Goal: Task Accomplishment & Management: Manage account settings

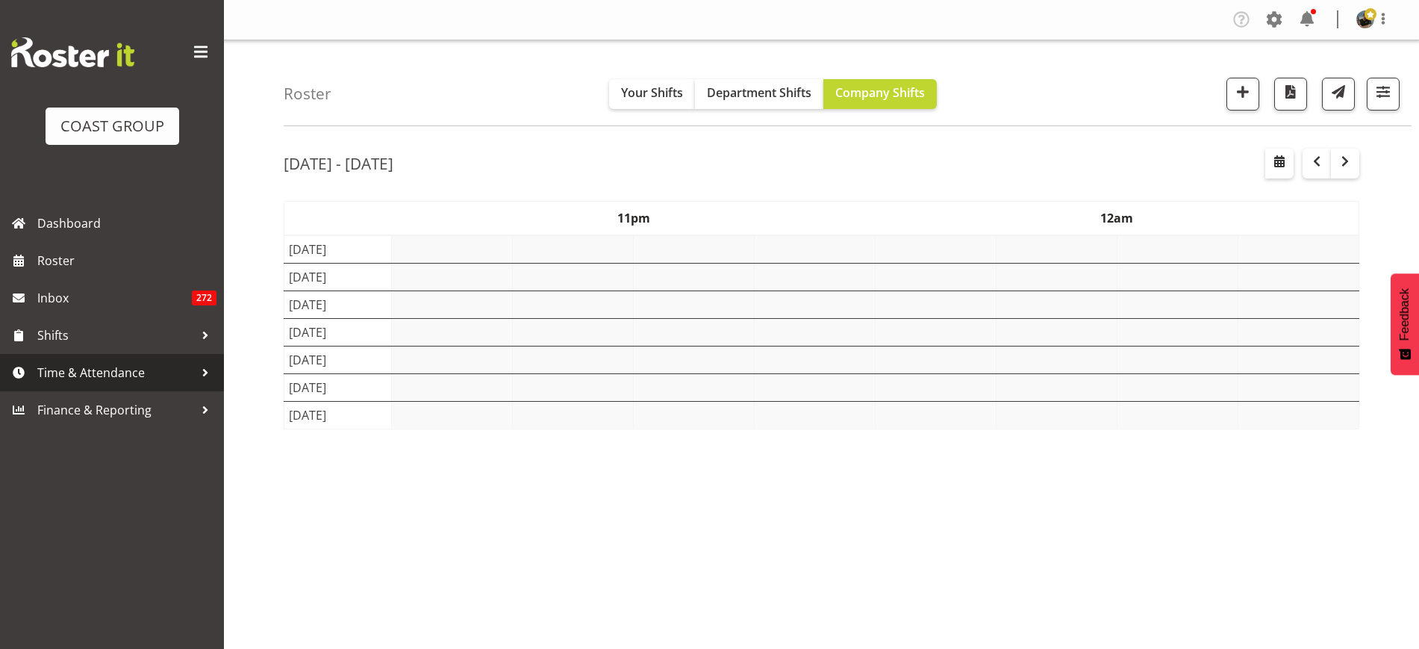
click at [120, 366] on span "Time & Attendance" at bounding box center [115, 372] width 157 height 22
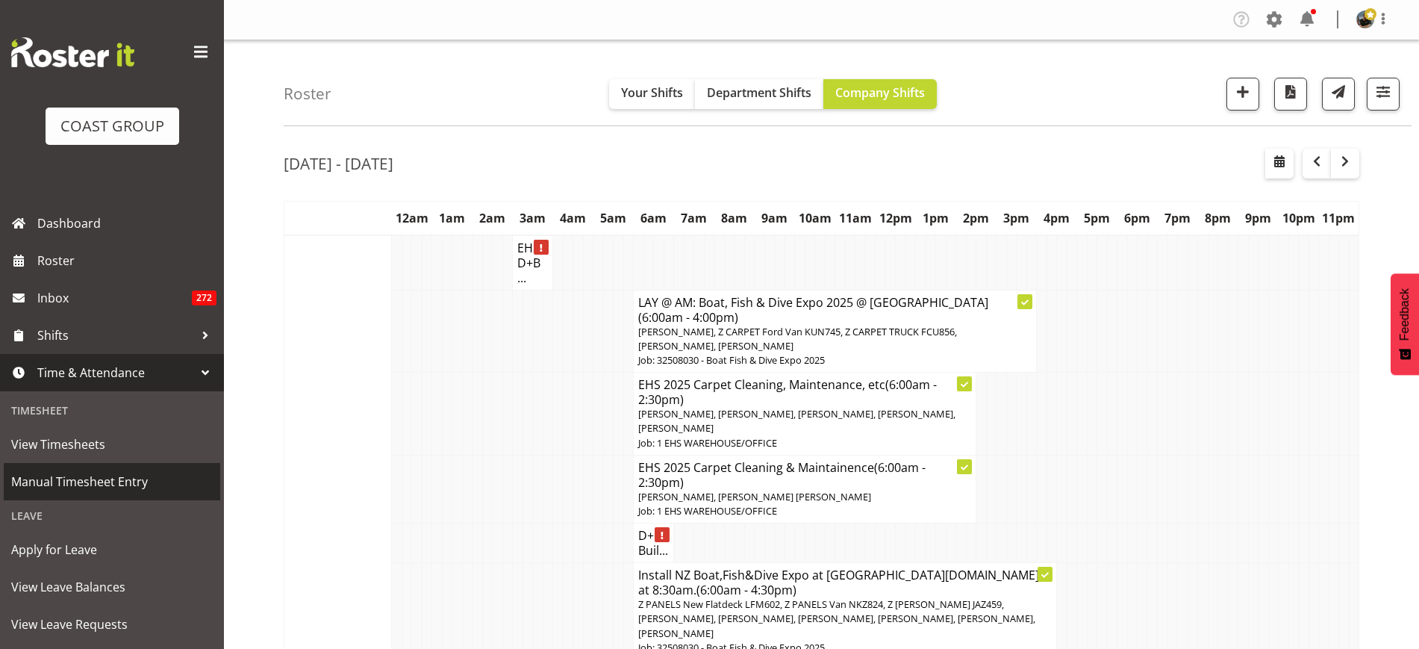
click at [95, 482] on span "Manual Timesheet Entry" at bounding box center [112, 481] width 202 height 22
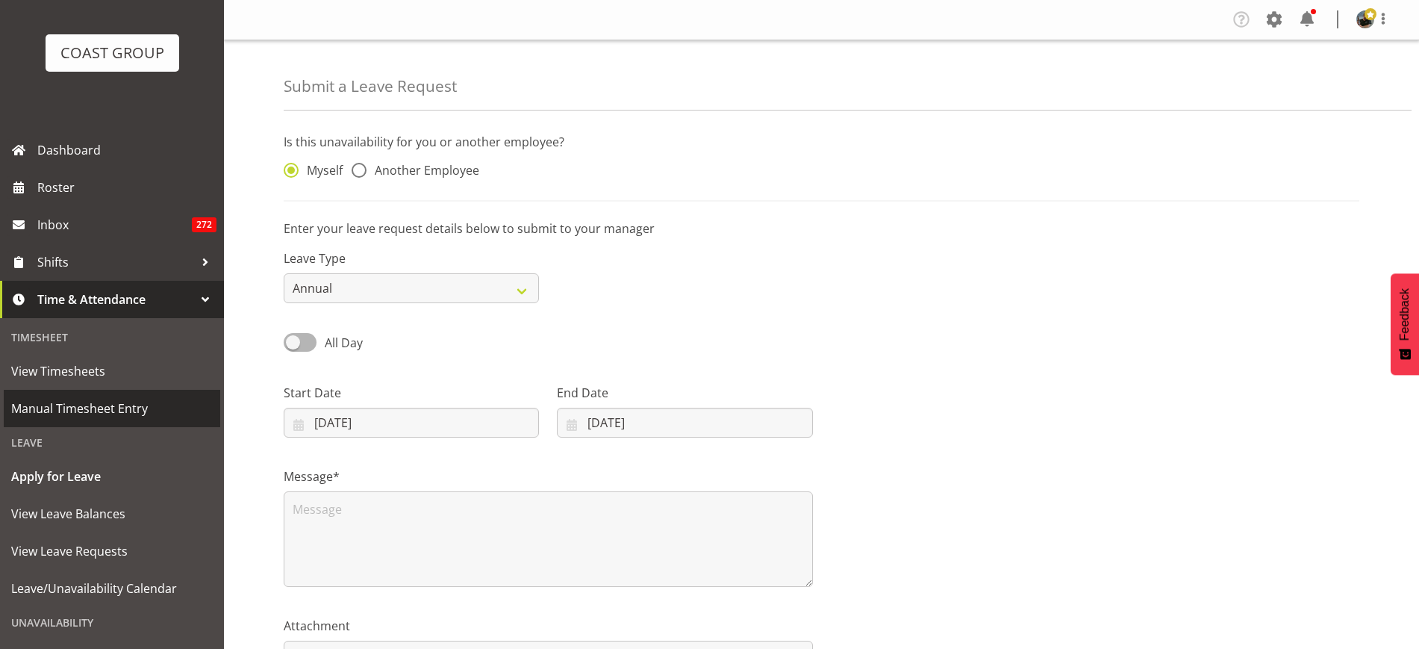
scroll to position [93, 0]
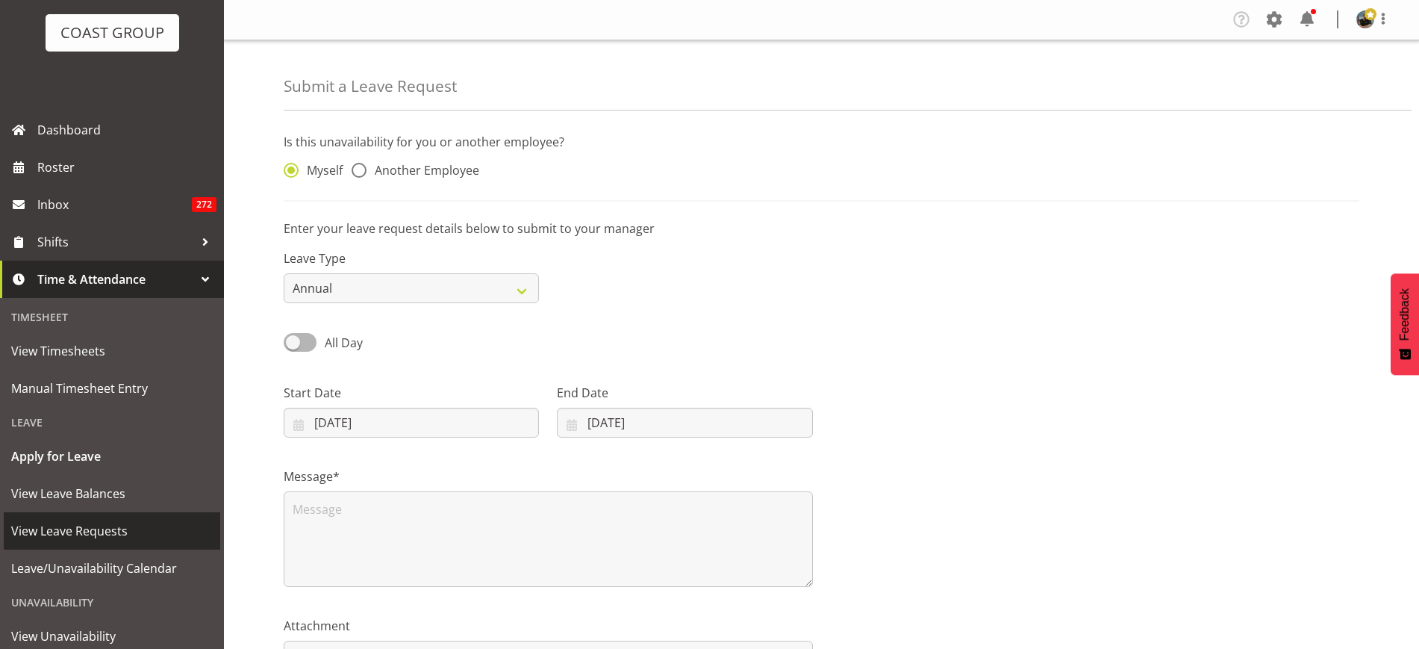
click at [96, 523] on span "View Leave Requests" at bounding box center [112, 531] width 202 height 22
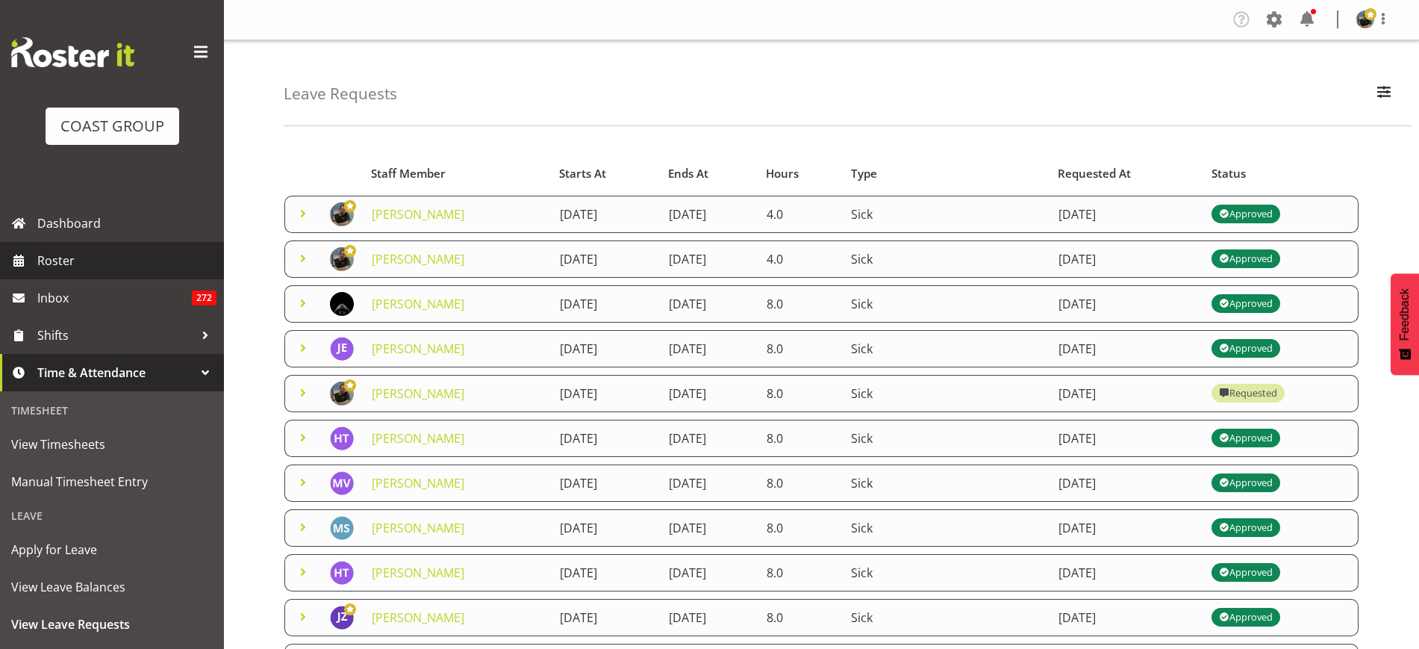
click at [102, 261] on span "Roster" at bounding box center [126, 260] width 179 height 22
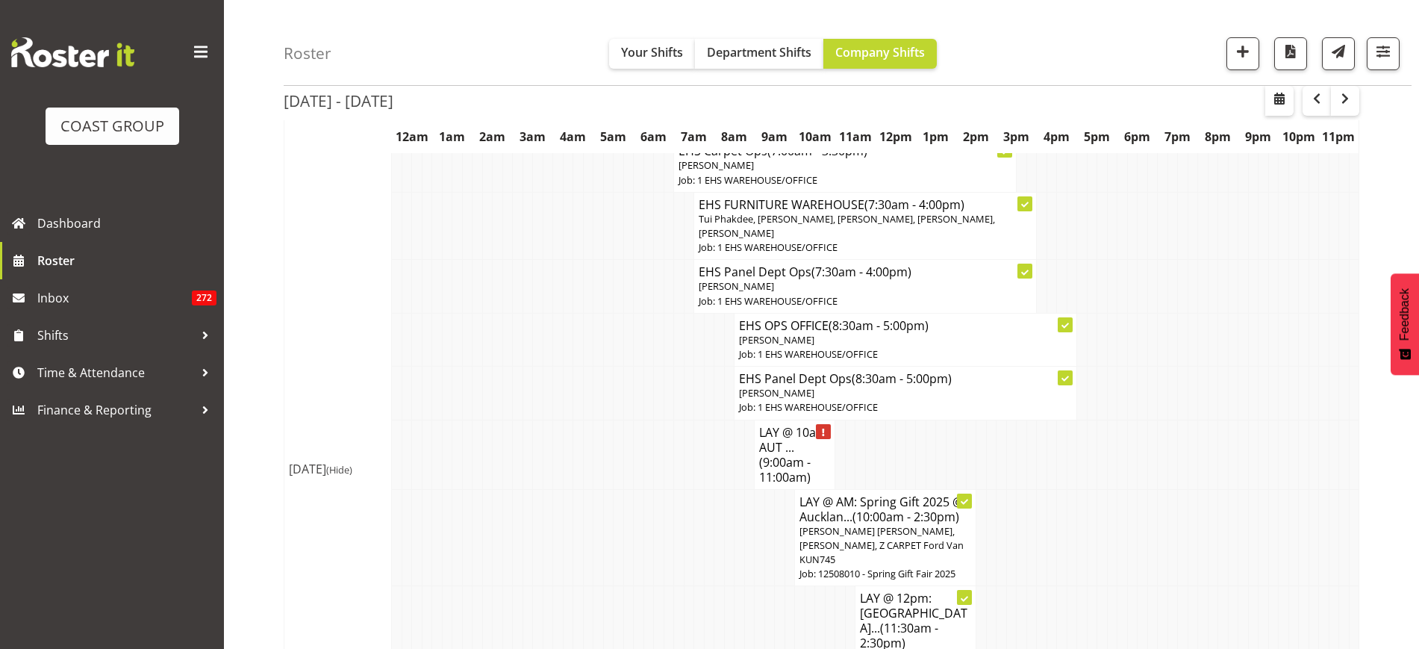
scroll to position [467, 0]
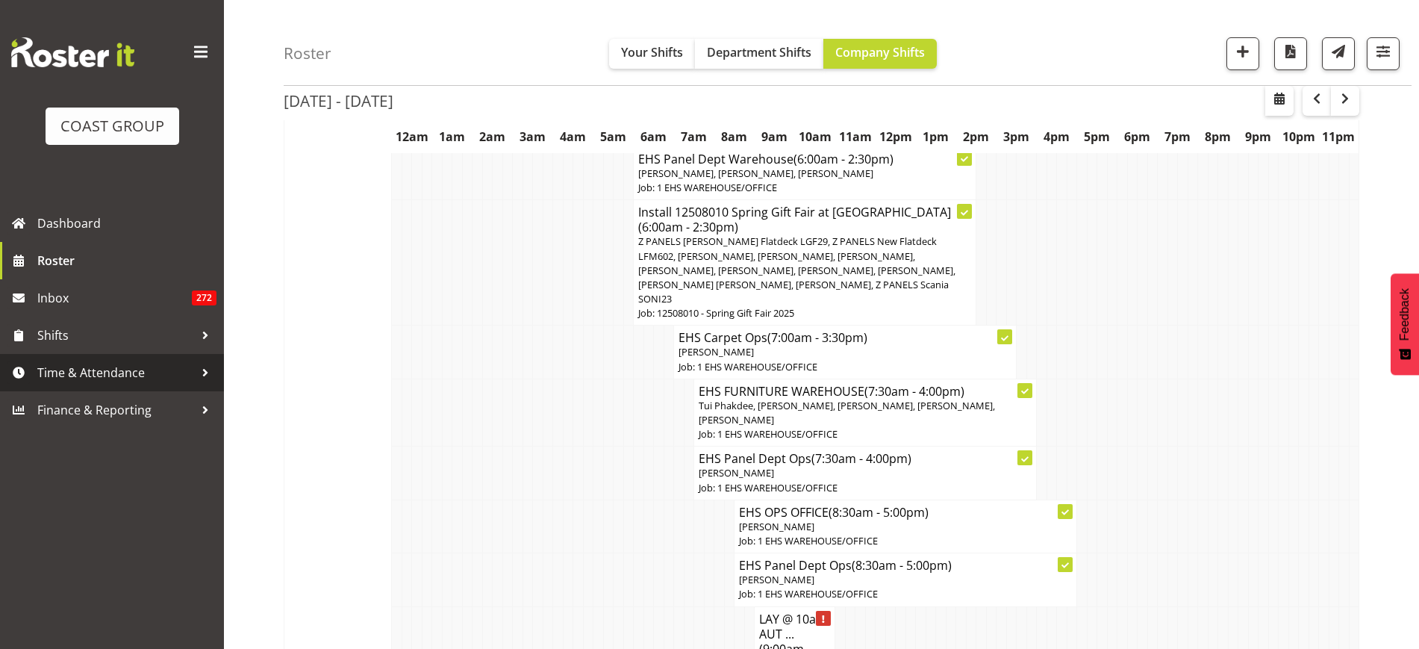
click at [90, 369] on span "Time & Attendance" at bounding box center [115, 372] width 157 height 22
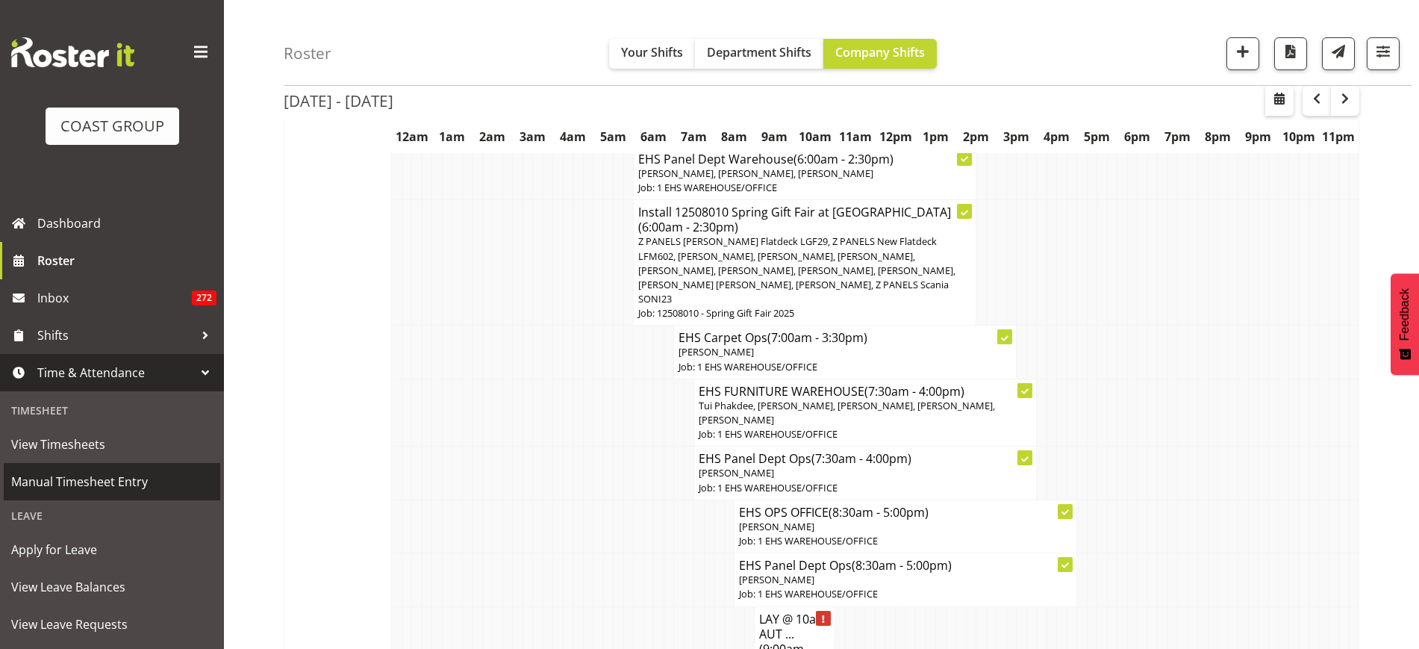
click at [108, 476] on span "Manual Timesheet Entry" at bounding box center [112, 481] width 202 height 22
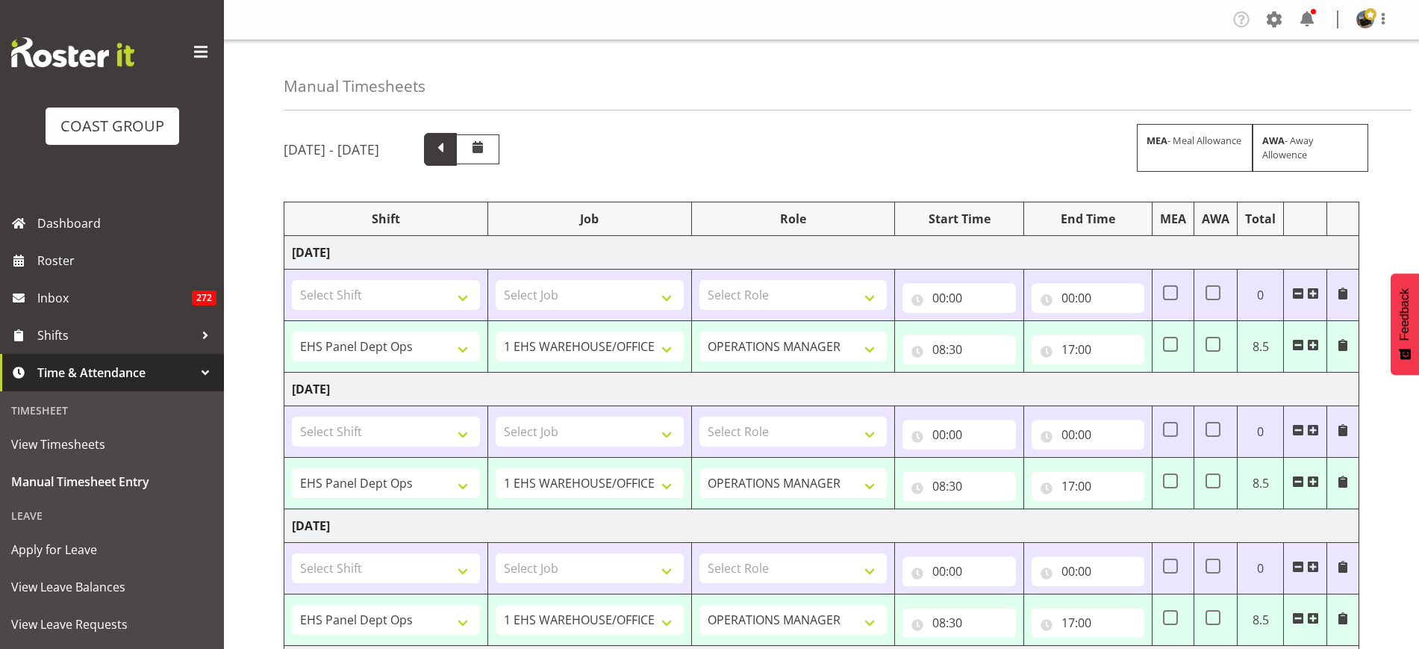
click at [450, 151] on span at bounding box center [440, 147] width 19 height 19
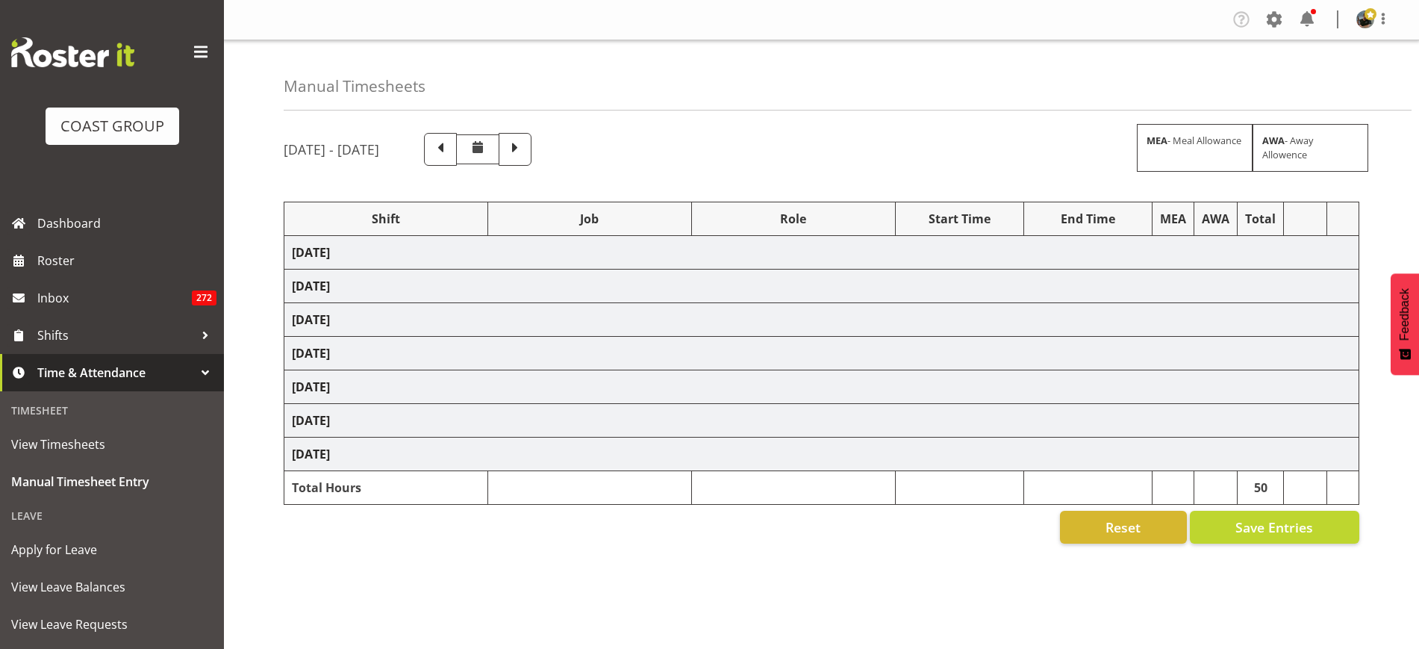
select select "68035"
select select "69"
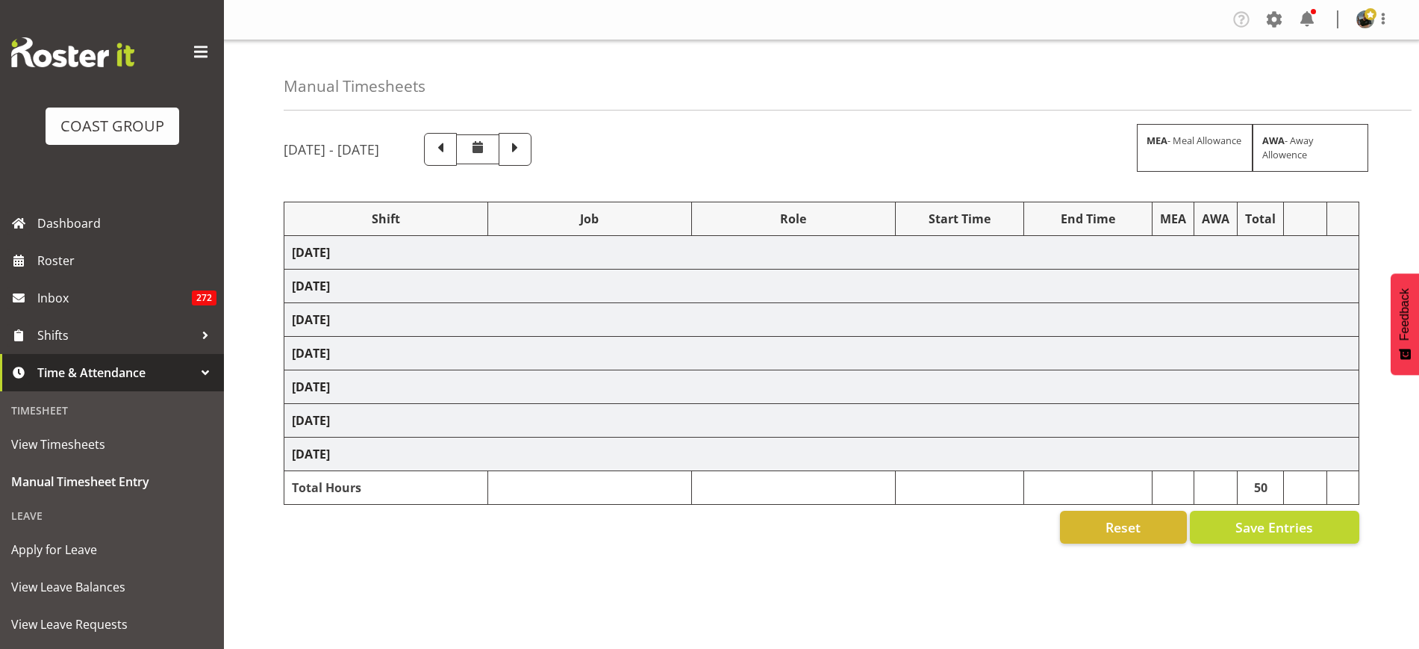
select select "68035"
select select "69"
select select "68035"
select select "69"
select select "77842"
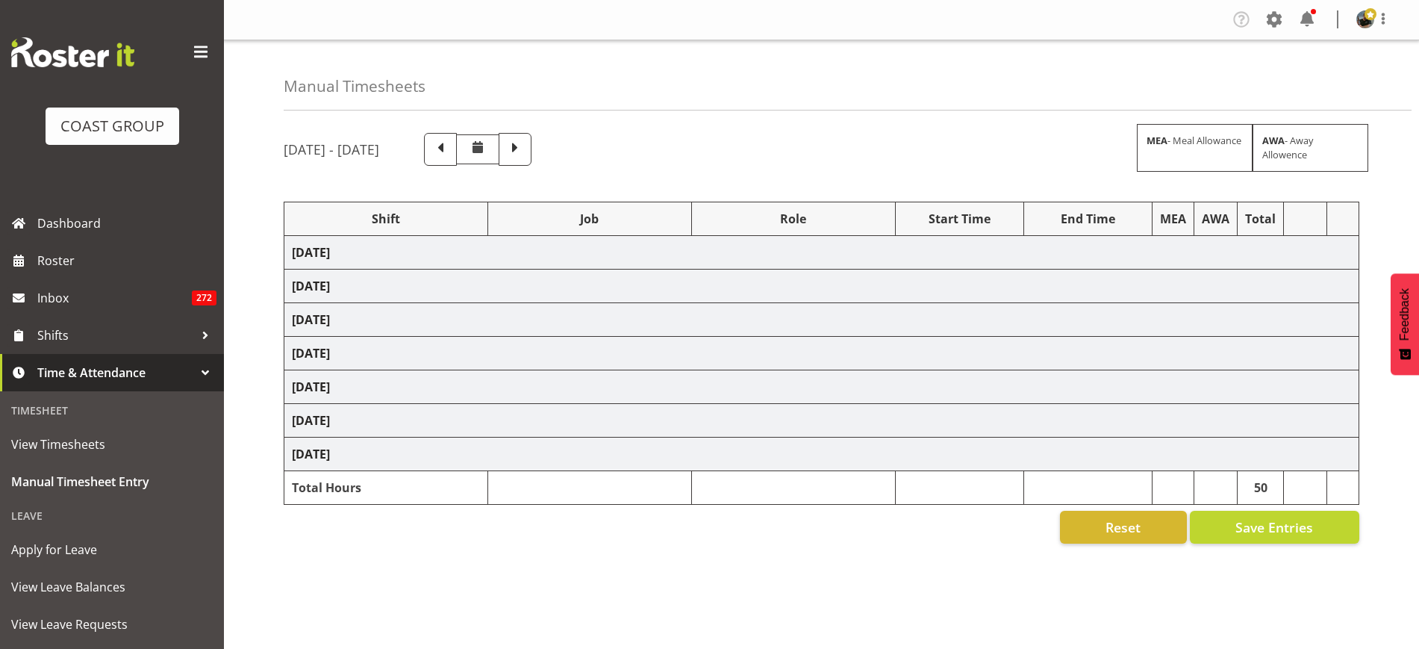
select select "9443"
select select "188"
select select "68035"
select select "69"
select select "73878"
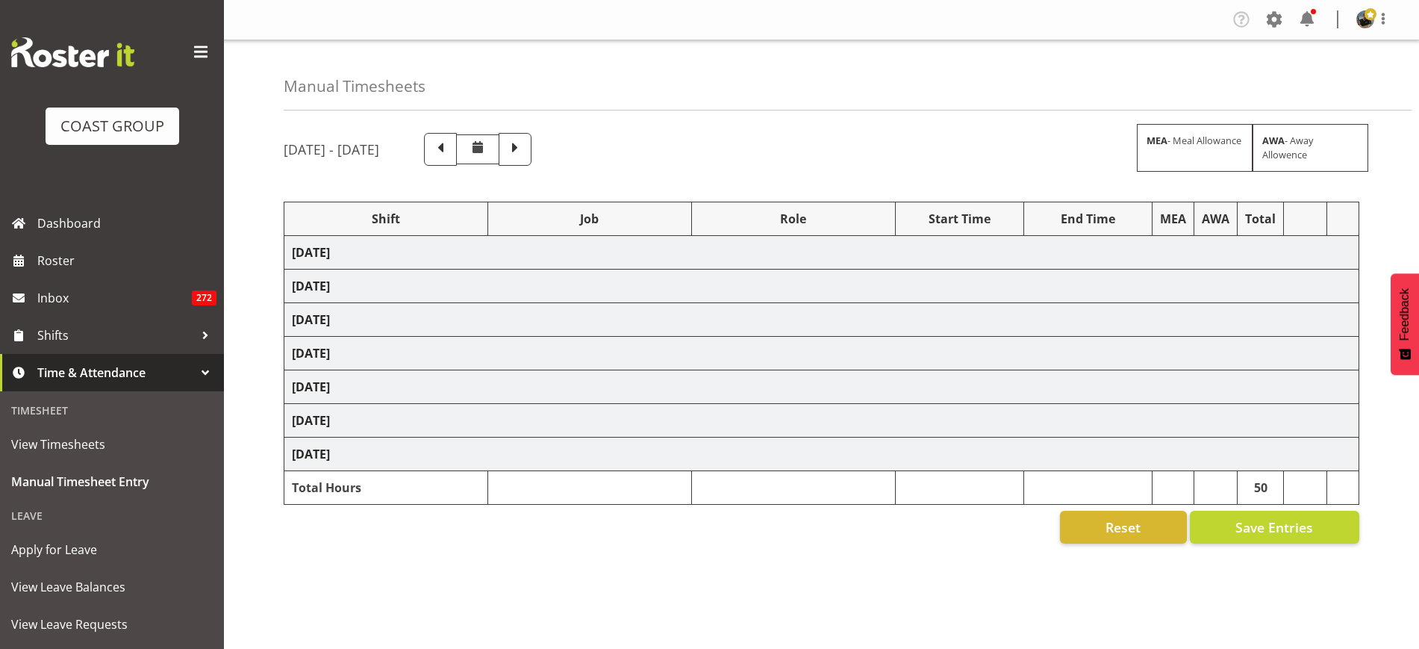
select select "8652"
select select "188"
select select "68035"
select select "69"
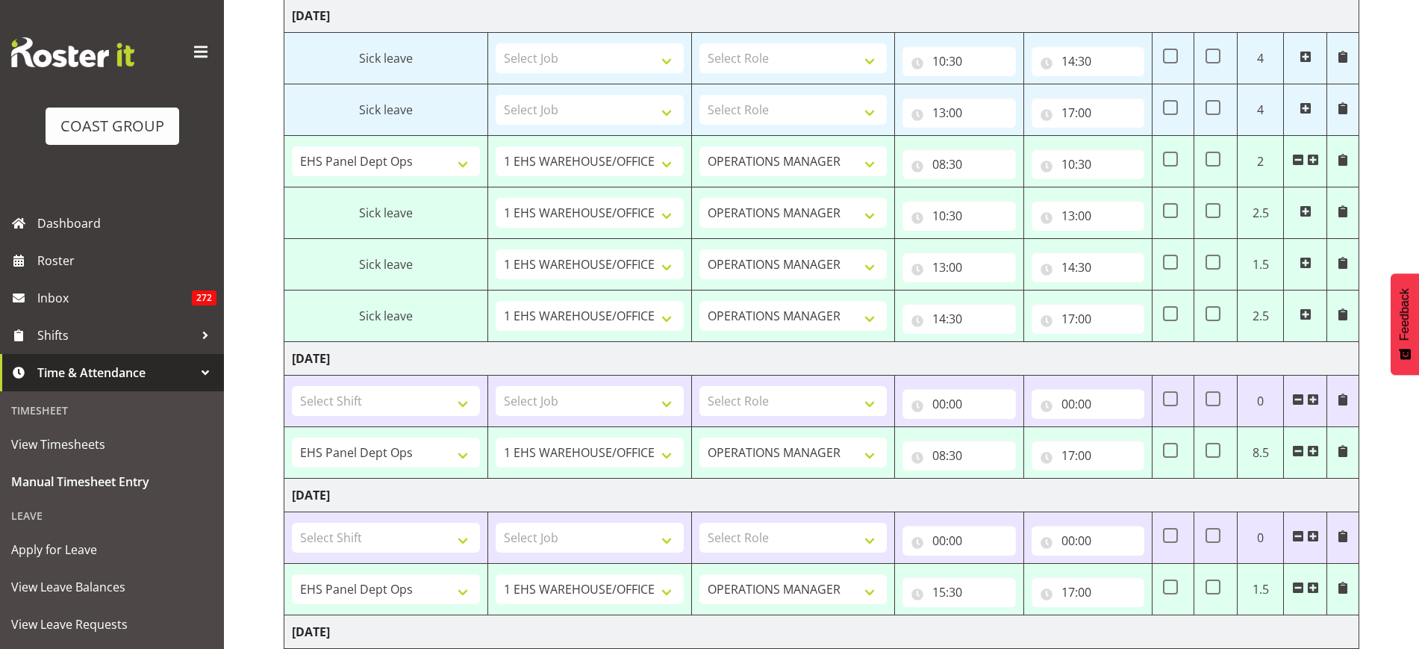
scroll to position [187, 0]
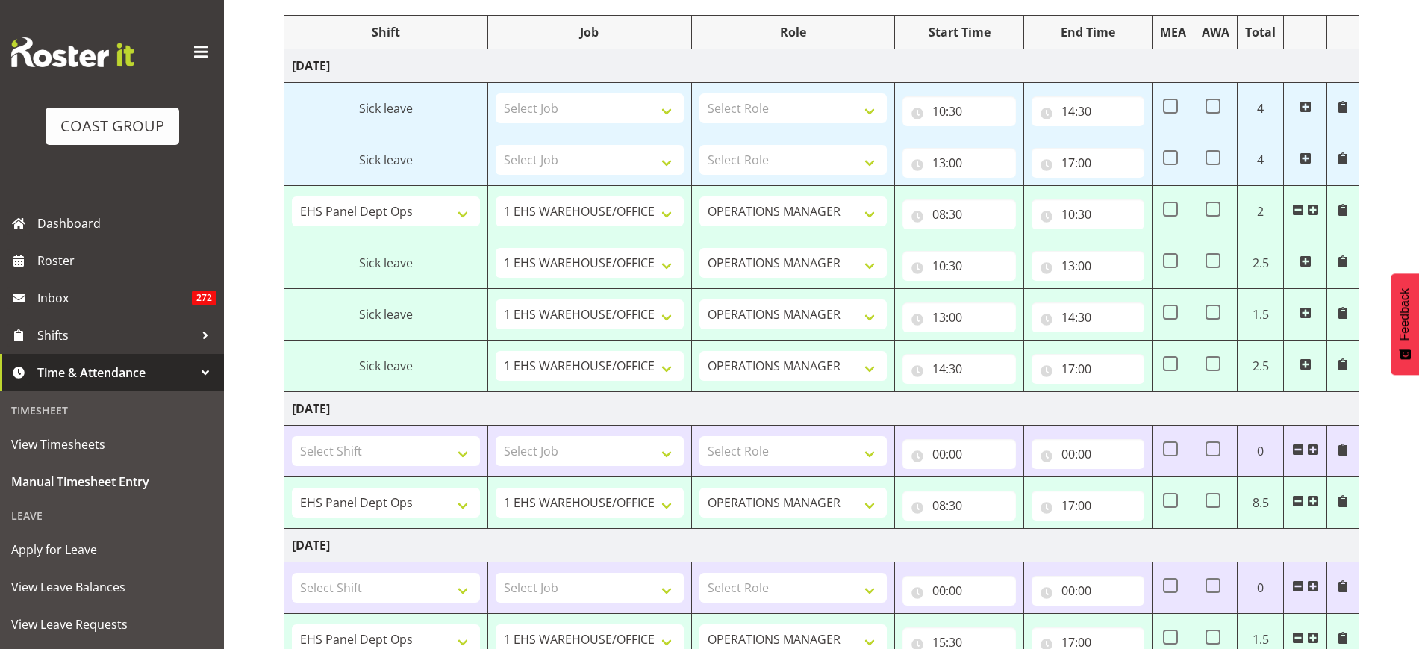
click at [1295, 208] on span at bounding box center [1298, 210] width 12 height 12
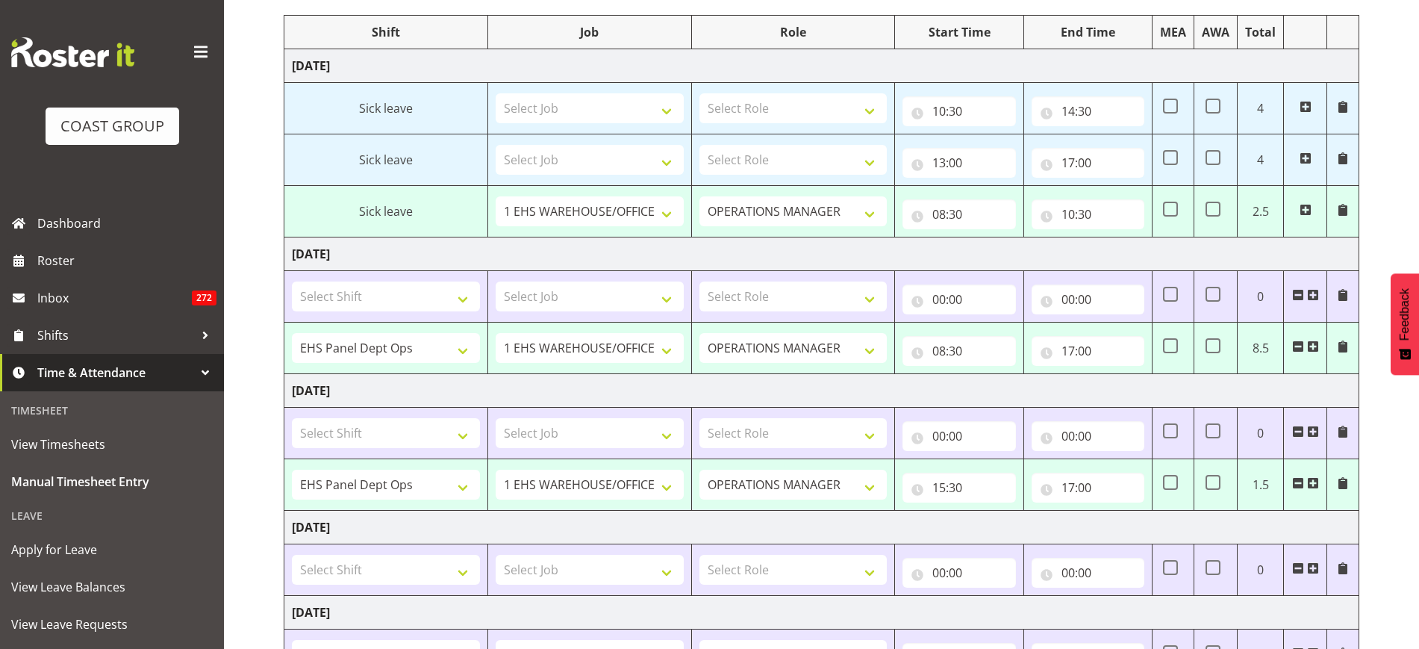
type input "14:30"
type input "17:00"
click at [991, 213] on input "14:30" at bounding box center [959, 214] width 113 height 30
click at [1002, 255] on select "00 01 02 03 04 05 06 07 08 09 10 11 12 13 14 15 16 17 18 19 20 21 22 23" at bounding box center [1005, 253] width 34 height 30
select select "0"
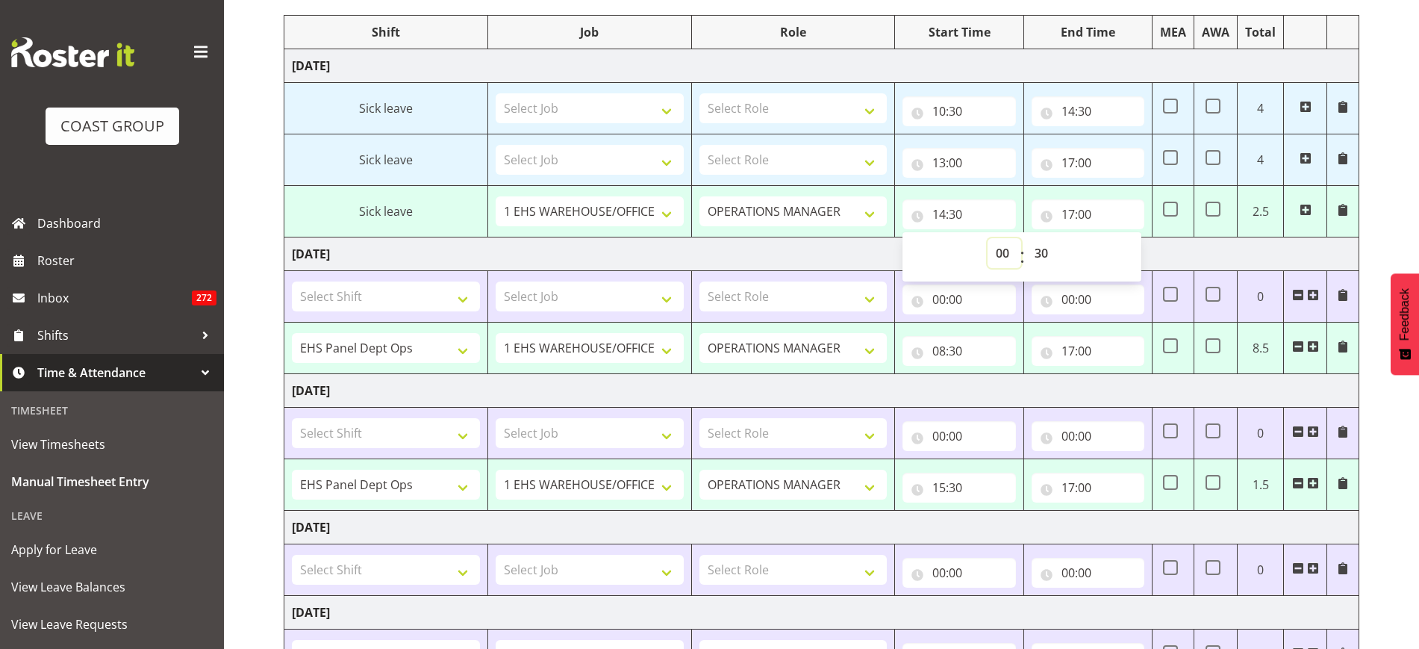
click at [988, 238] on select "00 01 02 03 04 05 06 07 08 09 10 11 12 13 14 15 16 17 18 19 20 21 22 23" at bounding box center [1005, 253] width 34 height 30
type input "00:30"
click at [1043, 258] on select "00 01 02 03 04 05 06 07 08 09 10 11 12 13 14 15 16 17 18 19 20 21 22 23 24 25 2…" at bounding box center [1043, 253] width 34 height 30
select select "0"
click at [1026, 238] on select "00 01 02 03 04 05 06 07 08 09 10 11 12 13 14 15 16 17 18 19 20 21 22 23 24 25 2…" at bounding box center [1043, 253] width 34 height 30
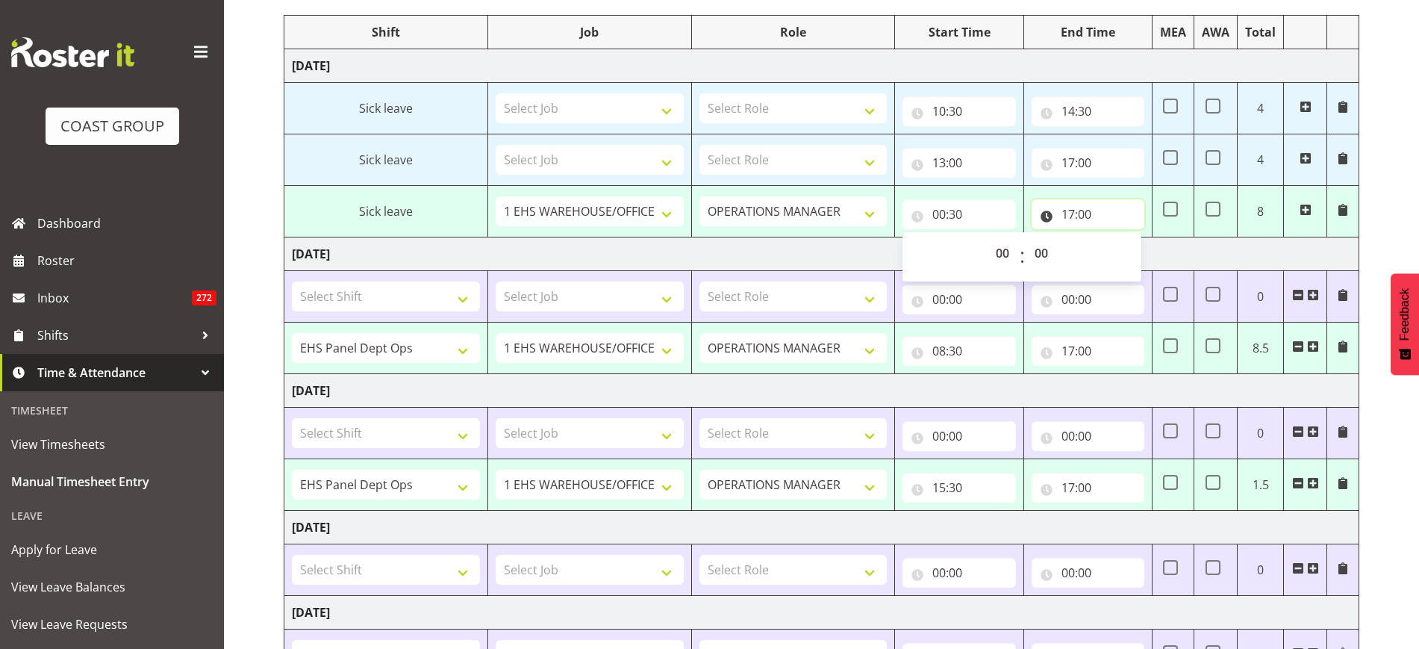
click at [1094, 210] on input "17:00" at bounding box center [1088, 214] width 113 height 30
type input "00:00"
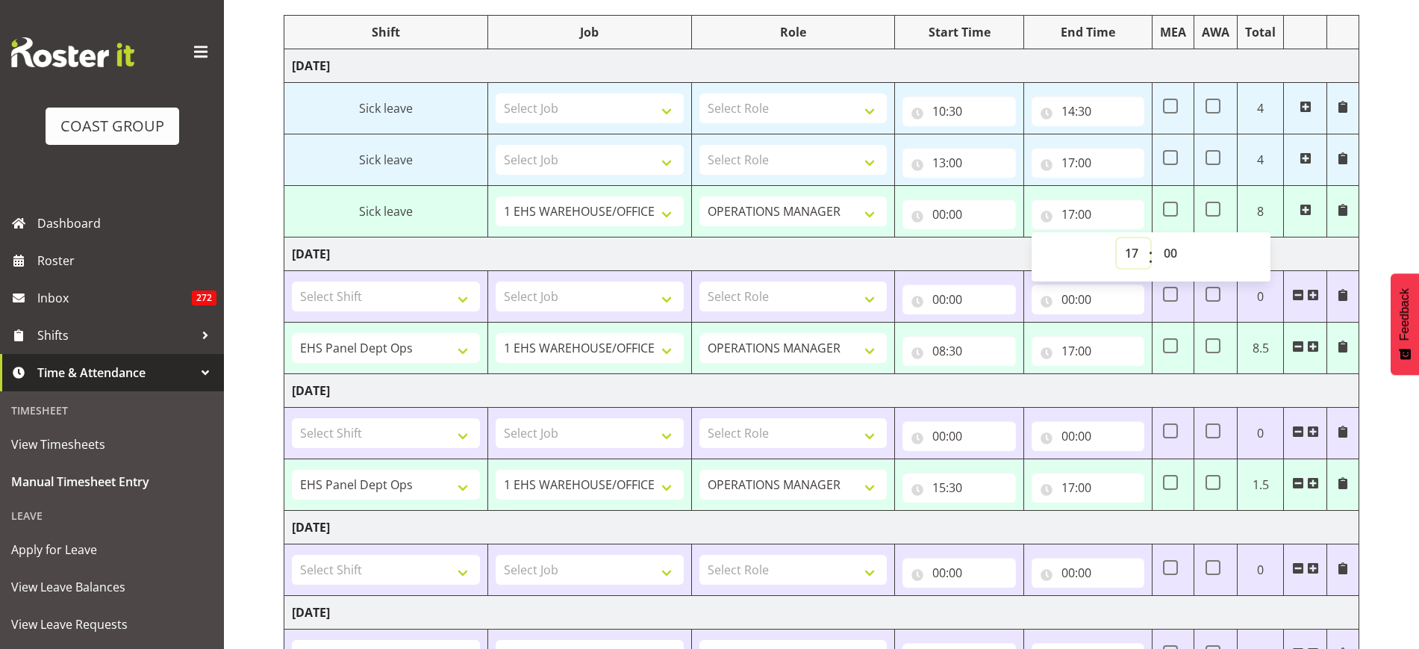
click at [1128, 249] on select "00 01 02 03 04 05 06 07 08 09 10 11 12 13 14 15 16 17 18 19 20 21 22 23" at bounding box center [1134, 253] width 34 height 30
select select "0"
click at [1117, 238] on select "00 01 02 03 04 05 06 07 08 09 10 11 12 13 14 15 16 17 18 19 20 21 22 23" at bounding box center [1134, 253] width 34 height 30
type input "00:00"
click at [967, 251] on td "Thursday 14th August 2025" at bounding box center [821, 254] width 1075 height 34
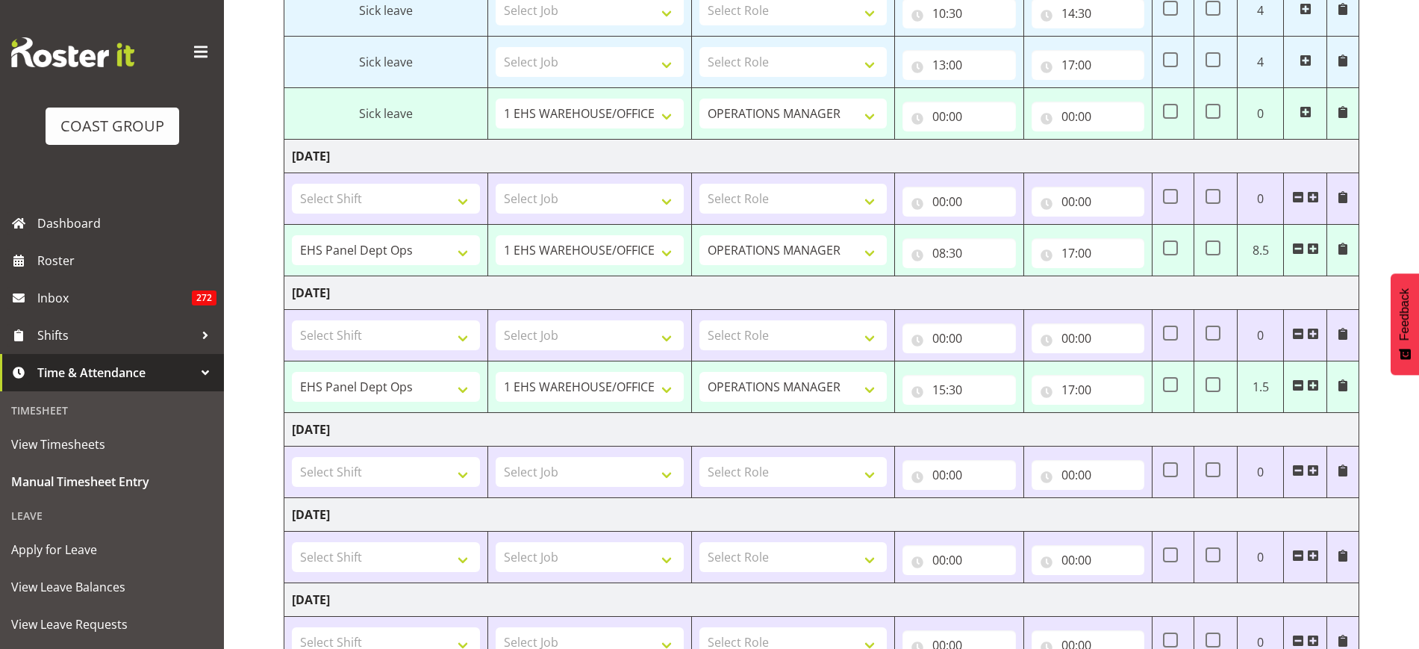
scroll to position [373, 0]
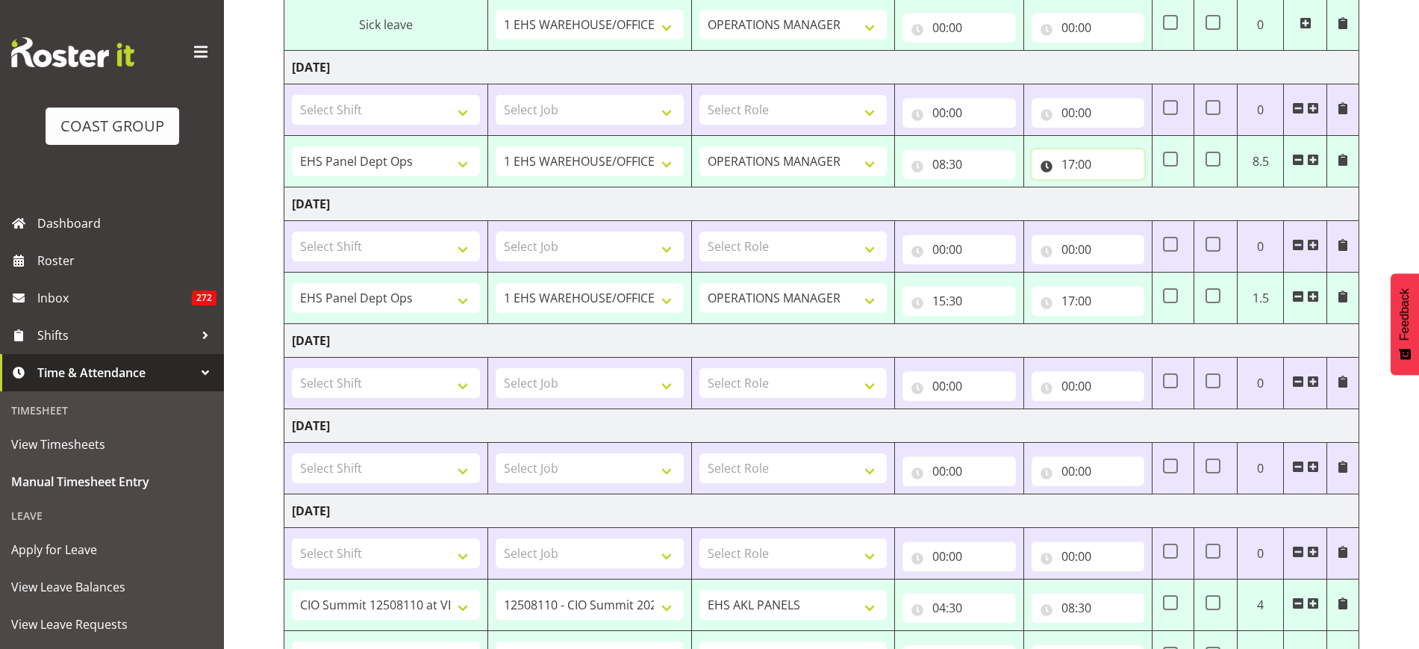
click at [1084, 163] on input "17:00" at bounding box center [1088, 164] width 113 height 30
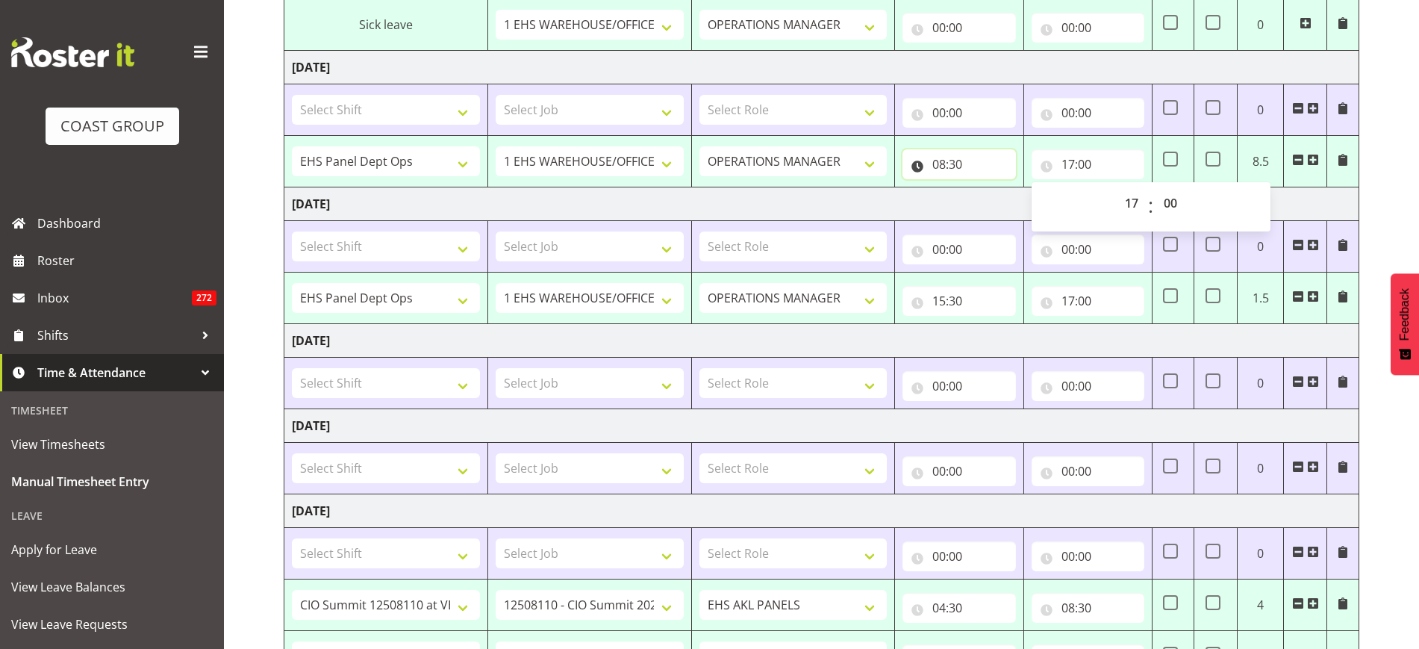
click at [981, 166] on input "08:30" at bounding box center [959, 164] width 113 height 30
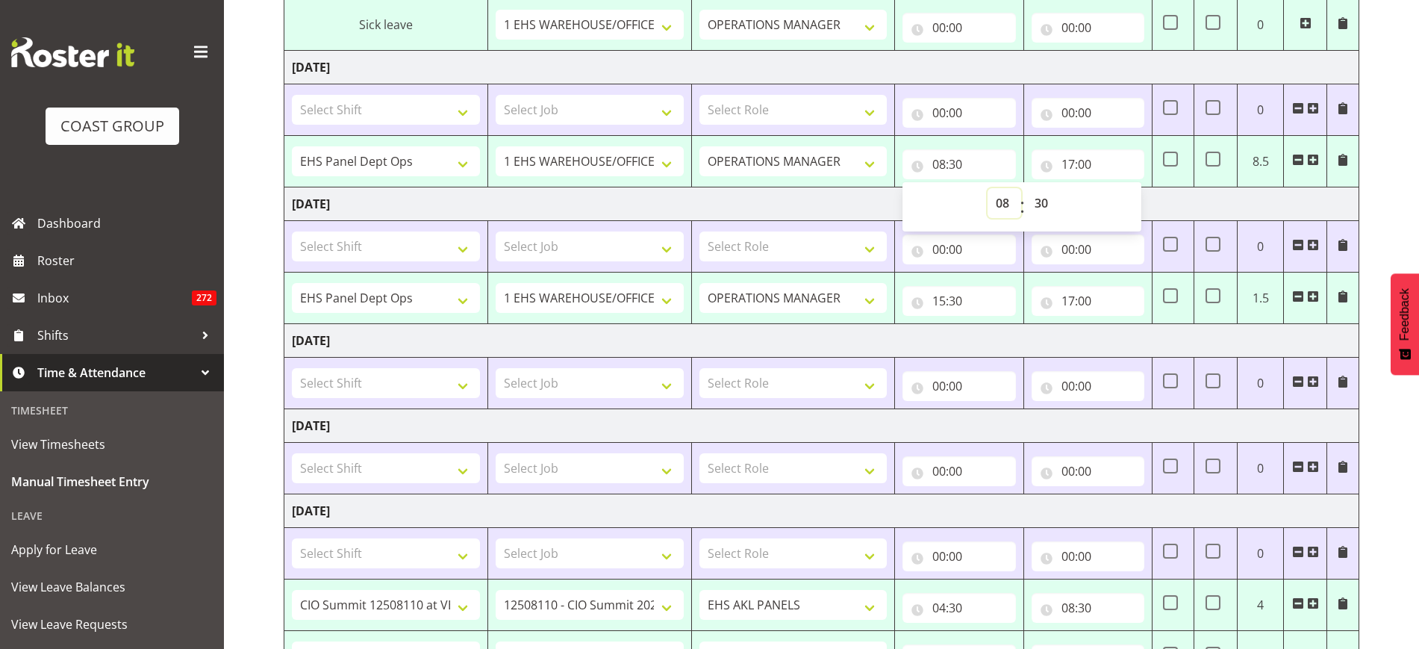
click at [1003, 200] on select "00 01 02 03 04 05 06 07 08 09 10 11 12 13 14 15 16 17 18 19 20 21 22 23" at bounding box center [1005, 203] width 34 height 30
select select "9"
click at [988, 188] on select "00 01 02 03 04 05 06 07 08 09 10 11 12 13 14 15 16 17 18 19 20 21 22 23" at bounding box center [1005, 203] width 34 height 30
type input "09:30"
click at [1040, 202] on select "00 01 02 03 04 05 06 07 08 09 10 11 12 13 14 15 16 17 18 19 20 21 22 23 24 25 2…" at bounding box center [1043, 203] width 34 height 30
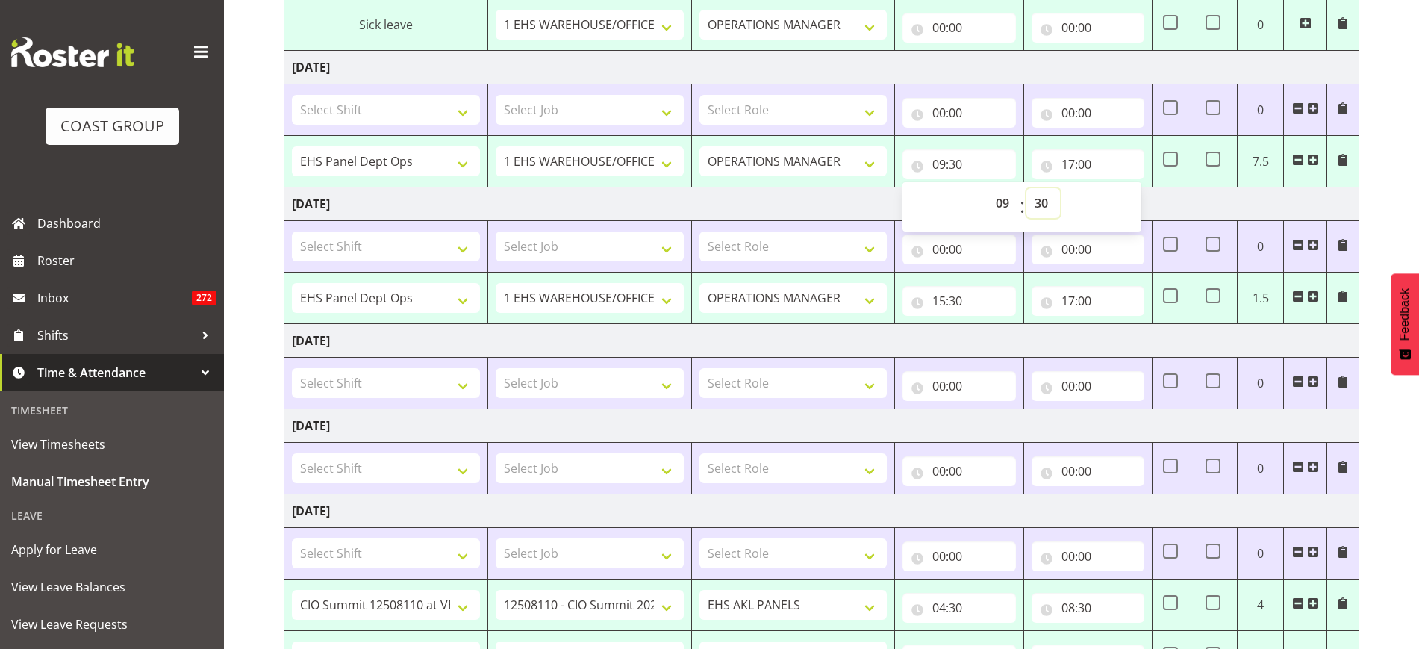
select select "0"
click at [1026, 188] on select "00 01 02 03 04 05 06 07 08 09 10 11 12 13 14 15 16 17 18 19 20 21 22 23 24 25 2…" at bounding box center [1043, 203] width 34 height 30
type input "09:00"
click at [1197, 200] on td "Friday 15th August 2025" at bounding box center [821, 204] width 1075 height 34
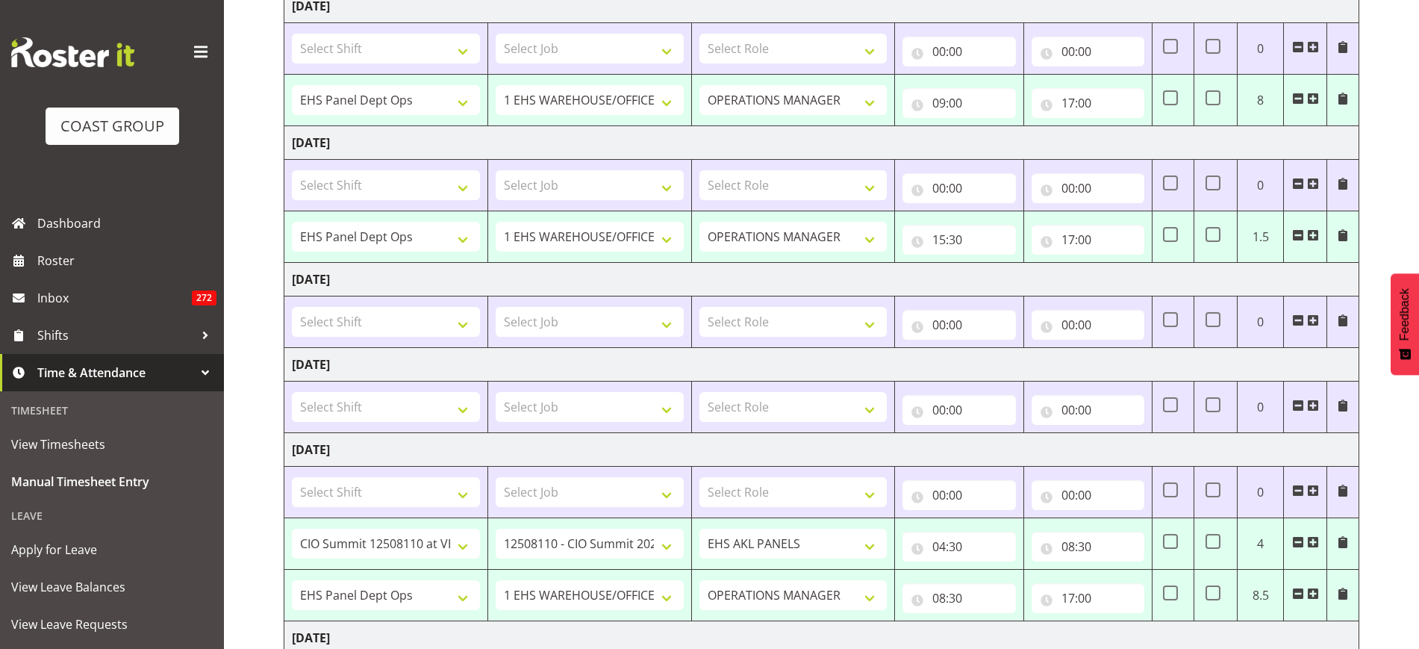
scroll to position [467, 0]
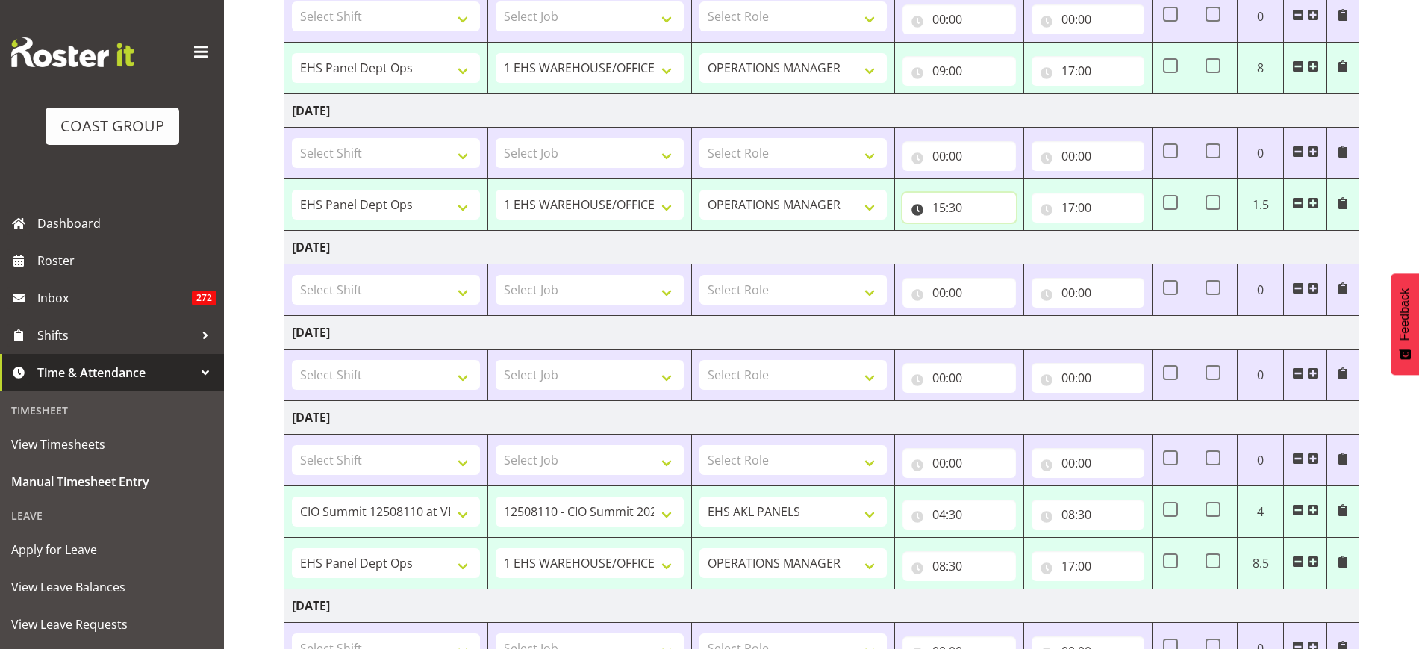
click at [979, 205] on input "15:30" at bounding box center [959, 208] width 113 height 30
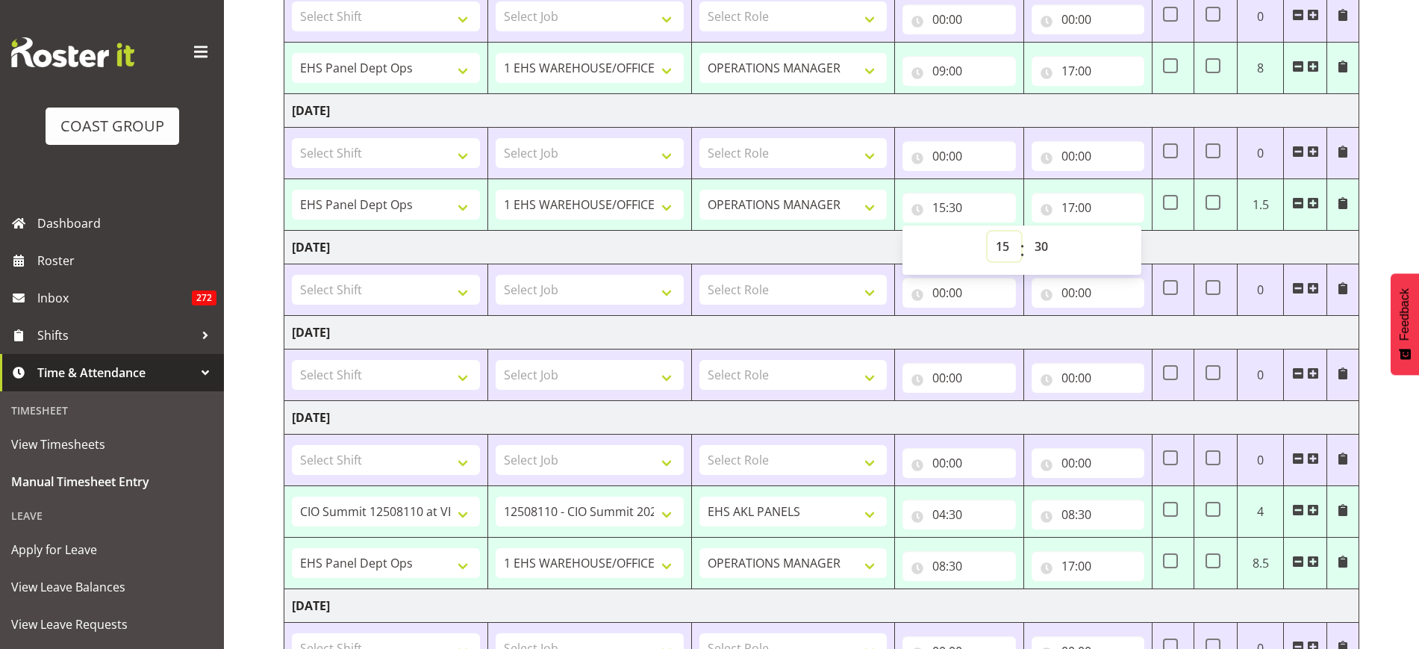
click at [1003, 243] on select "00 01 02 03 04 05 06 07 08 09 10 11 12 13 14 15 16 17 18 19 20 21 22 23" at bounding box center [1005, 246] width 34 height 30
select select "9"
click at [988, 231] on select "00 01 02 03 04 05 06 07 08 09 10 11 12 13 14 15 16 17 18 19 20 21 22 23" at bounding box center [1005, 246] width 34 height 30
type input "09:30"
drag, startPoint x: 1046, startPoint y: 246, endPoint x: 1046, endPoint y: 256, distance: 9.7
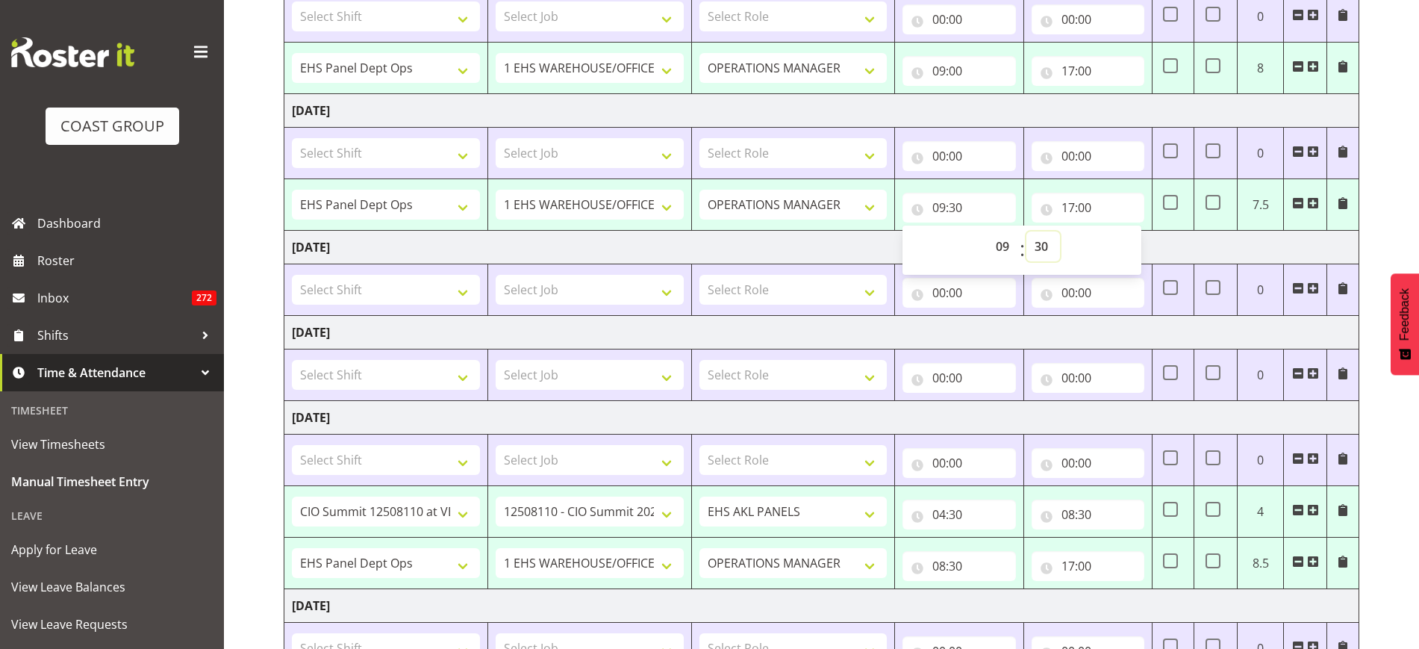
click at [1046, 246] on select "00 01 02 03 04 05 06 07 08 09 10 11 12 13 14 15 16 17 18 19 20 21 22 23 24 25 2…" at bounding box center [1043, 246] width 34 height 30
select select "0"
click at [1026, 231] on select "00 01 02 03 04 05 06 07 08 09 10 11 12 13 14 15 16 17 18 19 20 21 22 23 24 25 2…" at bounding box center [1043, 246] width 34 height 30
type input "09:00"
click at [1197, 246] on td "Saturday 16th August 2025" at bounding box center [821, 248] width 1075 height 34
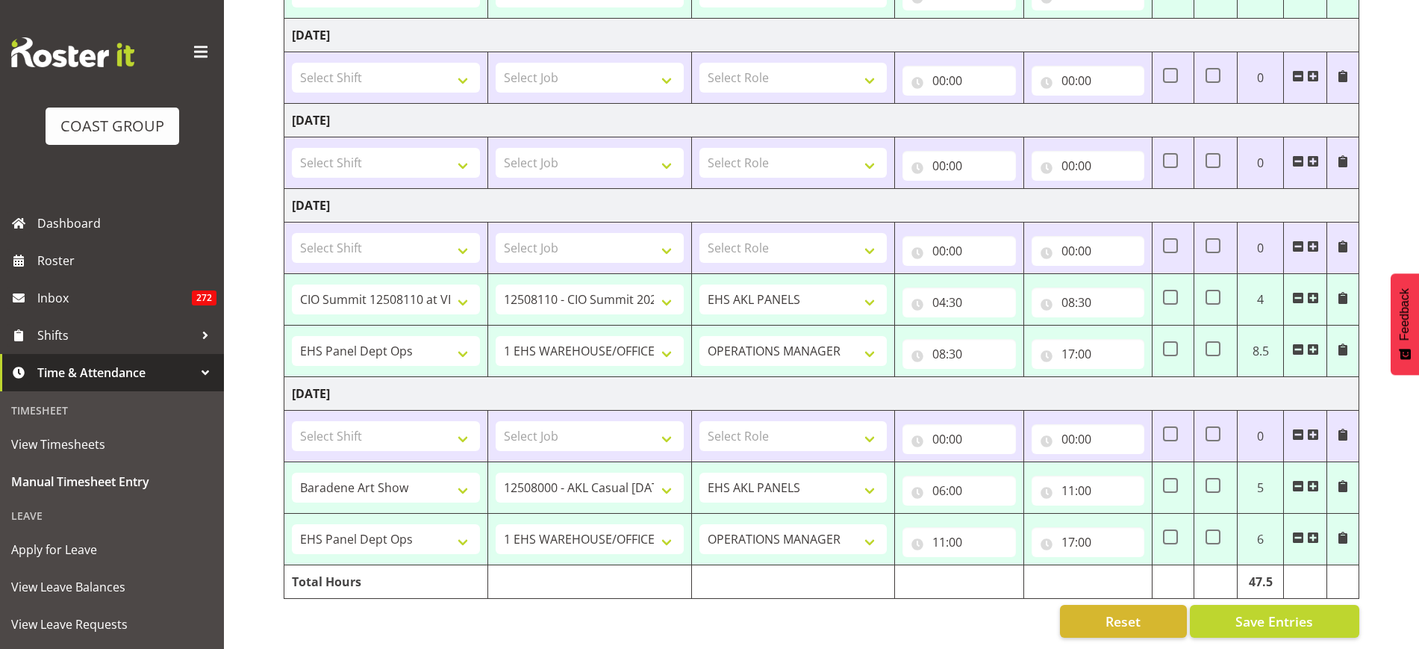
scroll to position [693, 0]
drag, startPoint x: 1299, startPoint y: 285, endPoint x: 1264, endPoint y: 298, distance: 37.3
click at [1299, 292] on span at bounding box center [1298, 298] width 12 height 12
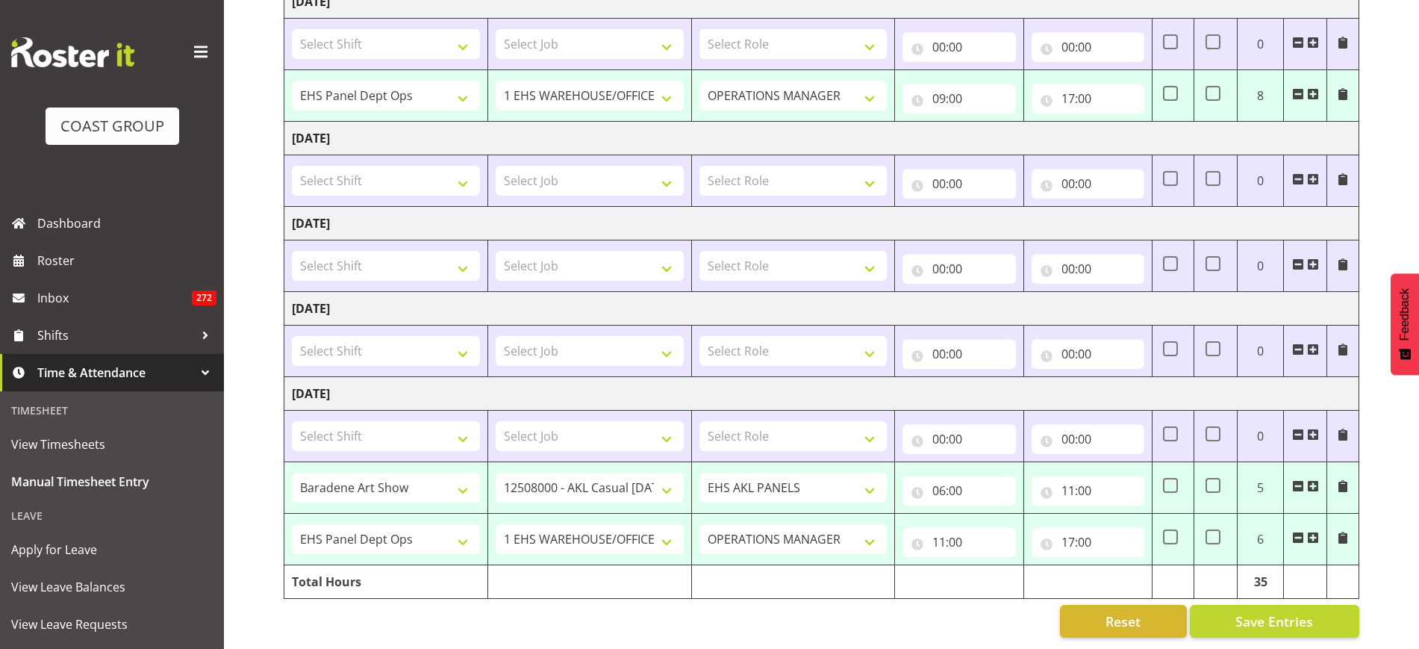
scroll to position [590, 0]
click at [464, 337] on select "Select Shift # Fieldays--Milwaukee. # Install Hutchwilco Boat Show at ASG. #AKL…" at bounding box center [386, 351] width 188 height 30
select select "1254"
click at [292, 336] on select "Select Shift # Fieldays--Milwaukee. # Install Hutchwilco Boat Show at ASG. #AKL…" at bounding box center [386, 351] width 188 height 30
click at [666, 340] on select "Select Job 1 Carlton Events 1 Carlton Hamilton 1 Carlton Wellington 1 EHS WAREH…" at bounding box center [590, 351] width 188 height 30
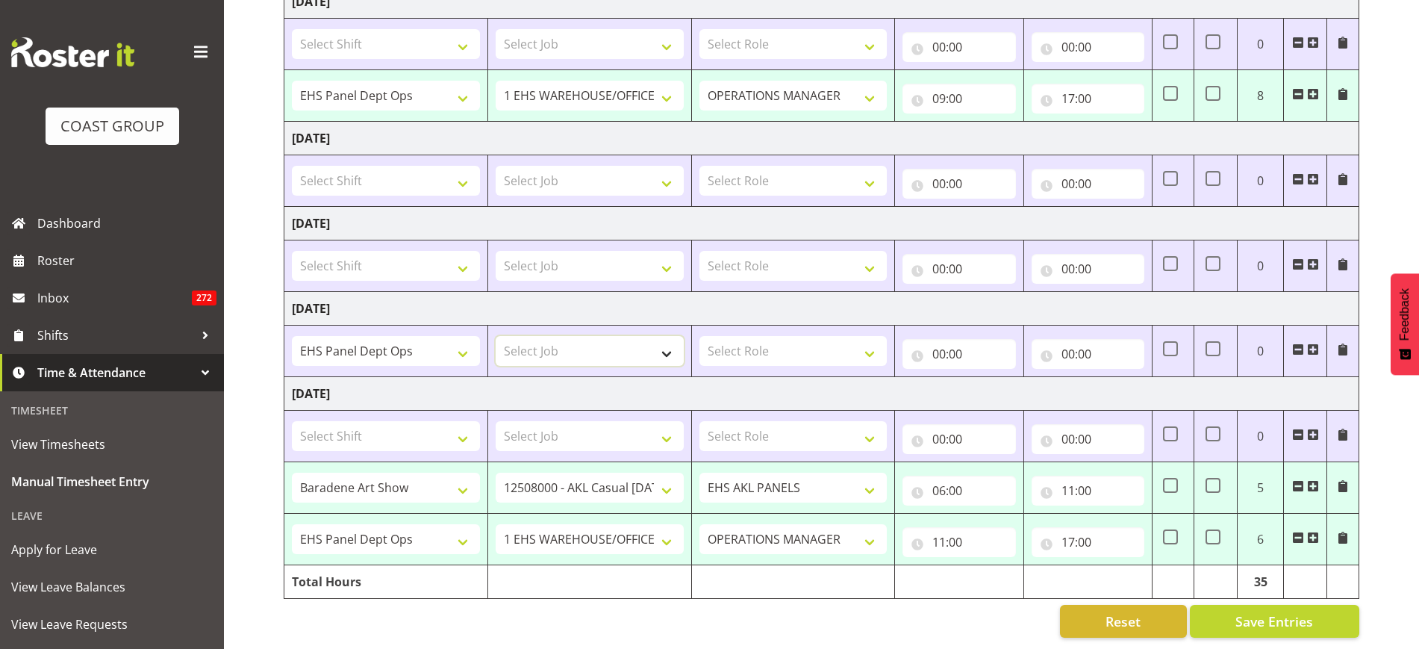
select select "69"
click at [496, 336] on select "Select Job 1 Carlton Events 1 Carlton Hamilton 1 Carlton Wellington 1 EHS WAREH…" at bounding box center [590, 351] width 188 height 30
click at [873, 338] on select "Select Role OPERATIONS MANAGER EHS AKL PANELS Operations Manager Operations Man…" at bounding box center [794, 351] width 188 height 30
select select "32"
click at [700, 336] on select "Select Role OPERATIONS MANAGER EHS AKL PANELS Operations Manager Operations Man…" at bounding box center [794, 351] width 188 height 30
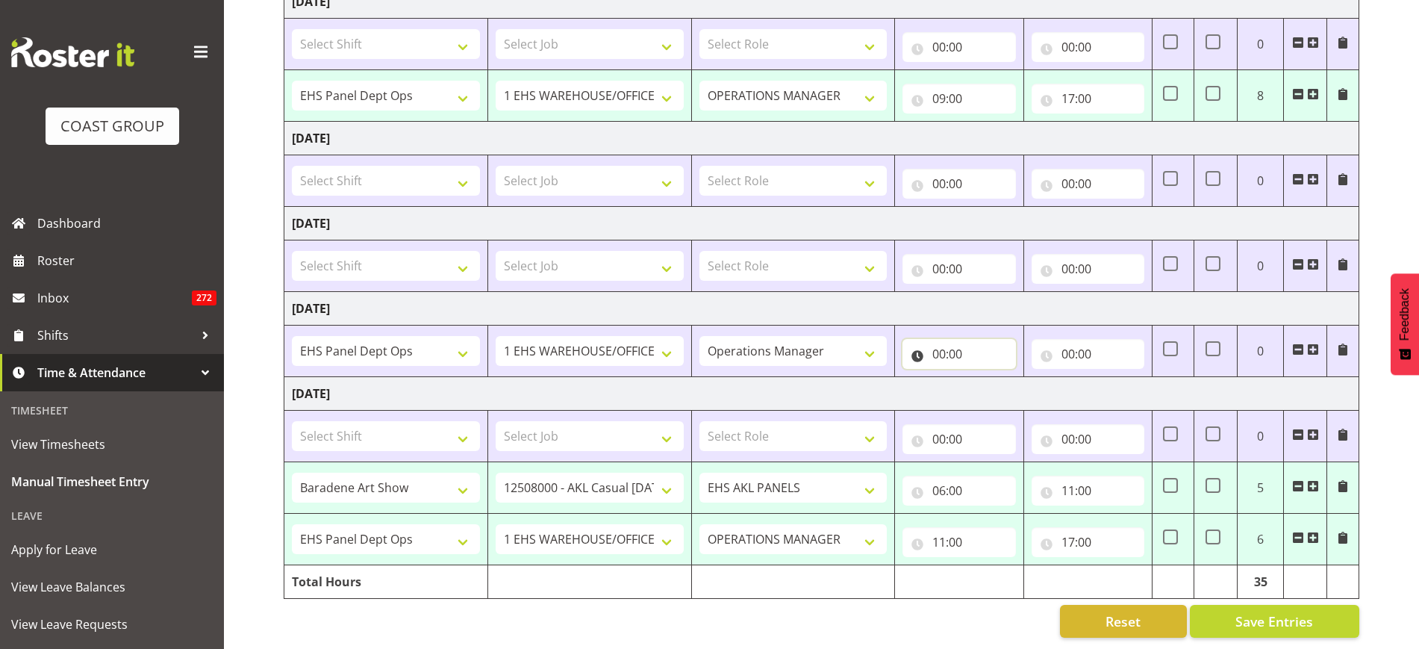
click at [959, 339] on input "00:00" at bounding box center [959, 354] width 113 height 30
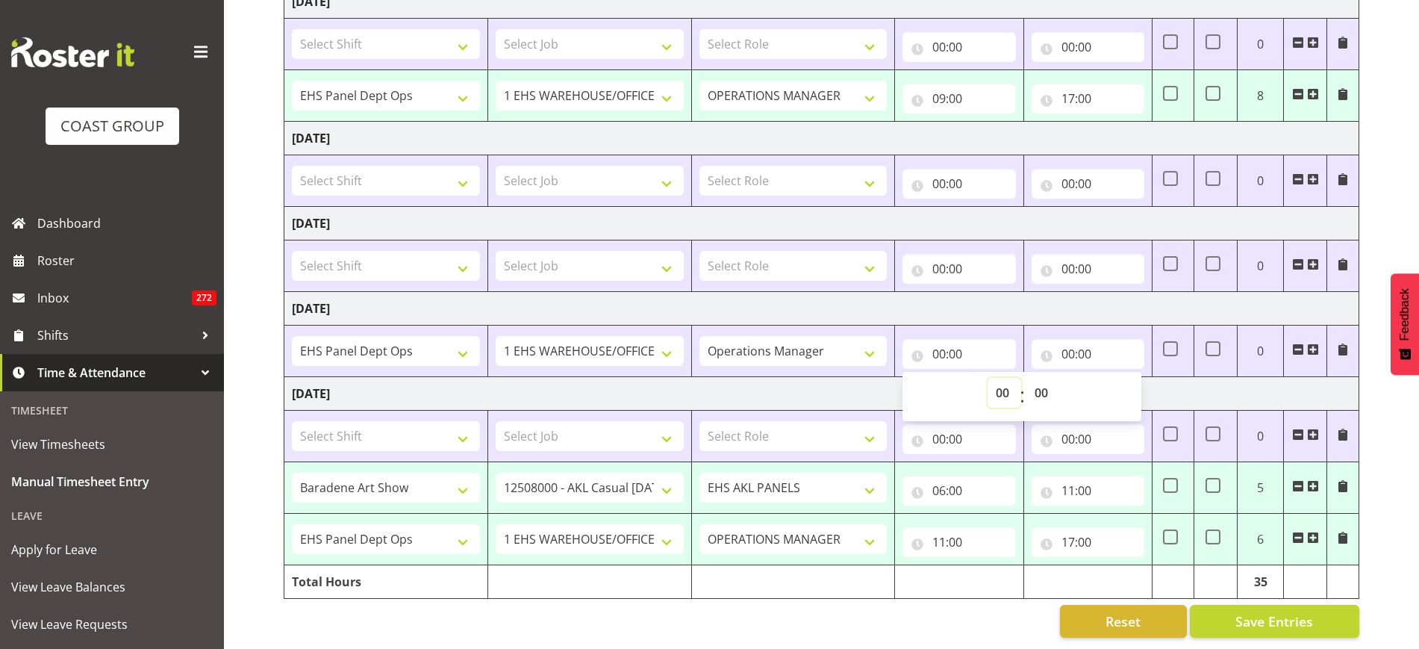
click at [1002, 378] on select "00 01 02 03 04 05 06 07 08 09 10 11 12 13 14 15 16 17 18 19 20 21 22 23" at bounding box center [1005, 393] width 34 height 30
select select "9"
click at [988, 378] on select "00 01 02 03 04 05 06 07 08 09 10 11 12 13 14 15 16 17 18 19 20 21 22 23" at bounding box center [1005, 393] width 34 height 30
type input "09:00"
click at [1096, 339] on input "00:00" at bounding box center [1088, 354] width 113 height 30
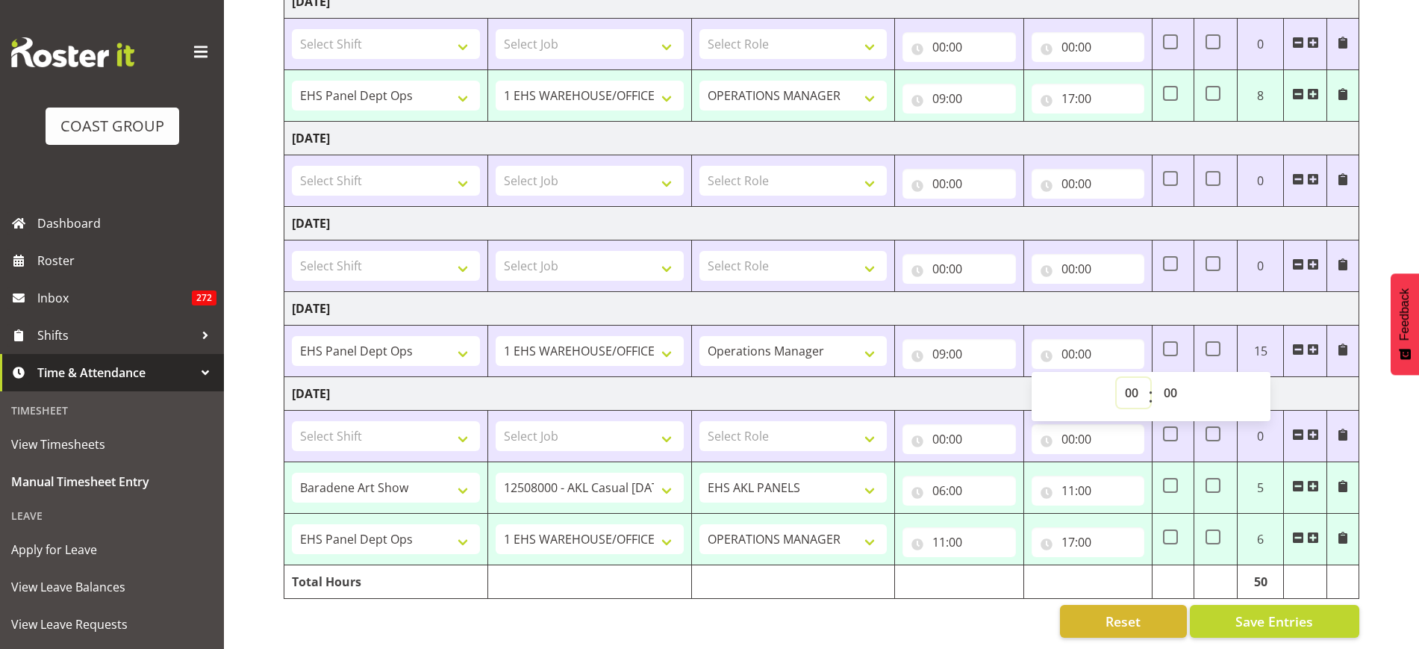
click at [1130, 378] on select "00 01 02 03 04 05 06 07 08 09 10 11 12 13 14 15 16 17 18 19 20 21 22 23" at bounding box center [1134, 393] width 34 height 30
select select "17"
click at [1117, 378] on select "00 01 02 03 04 05 06 07 08 09 10 11 12 13 14 15 16 17 18 19 20 21 22 23" at bounding box center [1134, 393] width 34 height 30
type input "17:00"
click at [1098, 295] on td "Monday 18th August 2025" at bounding box center [821, 309] width 1075 height 34
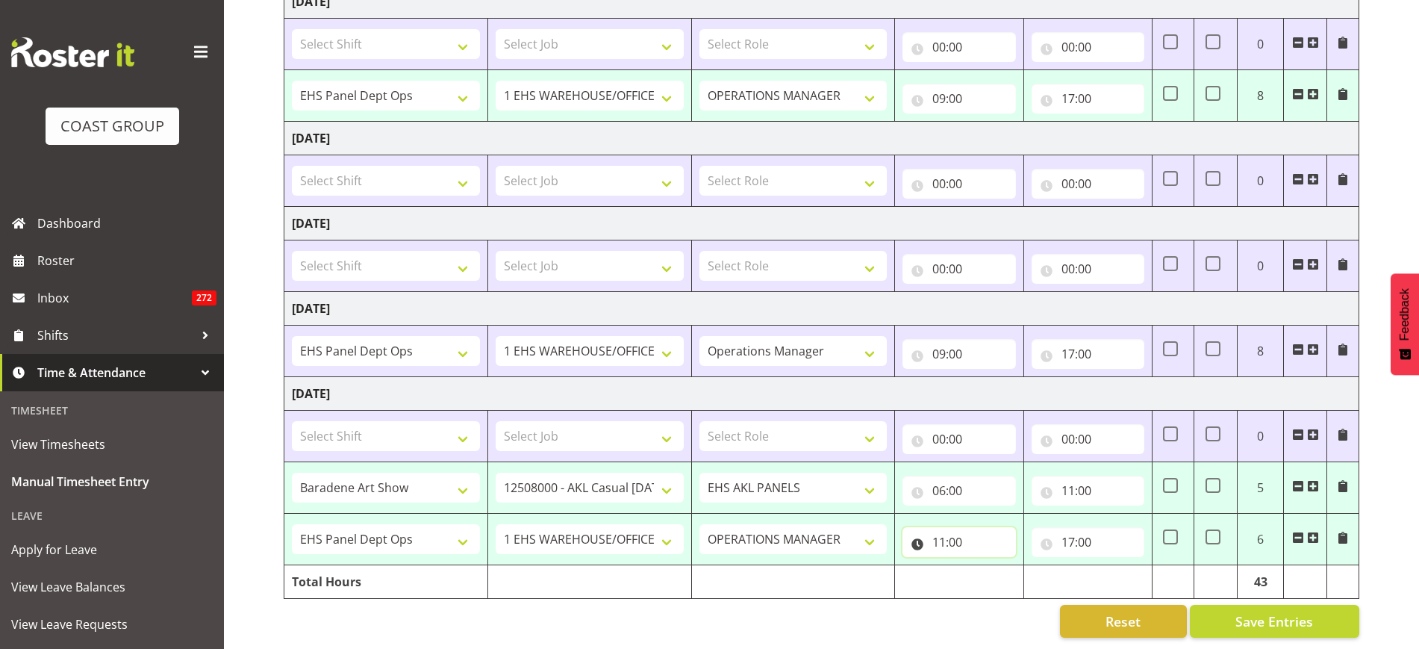
click at [975, 527] on input "11:00" at bounding box center [959, 542] width 113 height 30
click at [1003, 568] on select "00 01 02 03 04 05 06 07 08 09 10 11 12 13 14 15 16 17 18 19 20 21 22 23" at bounding box center [1005, 581] width 34 height 30
select select "9"
click at [988, 566] on select "00 01 02 03 04 05 06 07 08 09 10 11 12 13 14 15 16 17 18 19 20 21 22 23" at bounding box center [1005, 581] width 34 height 30
type input "09:00"
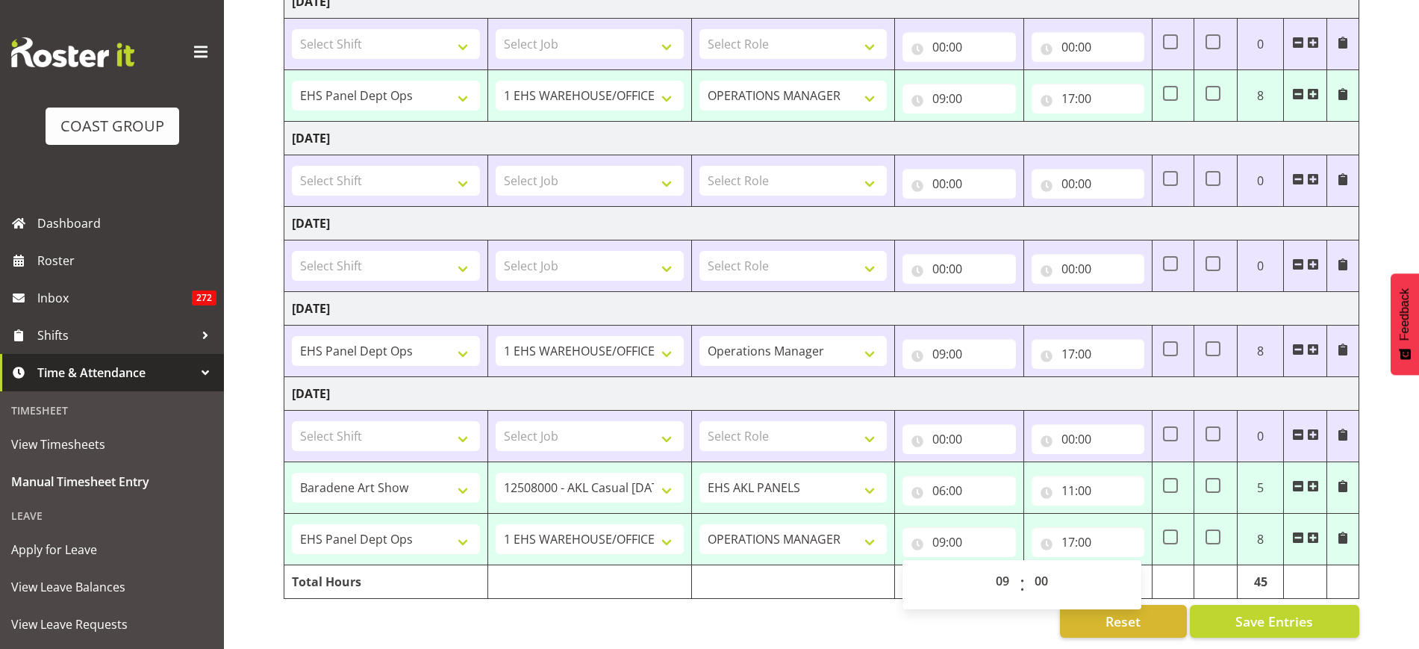
click at [1105, 377] on td "Tuesday 19th August 2025" at bounding box center [821, 394] width 1075 height 34
click at [1295, 480] on span at bounding box center [1298, 486] width 12 height 12
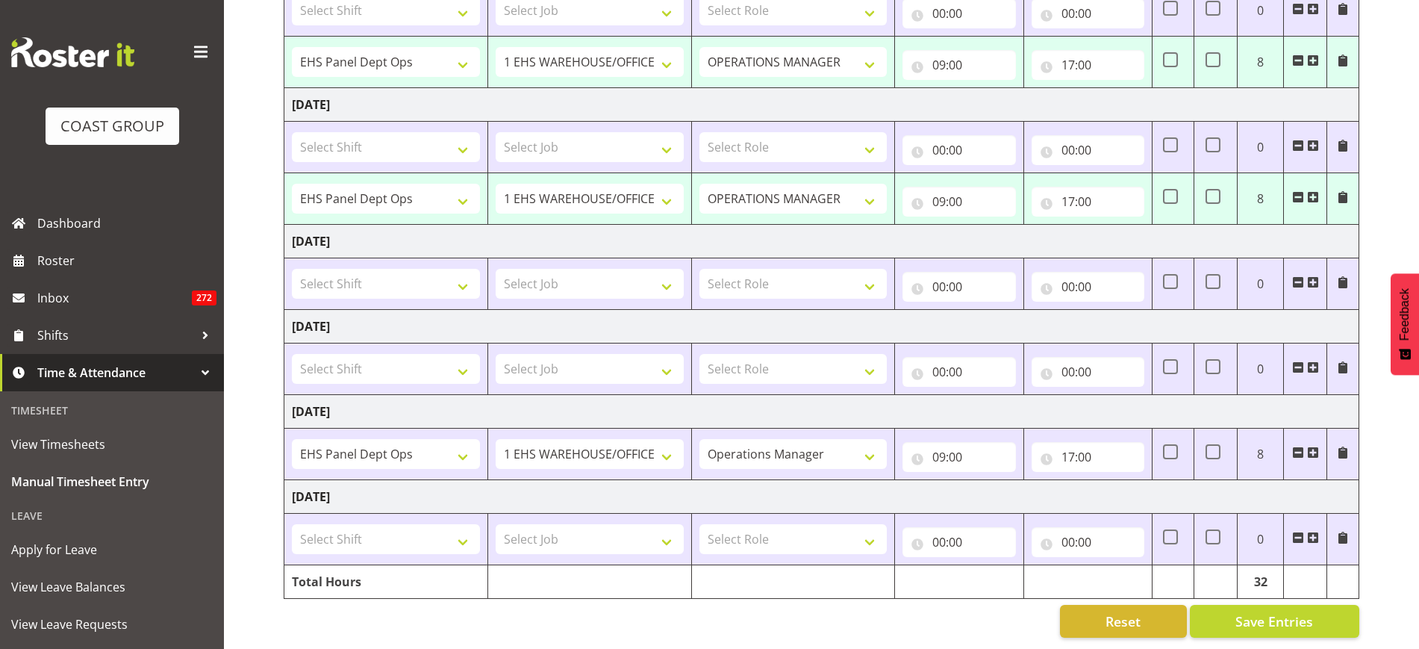
scroll to position [487, 0]
click at [467, 526] on select "Select Shift # Fieldays--Milwaukee. # Install Hutchwilco Boat Show at ASG. #AKL…" at bounding box center [386, 539] width 188 height 30
select select "1254"
click at [292, 524] on select "Select Shift # Fieldays--Milwaukee. # Install Hutchwilco Boat Show at ASG. #AKL…" at bounding box center [386, 539] width 188 height 30
click at [667, 526] on select "Select Job 1 Carlton Events 1 Carlton Hamilton 1 Carlton Wellington 1 EHS WAREH…" at bounding box center [590, 539] width 188 height 30
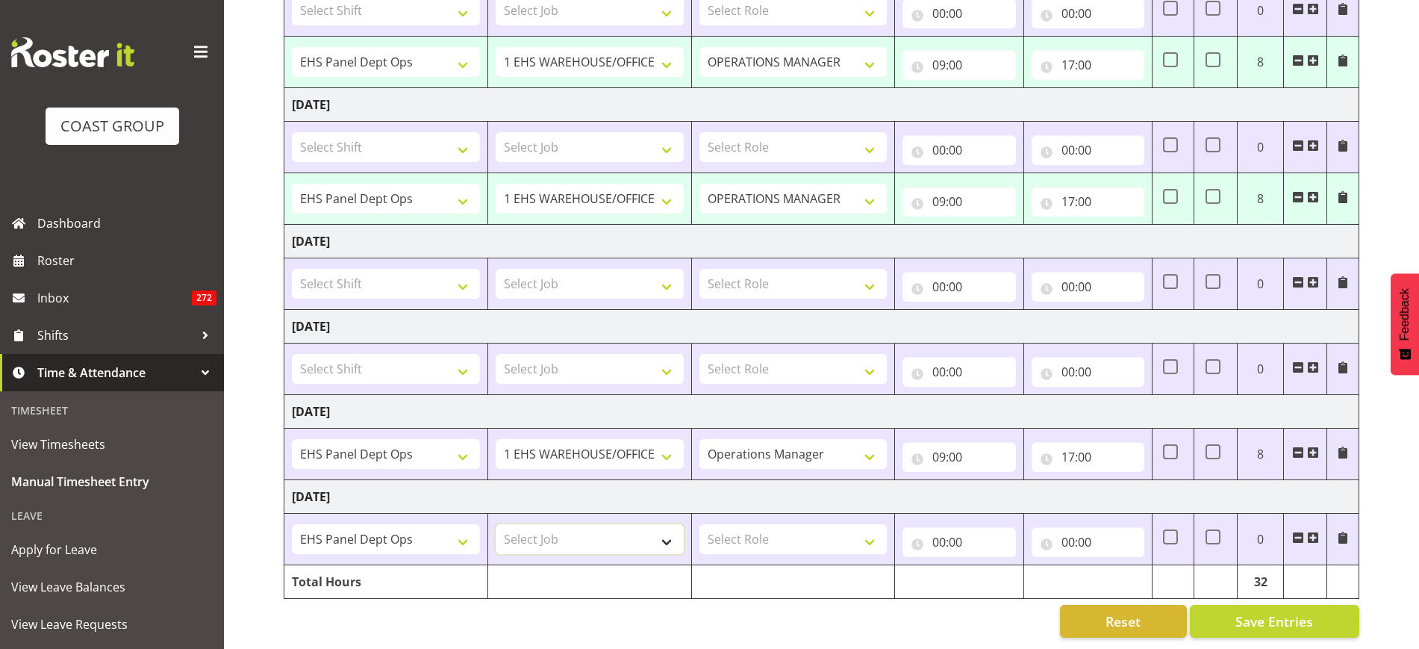
select select "69"
click at [496, 524] on select "Select Job 1 Carlton Events 1 Carlton Hamilton 1 Carlton Wellington 1 EHS WAREH…" at bounding box center [590, 539] width 188 height 30
click at [875, 524] on select "Select Role OPERATIONS MANAGER EHS AKL PANELS Operations Manager Operations Man…" at bounding box center [794, 539] width 188 height 30
select select "32"
click at [700, 524] on select "Select Role OPERATIONS MANAGER EHS AKL PANELS Operations Manager Operations Man…" at bounding box center [794, 539] width 188 height 30
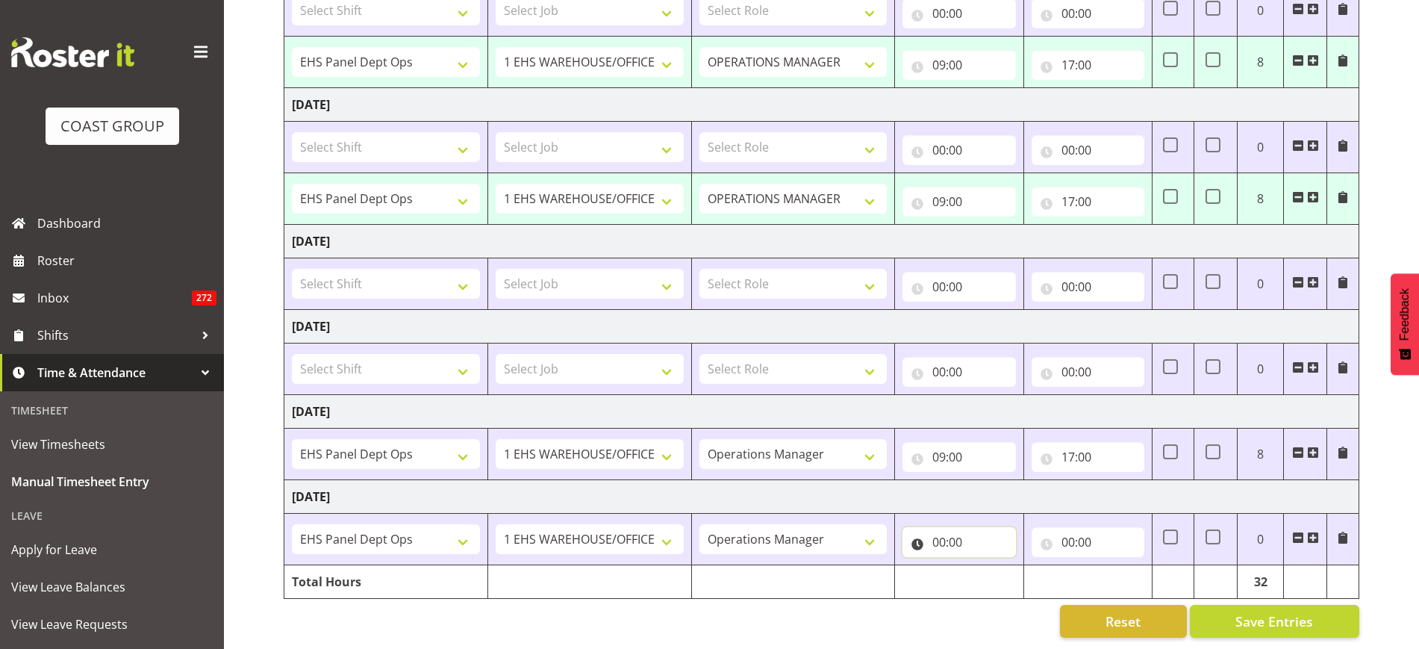
click at [970, 527] on input "00:00" at bounding box center [959, 542] width 113 height 30
click at [1001, 566] on select "00 01 02 03 04 05 06 07 08 09 10 11 12 13 14 15 16 17 18 19 20 21 22 23" at bounding box center [1005, 581] width 34 height 30
select select "9"
click at [988, 566] on select "00 01 02 03 04 05 06 07 08 09 10 11 12 13 14 15 16 17 18 19 20 21 22 23" at bounding box center [1005, 581] width 34 height 30
type input "09:00"
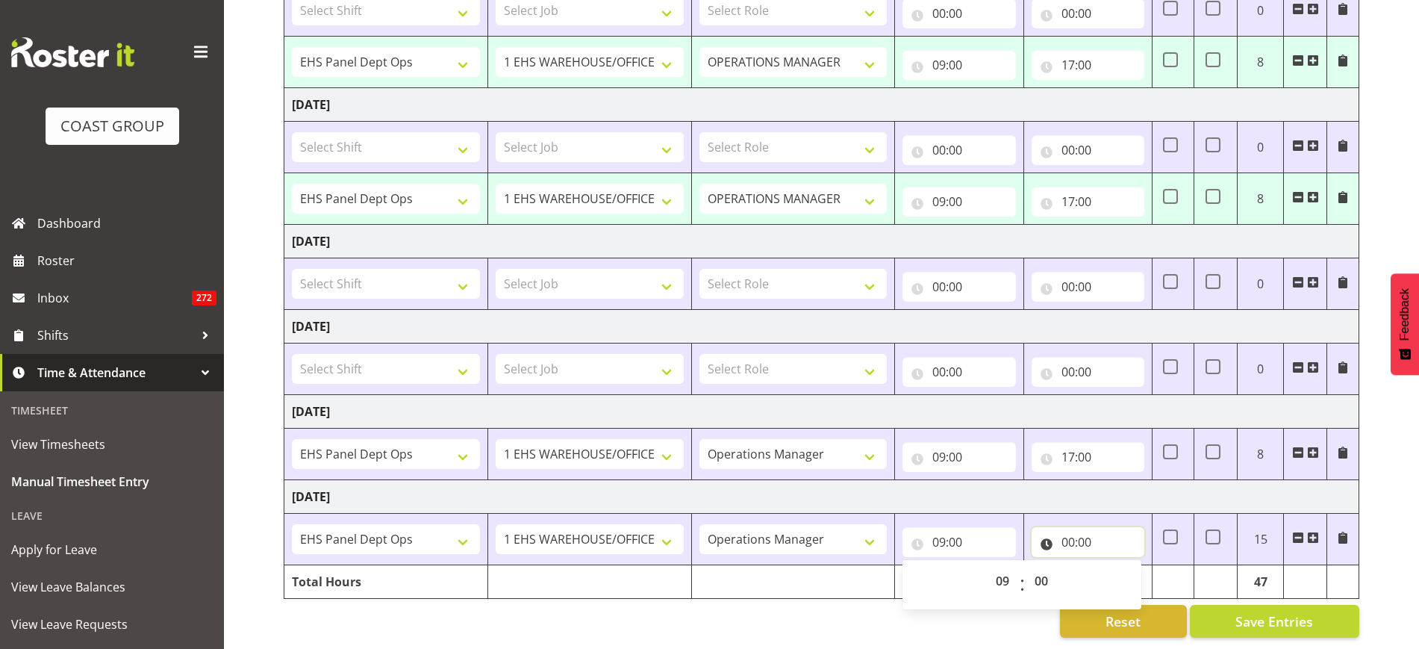
click at [1081, 529] on input "00:00" at bounding box center [1088, 542] width 113 height 30
click at [1133, 568] on select "00 01 02 03 04 05 06 07 08 09 10 11 12 13 14 15 16 17 18 19 20 21 22 23" at bounding box center [1134, 581] width 34 height 30
select select "17"
click at [1117, 566] on select "00 01 02 03 04 05 06 07 08 09 10 11 12 13 14 15 16 17 18 19 20 21 22 23" at bounding box center [1134, 581] width 34 height 30
type input "17:00"
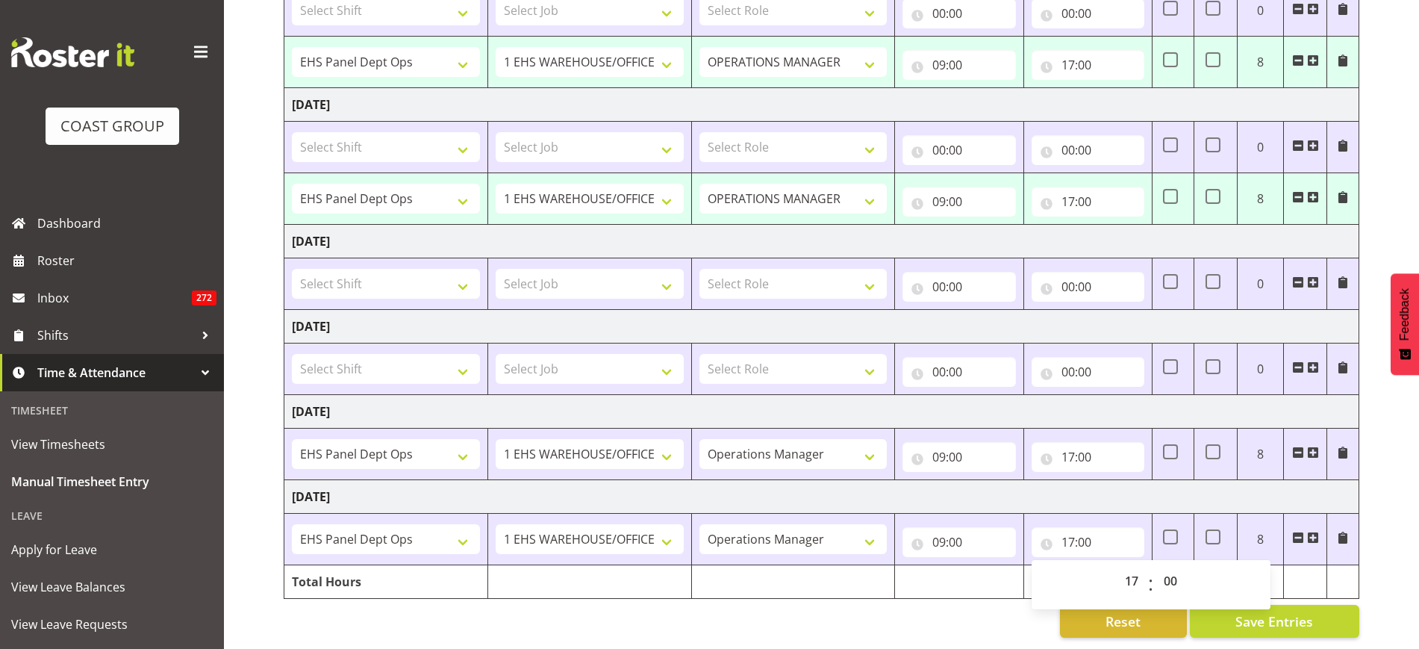
click at [1141, 395] on td "Monday 18th August 2025" at bounding box center [821, 412] width 1075 height 34
click at [983, 442] on input "09:00" at bounding box center [959, 457] width 113 height 30
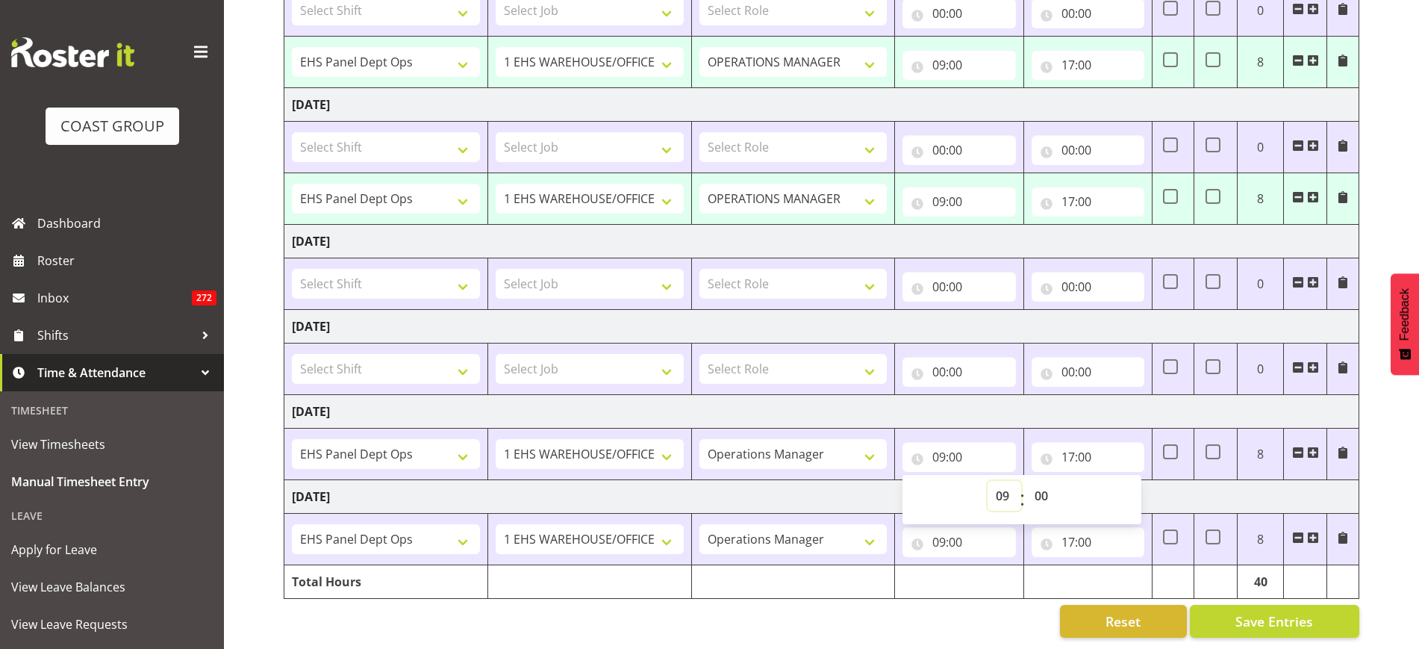
click at [1003, 484] on select "00 01 02 03 04 05 06 07 08 09 10 11 12 13 14 15 16 17 18 19 20 21 22 23" at bounding box center [1005, 496] width 34 height 30
select select "13"
click at [988, 481] on select "00 01 02 03 04 05 06 07 08 09 10 11 12 13 14 15 16 17 18 19 20 21 22 23" at bounding box center [1005, 496] width 34 height 30
type input "13:00"
click at [1032, 395] on td "Monday 18th August 2025" at bounding box center [821, 412] width 1075 height 34
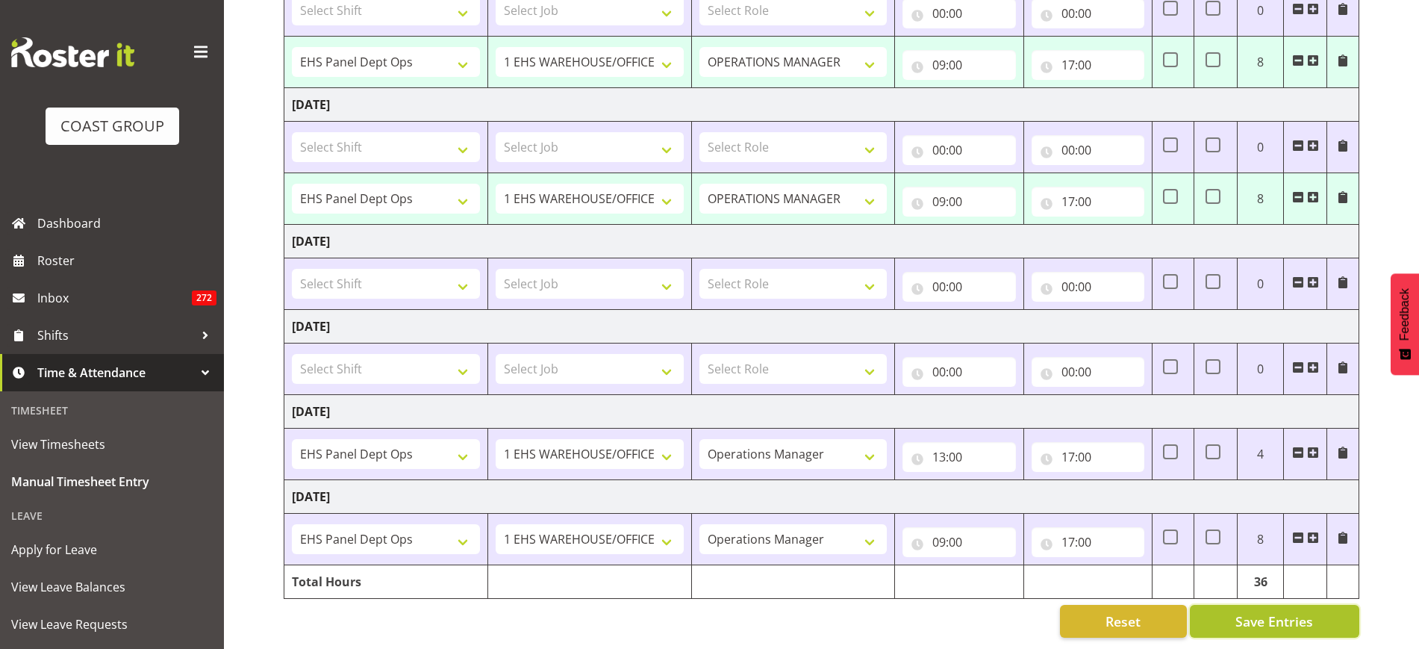
click at [1290, 611] on span "Save Entries" at bounding box center [1275, 620] width 78 height 19
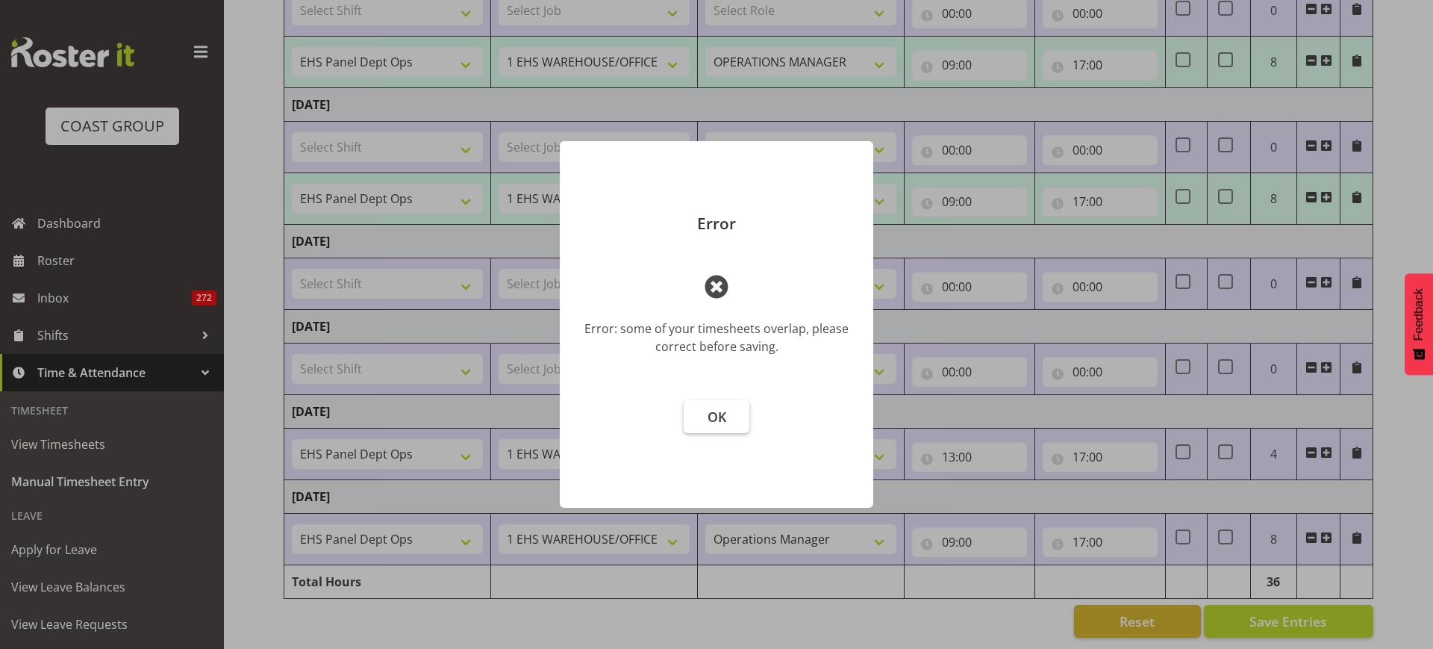
click at [724, 414] on span "OK" at bounding box center [717, 417] width 19 height 18
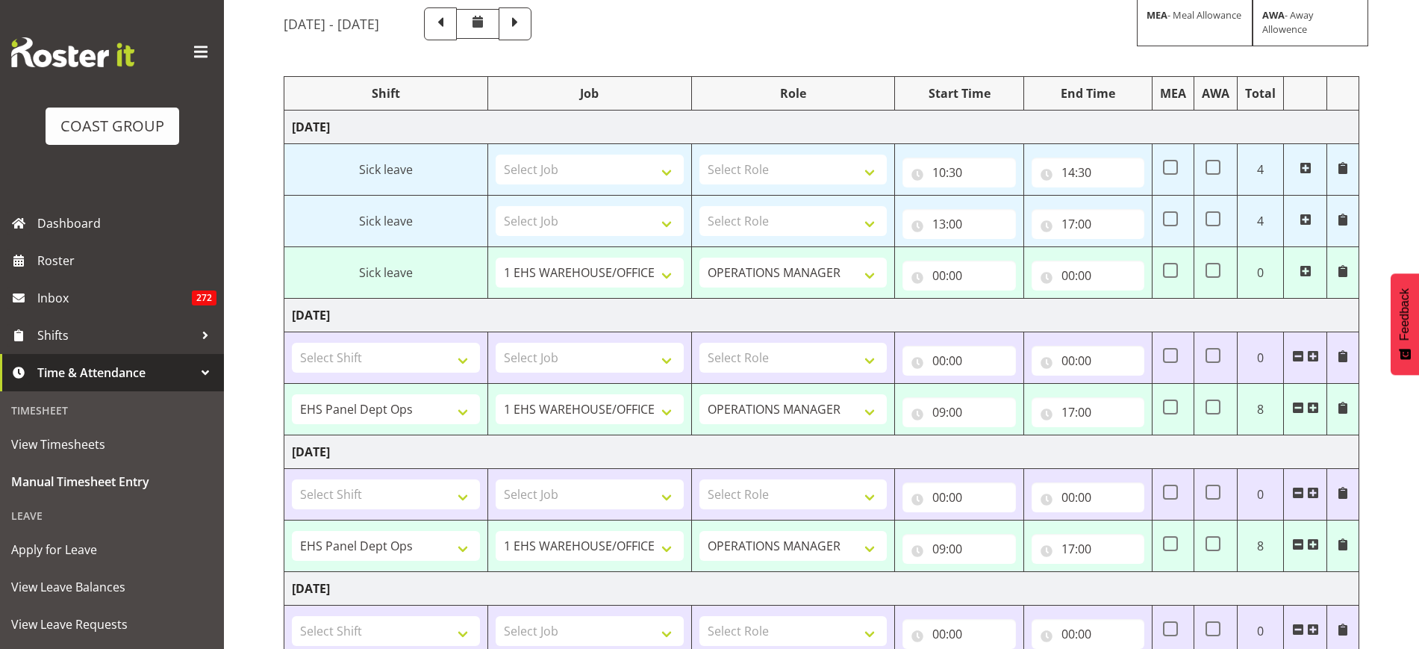
scroll to position [113, 0]
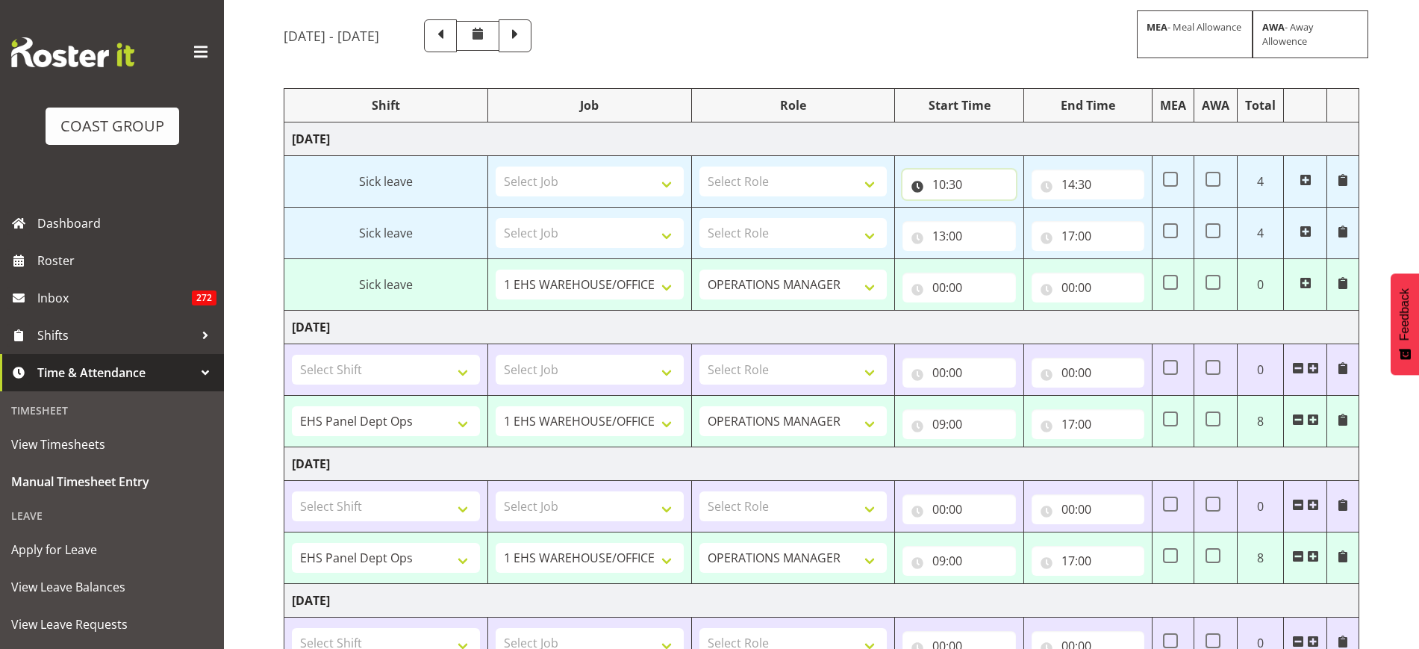
click at [981, 188] on input "10:30" at bounding box center [959, 184] width 113 height 30
click at [1003, 228] on select "00 01 02 03 04 05 06 07 08 09 10 11 12 13 14 15 16 17 18 19 20 21 22 23" at bounding box center [1005, 223] width 34 height 30
select select "9"
click at [988, 208] on select "00 01 02 03 04 05 06 07 08 09 10 11 12 13 14 15 16 17 18 19 20 21 22 23" at bounding box center [1005, 223] width 34 height 30
type input "09:30"
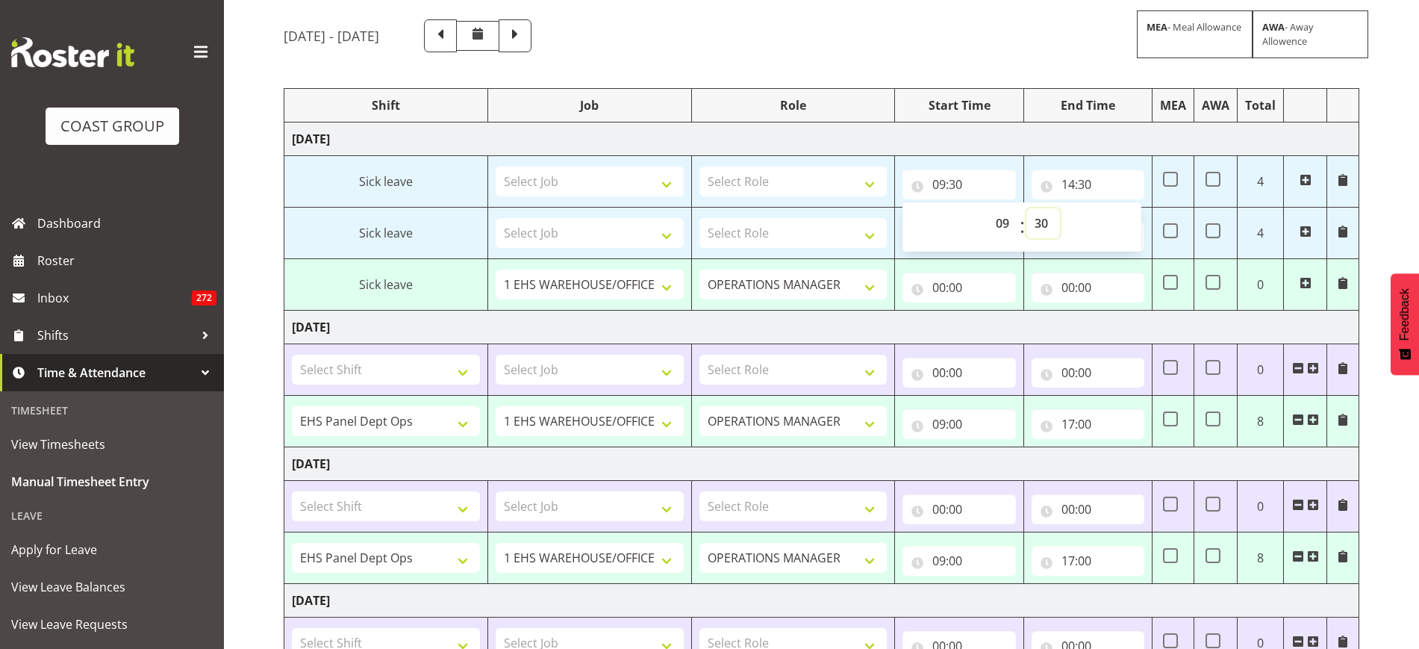
click at [1041, 222] on select "00 01 02 03 04 05 06 07 08 09 10 11 12 13 14 15 16 17 18 19 20 21 22 23 24 25 2…" at bounding box center [1043, 223] width 34 height 30
select select "0"
click at [1026, 208] on select "00 01 02 03 04 05 06 07 08 09 10 11 12 13 14 15 16 17 18 19 20 21 22 23 24 25 2…" at bounding box center [1043, 223] width 34 height 30
type input "09:00"
click at [1081, 181] on input "14:30" at bounding box center [1088, 184] width 113 height 30
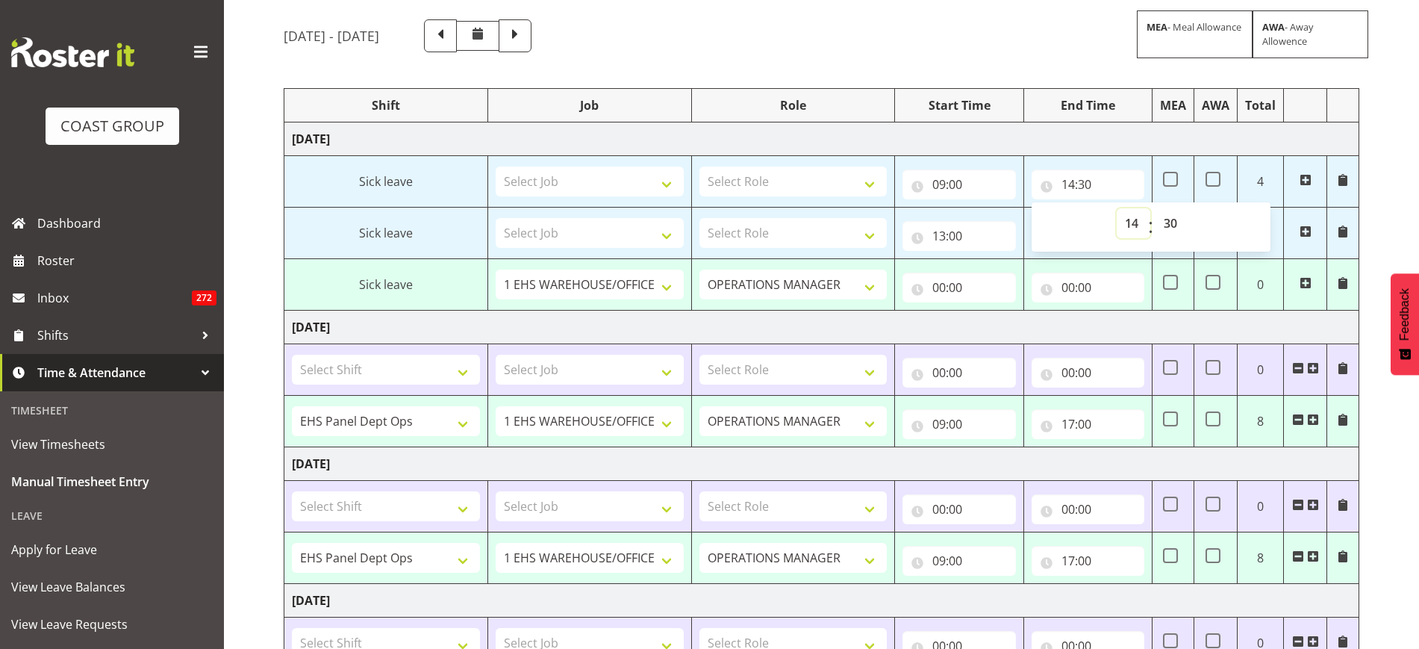
click at [1131, 224] on select "00 01 02 03 04 05 06 07 08 09 10 11 12 13 14 15 16 17 18 19 20 21 22 23" at bounding box center [1134, 223] width 34 height 30
select select "13"
click at [1117, 208] on select "00 01 02 03 04 05 06 07 08 09 10 11 12 13 14 15 16 17 18 19 20 21 22 23" at bounding box center [1134, 223] width 34 height 30
type input "13:30"
click at [1168, 222] on select "00 01 02 03 04 05 06 07 08 09 10 11 12 13 14 15 16 17 18 19 20 21 22 23 24 25 2…" at bounding box center [1173, 223] width 34 height 30
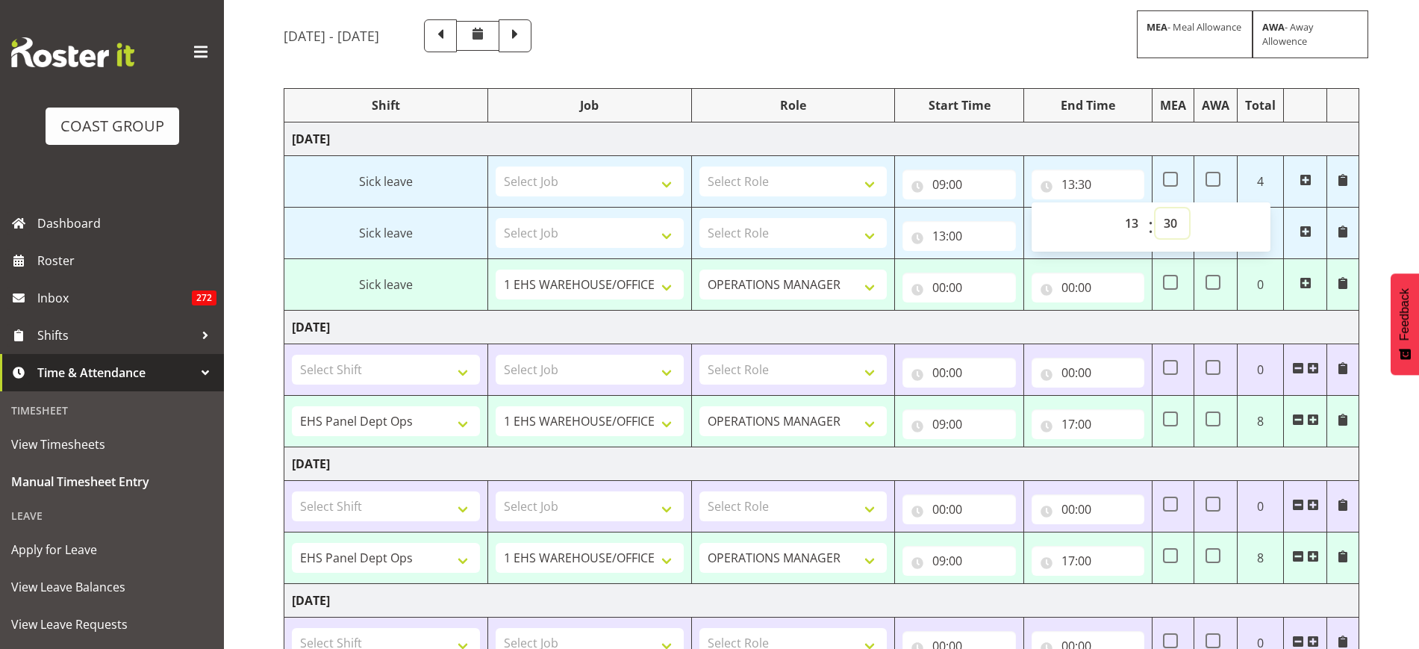
select select "0"
click at [1156, 208] on select "00 01 02 03 04 05 06 07 08 09 10 11 12 13 14 15 16 17 18 19 20 21 22 23 24 25 2…" at bounding box center [1173, 223] width 34 height 30
type input "13:00"
click at [1131, 135] on td "Wednesday 13th August 2025" at bounding box center [821, 139] width 1075 height 34
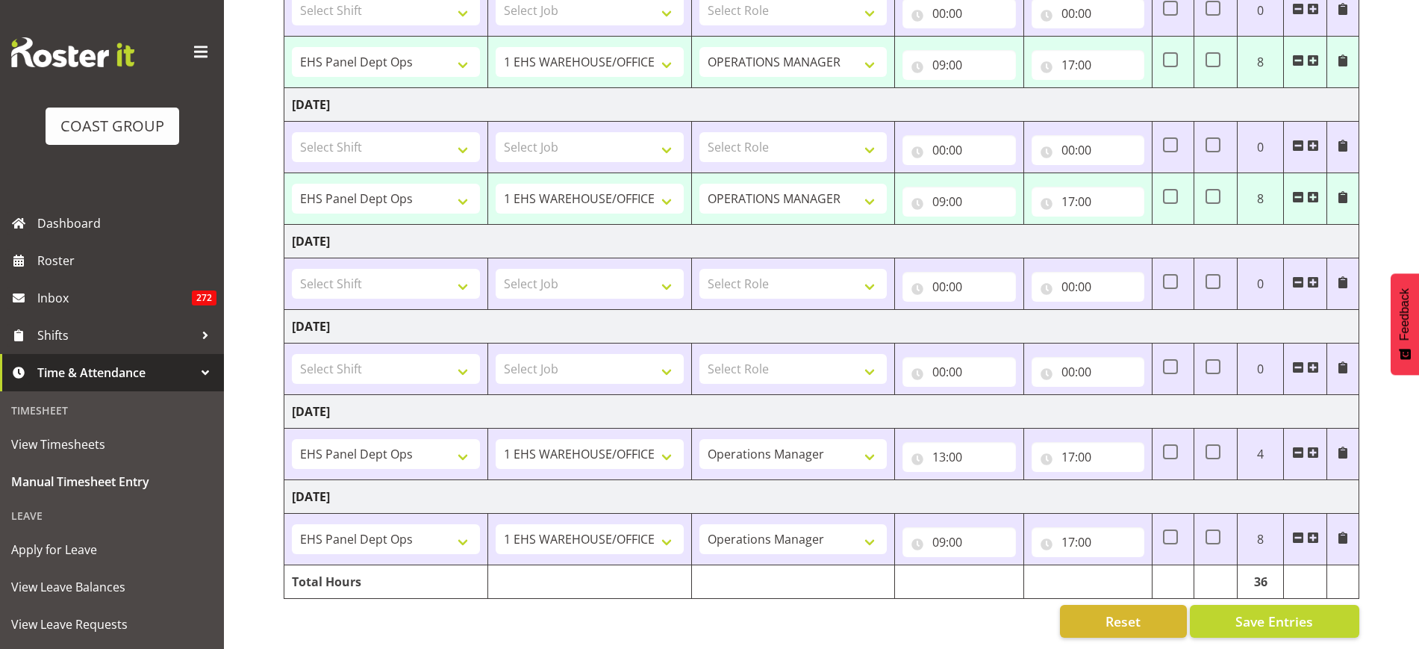
scroll to position [487, 0]
click at [1281, 611] on span "Save Entries" at bounding box center [1275, 620] width 78 height 19
type input "10:30"
type input "13:00"
select select "68035"
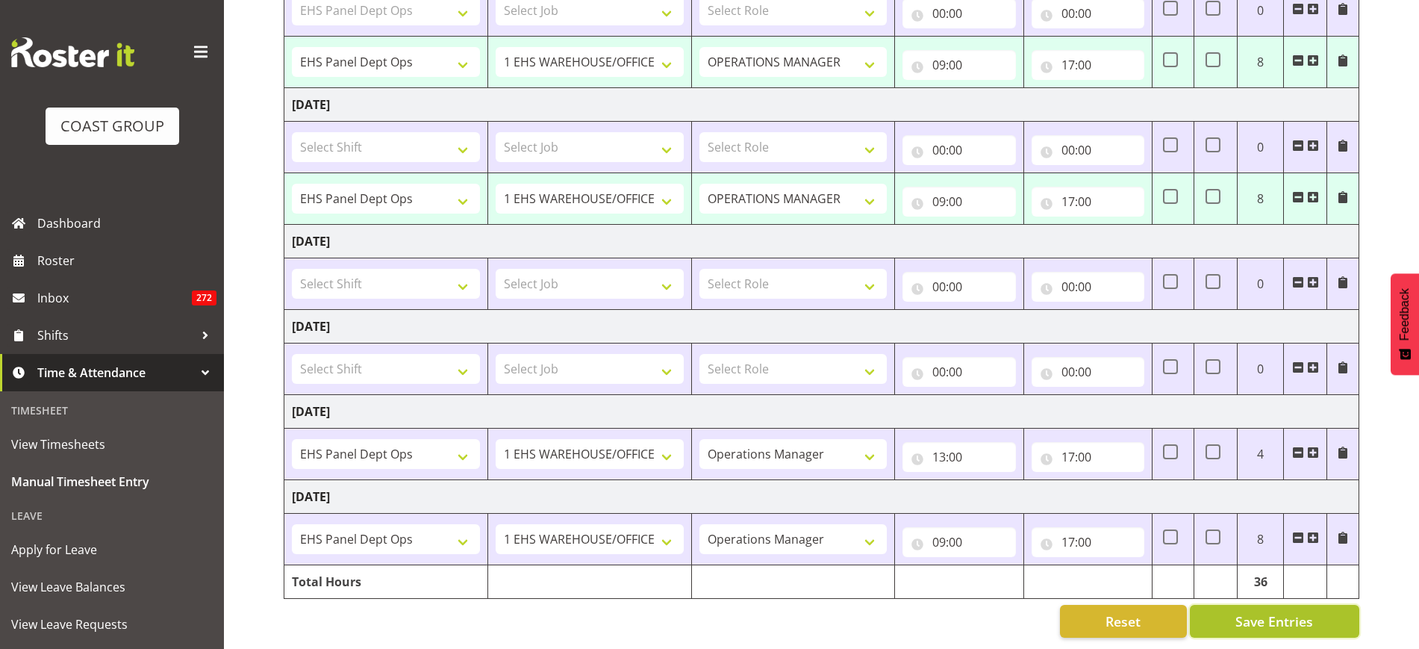
select select "69"
type input "09:00"
type input "17:00"
select select "68035"
select select "69"
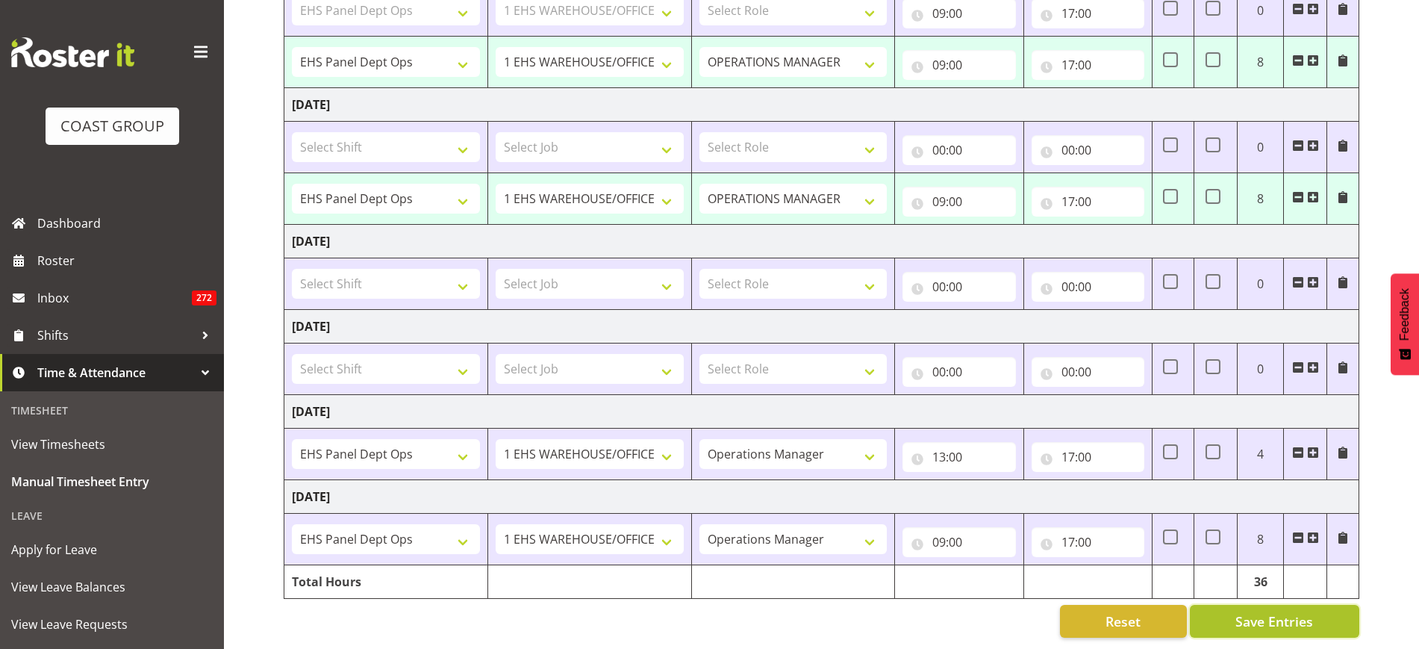
type input "09:00"
type input "17:00"
select select "69"
select select "68035"
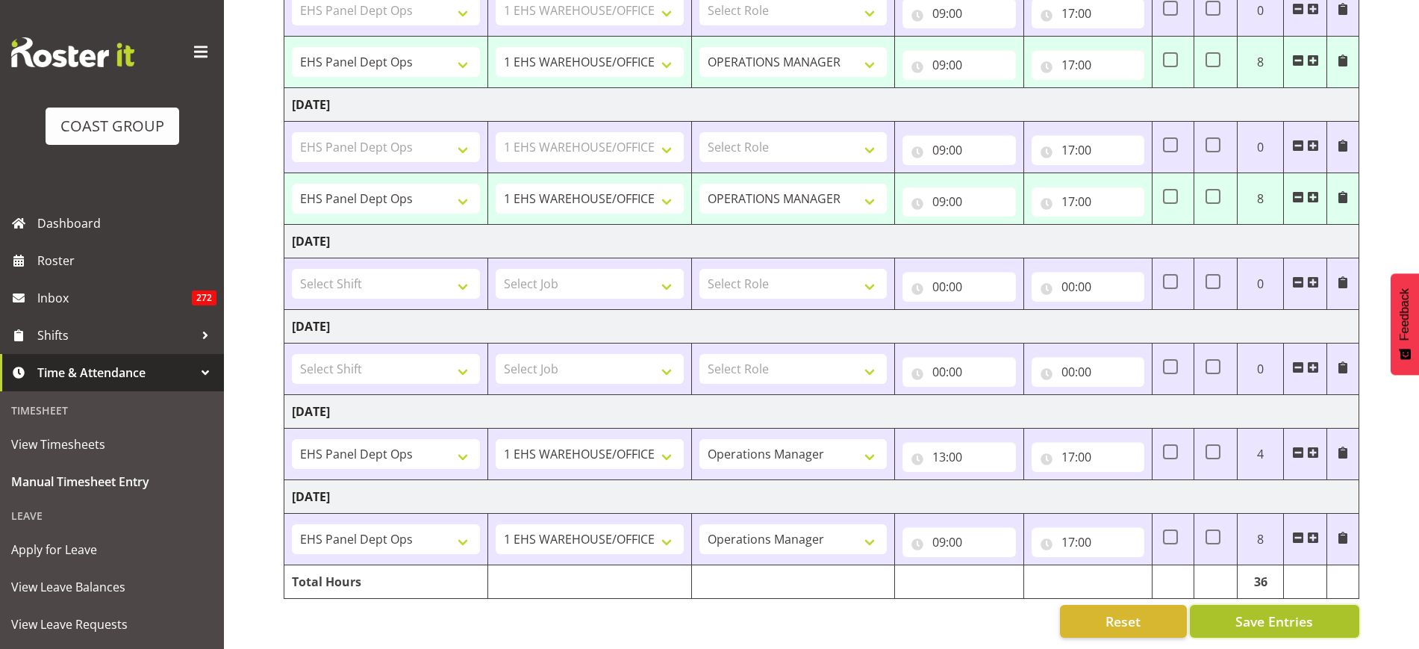
select select "69"
select select "1254"
select select "69"
select select "32"
select select "68035"
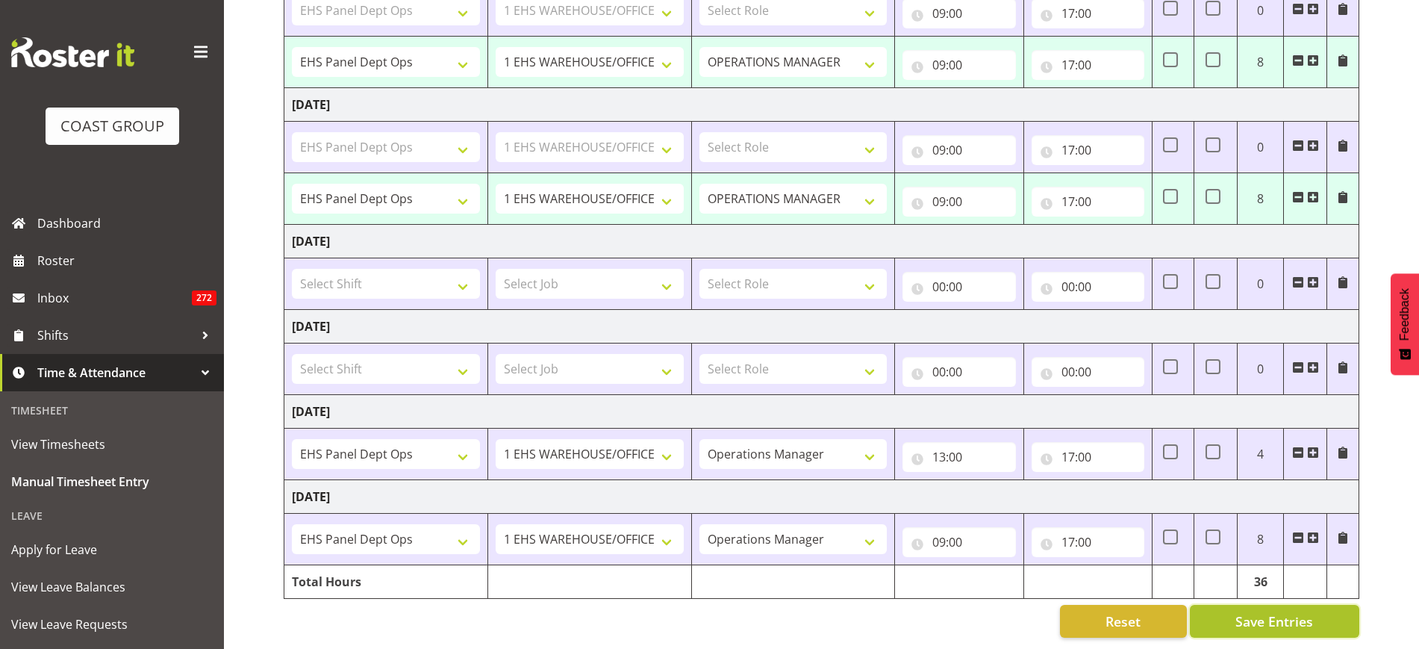
select select "69"
select select "1254"
select select "69"
select select "32"
select select "68035"
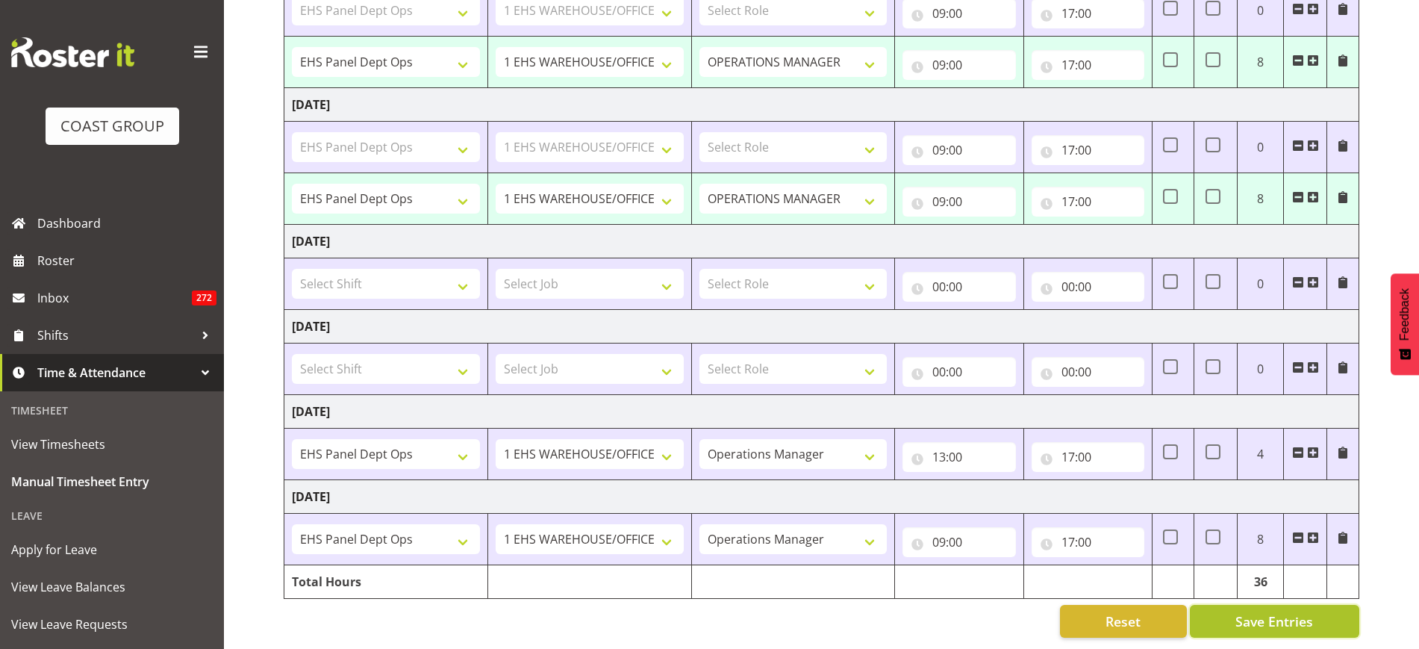
select select "69"
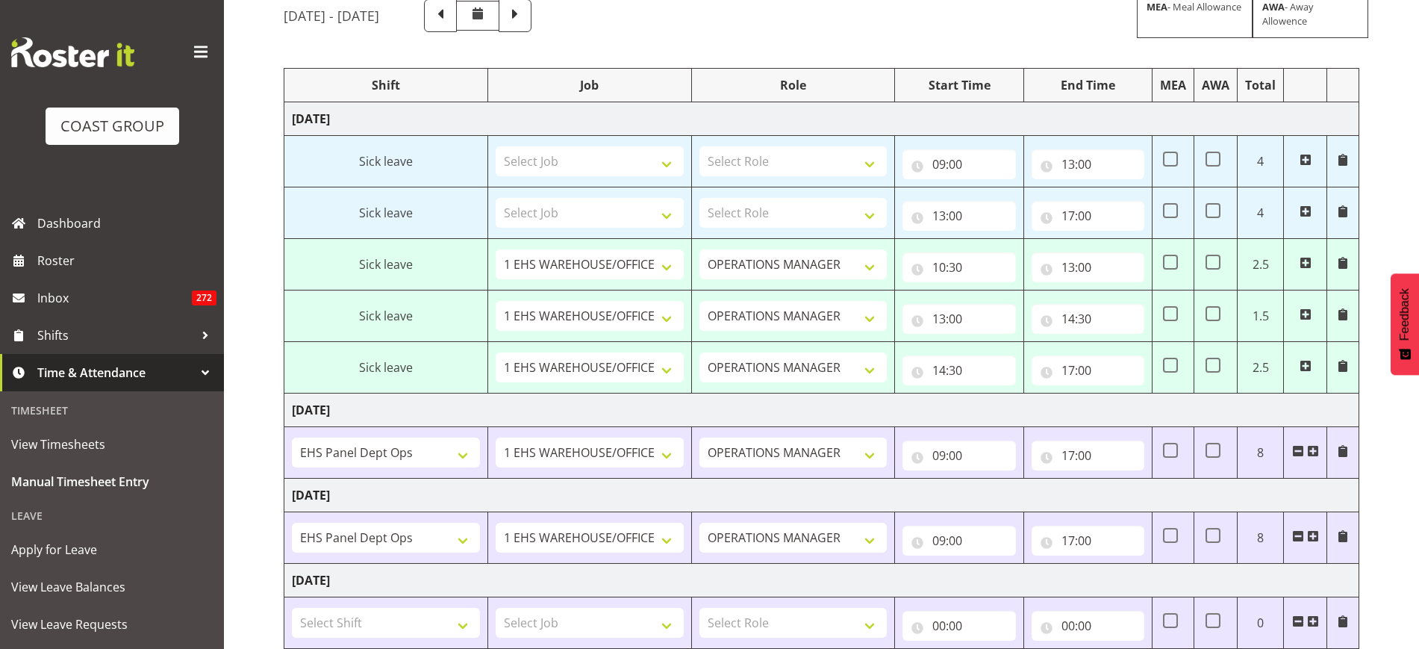
scroll to position [93, 0]
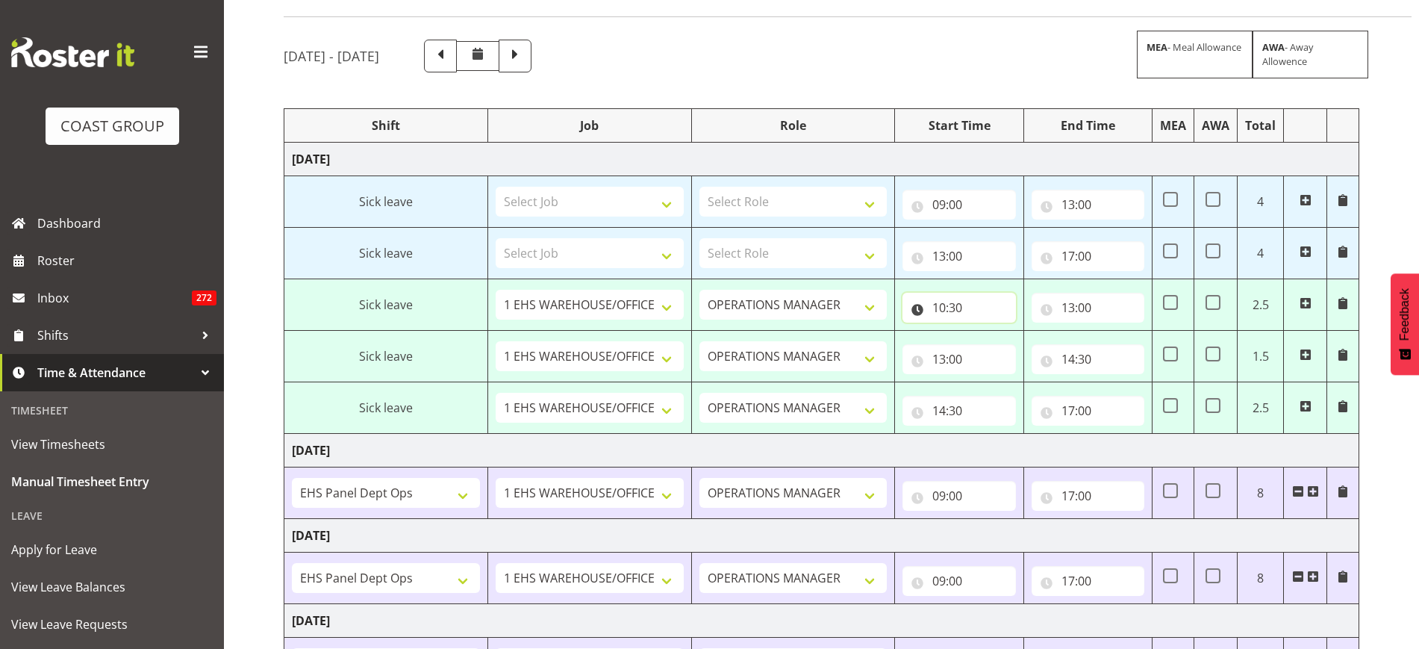
click at [979, 308] on input "10:30" at bounding box center [959, 308] width 113 height 30
click at [1001, 342] on select "00 01 02 03 04 05 06 07 08 09 10 11 12 13 14 15 16 17 18 19 20 21 22 23" at bounding box center [1005, 346] width 34 height 30
select select "0"
click at [988, 331] on select "00 01 02 03 04 05 06 07 08 09 10 11 12 13 14 15 16 17 18 19 20 21 22 23" at bounding box center [1005, 346] width 34 height 30
type input "00:30"
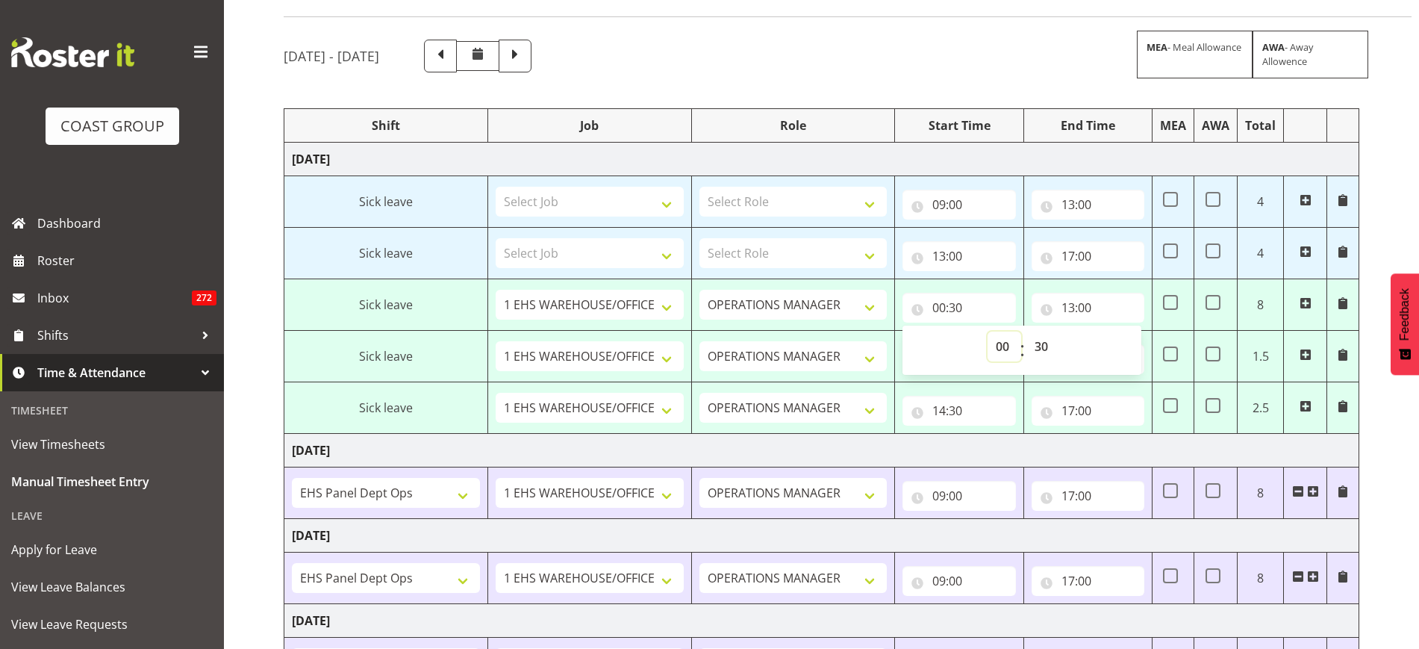
click at [1006, 344] on select "00 01 02 03 04 05 06 07 08 09 10 11 12 13 14 15 16 17 18 19 20 21 22 23" at bounding box center [1005, 346] width 34 height 30
select select "13"
click at [988, 331] on select "00 01 02 03 04 05 06 07 08 09 10 11 12 13 14 15 16 17 18 19 20 21 22 23" at bounding box center [1005, 346] width 34 height 30
type input "13:30"
click at [1037, 344] on select "00 01 02 03 04 05 06 07 08 09 10 11 12 13 14 15 16 17 18 19 20 21 22 23 24 25 2…" at bounding box center [1043, 346] width 34 height 30
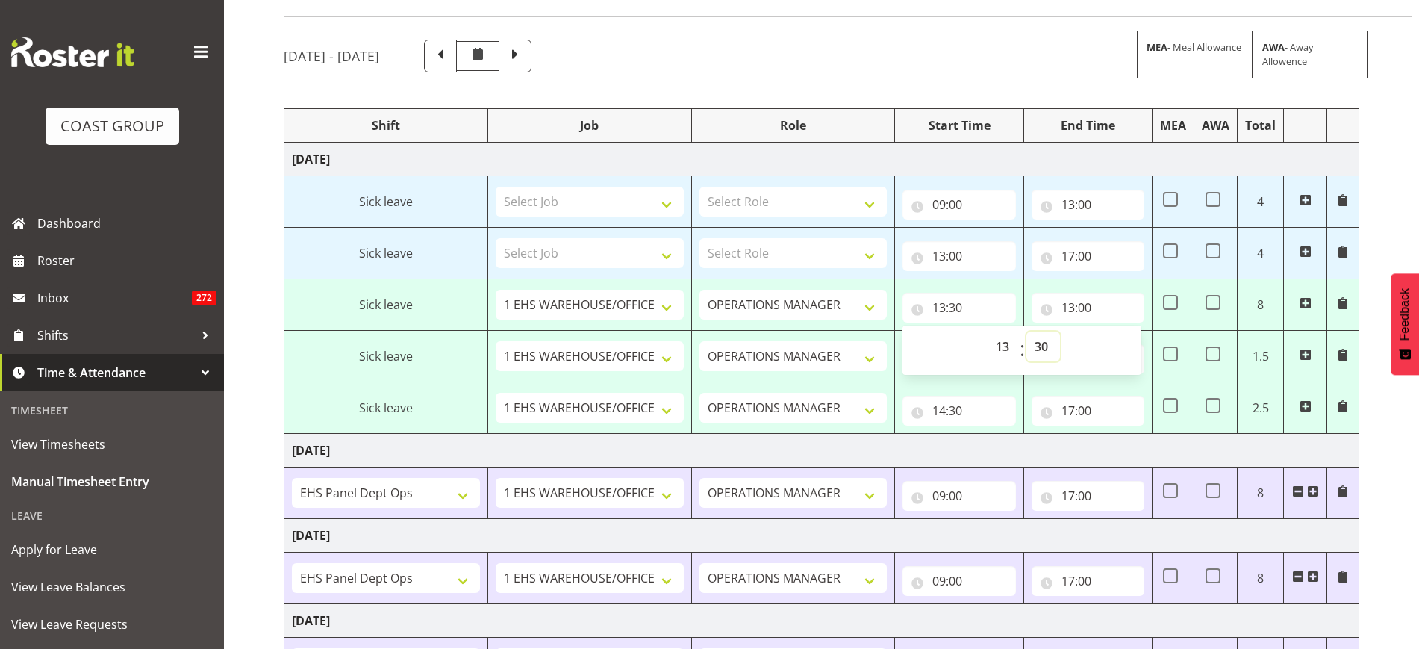
select select "0"
click at [1026, 331] on select "00 01 02 03 04 05 06 07 08 09 10 11 12 13 14 15 16 17 18 19 20 21 22 23 24 25 2…" at bounding box center [1043, 346] width 34 height 30
type input "13:00"
click at [970, 402] on input "14:30" at bounding box center [959, 411] width 113 height 30
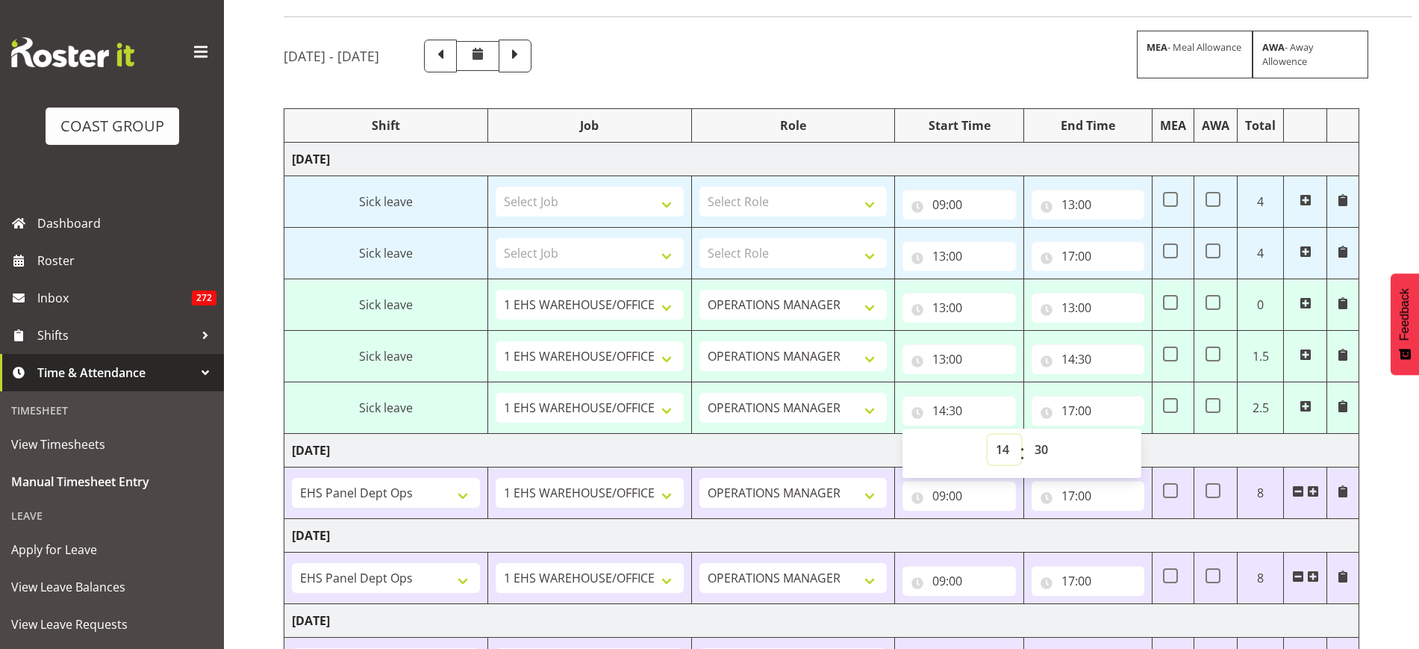
click at [1003, 449] on select "00 01 02 03 04 05 06 07 08 09 10 11 12 13 14 15 16 17 18 19 20 21 22 23" at bounding box center [1005, 449] width 34 height 30
select select "17"
click at [988, 434] on select "00 01 02 03 04 05 06 07 08 09 10 11 12 13 14 15 16 17 18 19 20 21 22 23" at bounding box center [1005, 449] width 34 height 30
type input "17:30"
click at [1044, 450] on select "00 01 02 03 04 05 06 07 08 09 10 11 12 13 14 15 16 17 18 19 20 21 22 23 24 25 2…" at bounding box center [1043, 449] width 34 height 30
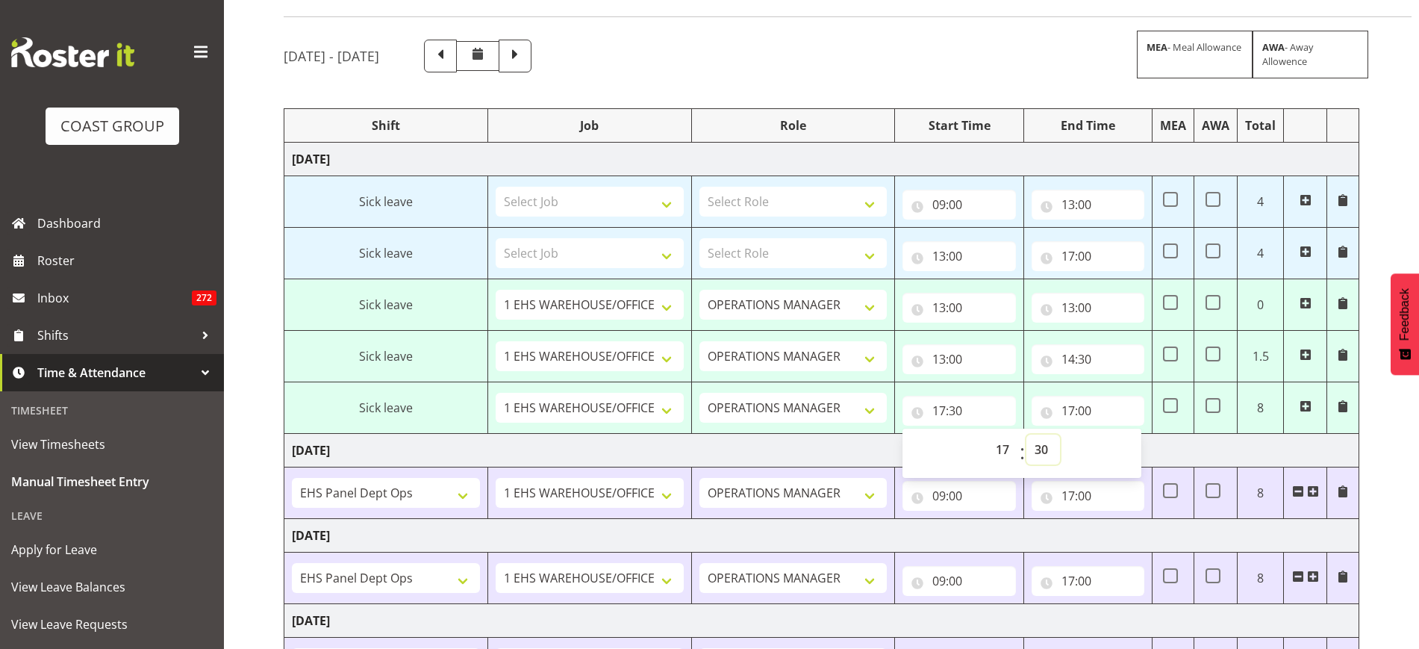
select select "0"
click at [1026, 434] on select "00 01 02 03 04 05 06 07 08 09 10 11 12 13 14 15 16 17 18 19 20 21 22 23 24 25 2…" at bounding box center [1043, 449] width 34 height 30
type input "17:00"
click at [979, 359] on input "13:00" at bounding box center [959, 359] width 113 height 30
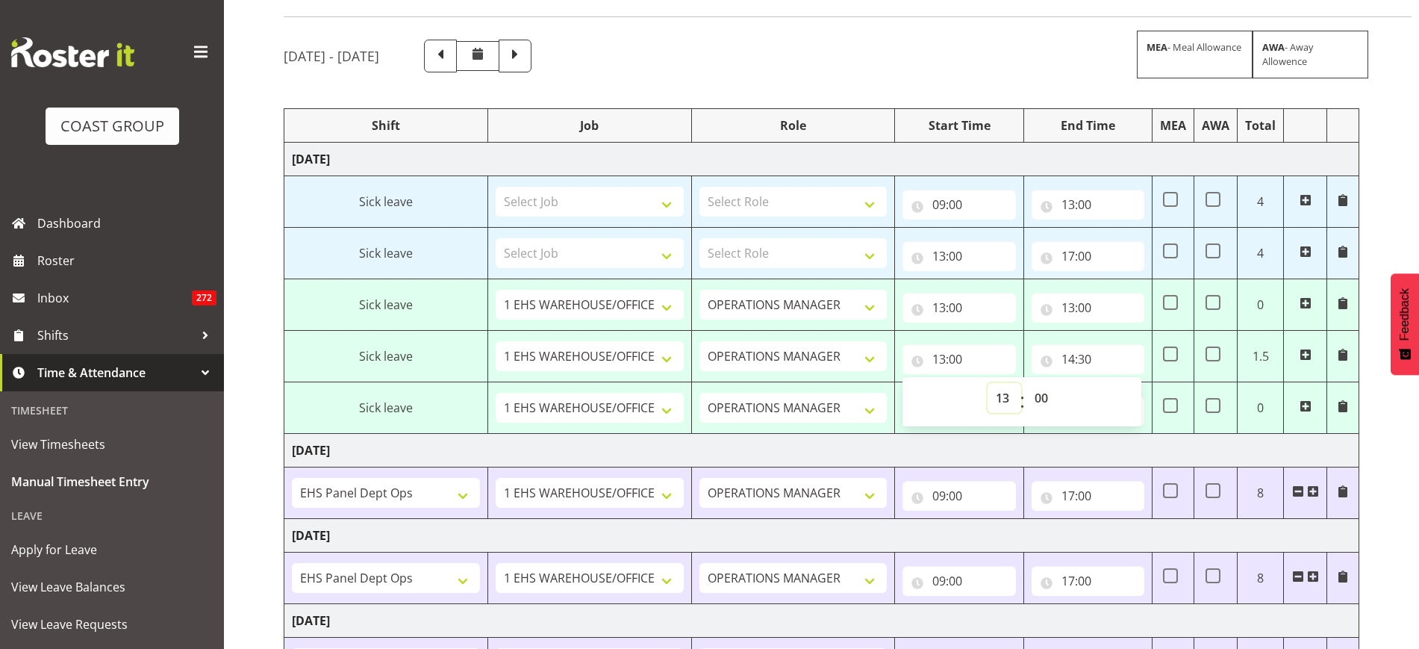
click at [1000, 393] on select "00 01 02 03 04 05 06 07 08 09 10 11 12 13 14 15 16 17 18 19 20 21 22 23" at bounding box center [1005, 398] width 34 height 30
select select "14"
click at [988, 383] on select "00 01 02 03 04 05 06 07 08 09 10 11 12 13 14 15 16 17 18 19 20 21 22 23" at bounding box center [1005, 398] width 34 height 30
type input "14:00"
click at [1040, 393] on select "00 01 02 03 04 05 06 07 08 09 10 11 12 13 14 15 16 17 18 19 20 21 22 23 24 25 2…" at bounding box center [1043, 398] width 34 height 30
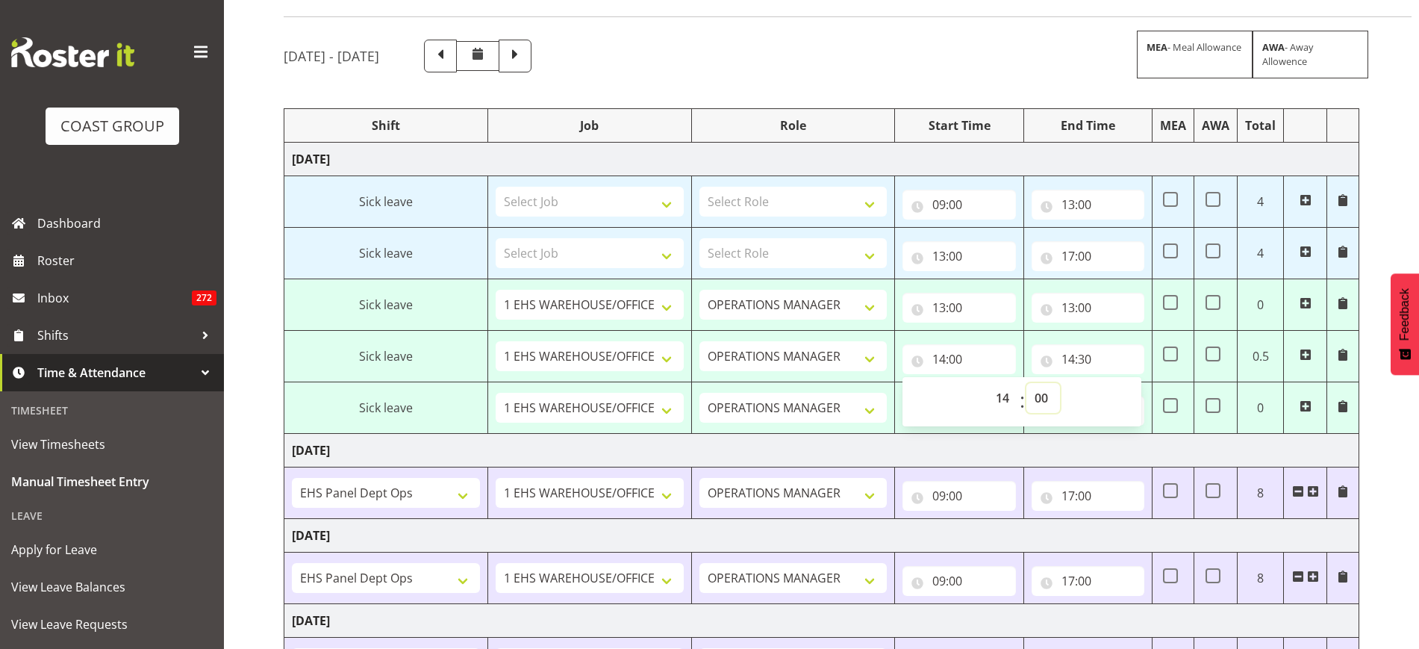
select select "30"
click at [1026, 383] on select "00 01 02 03 04 05 06 07 08 09 10 11 12 13 14 15 16 17 18 19 20 21 22 23 24 25 2…" at bounding box center [1043, 398] width 34 height 30
type input "14:30"
click at [1152, 447] on td "Thursday 14th August 2025" at bounding box center [821, 451] width 1075 height 34
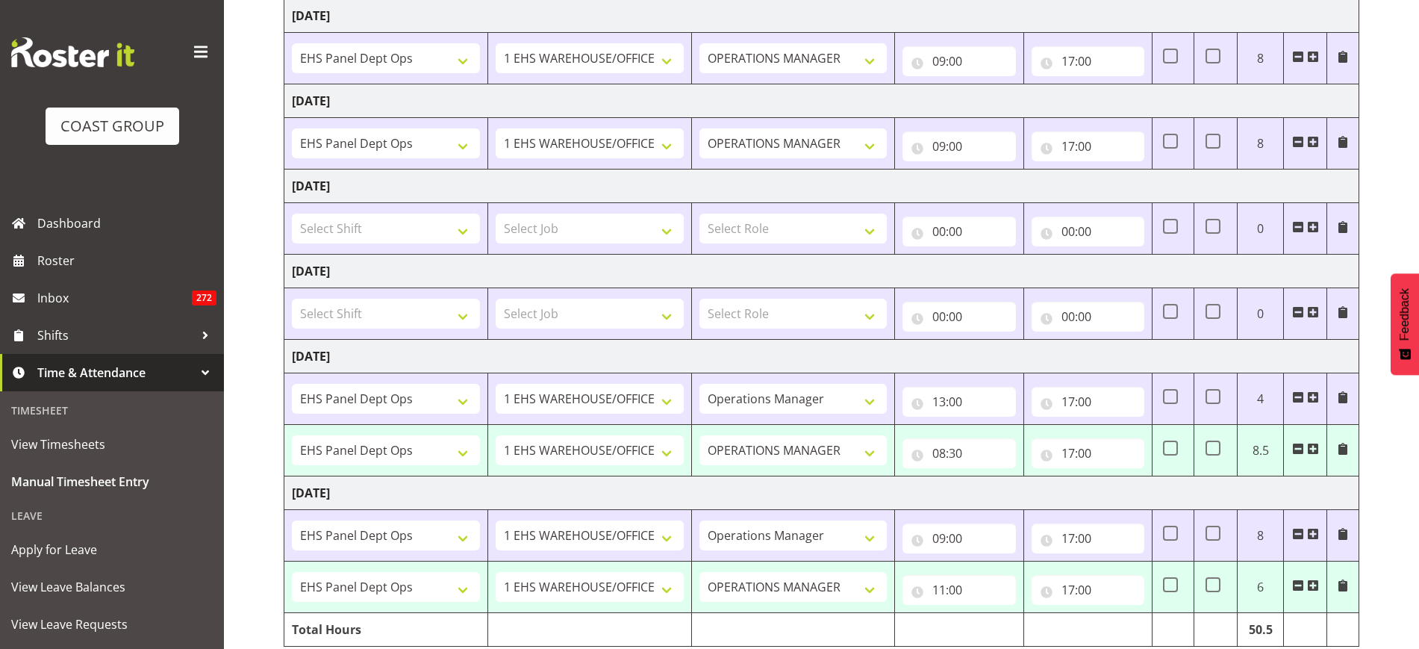
scroll to position [560, 0]
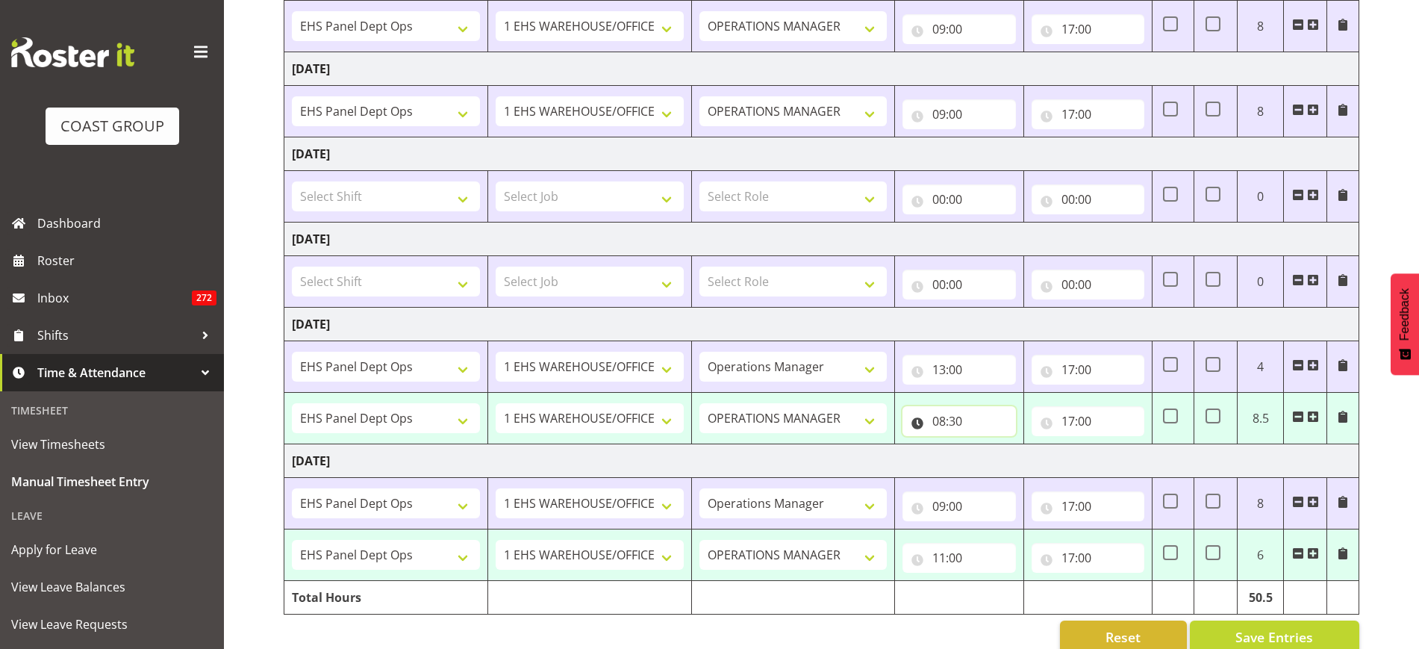
click at [974, 418] on input "08:30" at bounding box center [959, 421] width 113 height 30
click at [1004, 457] on select "00 01 02 03 04 05 06 07 08 09 10 11 12 13 14 15 16 17 18 19 20 21 22 23" at bounding box center [1005, 460] width 34 height 30
select select "17"
click at [988, 445] on select "00 01 02 03 04 05 06 07 08 09 10 11 12 13 14 15 16 17 18 19 20 21 22 23" at bounding box center [1005, 460] width 34 height 30
type input "17:30"
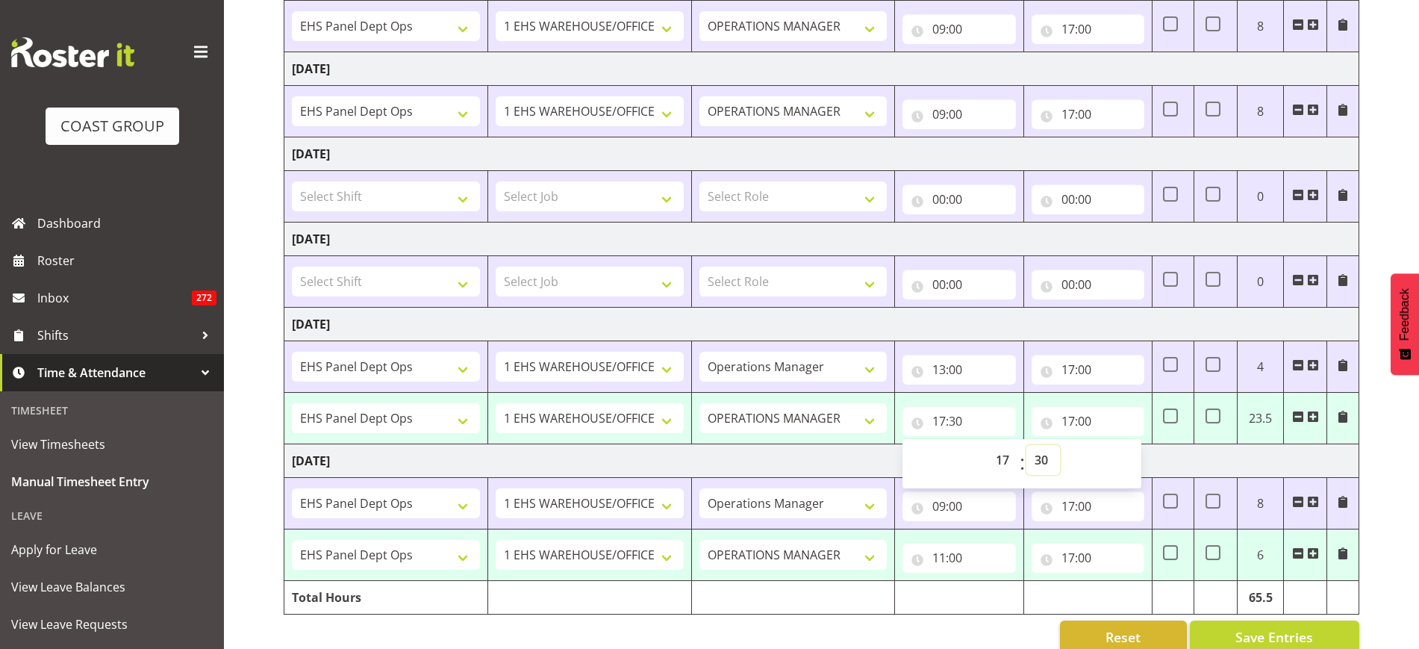
click at [1046, 456] on select "00 01 02 03 04 05 06 07 08 09 10 11 12 13 14 15 16 17 18 19 20 21 22 23 24 25 2…" at bounding box center [1043, 460] width 34 height 30
select select "0"
click at [1026, 445] on select "00 01 02 03 04 05 06 07 08 09 10 11 12 13 14 15 16 17 18 19 20 21 22 23 24 25 2…" at bounding box center [1043, 460] width 34 height 30
type input "17:00"
click at [977, 325] on td "Monday 18th August 2025" at bounding box center [821, 325] width 1075 height 34
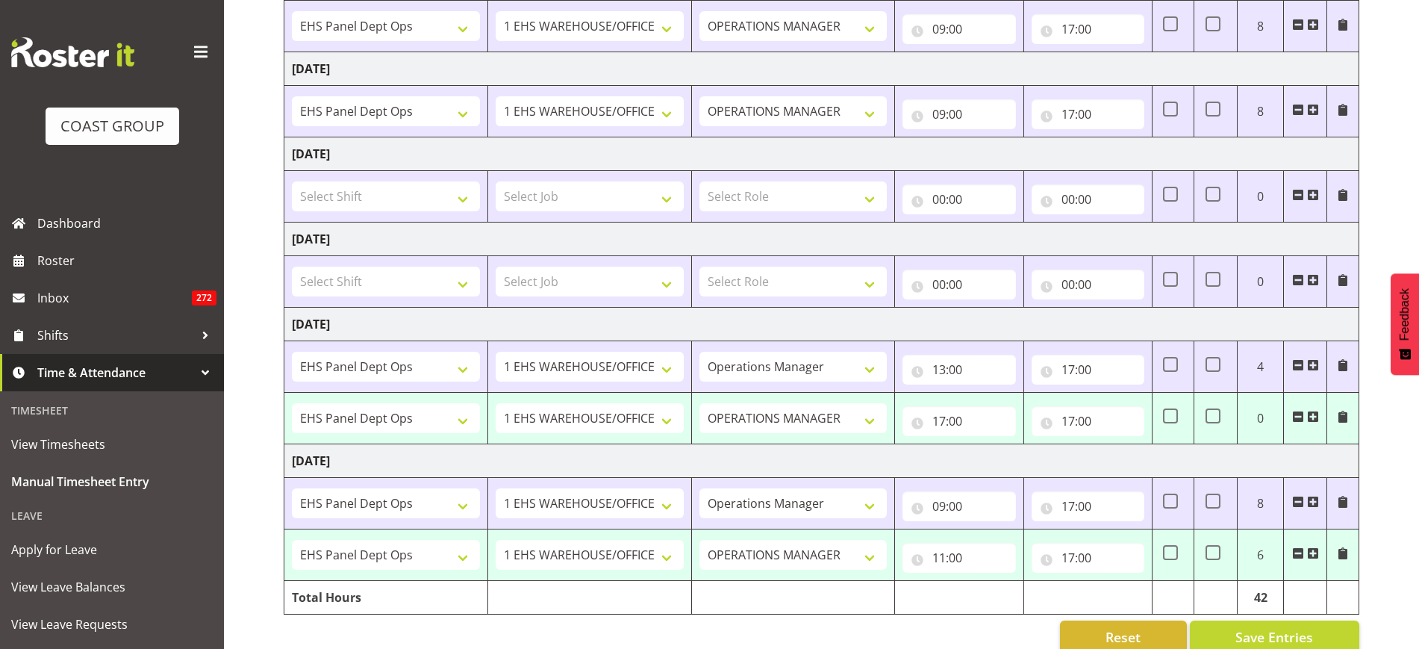
scroll to position [590, 0]
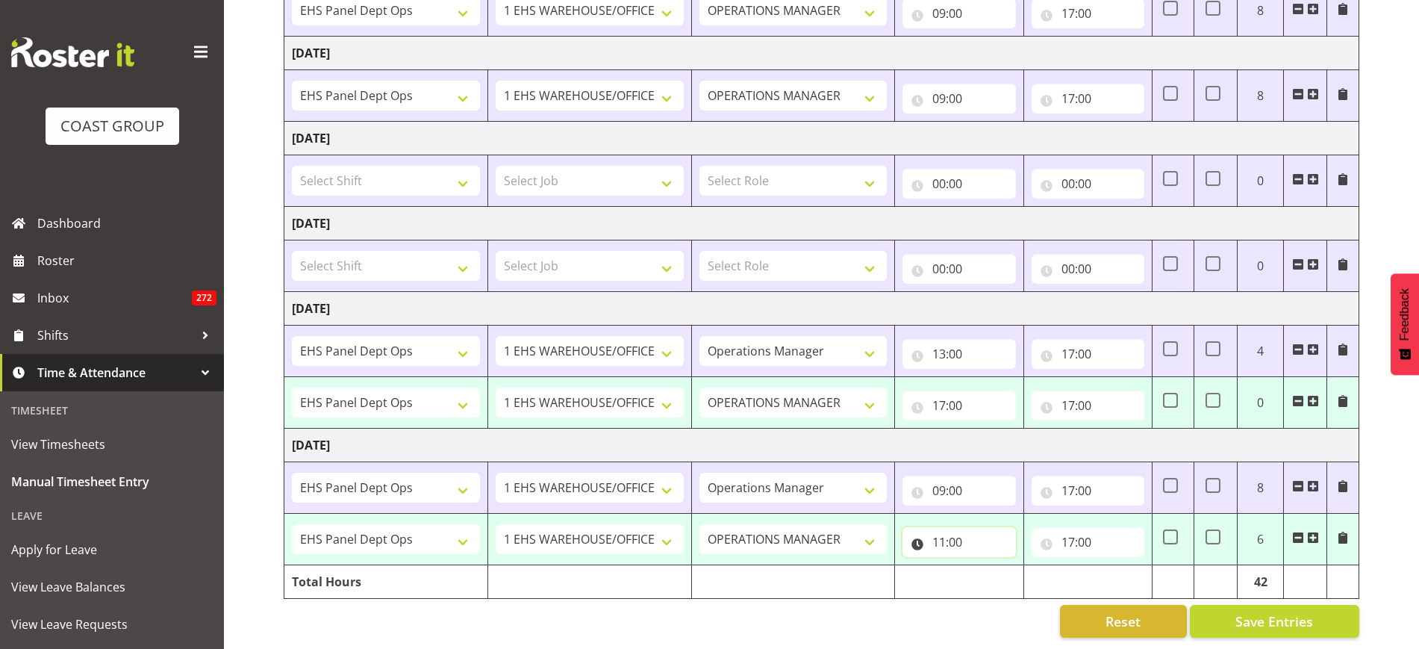
click at [991, 527] on input "11:00" at bounding box center [959, 542] width 113 height 30
click at [1001, 566] on select "00 01 02 03 04 05 06 07 08 09 10 11 12 13 14 15 16 17 18 19 20 21 22 23" at bounding box center [1005, 581] width 34 height 30
select select "17"
click at [988, 566] on select "00 01 02 03 04 05 06 07 08 09 10 11 12 13 14 15 16 17 18 19 20 21 22 23" at bounding box center [1005, 581] width 34 height 30
type input "17:00"
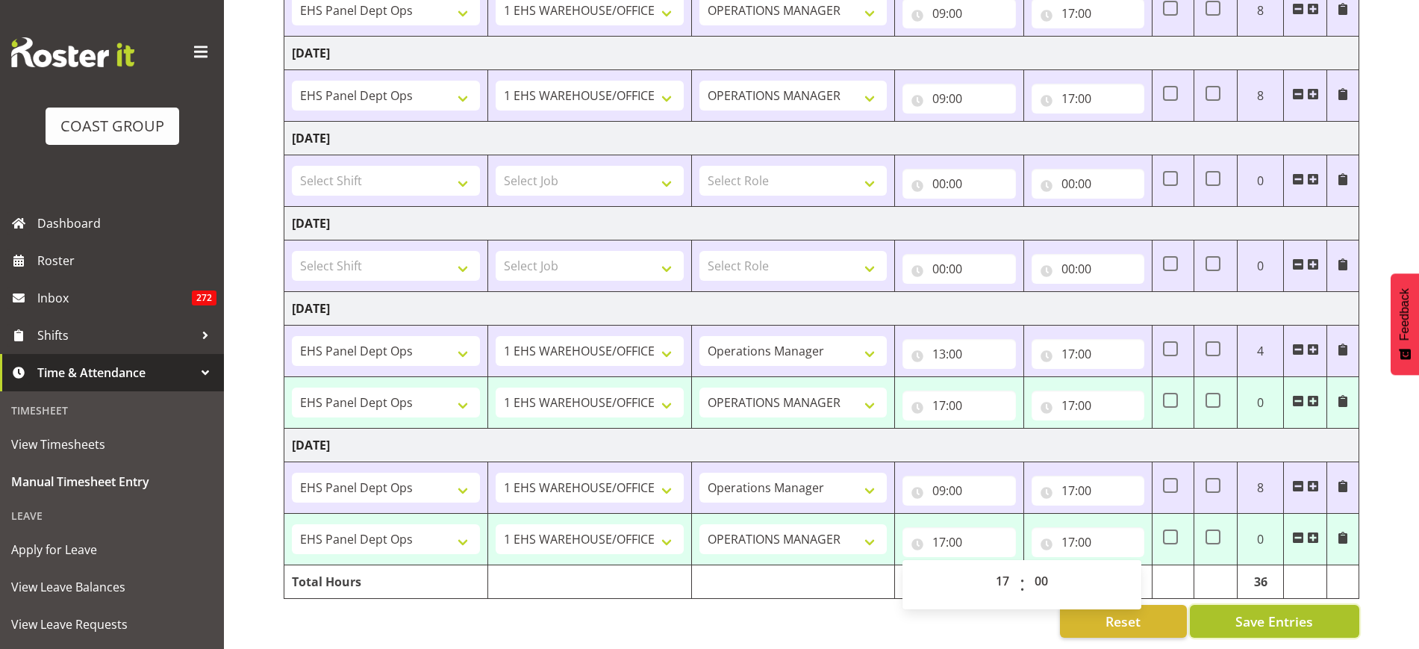
click at [1286, 611] on span "Save Entries" at bounding box center [1275, 620] width 78 height 19
type input "10:30"
type input "13:00"
type input "14:30"
type input "08:30"
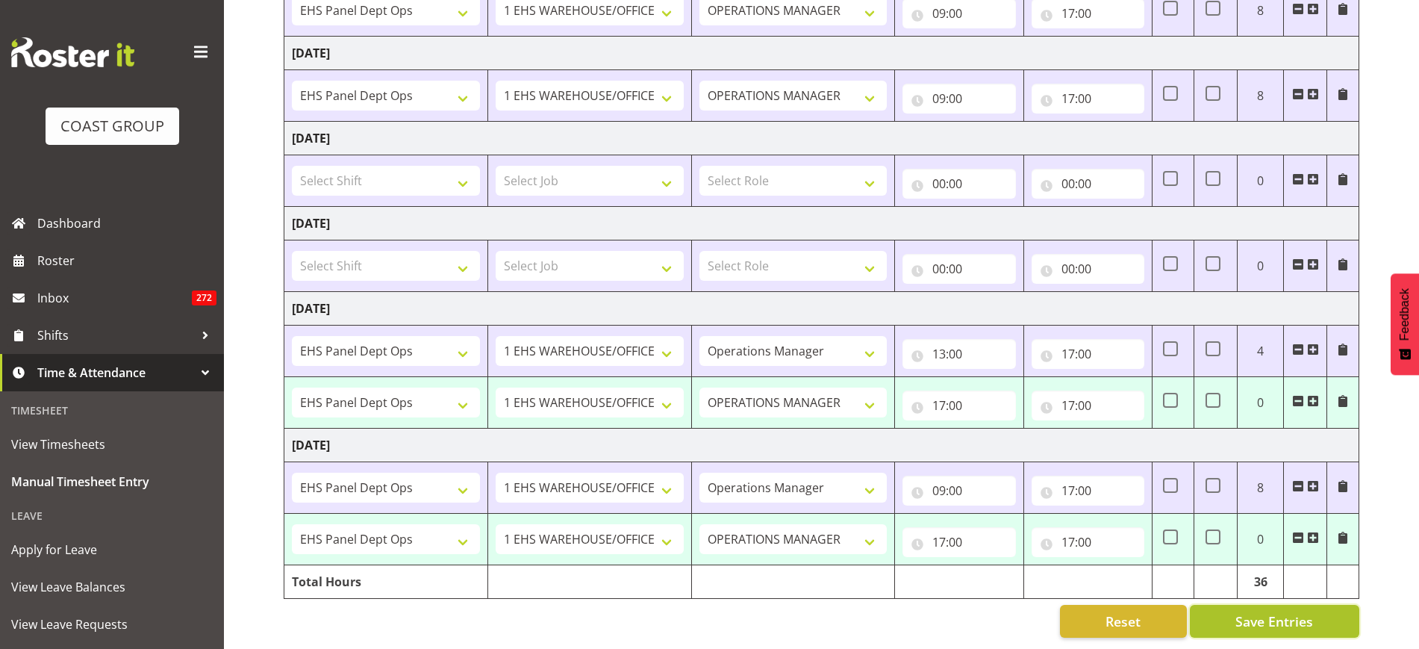
type input "11:00"
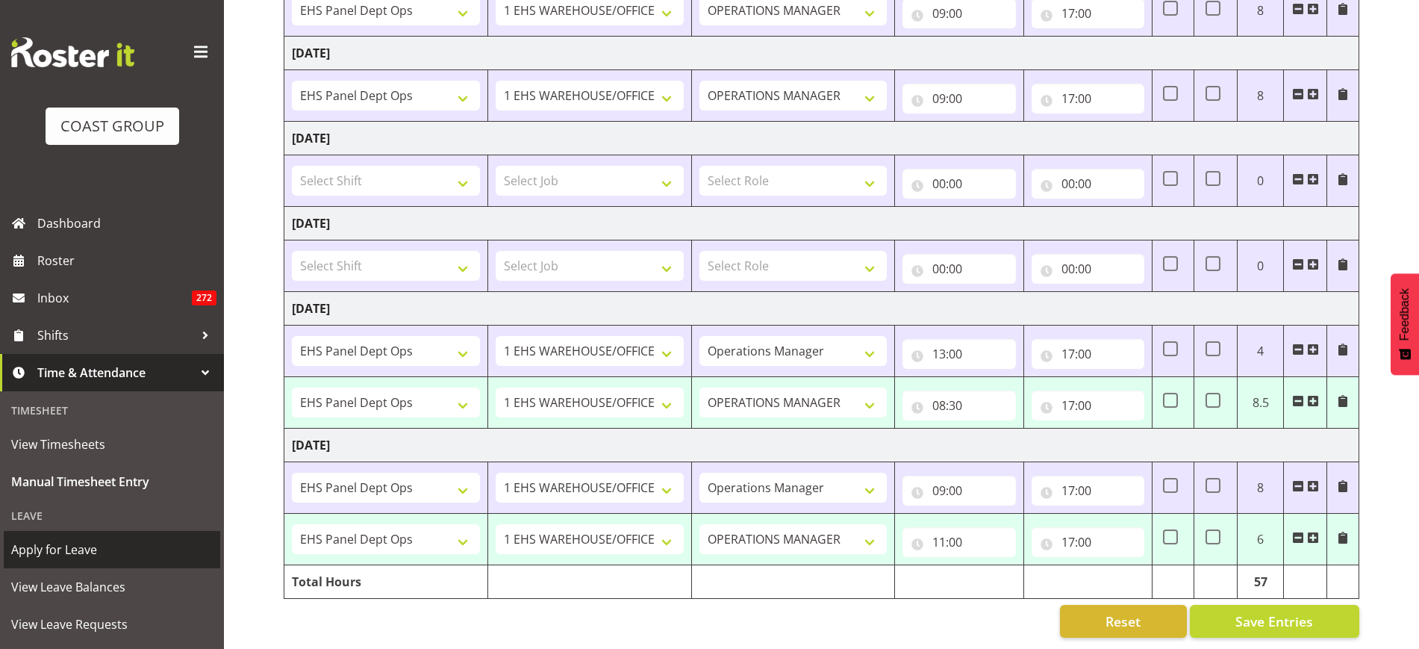
click at [102, 549] on span "Apply for Leave" at bounding box center [112, 549] width 202 height 22
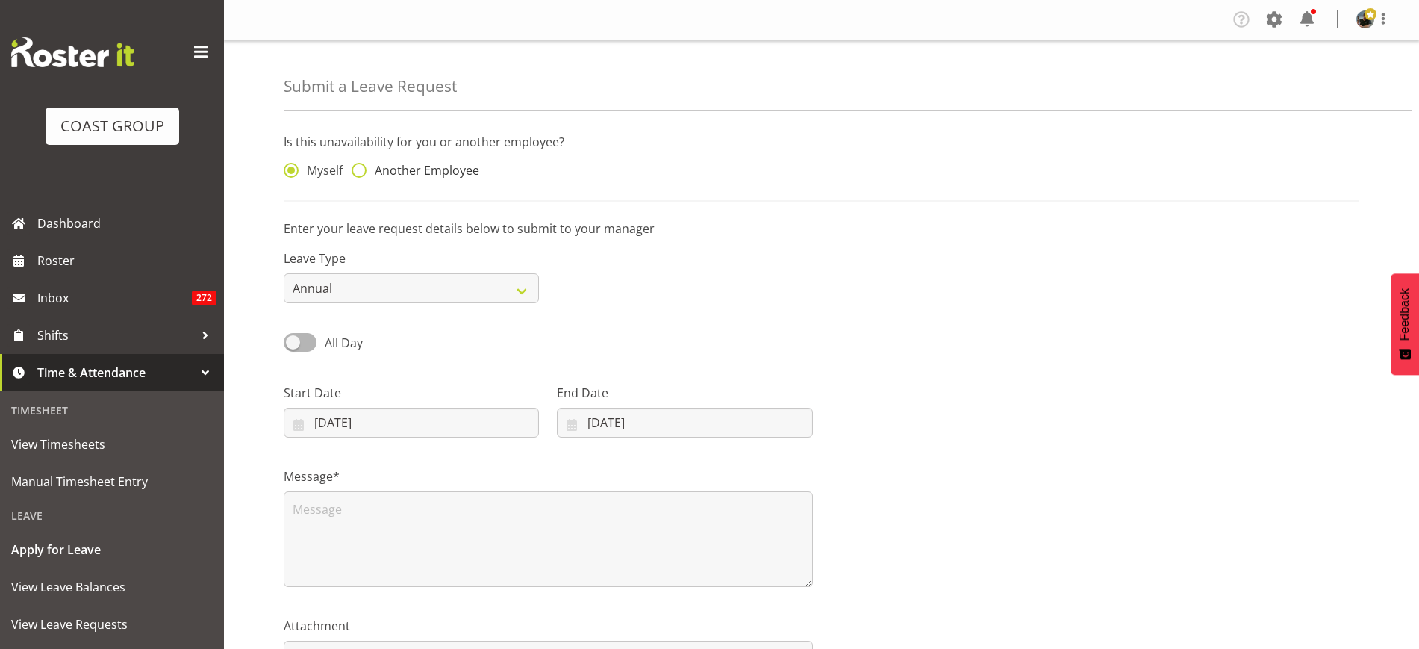
click at [361, 172] on span at bounding box center [359, 170] width 15 height 15
click at [361, 172] on input "Another Employee" at bounding box center [357, 171] width 10 height 10
radio input "true"
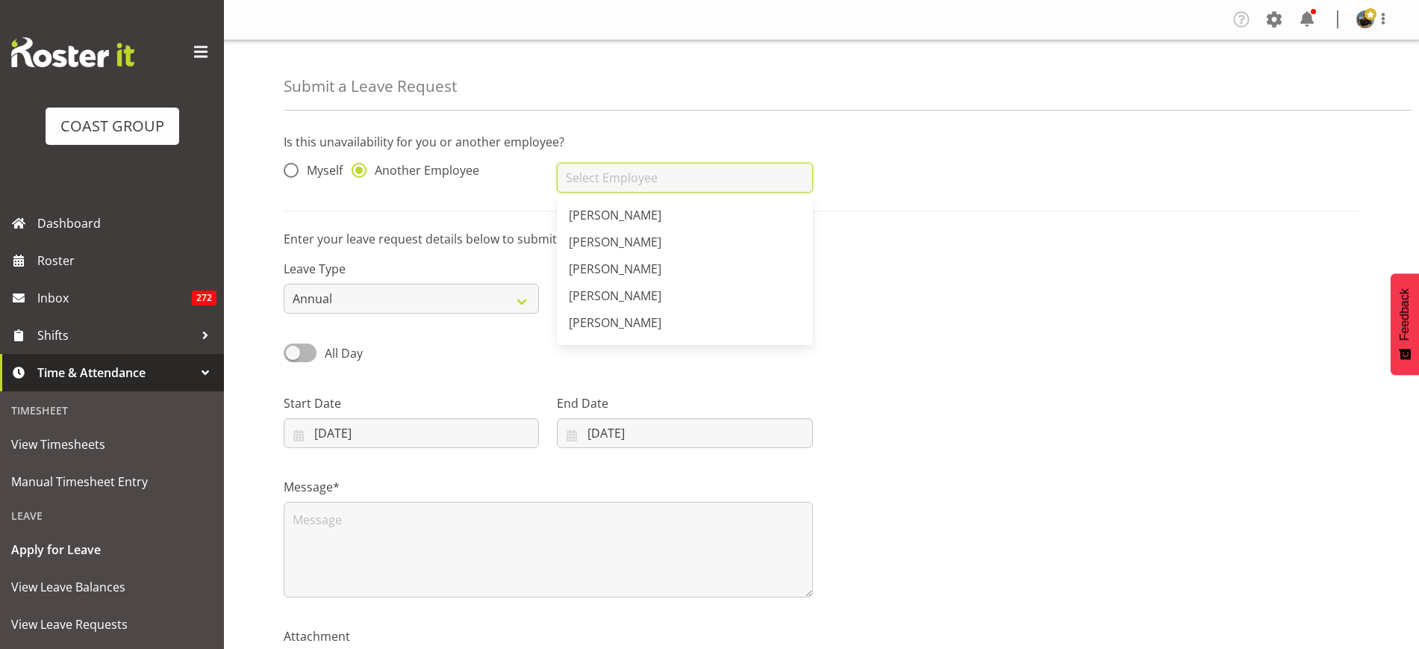
click at [705, 174] on input "text" at bounding box center [684, 178] width 255 height 30
click at [684, 216] on link "Abe Denton" at bounding box center [684, 215] width 255 height 27
type input "Abe Denton"
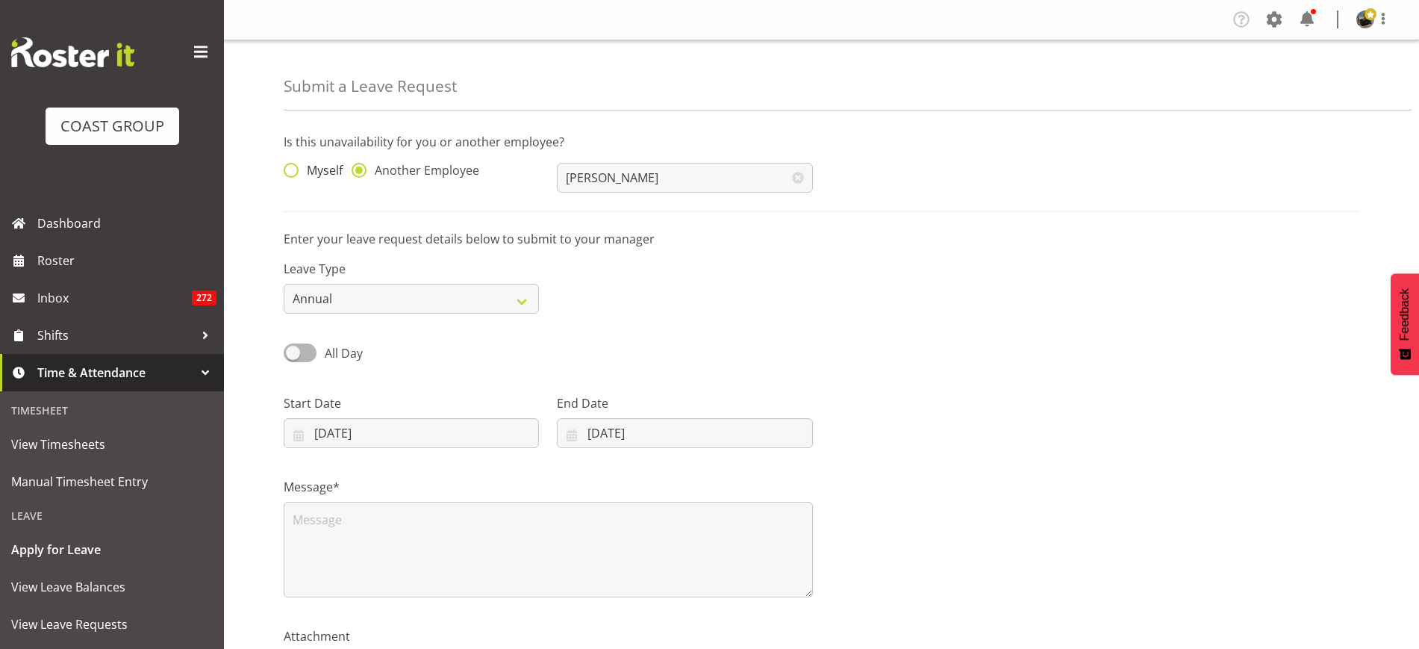
click at [296, 170] on span at bounding box center [291, 170] width 15 height 15
click at [293, 170] on input "Myself" at bounding box center [289, 171] width 10 height 10
radio input "true"
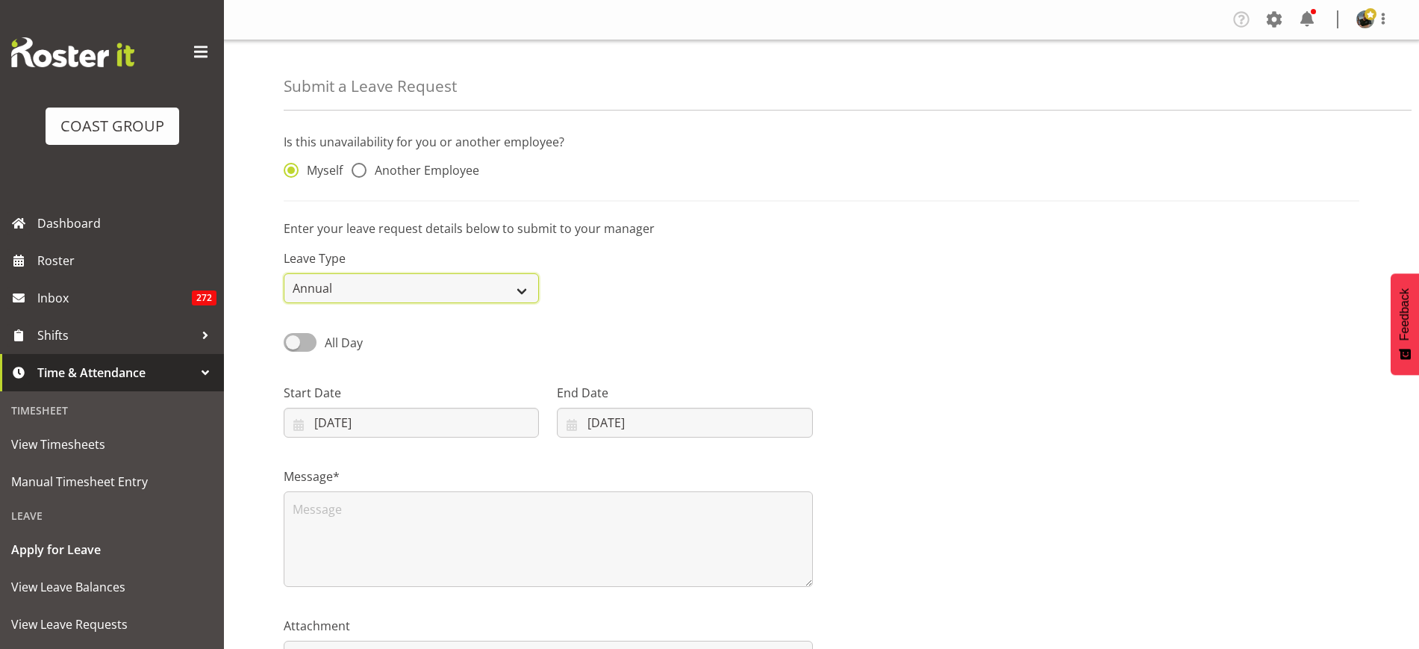
click at [522, 290] on select "Annual Sick Leave Without Pay Bereavement Domestic Violence Parental Jury Servi…" at bounding box center [411, 288] width 255 height 30
select select "Sick"
click at [284, 273] on select "Annual Sick Leave Without Pay Bereavement Domestic Violence Parental Jury Servi…" at bounding box center [411, 288] width 255 height 30
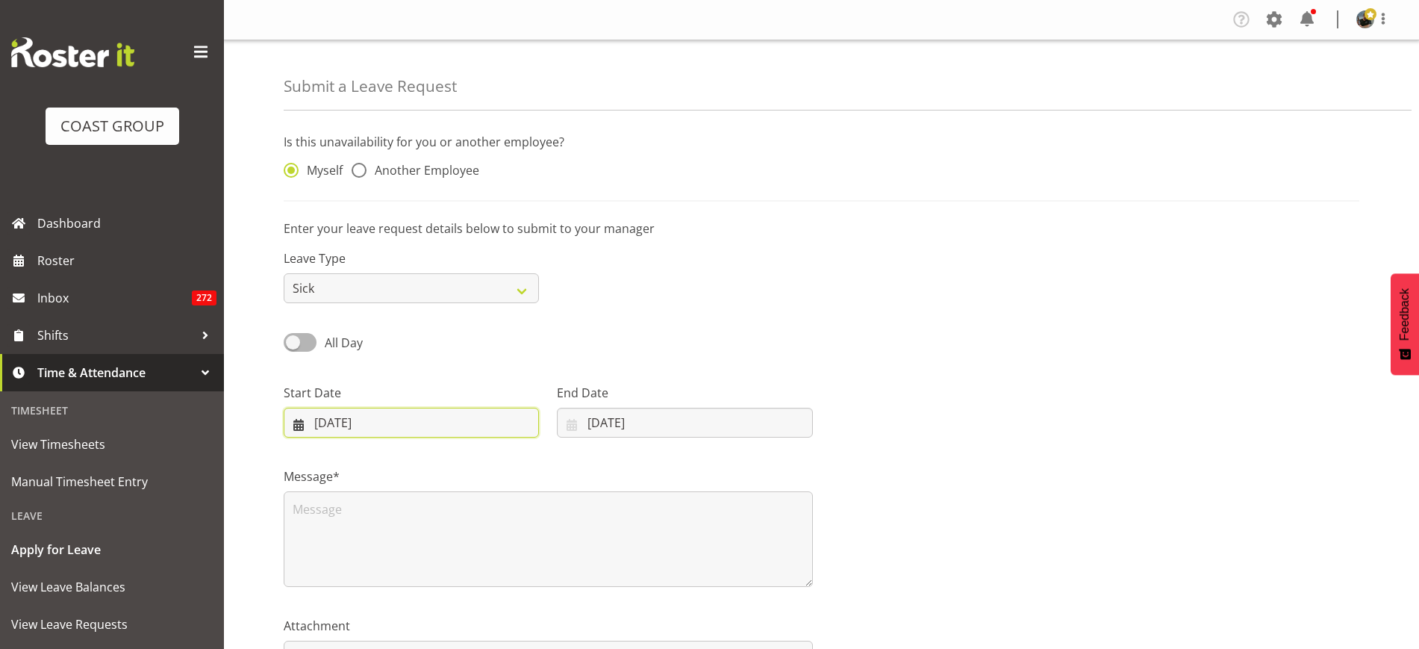
click at [475, 423] on input "20/08/2025" at bounding box center [411, 423] width 255 height 30
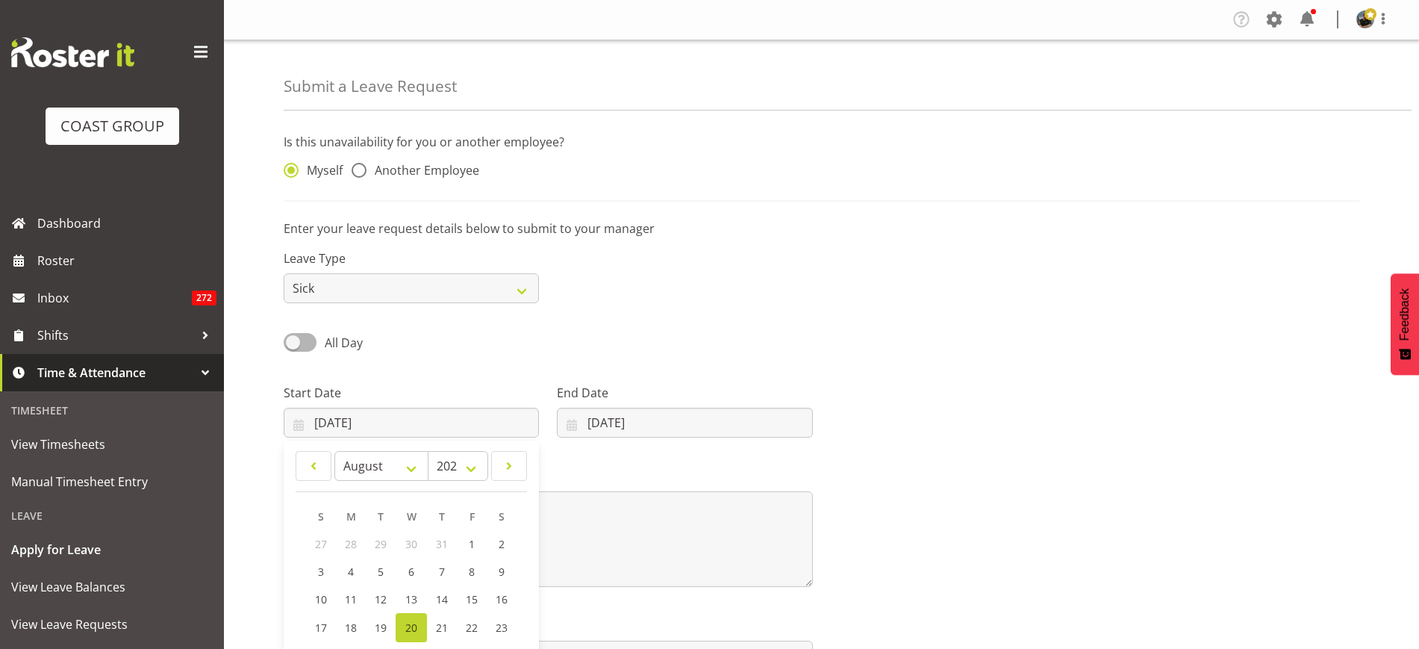
click at [877, 205] on div "Is this unavailability for you or another employee? Myself Another Employee Ent…" at bounding box center [851, 429] width 1135 height 614
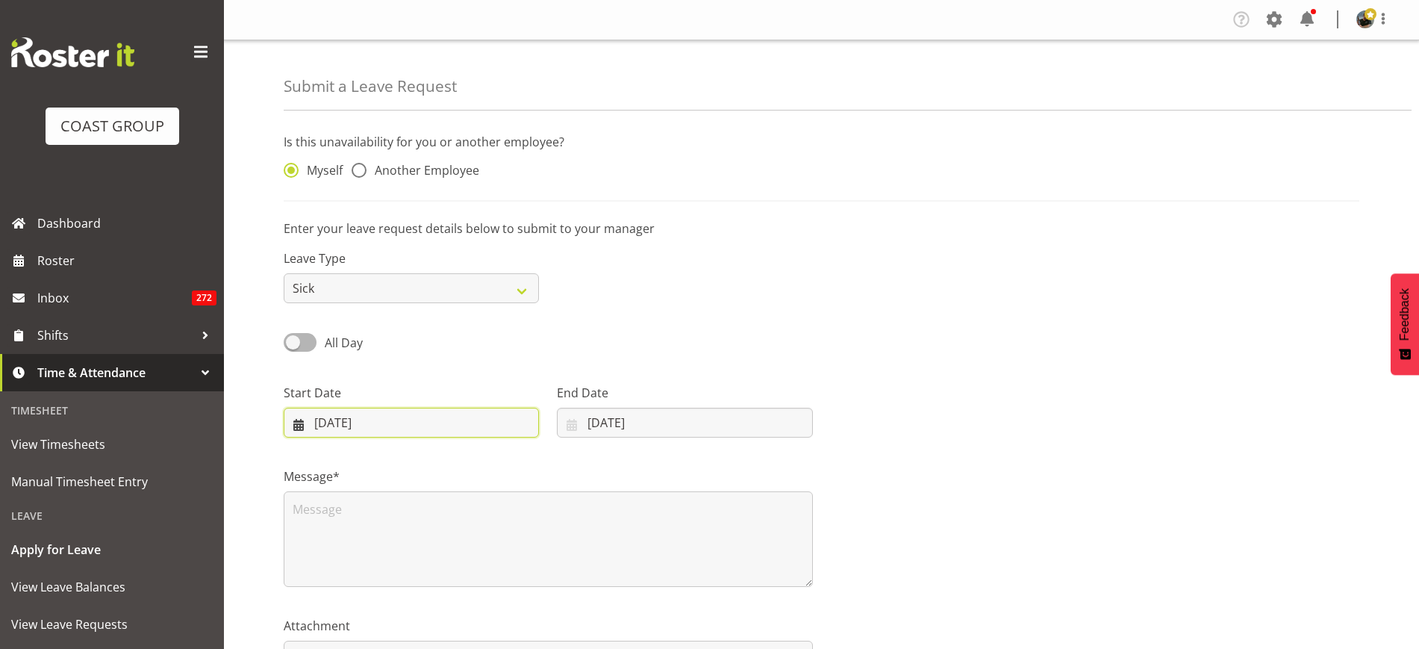
click at [482, 423] on input "20/08/2025" at bounding box center [411, 423] width 255 height 30
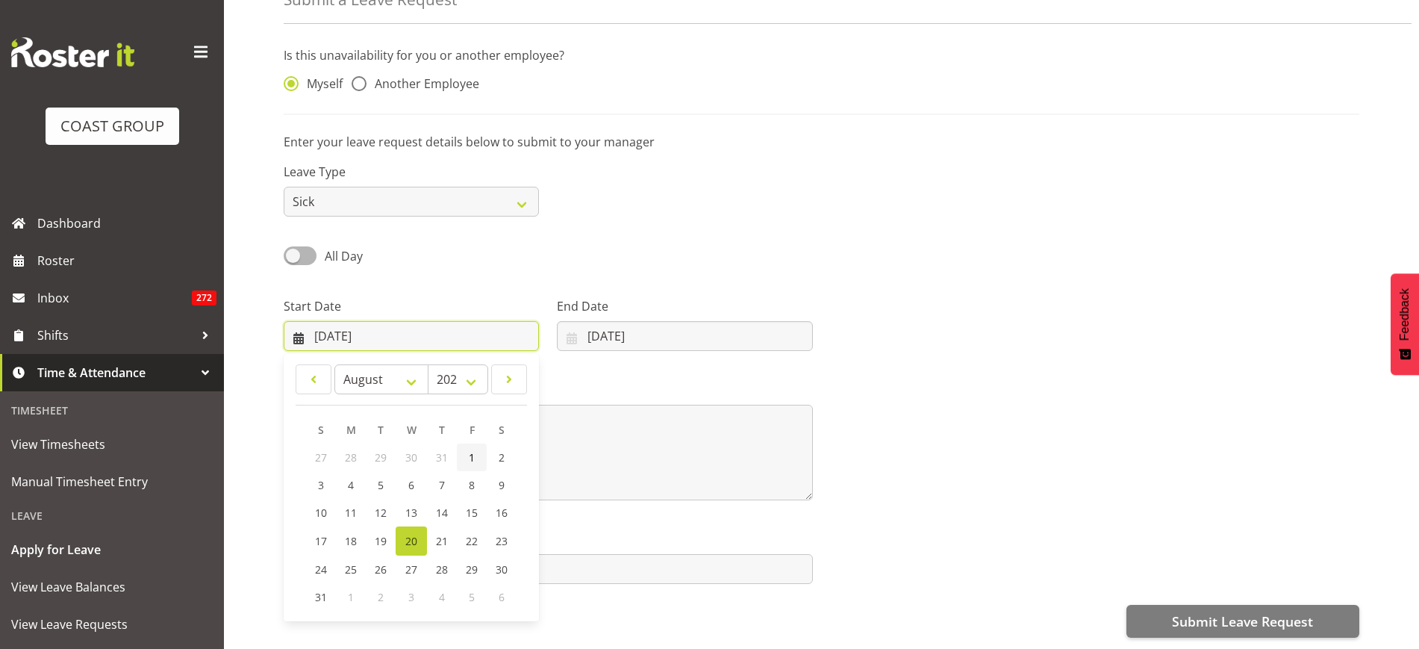
scroll to position [101, 0]
click at [355, 534] on span "18" at bounding box center [351, 541] width 12 height 14
type input "18/08/2025"
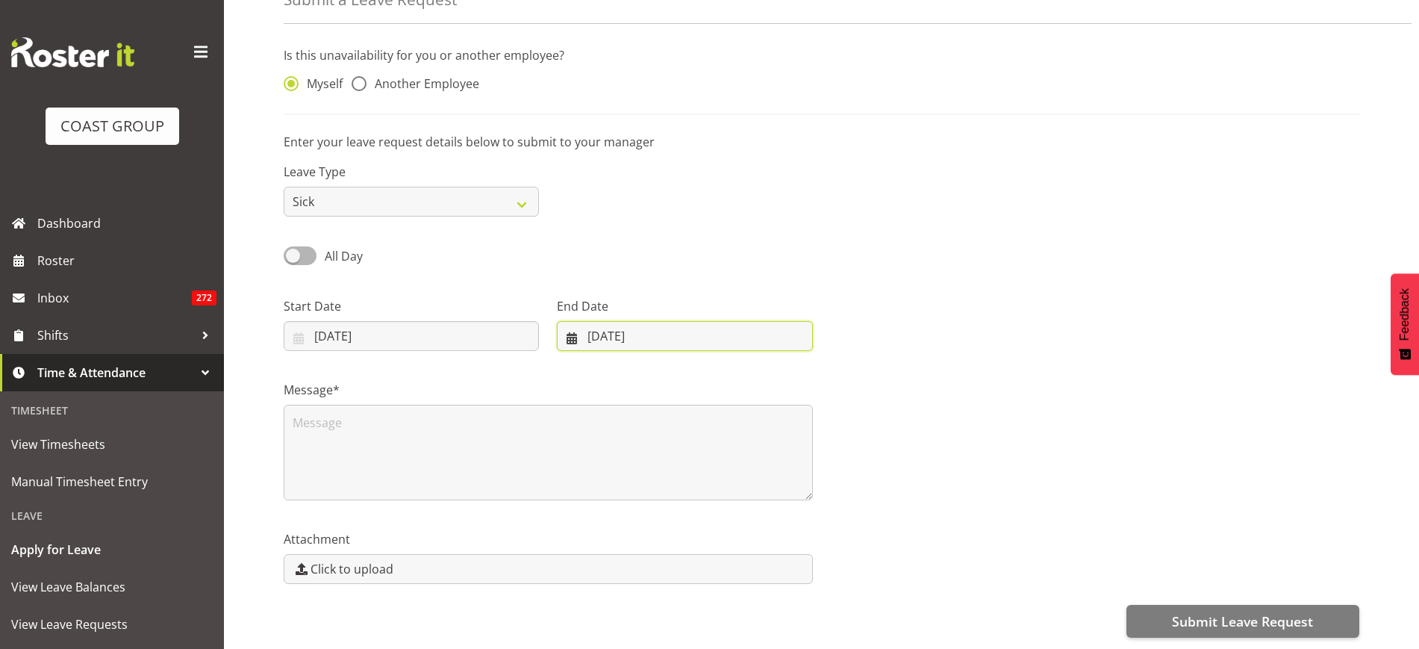
click at [747, 321] on input "20/08/2025" at bounding box center [684, 336] width 255 height 30
click at [625, 526] on link "18" at bounding box center [616, 540] width 30 height 29
type input "18/08/2025"
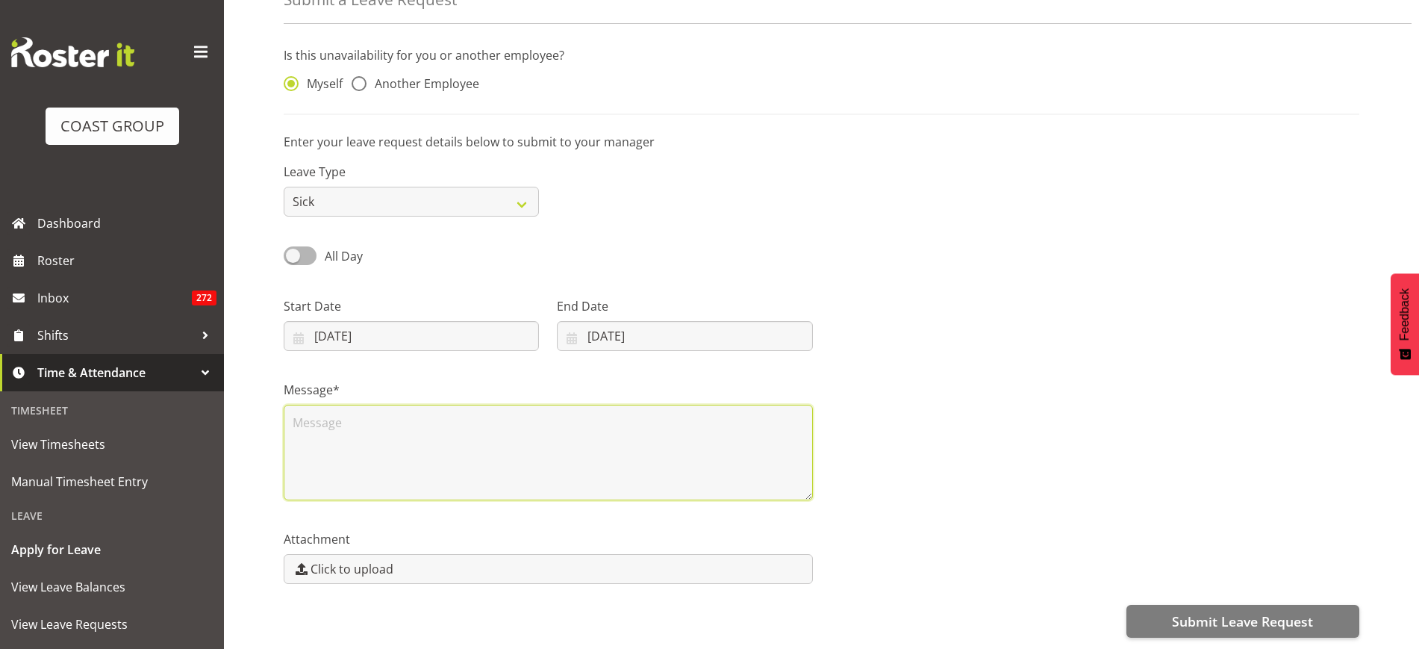
click at [418, 414] on textarea at bounding box center [548, 453] width 529 height 96
type textarea "Sick"
click at [293, 246] on span at bounding box center [300, 255] width 33 height 19
click at [293, 251] on input "All Day" at bounding box center [289, 256] width 10 height 10
checkbox input "true"
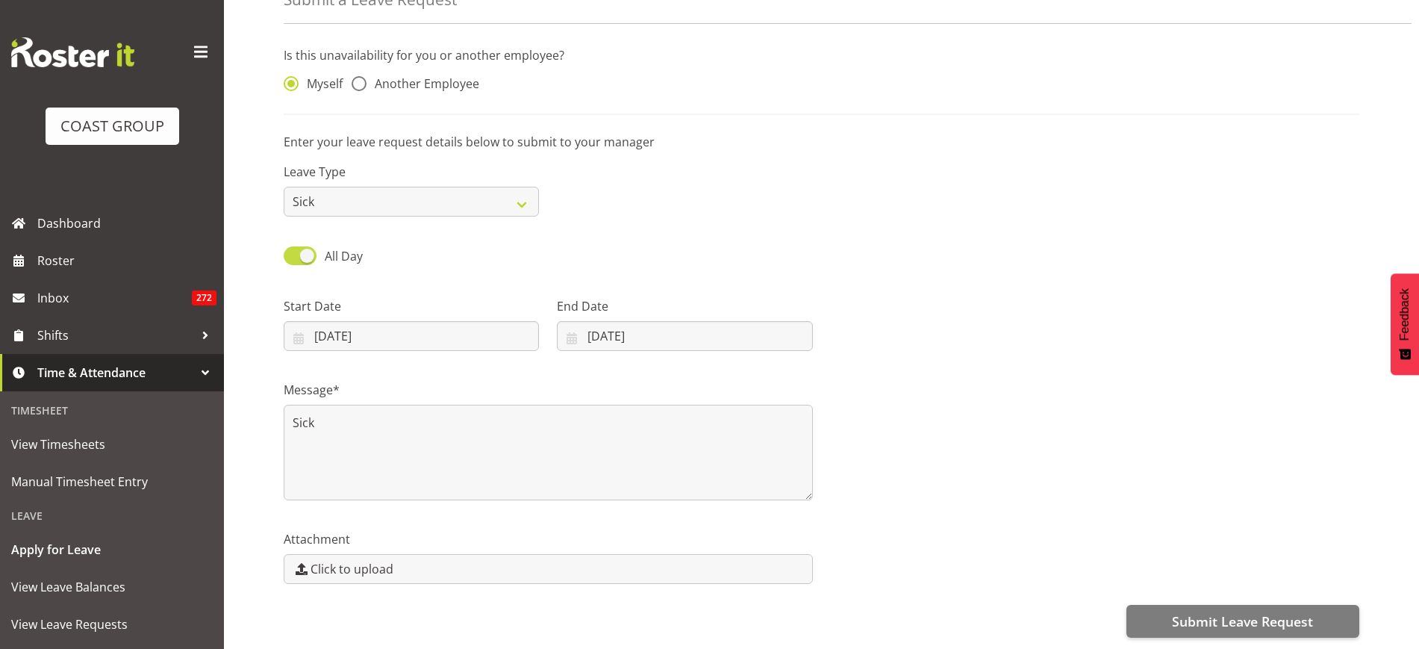
type input "20/08/2025"
click at [671, 321] on input "00:00" at bounding box center [684, 336] width 255 height 30
click at [658, 360] on select "00 01 02 03 04 05 06 07 08 09 10 11 12 13 14 15 16 17 18 19 20 21 22 23" at bounding box center [659, 375] width 34 height 30
select select "9"
click at [642, 360] on select "00 01 02 03 04 05 06 07 08 09 10 11 12 13 14 15 16 17 18 19 20 21 22 23" at bounding box center [659, 375] width 34 height 30
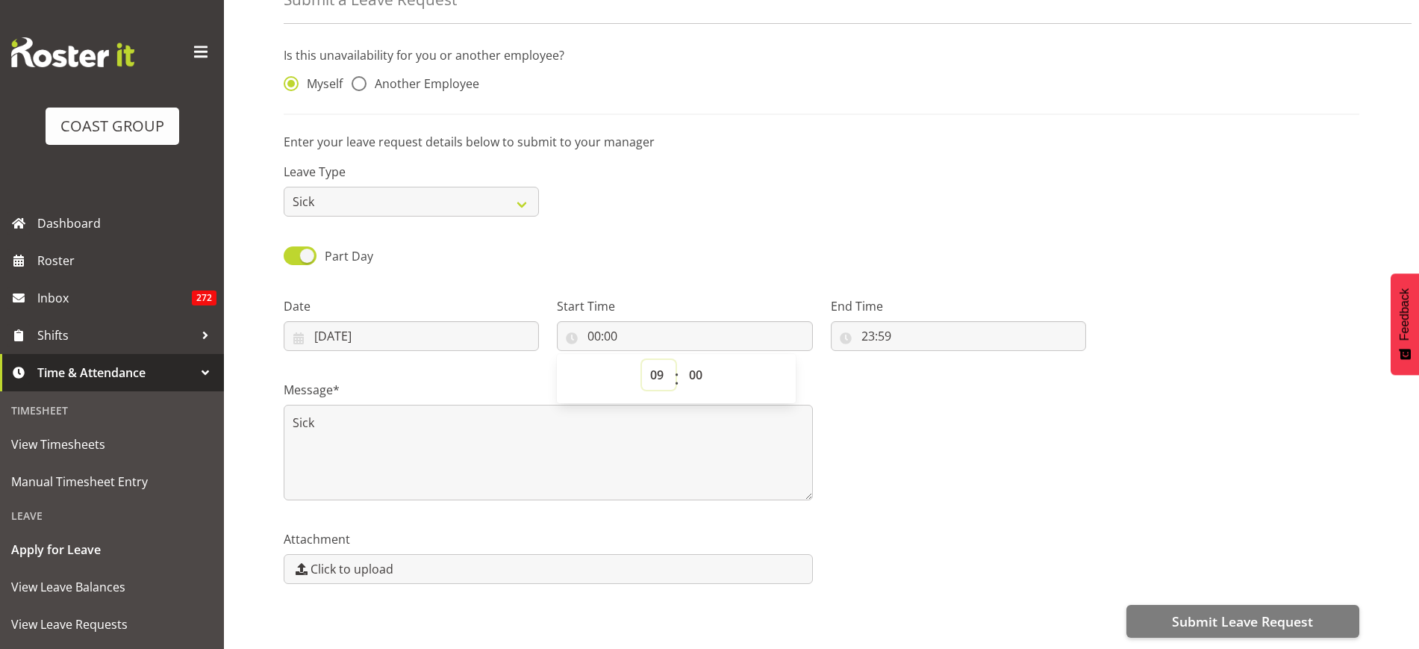
type input "09:00"
click at [979, 321] on input "23:59" at bounding box center [958, 336] width 255 height 30
click at [928, 363] on select "00 01 02 03 04 05 06 07 08 09 10 11 12 13 14 15 16 17 18 19 20 21 22 23" at bounding box center [933, 375] width 34 height 30
select select "13"
click at [916, 360] on select "00 01 02 03 04 05 06 07 08 09 10 11 12 13 14 15 16 17 18 19 20 21 22 23" at bounding box center [933, 375] width 34 height 30
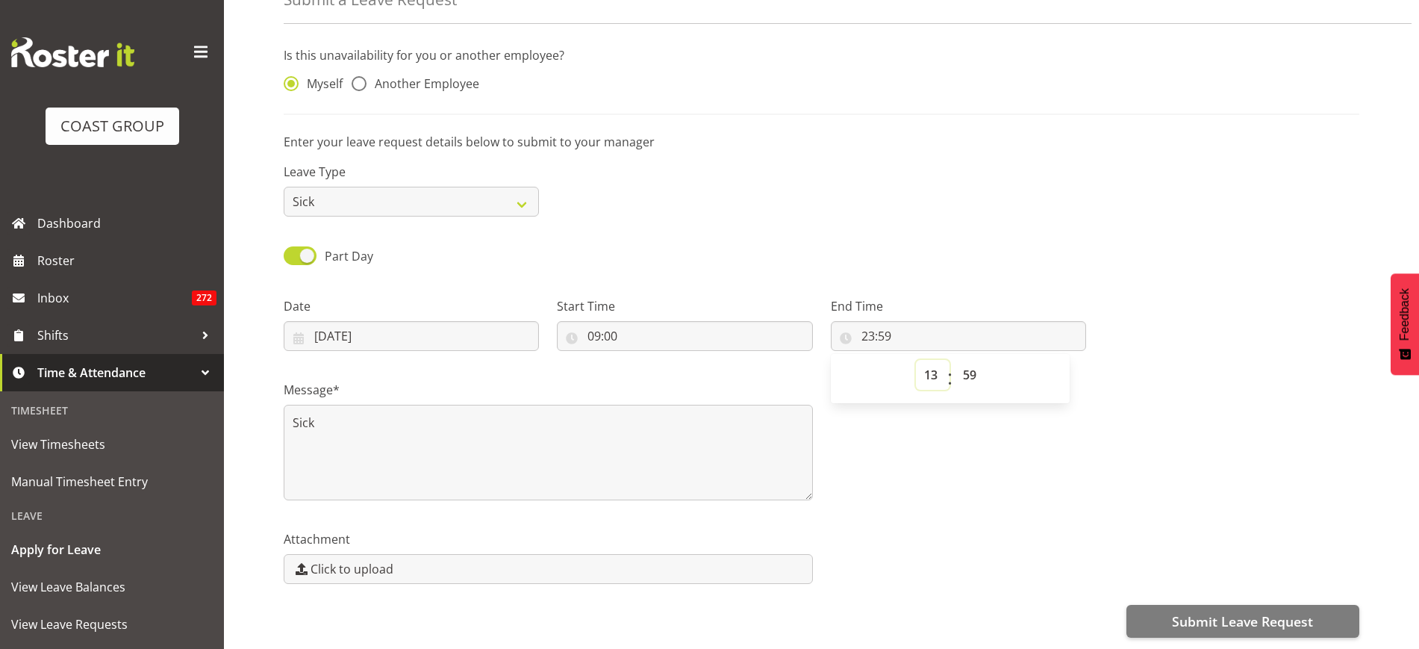
type input "13:59"
click at [972, 360] on select "00 01 02 03 04 05 06 07 08 09 10 11 12 13 14 15 16 17 18 19 20 21 22 23 24 25 2…" at bounding box center [972, 375] width 34 height 30
select select "0"
click at [955, 360] on select "00 01 02 03 04 05 06 07 08 09 10 11 12 13 14 15 16 17 18 19 20 21 22 23 24 25 2…" at bounding box center [972, 375] width 34 height 30
type input "13:00"
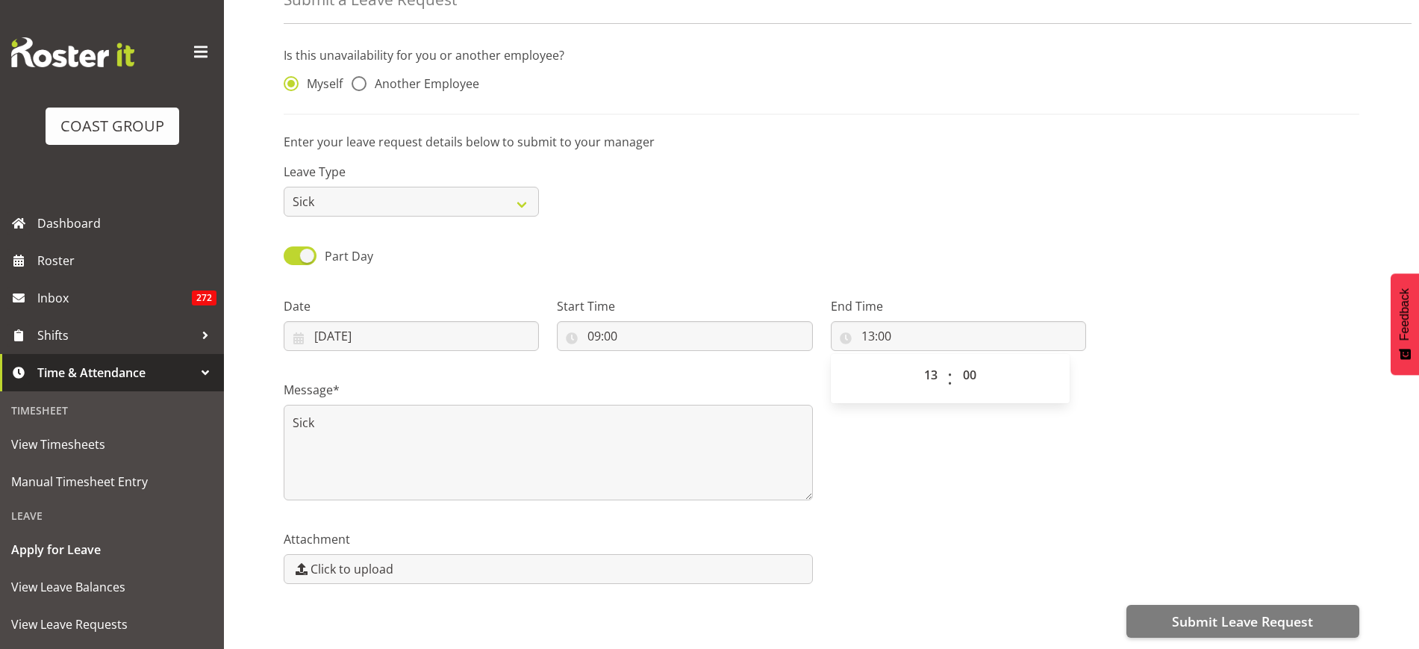
click at [1091, 509] on div "Attachment Click to upload" at bounding box center [822, 551] width 1094 height 84
click at [423, 322] on input "20/08/2025" at bounding box center [411, 336] width 255 height 30
click at [356, 534] on span "18" at bounding box center [351, 541] width 12 height 14
type input "18/08/2025"
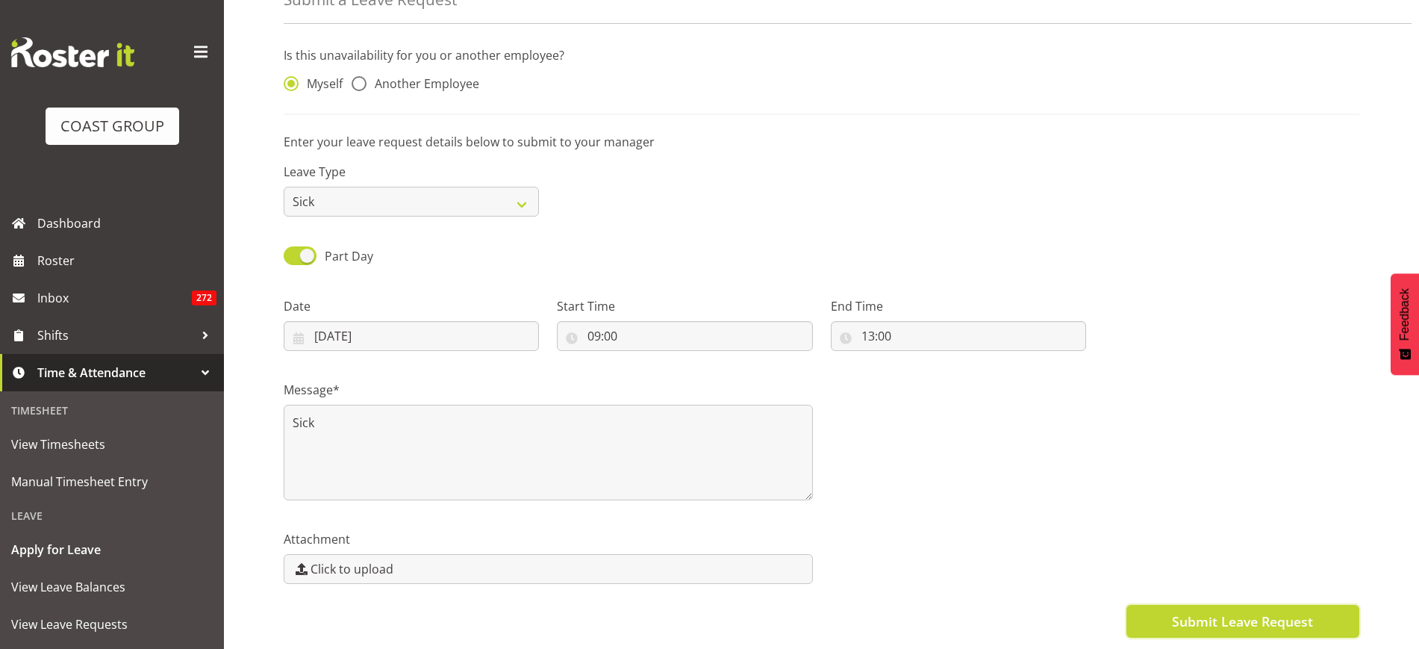
click at [1183, 611] on span "Submit Leave Request" at bounding box center [1242, 620] width 141 height 19
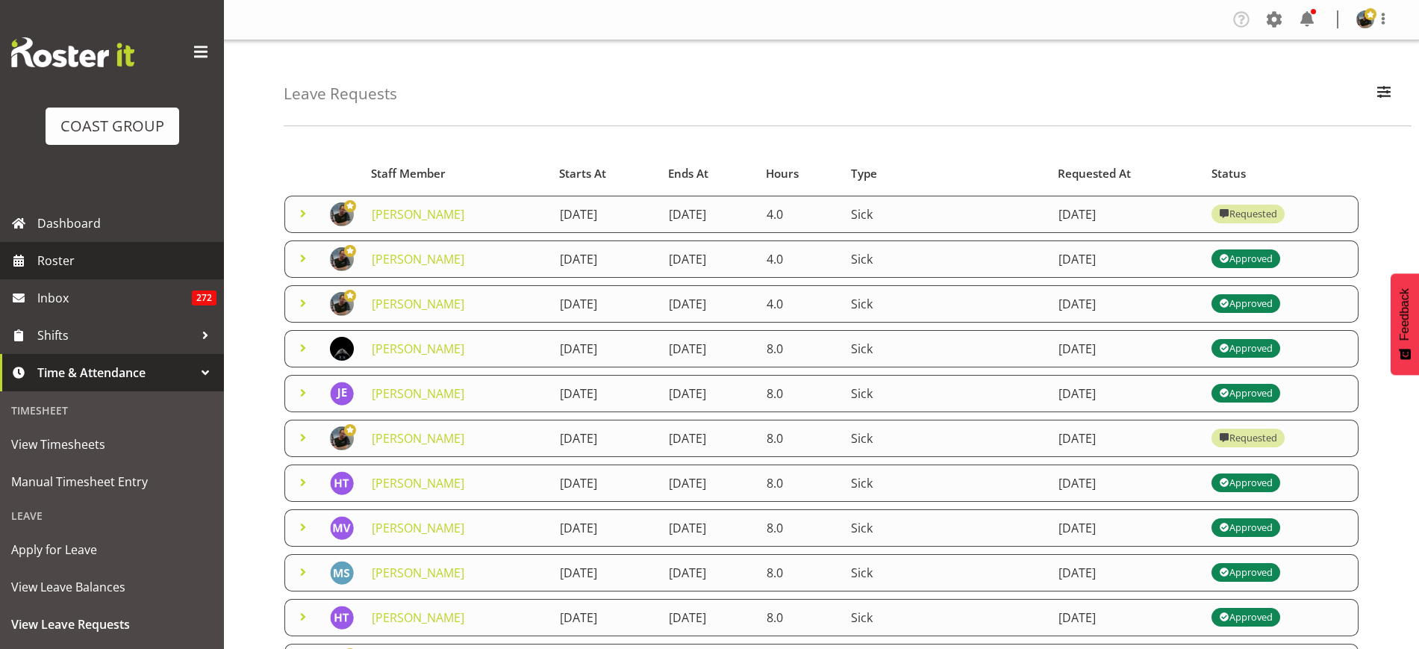
click at [103, 271] on link "Roster" at bounding box center [112, 260] width 224 height 37
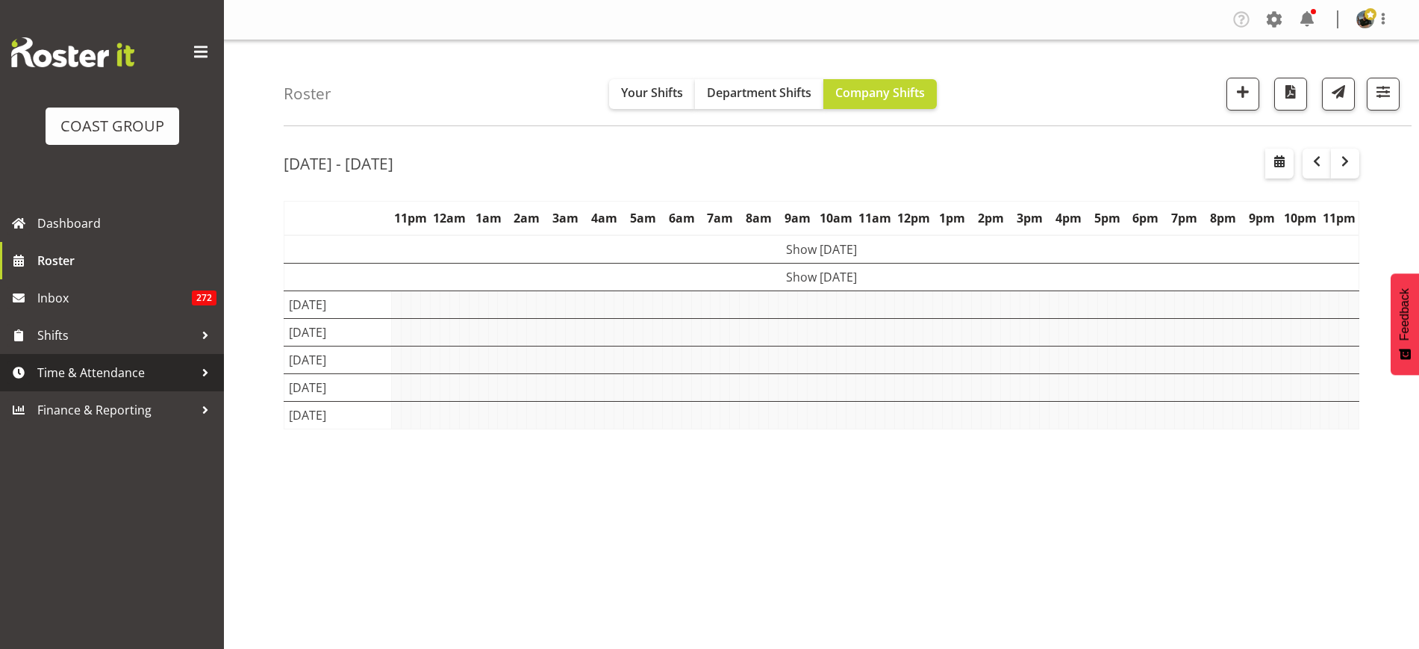
click at [96, 376] on span "Time & Attendance" at bounding box center [115, 372] width 157 height 22
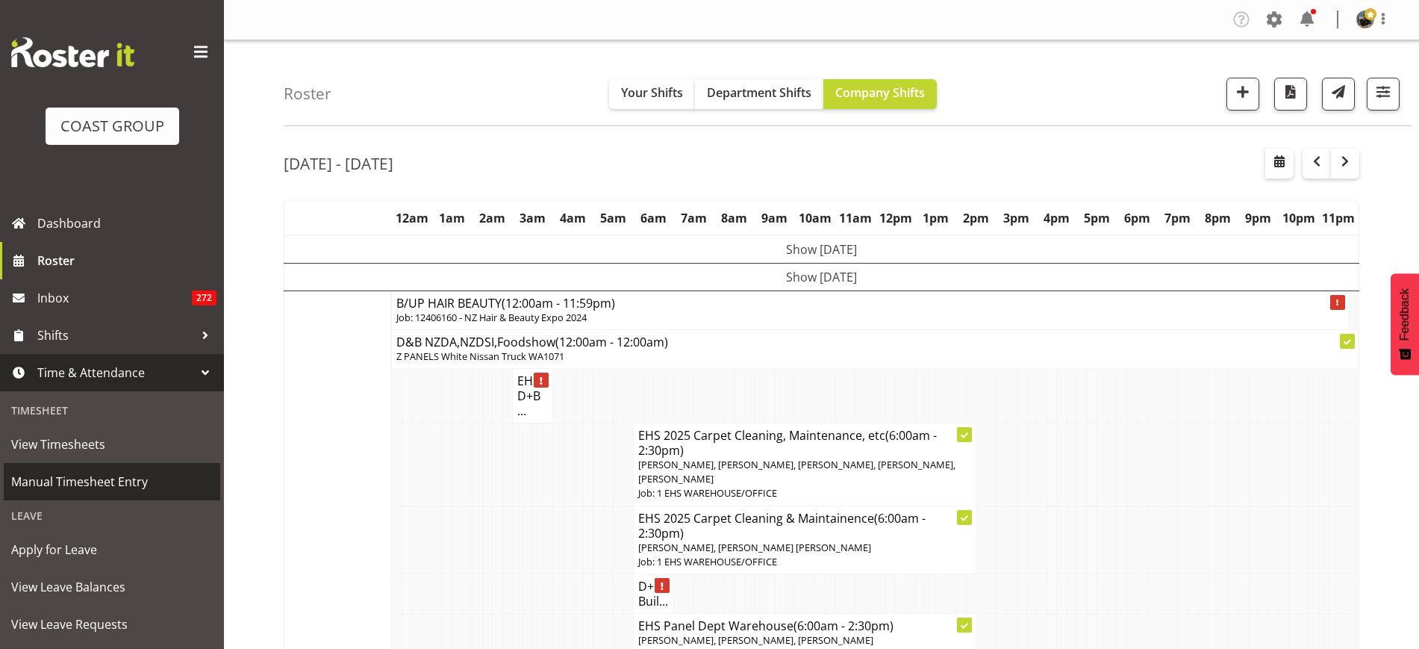
click at [99, 477] on span "Manual Timesheet Entry" at bounding box center [112, 481] width 202 height 22
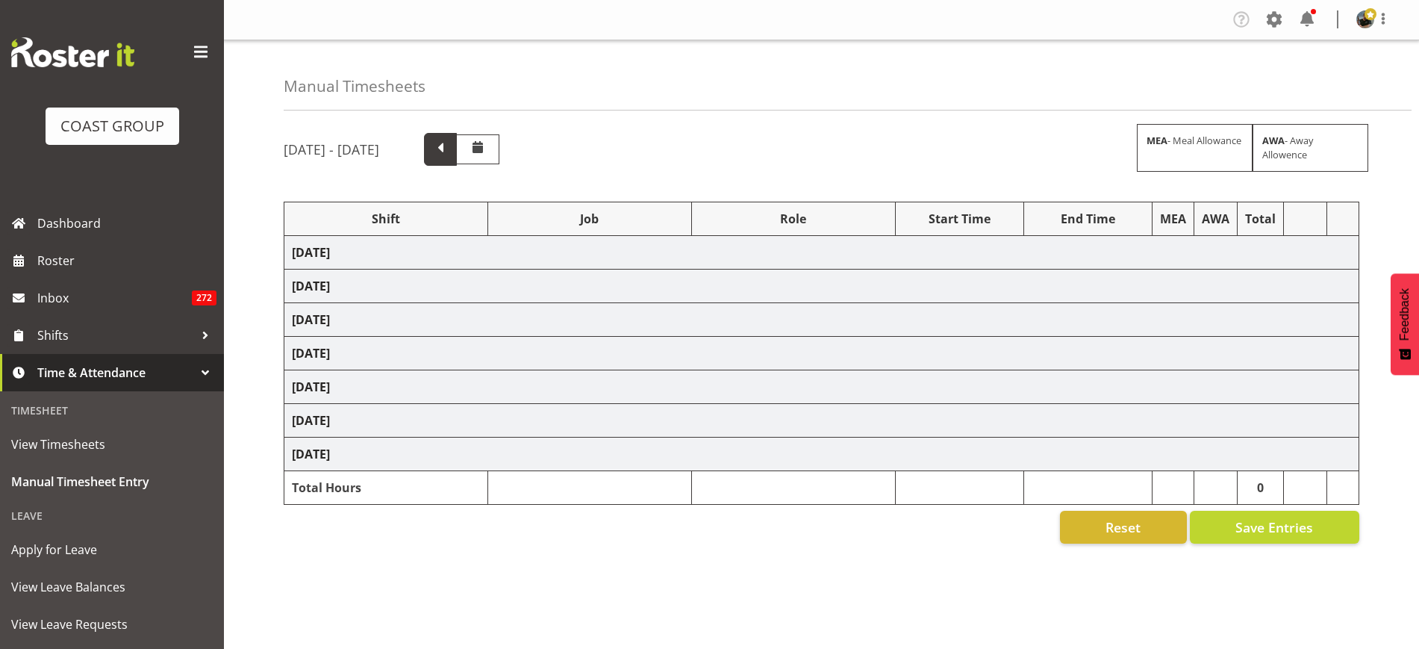
click at [457, 159] on span at bounding box center [440, 149] width 33 height 33
select select "69"
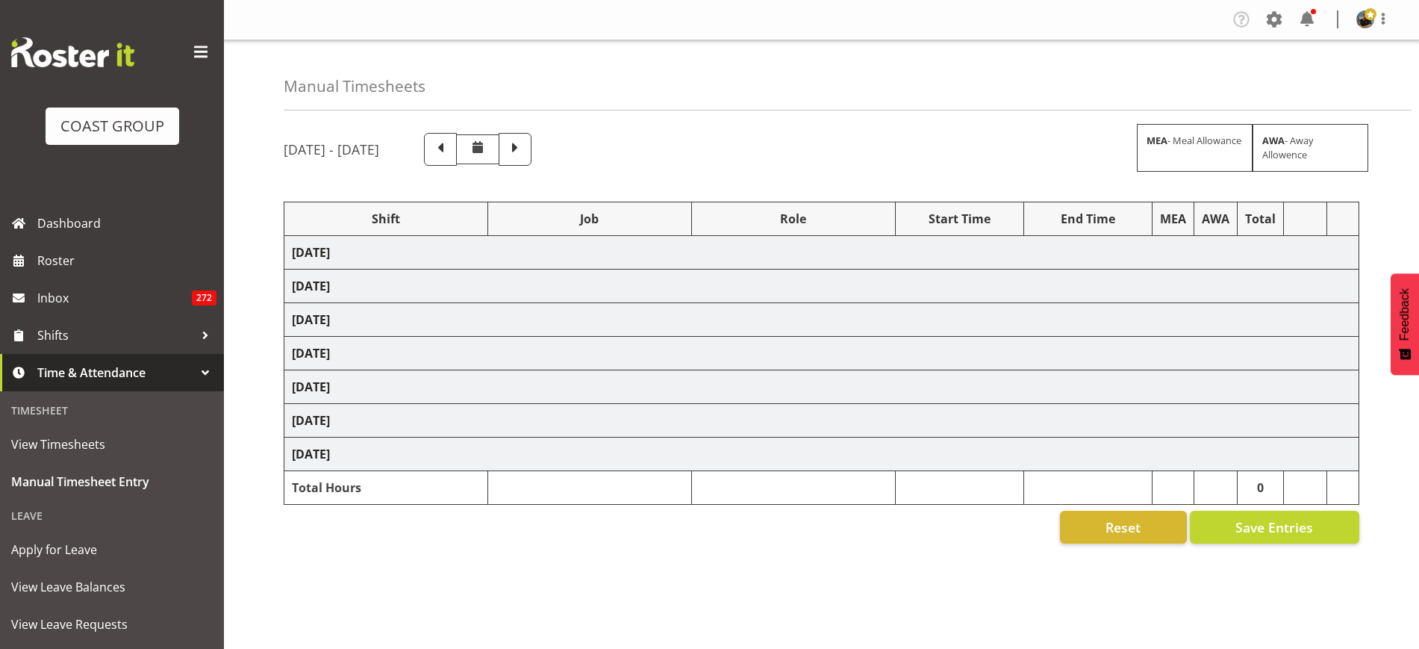
select select "69"
select select "32"
select select "69"
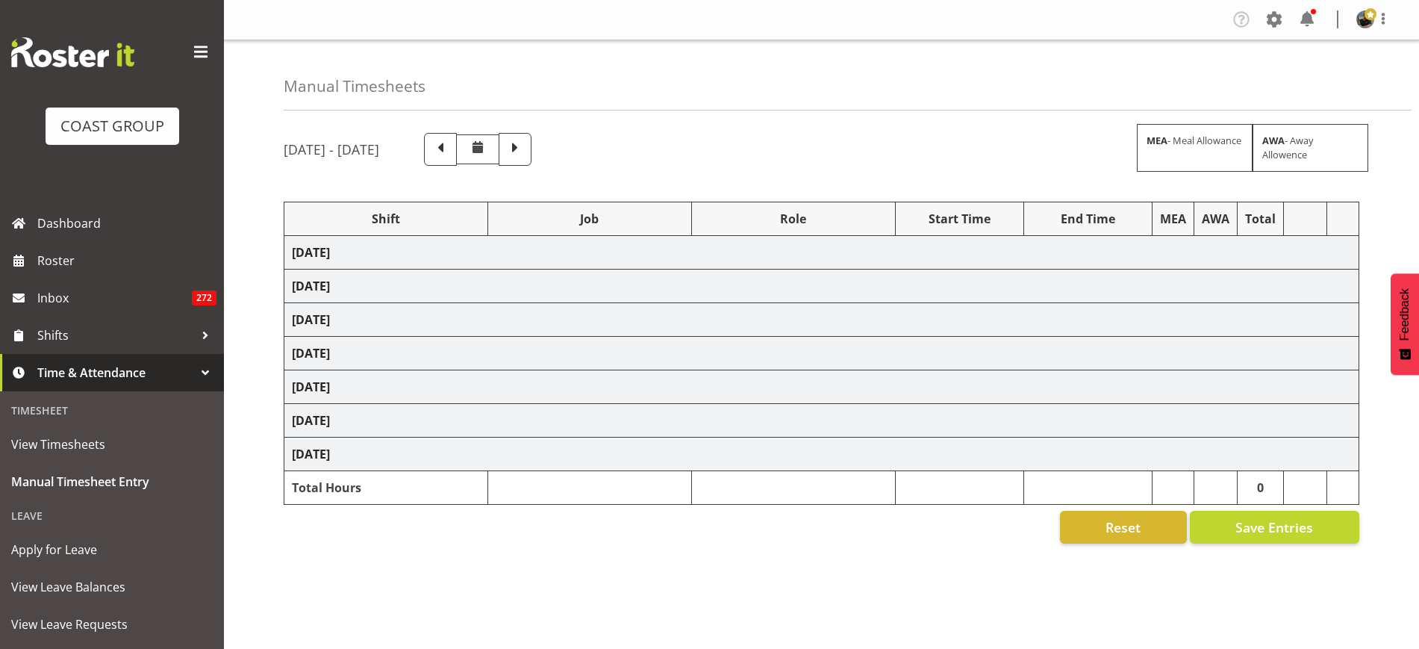
select select "32"
select select "69"
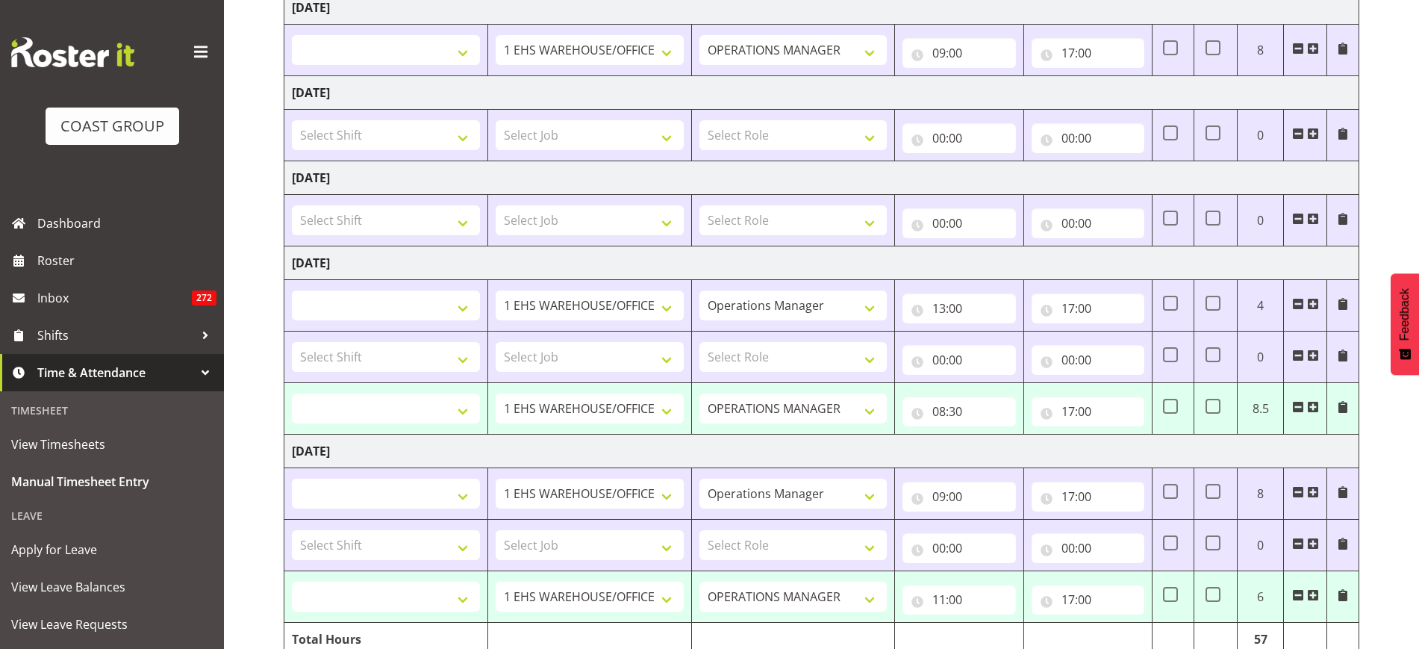
scroll to position [693, 0]
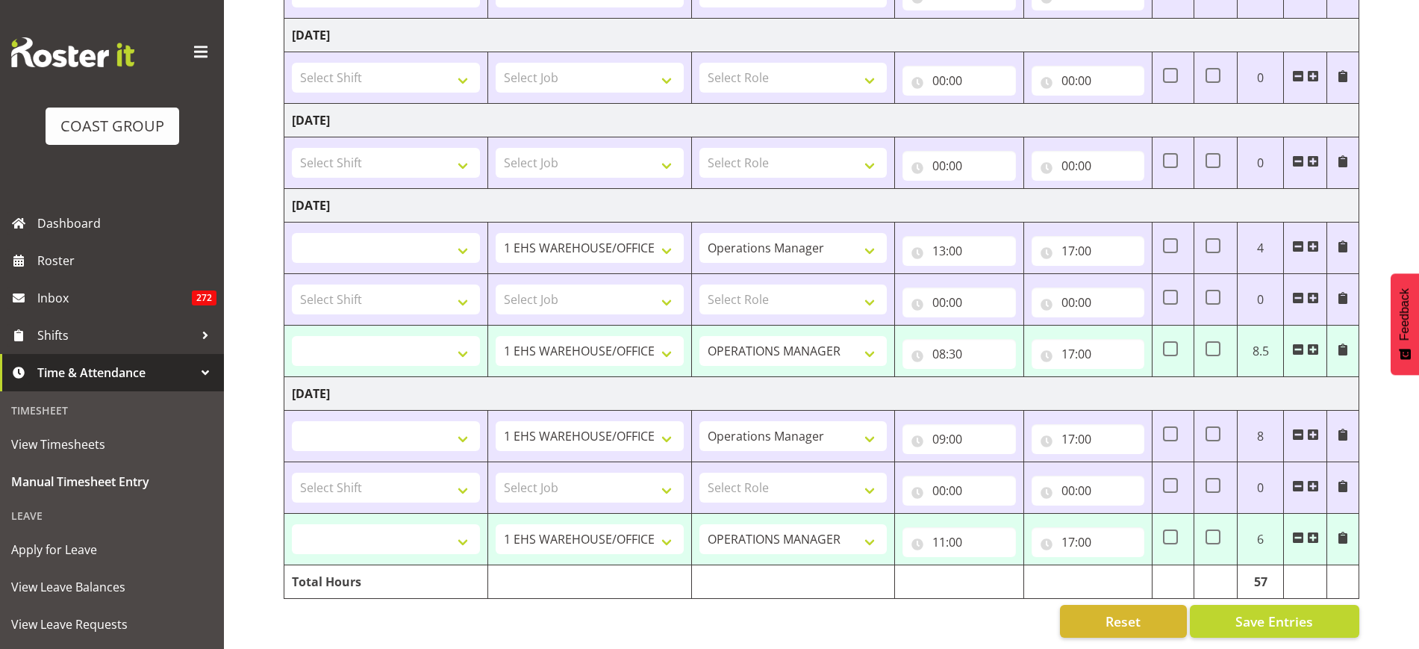
select select "68035"
select select "1254"
select select "68035"
select select "1254"
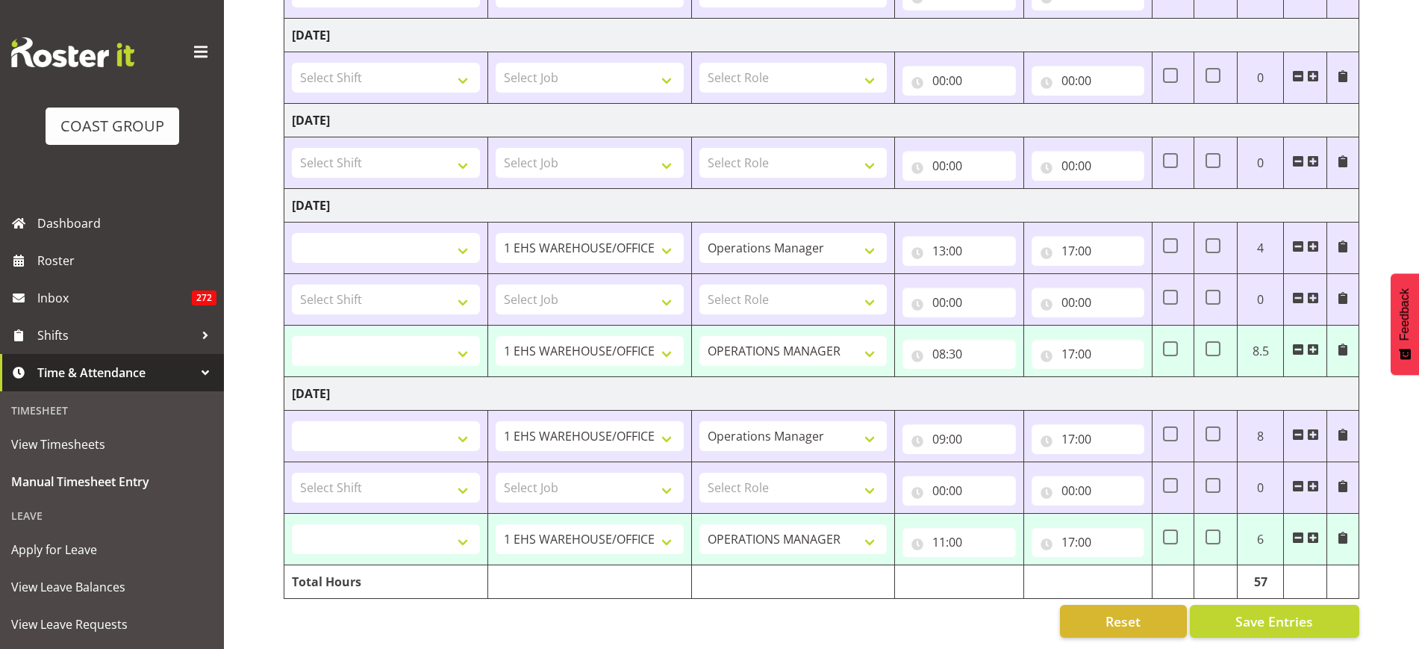
select select "68035"
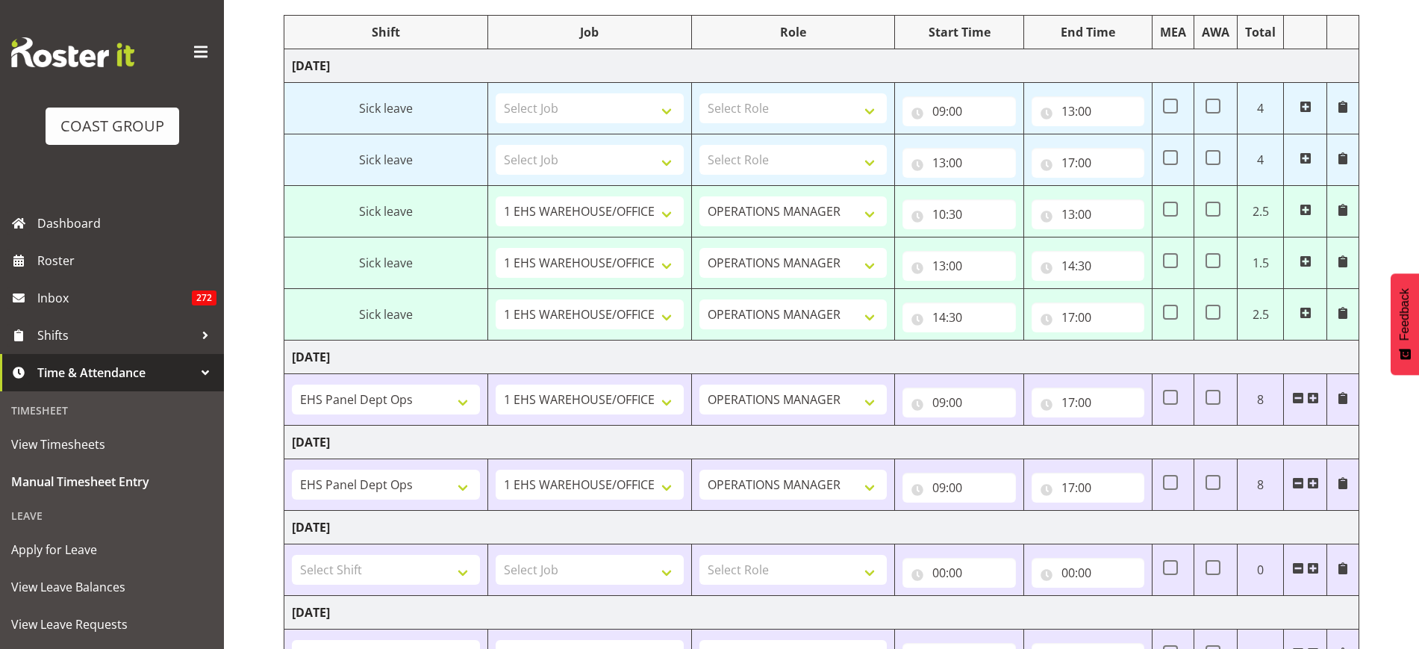
scroll to position [93, 0]
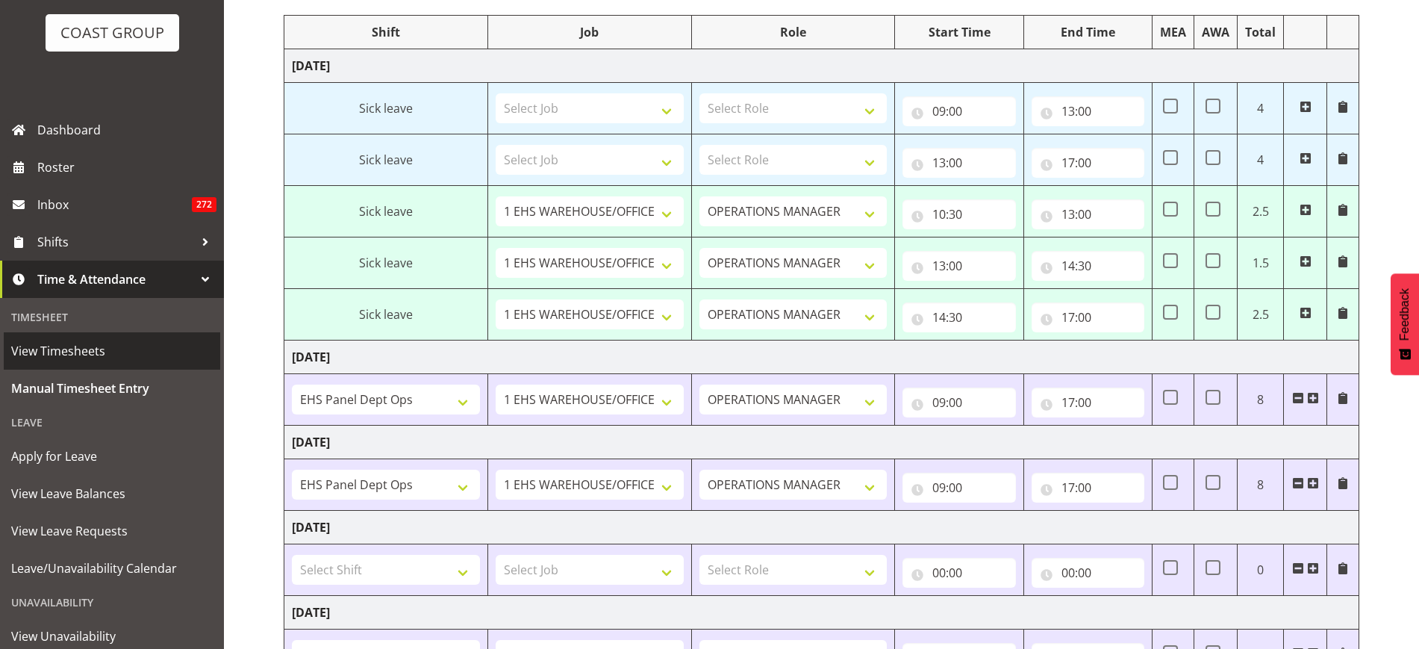
click at [108, 356] on span "View Timesheets" at bounding box center [112, 351] width 202 height 22
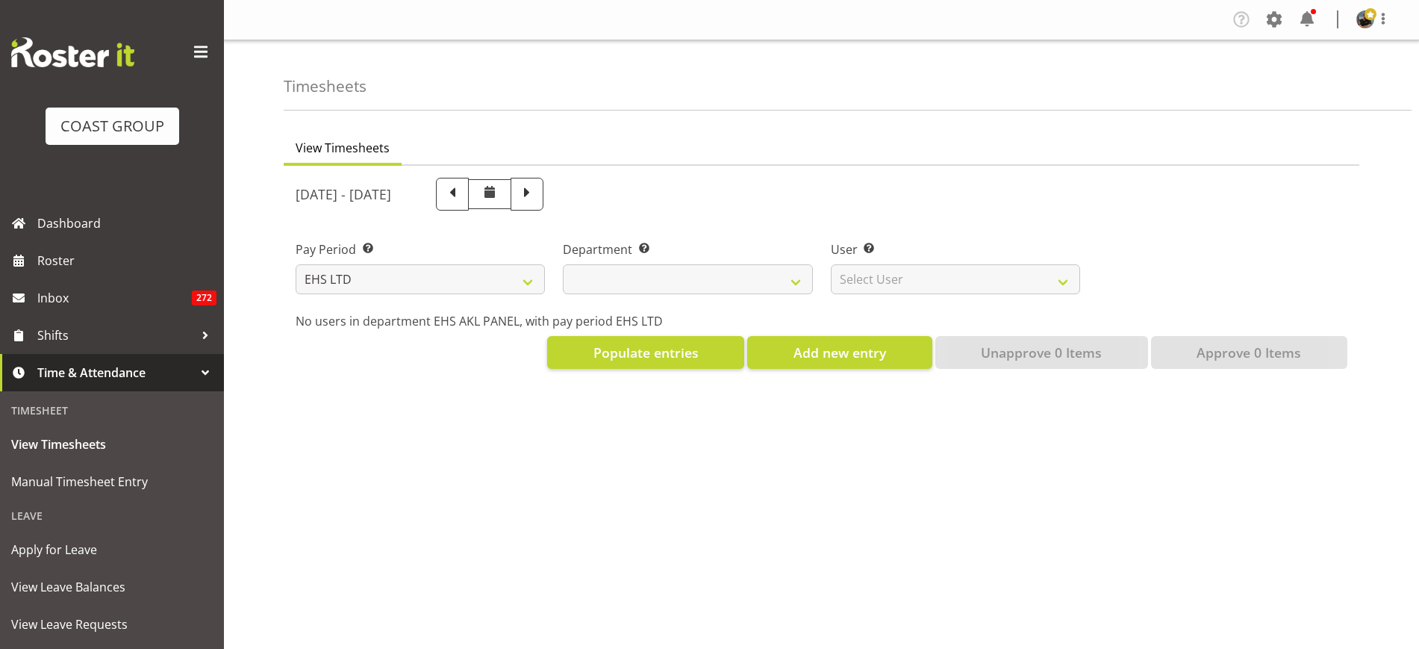
select select "7"
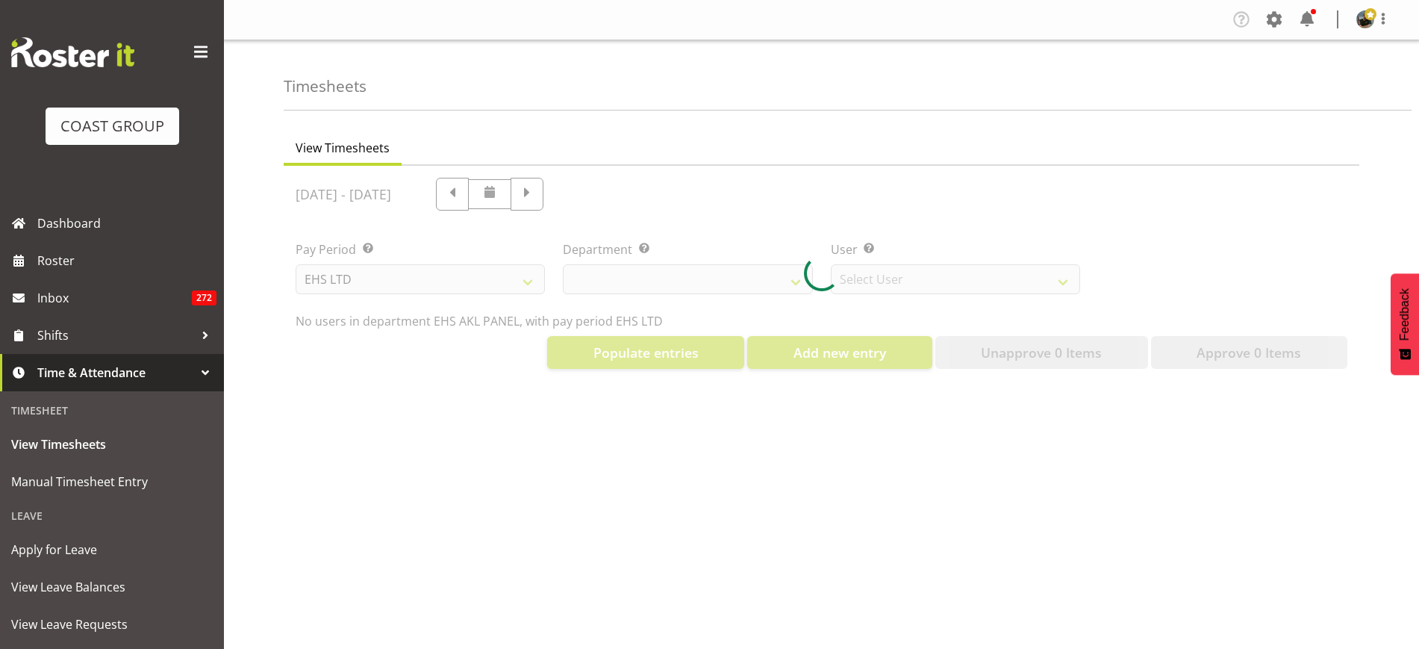
select select "39"
select select "890"
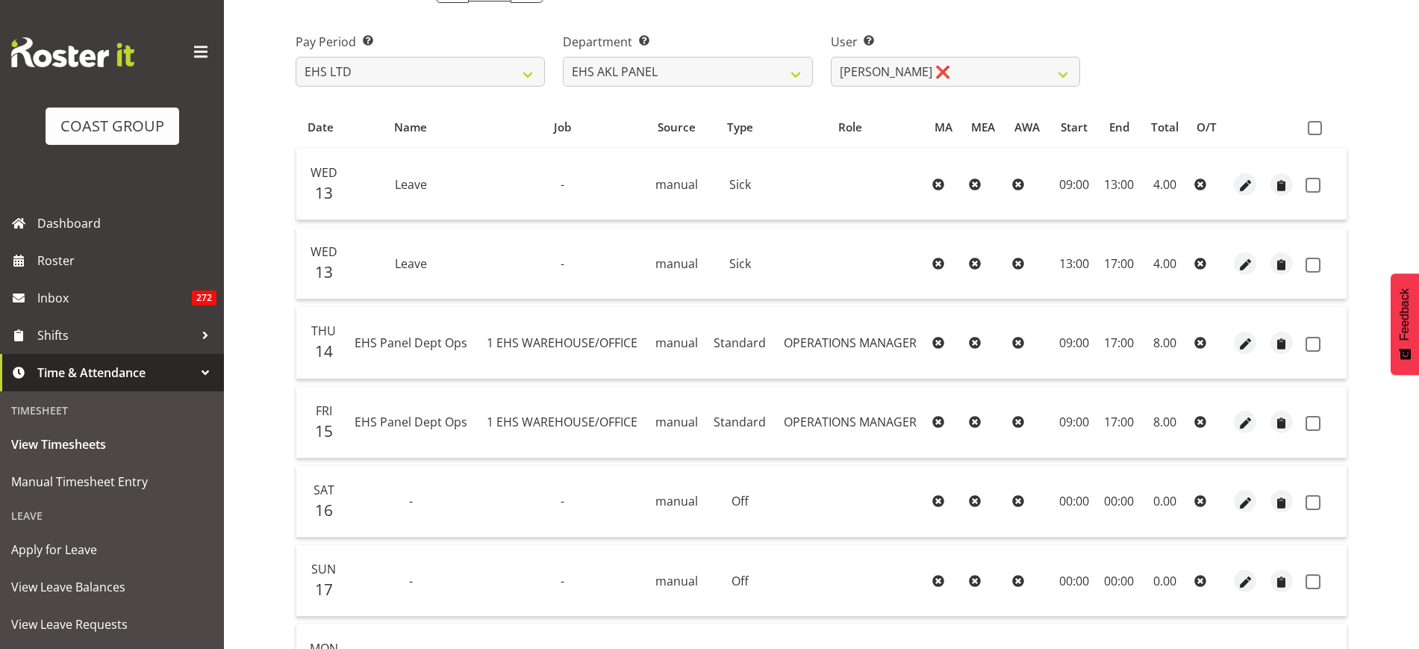
scroll to position [163, 0]
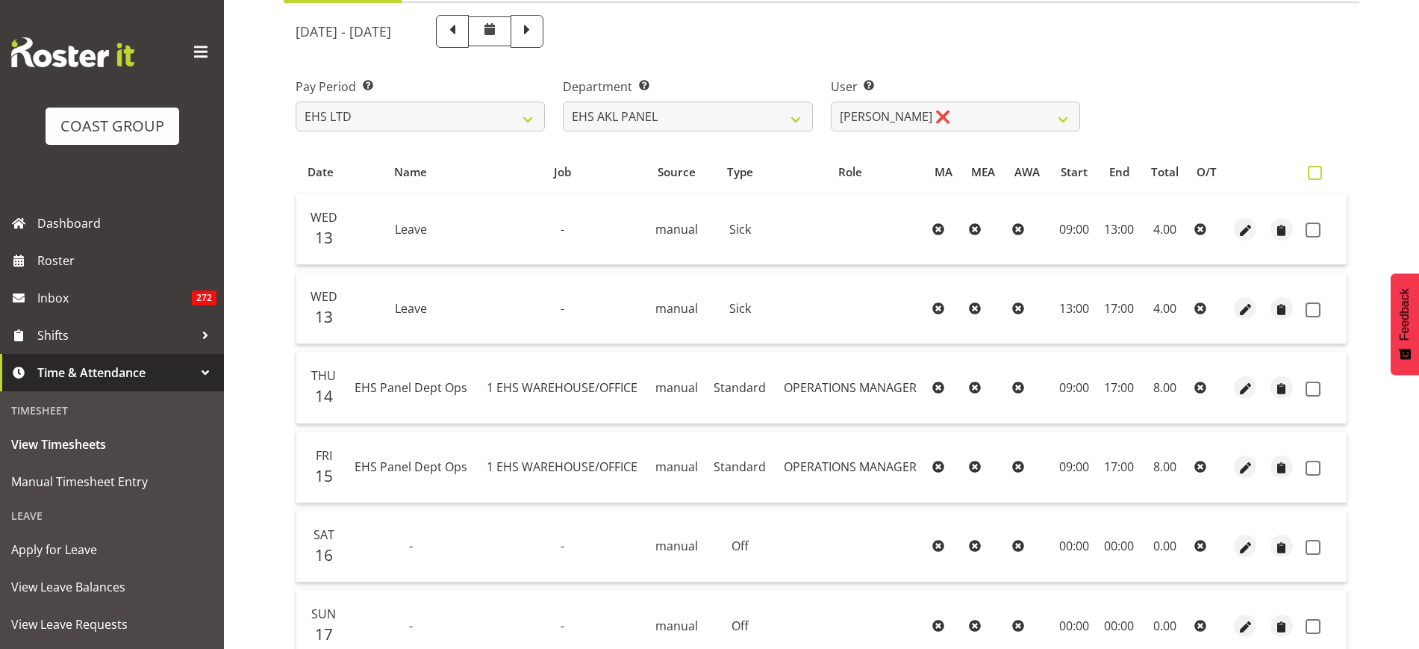
click at [1317, 174] on span at bounding box center [1315, 173] width 14 height 14
click at [1317, 174] on input "checkbox" at bounding box center [1313, 173] width 10 height 10
checkbox input "true"
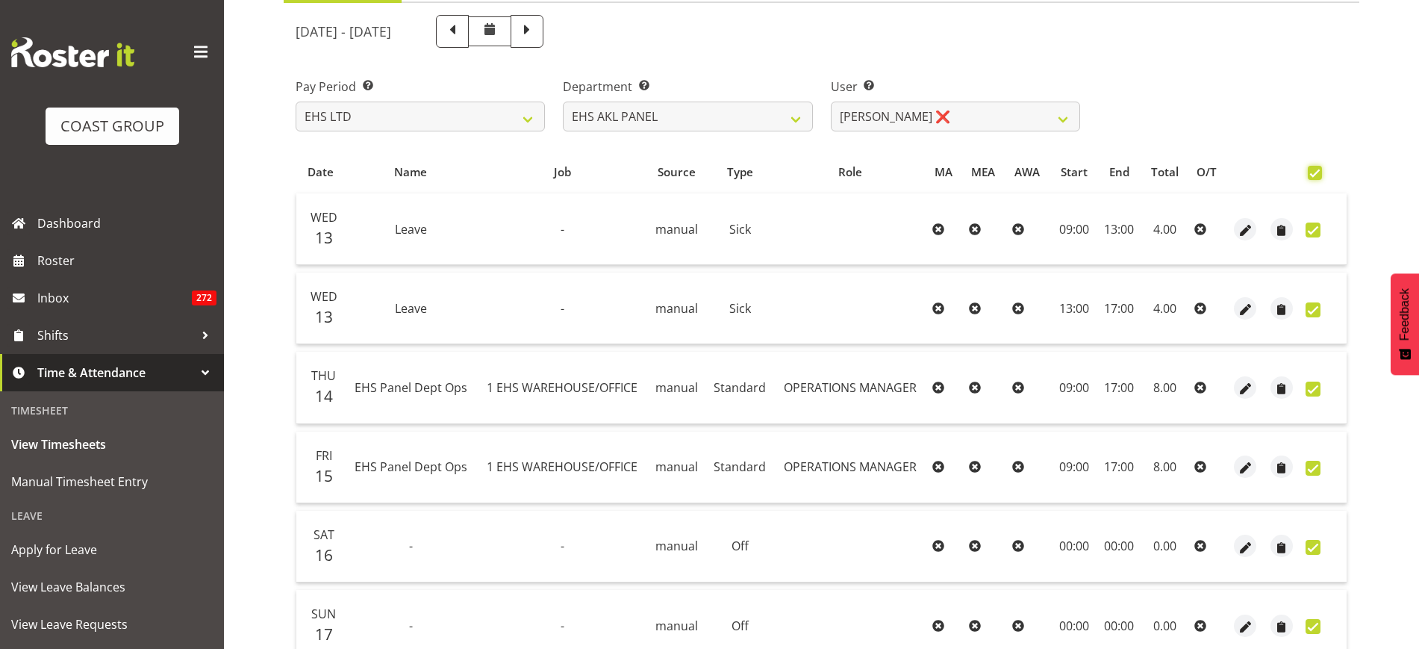
checkbox input "true"
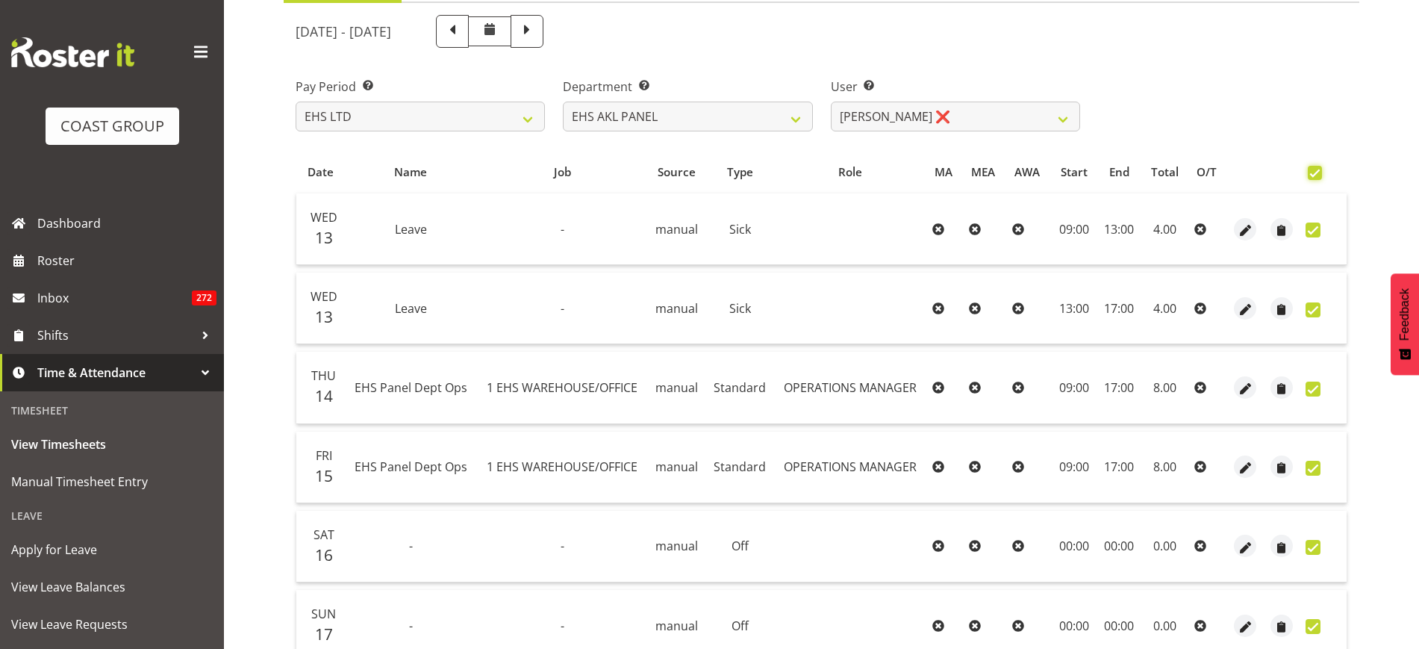
checkbox input "true"
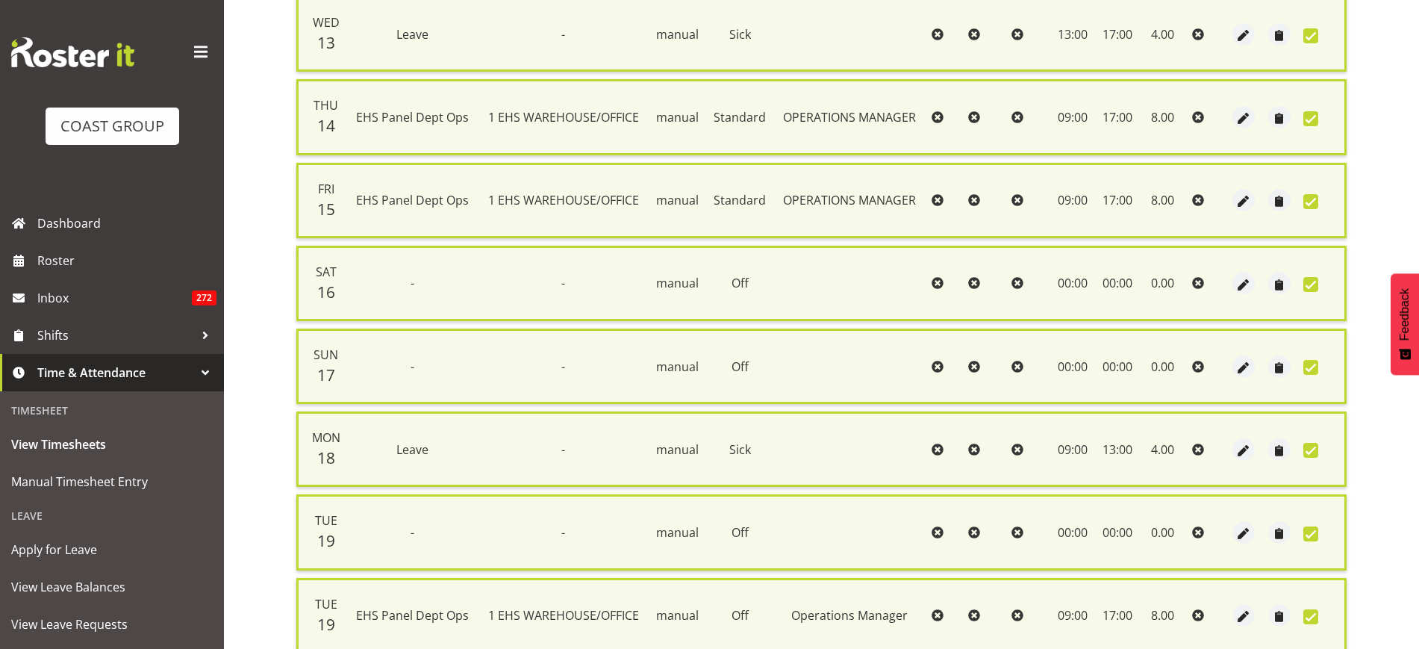
scroll to position [568, 0]
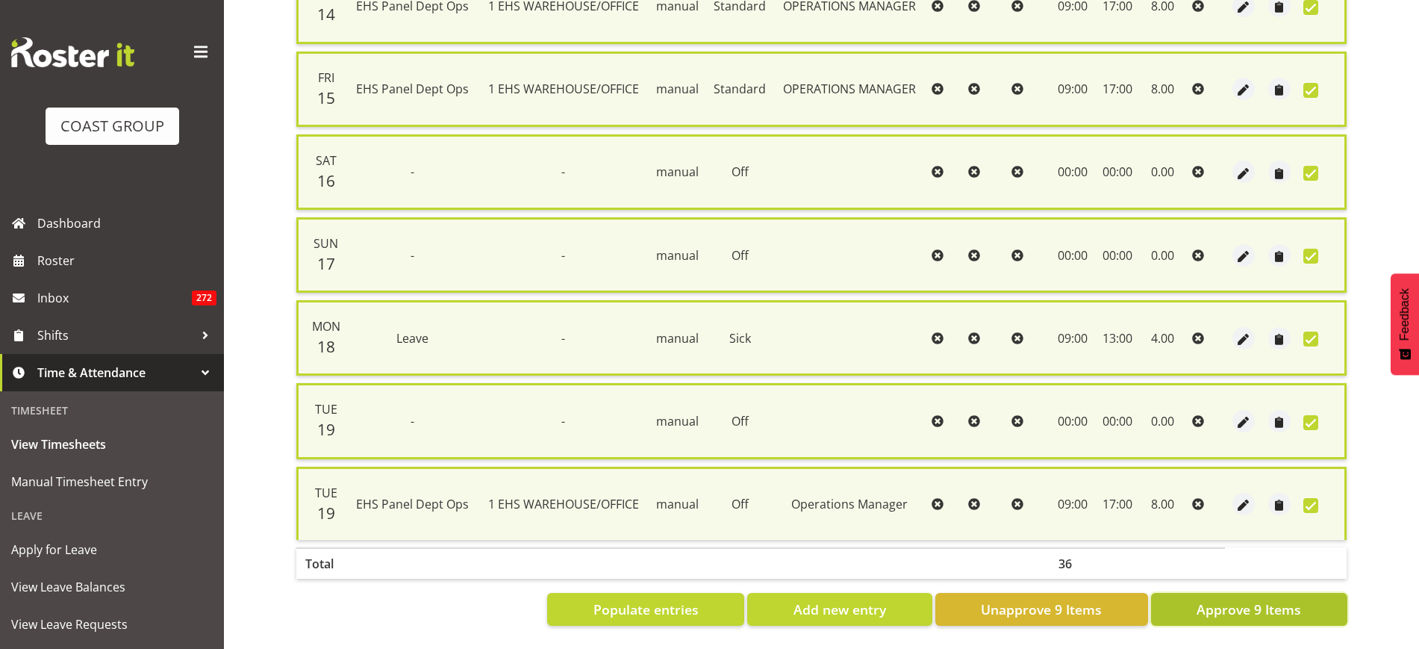
click at [1218, 599] on span "Approve 9 Items" at bounding box center [1249, 608] width 105 height 19
checkbox input "false"
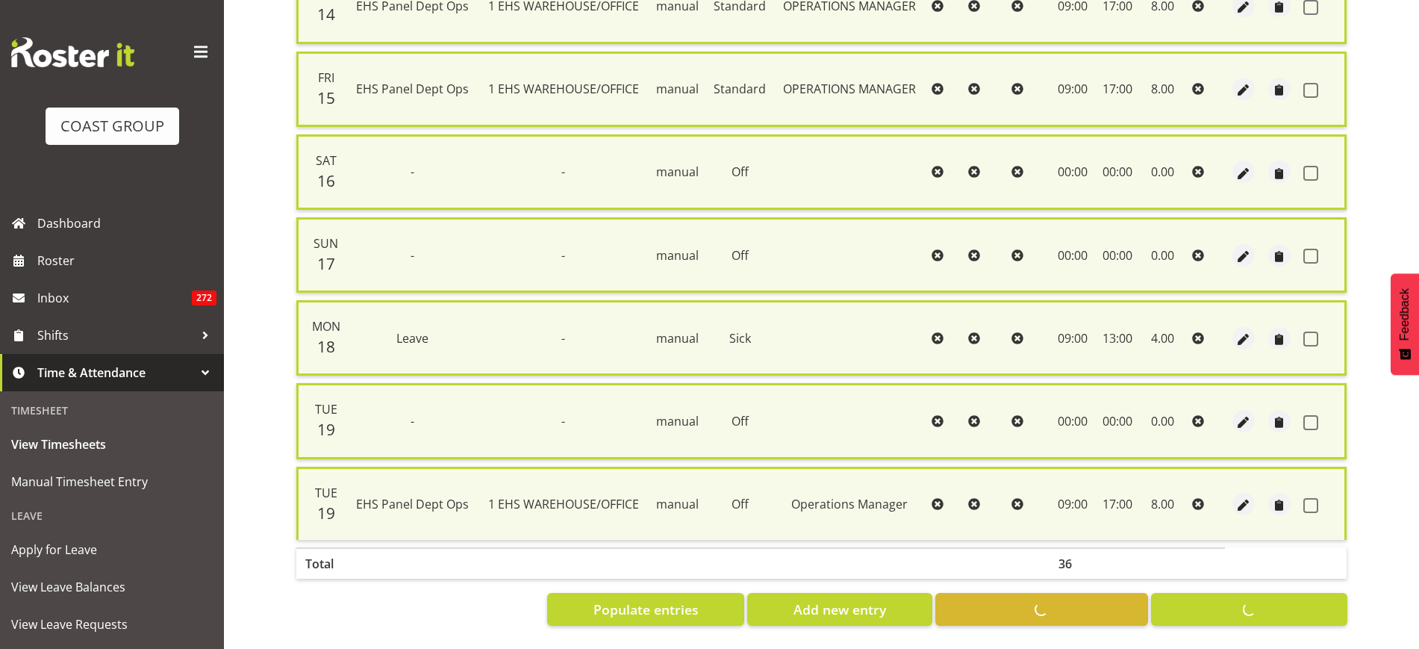
checkbox input "false"
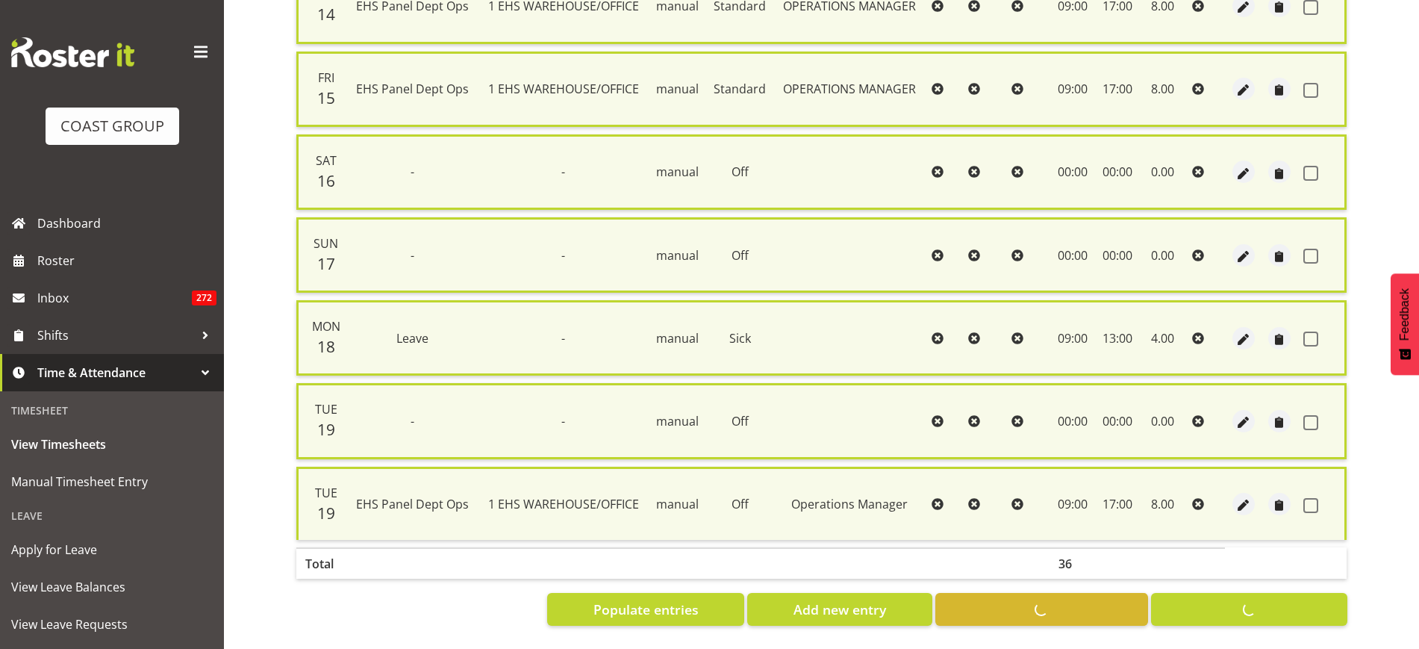
checkbox input "false"
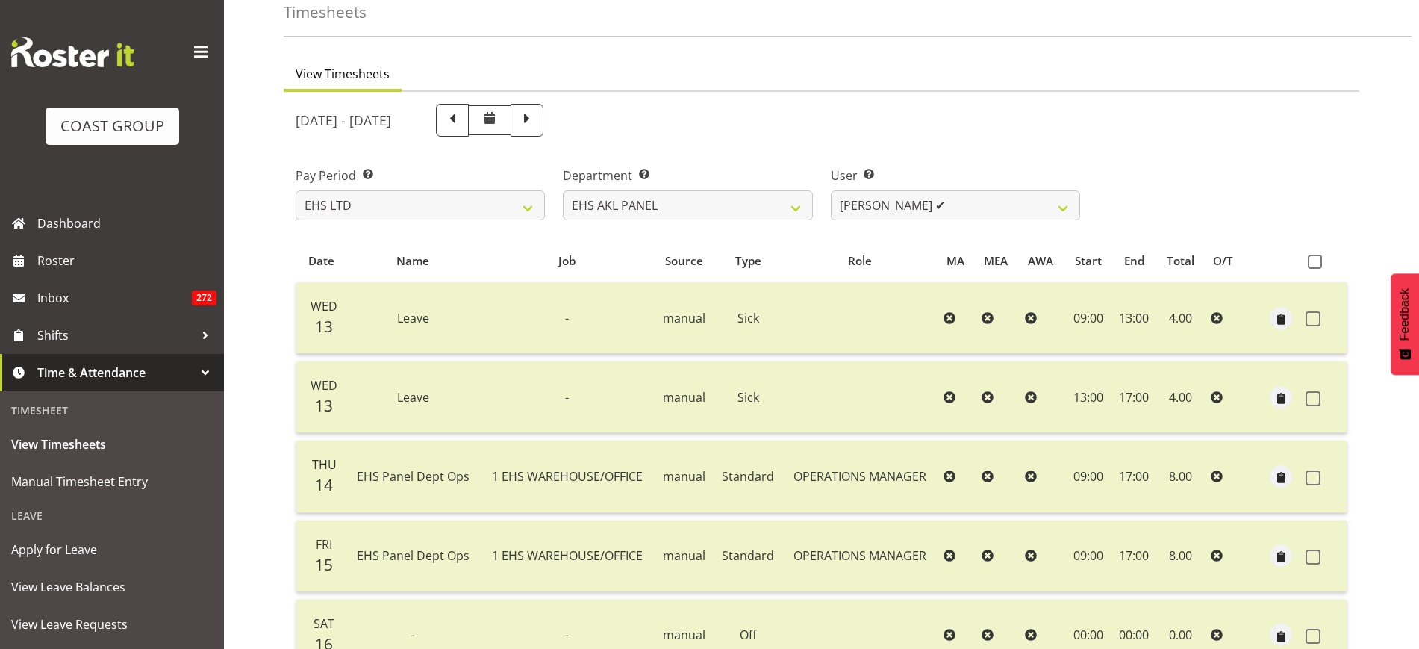
scroll to position [69, 0]
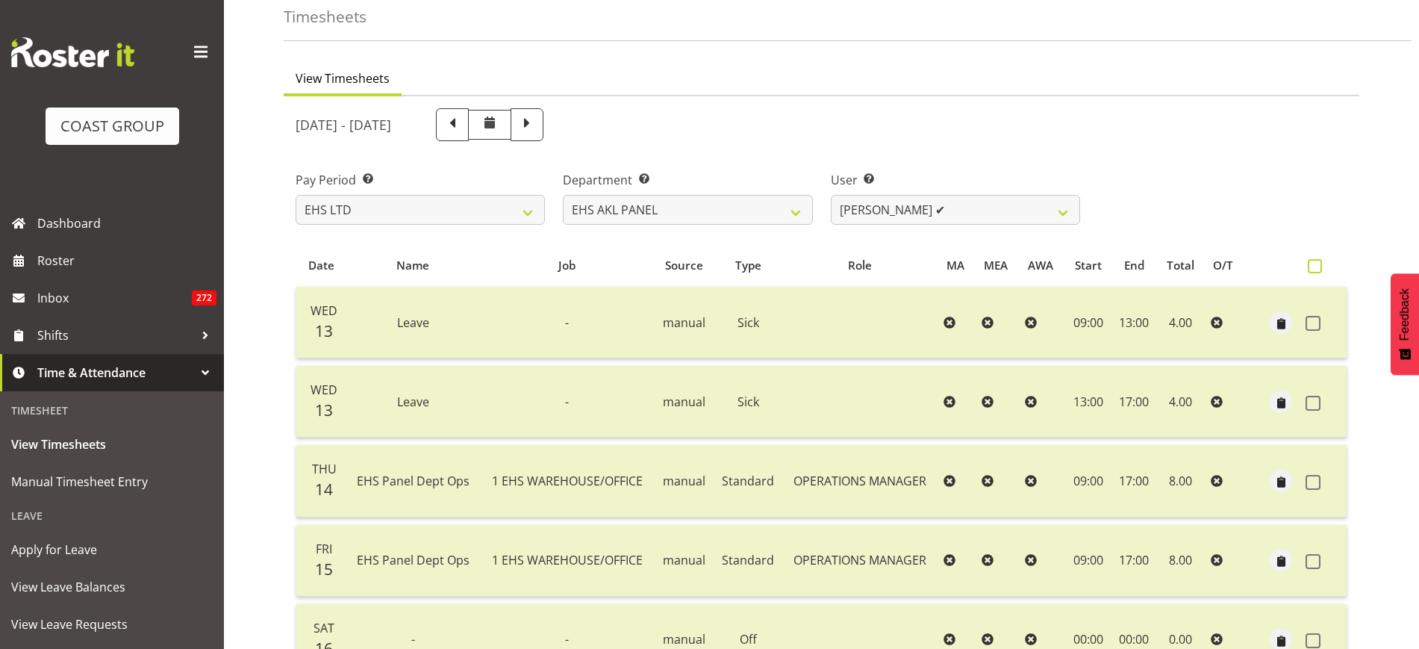
click at [1318, 261] on span at bounding box center [1315, 266] width 14 height 14
click at [1318, 261] on input "checkbox" at bounding box center [1313, 266] width 10 height 10
checkbox input "true"
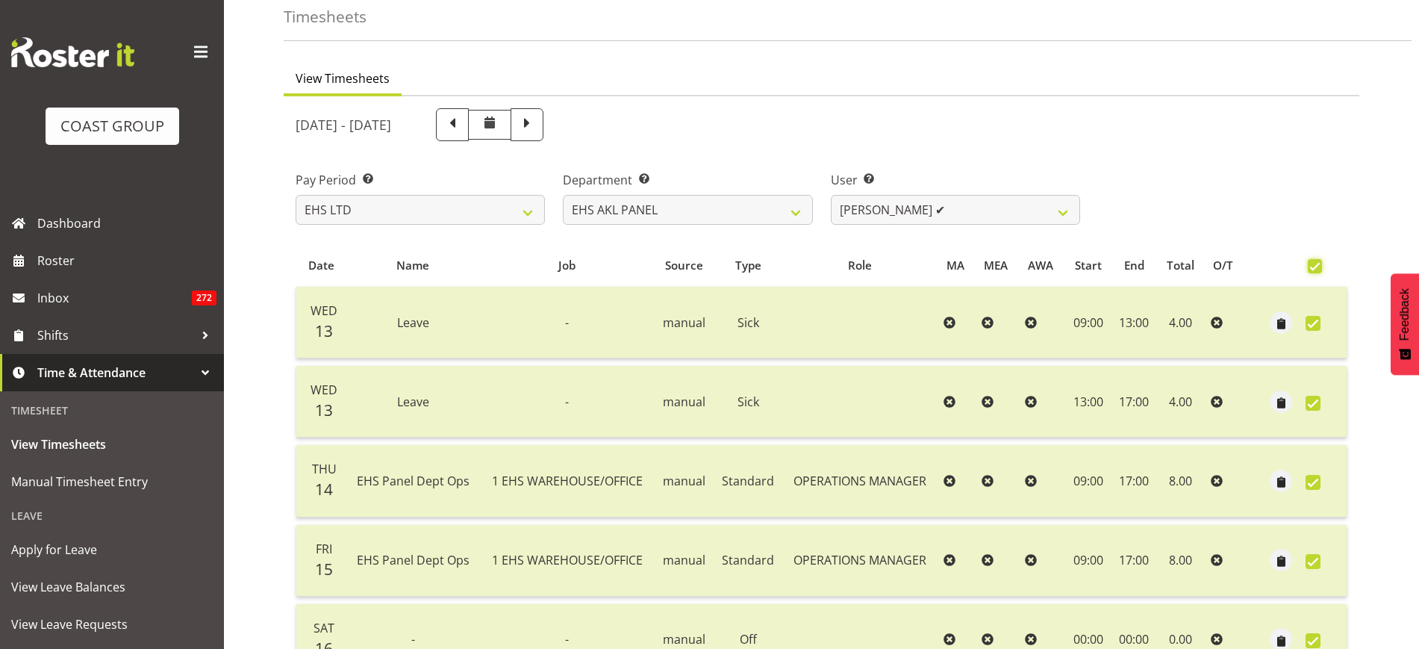
checkbox input "true"
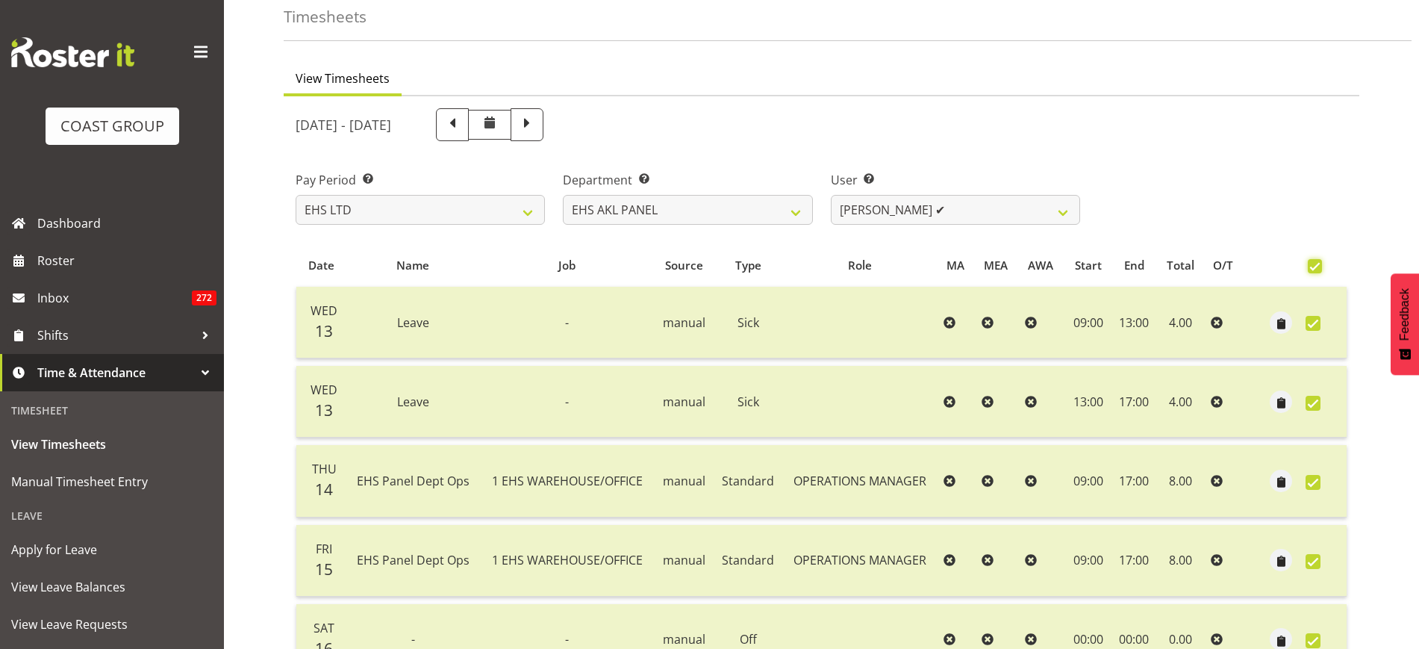
checkbox input "true"
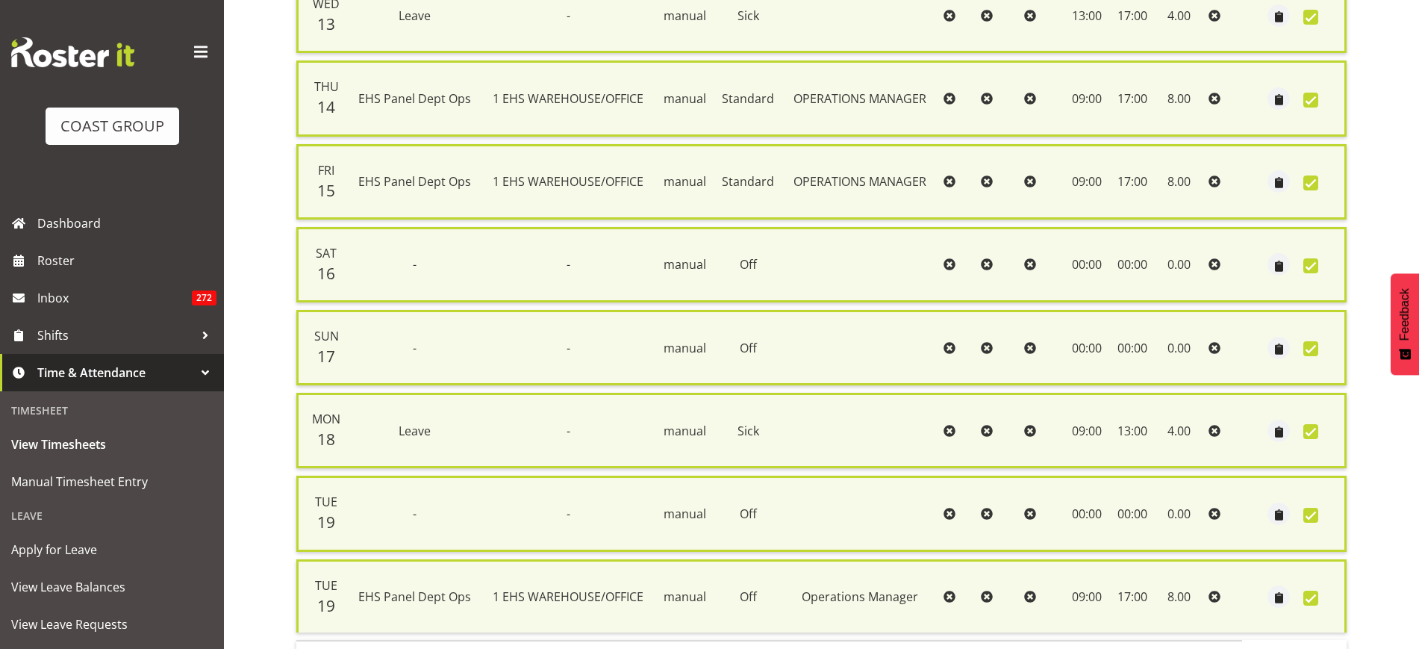
scroll to position [568, 0]
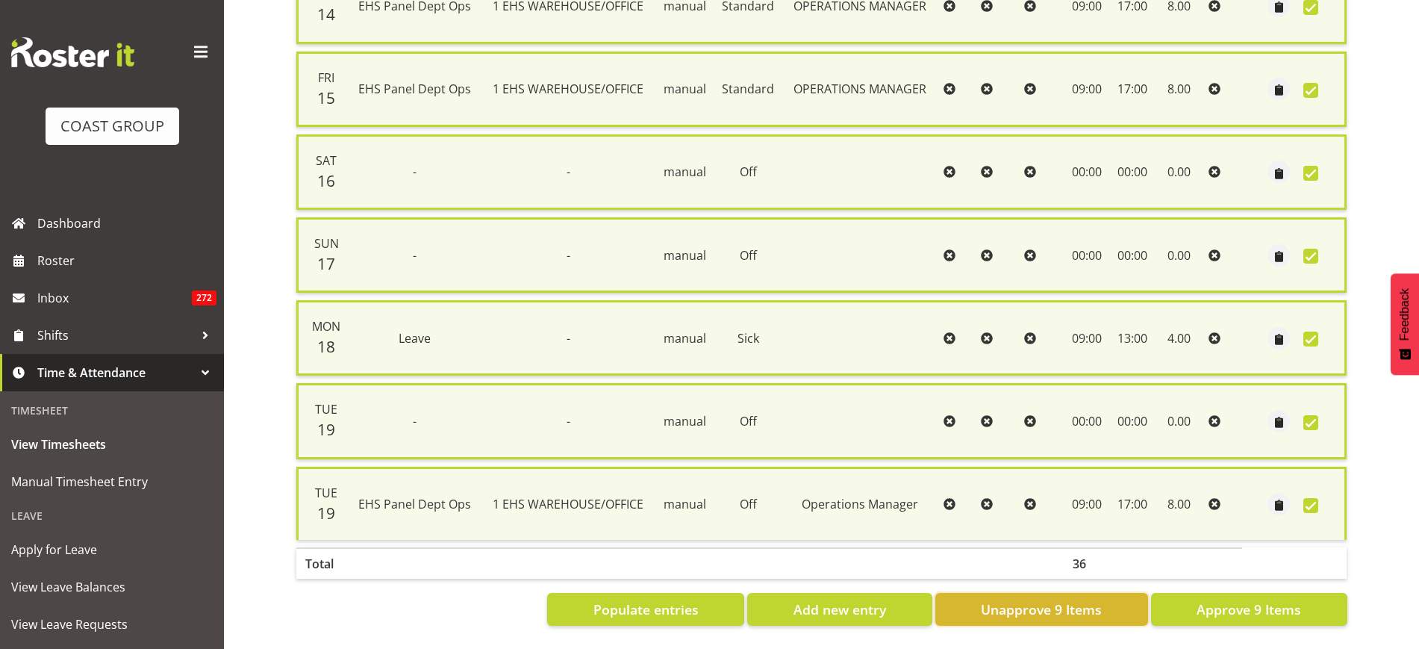
click at [1053, 599] on span "Unapprove 9 Items" at bounding box center [1041, 608] width 121 height 19
checkbox input "false"
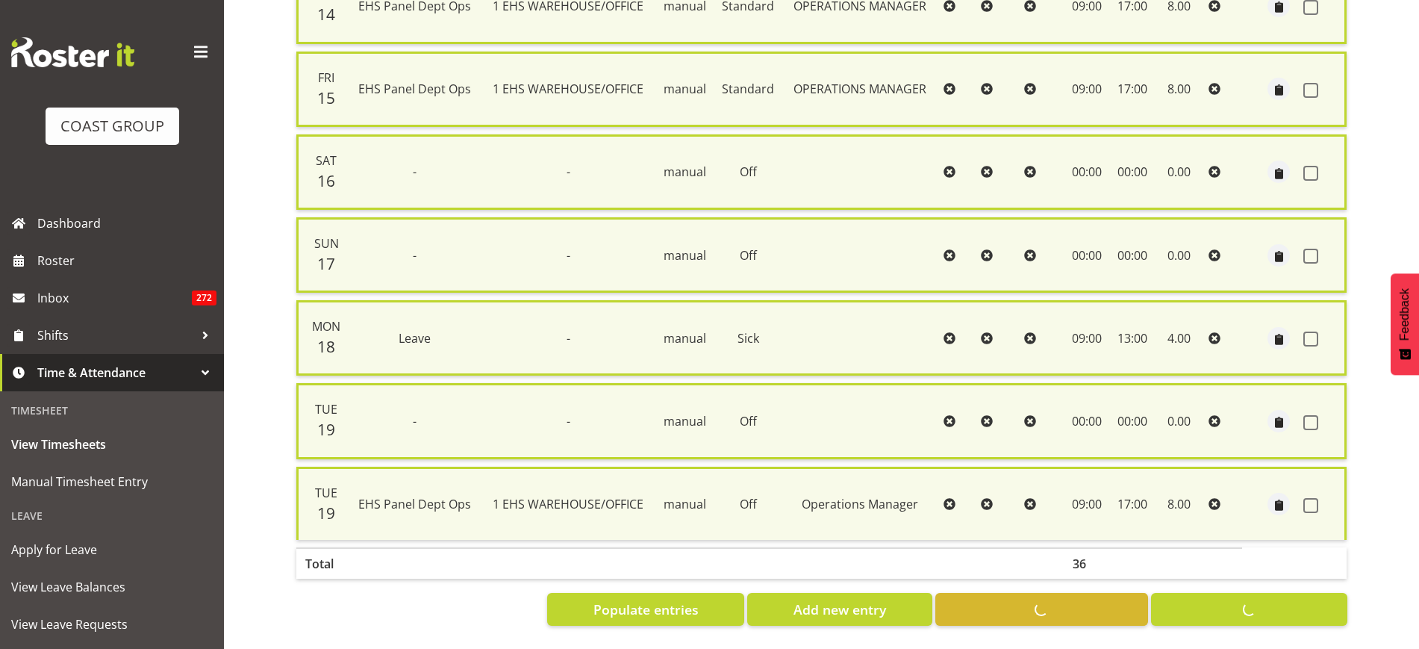
checkbox input "false"
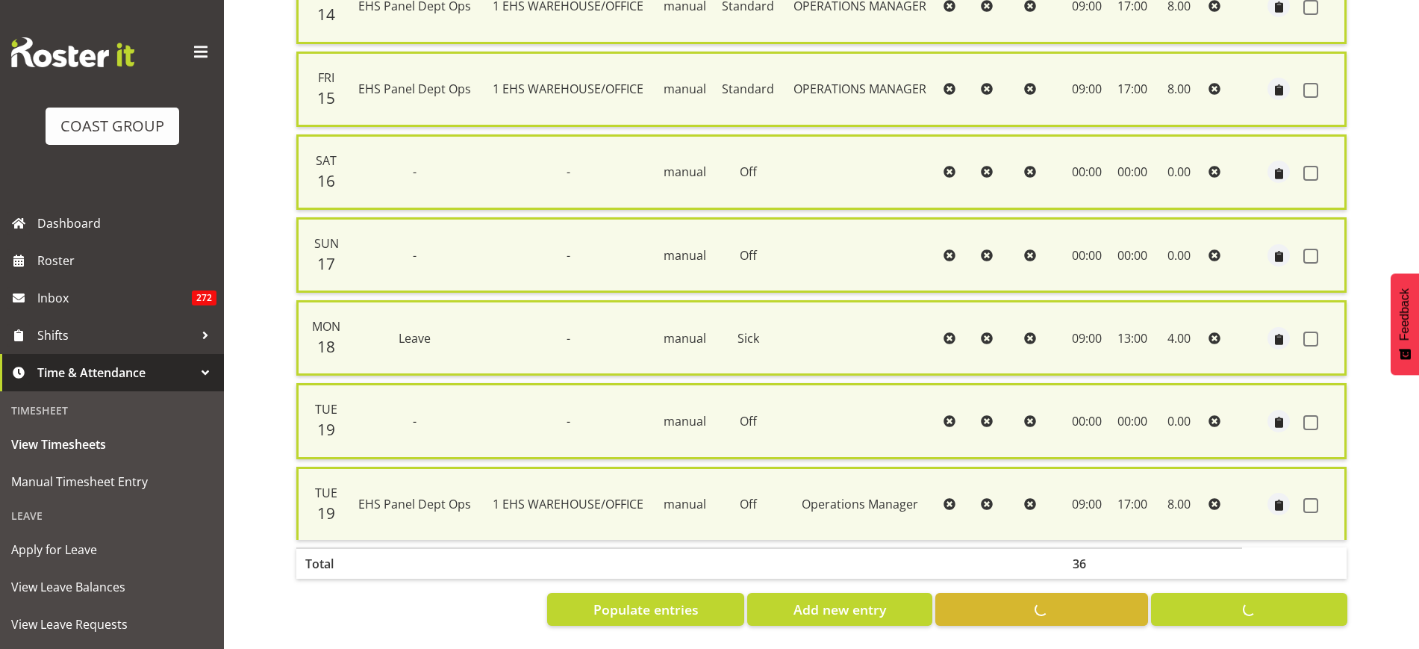
checkbox input "false"
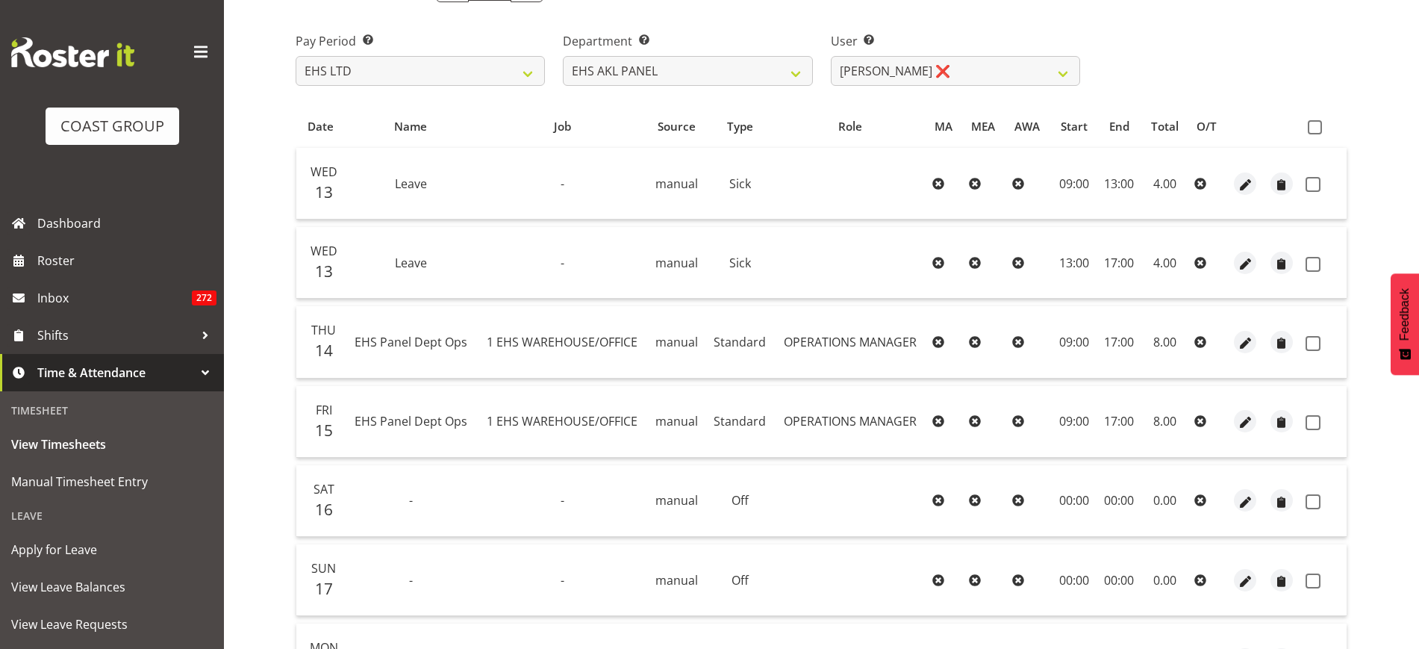
scroll to position [163, 0]
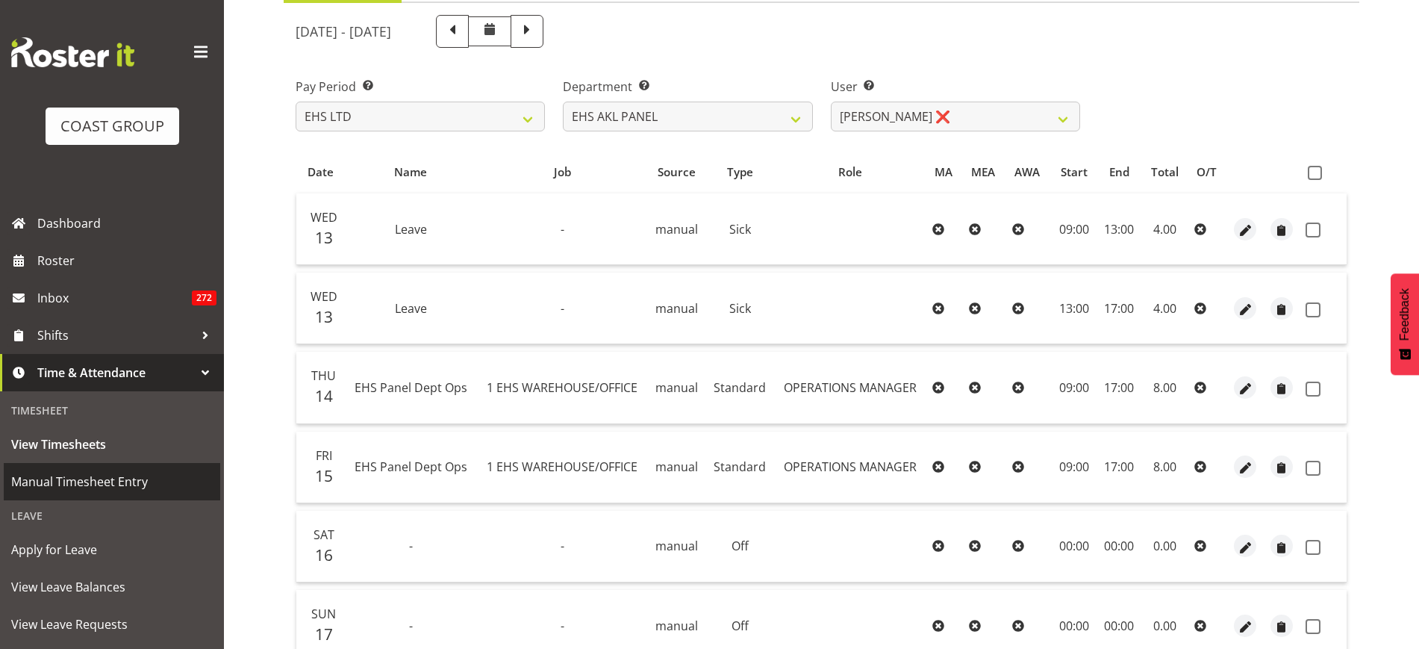
click at [99, 478] on span "Manual Timesheet Entry" at bounding box center [112, 481] width 202 height 22
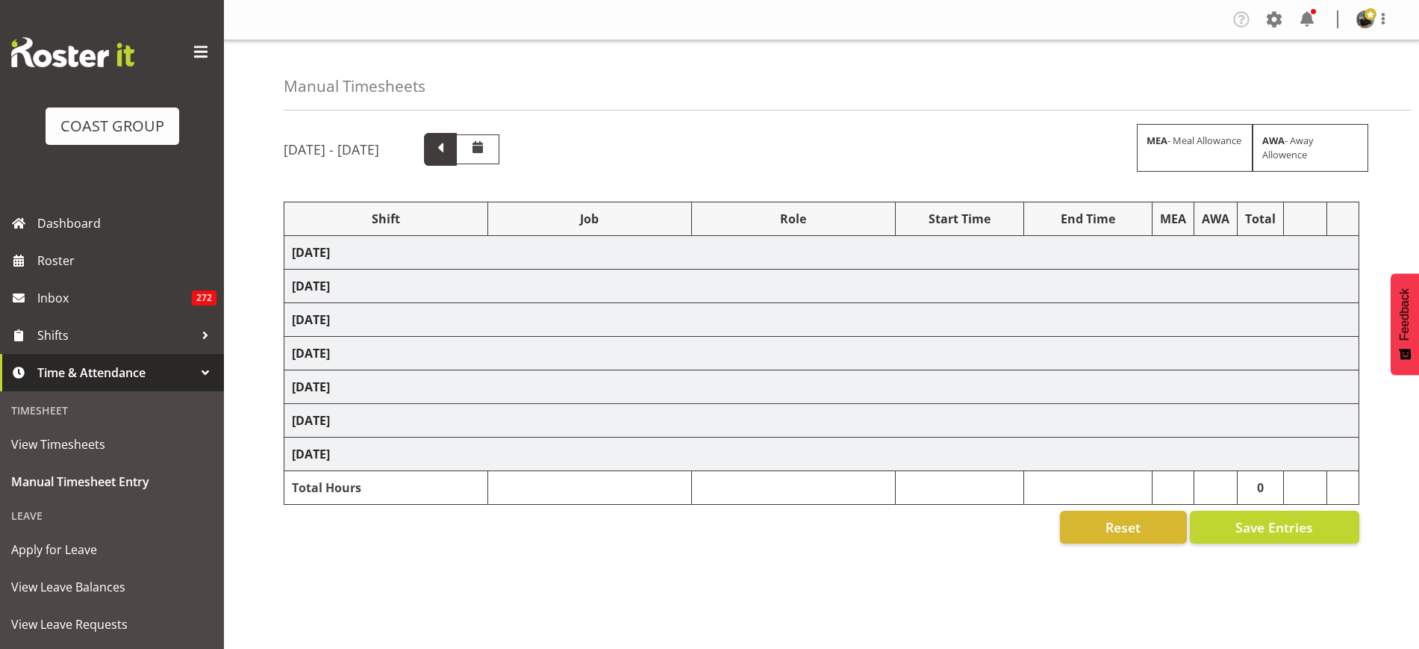
click at [450, 155] on span at bounding box center [440, 147] width 19 height 19
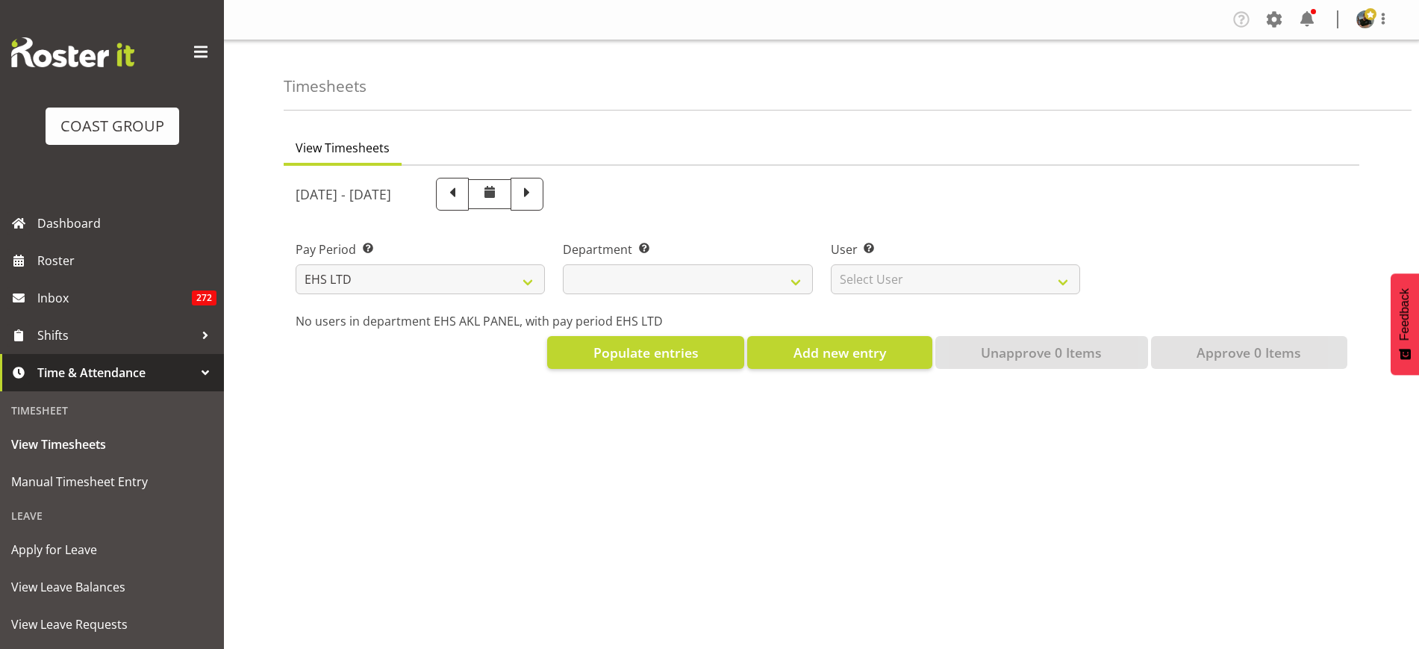
select select "7"
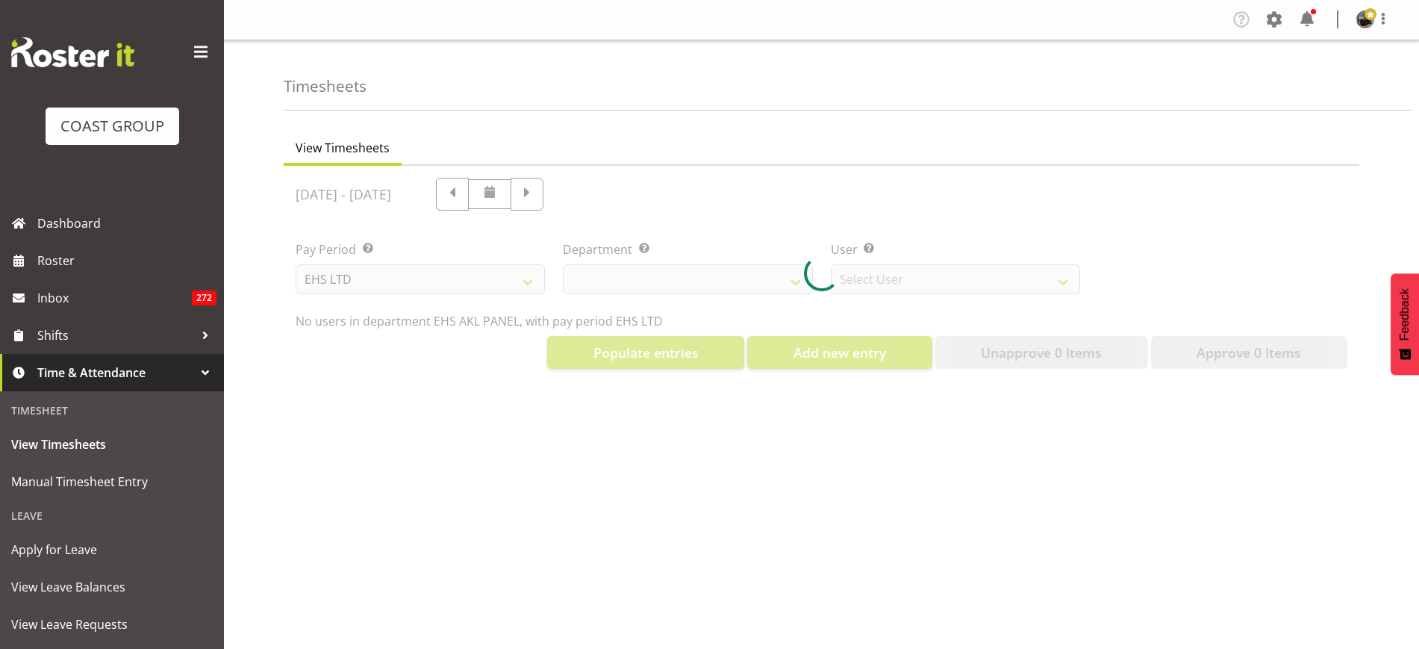
select select "39"
select select "890"
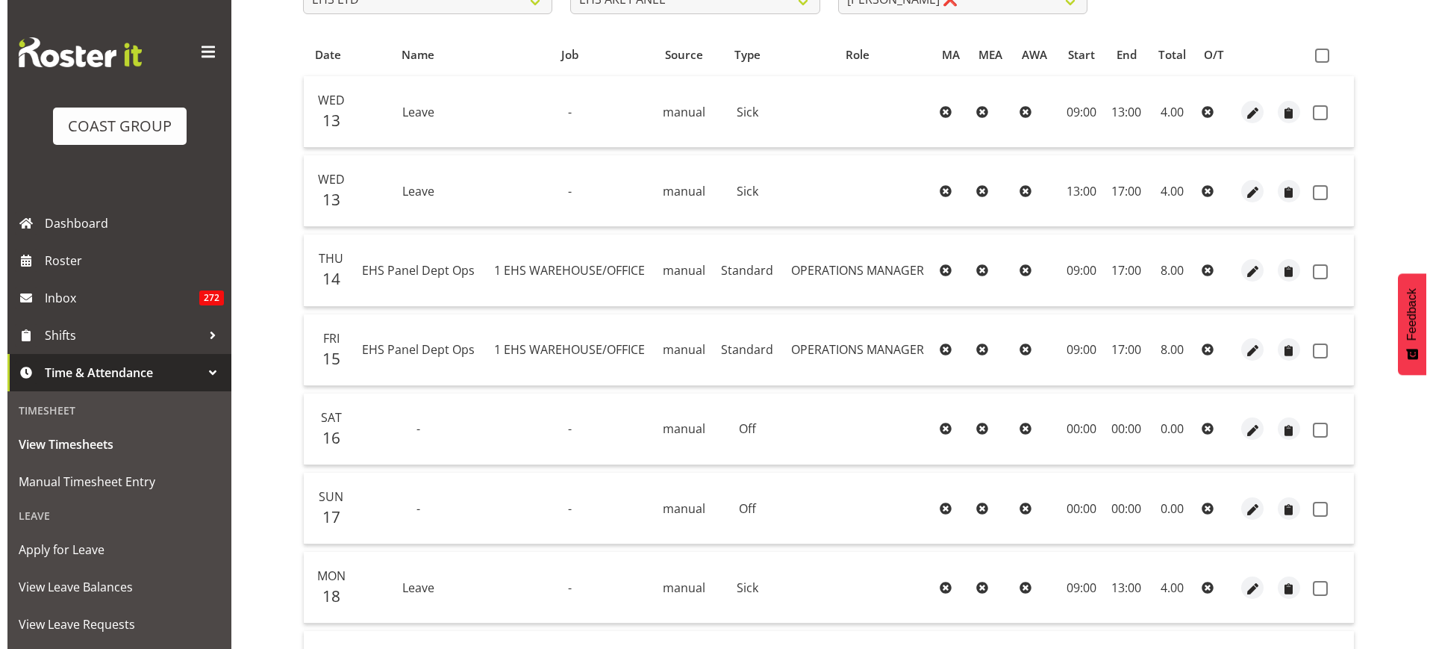
scroll to position [536, 0]
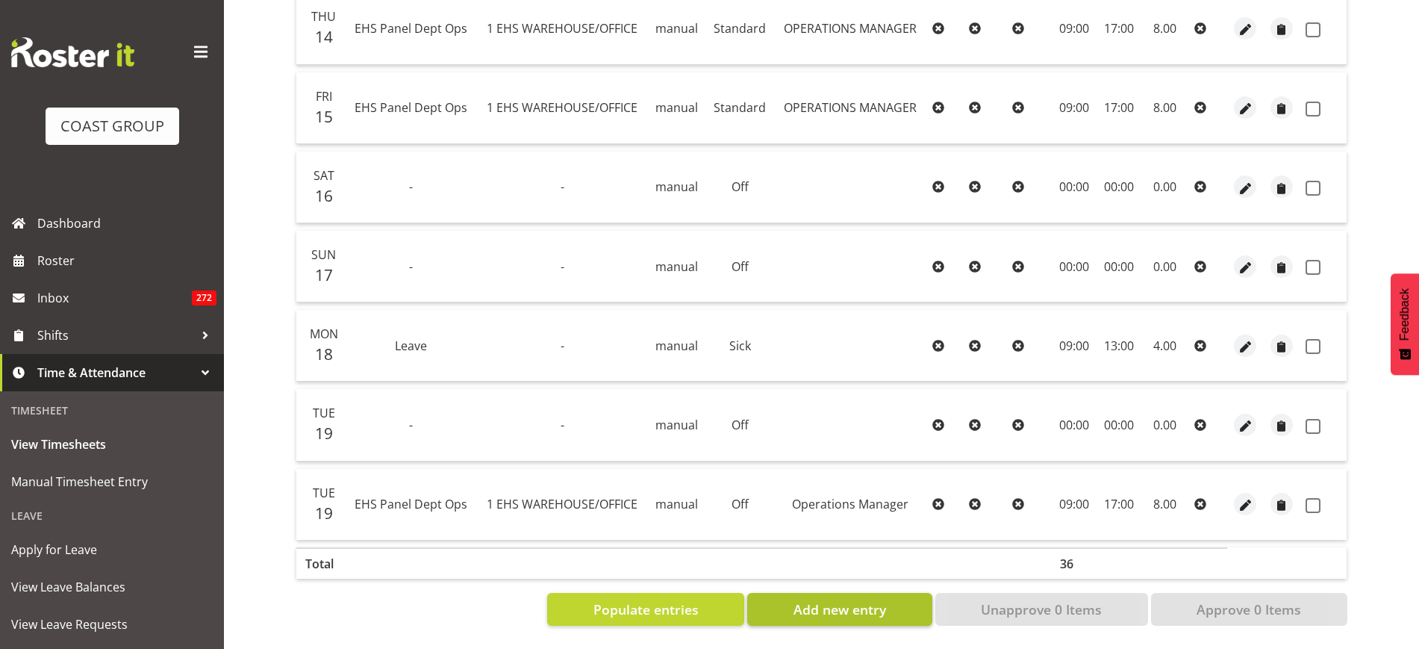
click at [826, 599] on span "Add new entry" at bounding box center [840, 608] width 93 height 19
select select
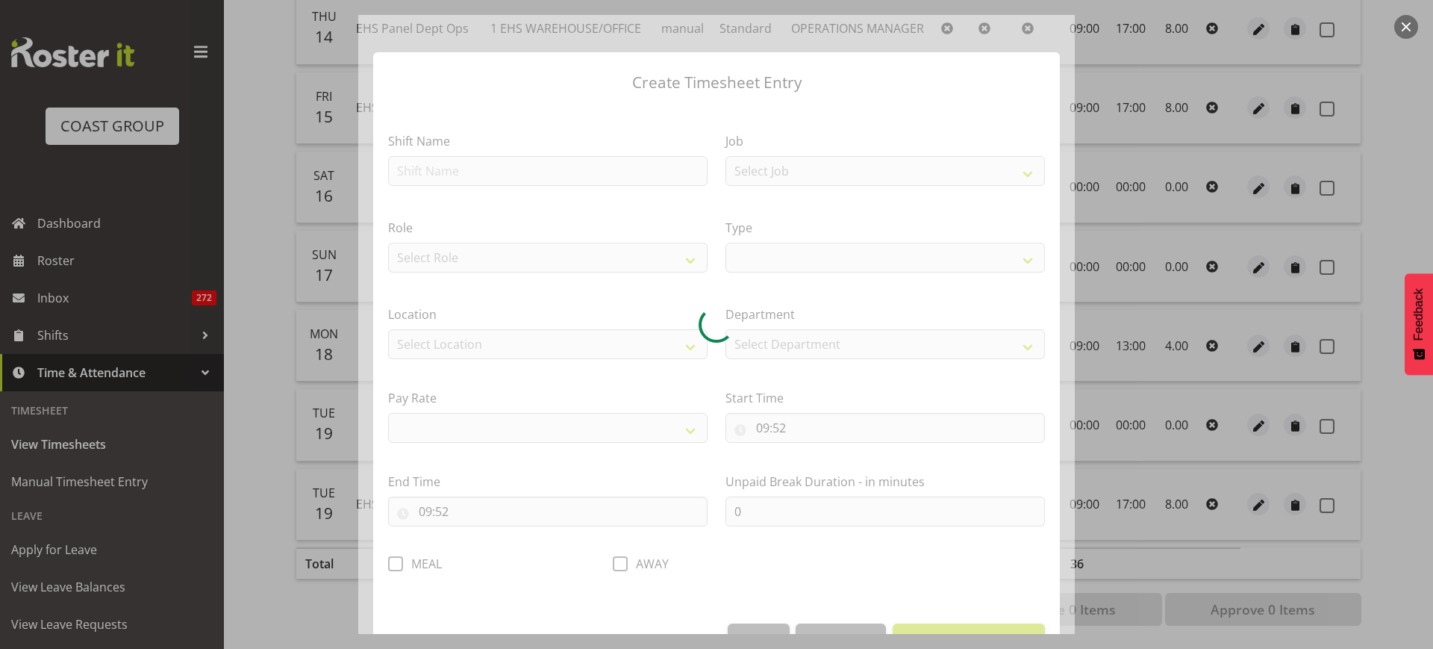
select select
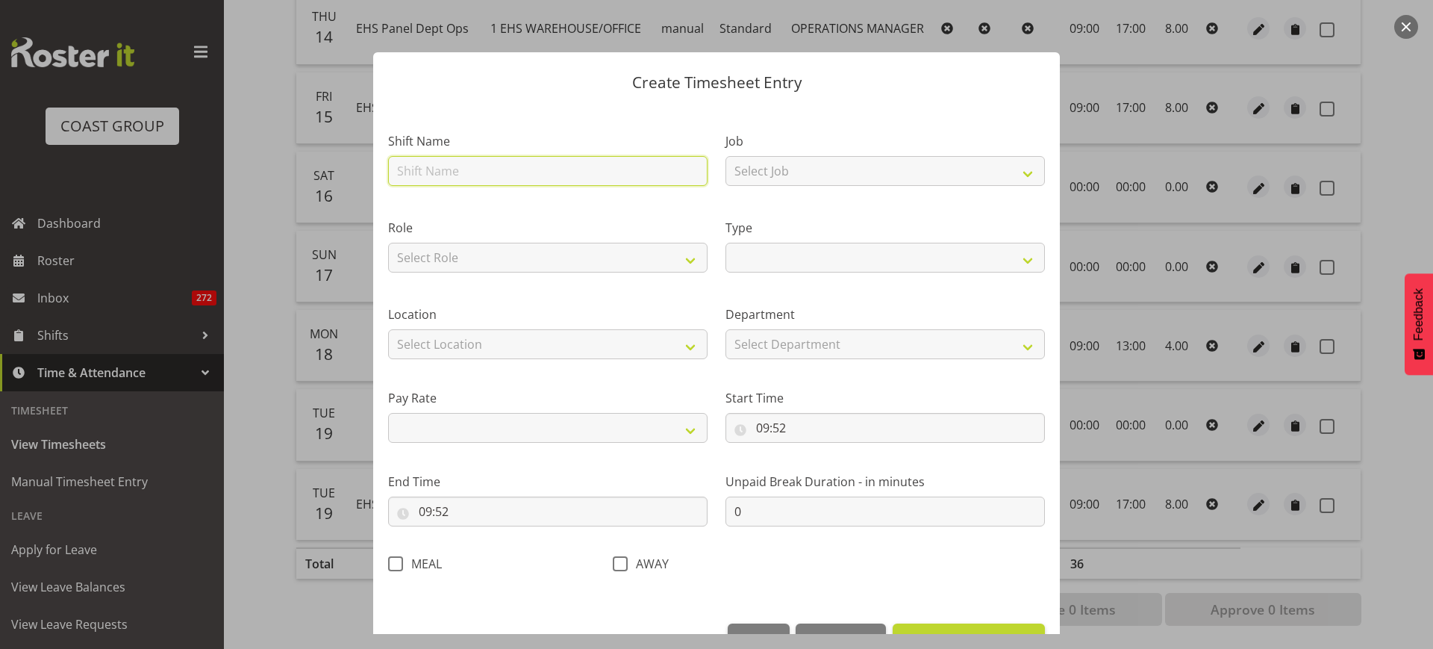
click at [493, 175] on input "text" at bounding box center [548, 171] width 320 height 30
type input "EHS Panel Dept Ops"
select select
click at [1012, 166] on select "Select Job 1 Carlton Events 1 [PERSON_NAME][GEOGRAPHIC_DATA] 1 [PERSON_NAME][GE…" at bounding box center [886, 171] width 320 height 30
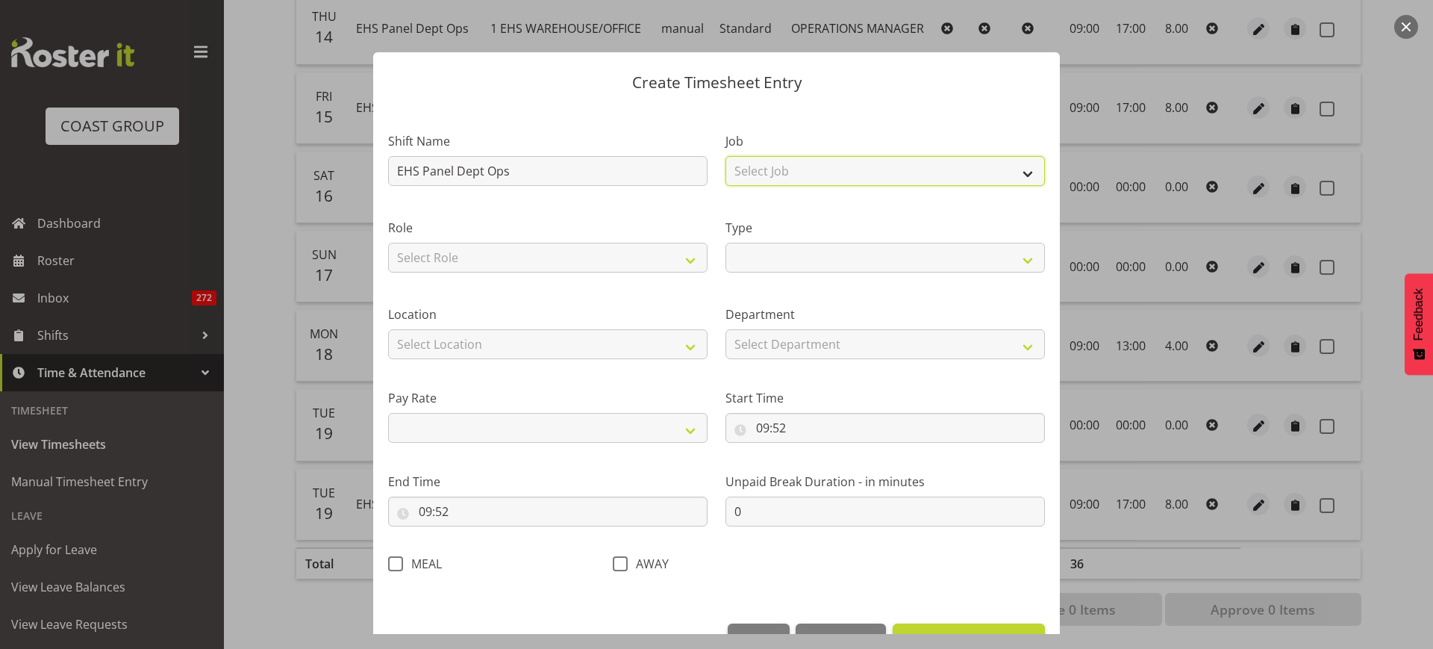
select select "69"
click at [726, 156] on select "Select Job 1 Carlton Events 1 [PERSON_NAME][GEOGRAPHIC_DATA] 1 [PERSON_NAME][GE…" at bounding box center [886, 171] width 320 height 30
select select
click at [686, 260] on select "Select Role OPERATIONS MANAGER EHS AKL PANELS Operations Manager Operations Man…" at bounding box center [548, 258] width 320 height 30
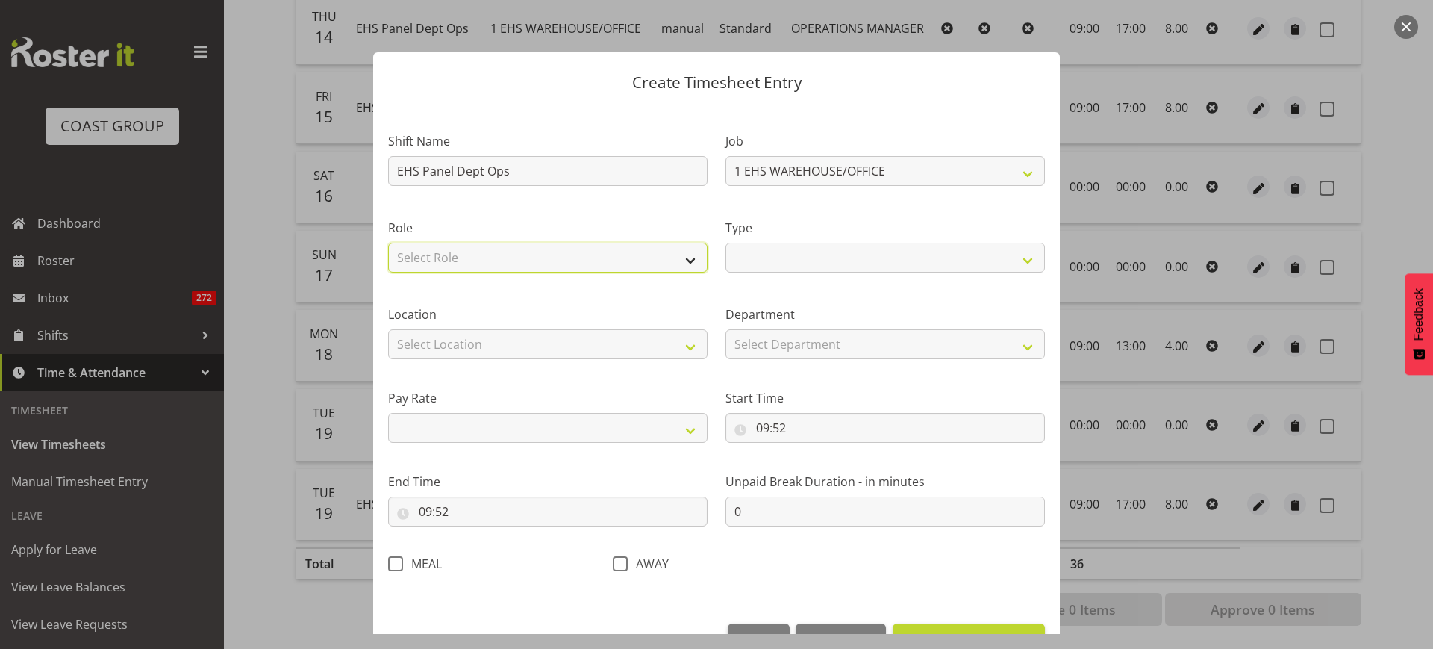
select select "198"
click at [388, 243] on select "Select Role OPERATIONS MANAGER EHS AKL PANELS Operations Manager Operations Man…" at bounding box center [548, 258] width 320 height 30
select select
click at [1016, 259] on select "Off Standard Public Holiday Public Holiday (Worked) Day In Lieu Annual Leave Si…" at bounding box center [886, 258] width 320 height 30
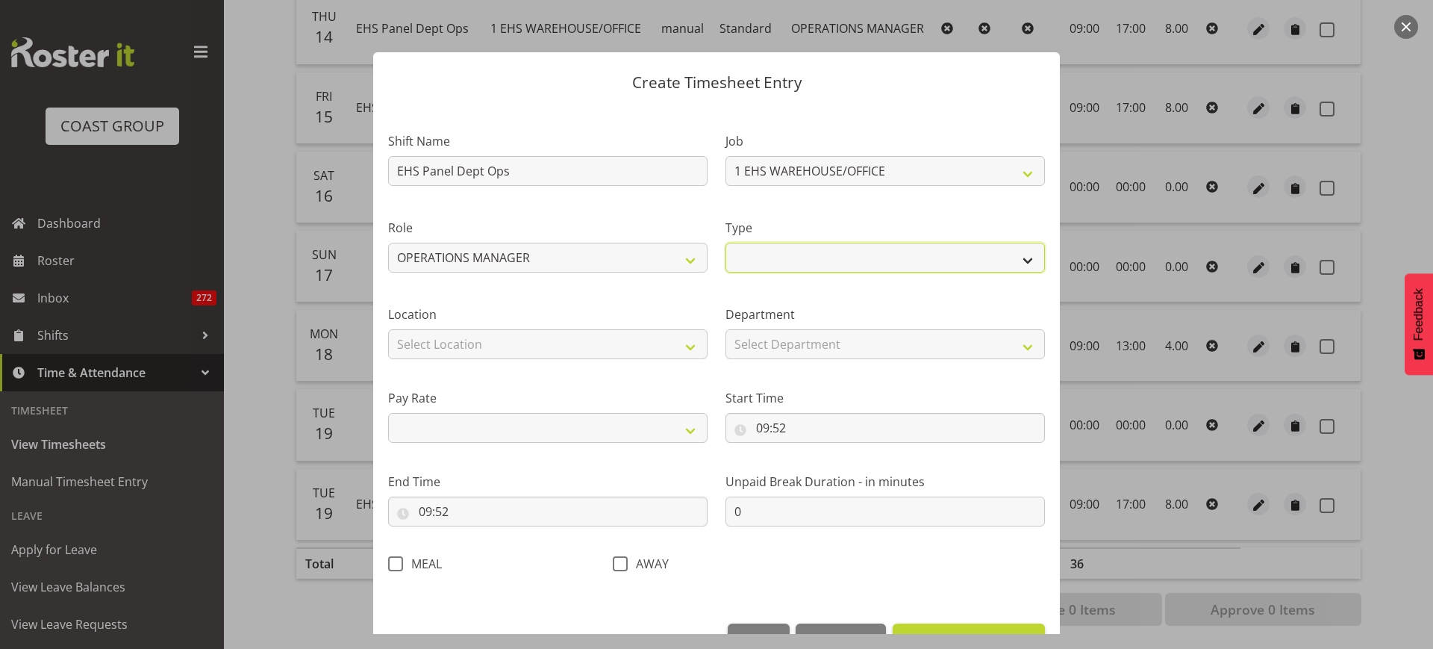
select select "Standard"
click at [726, 243] on select "Off Standard Public Holiday Public Holiday (Worked) Day In Lieu Annual Leave Si…" at bounding box center [886, 258] width 320 height 30
select select
click at [690, 347] on select "Select Location CARLTON EVENTS Carlton Hamilton Carlton Wellington DW CHC DW DI…" at bounding box center [548, 344] width 320 height 30
select select "35"
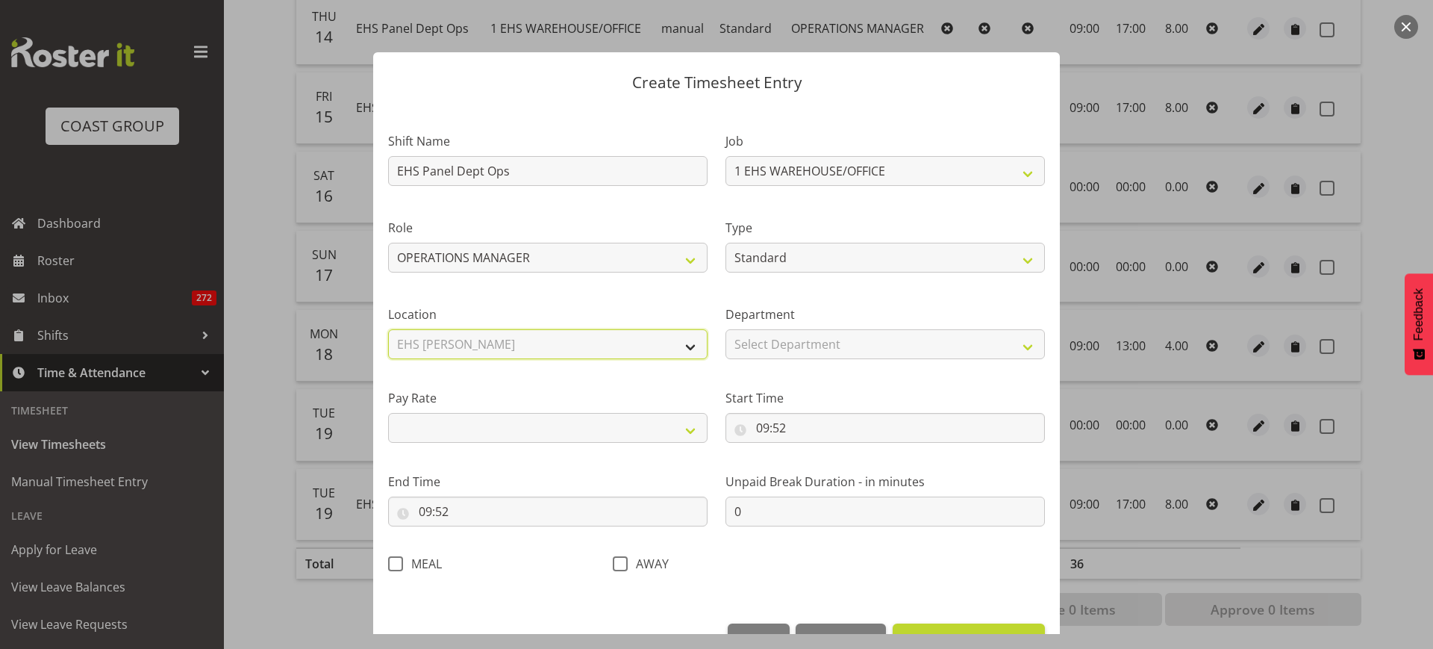
click at [388, 329] on select "Select Location CARLTON EVENTS Carlton Hamilton Carlton Wellington DW CHC DW DI…" at bounding box center [548, 344] width 320 height 30
select select
click at [1015, 341] on select "Select Department EHS AKL PANEL EHS AKL CARPET" at bounding box center [886, 344] width 320 height 30
select select "39"
click at [726, 329] on select "Select Department EHS AKL PANEL EHS AKL CARPET" at bounding box center [886, 344] width 320 height 30
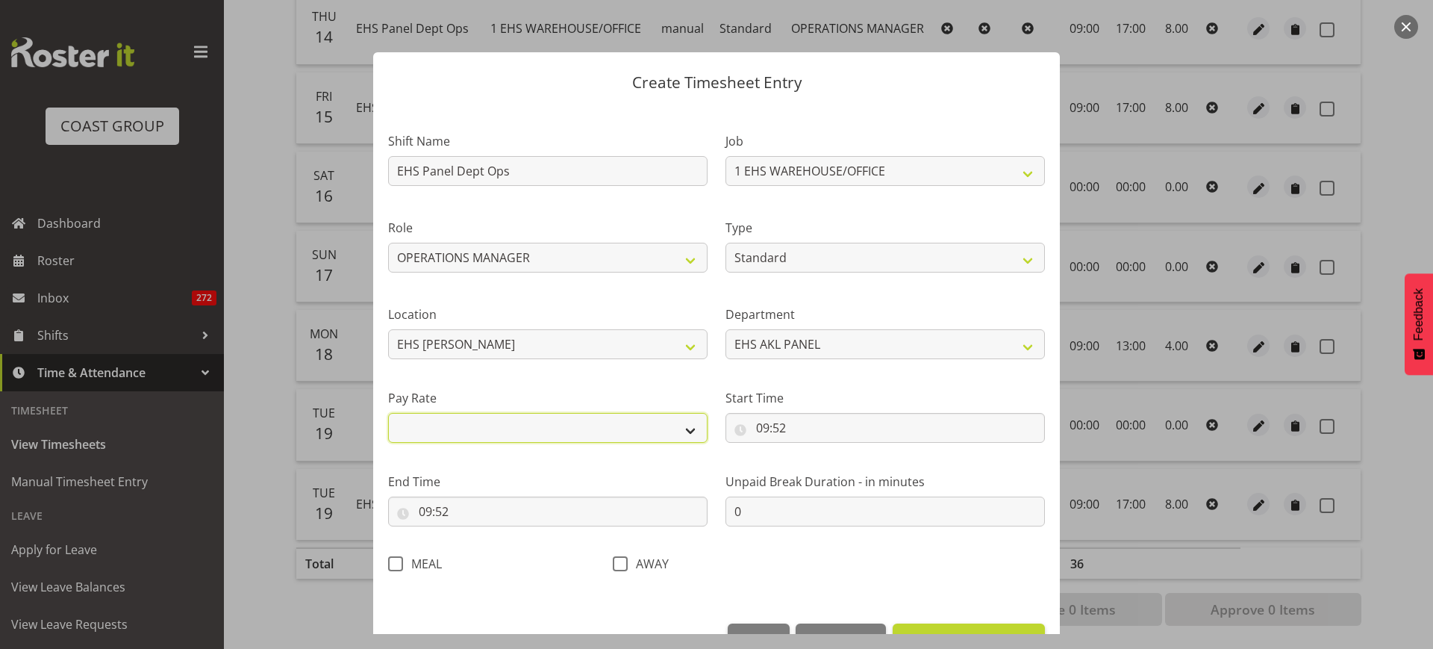
click at [688, 427] on select "Primary Secondary Tertiary Fourth Fifth" at bounding box center [548, 428] width 320 height 30
select select "primary"
click at [388, 413] on select "Primary Secondary Tertiary Fourth Fifth" at bounding box center [548, 428] width 320 height 30
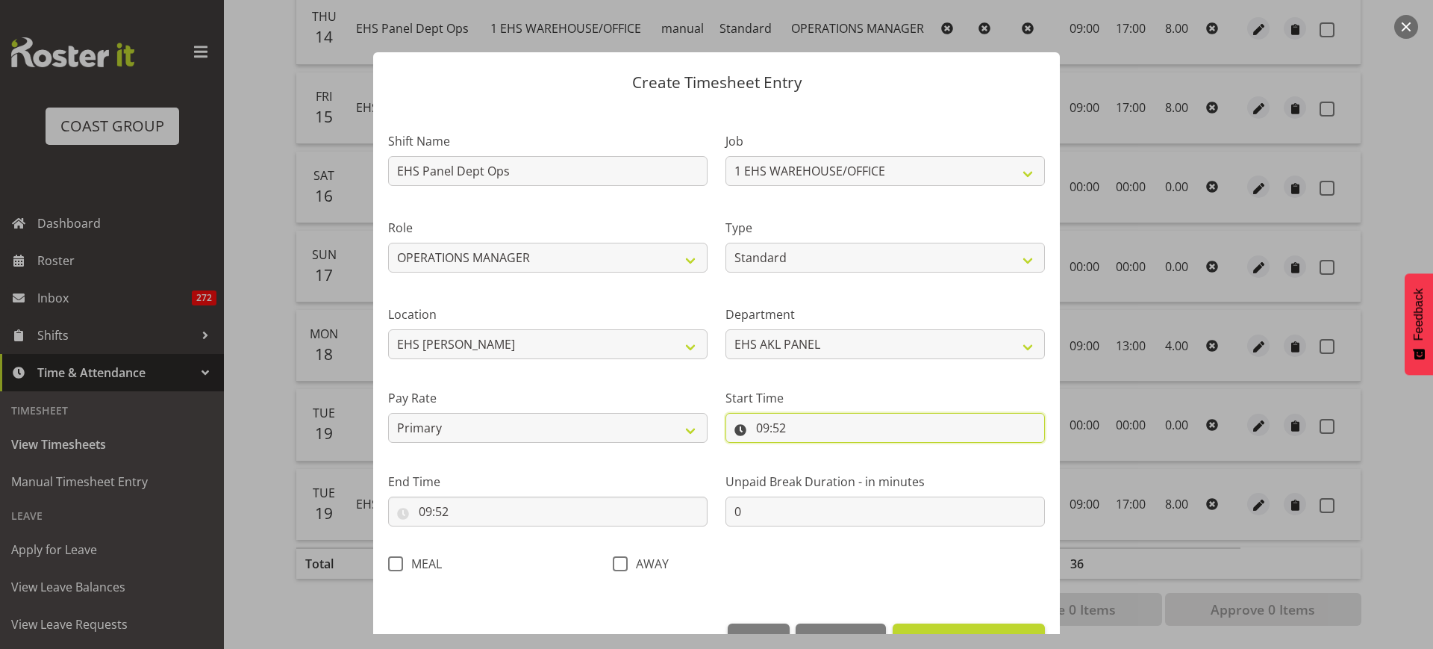
click at [861, 428] on input "09:52" at bounding box center [886, 428] width 320 height 30
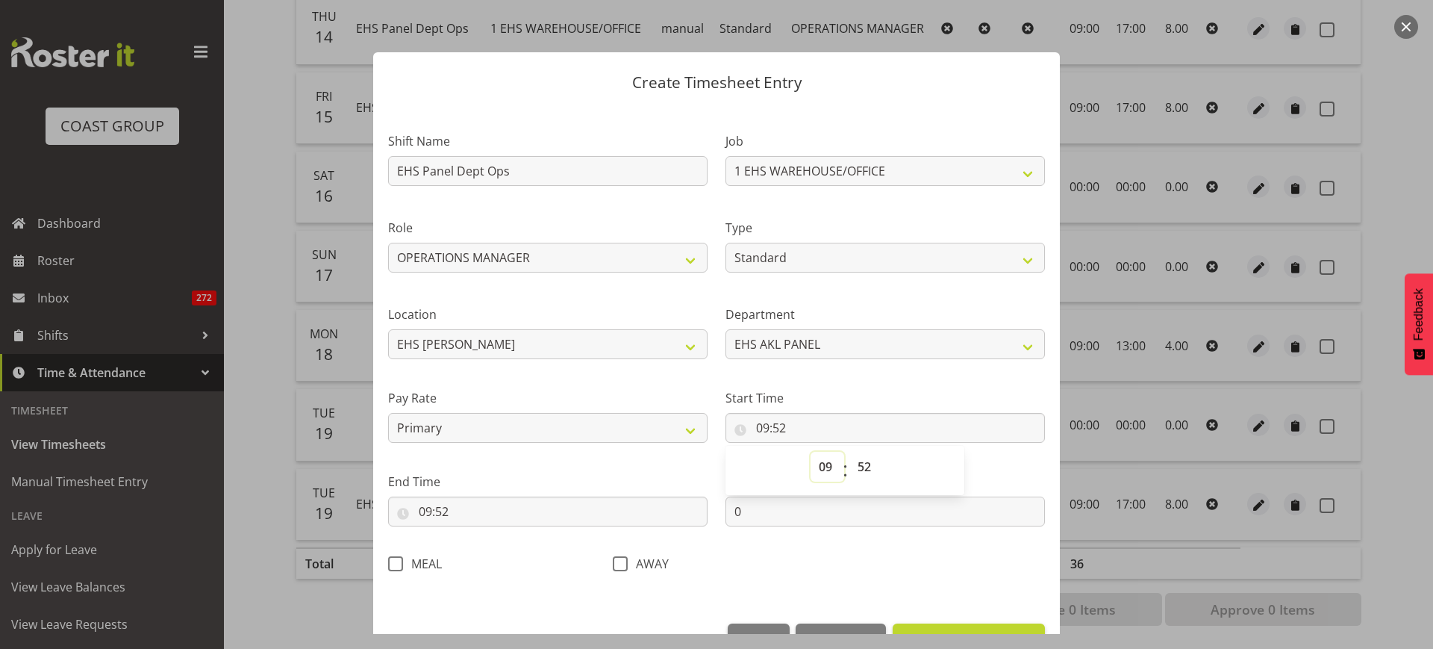
click at [818, 469] on select "00 01 02 03 04 05 06 07 08 09 10 11 12 13 14 15 16 17 18 19 20 21 22 23" at bounding box center [828, 467] width 34 height 30
select select "13"
click at [811, 452] on select "00 01 02 03 04 05 06 07 08 09 10 11 12 13 14 15 16 17 18 19 20 21 22 23" at bounding box center [828, 467] width 34 height 30
type input "13:52"
click at [859, 464] on select "00 01 02 03 04 05 06 07 08 09 10 11 12 13 14 15 16 17 18 19 20 21 22 23 24 25 2…" at bounding box center [867, 467] width 34 height 30
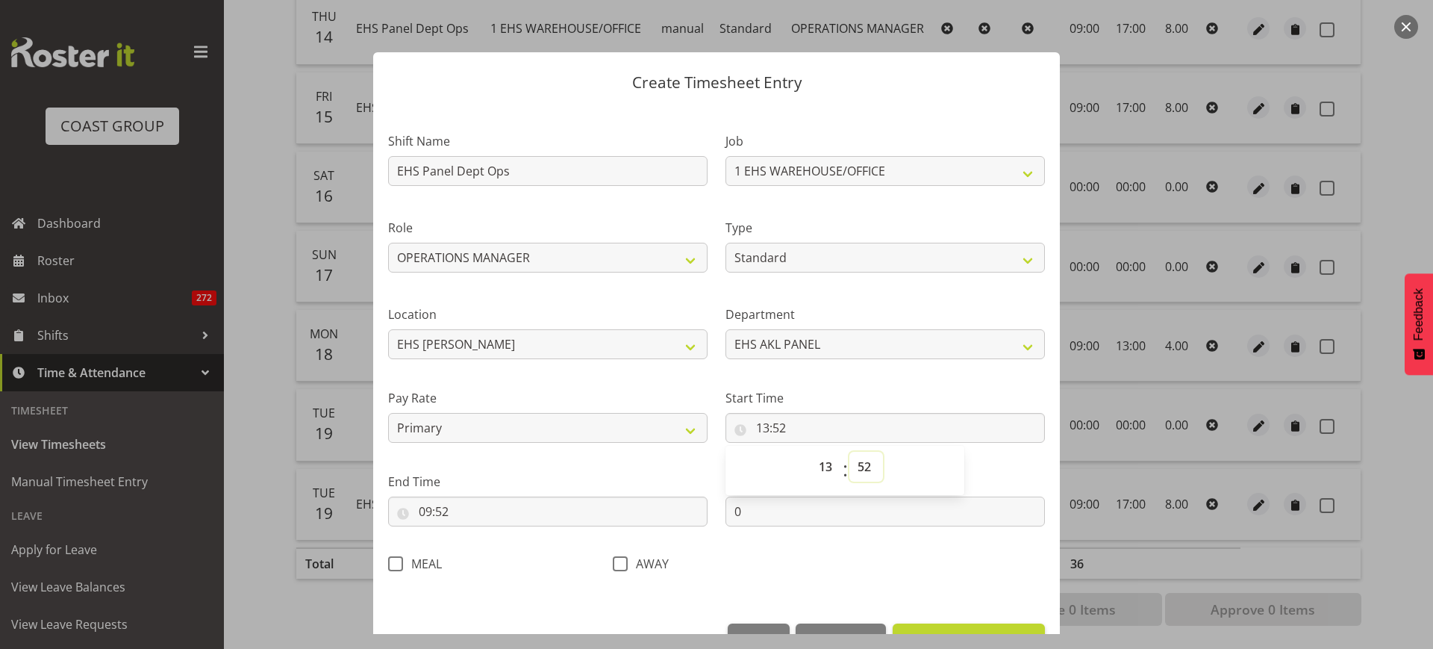
select select "0"
click at [850, 452] on select "00 01 02 03 04 05 06 07 08 09 10 11 12 13 14 15 16 17 18 19 20 21 22 23 24 25 2…" at bounding box center [867, 467] width 34 height 30
type input "13:00"
click at [508, 516] on input "09:52" at bounding box center [548, 511] width 320 height 30
click at [492, 548] on select "00 01 02 03 04 05 06 07 08 09 10 11 12 13 14 15 16 17 18 19 20 21 22 23" at bounding box center [490, 550] width 34 height 30
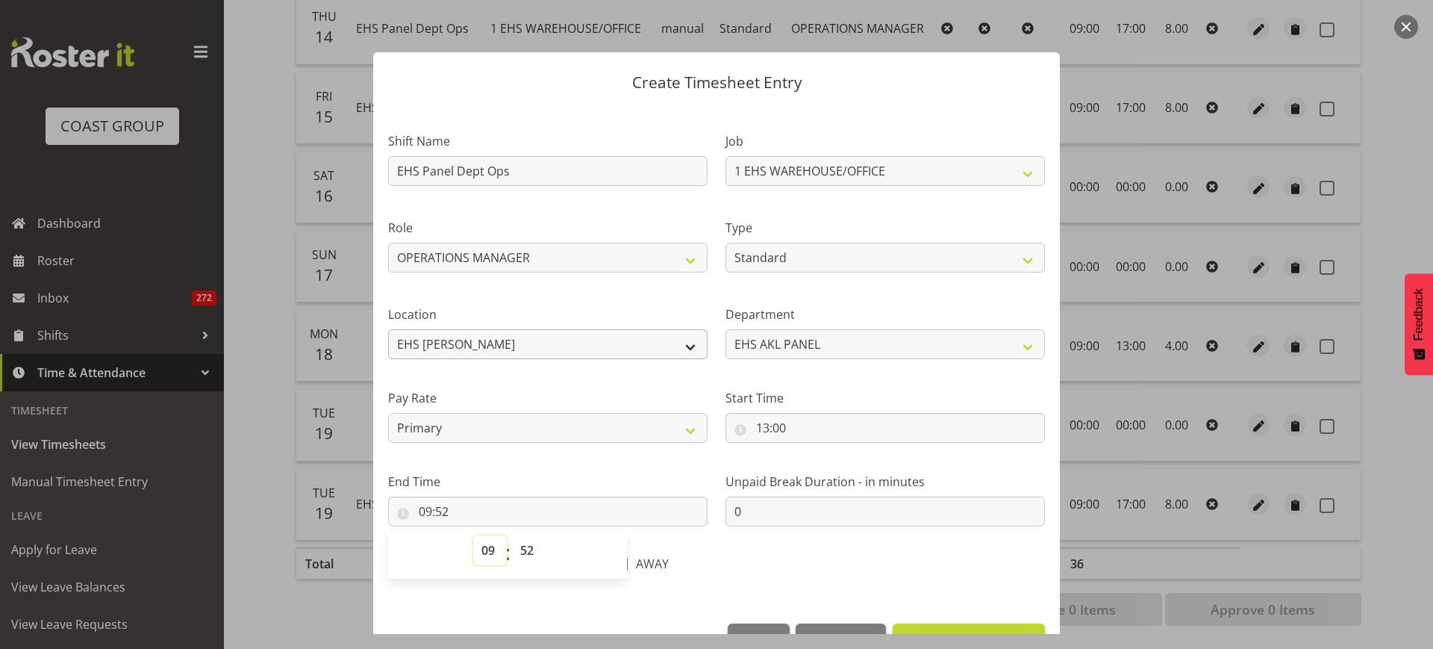
select select "17"
click at [473, 535] on select "00 01 02 03 04 05 06 07 08 09 10 11 12 13 14 15 16 17 18 19 20 21 22 23" at bounding box center [490, 550] width 34 height 30
type input "17:52"
click at [529, 551] on select "00 01 02 03 04 05 06 07 08 09 10 11 12 13 14 15 16 17 18 19 20 21 22 23 24 25 2…" at bounding box center [529, 550] width 34 height 30
select select "0"
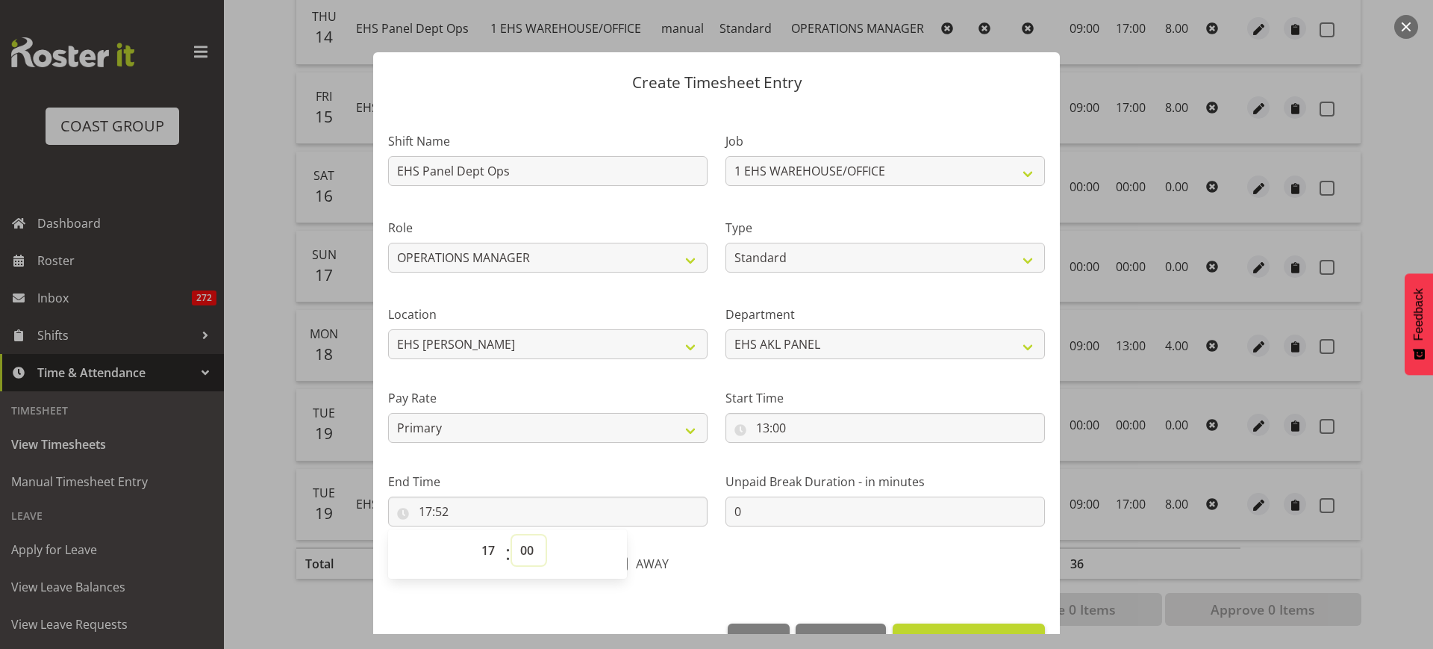
click at [512, 535] on select "00 01 02 03 04 05 06 07 08 09 10 11 12 13 14 15 16 17 18 19 20 21 22 23 24 25 2…" at bounding box center [529, 550] width 34 height 30
type input "17:00"
click at [811, 563] on div "AWAY" at bounding box center [716, 559] width 225 height 49
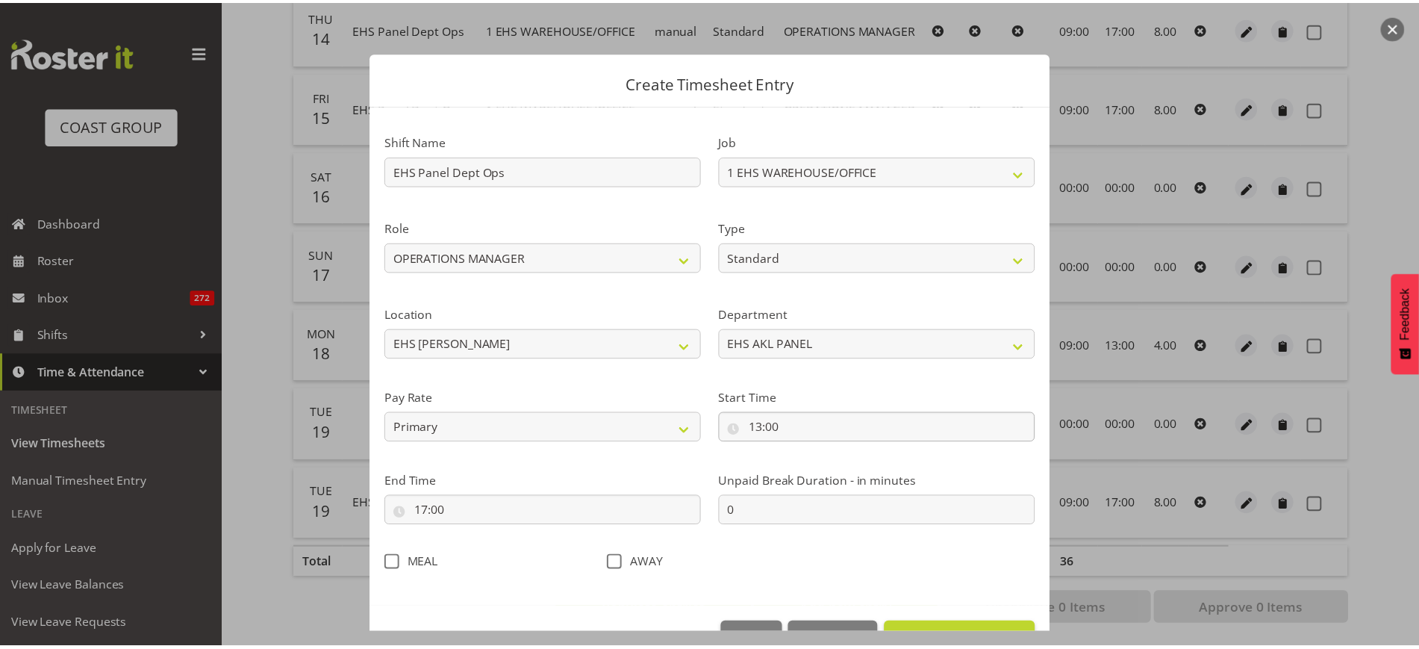
scroll to position [45, 0]
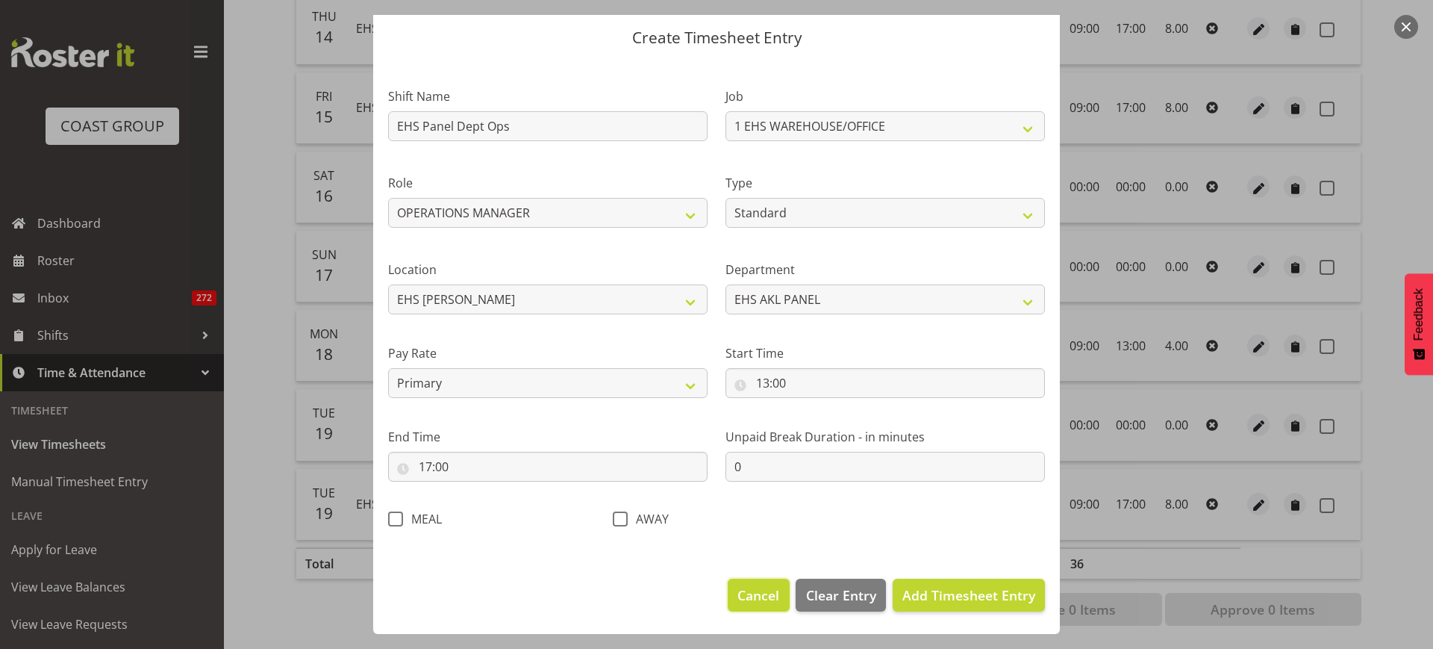
click at [747, 599] on span "Cancel" at bounding box center [759, 594] width 42 height 19
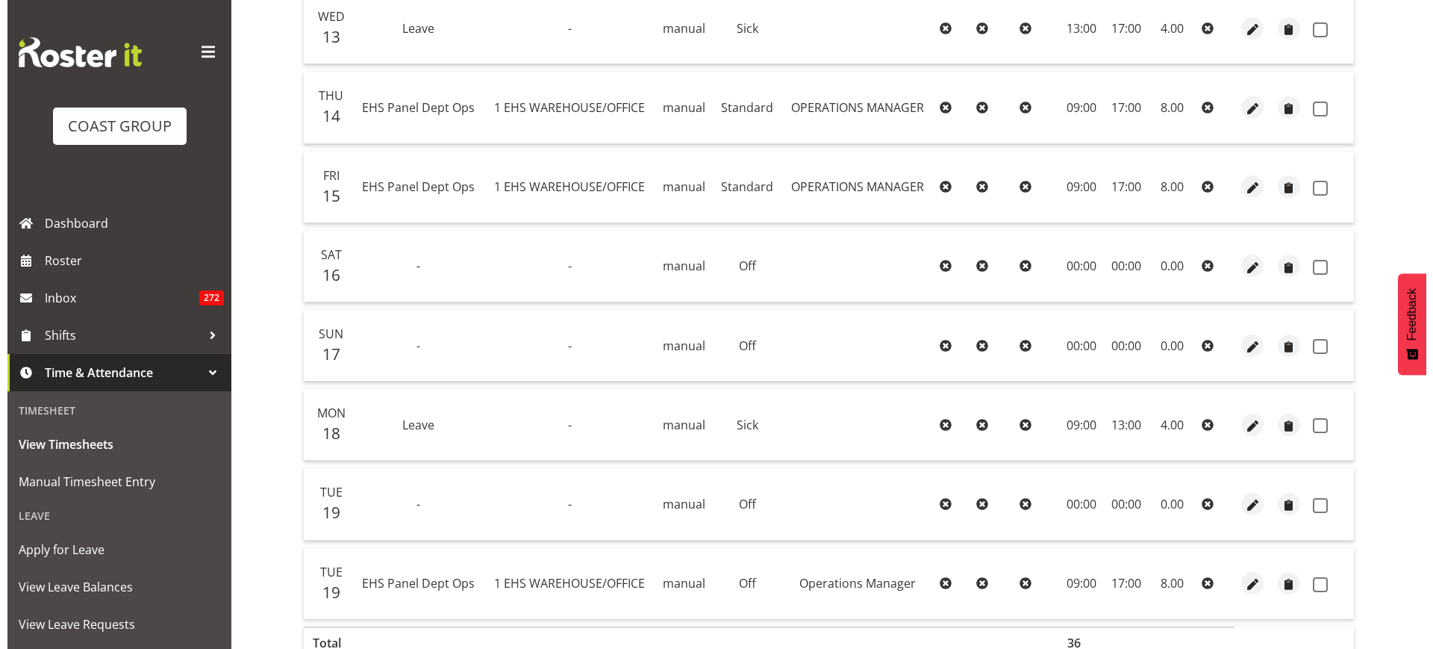
scroll to position [536, 0]
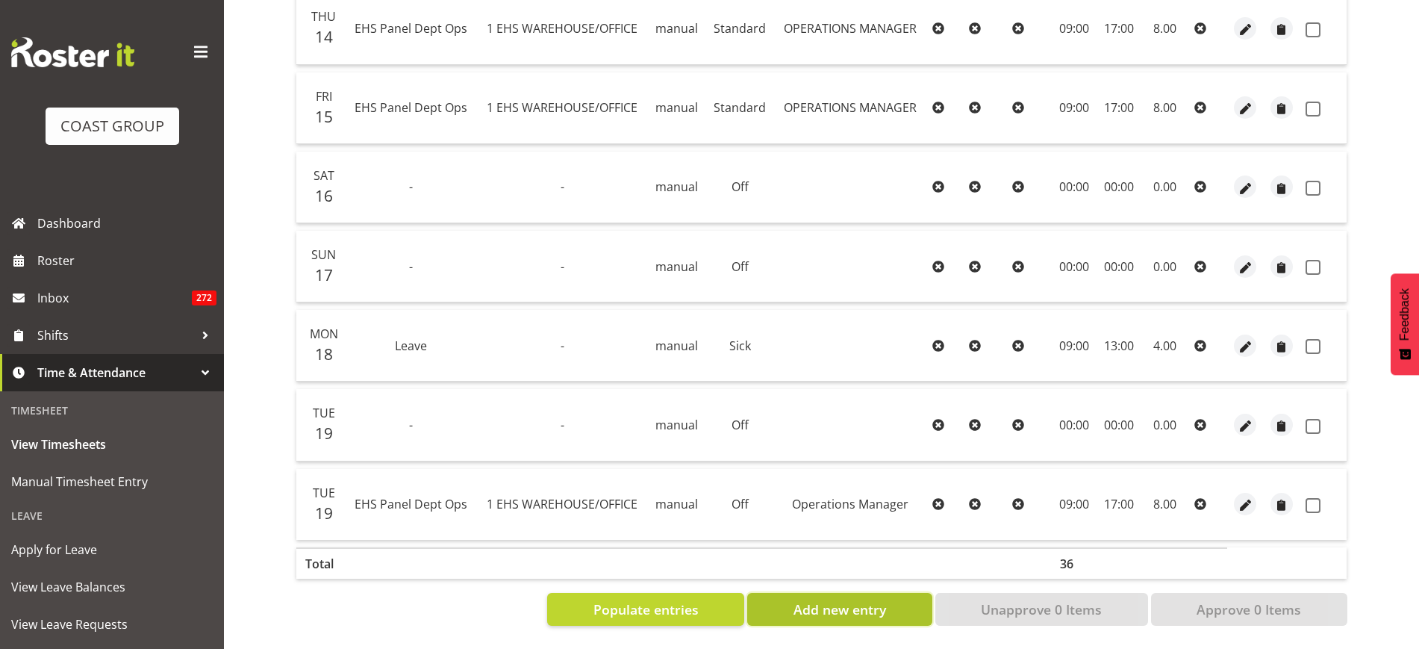
click at [823, 599] on span "Add new entry" at bounding box center [840, 608] width 93 height 19
select select
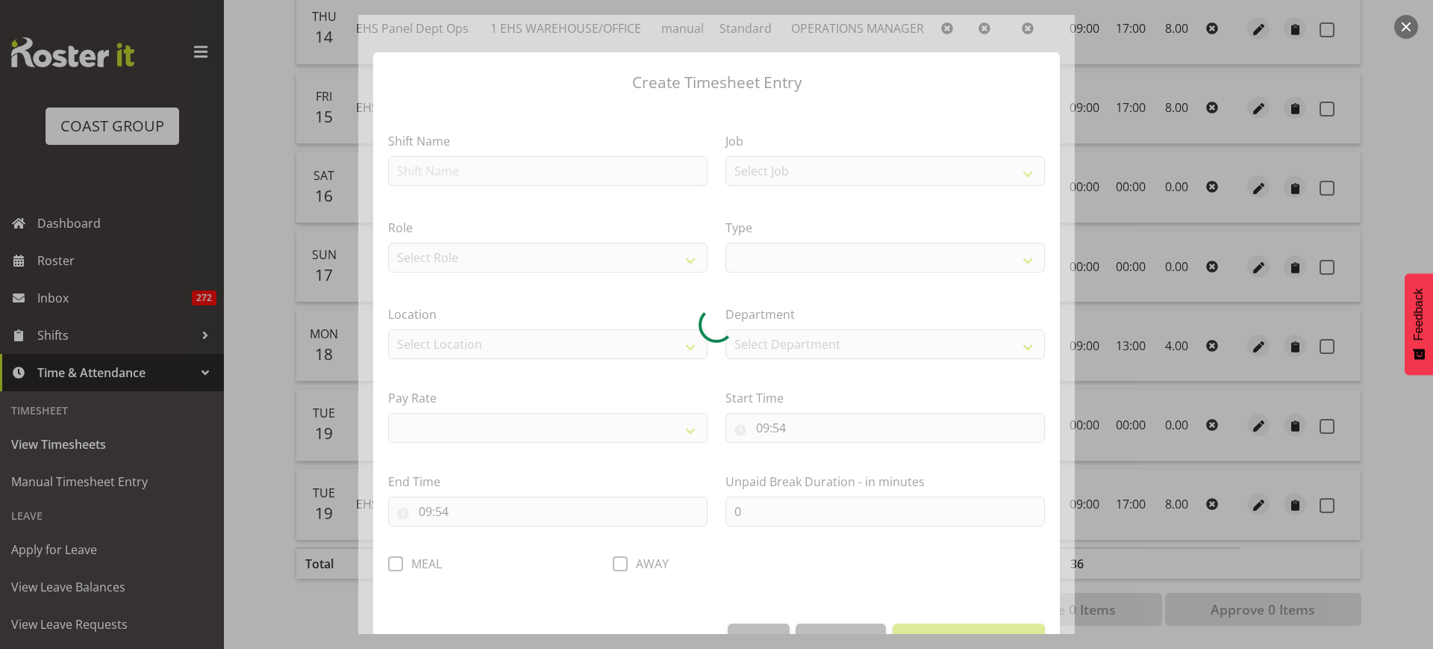
select select
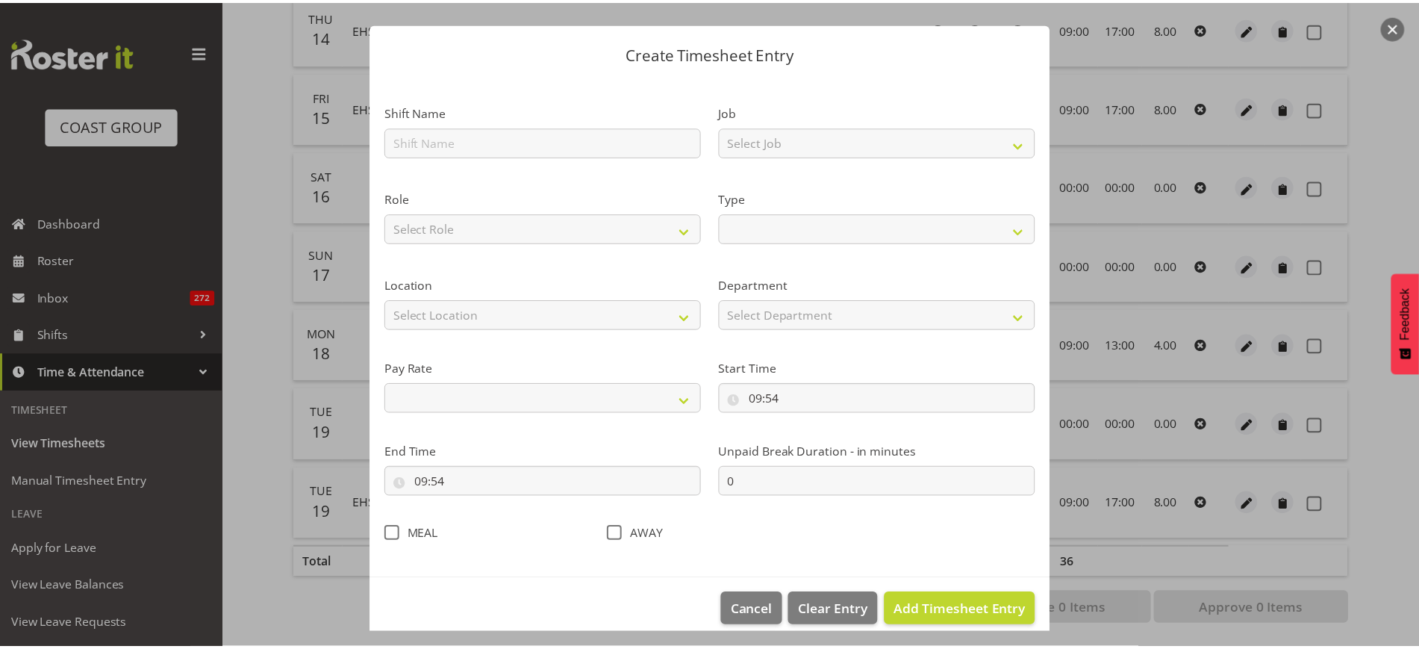
scroll to position [45, 0]
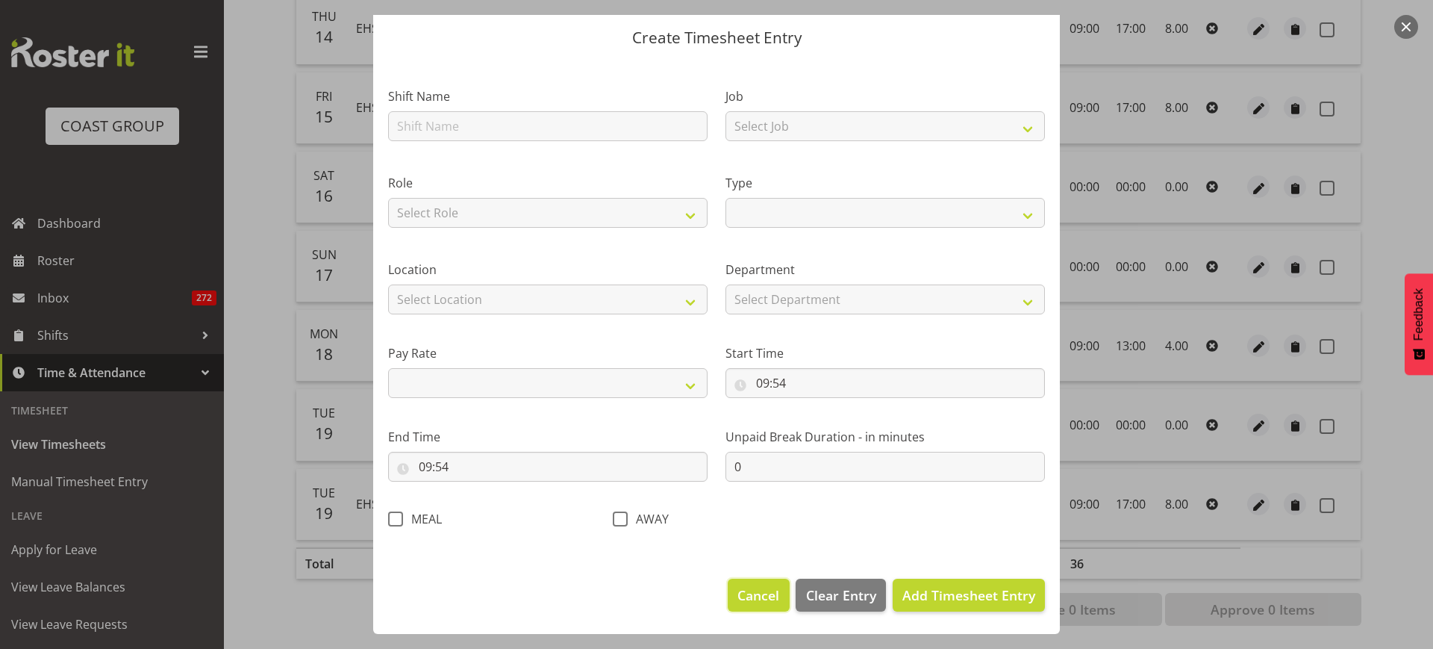
click at [748, 596] on span "Cancel" at bounding box center [759, 594] width 42 height 19
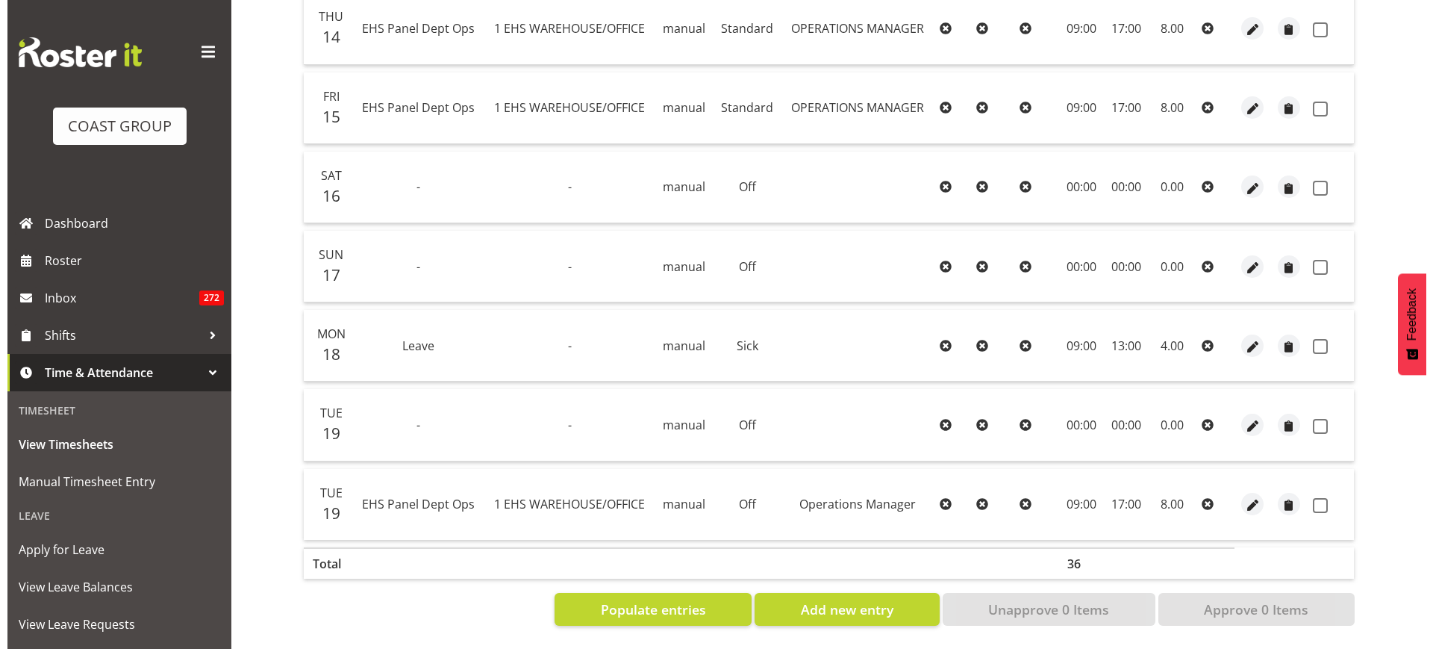
scroll to position [536, 0]
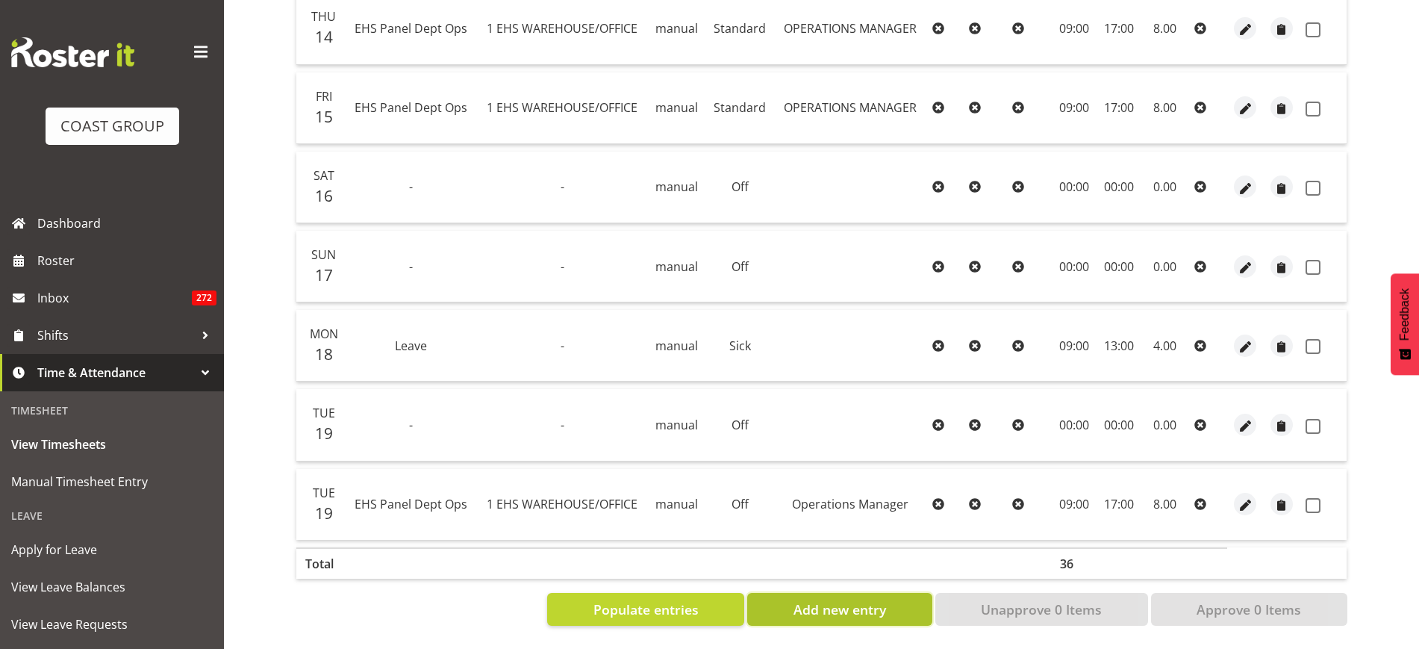
click at [826, 599] on span "Add new entry" at bounding box center [840, 608] width 93 height 19
select select
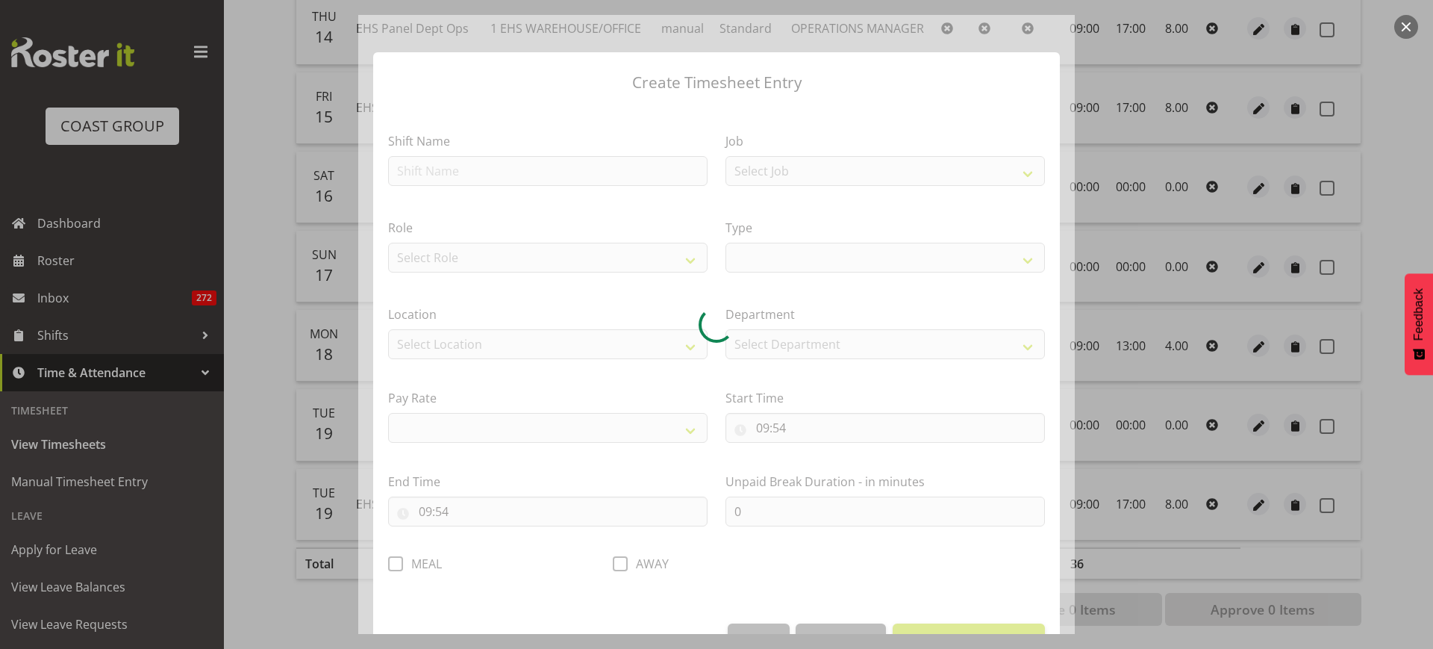
select select
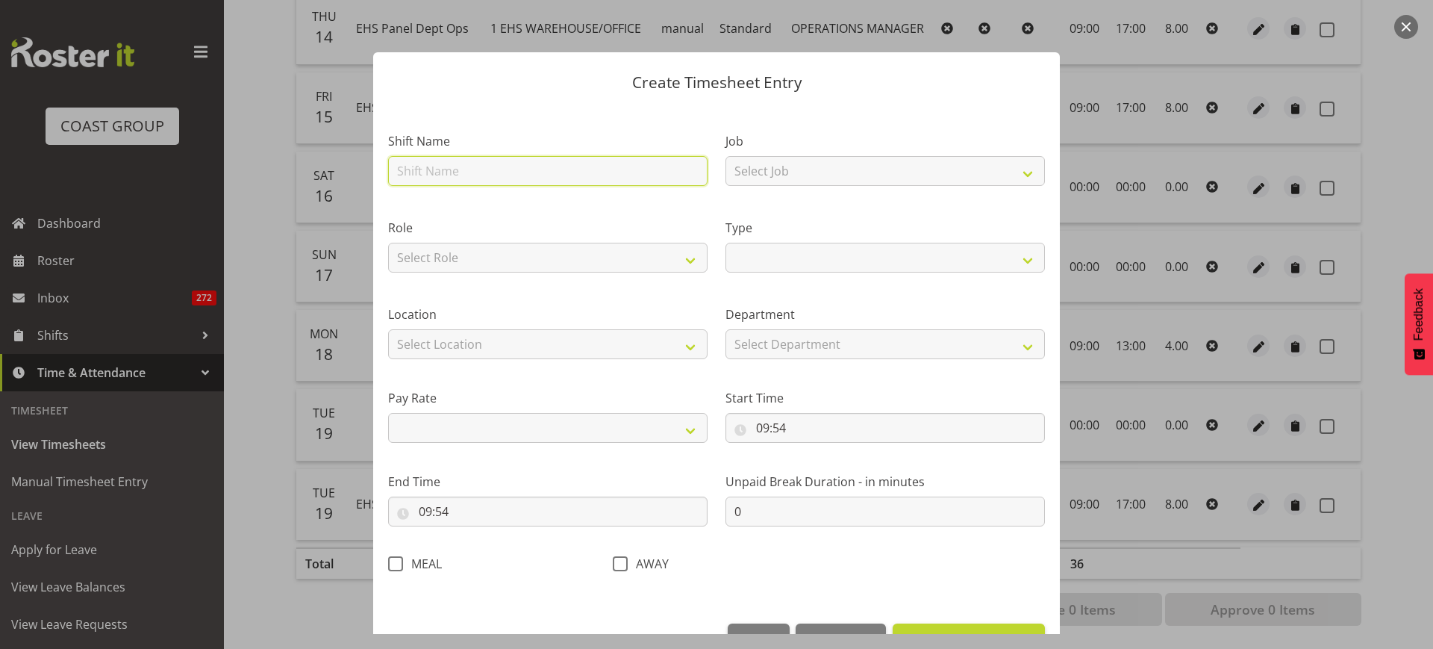
click at [502, 169] on input "text" at bounding box center [548, 171] width 320 height 30
type input "EHS Panel Dept Ops"
select select
drag, startPoint x: 1012, startPoint y: 175, endPoint x: 1007, endPoint y: 182, distance: 8.1
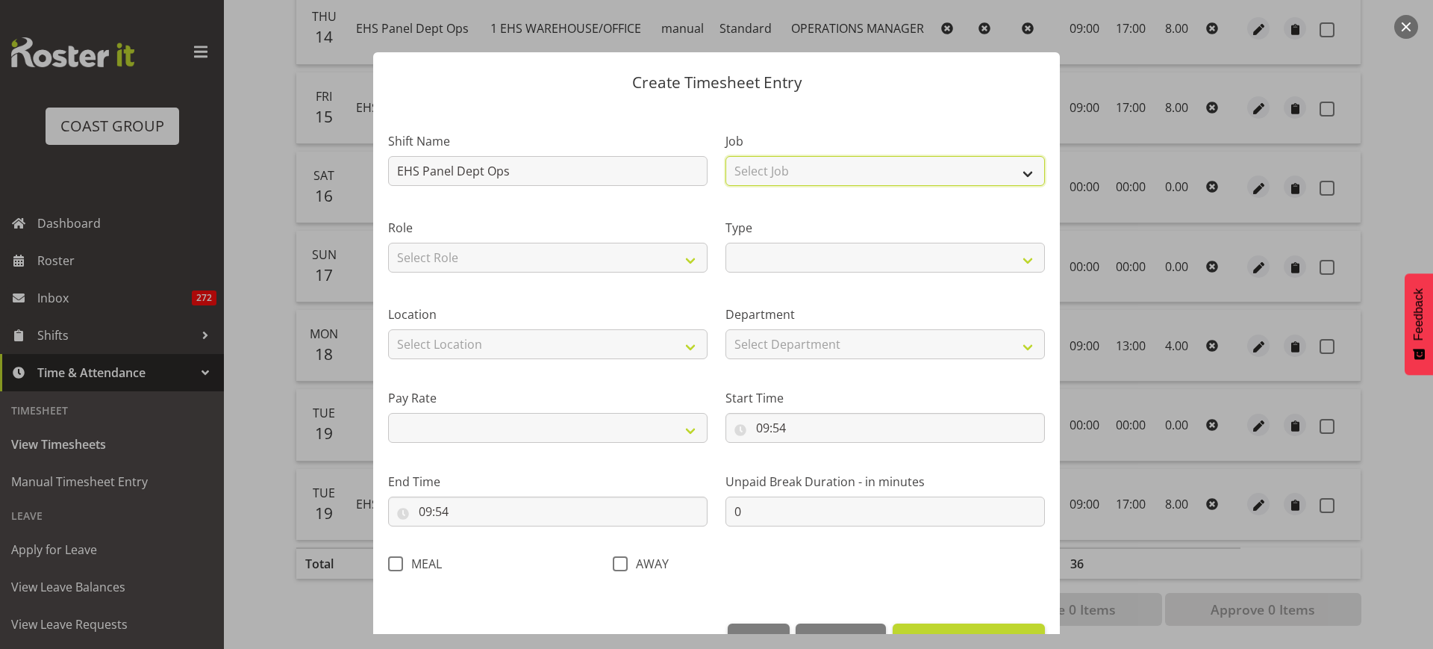
click at [1012, 175] on select "Select Job 1 Carlton Events 1 Carlton Hamilton 1 Carlton Wellington 1 EHS WAREH…" at bounding box center [886, 171] width 320 height 30
select select "69"
click at [726, 156] on select "Select Job 1 Carlton Events 1 Carlton Hamilton 1 Carlton Wellington 1 EHS WAREH…" at bounding box center [886, 171] width 320 height 30
select select
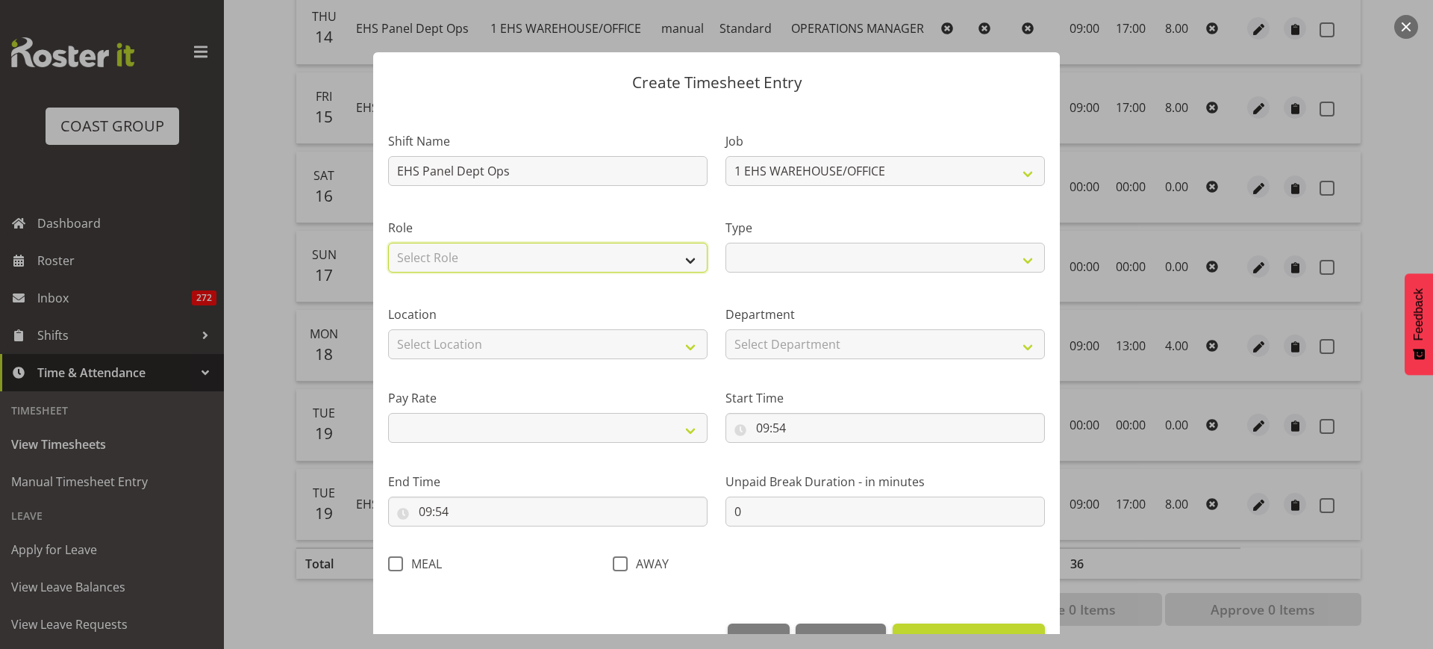
click at [685, 255] on select "Select Role OPERATIONS MANAGER EHS AKL PANELS Operations Manager Operations Man…" at bounding box center [548, 258] width 320 height 30
select select "198"
click at [388, 243] on select "Select Role OPERATIONS MANAGER EHS AKL PANELS Operations Manager Operations Man…" at bounding box center [548, 258] width 320 height 30
select select
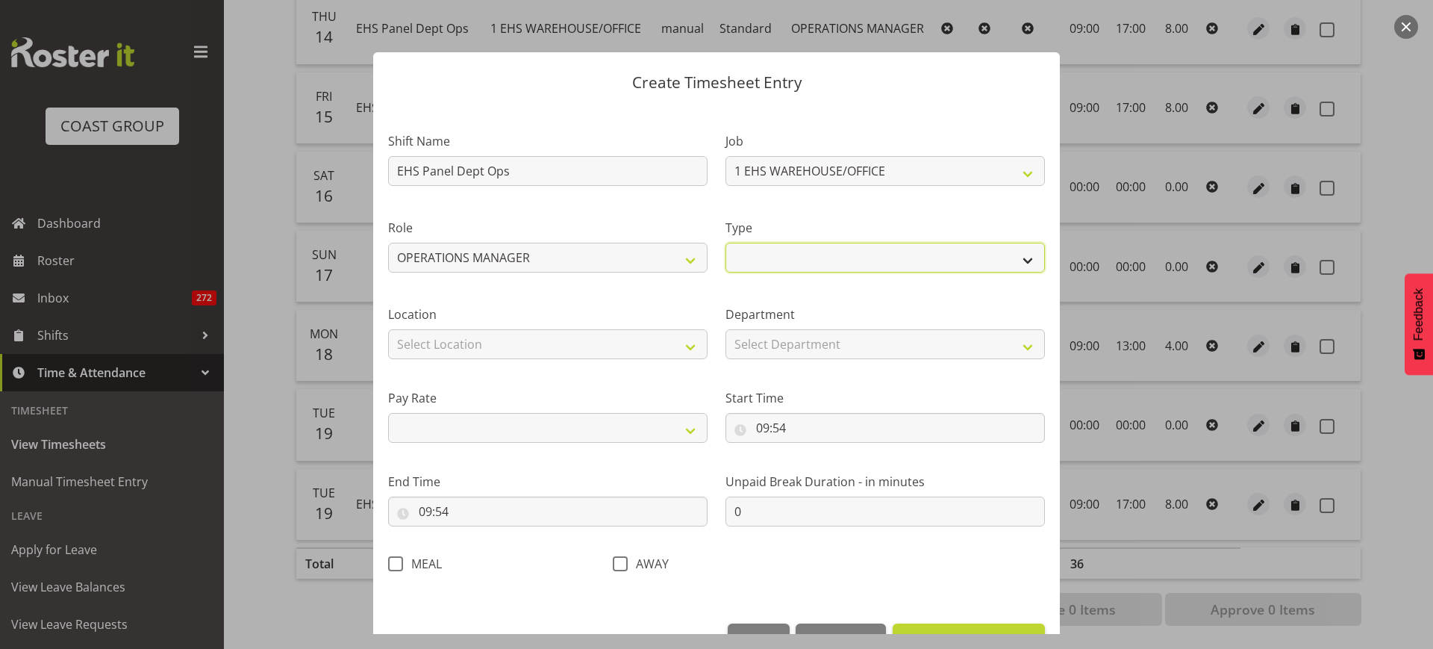
click at [1015, 258] on select "Off Standard Public Holiday Public Holiday (Worked) Day In Lieu Annual Leave Si…" at bounding box center [886, 258] width 320 height 30
select select "Standard"
click at [726, 243] on select "Off Standard Public Holiday Public Holiday (Worked) Day In Lieu Annual Leave Si…" at bounding box center [886, 258] width 320 height 30
select select
click at [685, 343] on select "Select Location CARLTON EVENTS Carlton Hamilton Carlton Wellington DW CHC DW DI…" at bounding box center [548, 344] width 320 height 30
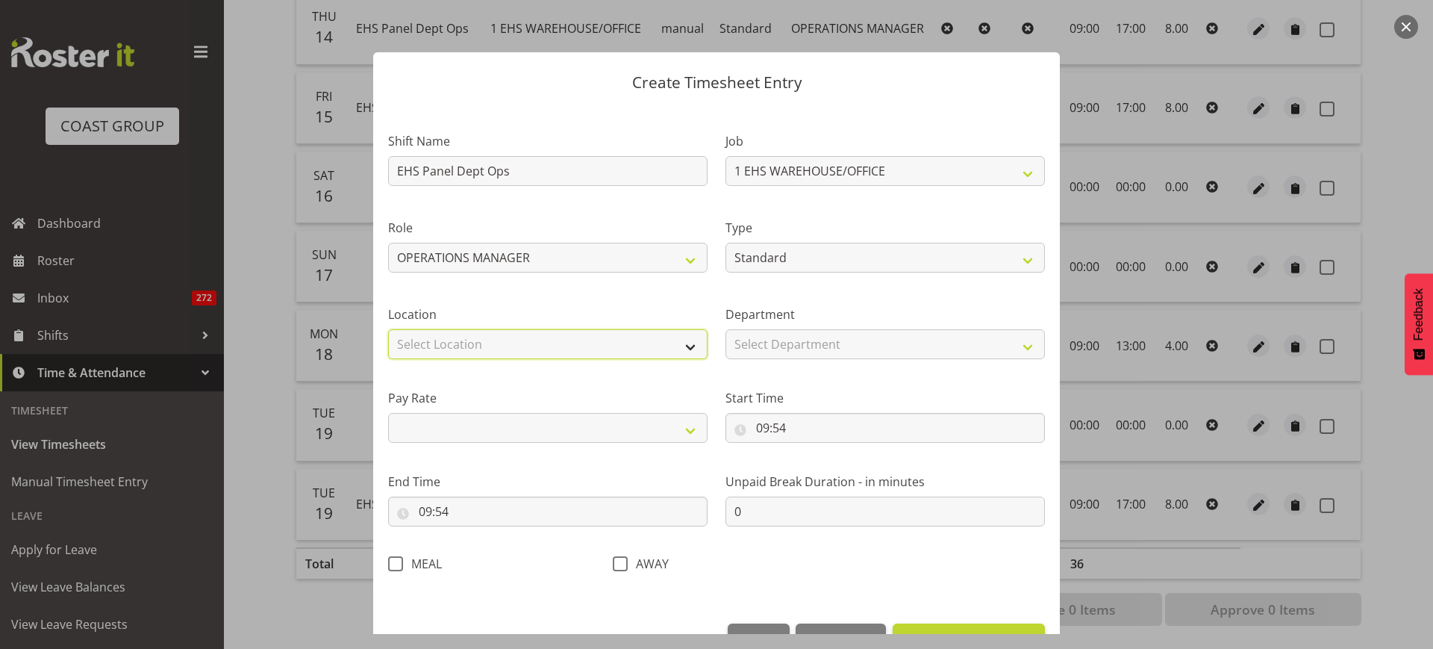
select select "35"
click at [388, 329] on select "Select Location CARLTON EVENTS Carlton Hamilton Carlton Wellington DW CHC DW DI…" at bounding box center [548, 344] width 320 height 30
select select
click at [1009, 341] on select "Select Department EHS AKL PANEL EHS AKL CARPET" at bounding box center [886, 344] width 320 height 30
select select "39"
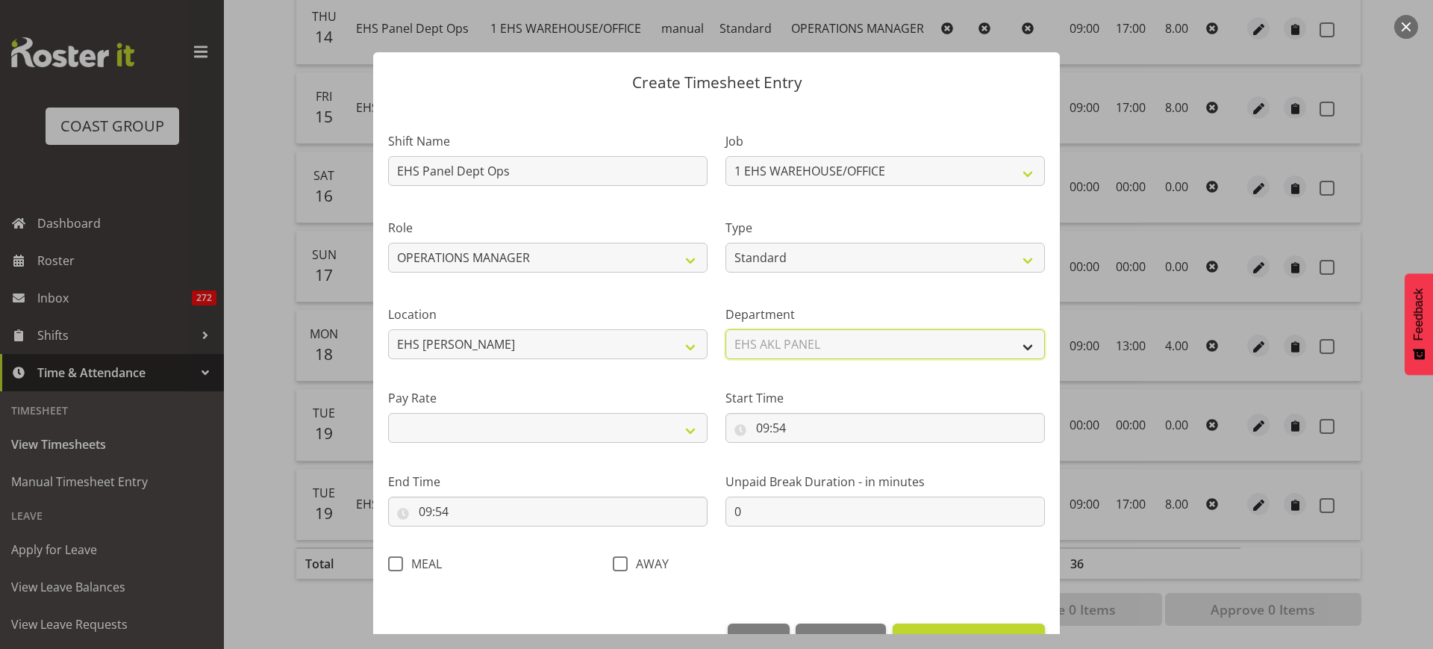
click at [726, 329] on select "Select Department EHS AKL PANEL EHS AKL CARPET" at bounding box center [886, 344] width 320 height 30
click at [688, 431] on select "Primary Secondary Tertiary Fourth Fifth" at bounding box center [548, 428] width 320 height 30
select select "primary"
click at [388, 413] on select "Primary Secondary Tertiary Fourth Fifth" at bounding box center [548, 428] width 320 height 30
click at [803, 426] on input "09:54" at bounding box center [886, 428] width 320 height 30
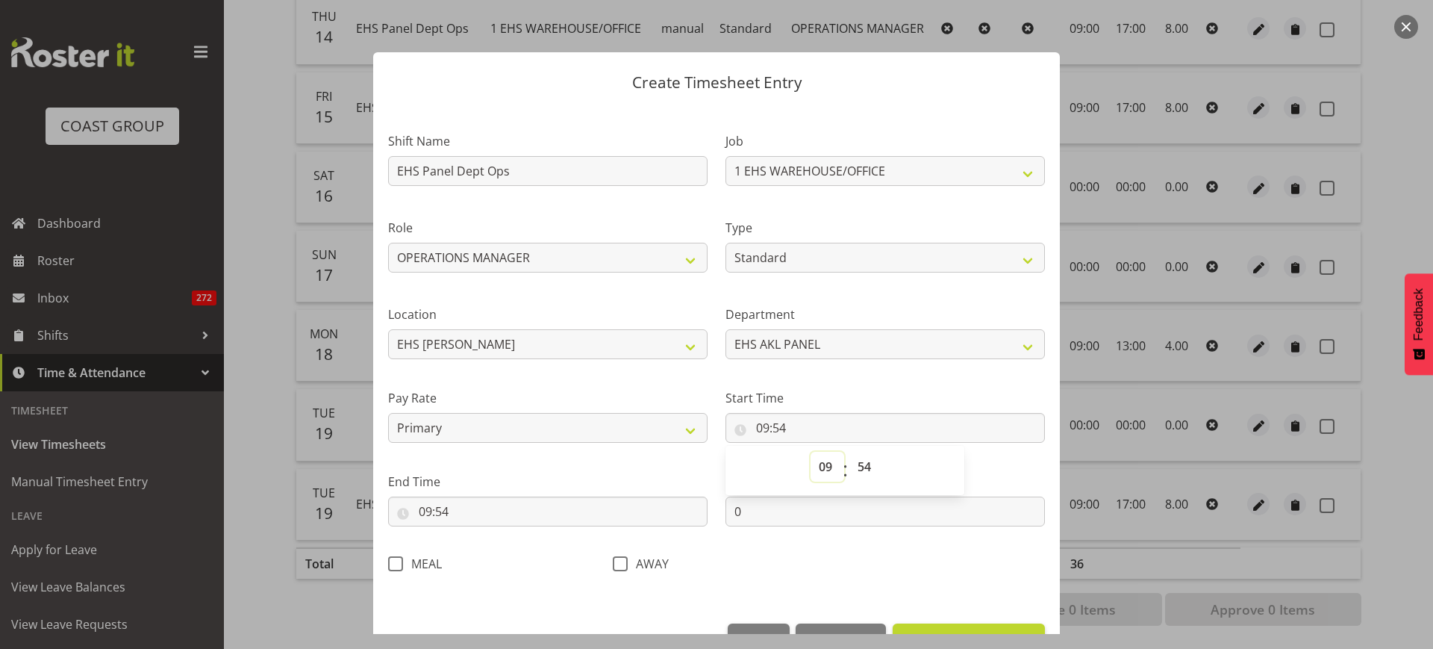
click at [823, 464] on select "00 01 02 03 04 05 06 07 08 09 10 11 12 13 14 15 16 17 18 19 20 21 22 23" at bounding box center [828, 467] width 34 height 30
click at [861, 467] on select "00 01 02 03 04 05 06 07 08 09 10 11 12 13 14 15 16 17 18 19 20 21 22 23 24 25 2…" at bounding box center [867, 467] width 34 height 30
click at [820, 464] on select "00 01 02 03 04 05 06 07 08 09 10 11 12 13 14 15 16 17 18 19 20 21 22 23" at bounding box center [828, 467] width 34 height 30
select select "13"
click at [811, 452] on select "00 01 02 03 04 05 06 07 08 09 10 11 12 13 14 15 16 17 18 19 20 21 22 23" at bounding box center [828, 467] width 34 height 30
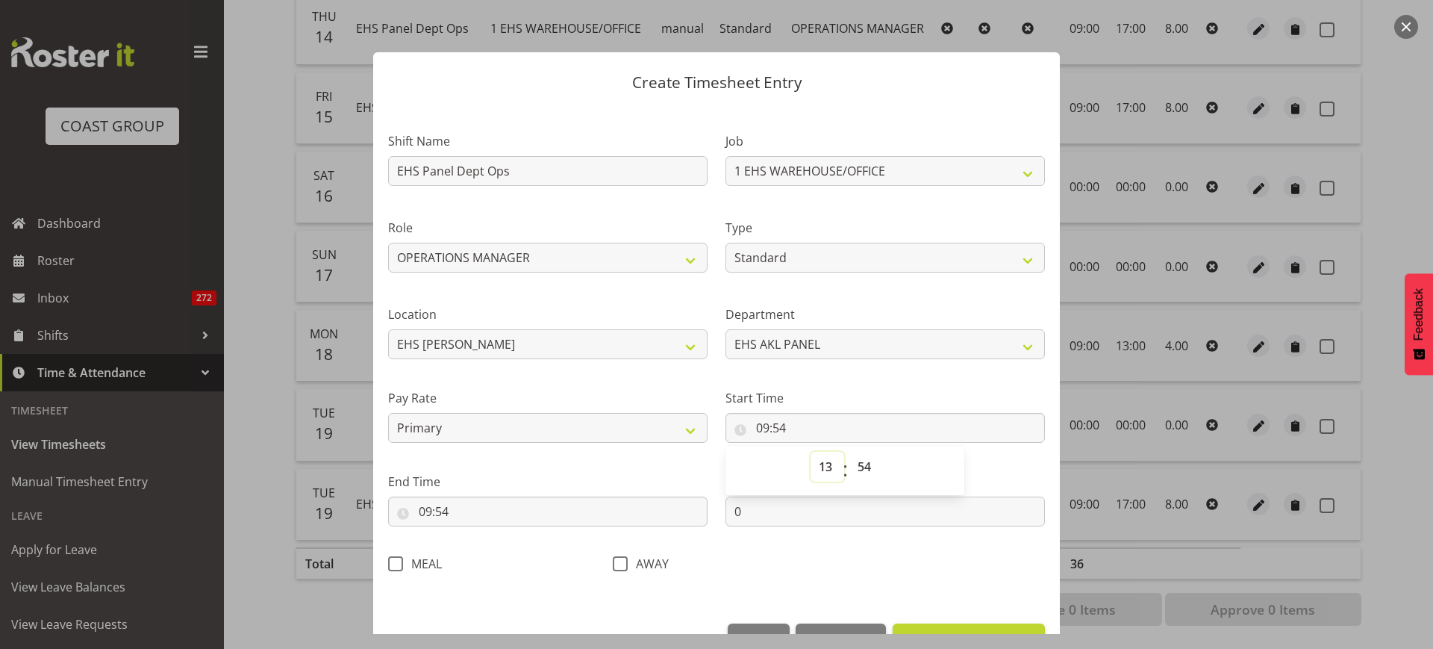
type input "13:54"
click at [860, 467] on select "00 01 02 03 04 05 06 07 08 09 10 11 12 13 14 15 16 17 18 19 20 21 22 23 24 25 2…" at bounding box center [867, 467] width 34 height 30
select select "0"
click at [850, 452] on select "00 01 02 03 04 05 06 07 08 09 10 11 12 13 14 15 16 17 18 19 20 21 22 23 24 25 2…" at bounding box center [867, 467] width 34 height 30
type input "13:00"
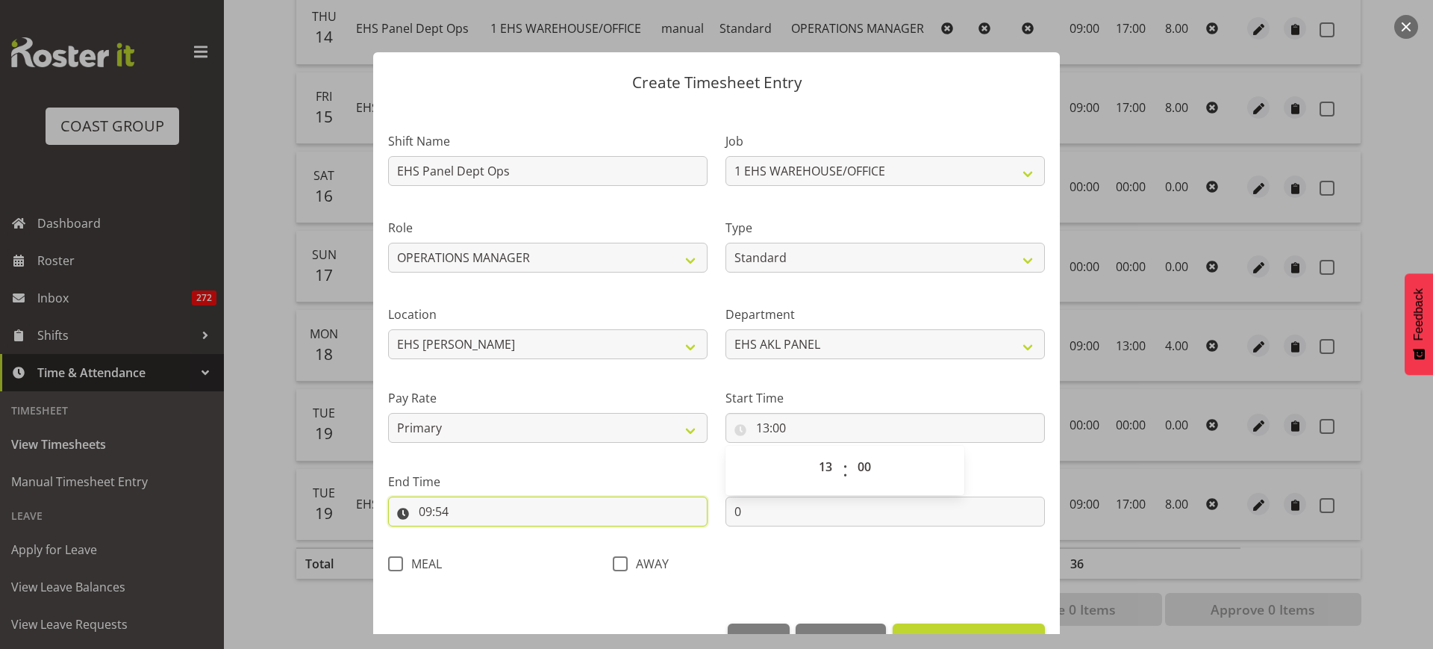
click at [487, 511] on input "09:54" at bounding box center [548, 511] width 320 height 30
click at [490, 550] on select "00 01 02 03 04 05 06 07 08 09 10 11 12 13 14 15 16 17 18 19 20 21 22 23" at bounding box center [490, 550] width 34 height 30
select select "17"
click at [473, 535] on select "00 01 02 03 04 05 06 07 08 09 10 11 12 13 14 15 16 17 18 19 20 21 22 23" at bounding box center [490, 550] width 34 height 30
type input "17:54"
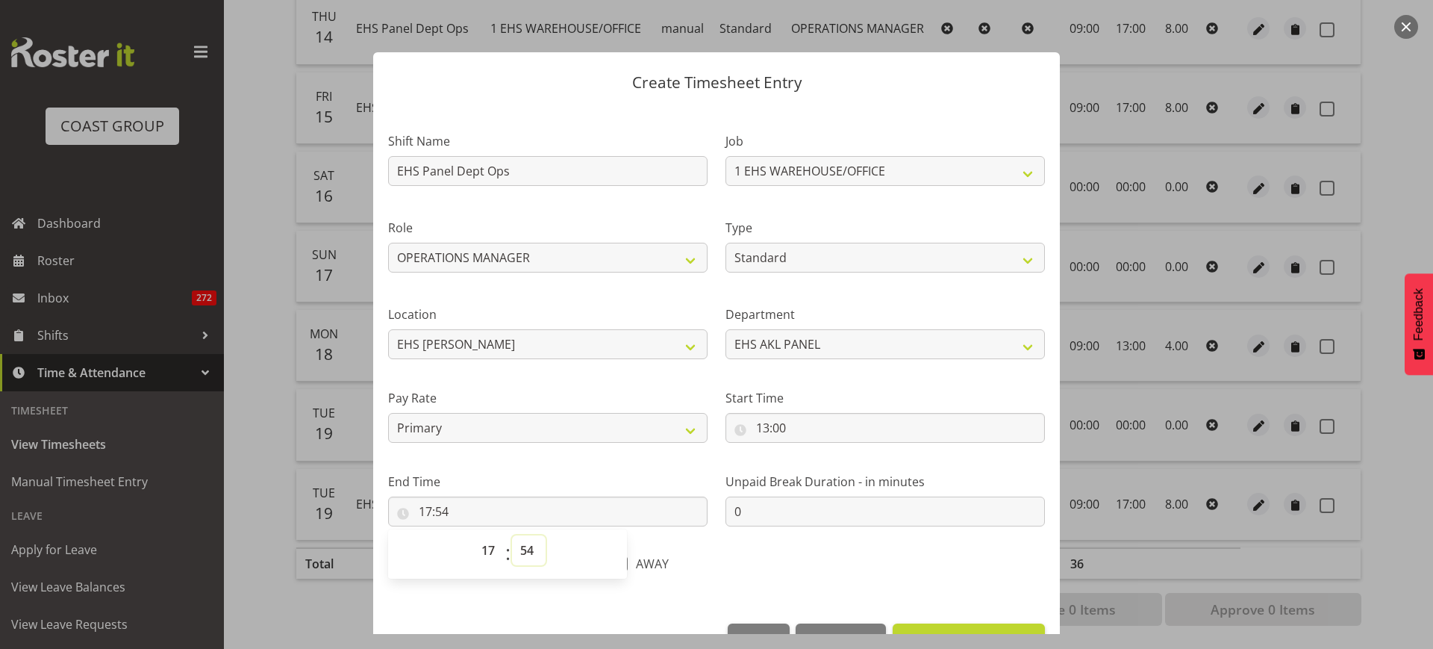
click at [526, 549] on select "00 01 02 03 04 05 06 07 08 09 10 11 12 13 14 15 16 17 18 19 20 21 22 23 24 25 2…" at bounding box center [529, 550] width 34 height 30
select select "0"
click at [512, 535] on select "00 01 02 03 04 05 06 07 08 09 10 11 12 13 14 15 16 17 18 19 20 21 22 23 24 25 2…" at bounding box center [529, 550] width 34 height 30
type input "17:00"
click at [917, 567] on div "Shift Name EHS Panel Dept Ops Job 1 Carlton Events 1 Carlton Hamilton 1 Carlton…" at bounding box center [716, 347] width 675 height 473
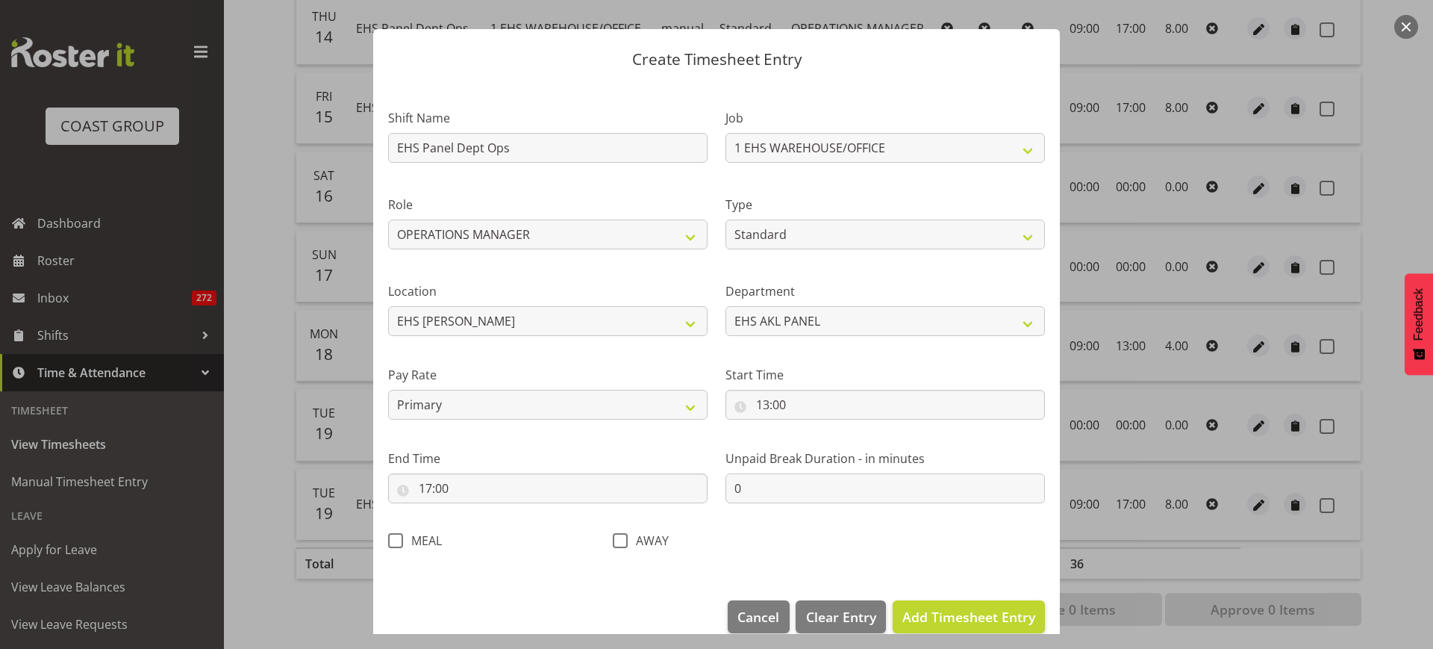
scroll to position [45, 0]
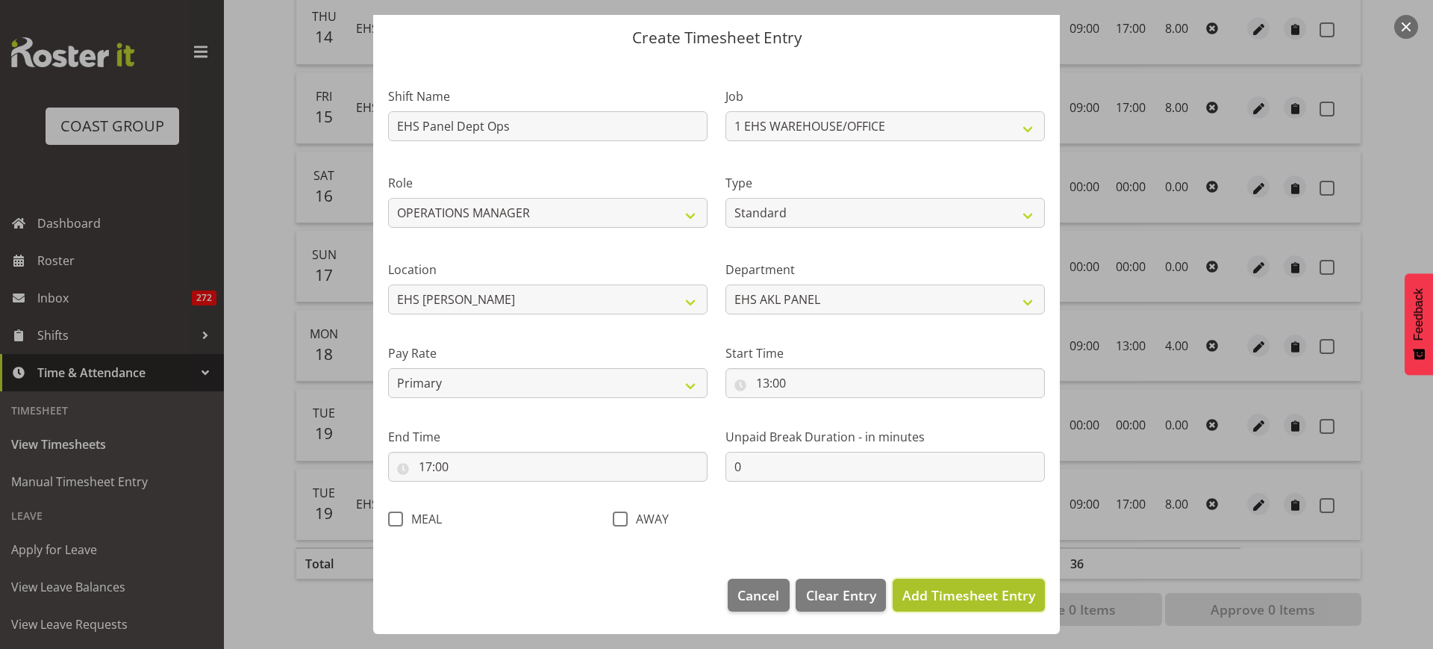
click at [935, 593] on span "Add Timesheet Entry" at bounding box center [969, 595] width 133 height 18
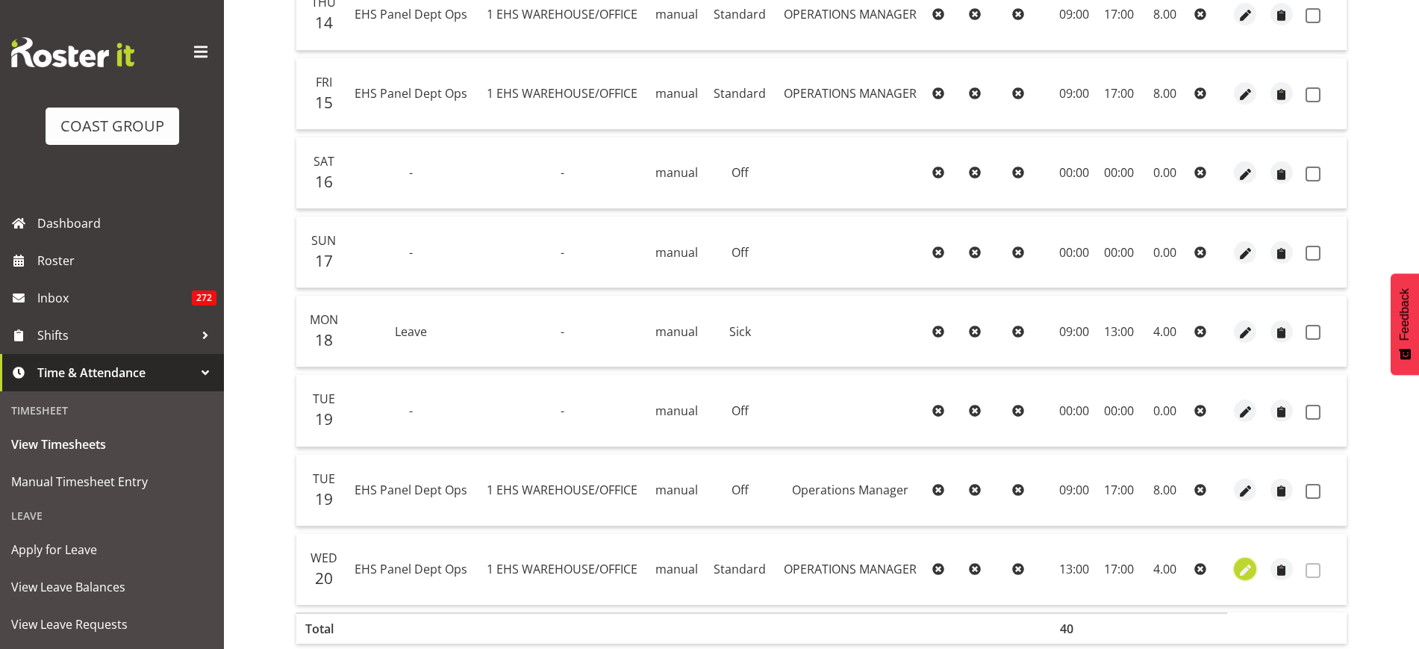
click at [1247, 570] on span "button" at bounding box center [1245, 570] width 17 height 17
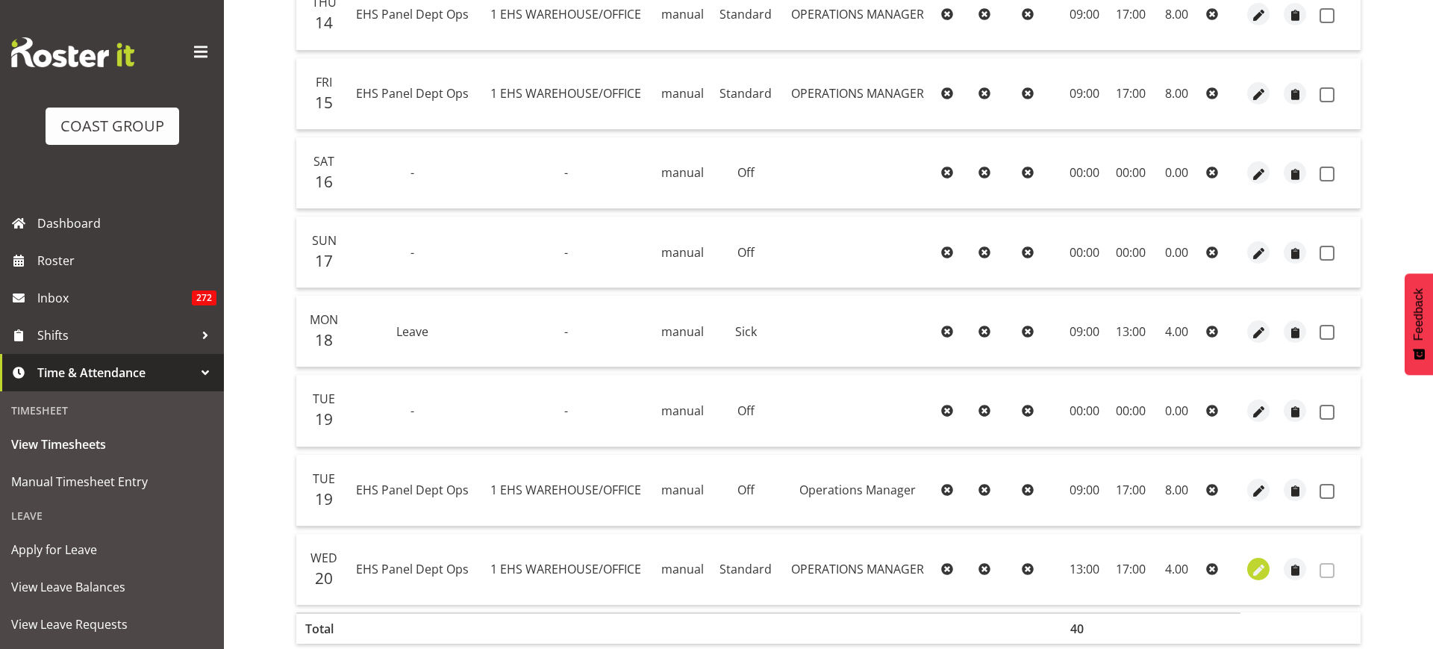
select select "Standard"
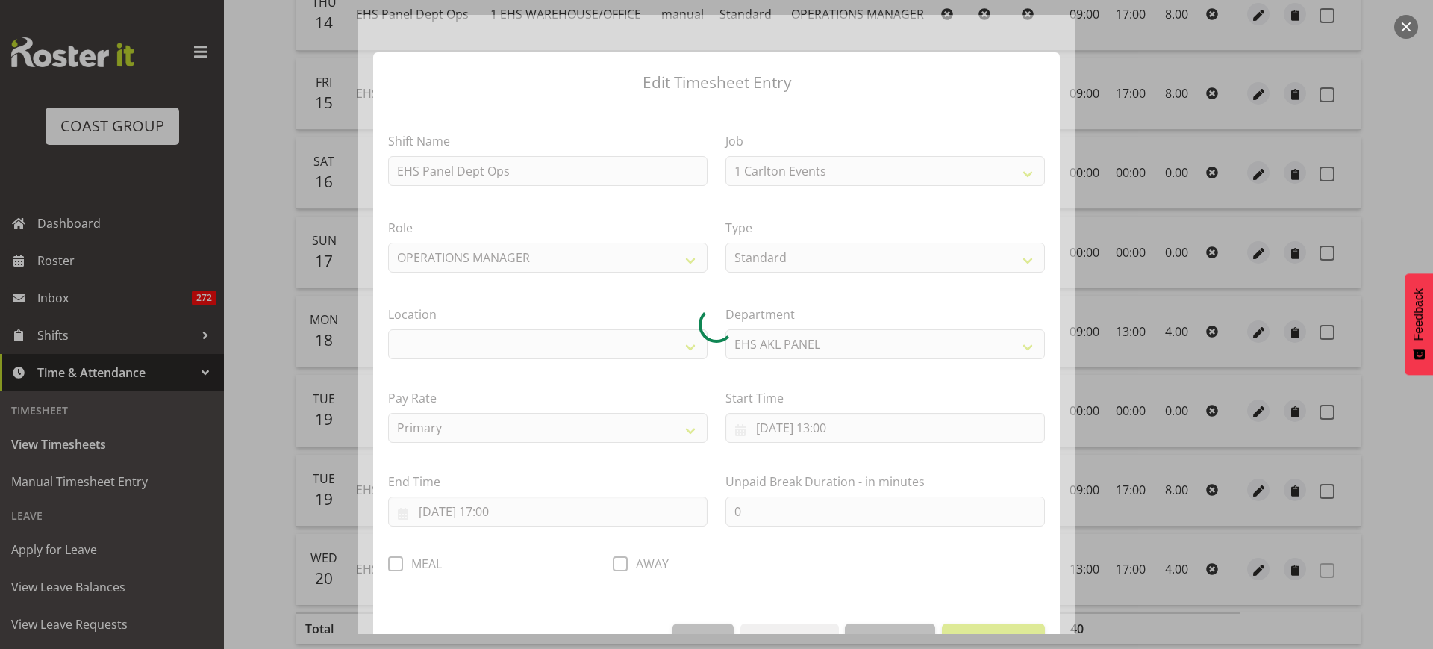
select select "69"
select select "35"
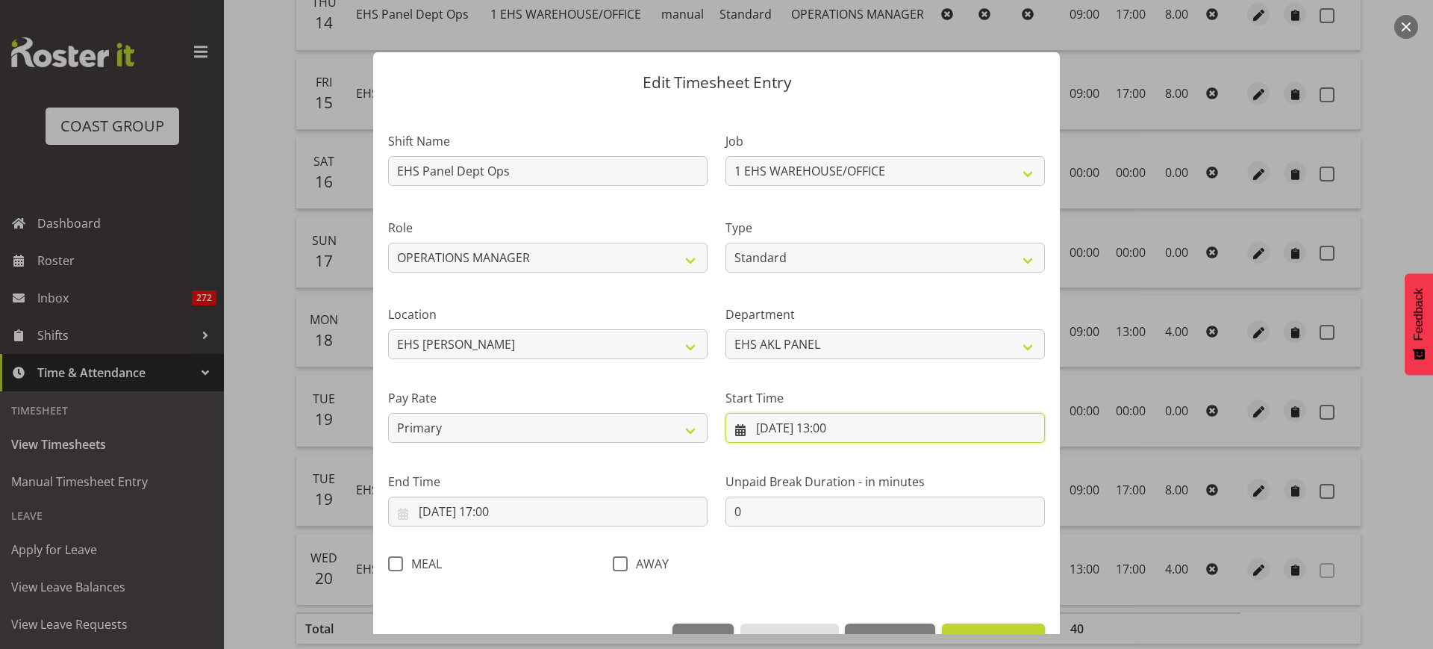
click at [880, 430] on input "20/08/2025, 13:00" at bounding box center [886, 428] width 320 height 30
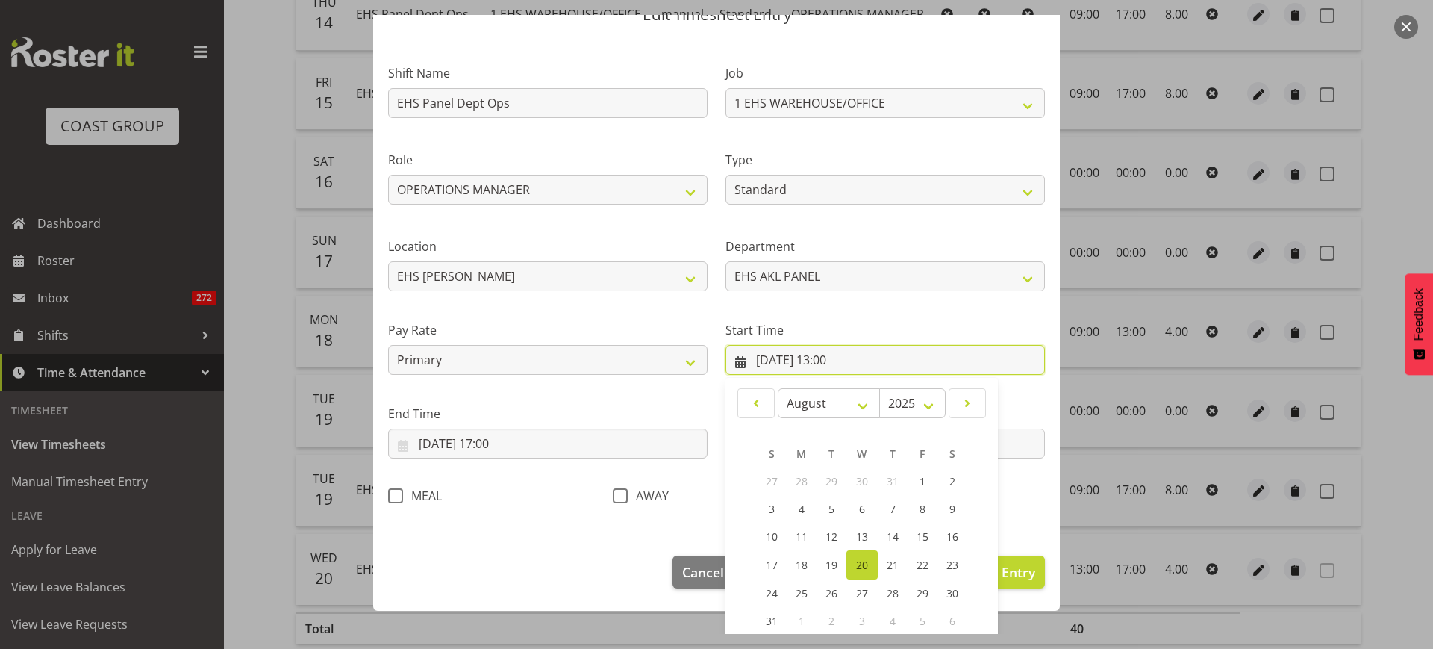
scroll to position [93, 0]
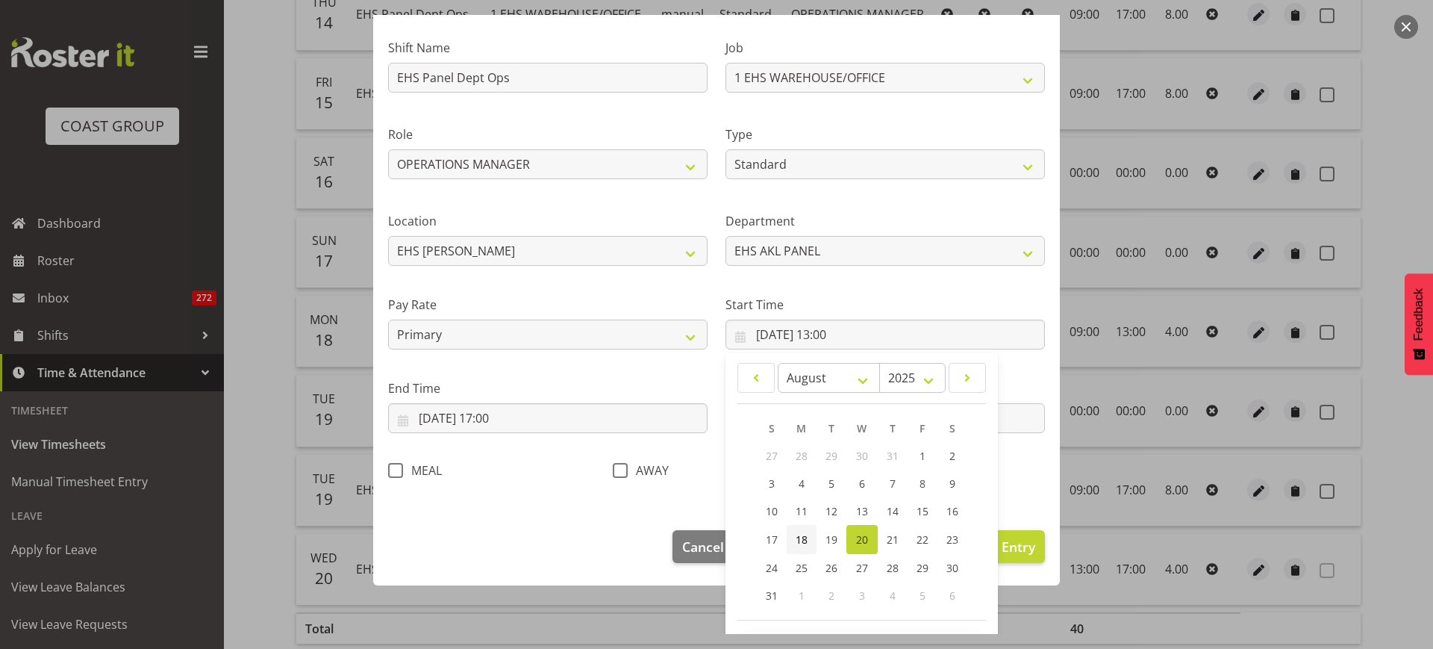
click at [799, 539] on span "18" at bounding box center [802, 539] width 12 height 14
type input "18/08/2025, 13:00"
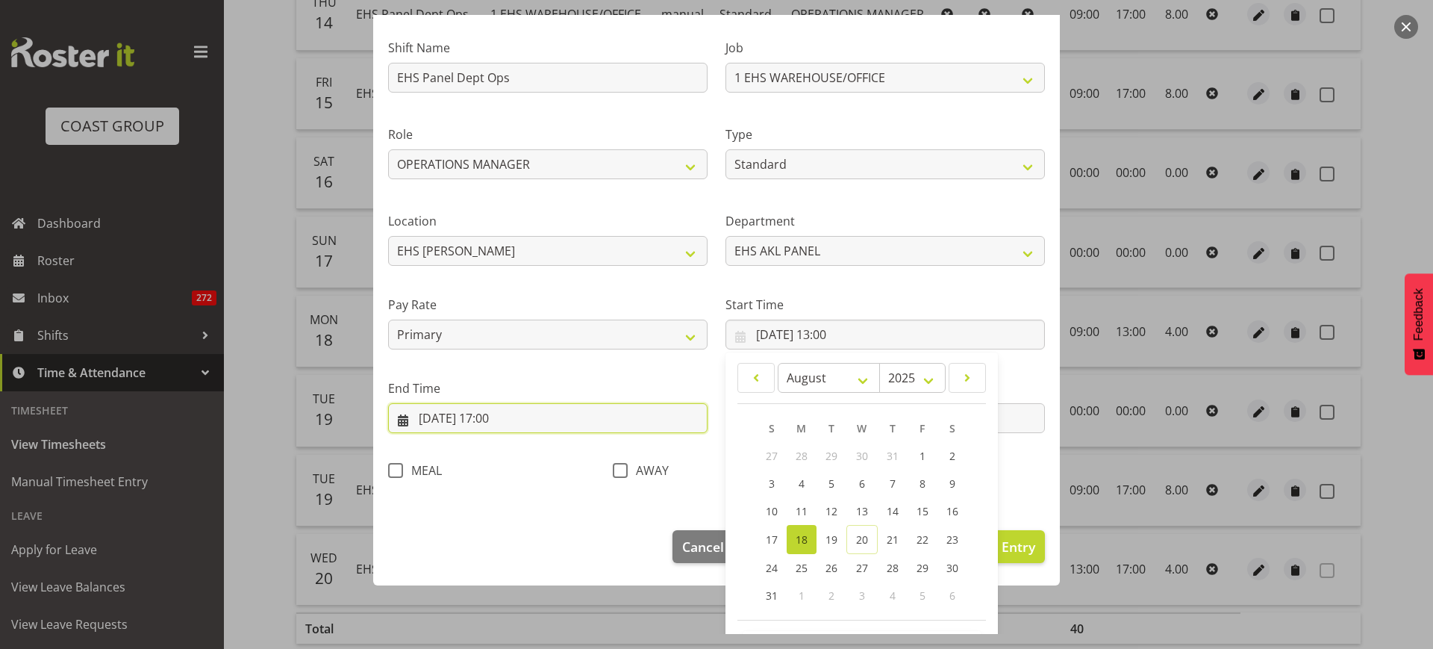
click at [551, 423] on input "20/08/2025, 17:00" at bounding box center [548, 418] width 320 height 30
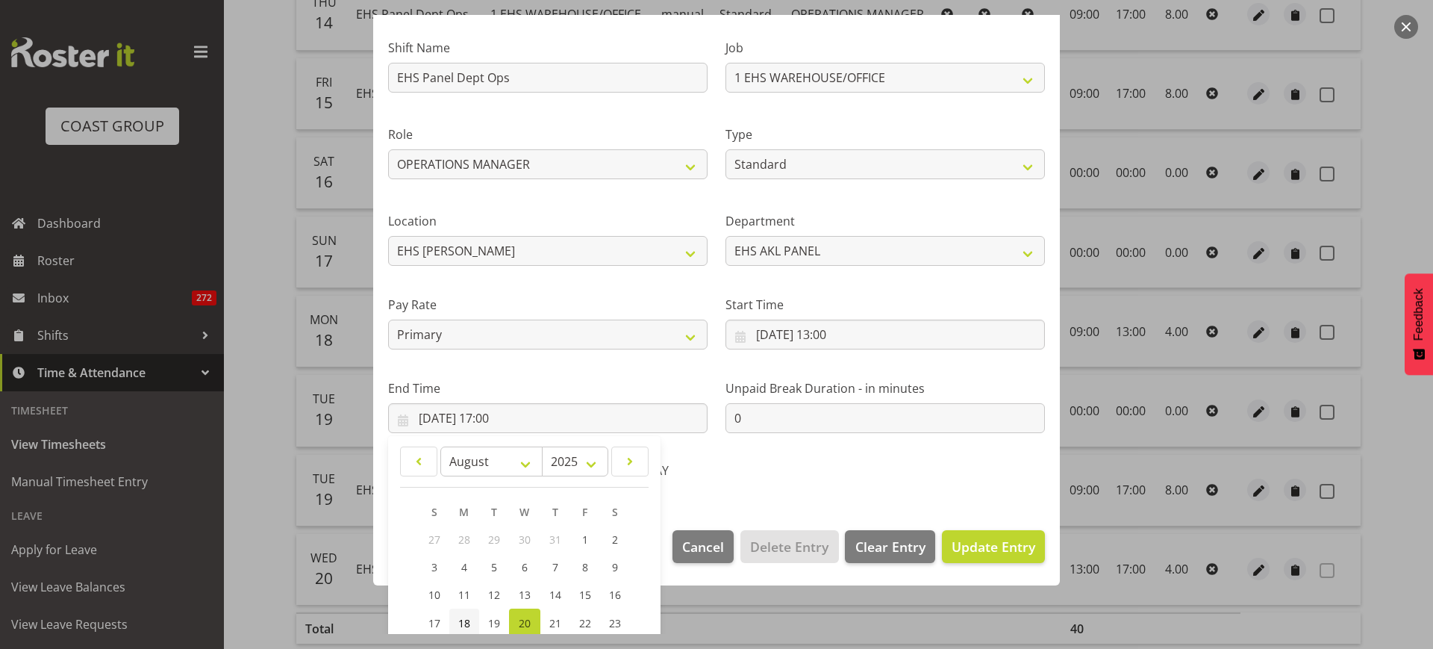
click at [469, 624] on span "18" at bounding box center [464, 623] width 12 height 14
type input "18/08/2025, 17:00"
click at [981, 546] on span "Update Entry" at bounding box center [994, 547] width 84 height 18
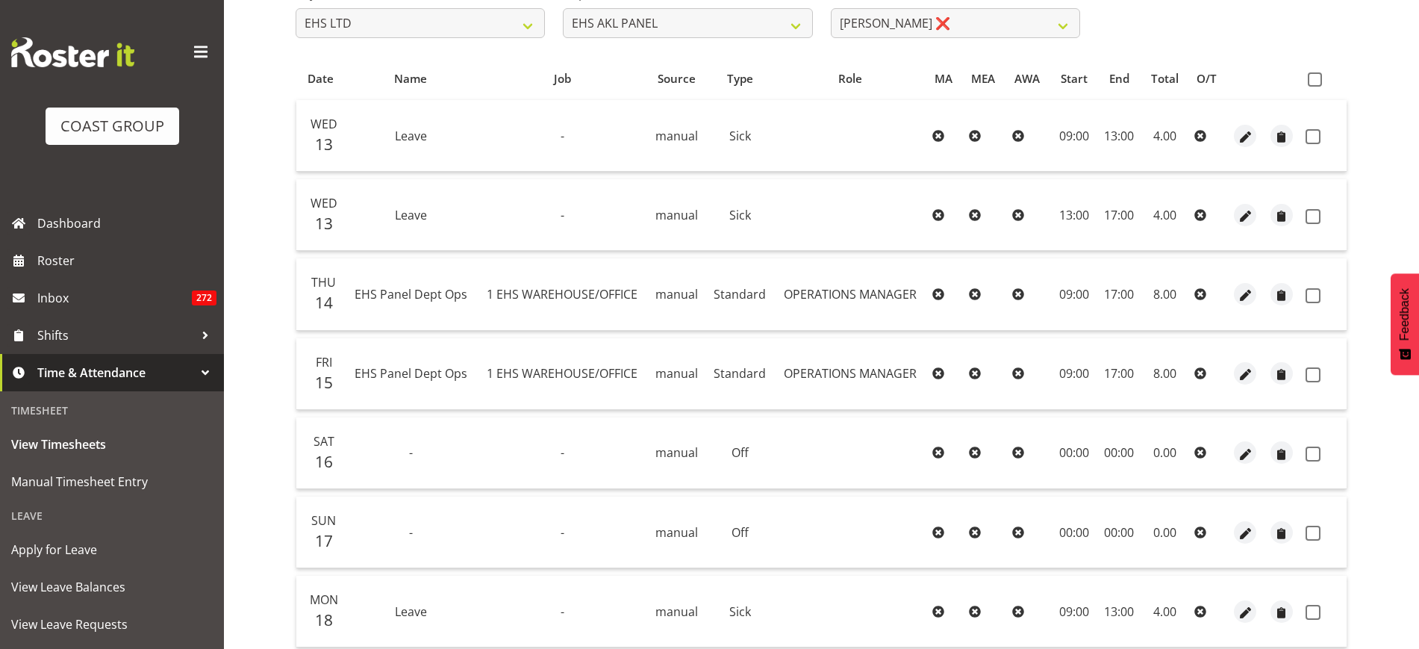
scroll to position [163, 0]
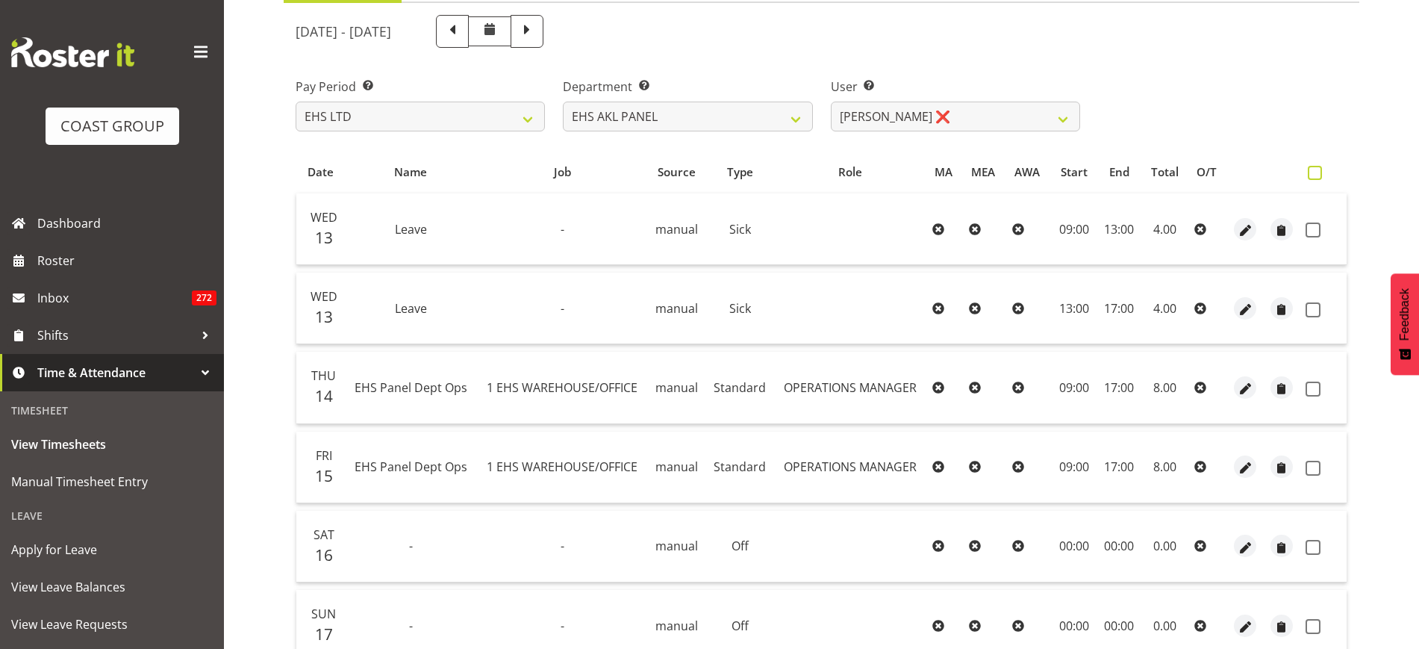
click at [1311, 175] on span at bounding box center [1315, 173] width 14 height 14
click at [1311, 175] on input "checkbox" at bounding box center [1313, 173] width 10 height 10
checkbox input "true"
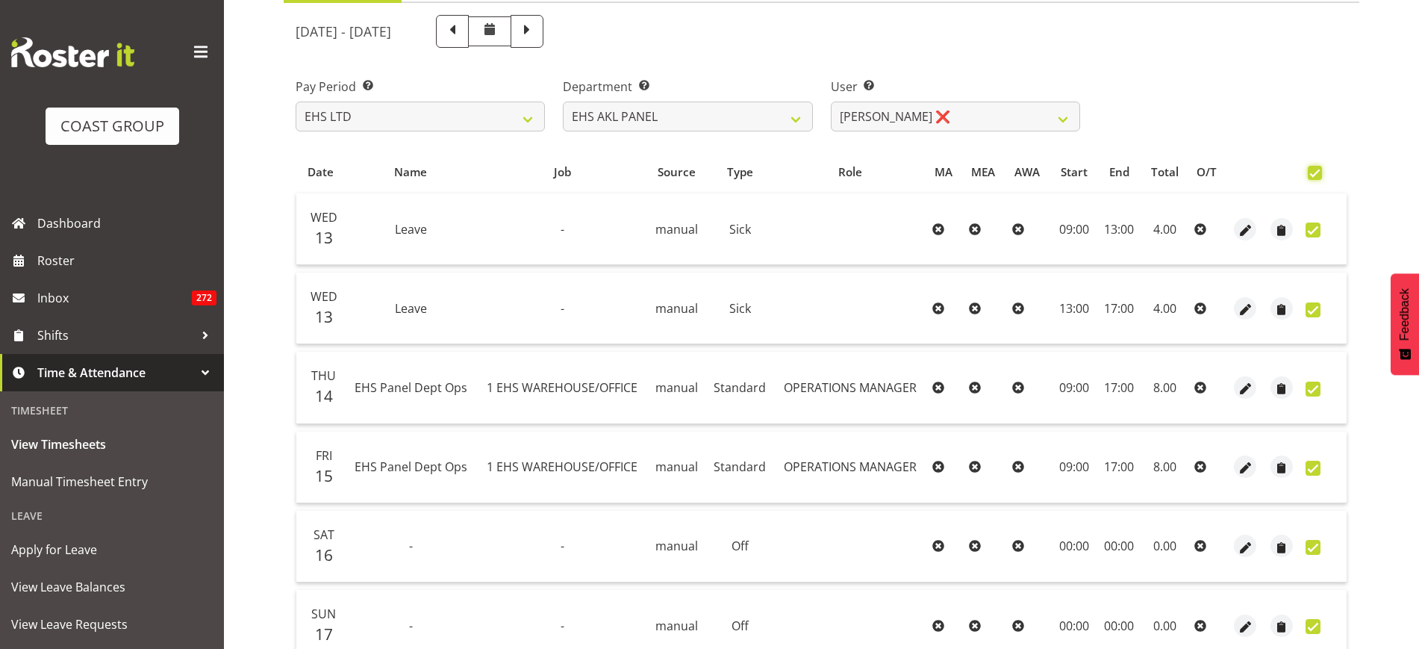
checkbox input "true"
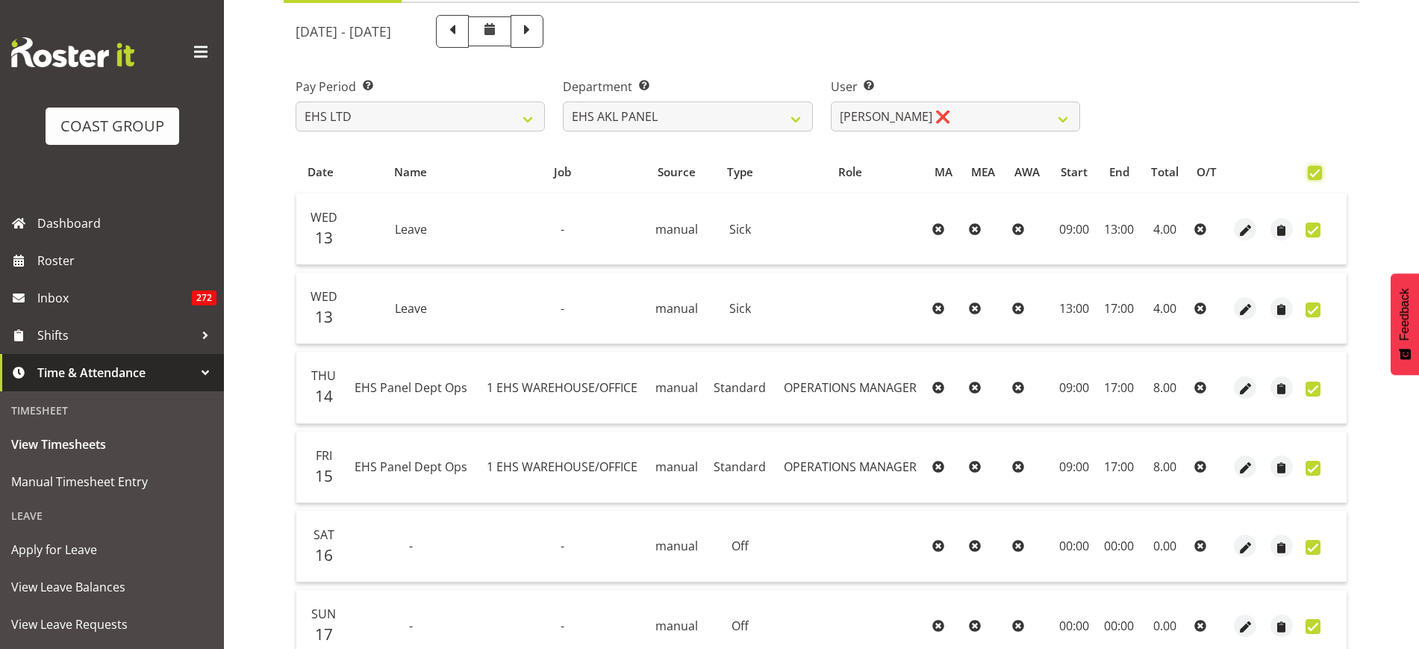
checkbox input "true"
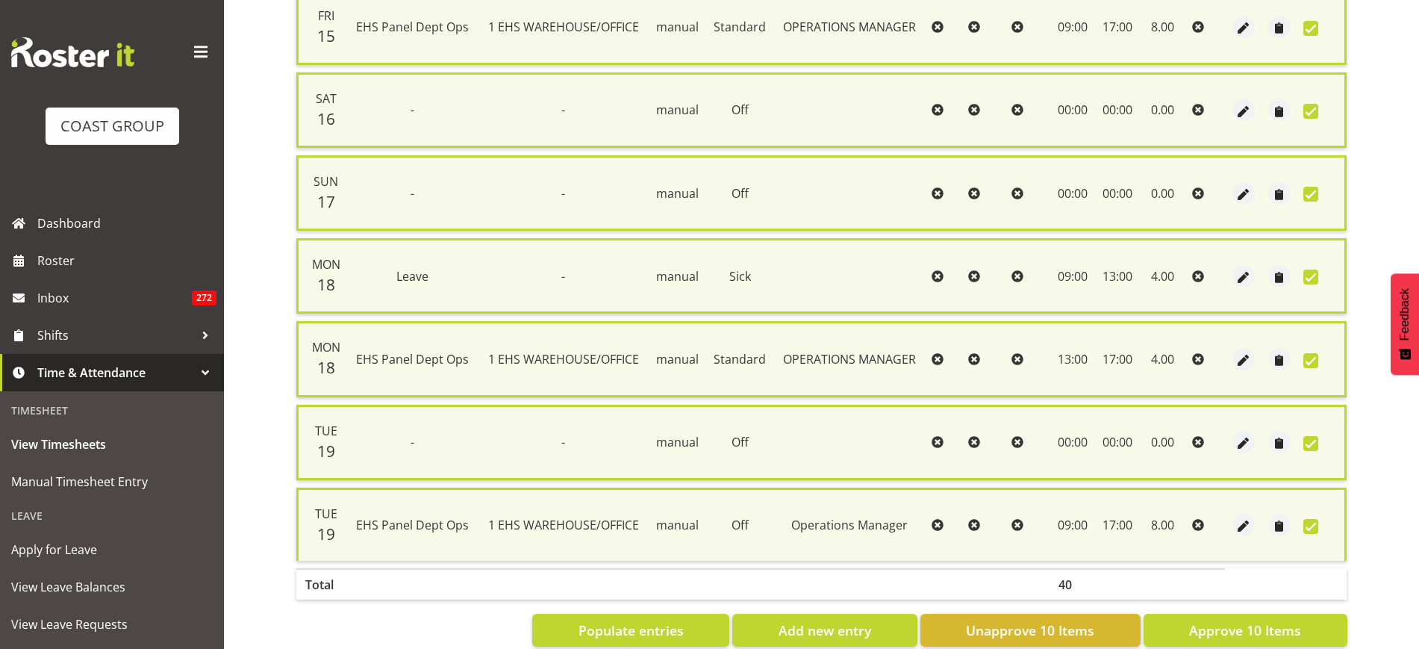
scroll to position [651, 0]
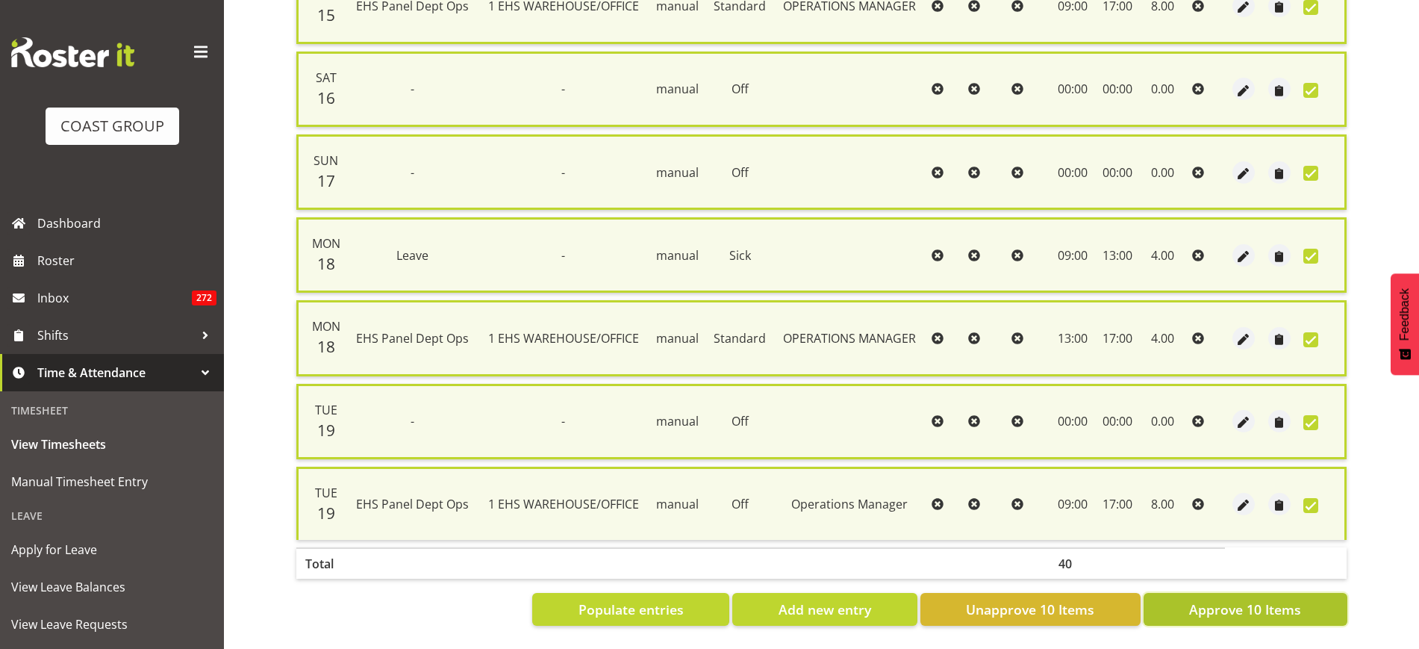
click at [1221, 599] on span "Approve 10 Items" at bounding box center [1245, 608] width 112 height 19
checkbox input "false"
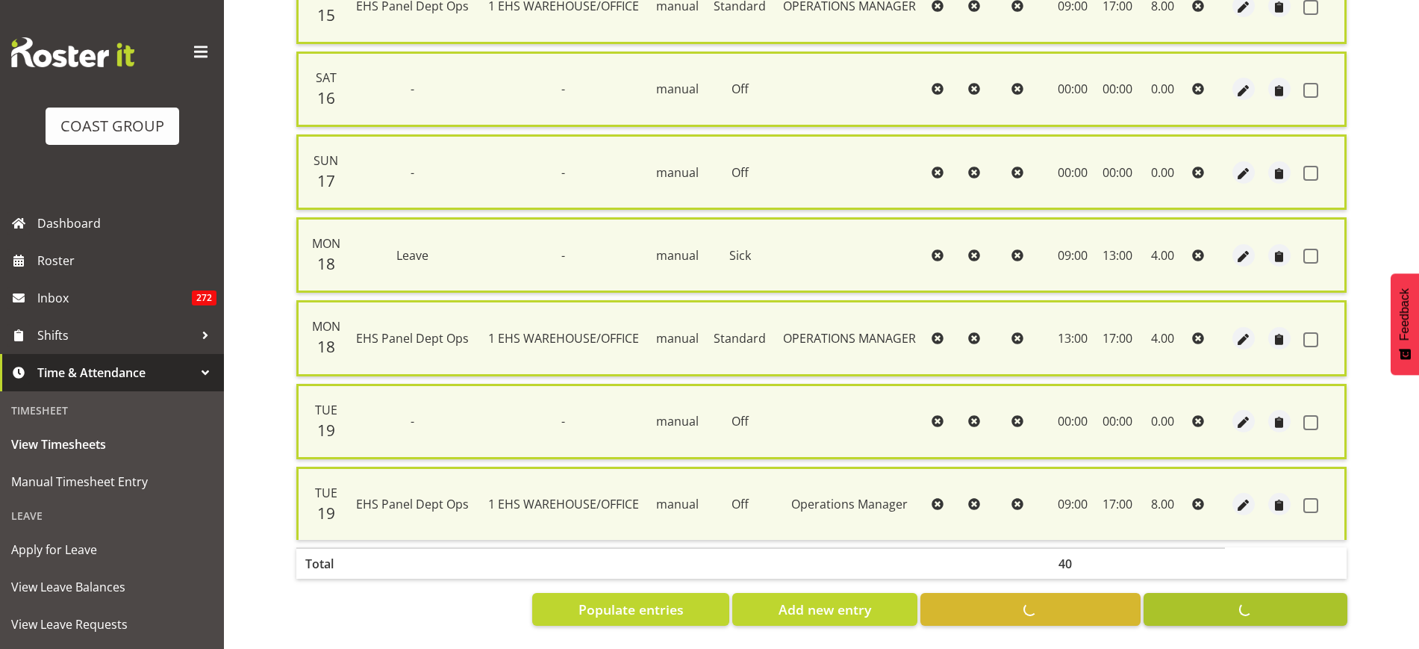
checkbox input "false"
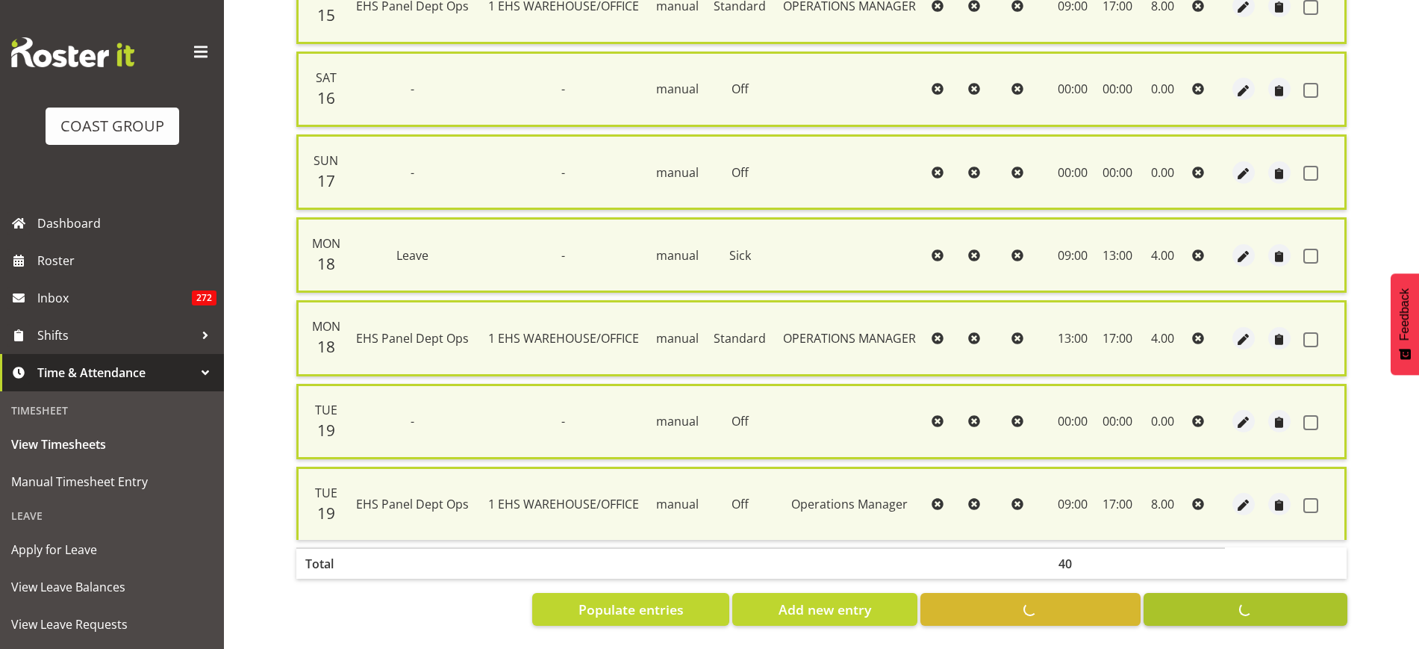
checkbox input "false"
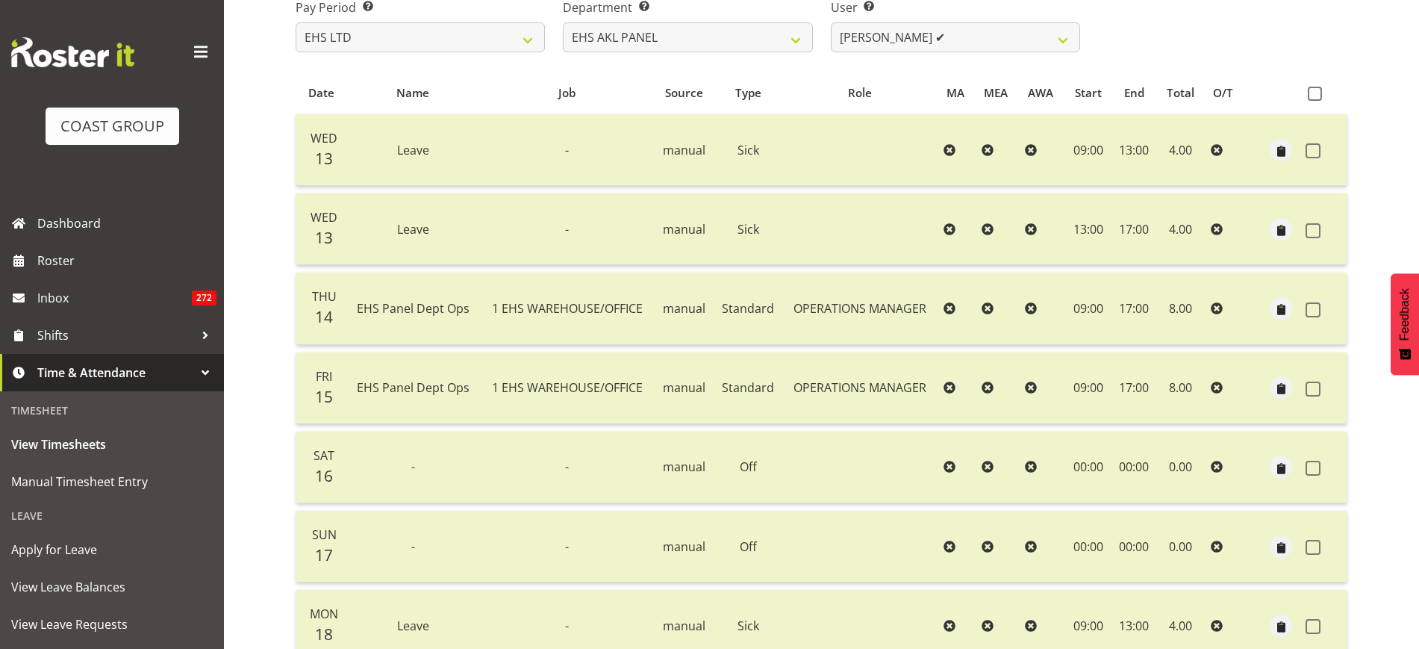
scroll to position [0, 0]
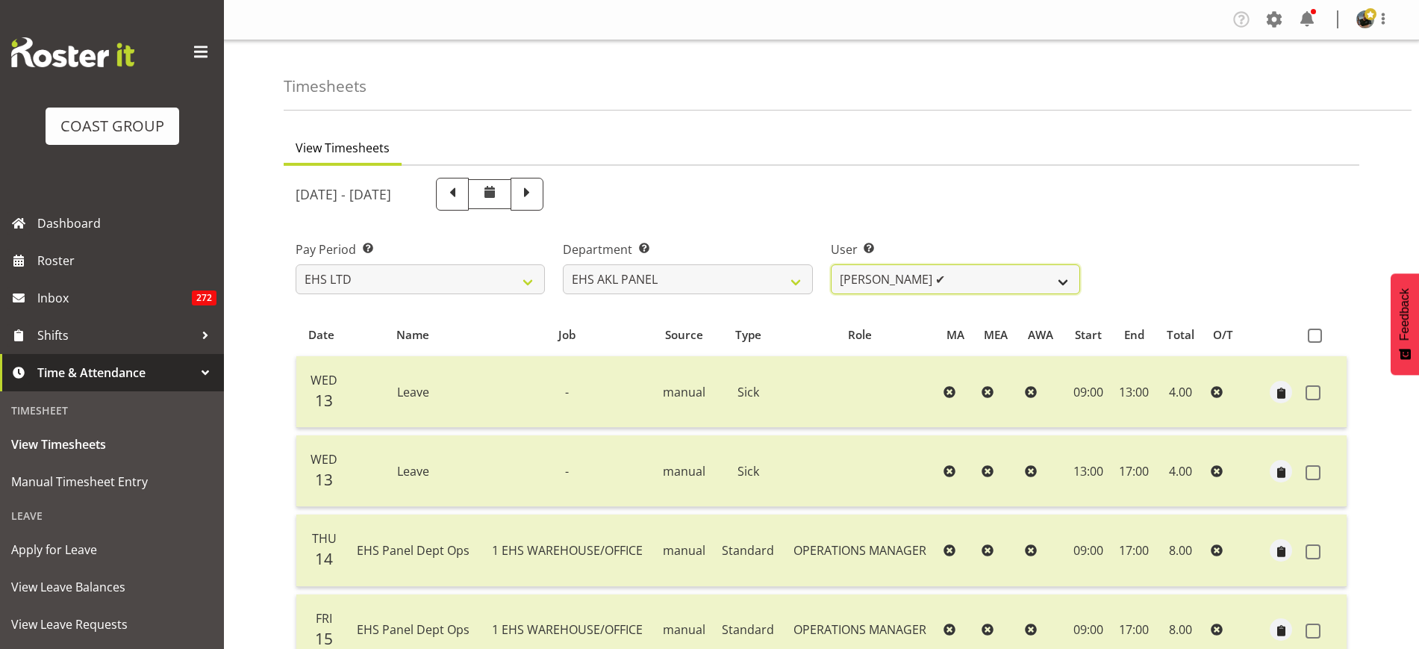
click at [1064, 278] on select "Abe Denton ✔ Cameron Phillips ❌ Chad Phillips ❌ Emmett Denton ❌ Fiona Berghoffe…" at bounding box center [955, 279] width 249 height 30
click at [831, 264] on select "Abe Denton ✔ Cameron Phillips ❌ Chad Phillips ❌ Emmett Denton ❌ Fiona Berghoffe…" at bounding box center [955, 279] width 249 height 30
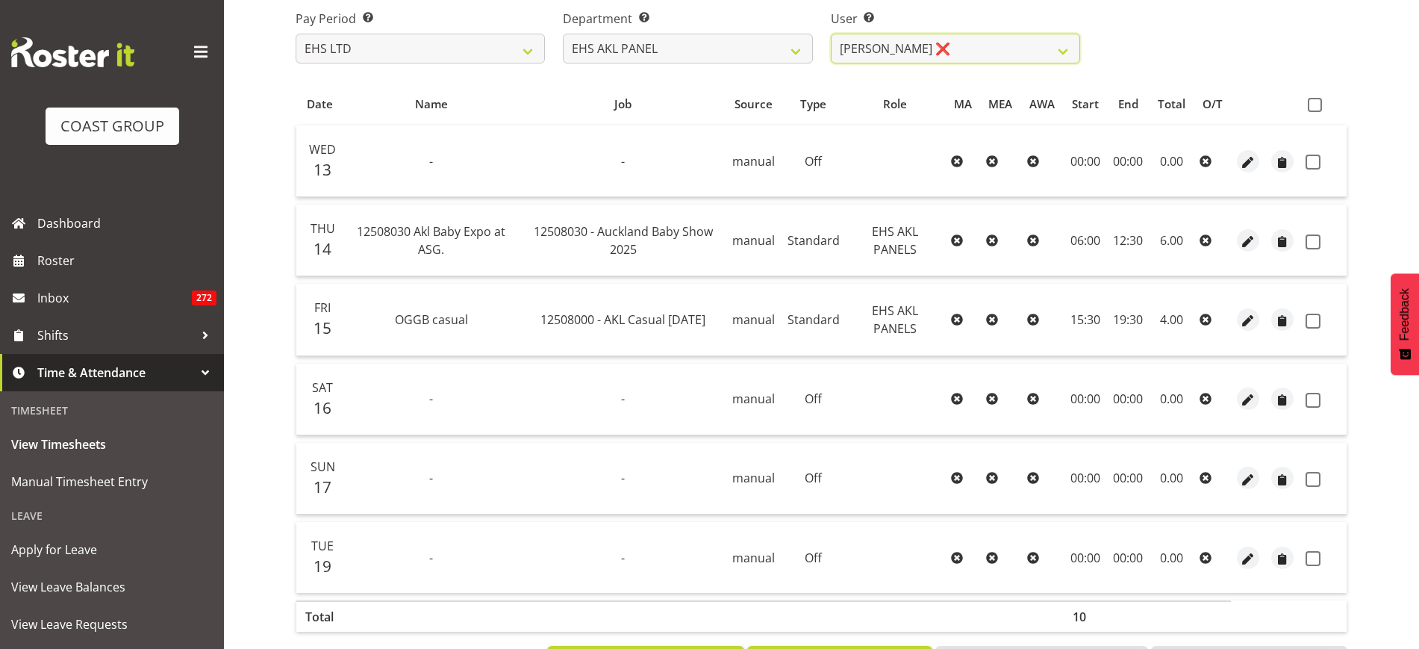
scroll to position [187, 0]
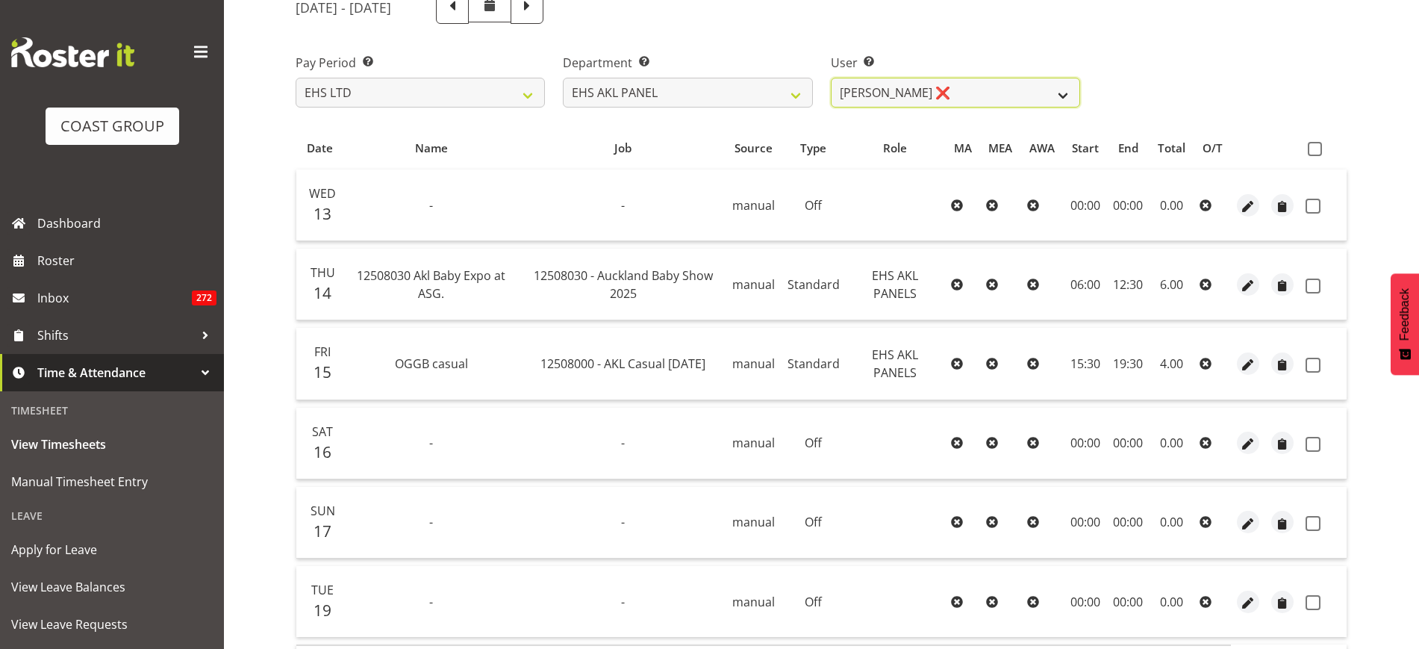
click at [1061, 95] on select "Abe Denton ✔ Cameron Phillips ❌ Chad Phillips ❌ Emmett Denton ❌ Fiona Berghoffe…" at bounding box center [955, 93] width 249 height 30
click at [831, 78] on select "Abe Denton ✔ Cameron Phillips ❌ Chad Phillips ❌ Emmett Denton ❌ Fiona Berghoffe…" at bounding box center [955, 93] width 249 height 30
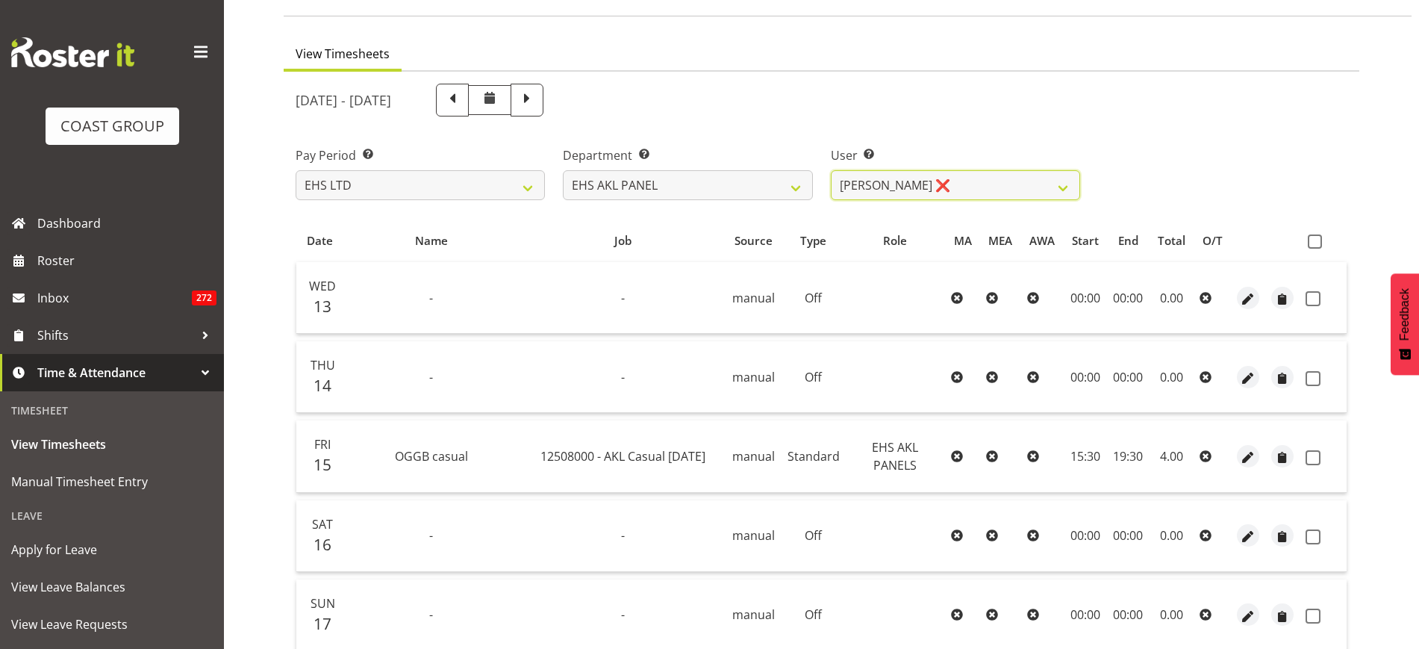
scroll to position [93, 0]
click at [1065, 187] on select "Abe Denton ✔ Cameron Phillips ❌ Chad Phillips ❌ Emmett Denton ❌ Fiona Berghoffe…" at bounding box center [955, 186] width 249 height 30
select select "11285"
click at [831, 171] on select "Abe Denton ✔ Cameron Phillips ❌ Chad Phillips ❌ Emmett Denton ❌ Fiona Berghoffe…" at bounding box center [955, 186] width 249 height 30
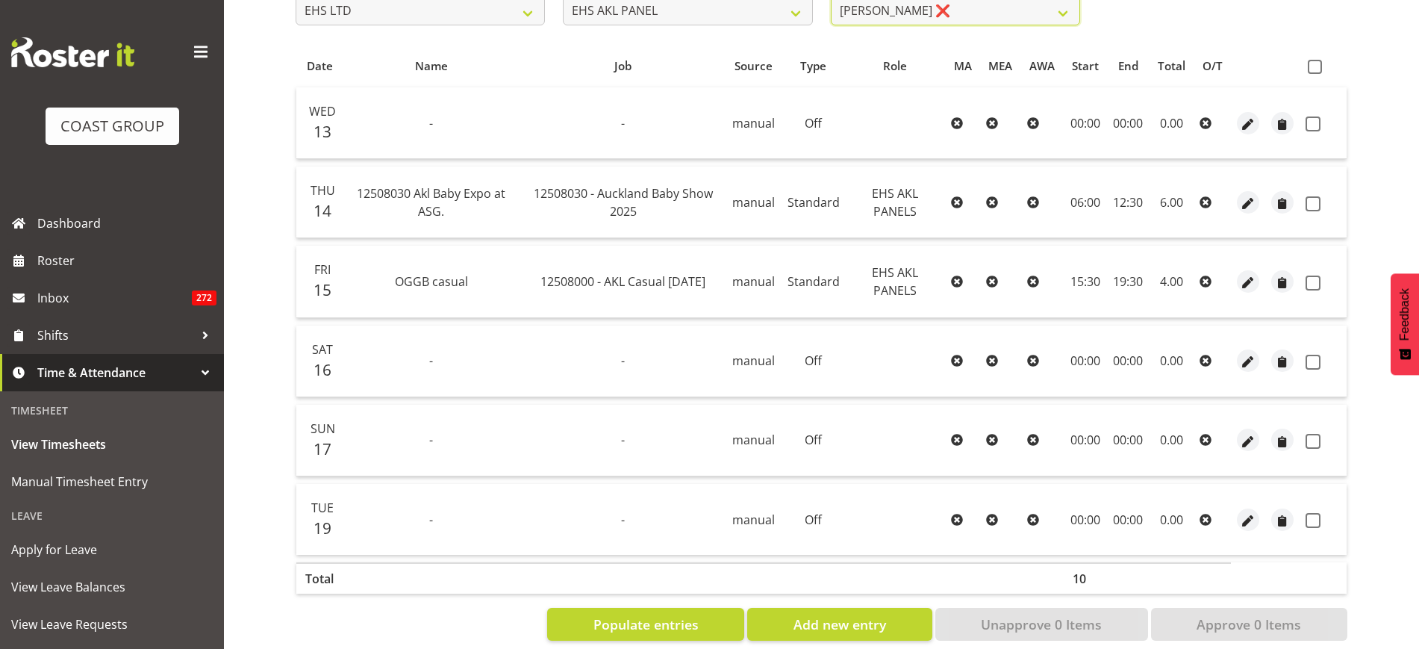
scroll to position [298, 0]
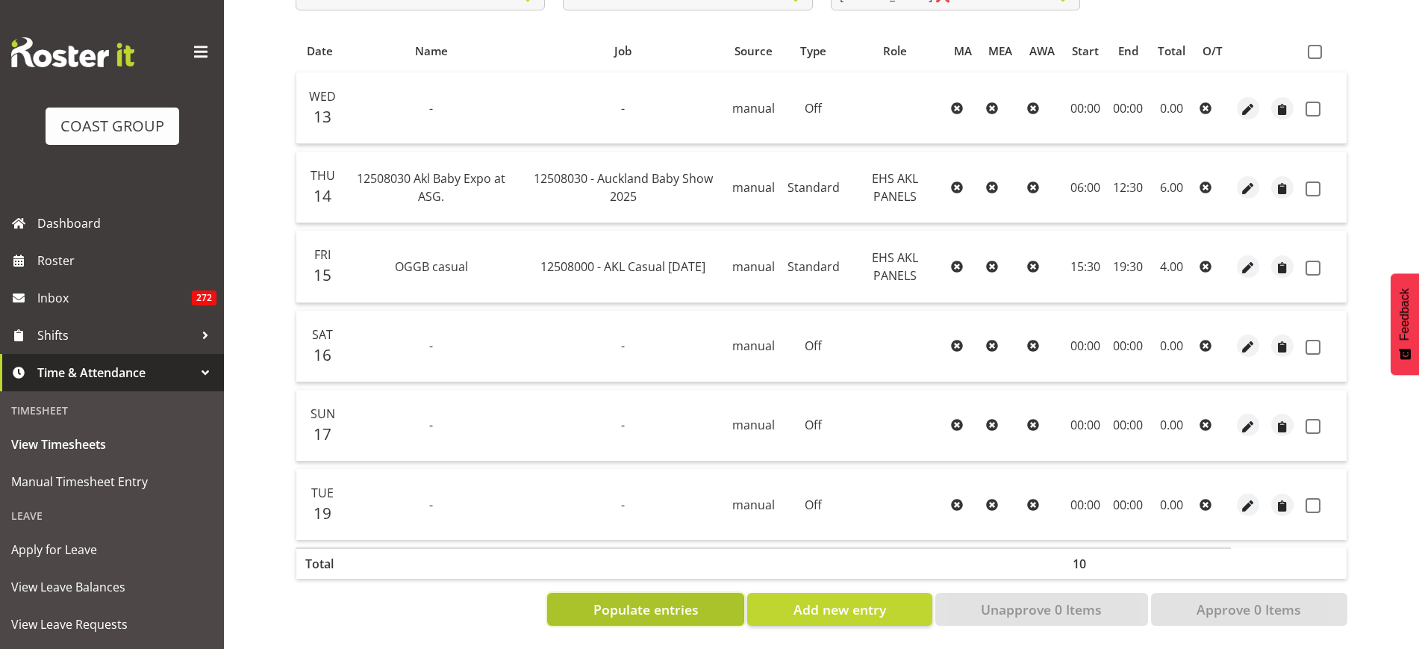
click at [665, 599] on span "Populate entries" at bounding box center [645, 608] width 105 height 19
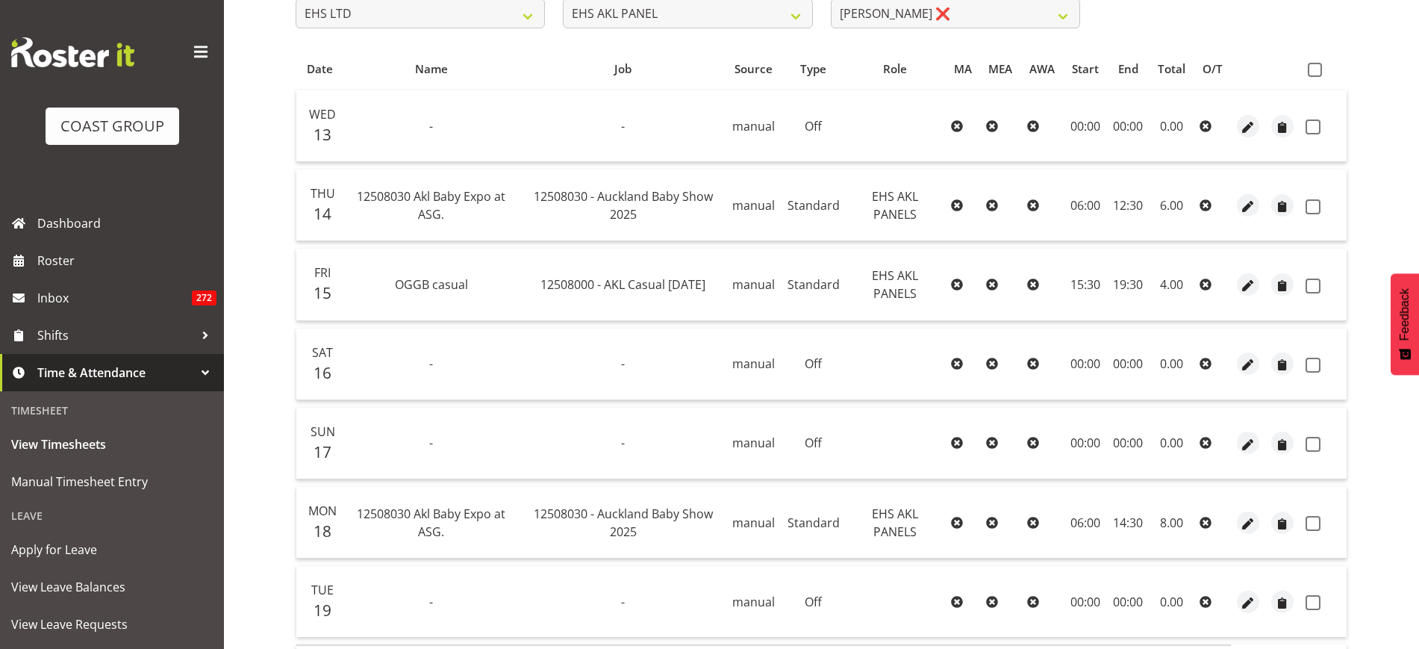
scroll to position [190, 0]
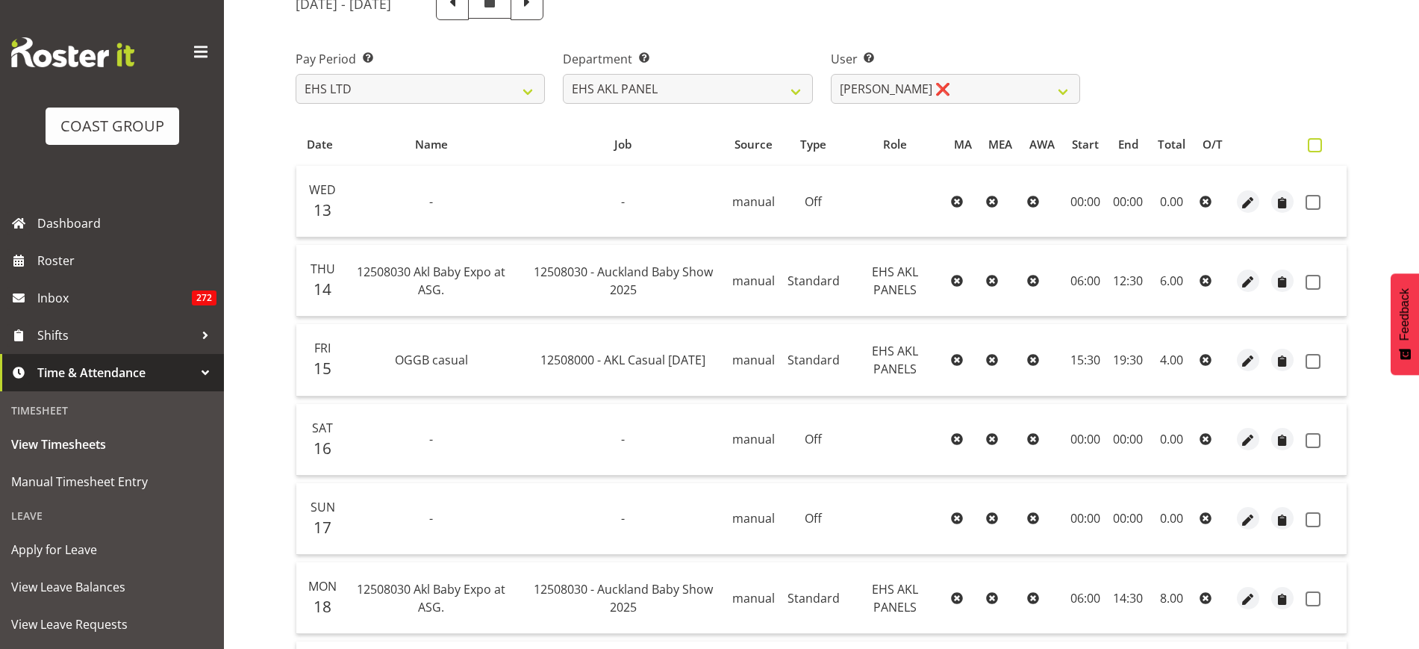
click at [1315, 141] on span at bounding box center [1315, 145] width 14 height 14
click at [1315, 141] on input "checkbox" at bounding box center [1313, 145] width 10 height 10
checkbox input "true"
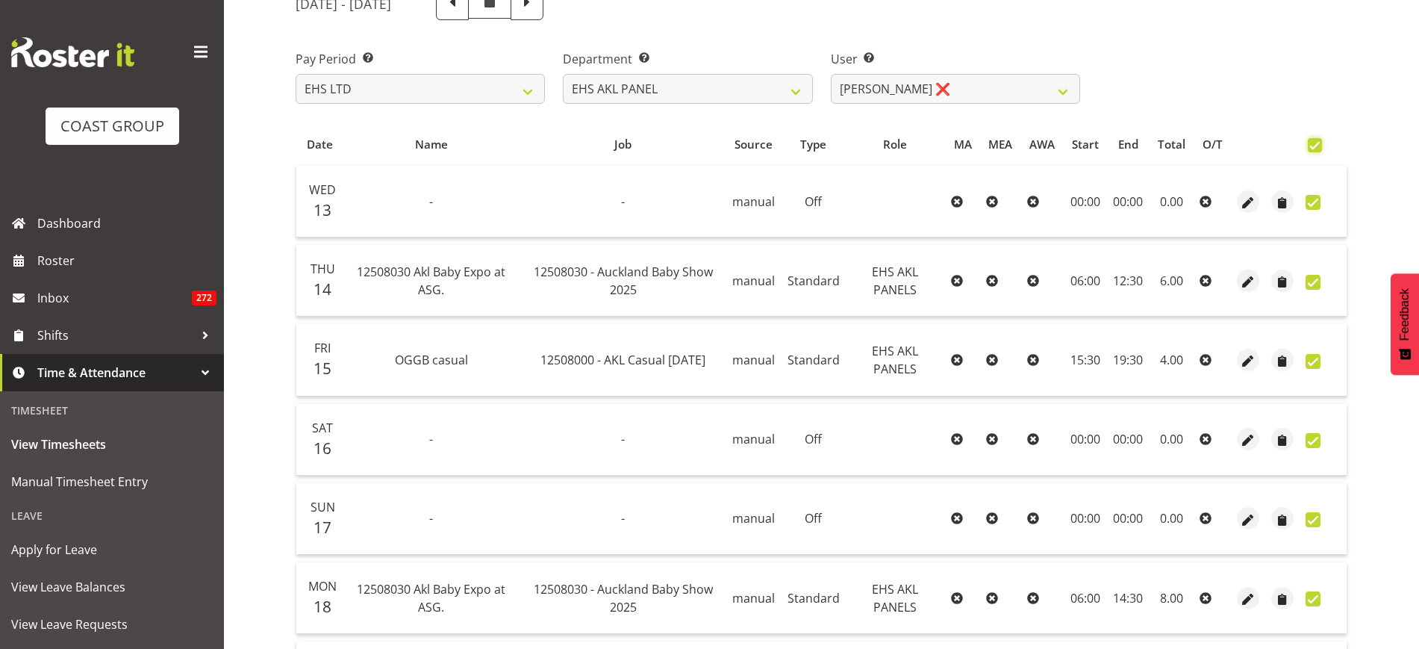
checkbox input "true"
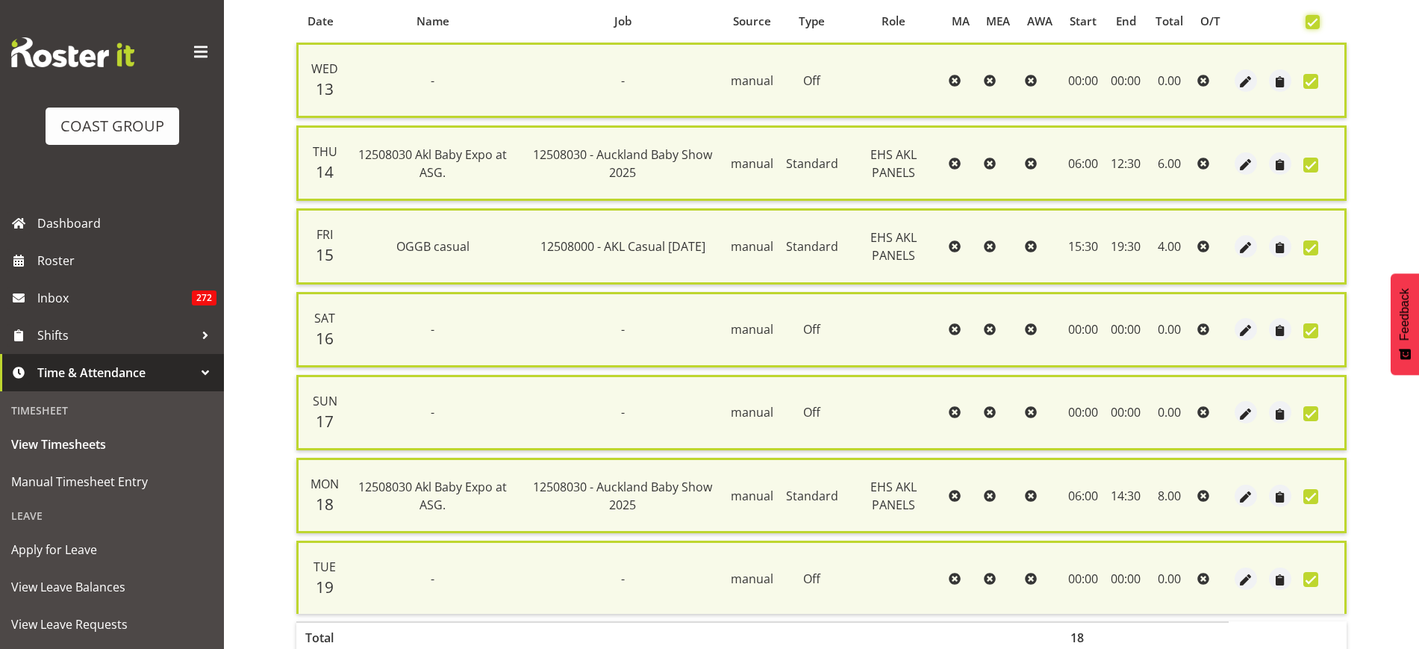
scroll to position [377, 0]
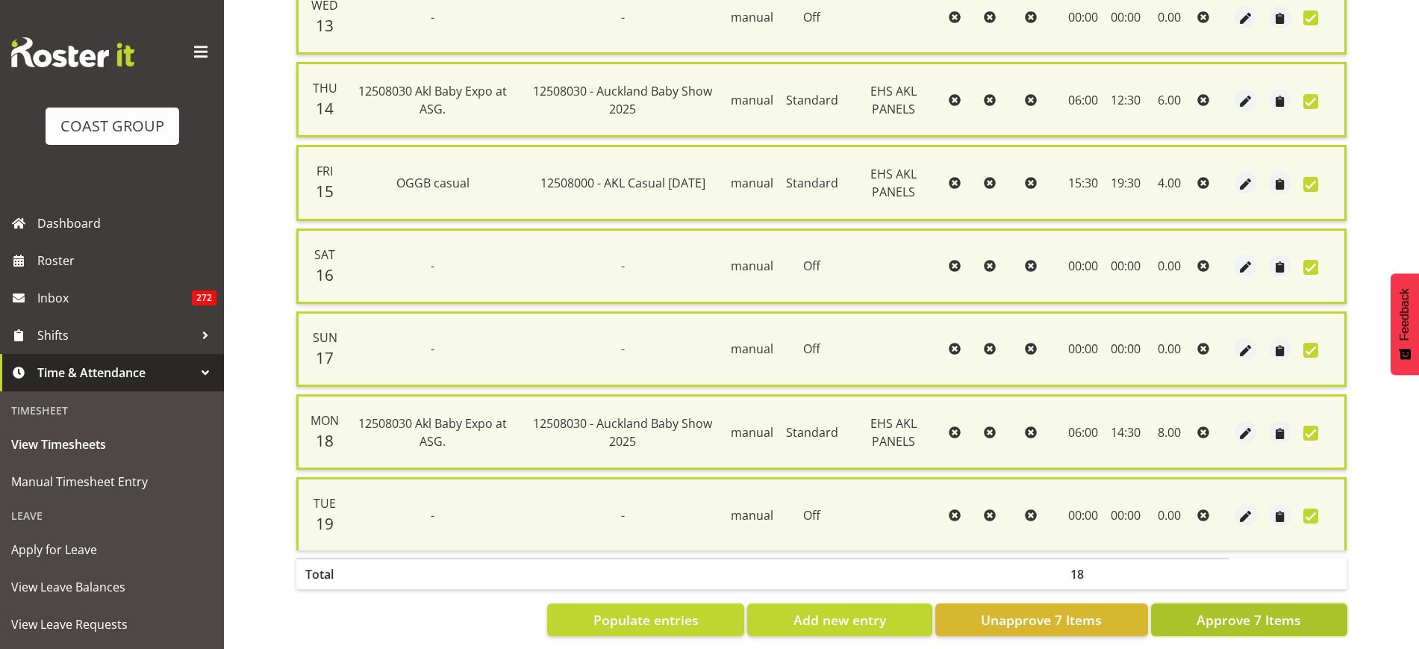
click at [1213, 620] on span "Approve 7 Items" at bounding box center [1249, 619] width 105 height 19
checkbox input "false"
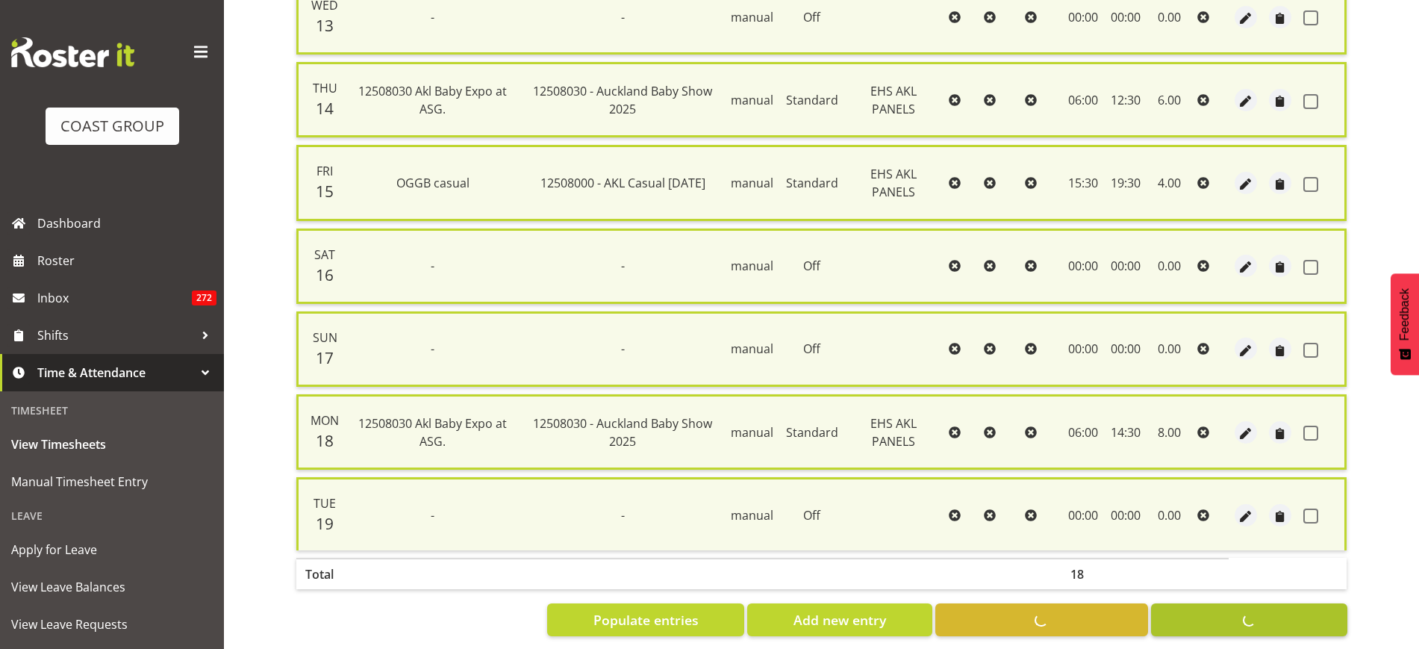
checkbox input "false"
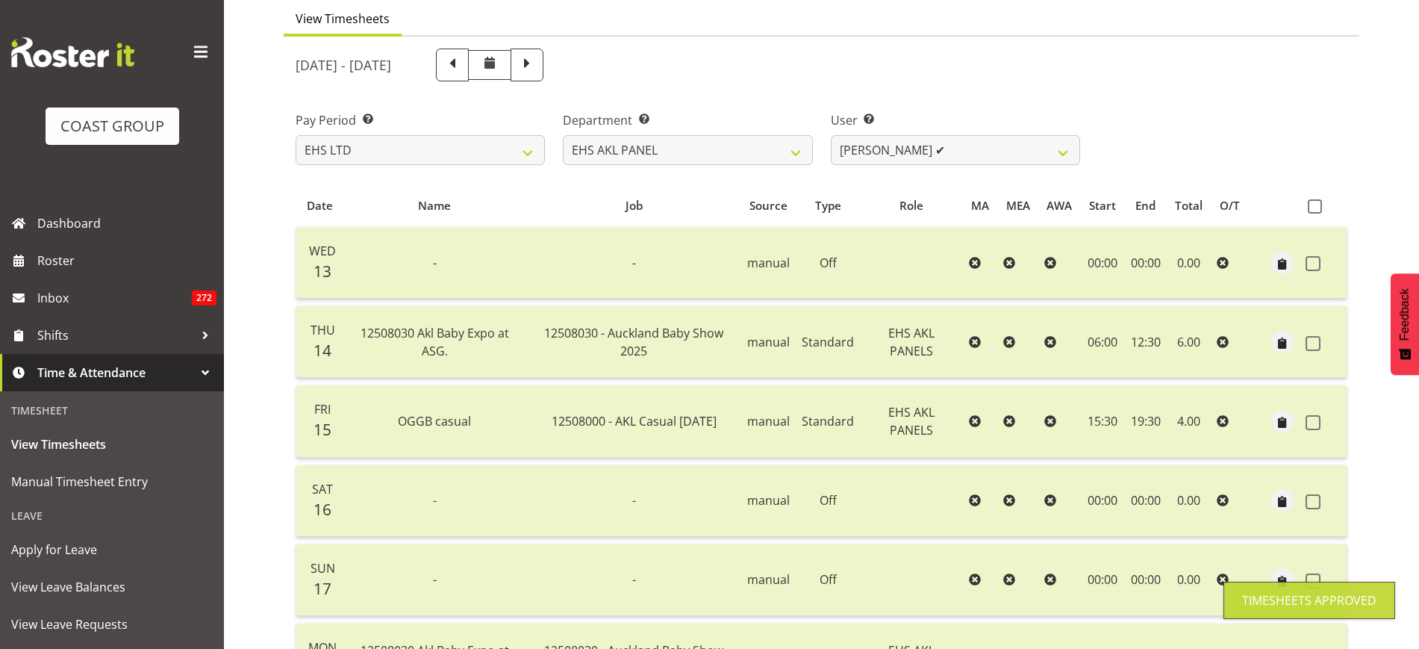
scroll to position [95, 0]
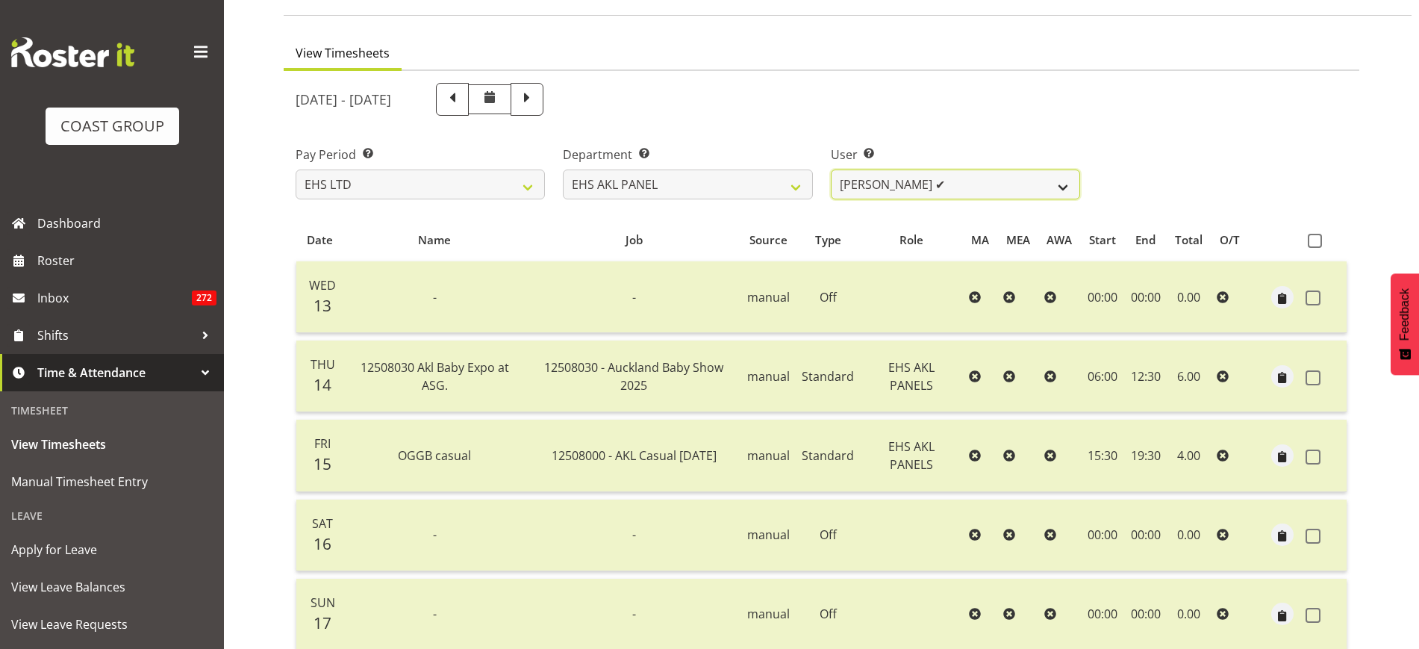
click at [1061, 188] on select "Abe Denton ✔ Cameron Phillips ✔ Chad Phillips ❌ Emmett Denton ❌ Fiona Berghoffe…" at bounding box center [955, 184] width 249 height 30
select select "11082"
click at [831, 169] on select "Abe Denton ✔ Cameron Phillips ✔ Chad Phillips ❌ Emmett Denton ❌ Fiona Berghoffe…" at bounding box center [955, 184] width 249 height 30
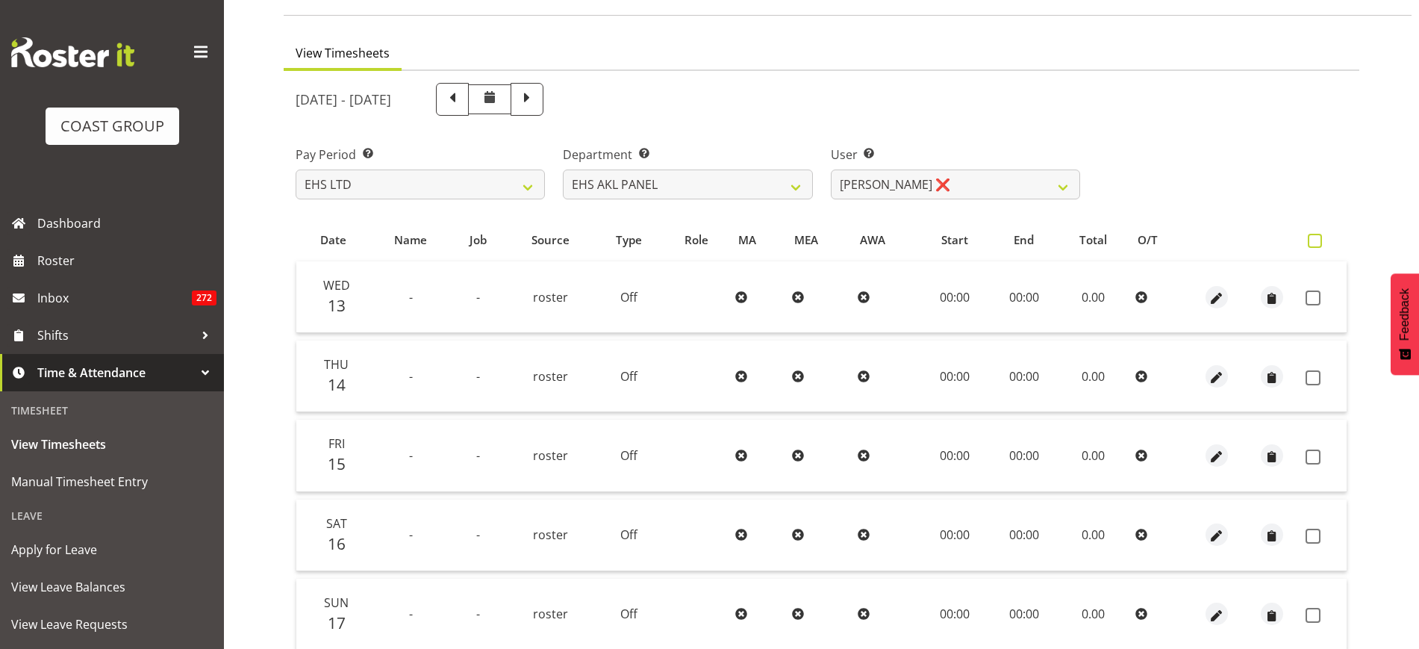
click at [1315, 244] on span at bounding box center [1315, 241] width 14 height 14
click at [1315, 244] on input "checkbox" at bounding box center [1313, 241] width 10 height 10
checkbox input "true"
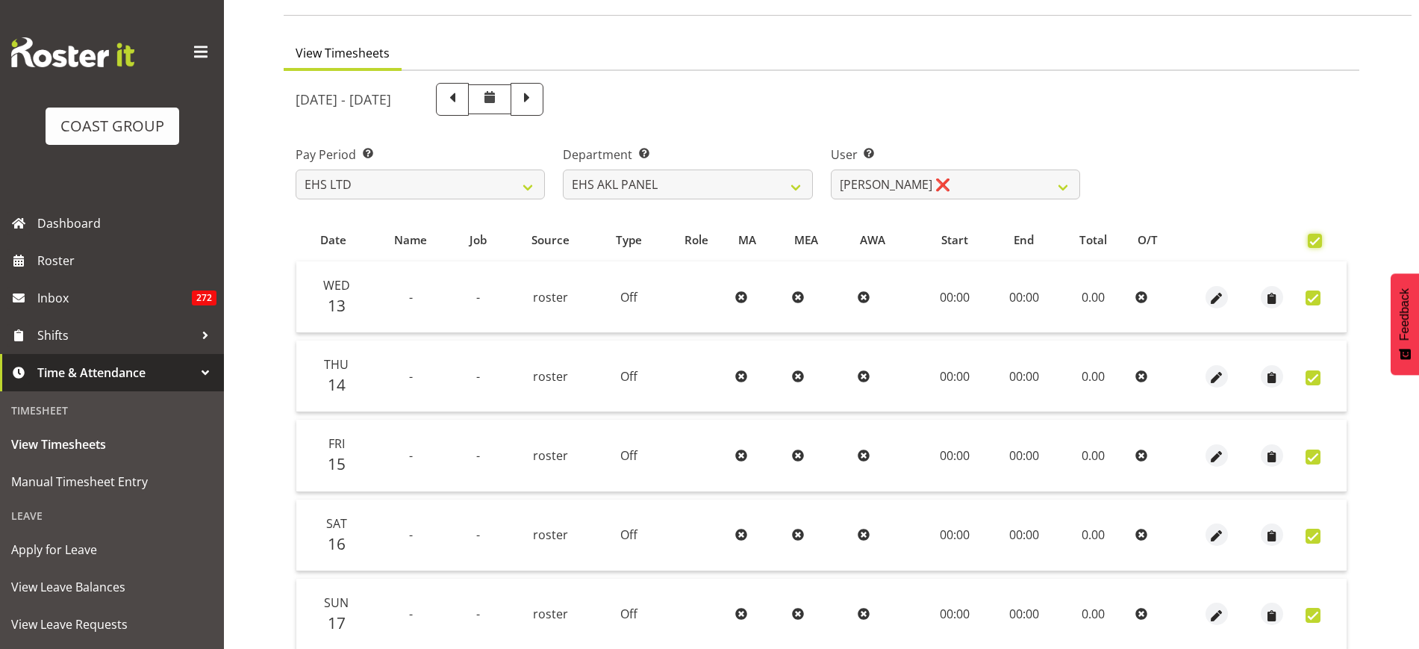
checkbox input "true"
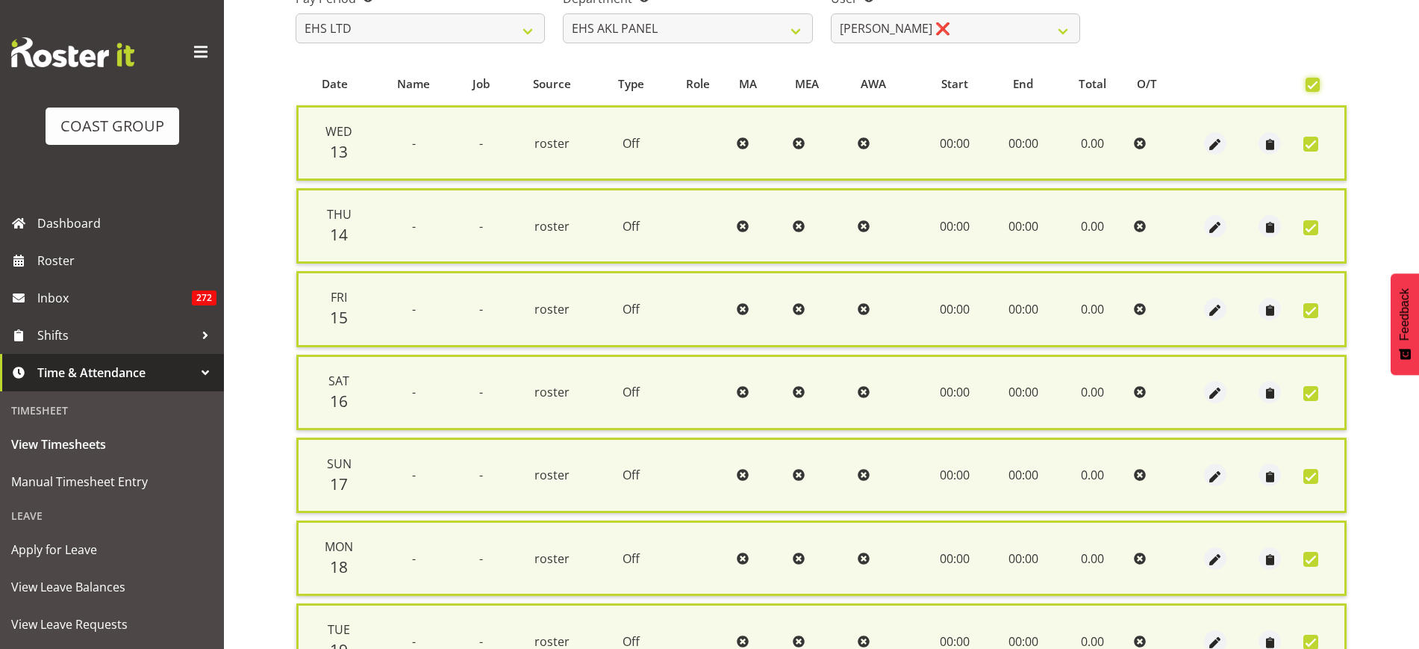
scroll to position [402, 0]
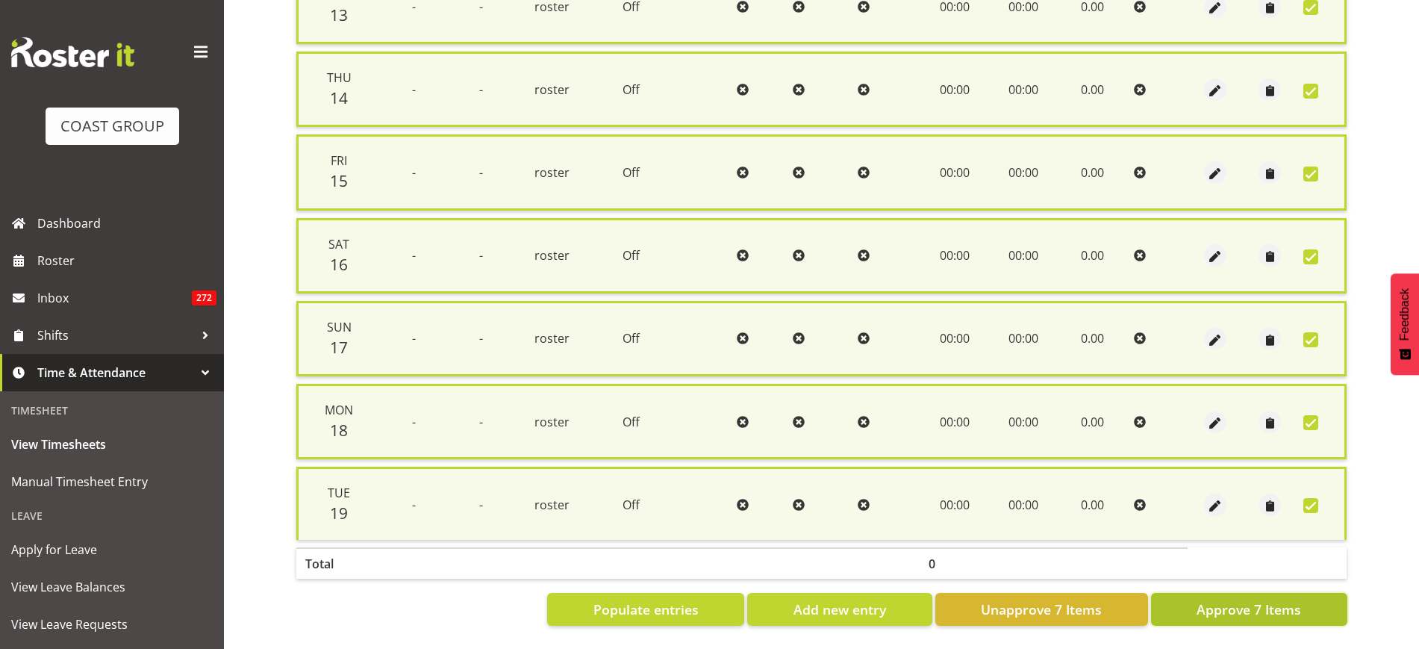
click at [1244, 599] on span "Approve 7 Items" at bounding box center [1249, 608] width 105 height 19
checkbox input "false"
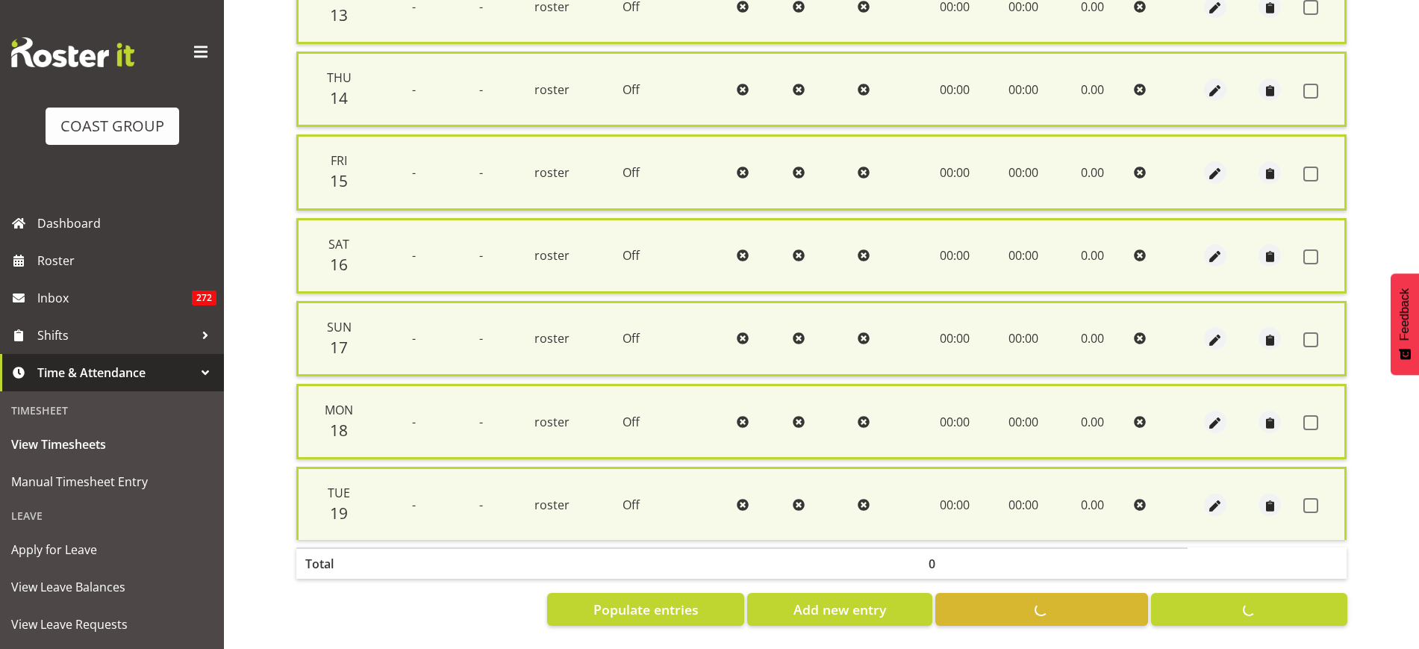
checkbox input "false"
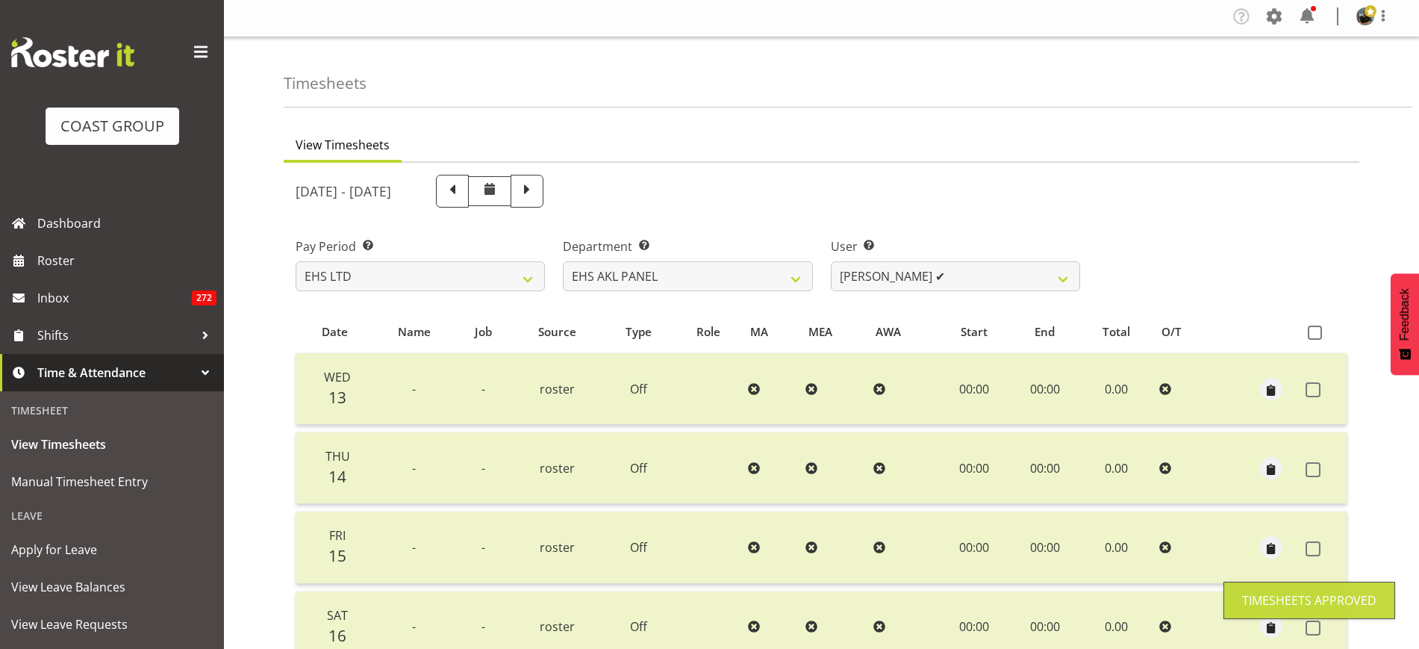
scroll to position [0, 0]
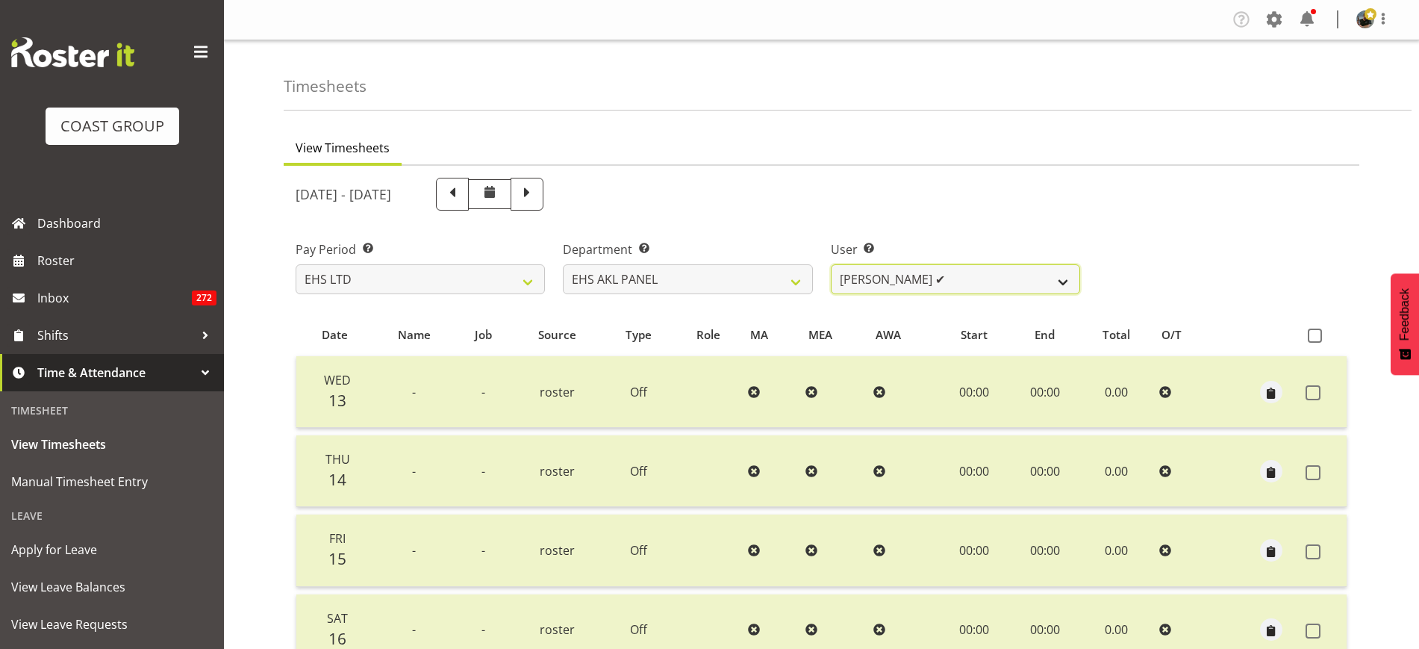
click at [1062, 277] on select "Abe Denton ✔ Cameron Phillips ✔ Chad Phillips ✔ Emmett Denton ❌ Fiona Berghoffe…" at bounding box center [955, 279] width 249 height 30
select select "11286"
click at [831, 264] on select "Abe Denton ✔ Cameron Phillips ✔ Chad Phillips ✔ Emmett Denton ❌ Fiona Berghoffe…" at bounding box center [955, 279] width 249 height 30
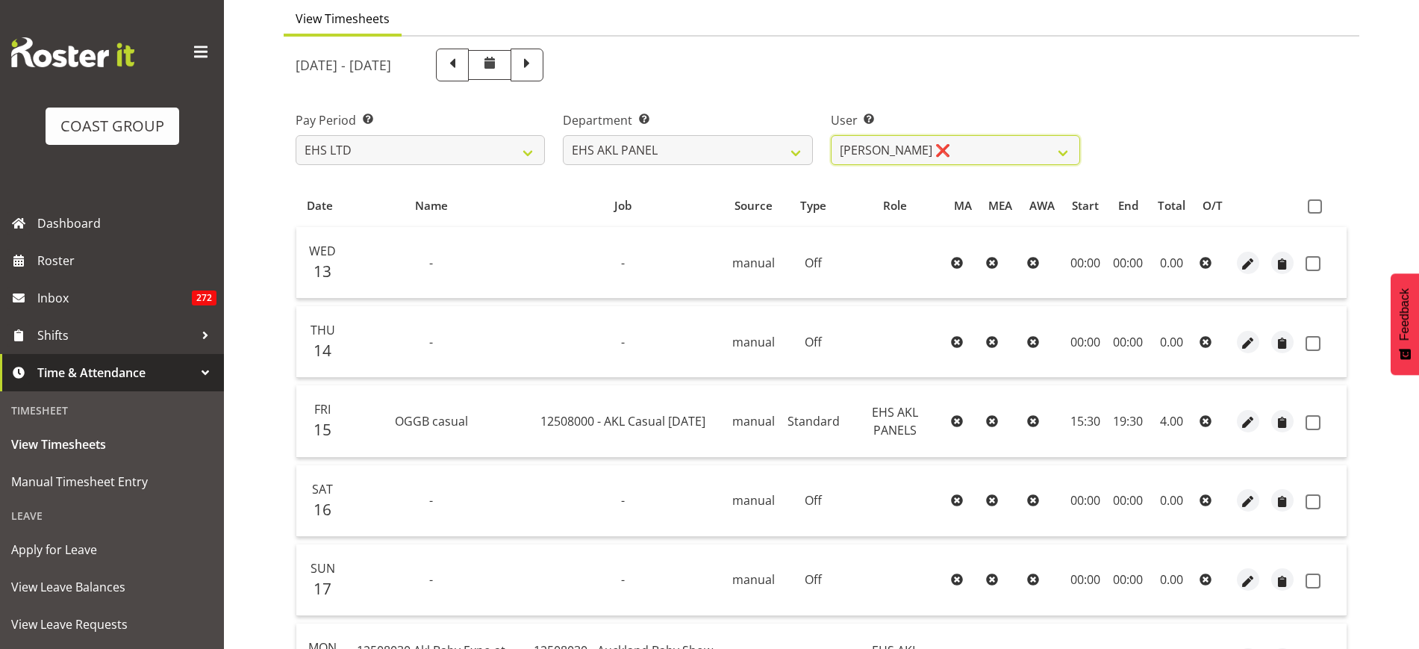
scroll to position [97, 0]
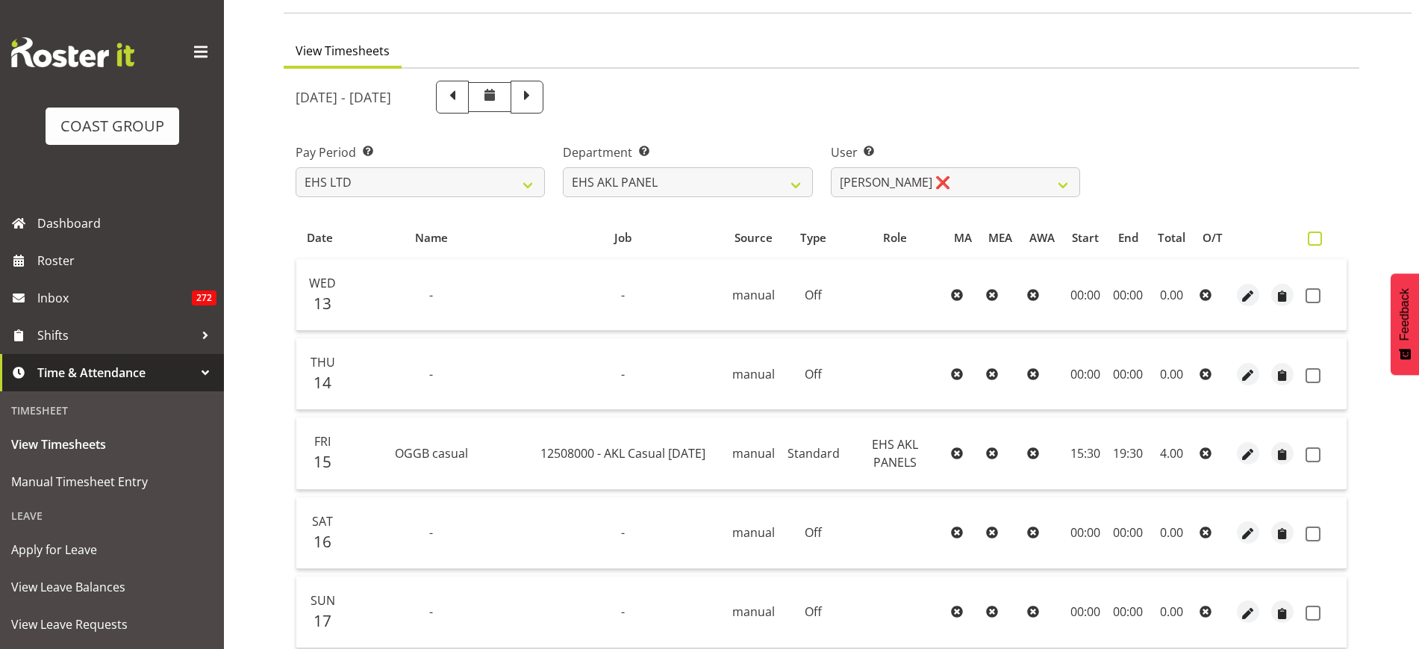
click at [1315, 237] on span at bounding box center [1315, 238] width 14 height 14
click at [1315, 237] on input "checkbox" at bounding box center [1313, 239] width 10 height 10
checkbox input "true"
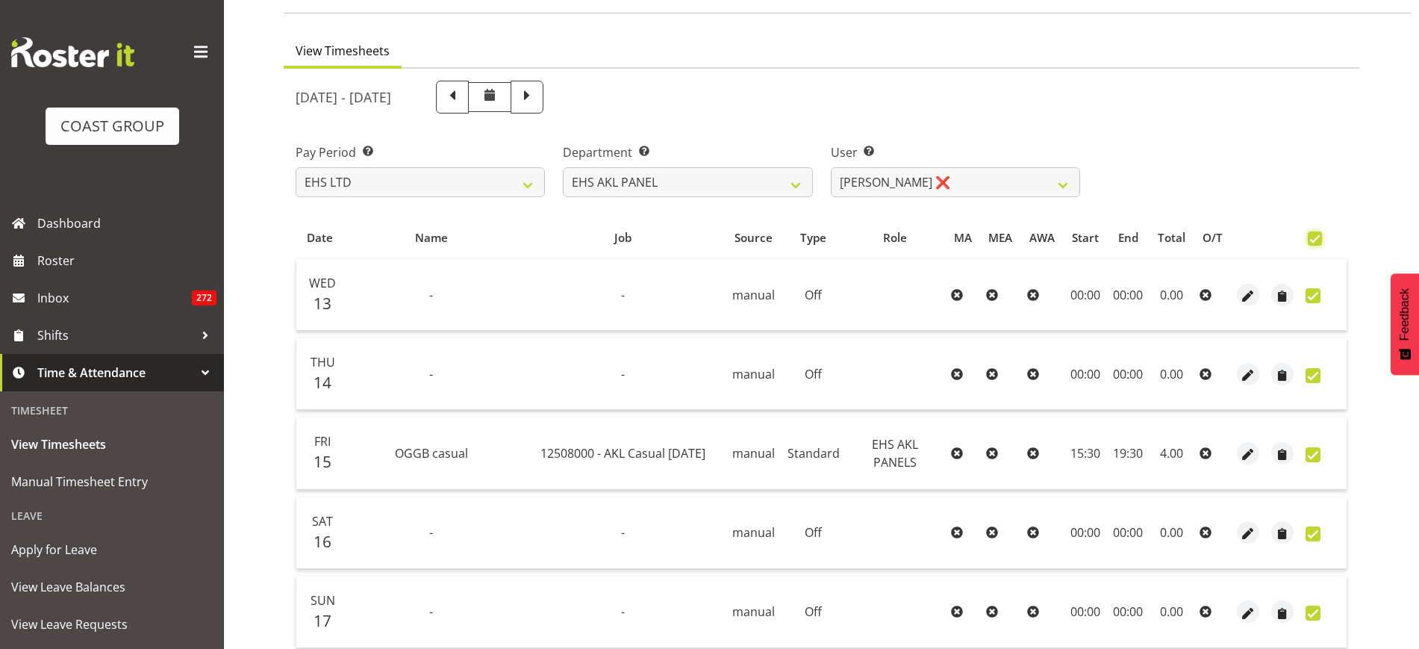
checkbox input "true"
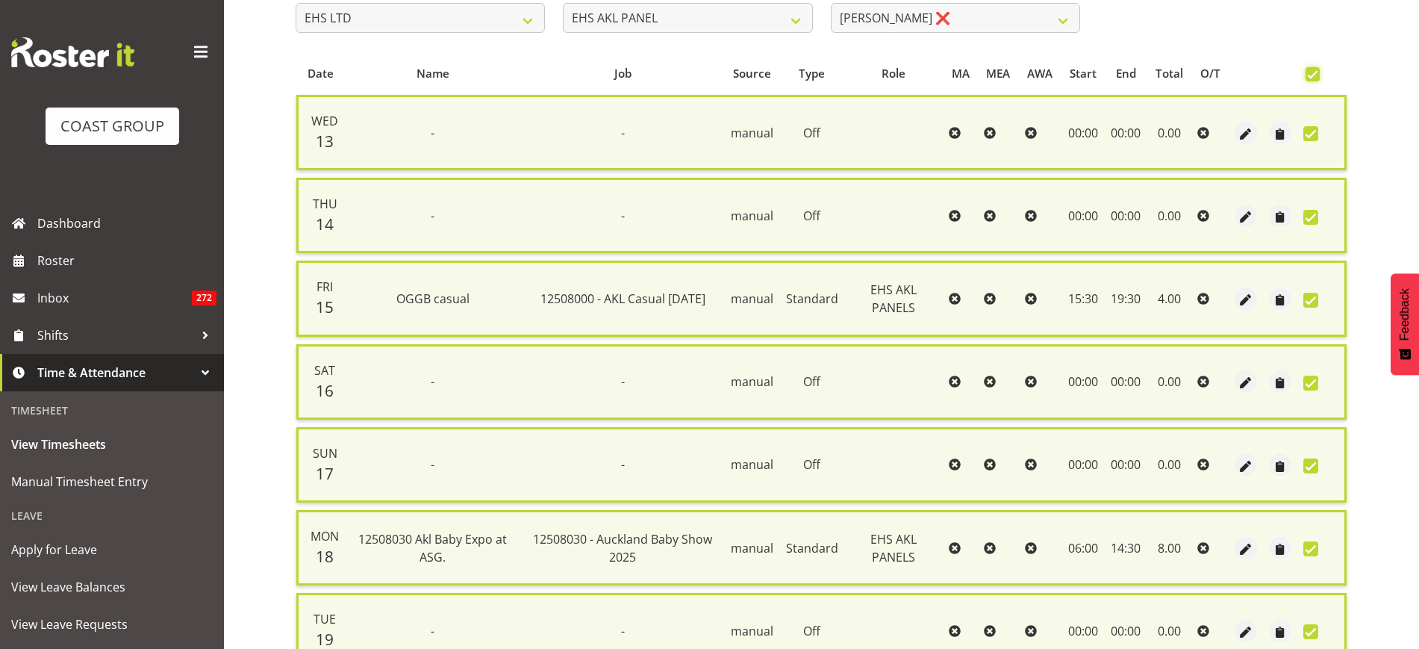
scroll to position [402, 0]
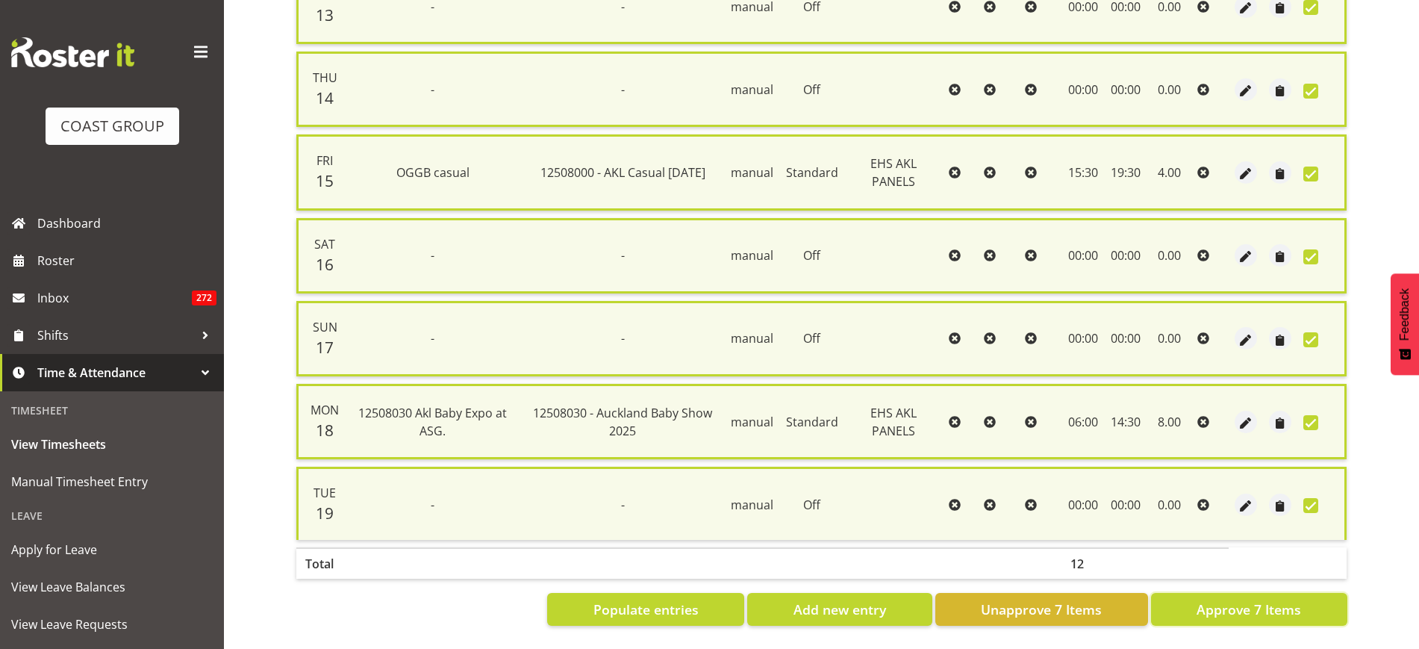
click at [1237, 599] on span "Approve 7 Items" at bounding box center [1249, 608] width 105 height 19
checkbox input "false"
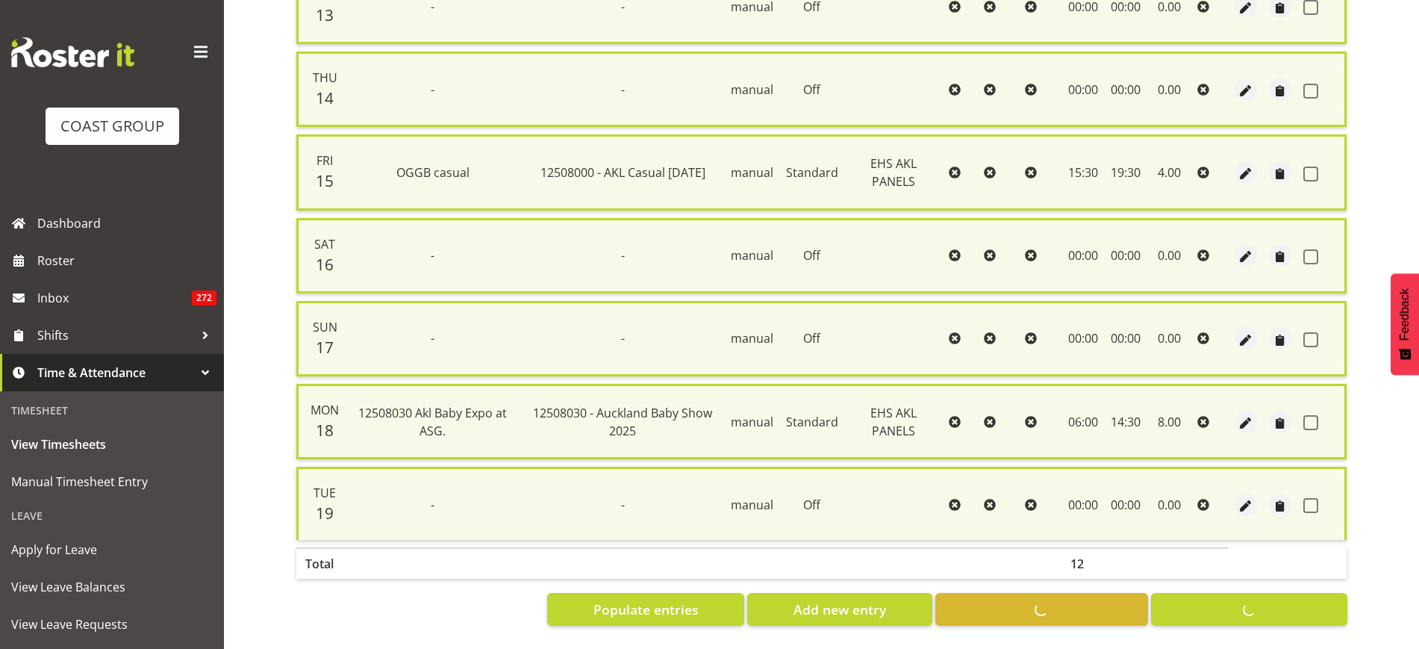
checkbox input "false"
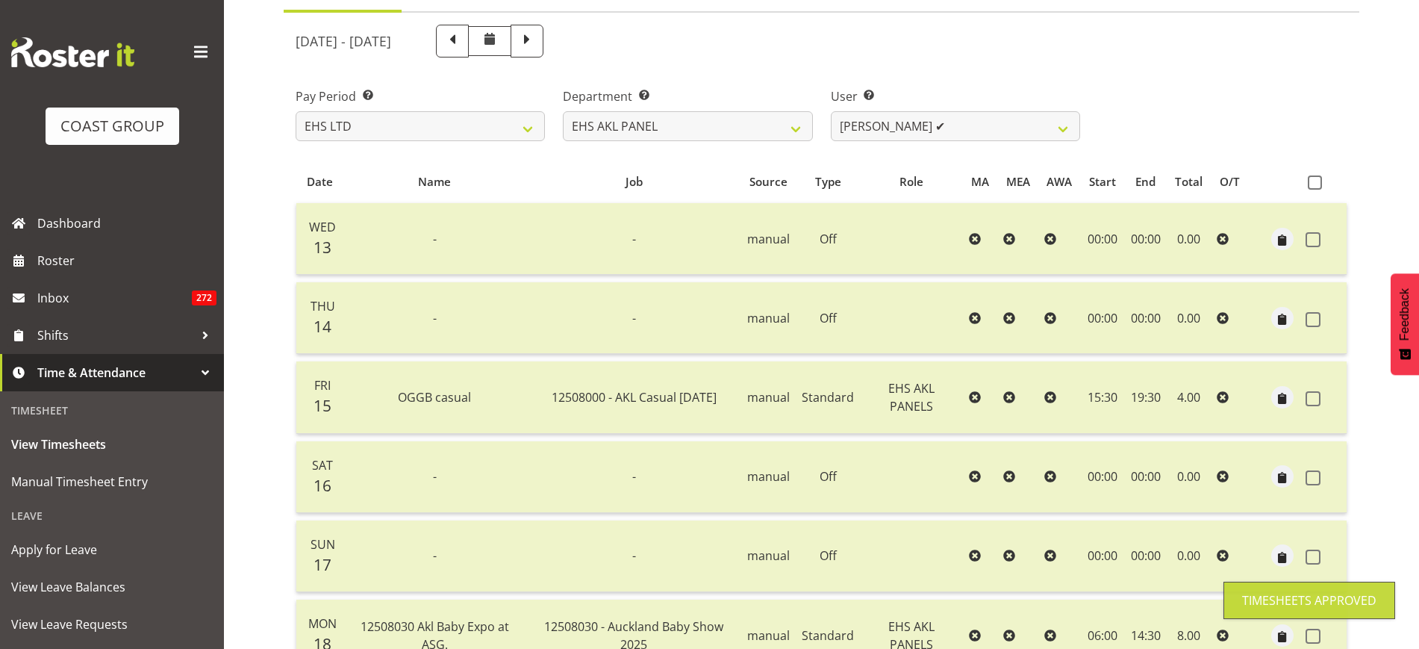
scroll to position [4, 0]
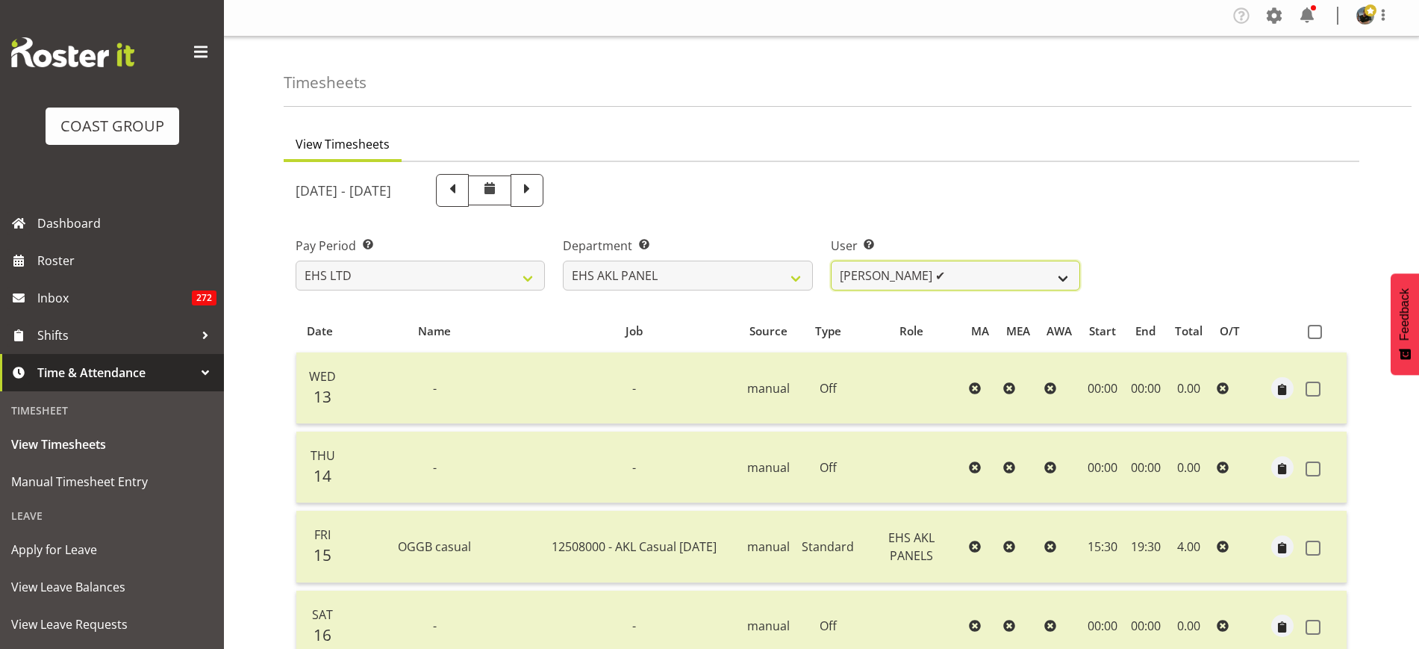
click at [1062, 278] on select "Abe Denton ✔ Cameron Phillips ✔ Chad Phillips ✔ Emmett Denton ✔ Fiona Berghoffe…" at bounding box center [955, 276] width 249 height 30
select select "1088"
click at [831, 261] on select "Abe Denton ✔ Cameron Phillips ✔ Chad Phillips ✔ Emmett Denton ✔ Fiona Berghoffe…" at bounding box center [955, 276] width 249 height 30
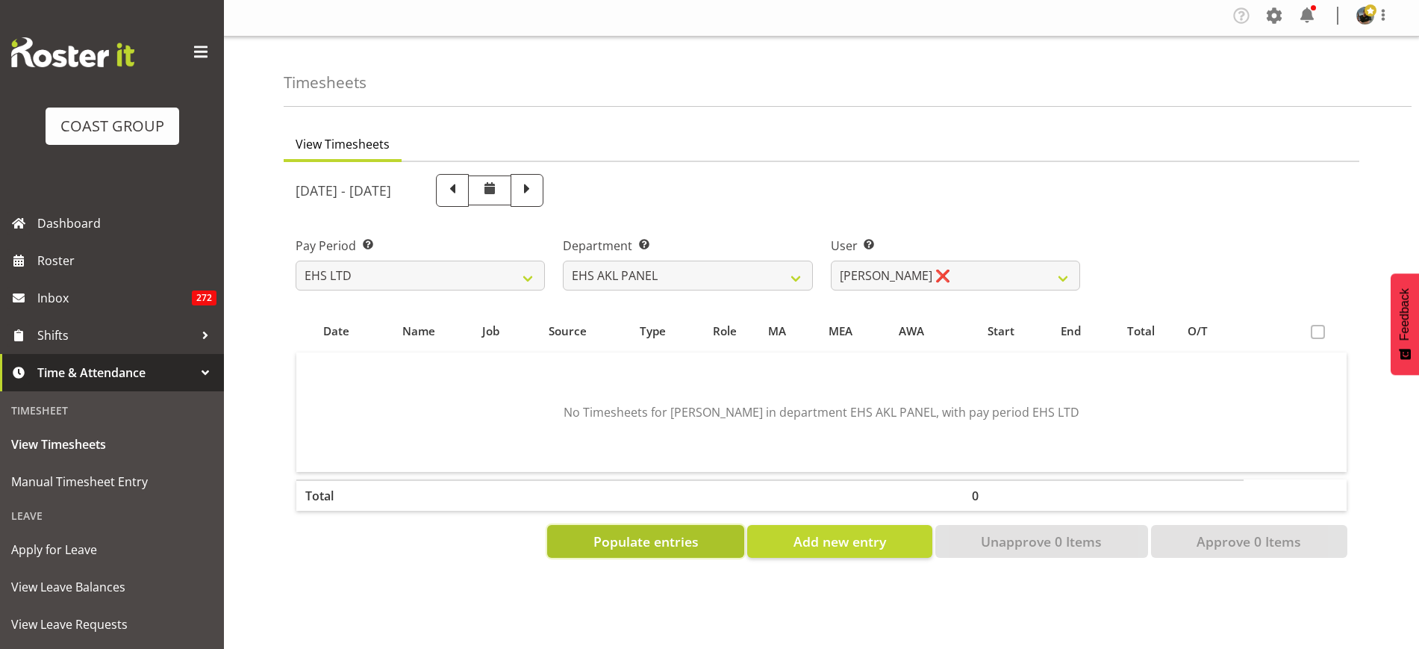
click at [650, 548] on span "Populate entries" at bounding box center [645, 541] width 105 height 19
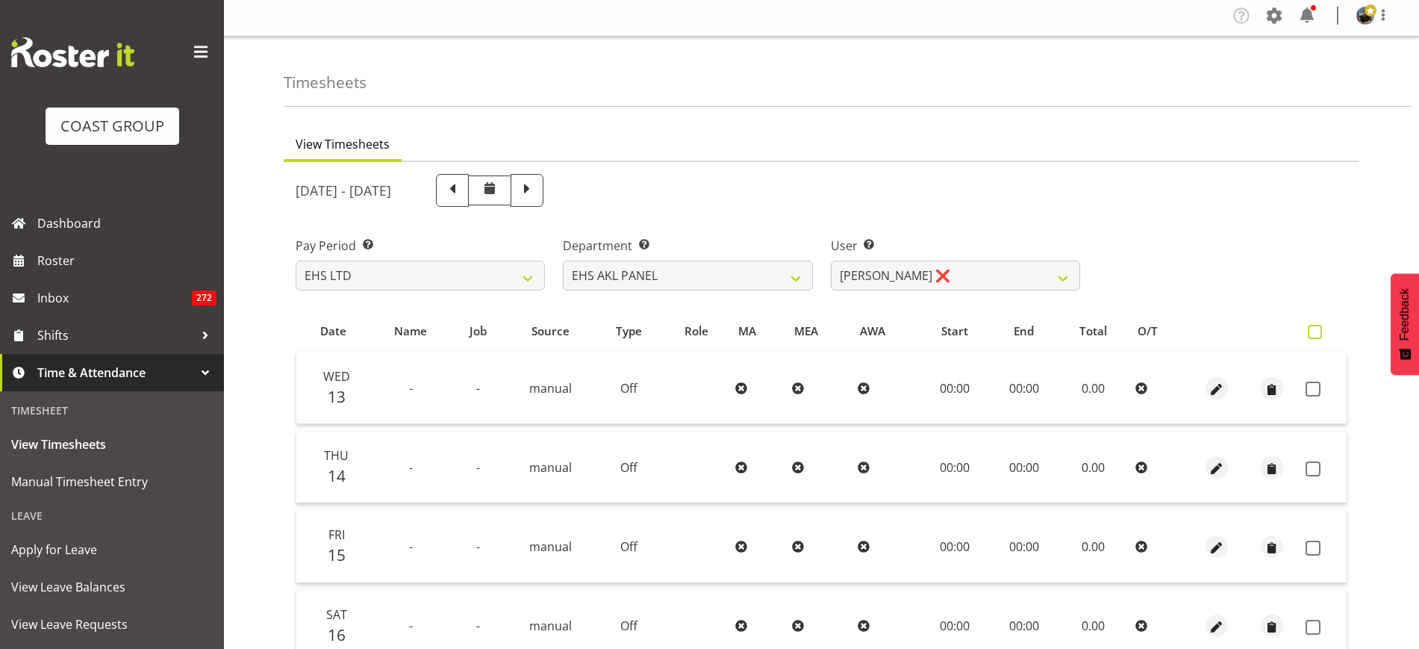
click at [1315, 328] on span at bounding box center [1315, 332] width 14 height 14
click at [1315, 328] on input "checkbox" at bounding box center [1313, 332] width 10 height 10
checkbox input "true"
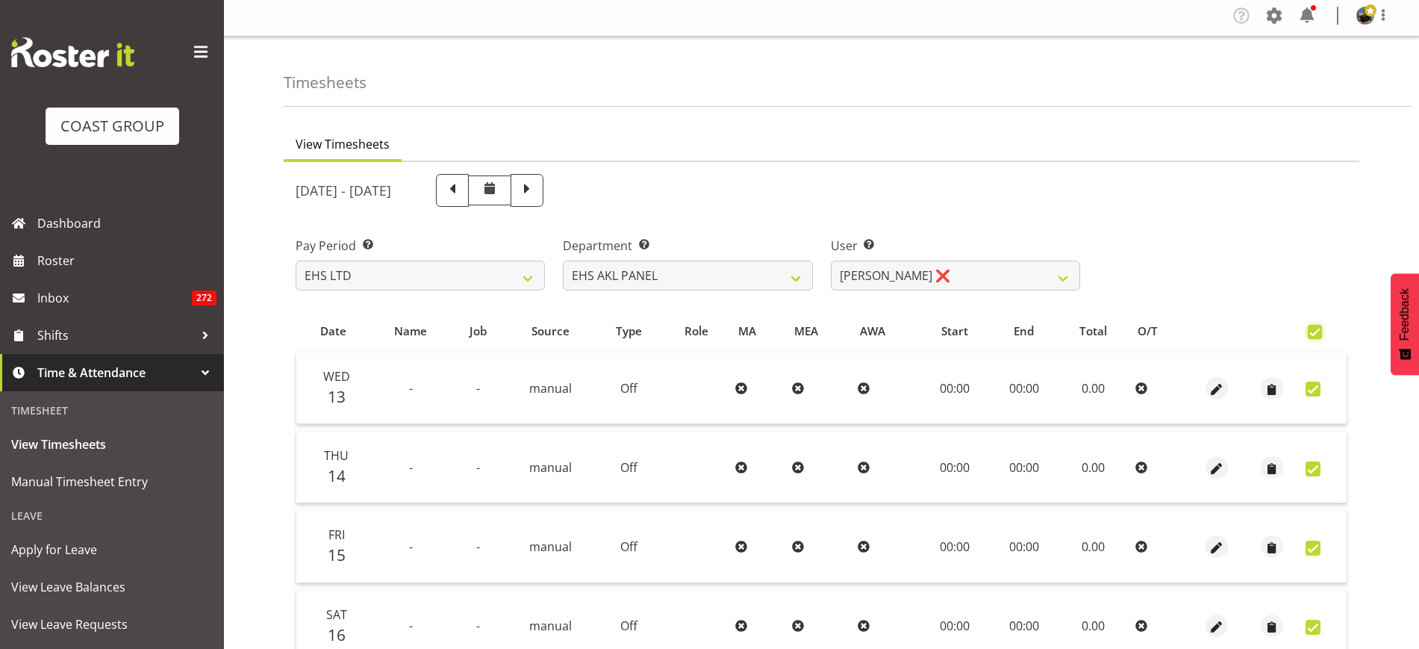
checkbox input "true"
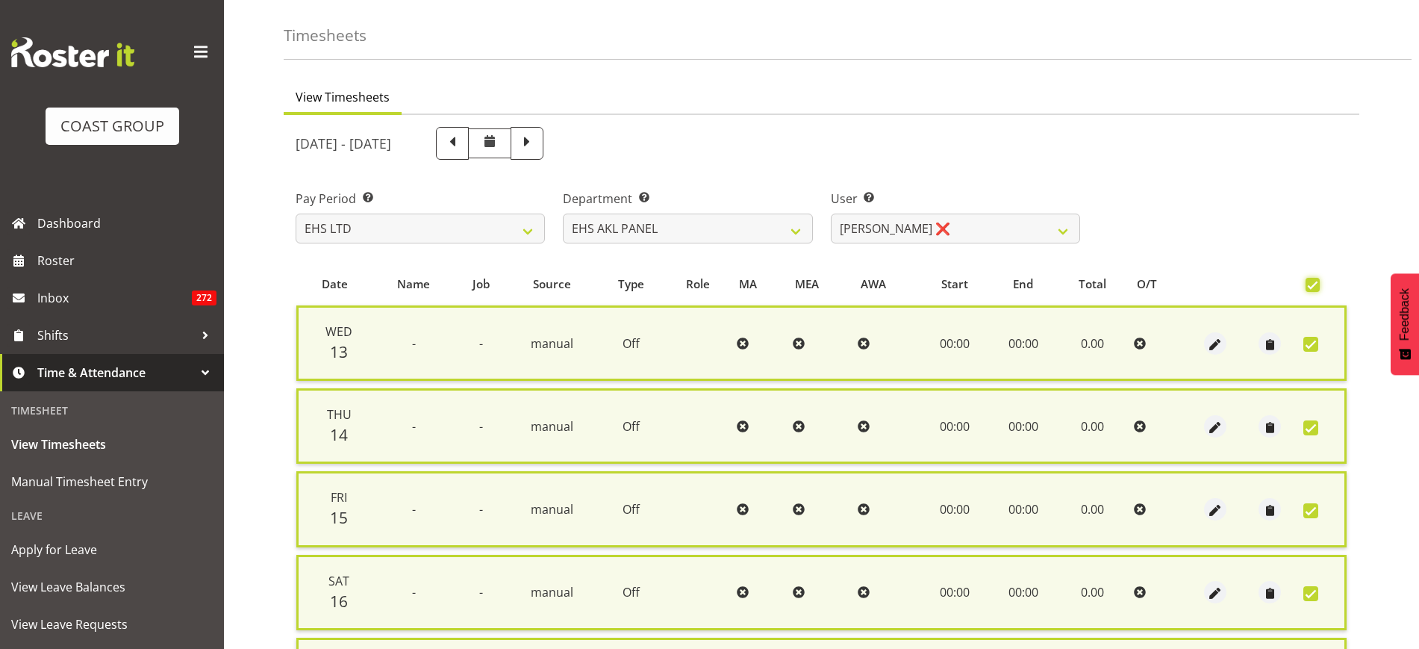
scroll to position [402, 0]
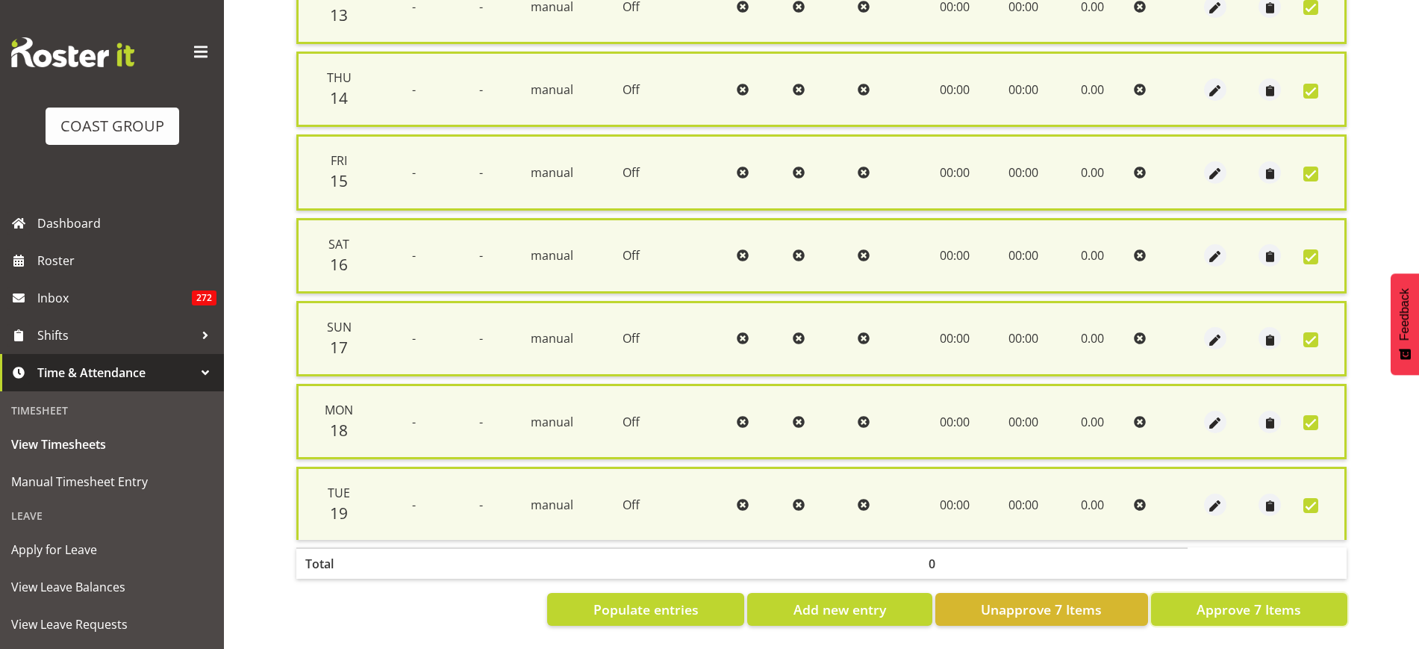
click at [1261, 602] on span "Approve 7 Items" at bounding box center [1249, 608] width 105 height 19
checkbox input "false"
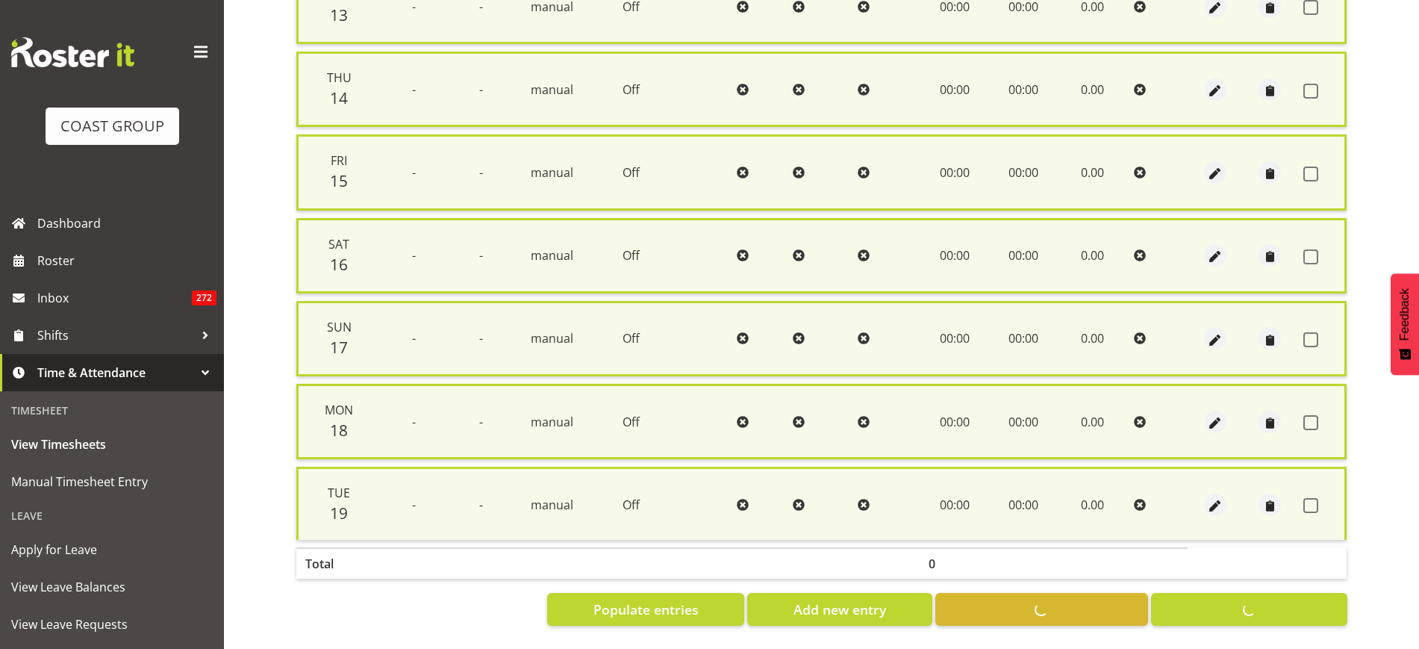
checkbox input "false"
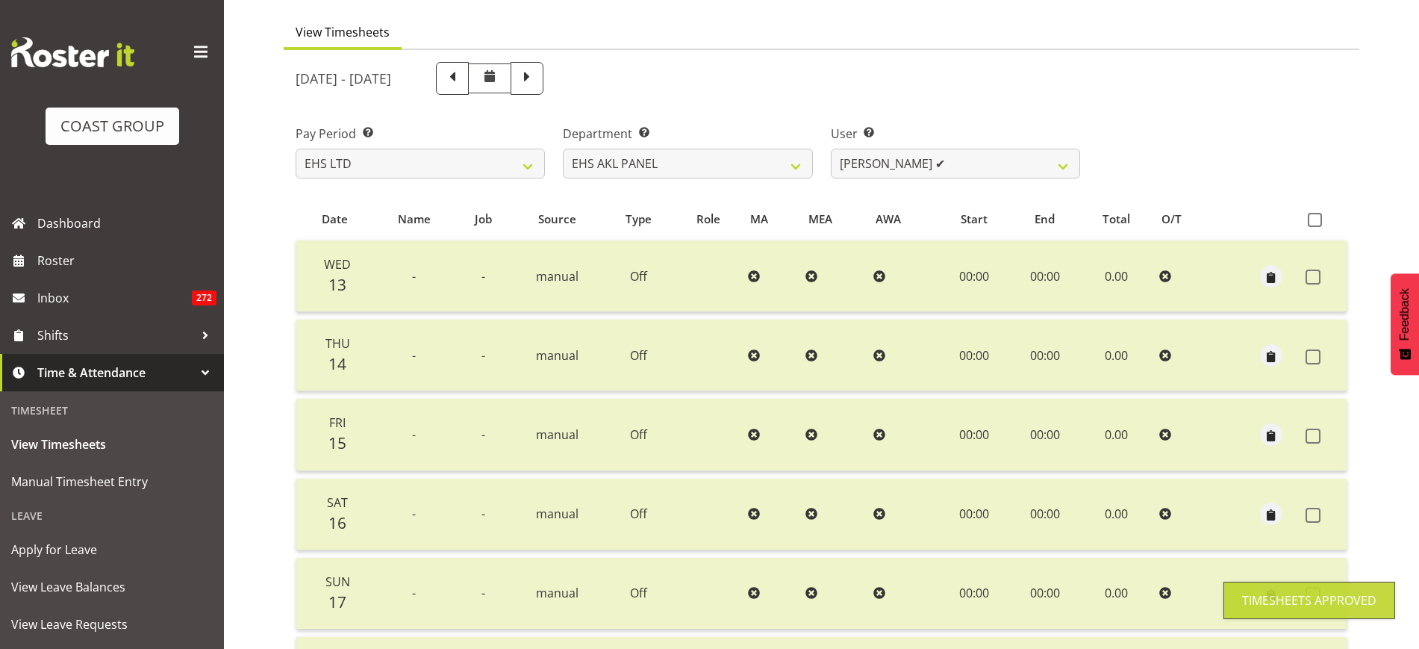
scroll to position [97, 0]
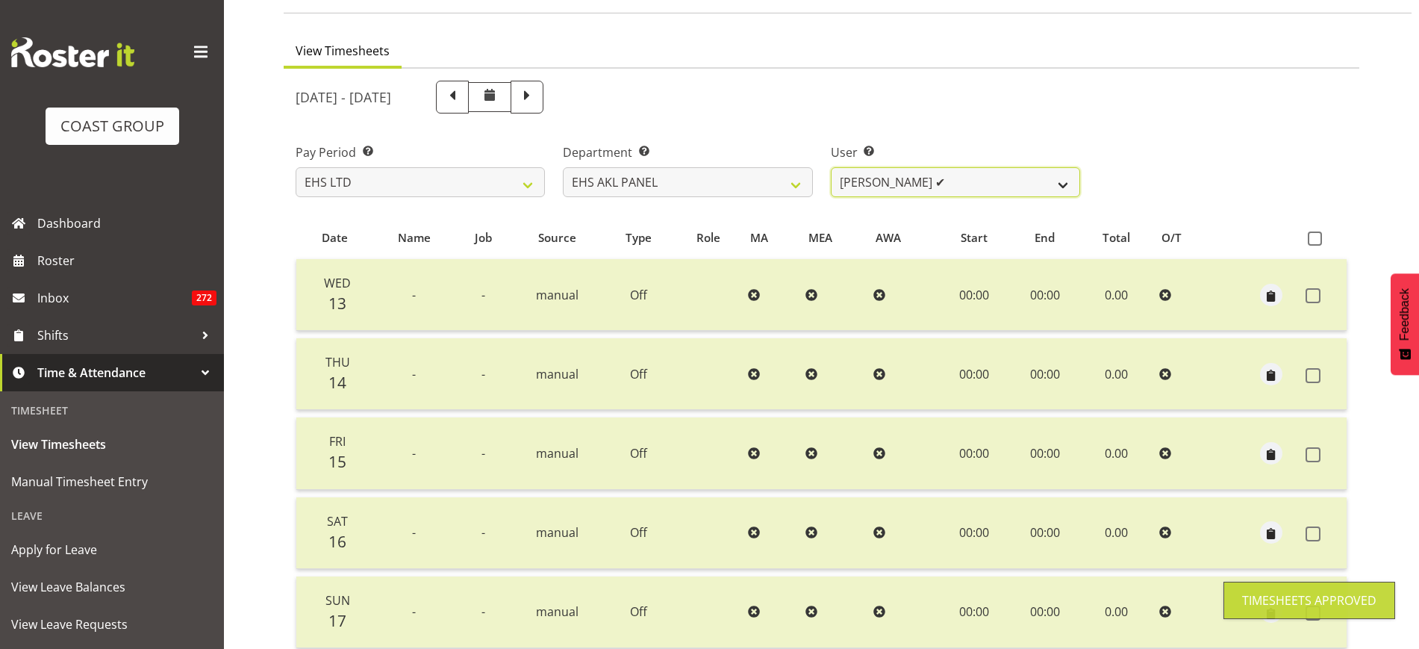
click at [1065, 183] on select "Abe Denton ✔ Cameron Phillips ✔ Chad Phillips ✔ Emmett Denton ✔ Fiona Berghoffe…" at bounding box center [955, 182] width 249 height 30
select select "1089"
click at [831, 167] on select "Abe Denton ✔ Cameron Phillips ✔ Chad Phillips ✔ Emmett Denton ✔ Fiona Berghoffe…" at bounding box center [955, 182] width 249 height 30
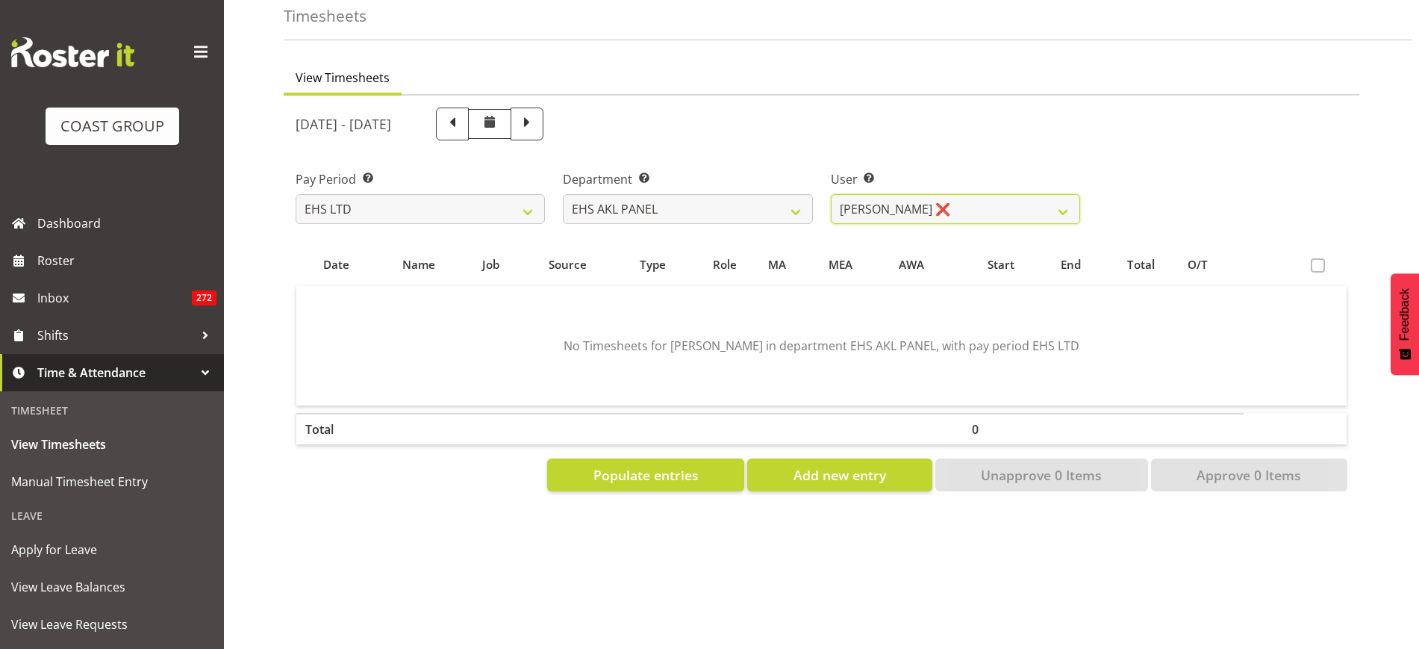
scroll to position [84, 0]
click at [695, 465] on span "Populate entries" at bounding box center [645, 474] width 105 height 19
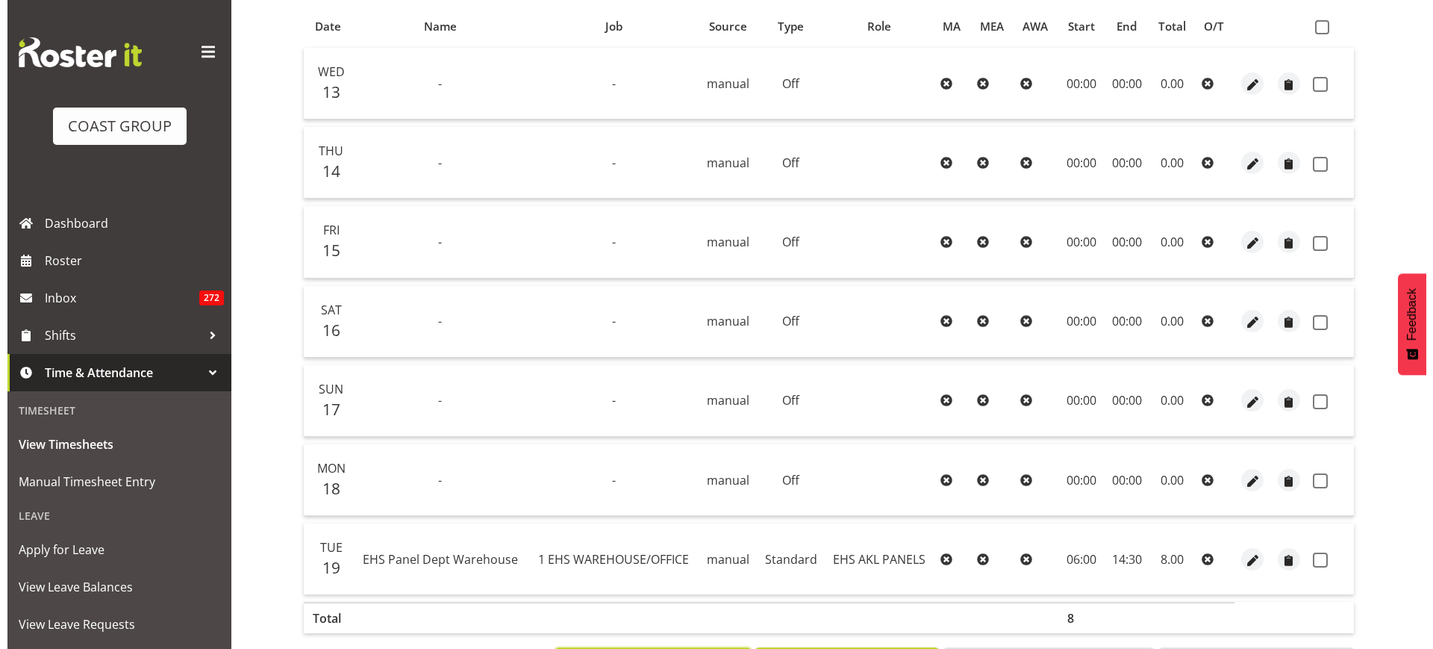
scroll to position [364, 0]
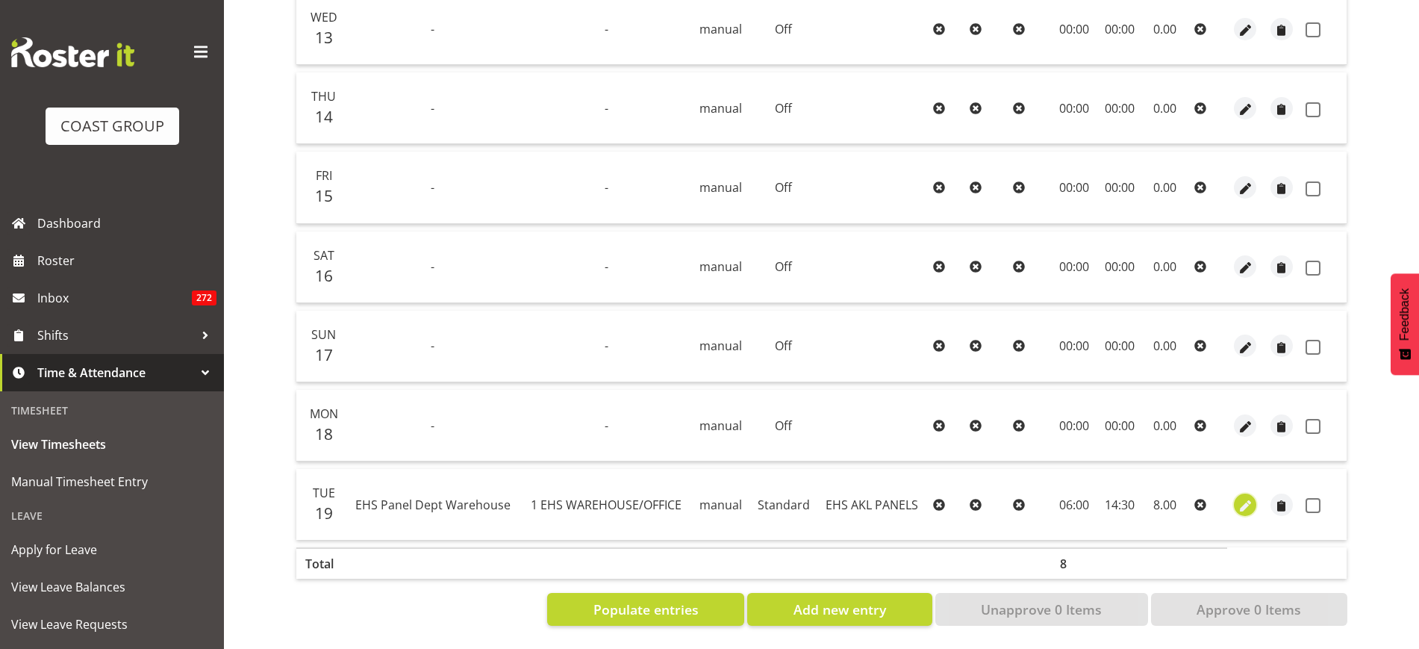
click at [1250, 502] on span "button" at bounding box center [1245, 505] width 17 height 17
select select "Standard"
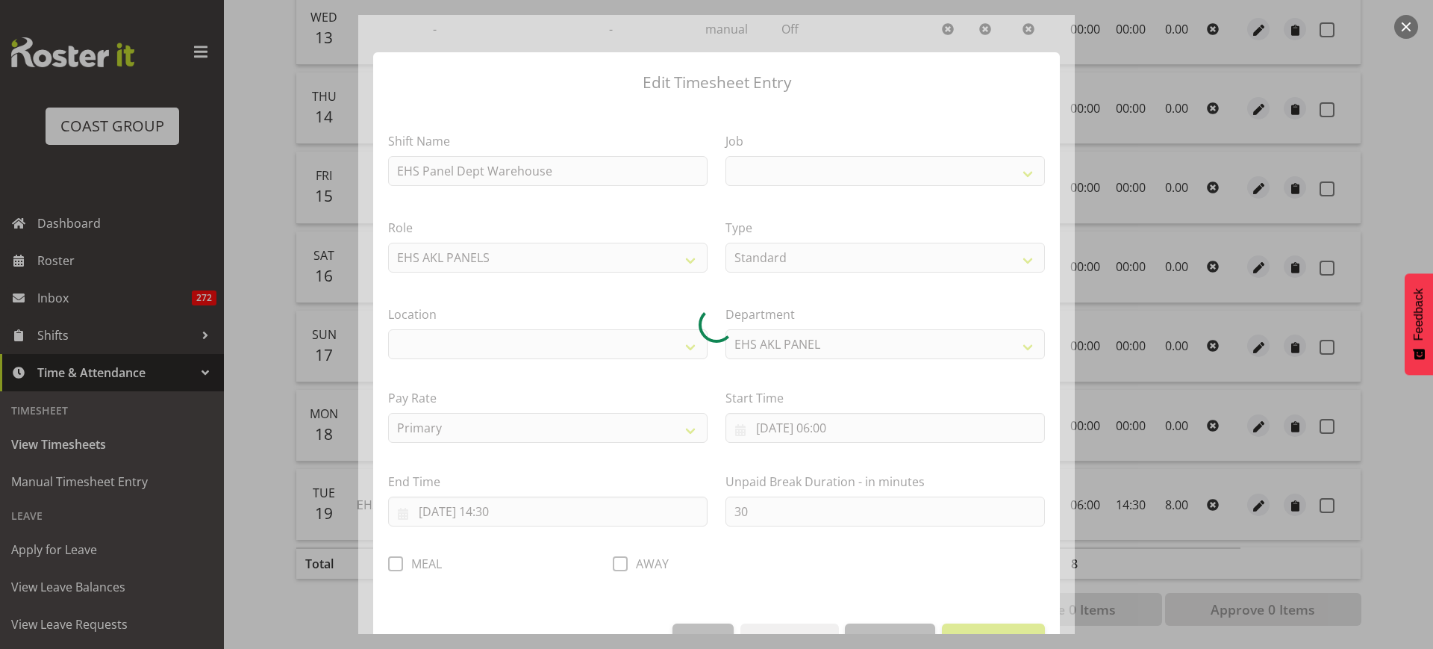
select select
select select "69"
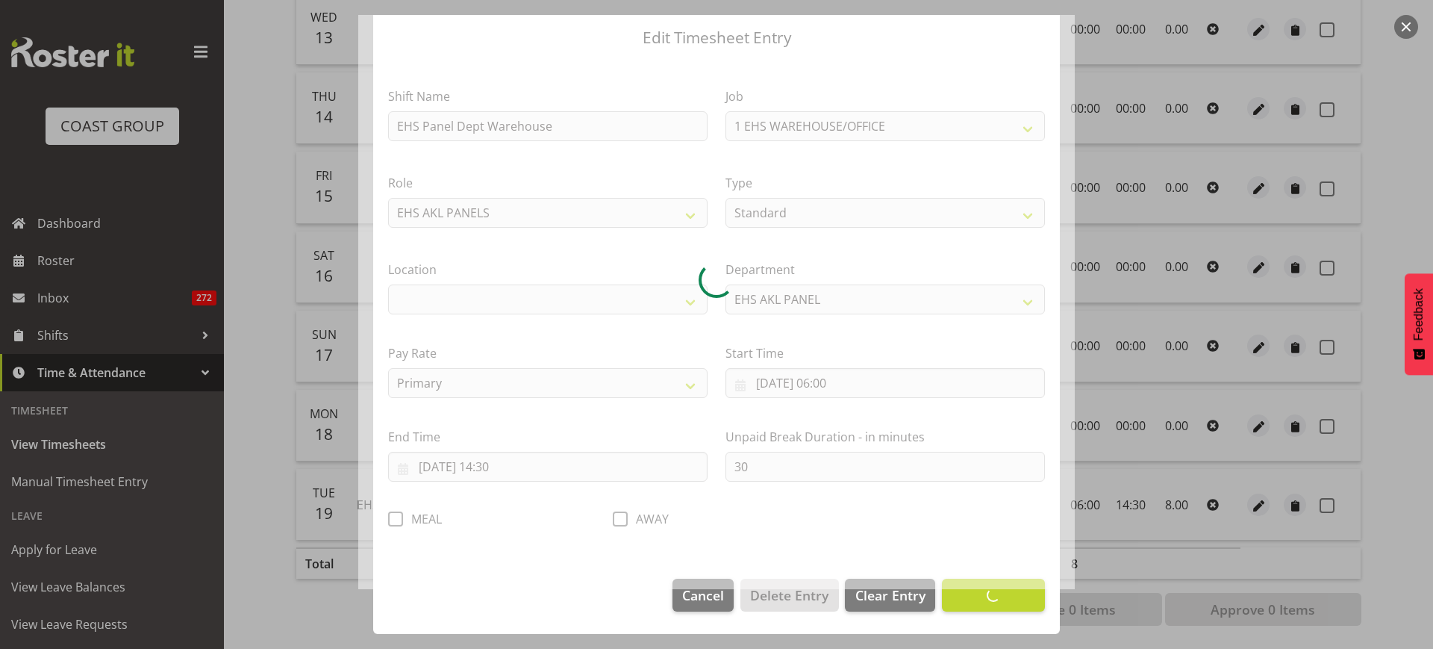
select select "35"
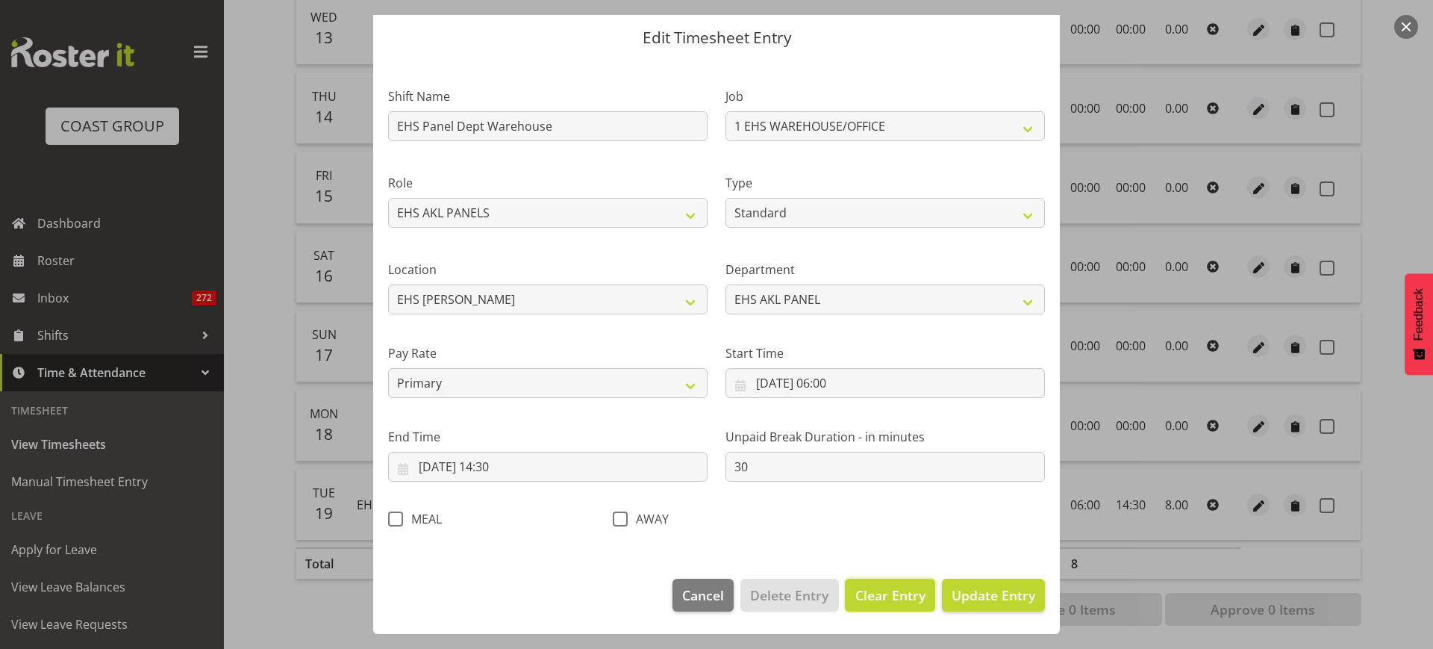
click at [873, 593] on span "Clear Entry" at bounding box center [891, 594] width 70 height 19
select select "Off"
type input "0"
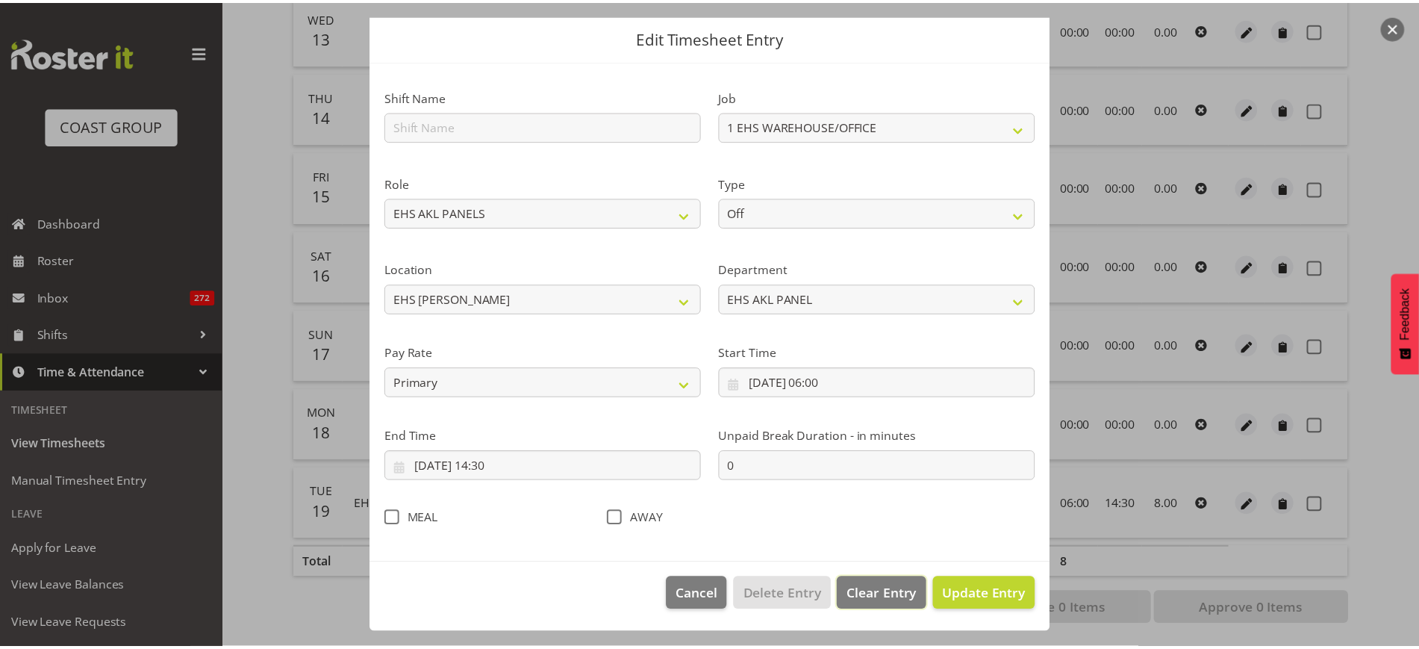
scroll to position [0, 0]
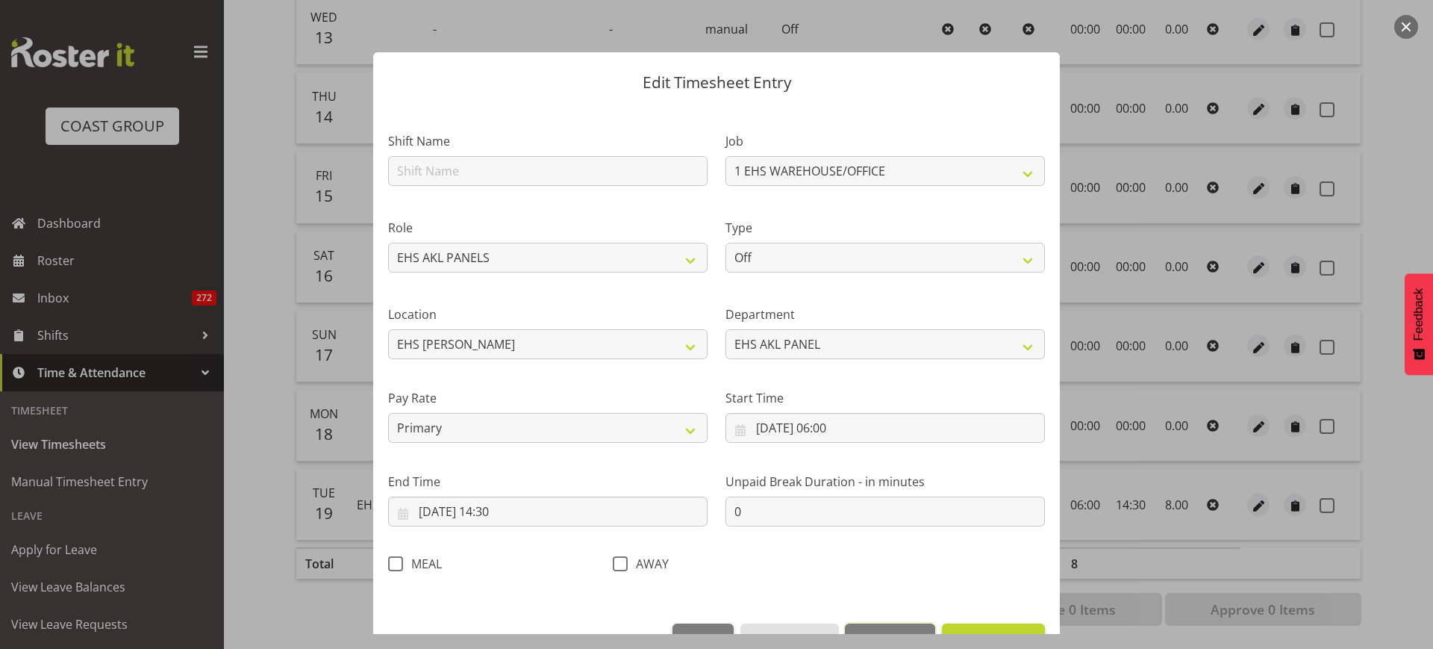
select select
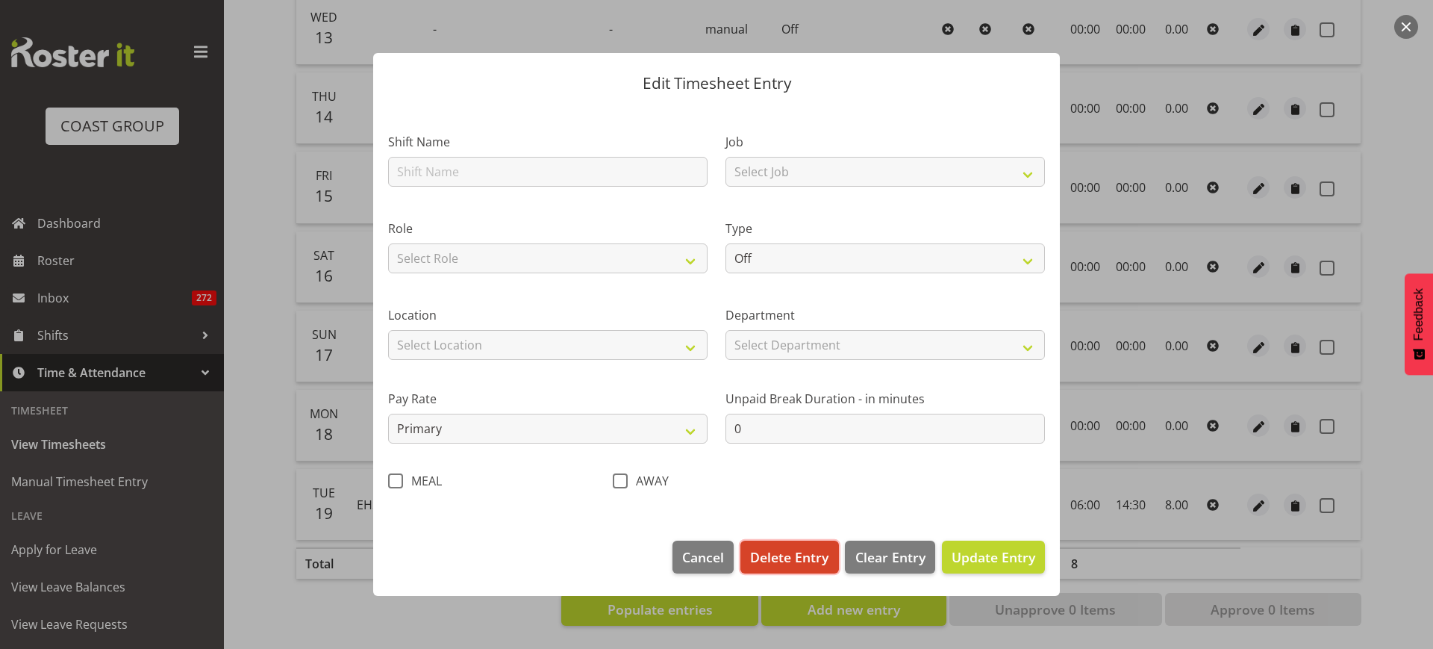
click at [802, 558] on span "Delete Entry" at bounding box center [789, 556] width 78 height 19
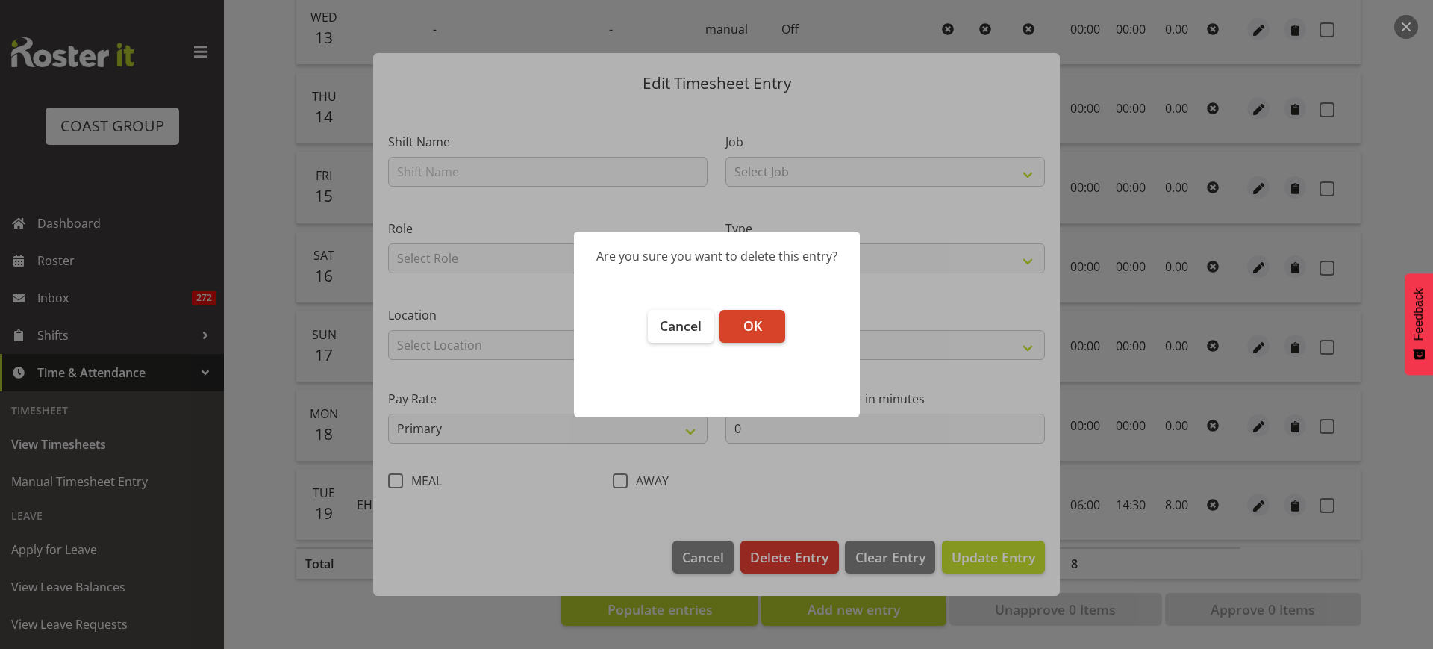
click at [764, 326] on button "OK" at bounding box center [753, 326] width 66 height 33
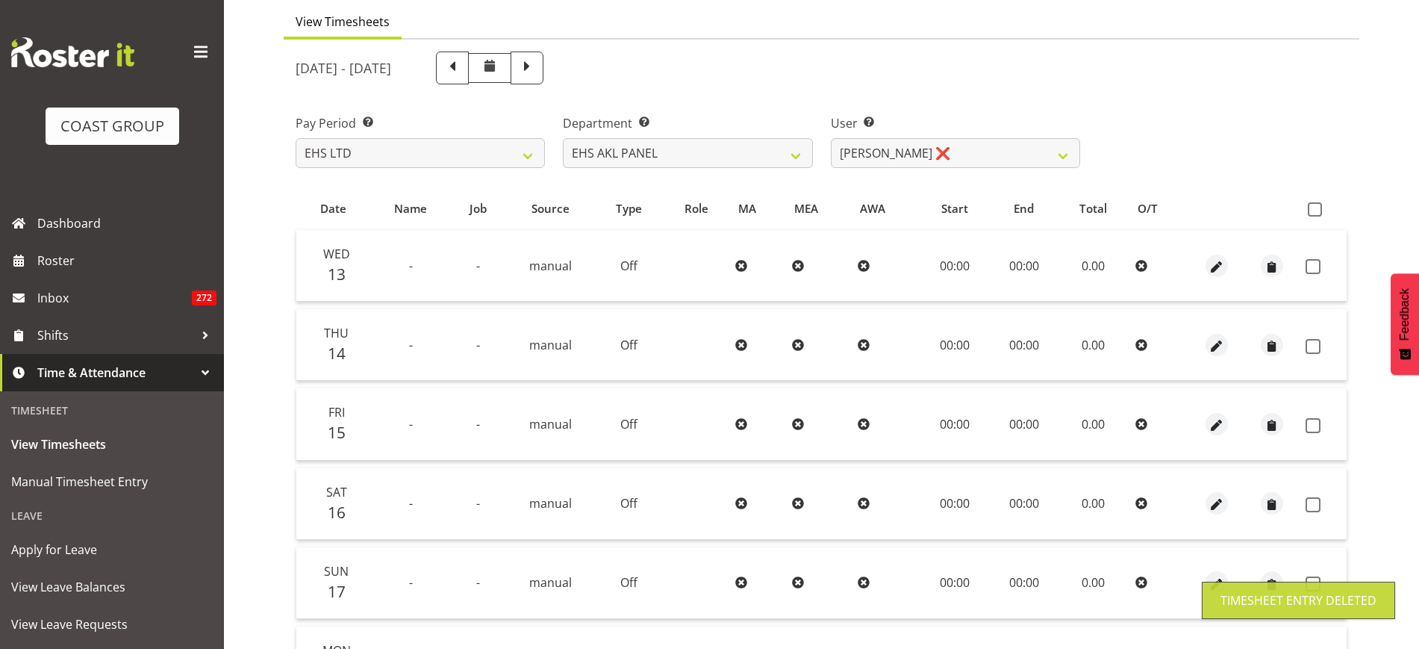
scroll to position [18, 0]
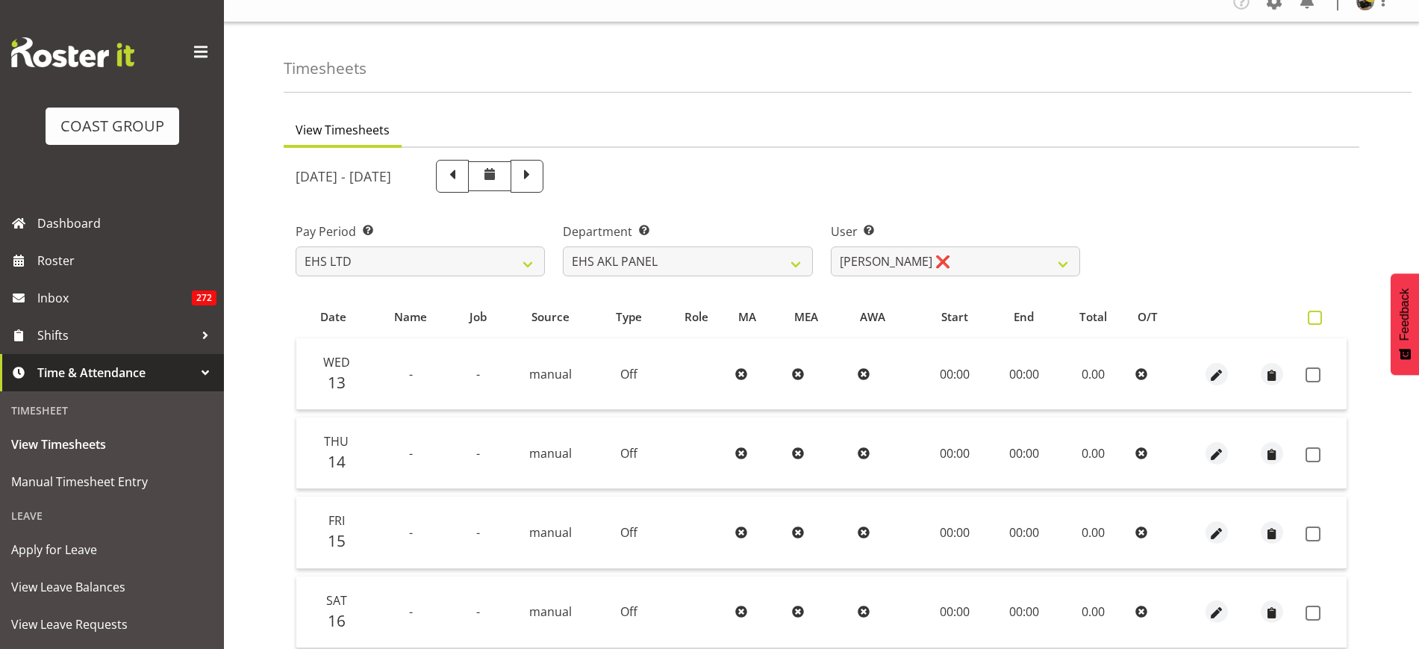
click at [1316, 317] on span at bounding box center [1315, 318] width 14 height 14
click at [1316, 317] on input "checkbox" at bounding box center [1313, 318] width 10 height 10
checkbox input "true"
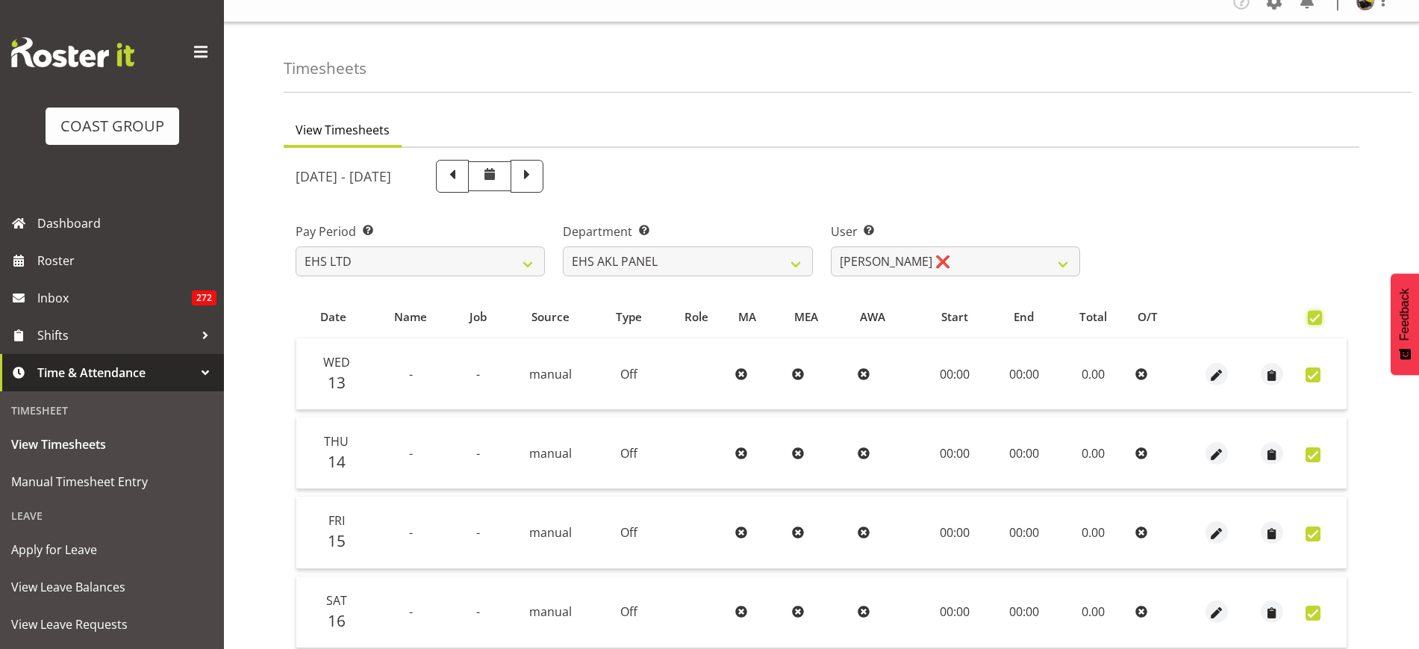
checkbox input "true"
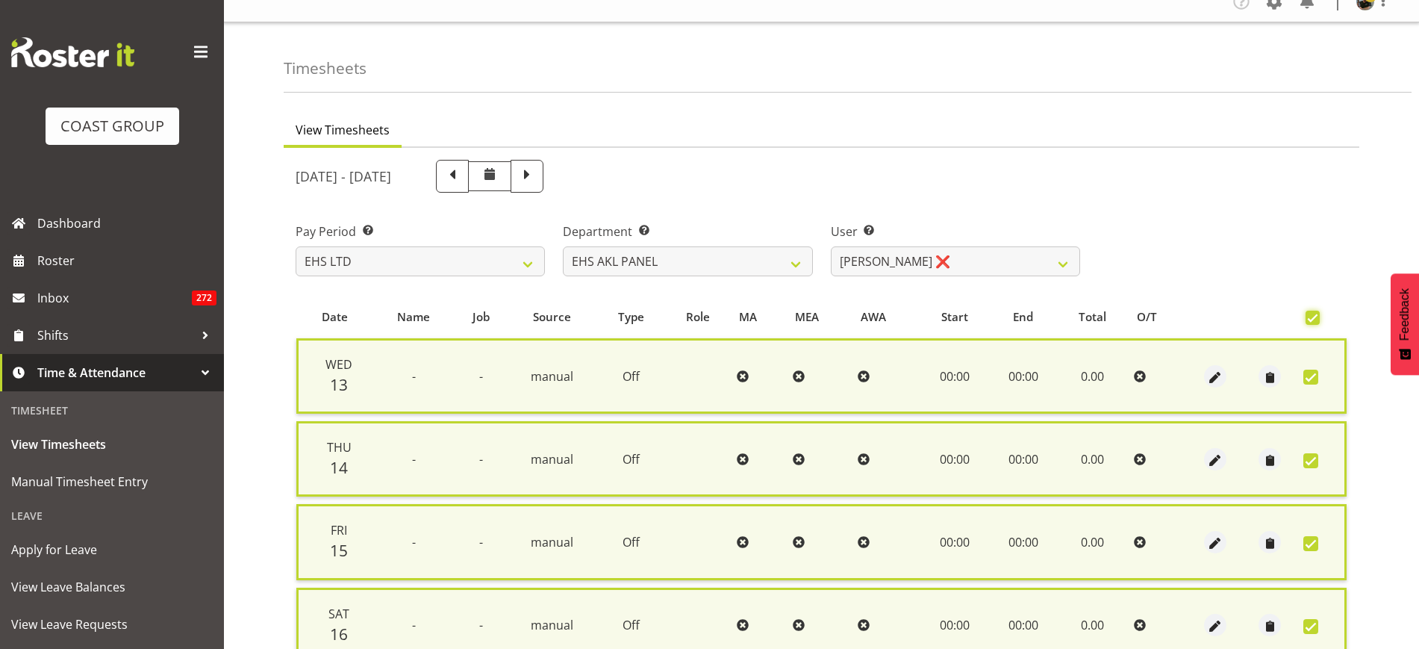
scroll to position [319, 0]
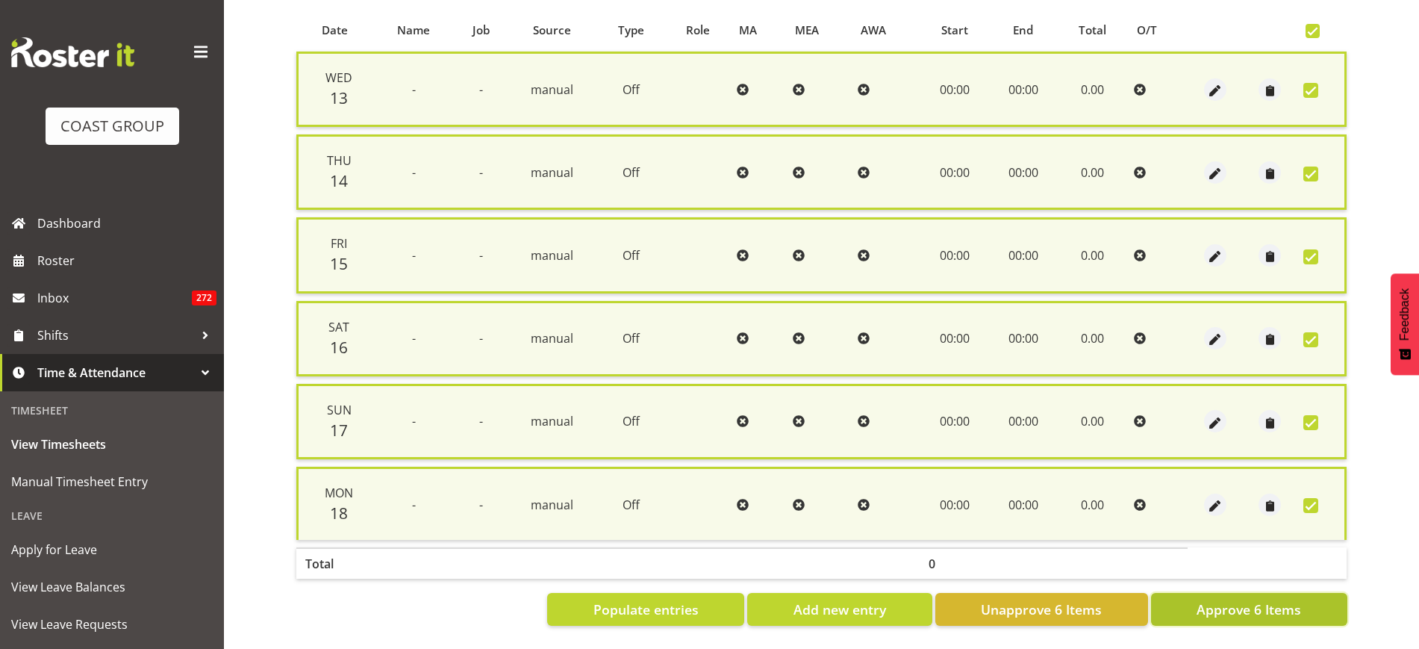
click at [1230, 599] on span "Approve 6 Items" at bounding box center [1249, 608] width 105 height 19
checkbox input "false"
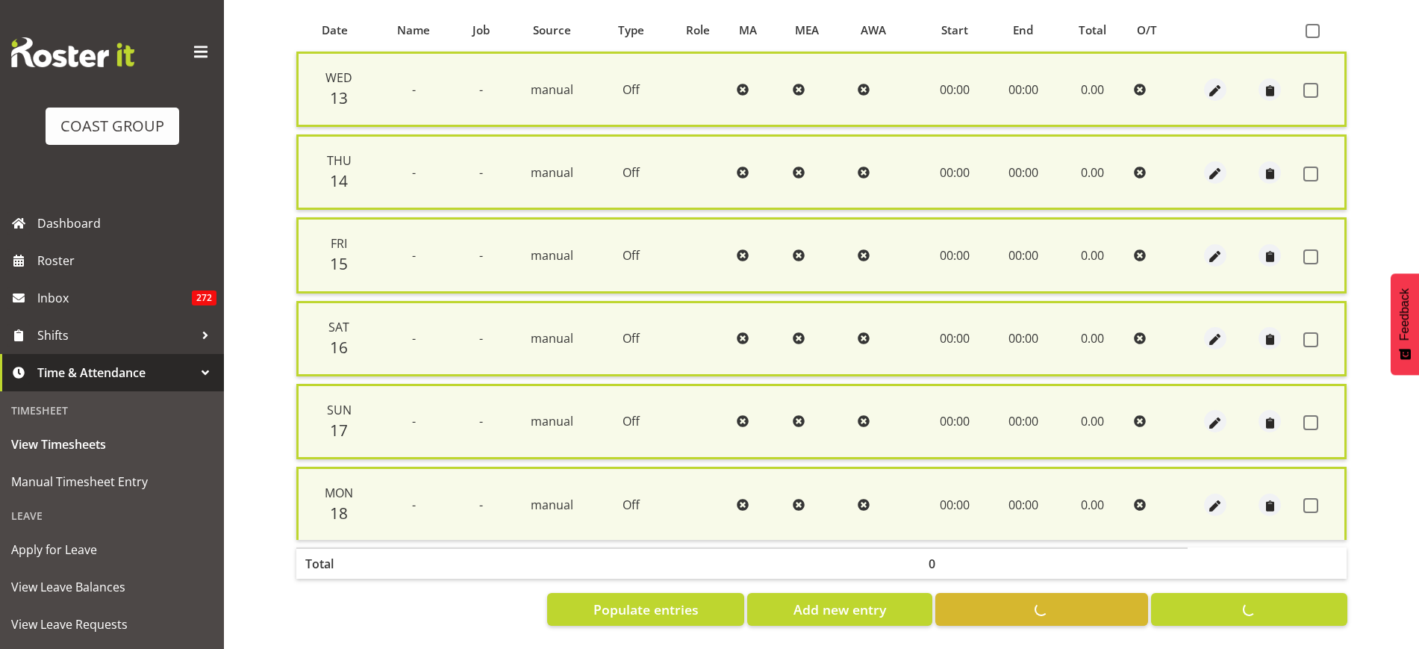
checkbox input "false"
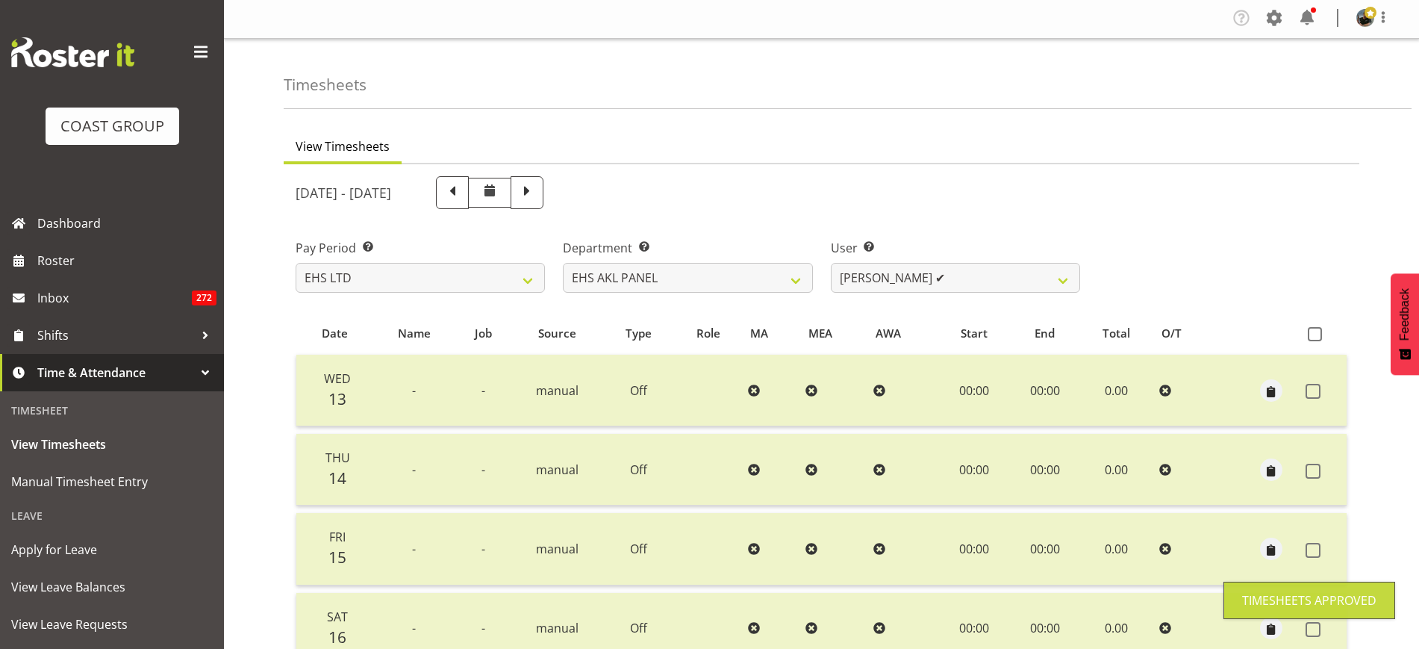
scroll to position [0, 0]
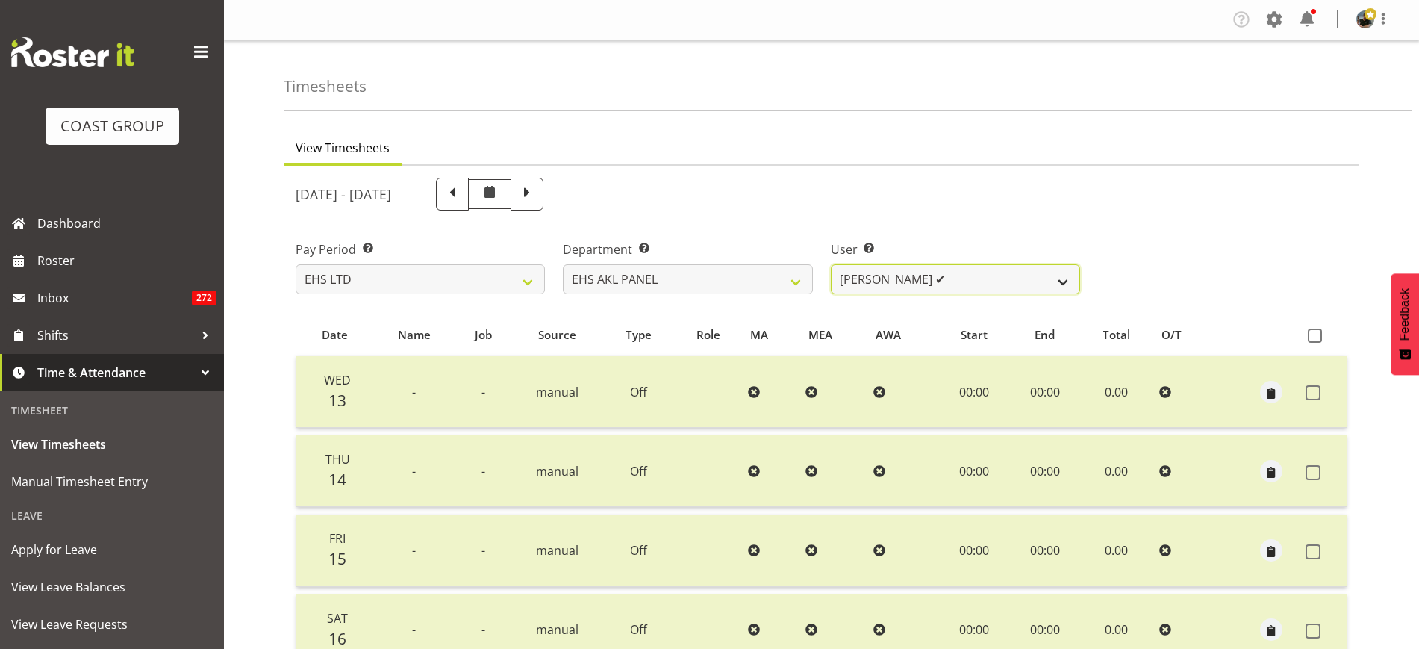
click at [1063, 279] on select "Abe Denton ✔ Cameron Phillips ✔ Chad Phillips ✔ Emmett Denton ✔ Fiona Berghoffe…" at bounding box center [955, 279] width 249 height 30
select select "2627"
click at [831, 264] on select "Abe Denton ✔ Cameron Phillips ✔ Chad Phillips ✔ Emmett Denton ✔ Fiona Berghoffe…" at bounding box center [955, 279] width 249 height 30
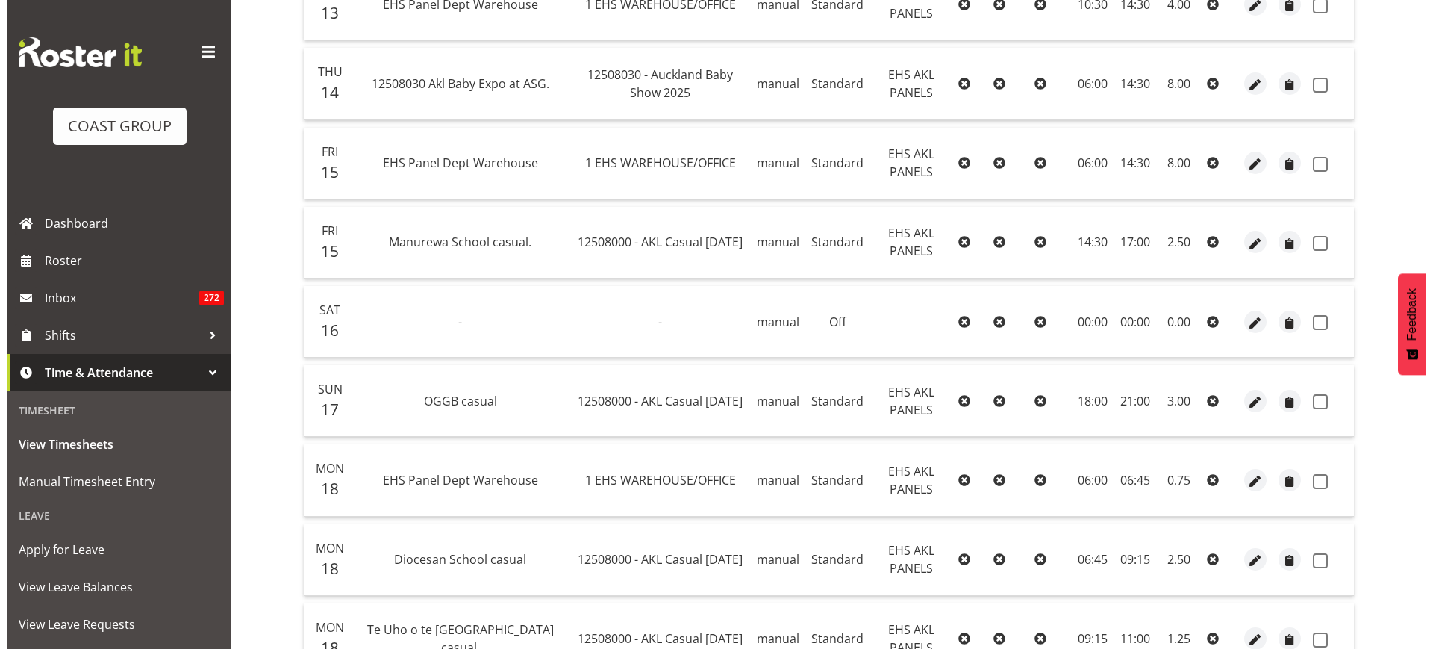
scroll to position [560, 0]
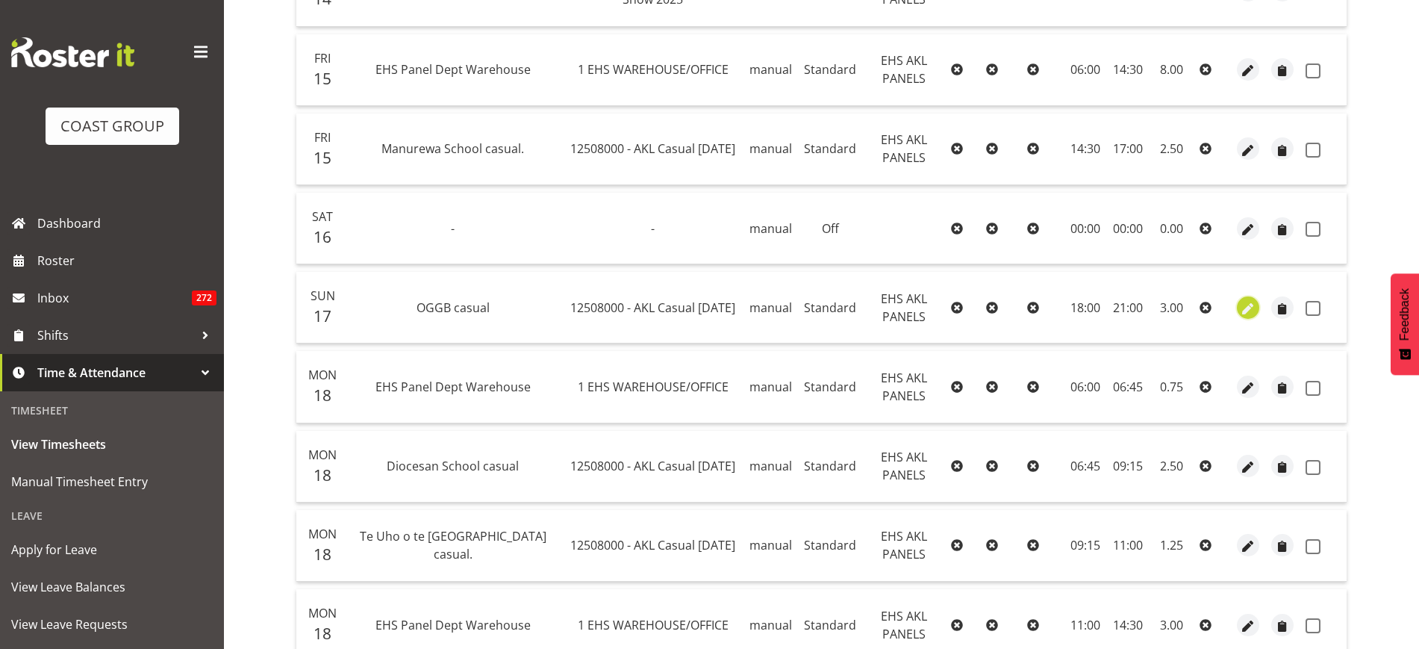
click at [1248, 309] on span "button" at bounding box center [1248, 308] width 17 height 17
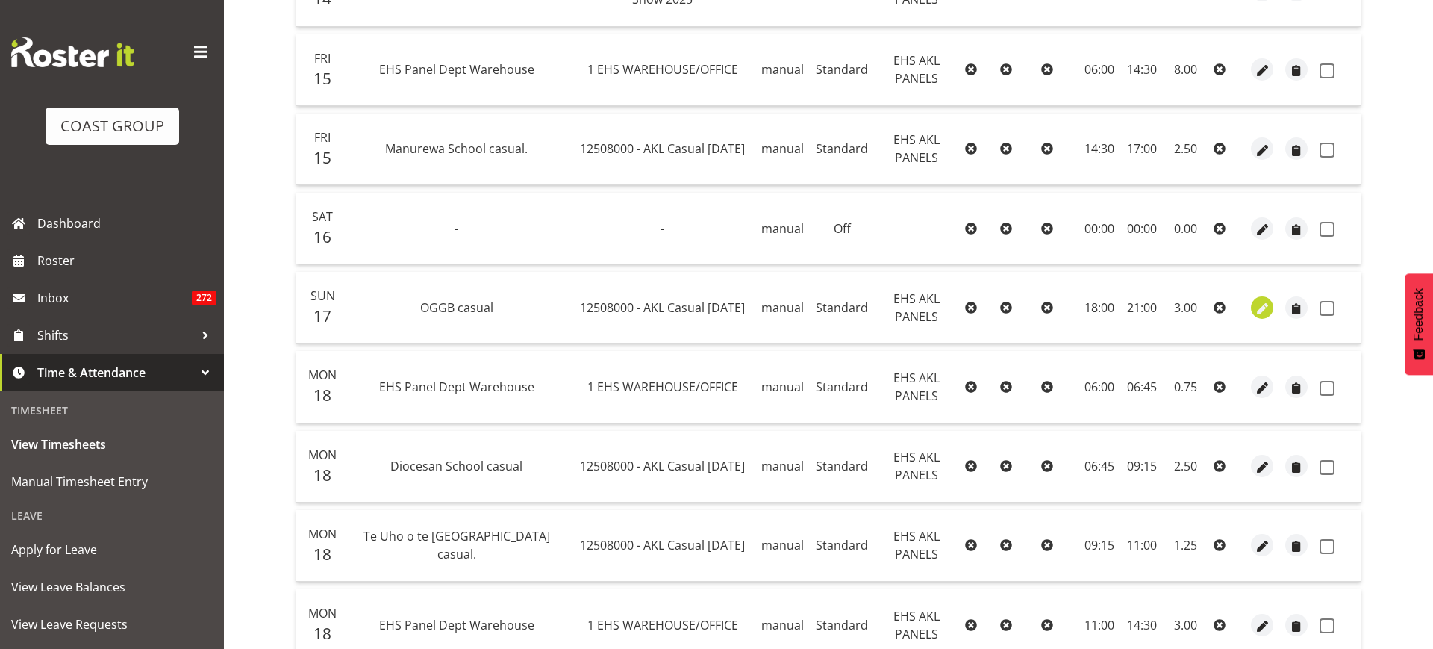
select select "Standard"
select select "7"
select select "2025"
select select "21"
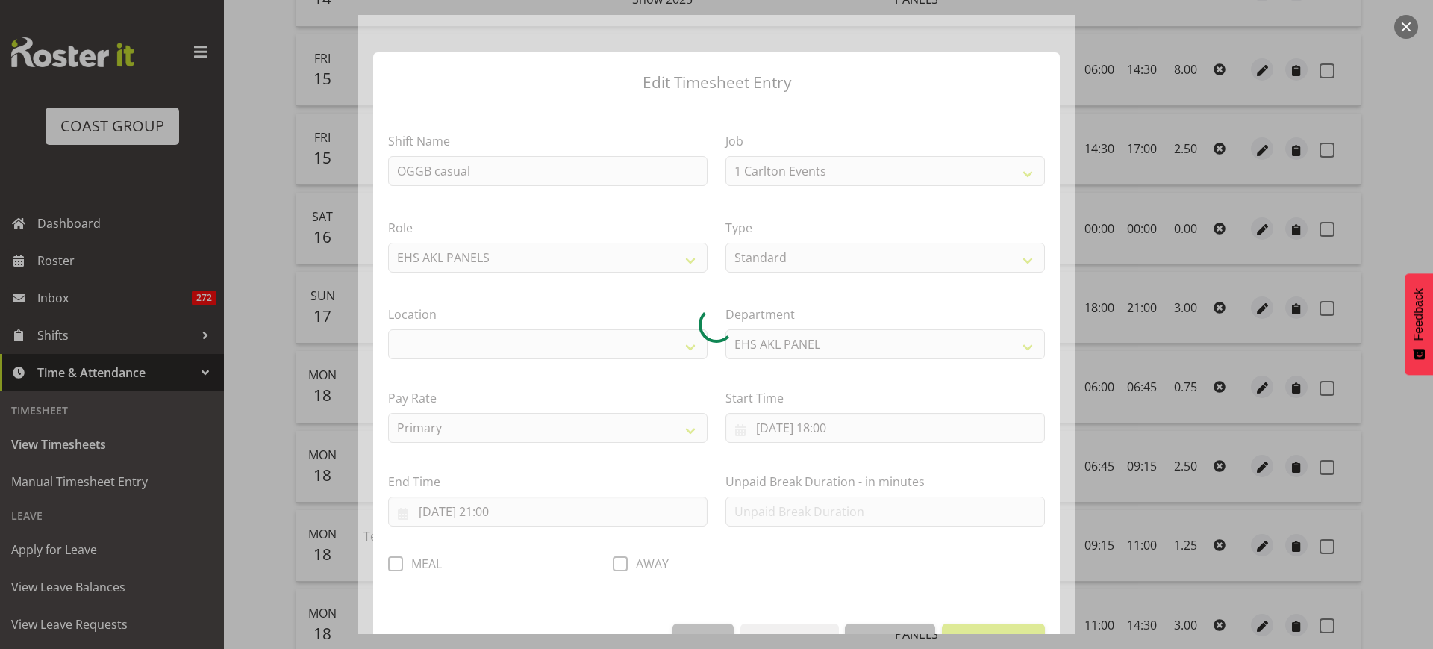
select select "8652"
select select "35"
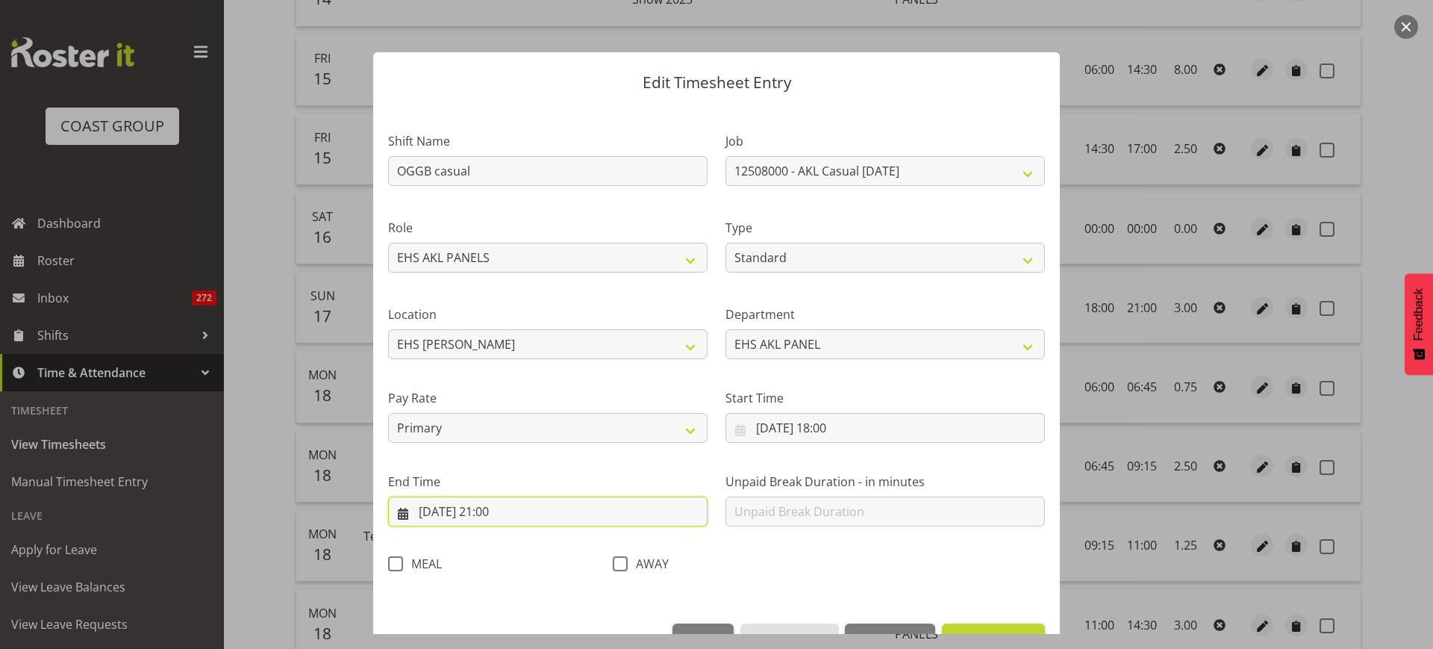
click at [558, 511] on input "17/08/2025, 21:00" at bounding box center [548, 511] width 320 height 30
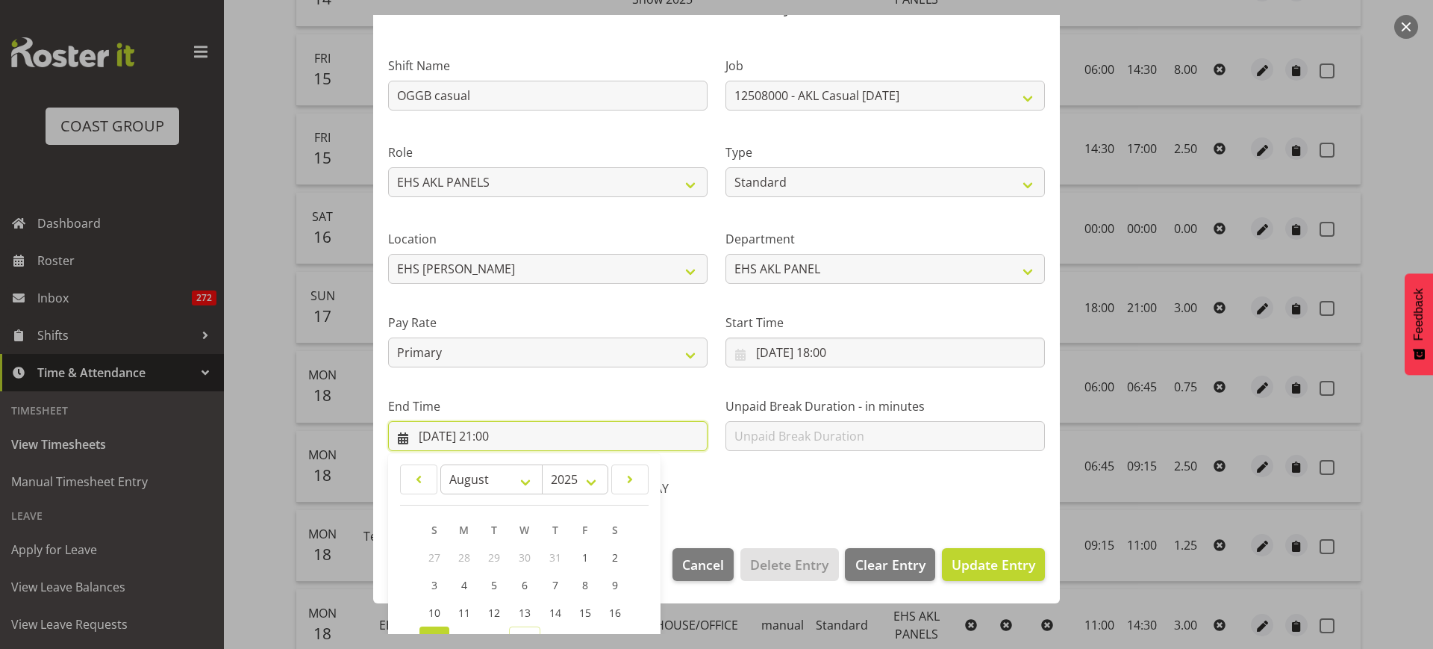
scroll to position [234, 0]
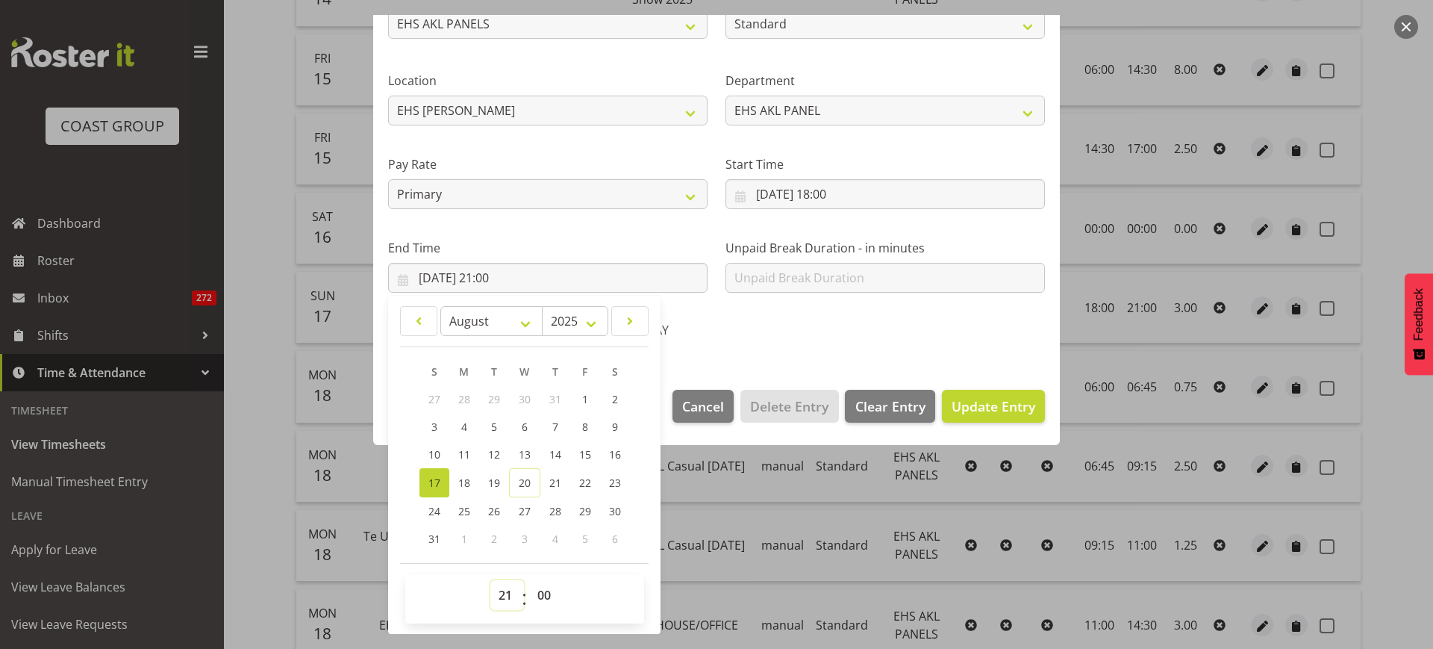
click at [507, 598] on select "00 01 02 03 04 05 06 07 08 09 10 11 12 13 14 15 16 17 18 19 20 21 22 23" at bounding box center [507, 595] width 34 height 30
select select "22"
click at [490, 580] on select "00 01 02 03 04 05 06 07 08 09 10 11 12 13 14 15 16 17 18 19 20 21 22 23" at bounding box center [507, 595] width 34 height 30
type input "17/08/2025, 22:00"
click at [894, 342] on div "Shift Name OGGB casual Job 1 Carlton Events 1 Carlton Hamilton 1 Carlton Wellin…" at bounding box center [716, 114] width 675 height 473
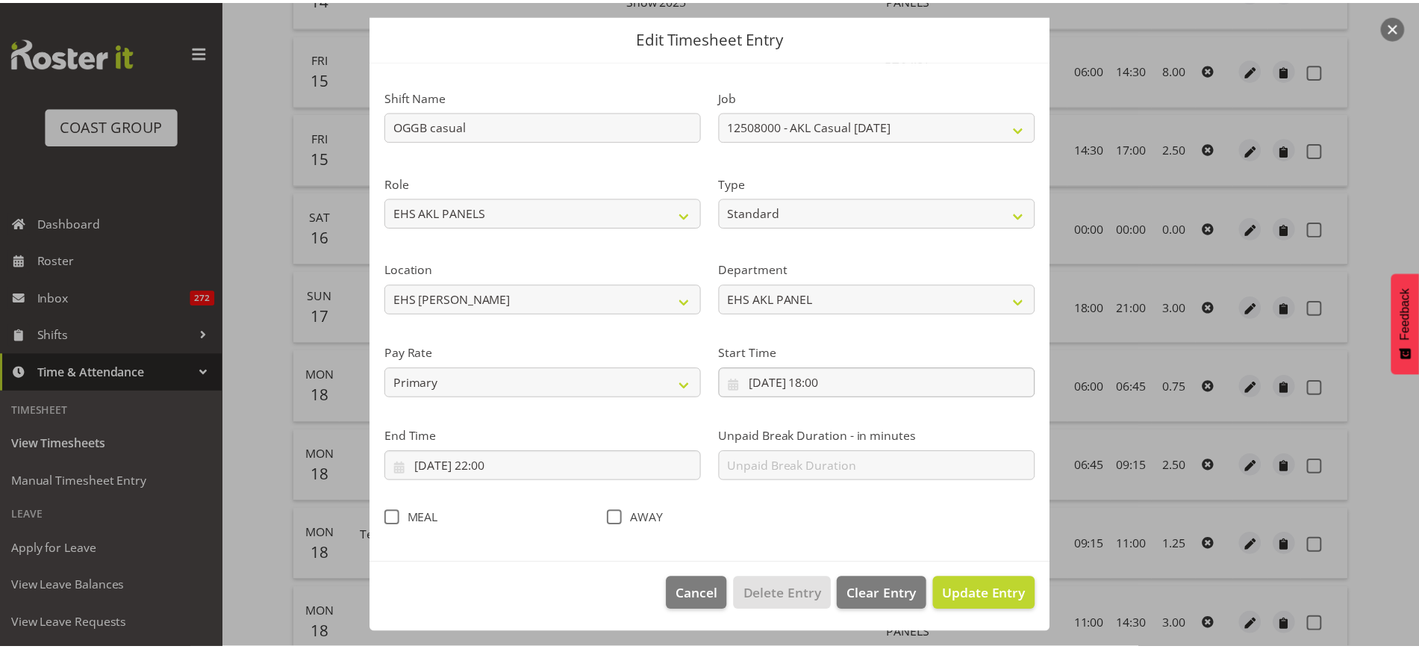
scroll to position [45, 0]
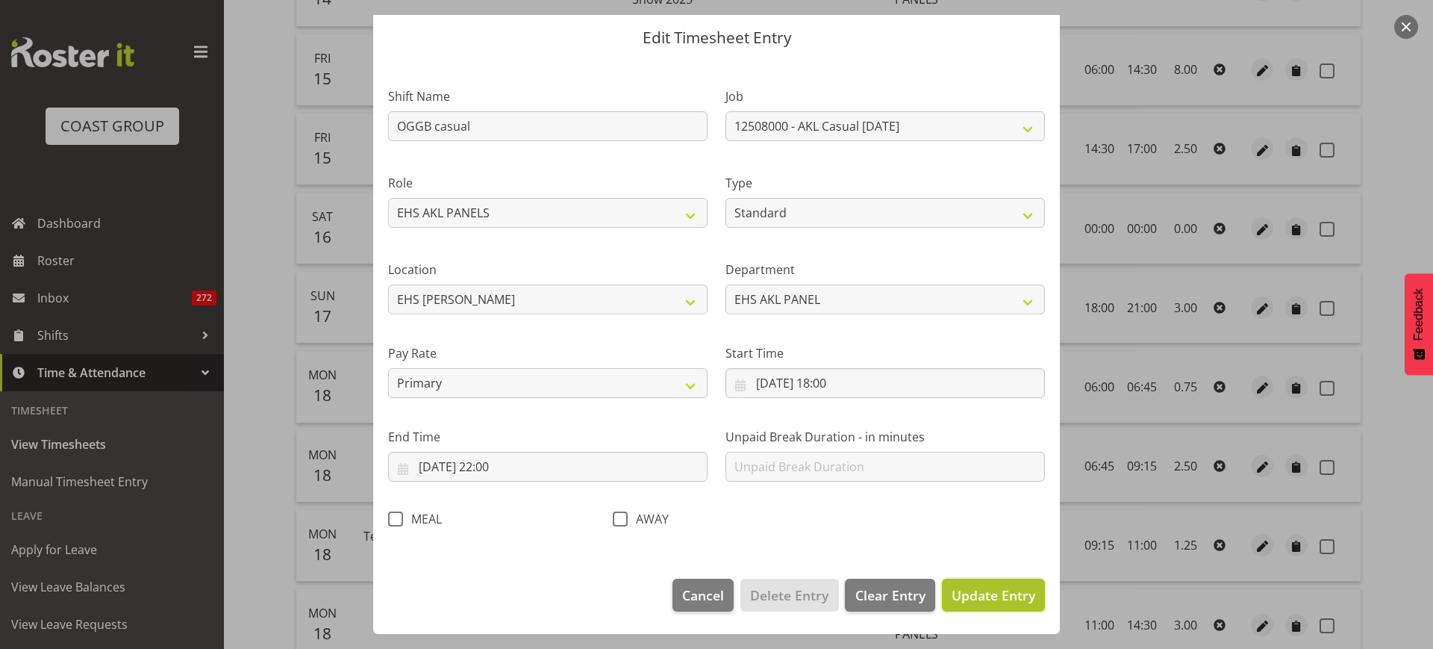
click at [976, 594] on span "Update Entry" at bounding box center [994, 595] width 84 height 18
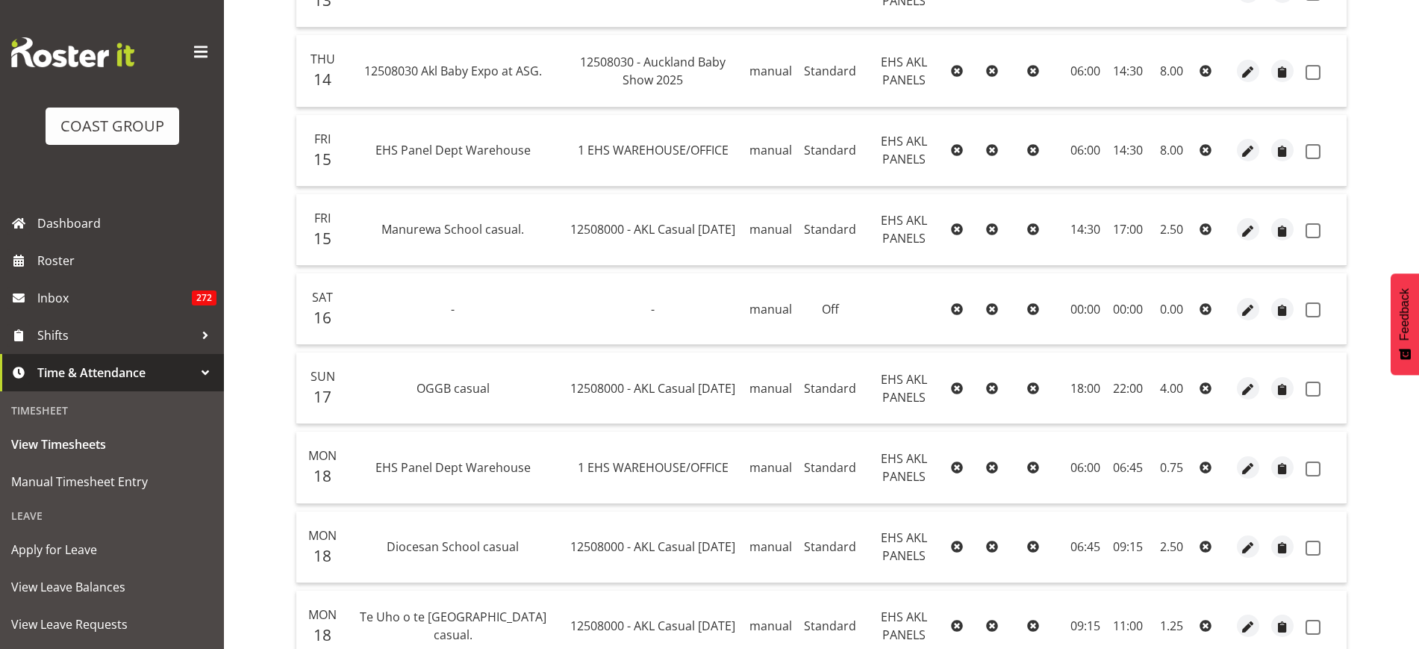
scroll to position [199, 0]
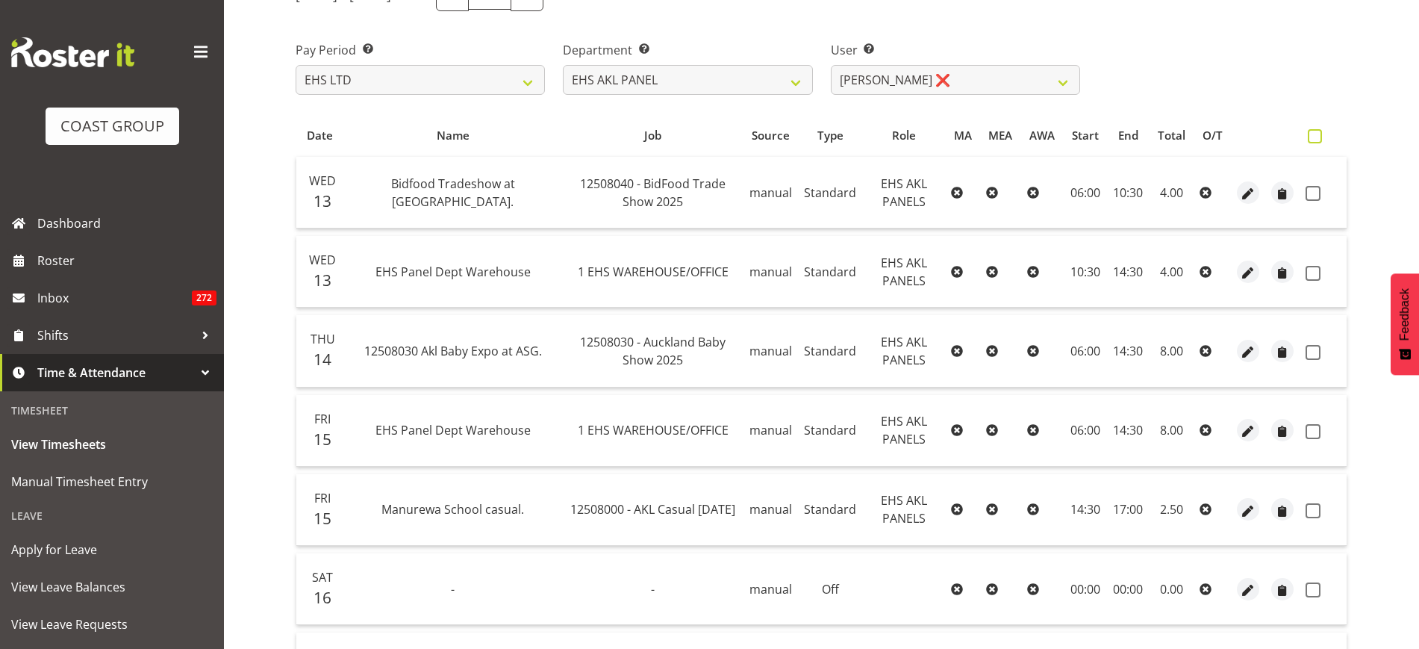
click at [1319, 138] on span at bounding box center [1315, 136] width 14 height 14
click at [1318, 138] on input "checkbox" at bounding box center [1313, 136] width 10 height 10
checkbox input "true"
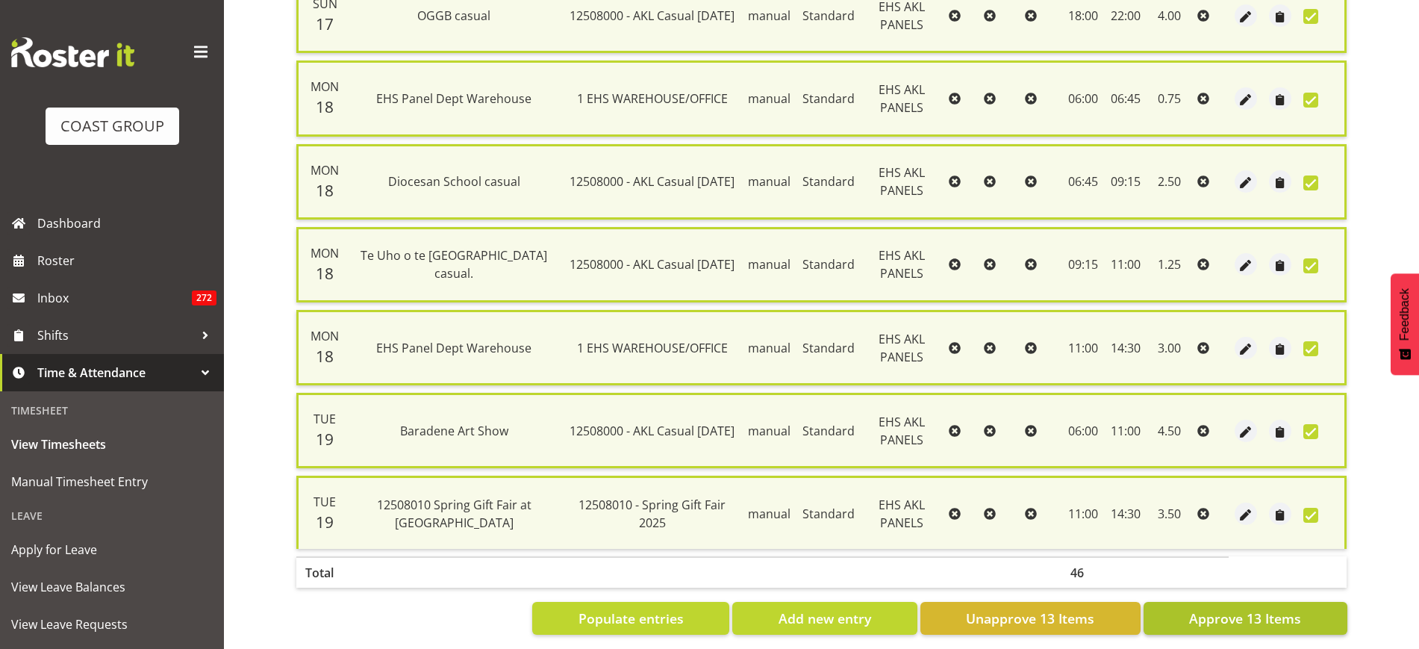
scroll to position [900, 0]
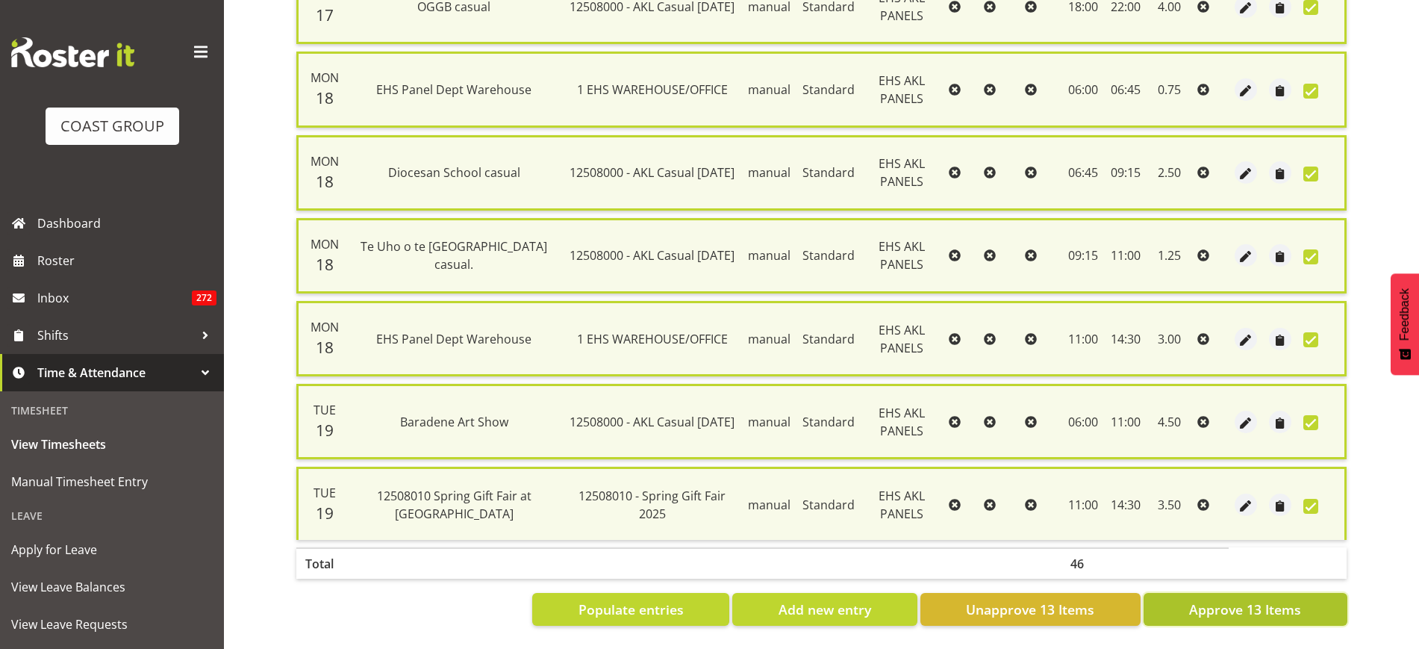
click at [1236, 599] on span "Approve 13 Items" at bounding box center [1245, 608] width 112 height 19
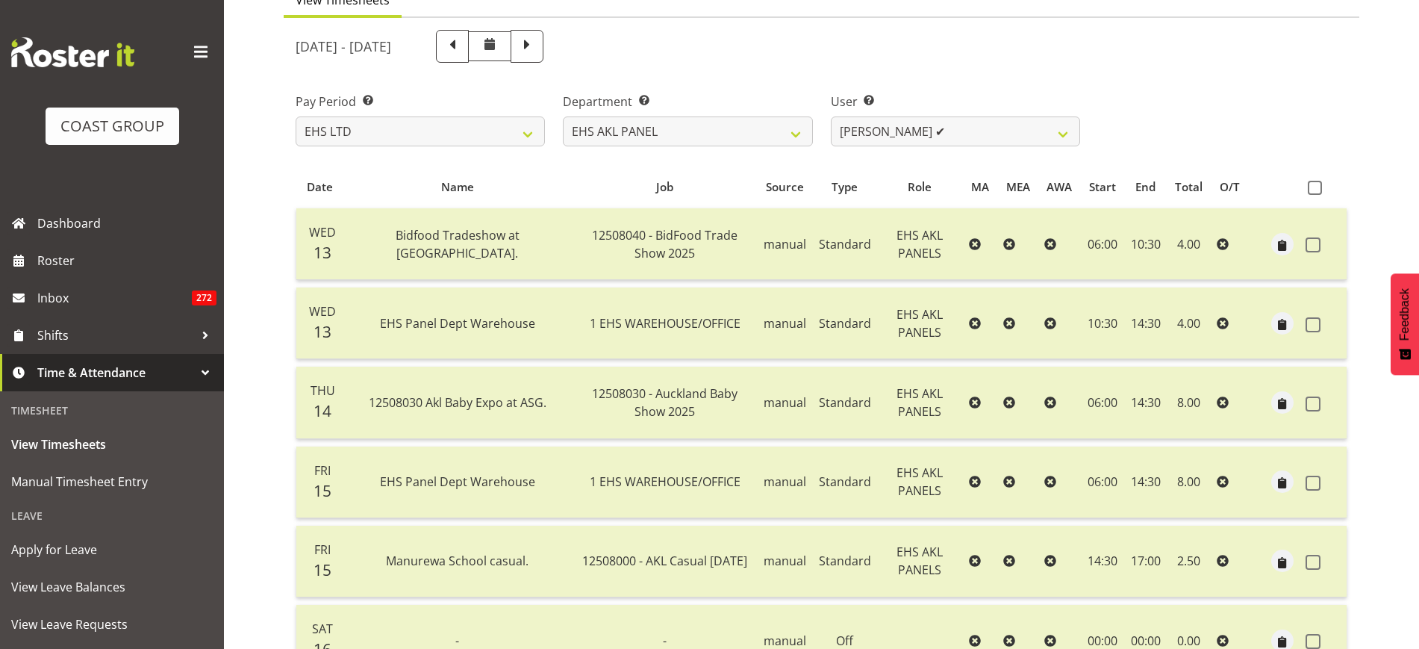
scroll to position [0, 0]
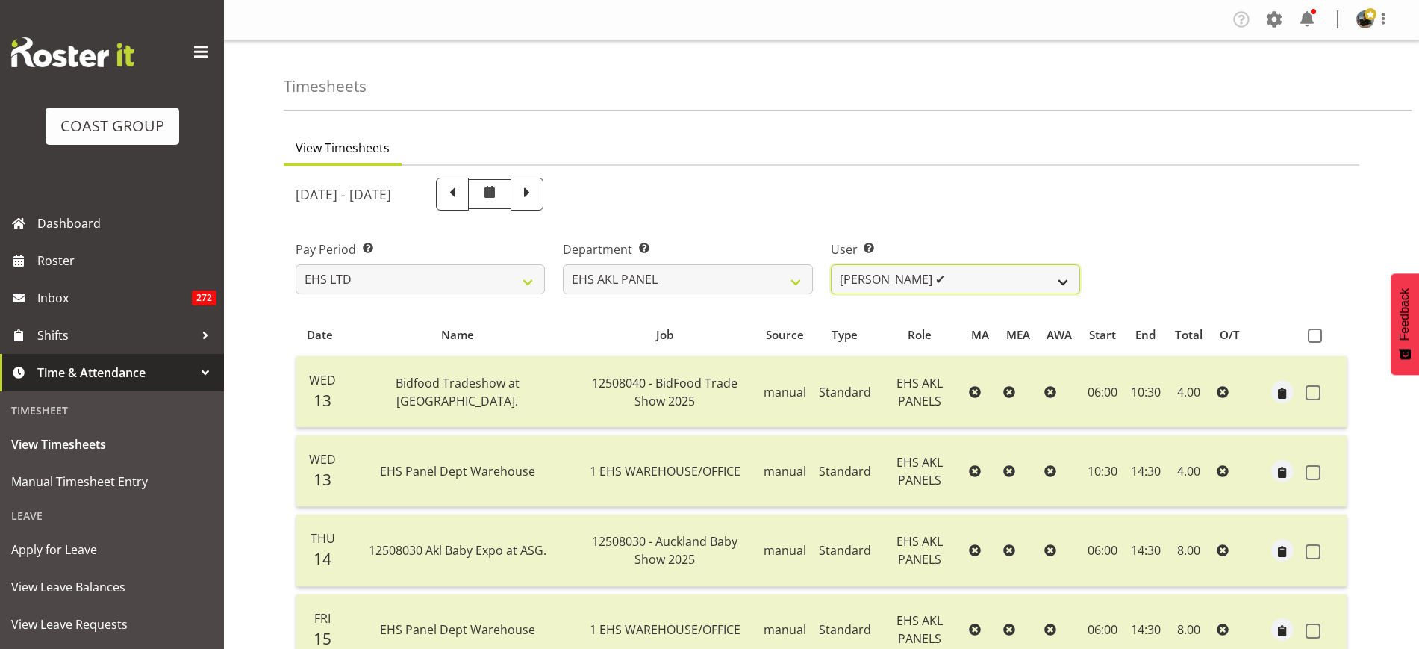
click at [1064, 282] on select "Abe Denton ✔ Cameron Phillips ✔ Chad Phillips ✔ Emmett Denton ✔ Fiona Berghoffe…" at bounding box center [955, 279] width 249 height 30
click at [831, 264] on select "Abe Denton ✔ Cameron Phillips ✔ Chad Phillips ✔ Emmett Denton ✔ Fiona Berghoffe…" at bounding box center [955, 279] width 249 height 30
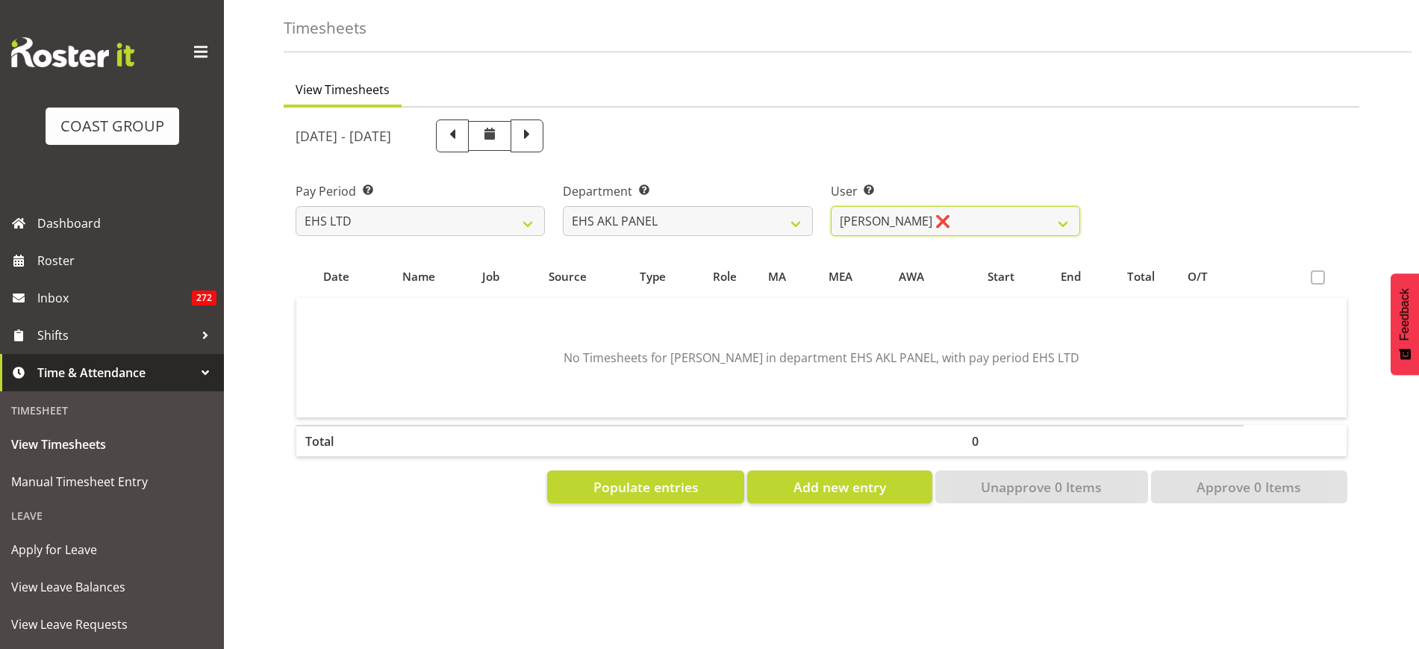
scroll to position [84, 0]
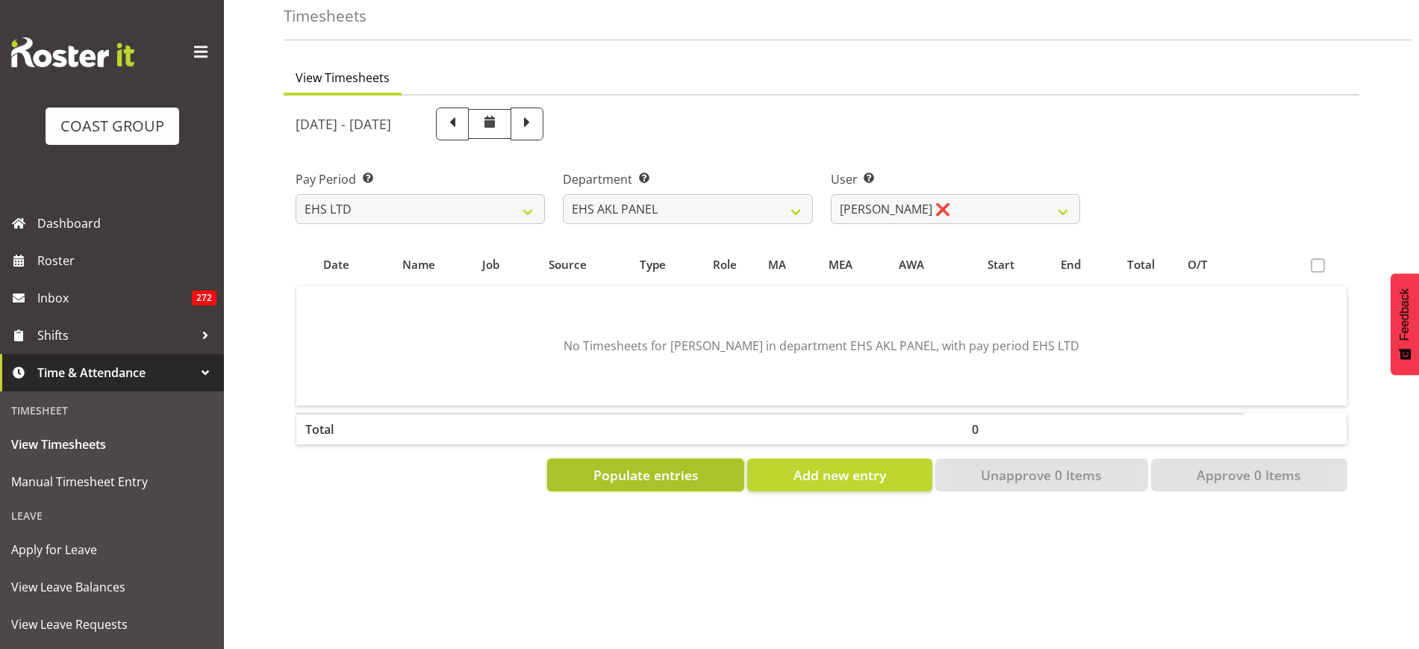
click at [672, 465] on span "Populate entries" at bounding box center [645, 474] width 105 height 19
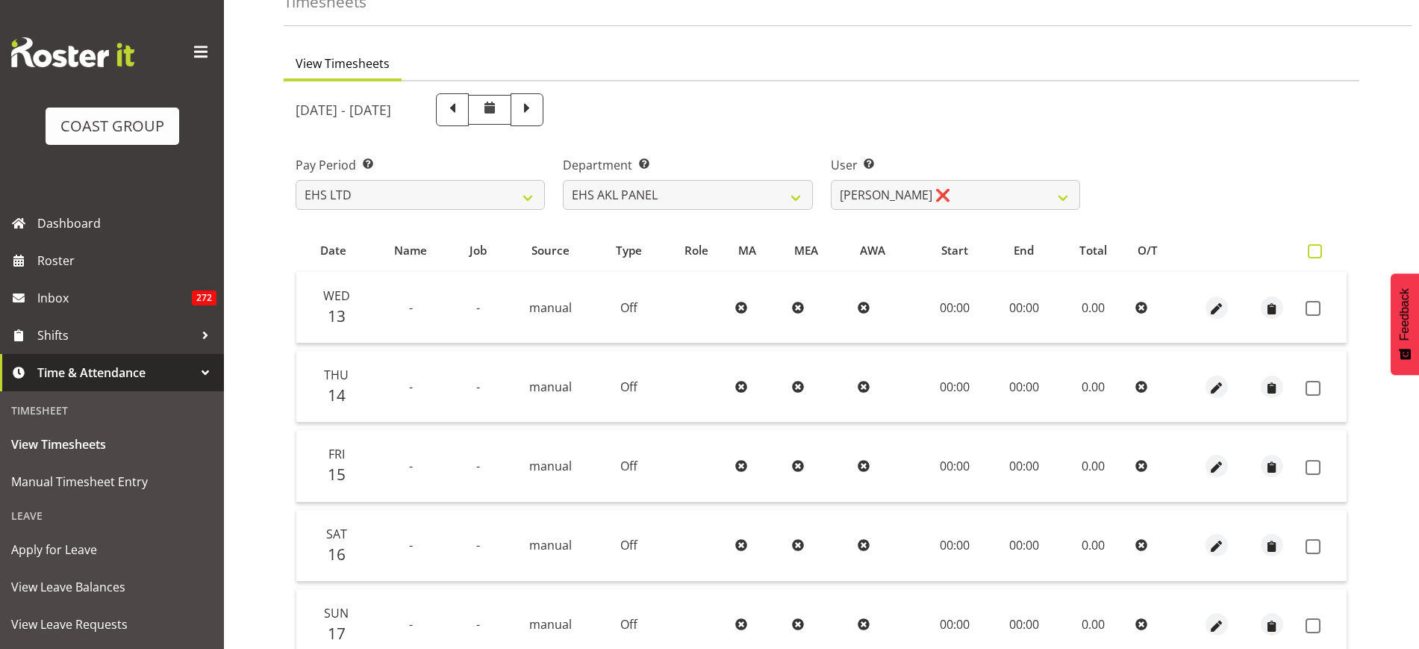
click at [1316, 256] on span at bounding box center [1315, 251] width 14 height 14
click at [1316, 256] on input "checkbox" at bounding box center [1313, 251] width 10 height 10
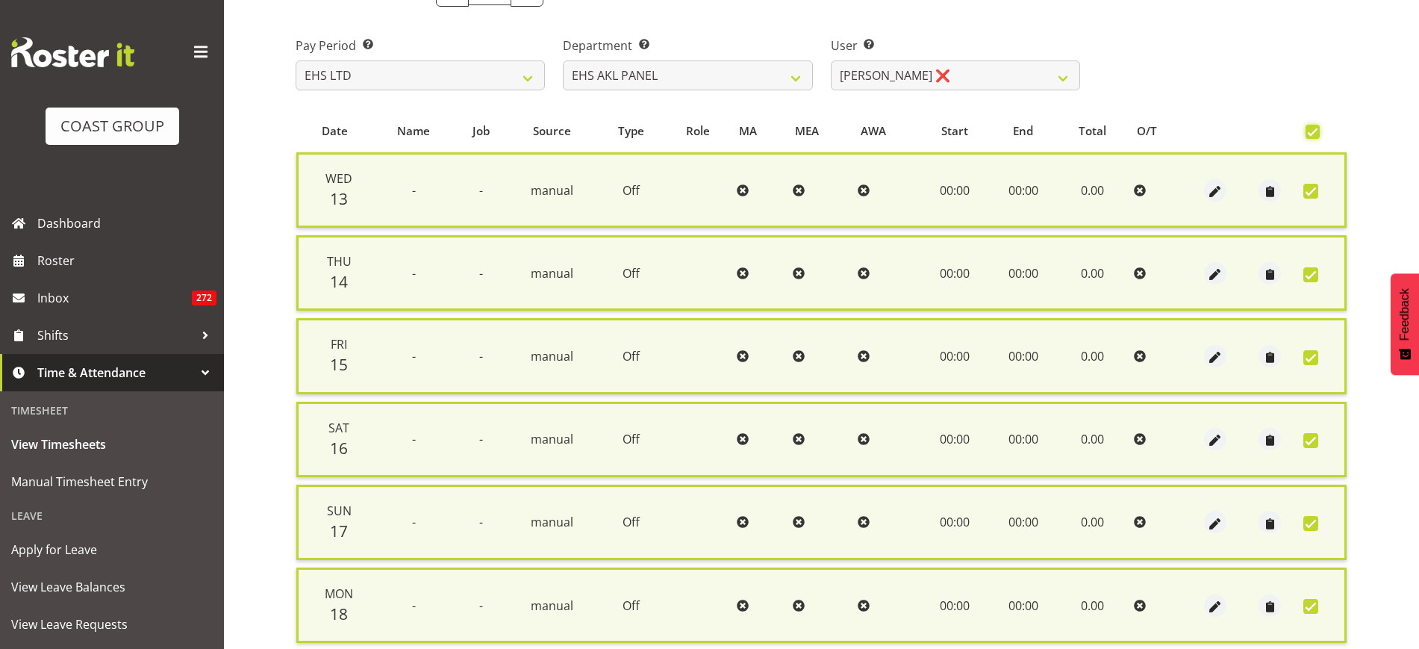
scroll to position [402, 0]
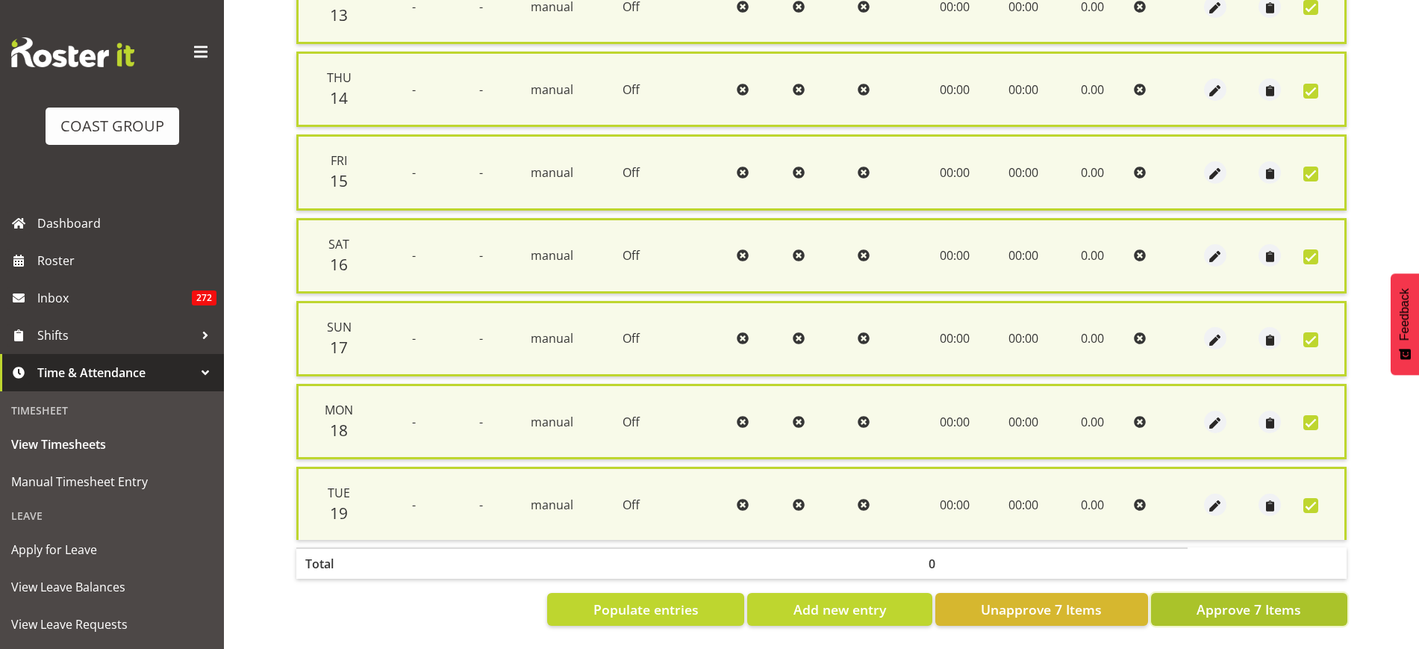
click at [1244, 599] on span "Approve 7 Items" at bounding box center [1249, 608] width 105 height 19
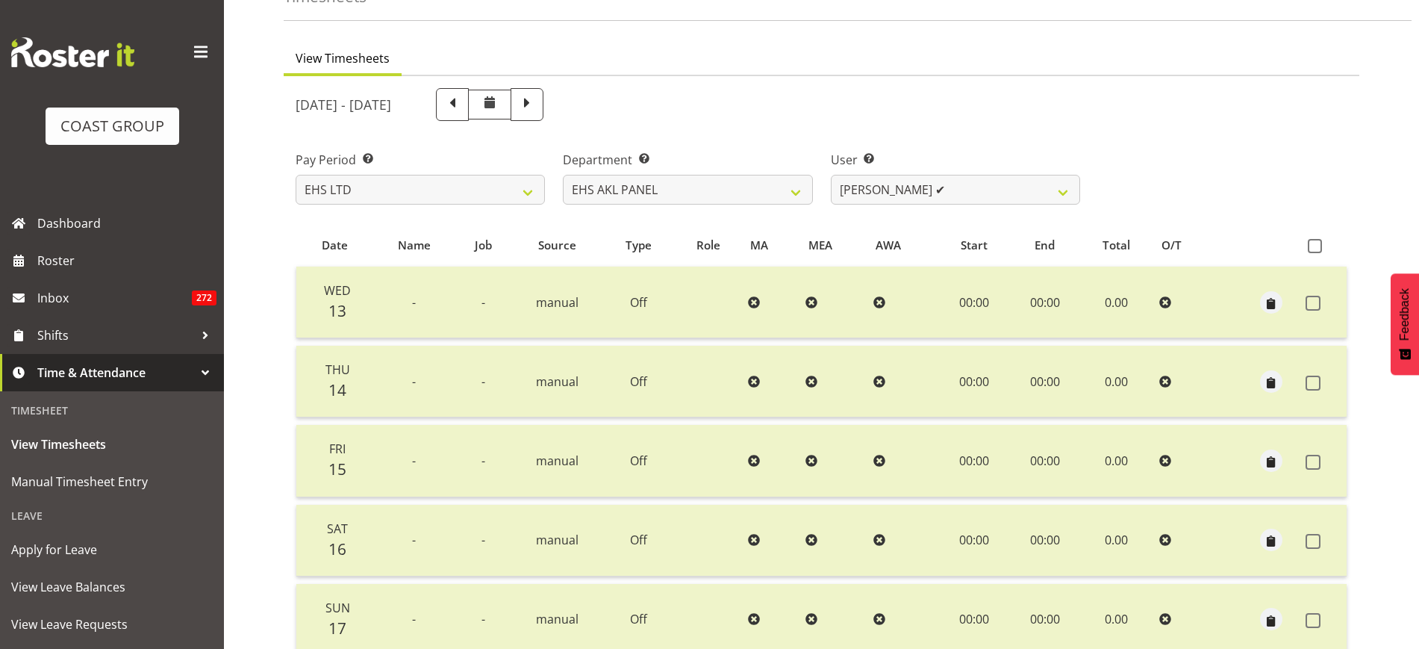
scroll to position [4, 0]
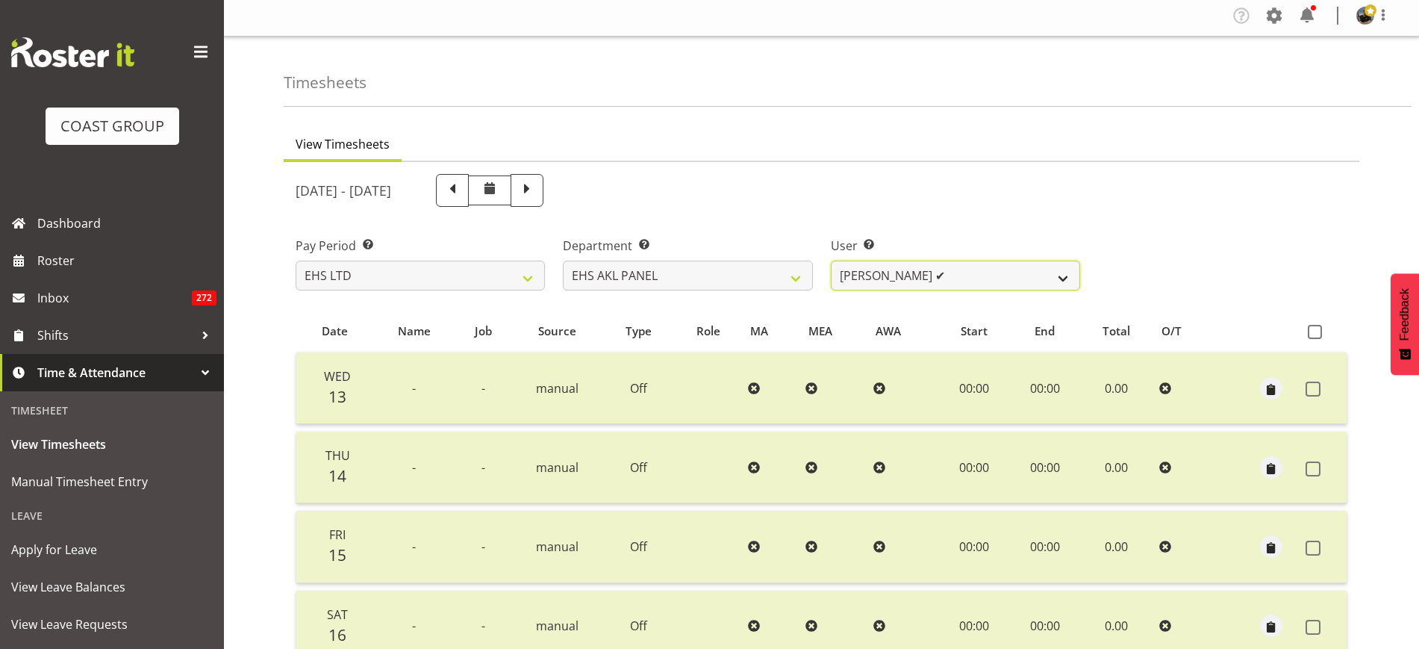
click at [1063, 276] on select "Abe Denton ✔ Cameron Phillips ✔ Chad Phillips ✔ Emmett Denton ✔ Fiona Berghoffe…" at bounding box center [955, 276] width 249 height 30
click at [831, 261] on select "Abe Denton ✔ Cameron Phillips ✔ Chad Phillips ✔ Emmett Denton ✔ Fiona Berghoffe…" at bounding box center [955, 276] width 249 height 30
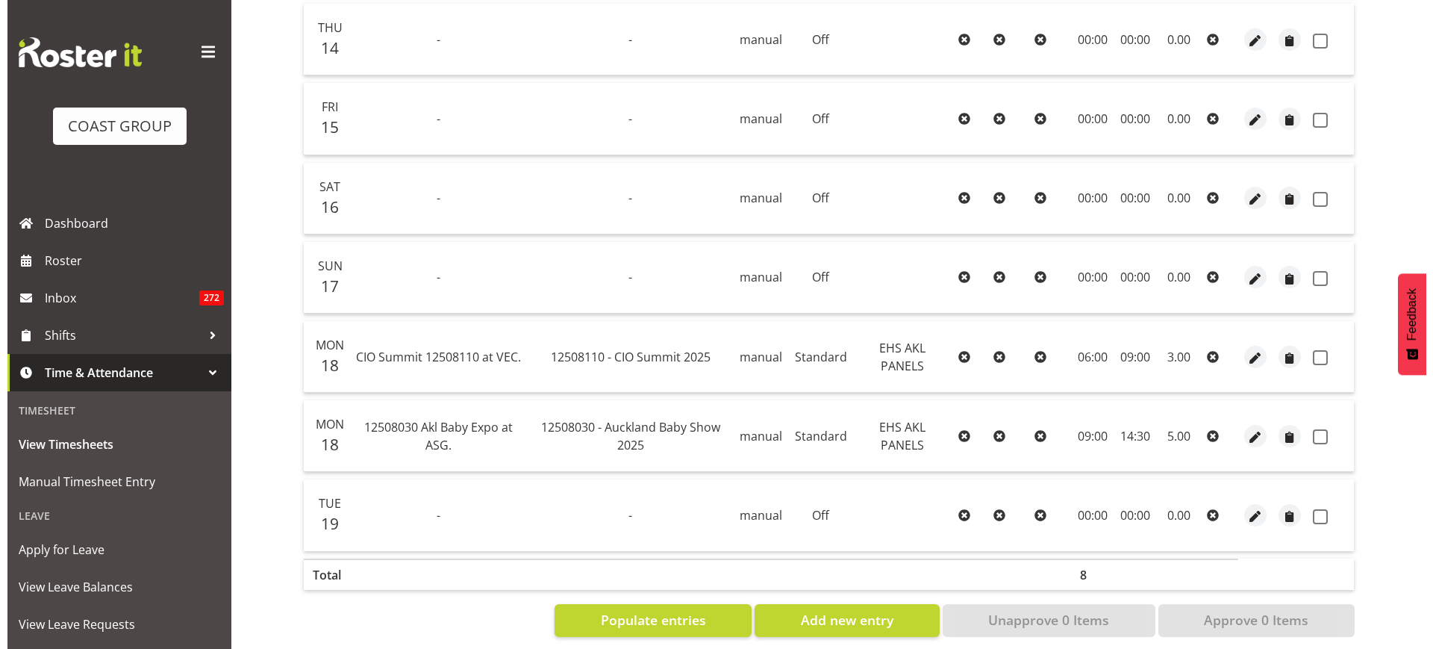
scroll to position [457, 0]
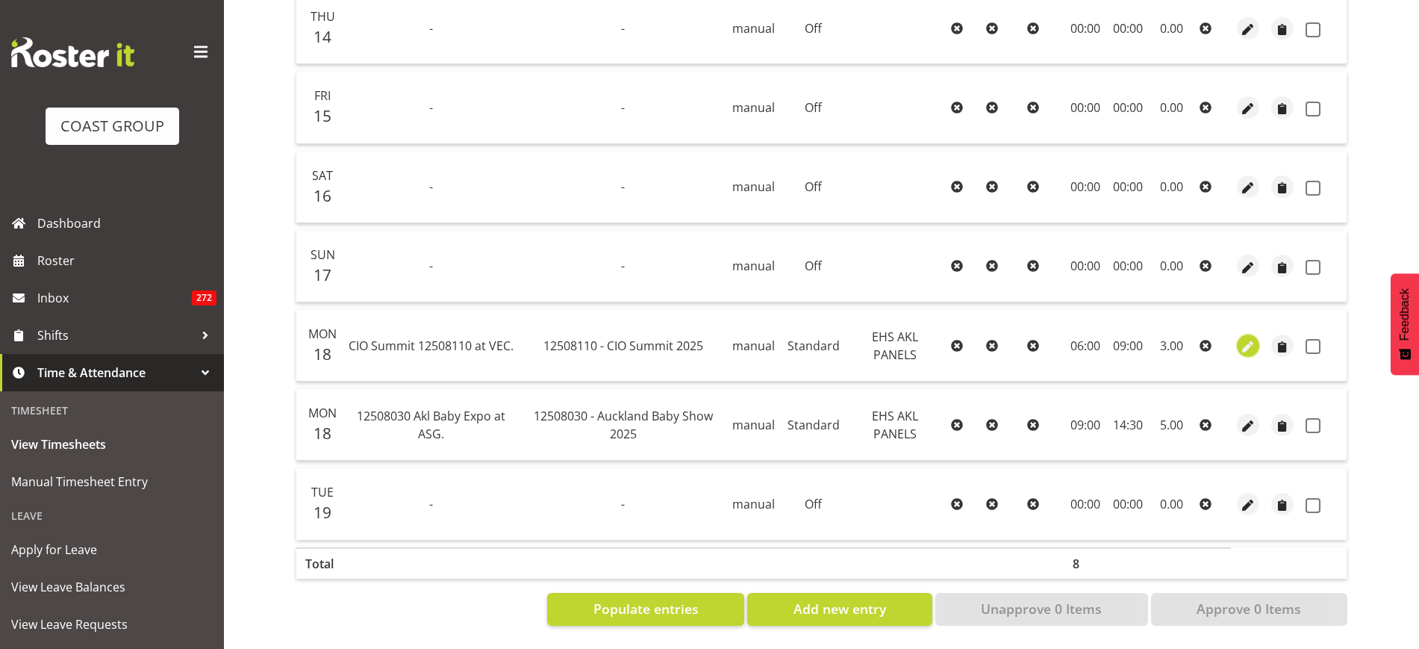
click at [1247, 338] on span "button" at bounding box center [1248, 346] width 17 height 17
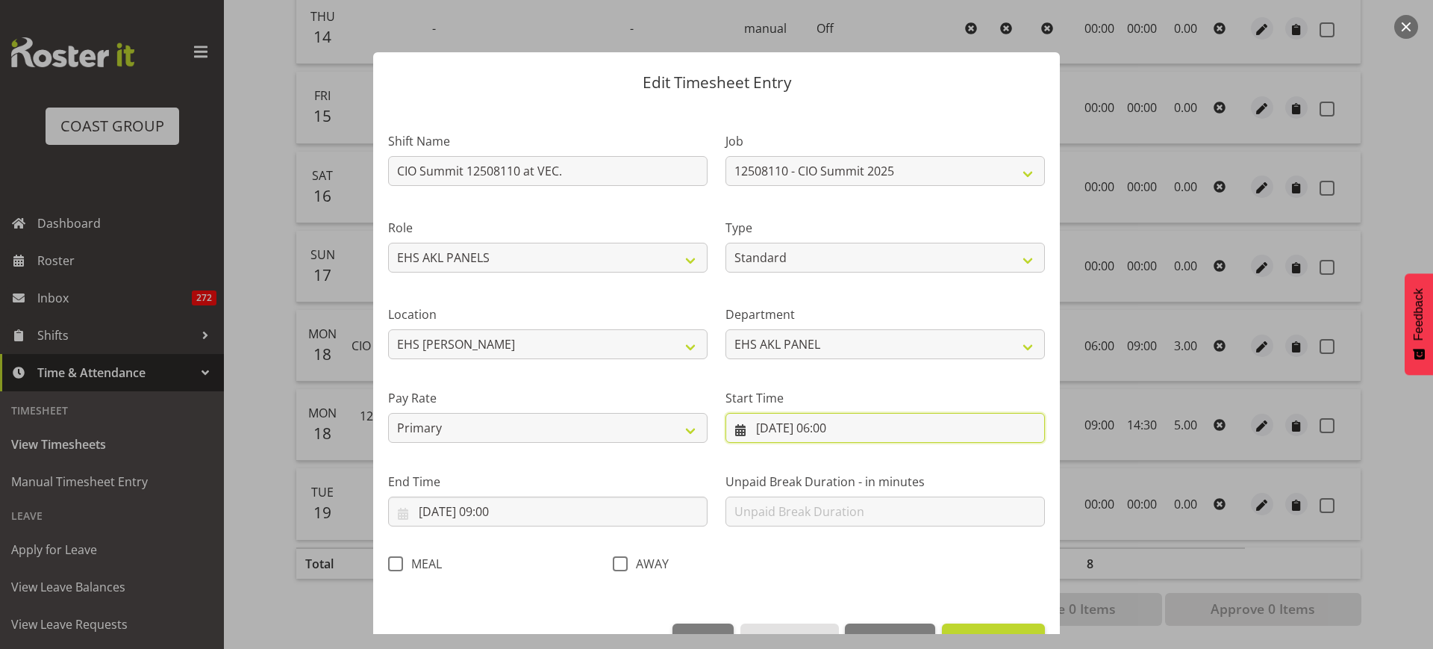
click at [885, 430] on input "18/08/2025, 06:00" at bounding box center [886, 428] width 320 height 30
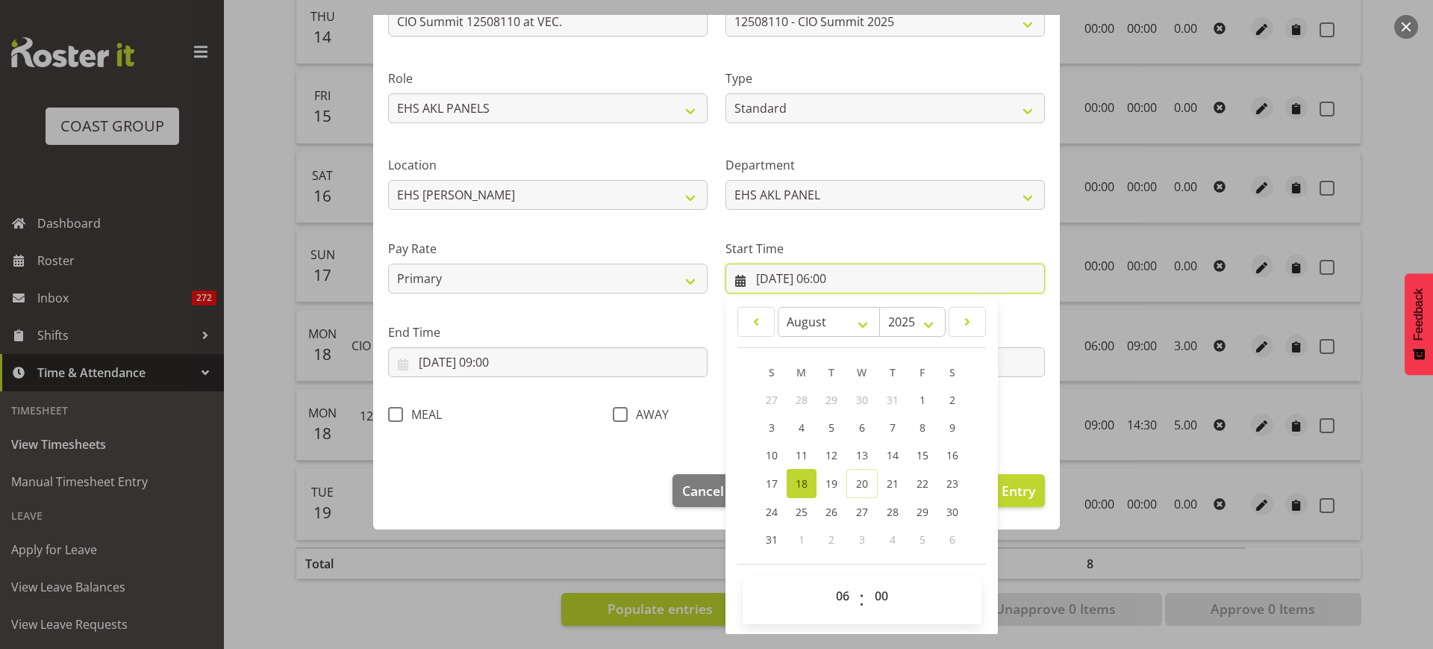
scroll to position [150, 0]
click at [836, 596] on select "00 01 02 03 04 05 06 07 08 09 10 11 12 13 14 15 16 17 18 19 20 21 22 23" at bounding box center [845, 595] width 34 height 30
click at [828, 580] on select "00 01 02 03 04 05 06 07 08 09 10 11 12 13 14 15 16 17 18 19 20 21 22 23" at bounding box center [845, 595] width 34 height 30
click at [626, 239] on label "Pay Rate" at bounding box center [548, 248] width 320 height 18
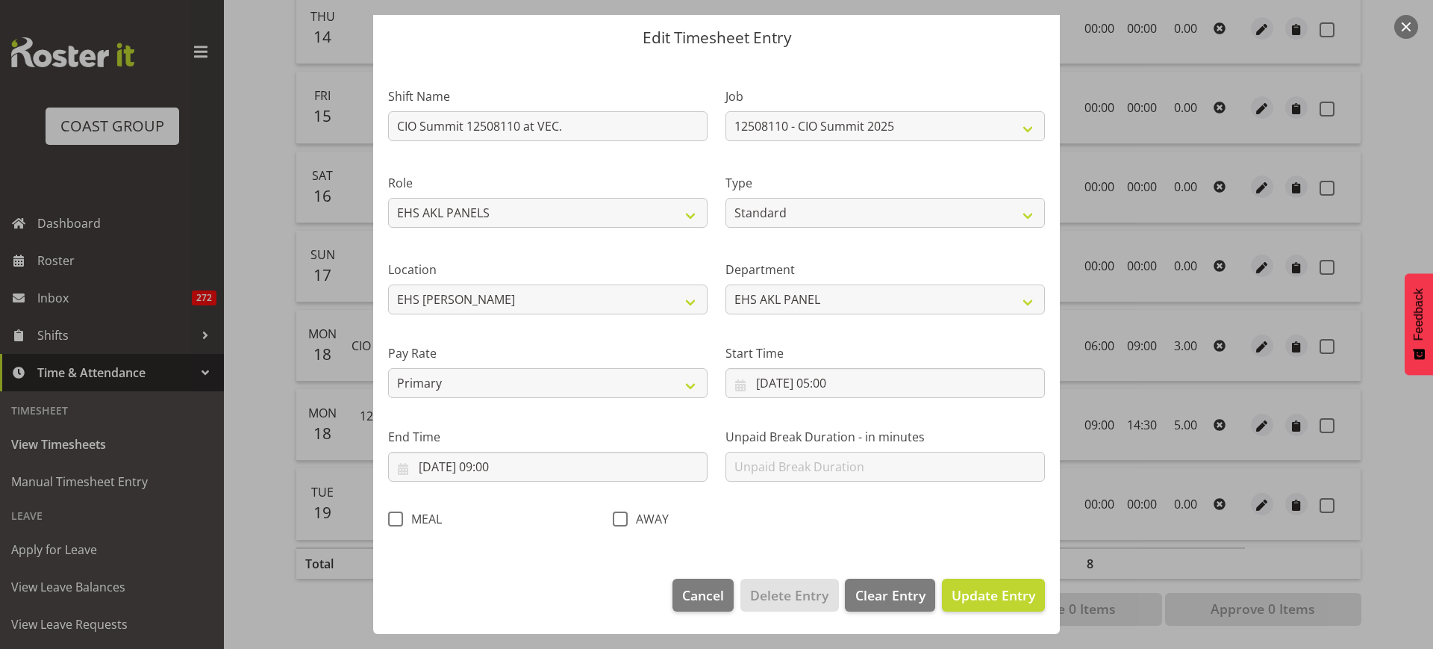
scroll to position [45, 0]
click at [883, 381] on input "18/08/2025, 05:00" at bounding box center [886, 383] width 320 height 30
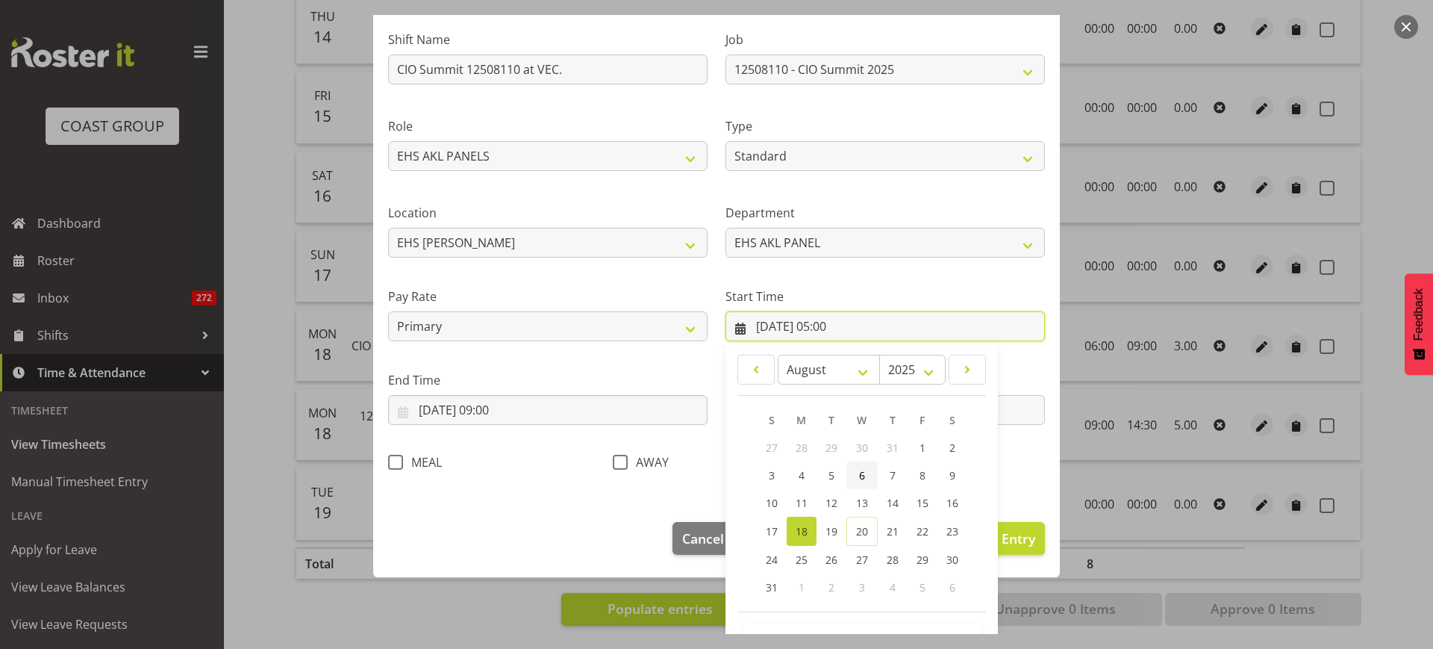
scroll to position [150, 0]
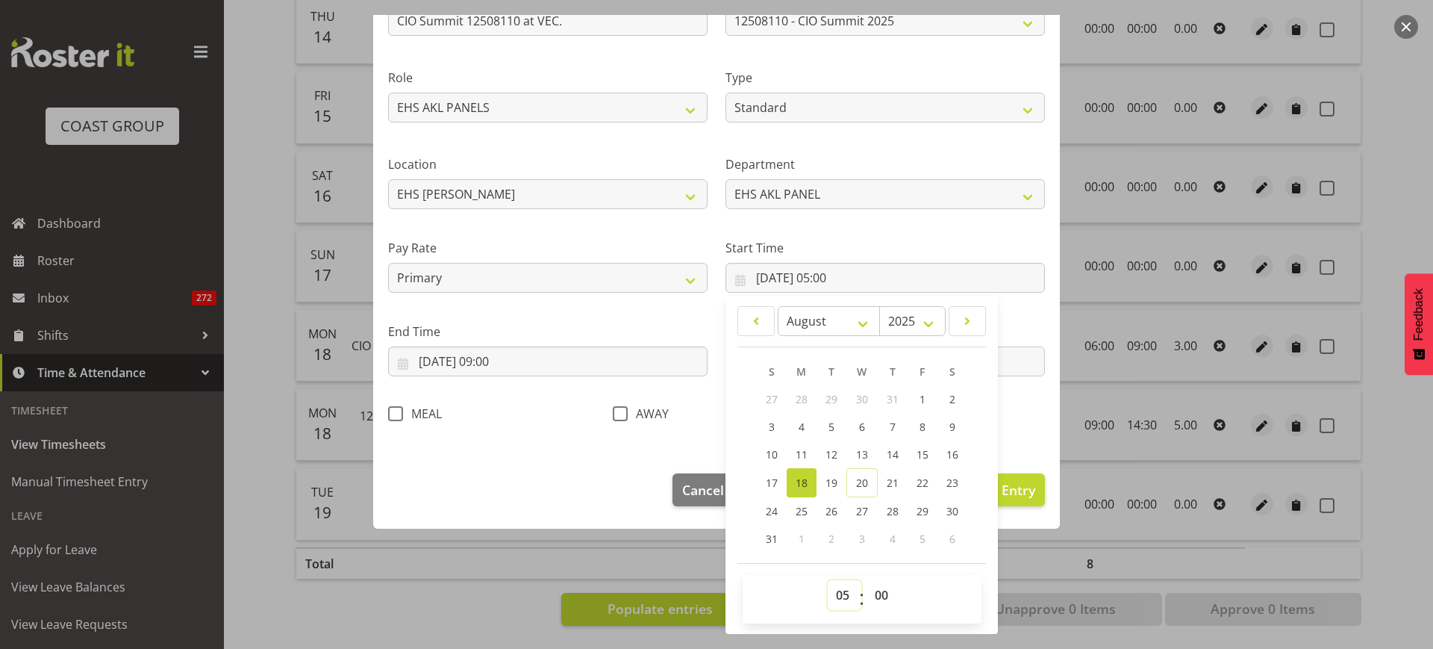
click at [838, 589] on select "00 01 02 03 04 05 06 07 08 09 10 11 12 13 14 15 16 17 18 19 20 21 22 23" at bounding box center [845, 595] width 34 height 30
click at [828, 580] on select "00 01 02 03 04 05 06 07 08 09 10 11 12 13 14 15 16 17 18 19 20 21 22 23" at bounding box center [845, 595] width 34 height 30
click at [877, 598] on select "00 01 02 03 04 05 06 07 08 09 10 11 12 13 14 15 16 17 18 19 20 21 22 23 24 25 2…" at bounding box center [884, 595] width 34 height 30
click at [867, 580] on select "00 01 02 03 04 05 06 07 08 09 10 11 12 13 14 15 16 17 18 19 20 21 22 23 24 25 2…" at bounding box center [884, 595] width 34 height 30
click at [657, 228] on div "Pay Rate Primary Secondary Tertiary Fourth Fifth" at bounding box center [547, 260] width 337 height 84
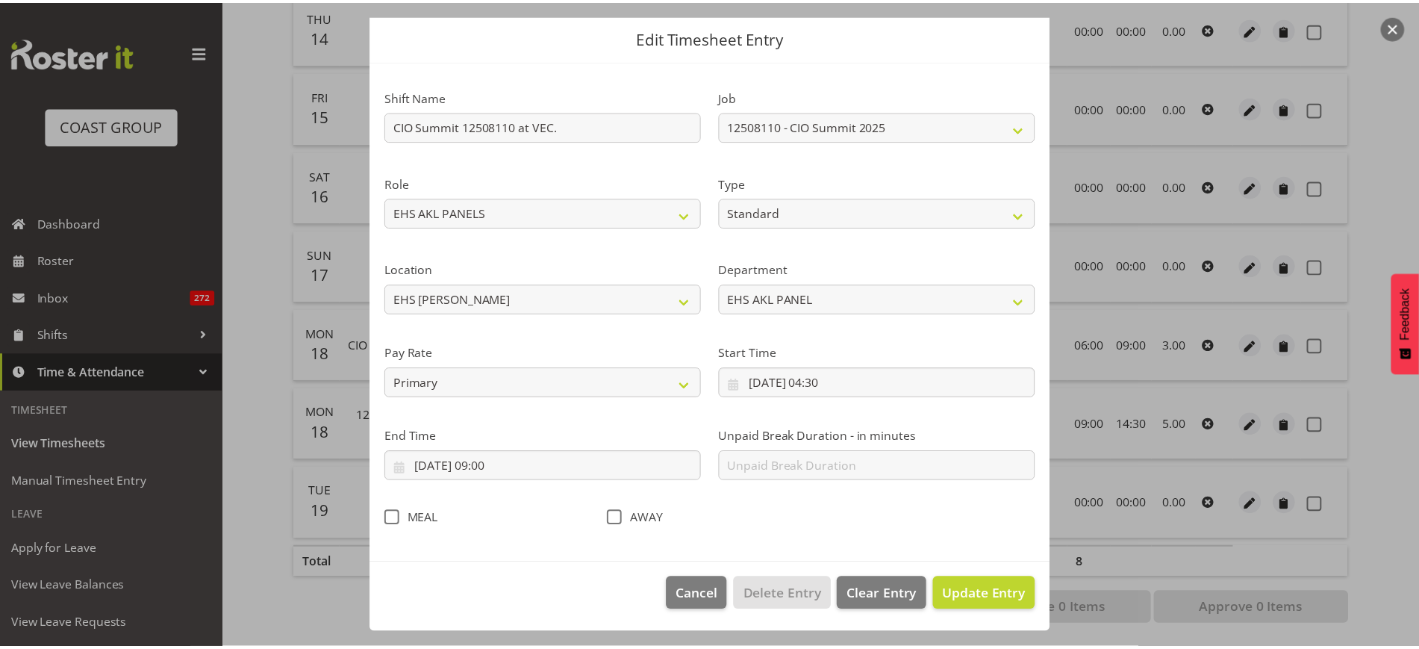
scroll to position [45, 0]
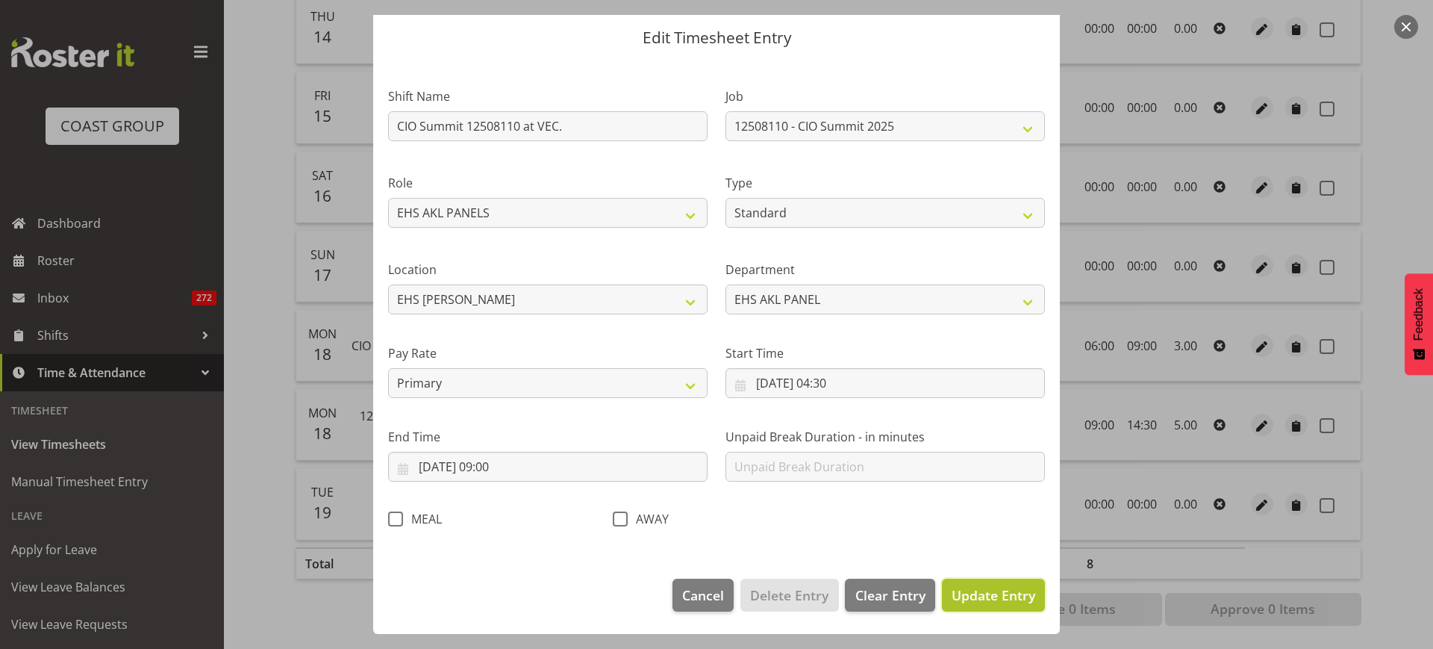
click at [966, 599] on span "Update Entry" at bounding box center [994, 595] width 84 height 18
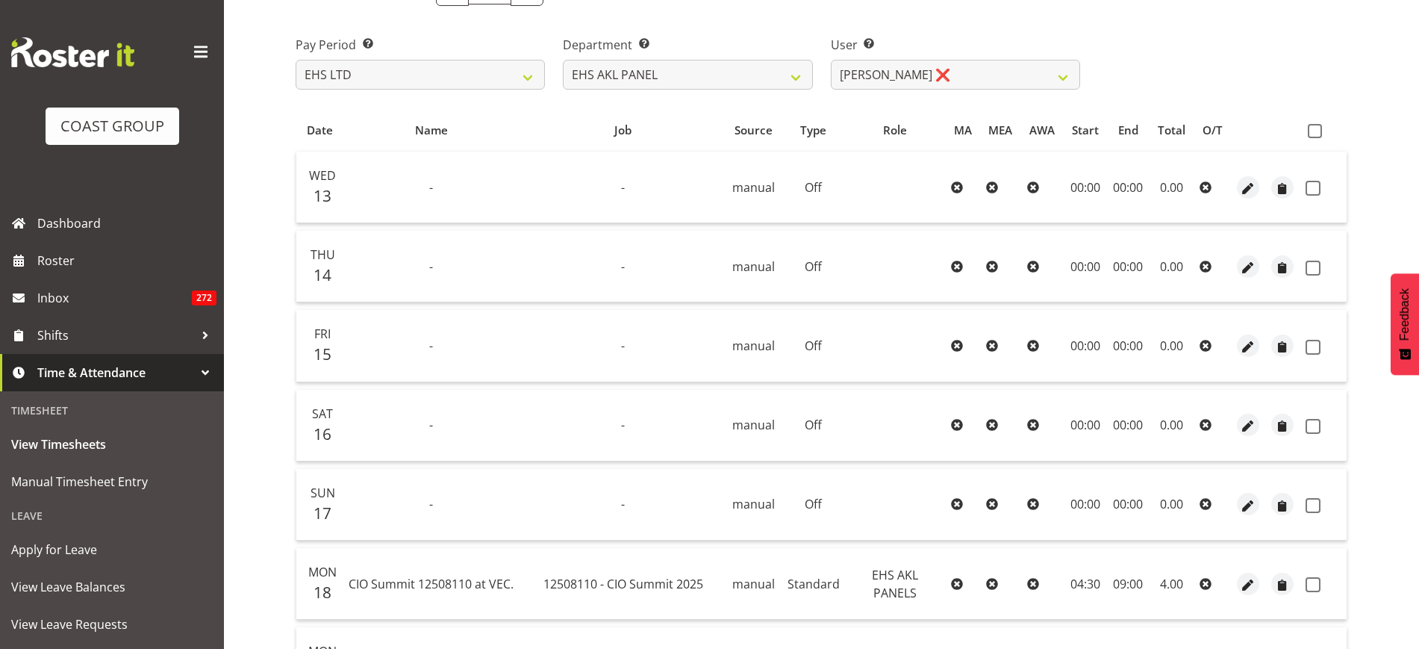
scroll to position [177, 0]
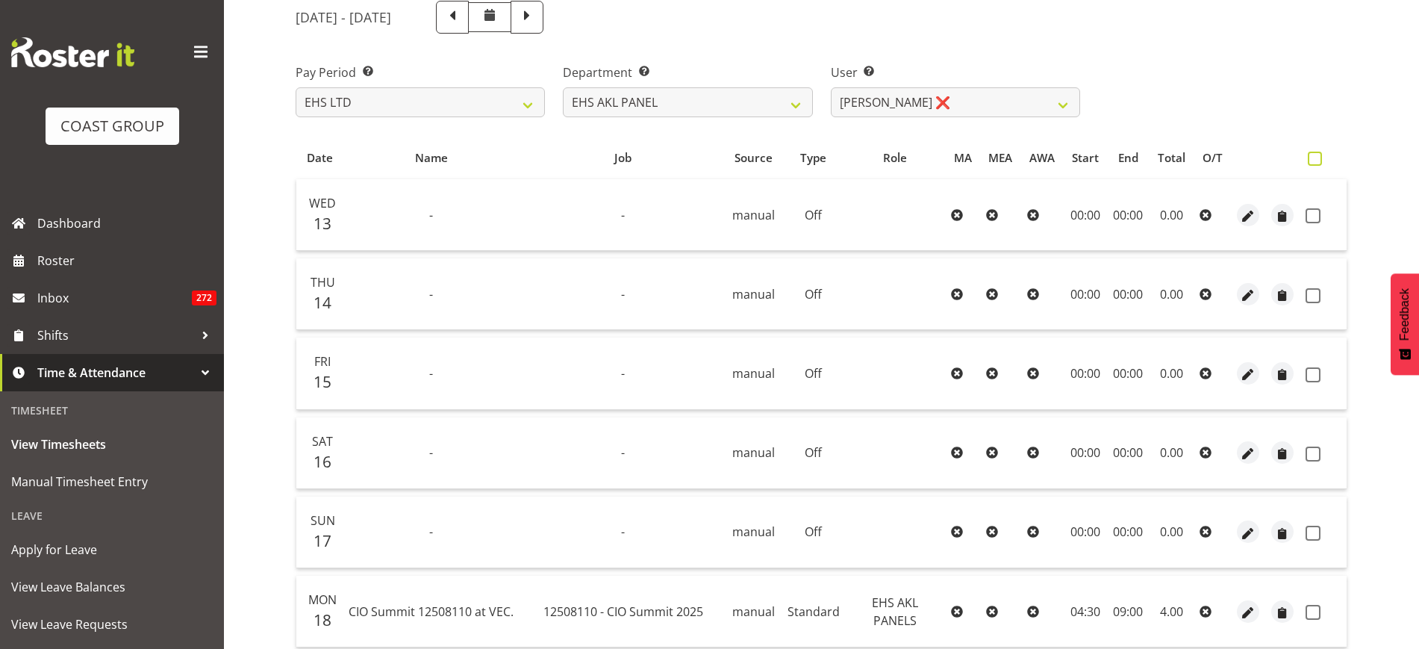
click at [1317, 161] on span at bounding box center [1315, 159] width 14 height 14
click at [1317, 161] on input "checkbox" at bounding box center [1313, 159] width 10 height 10
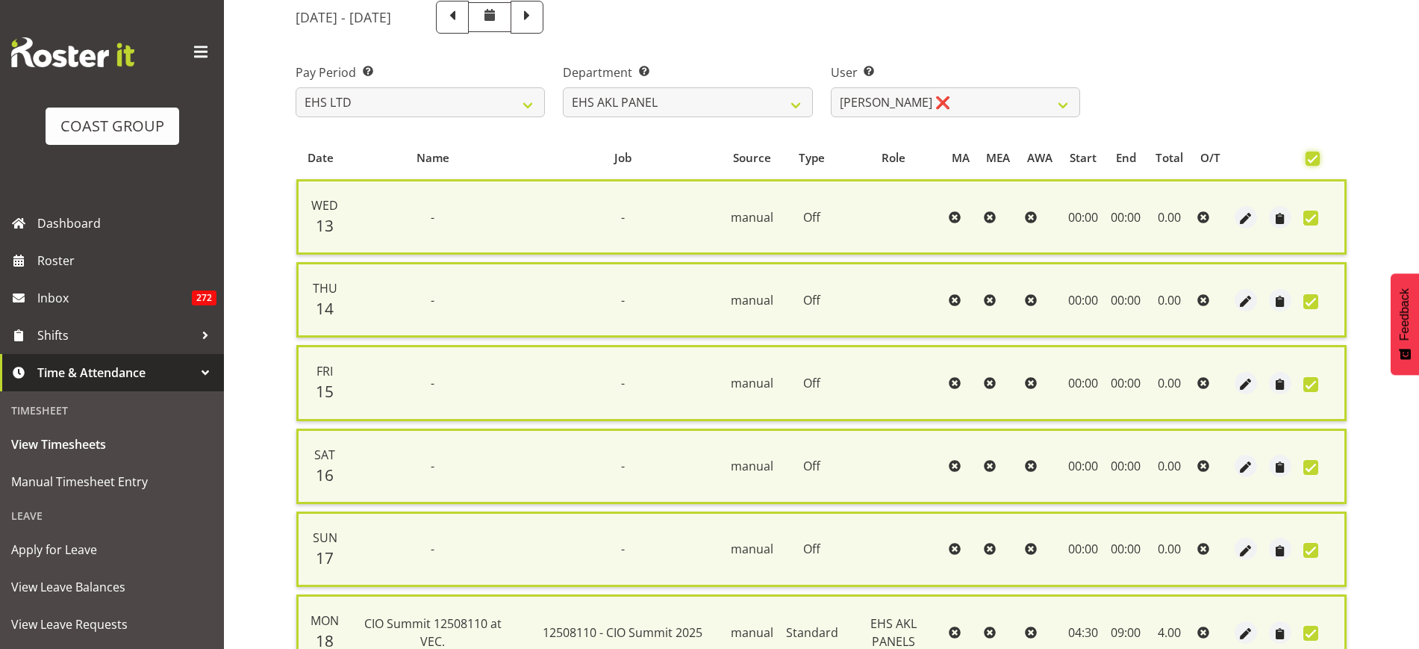
scroll to position [485, 0]
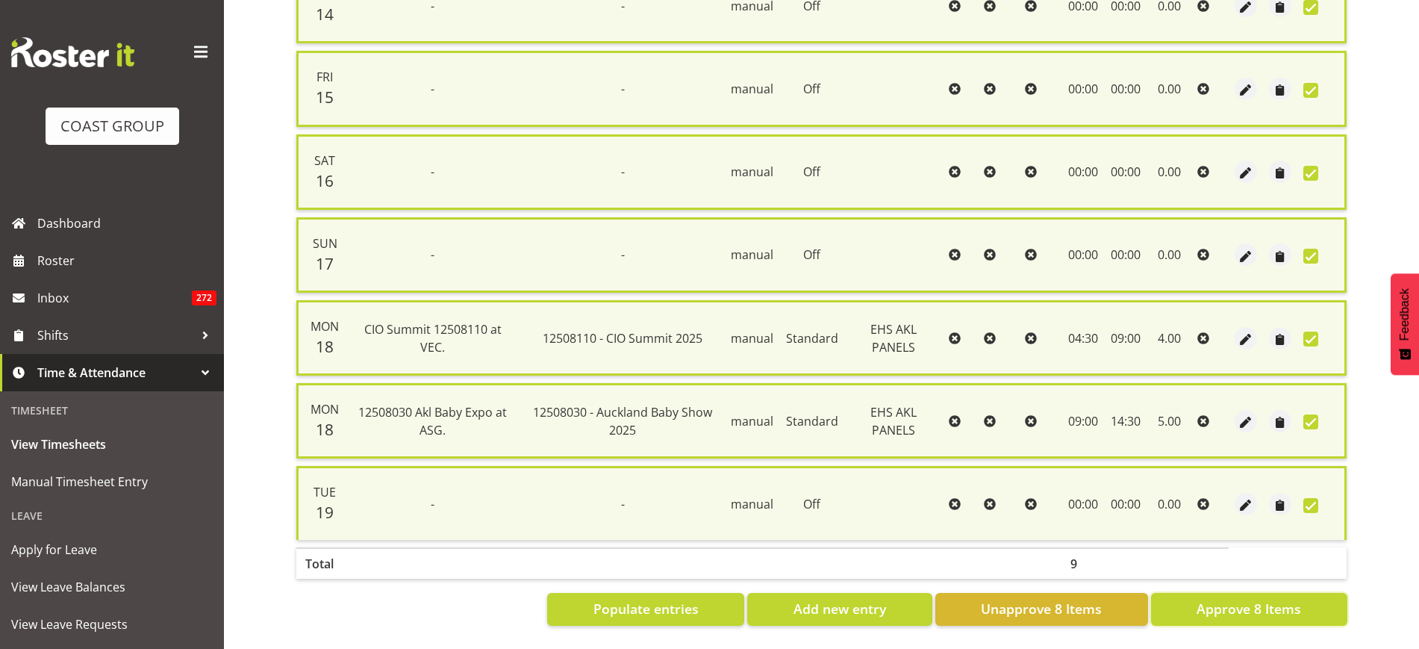
click at [1244, 599] on span "Approve 8 Items" at bounding box center [1249, 608] width 105 height 19
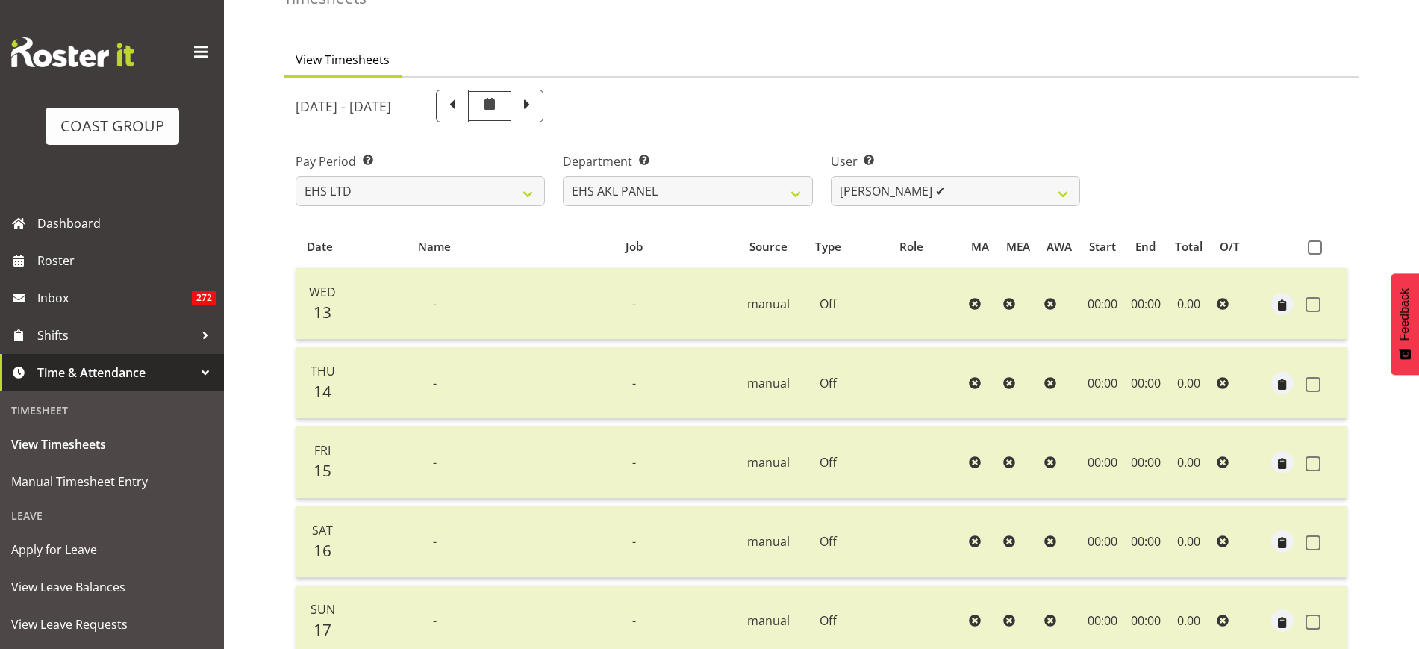
scroll to position [84, 0]
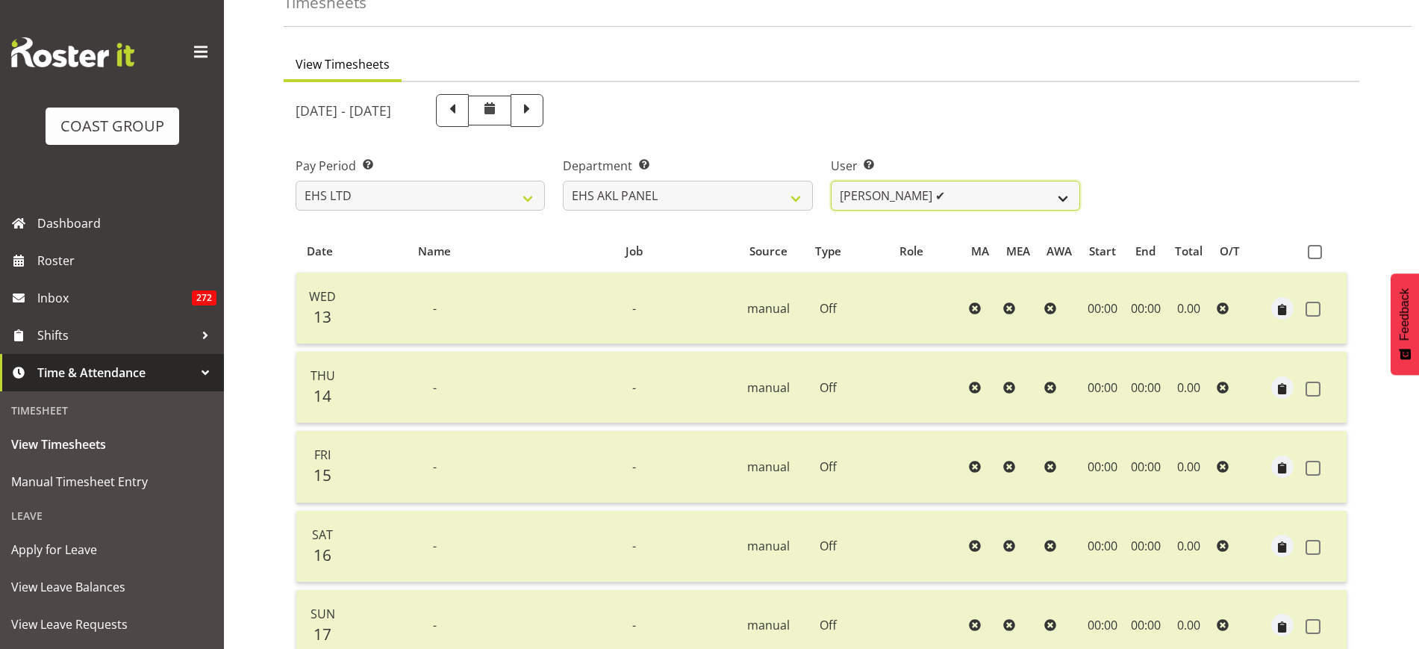
click at [1065, 194] on select "Abe Denton ✔ Cameron Phillips ✔ Chad Phillips ✔ Emmett Denton ✔ Fiona Berghoffe…" at bounding box center [955, 196] width 249 height 30
click at [831, 181] on select "Abe Denton ✔ Cameron Phillips ✔ Chad Phillips ✔ Emmett Denton ✔ Fiona Berghoffe…" at bounding box center [955, 196] width 249 height 30
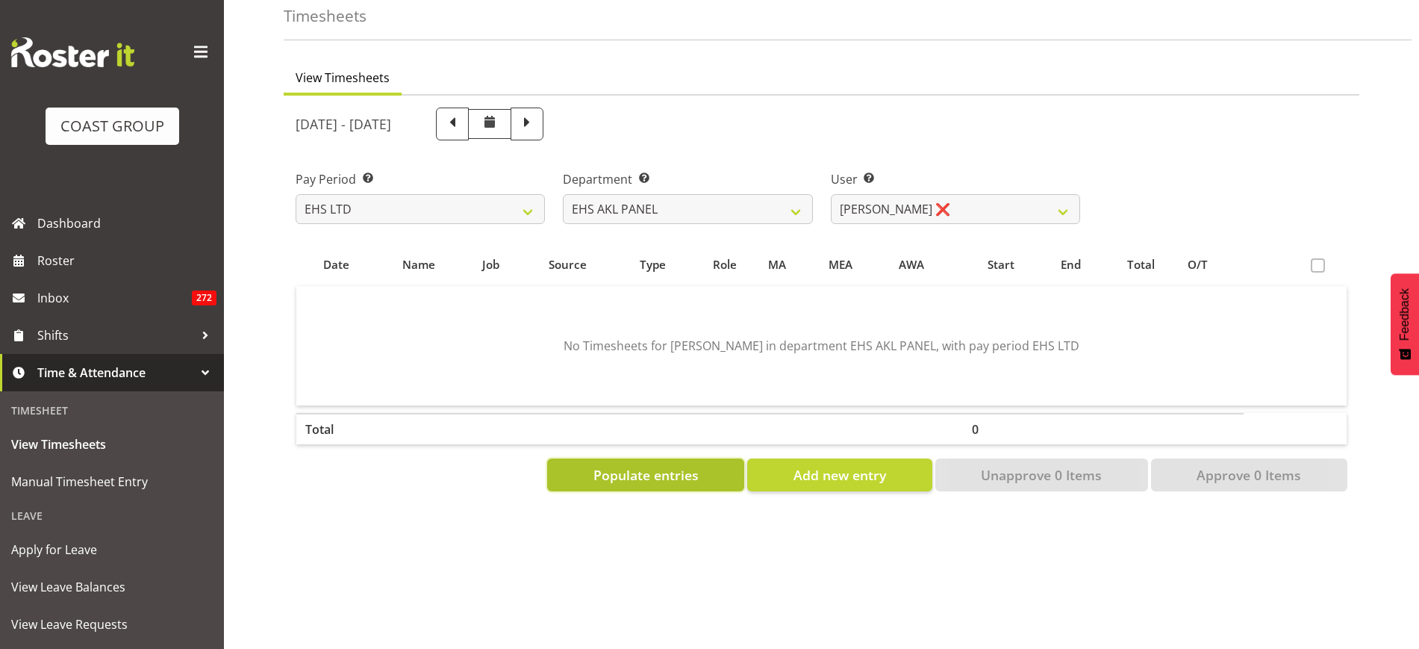
click at [647, 465] on span "Populate entries" at bounding box center [645, 474] width 105 height 19
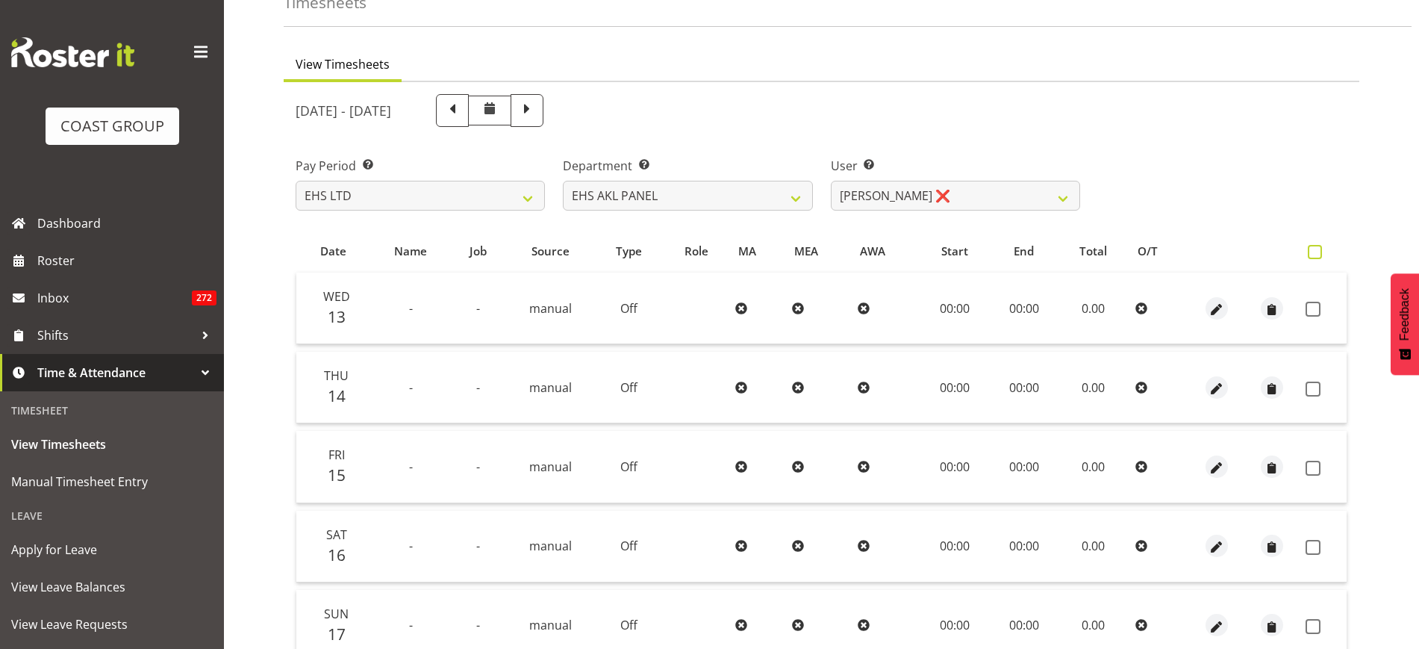
click at [1316, 253] on span at bounding box center [1315, 252] width 14 height 14
click at [1316, 253] on input "checkbox" at bounding box center [1313, 252] width 10 height 10
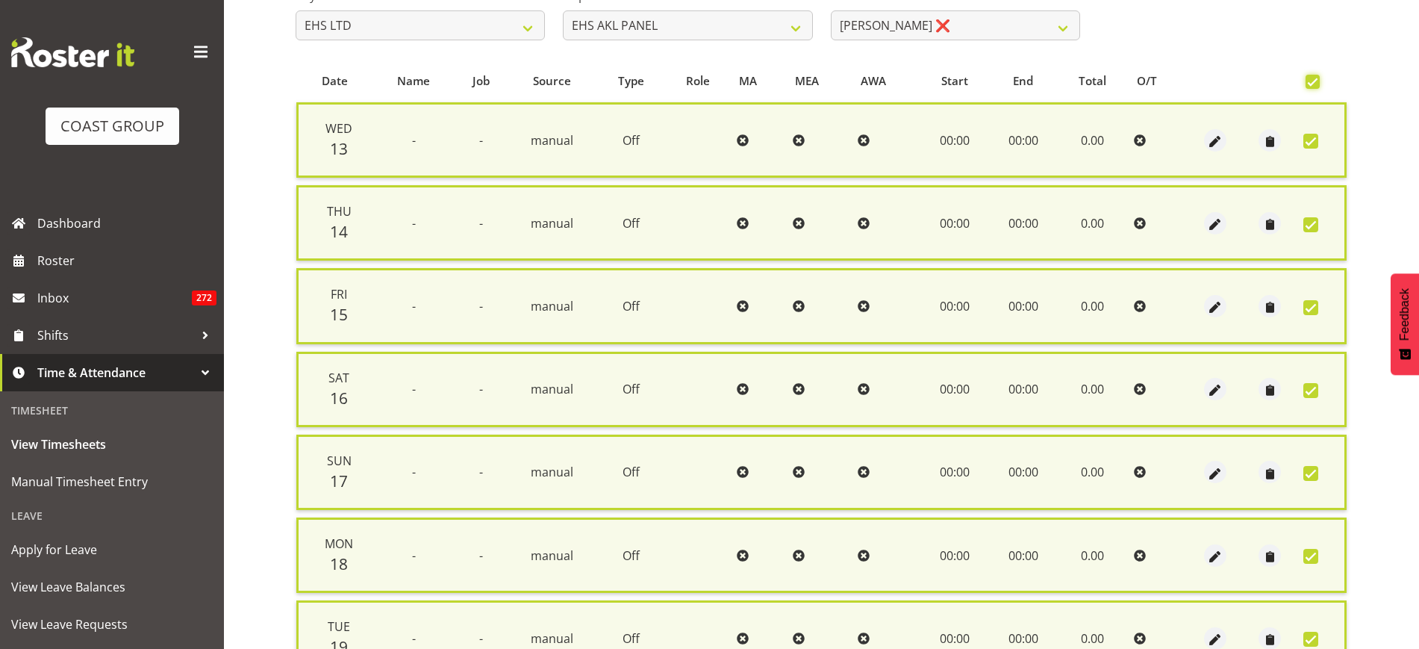
scroll to position [402, 0]
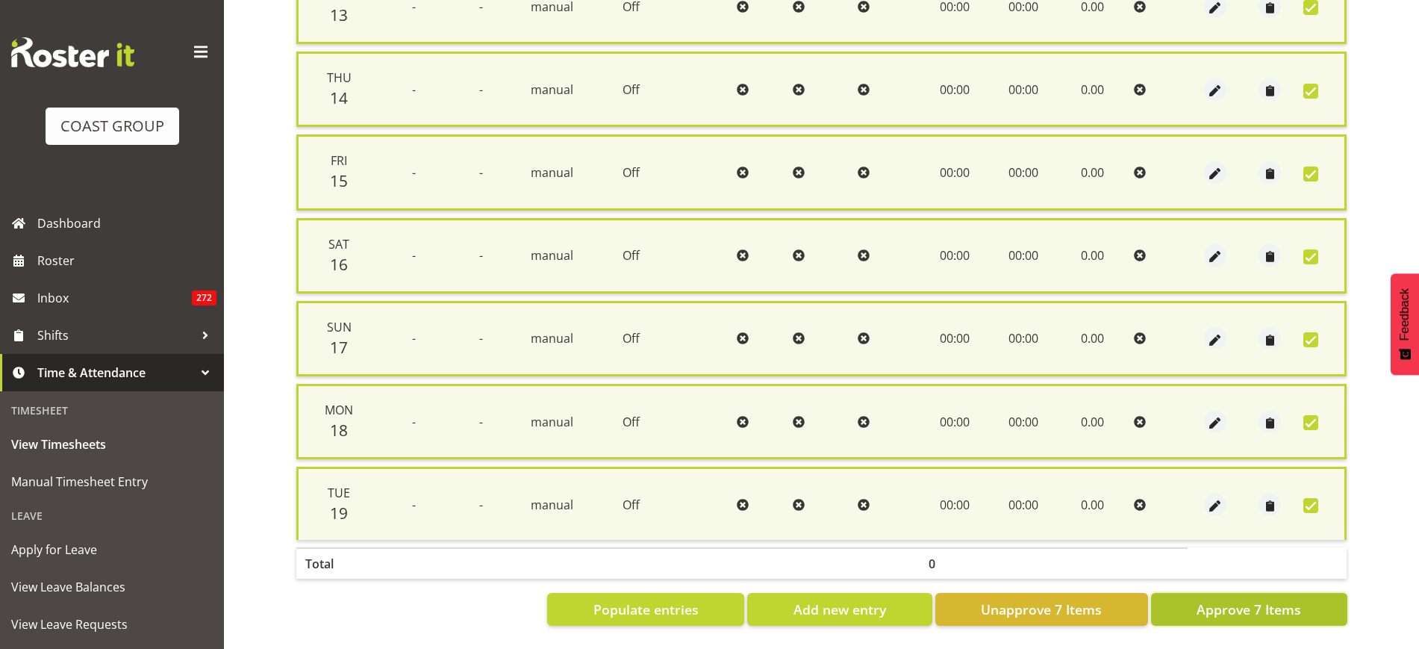
click at [1225, 599] on span "Approve 7 Items" at bounding box center [1249, 608] width 105 height 19
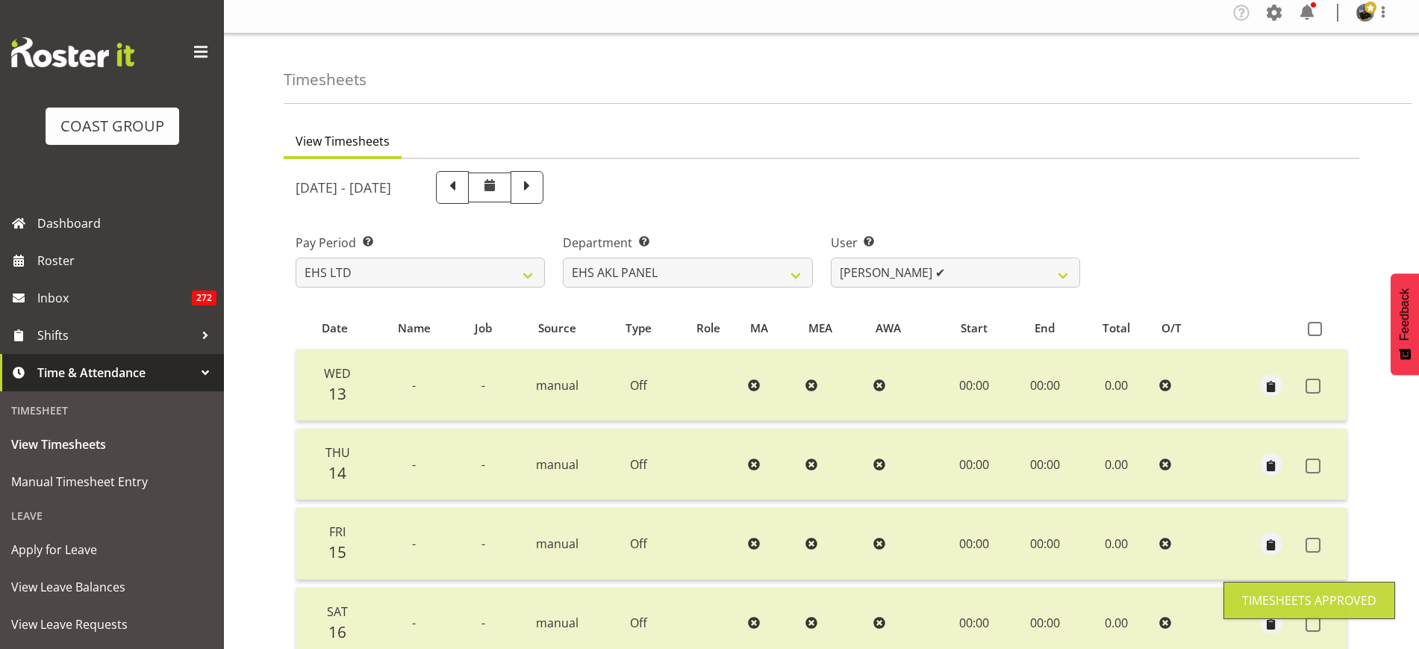
scroll to position [4, 0]
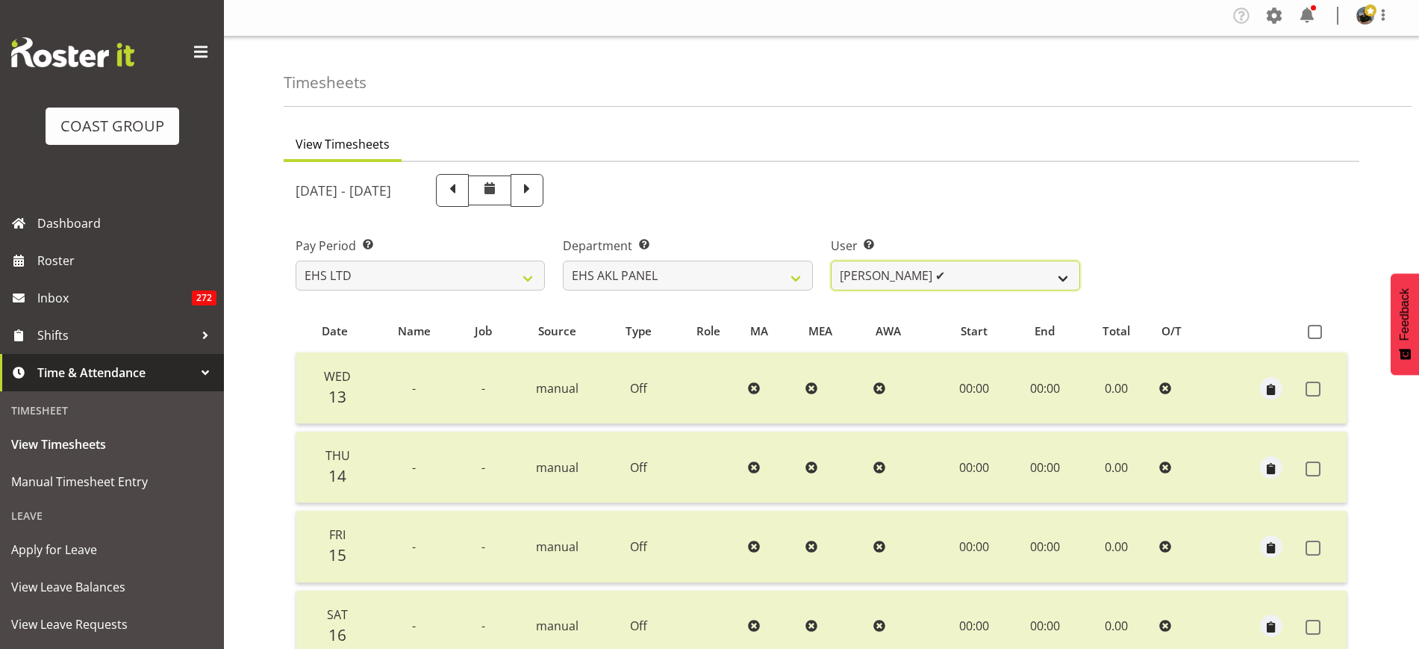
click at [1064, 276] on select "Abe Denton ✔ Cameron Phillips ✔ Chad Phillips ✔ Emmett Denton ✔ Fiona Berghoffe…" at bounding box center [955, 276] width 249 height 30
click at [831, 261] on select "Abe Denton ✔ Cameron Phillips ✔ Chad Phillips ✔ Emmett Denton ✔ Fiona Berghoffe…" at bounding box center [955, 276] width 249 height 30
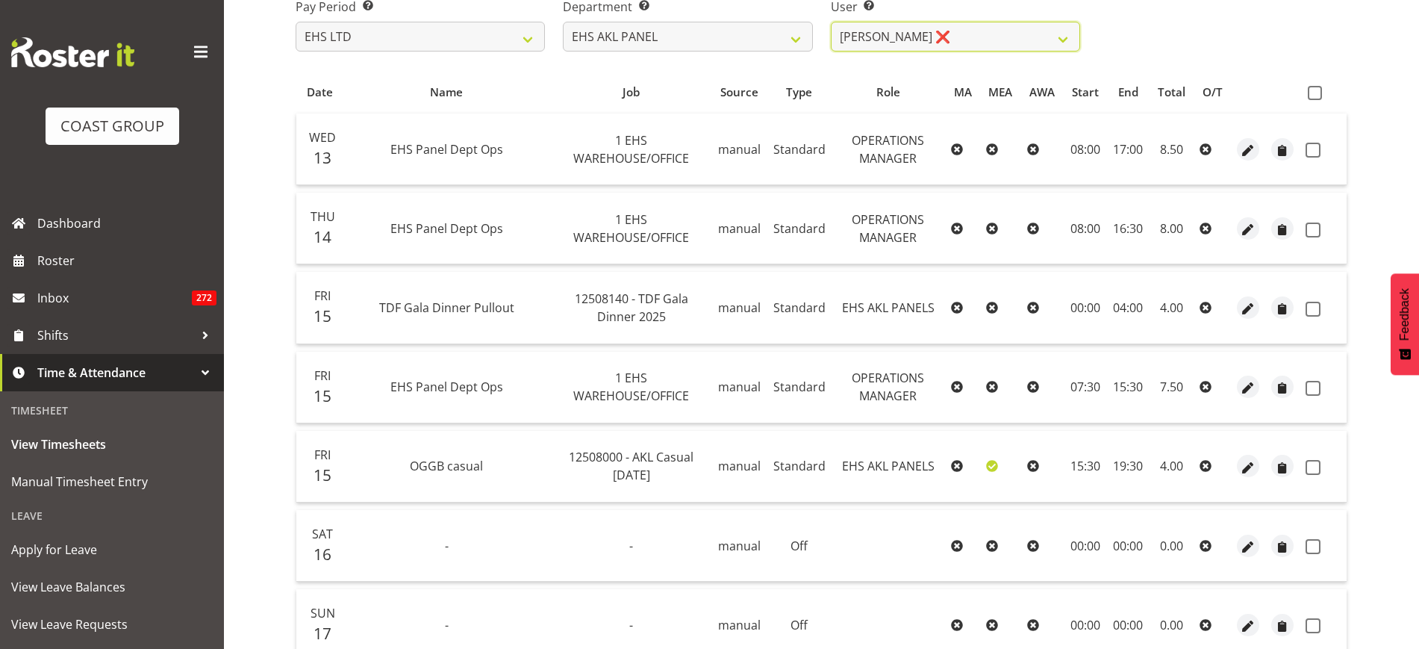
scroll to position [27, 0]
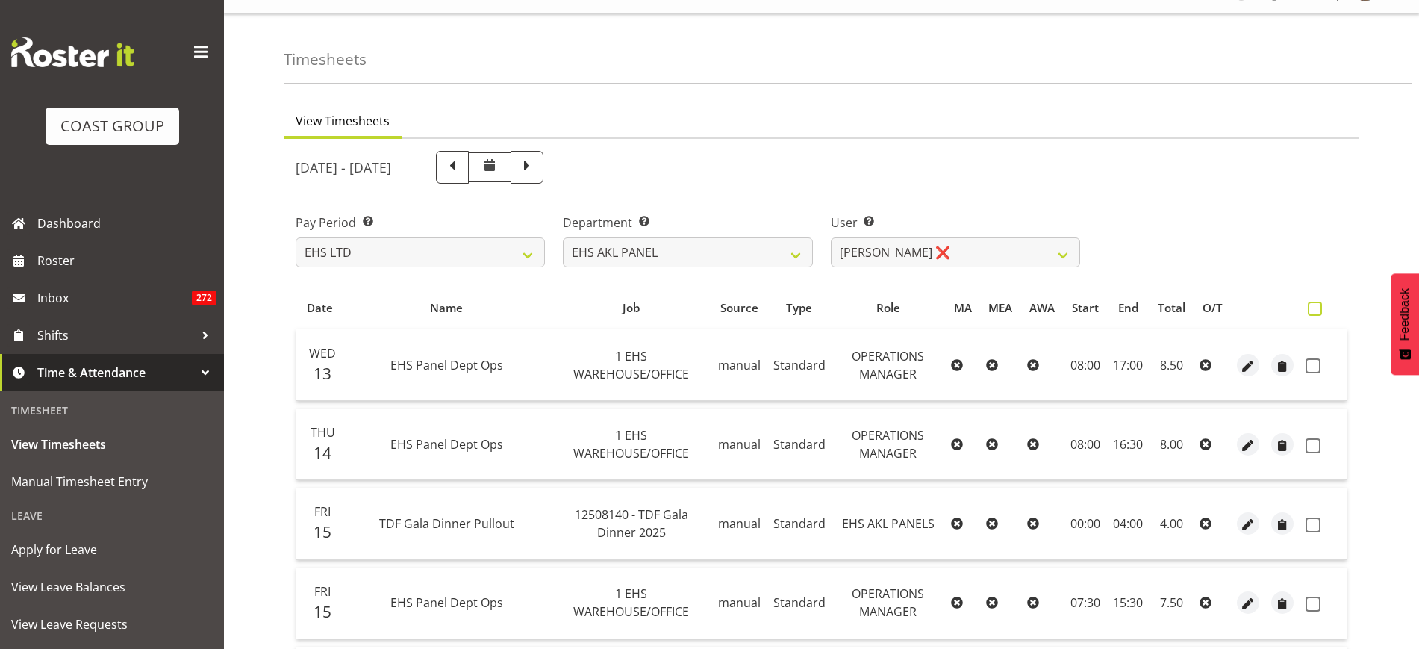
click at [1315, 311] on span at bounding box center [1315, 309] width 14 height 14
click at [1315, 311] on input "checkbox" at bounding box center [1313, 309] width 10 height 10
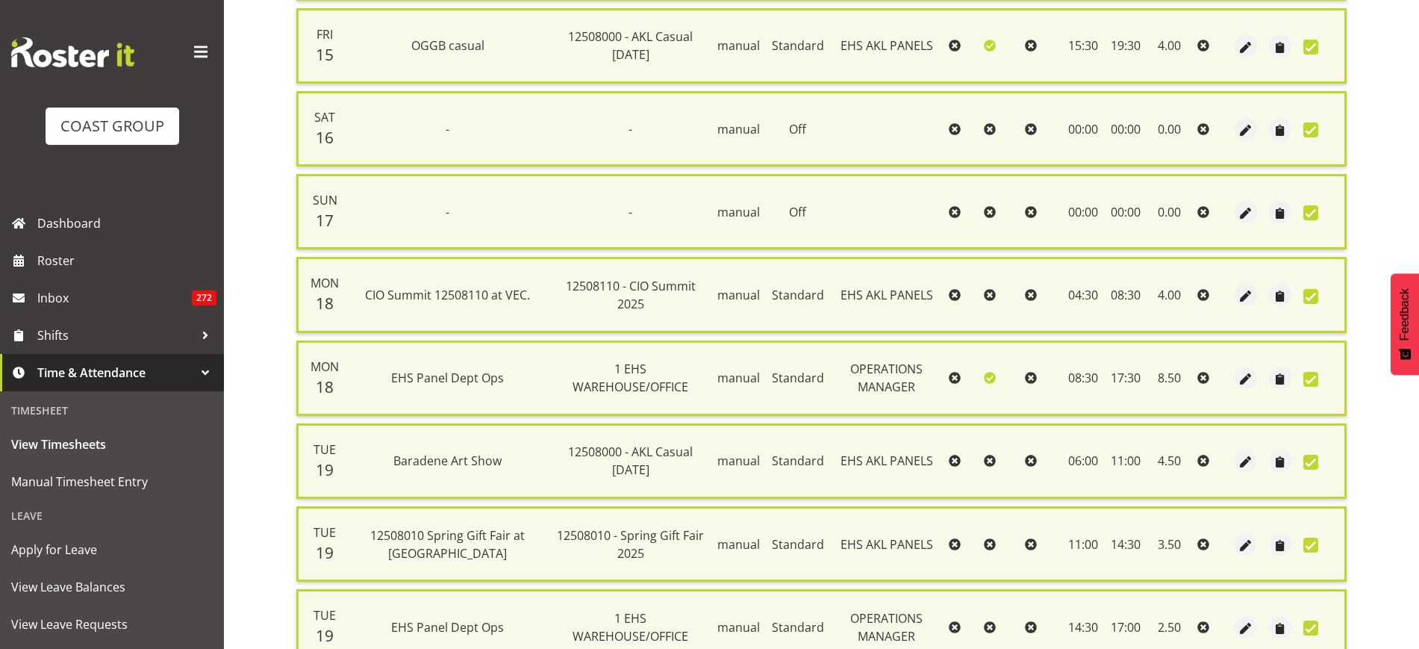
scroll to position [817, 0]
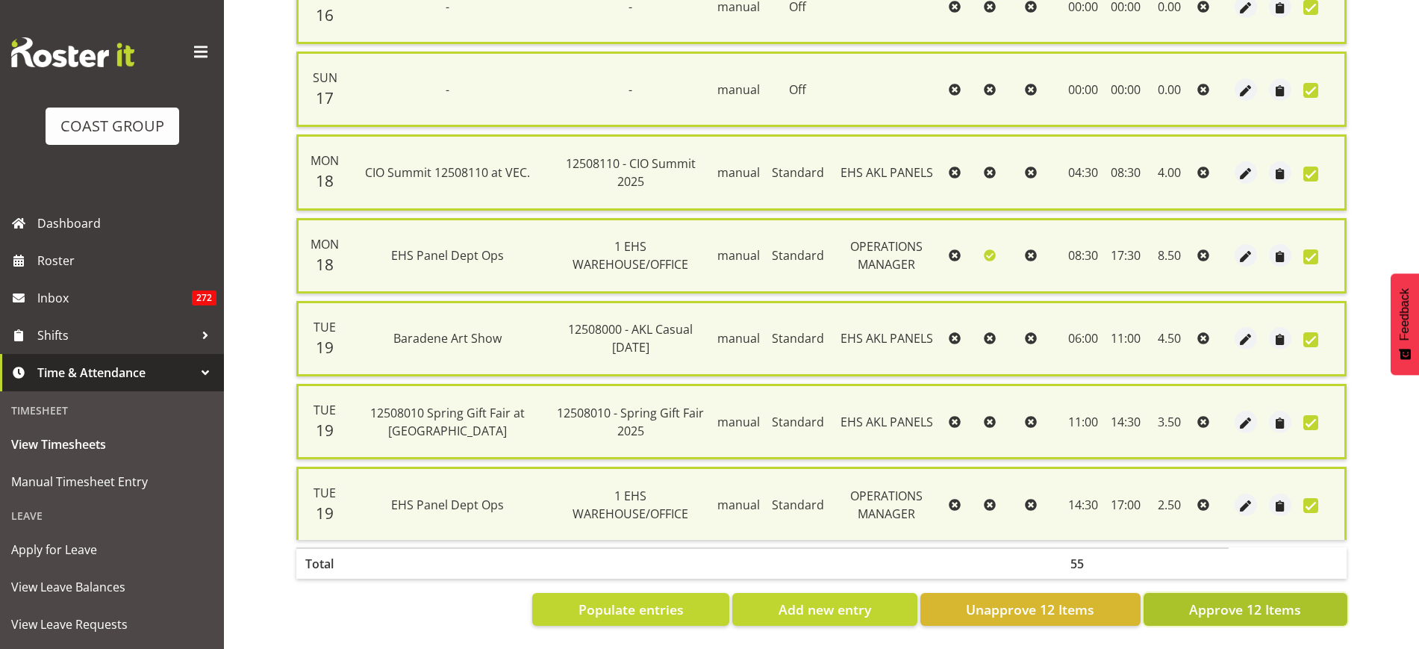
click at [1240, 599] on span "Approve 12 Items" at bounding box center [1245, 608] width 112 height 19
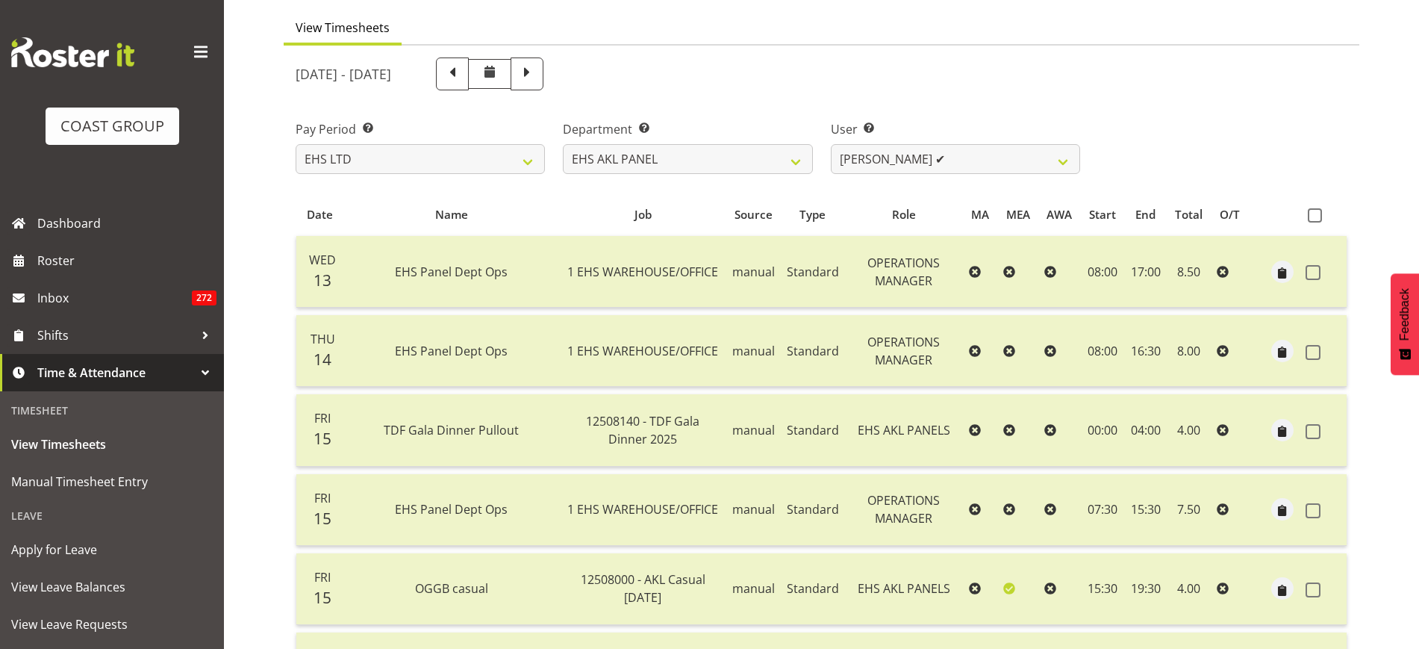
scroll to position [27, 0]
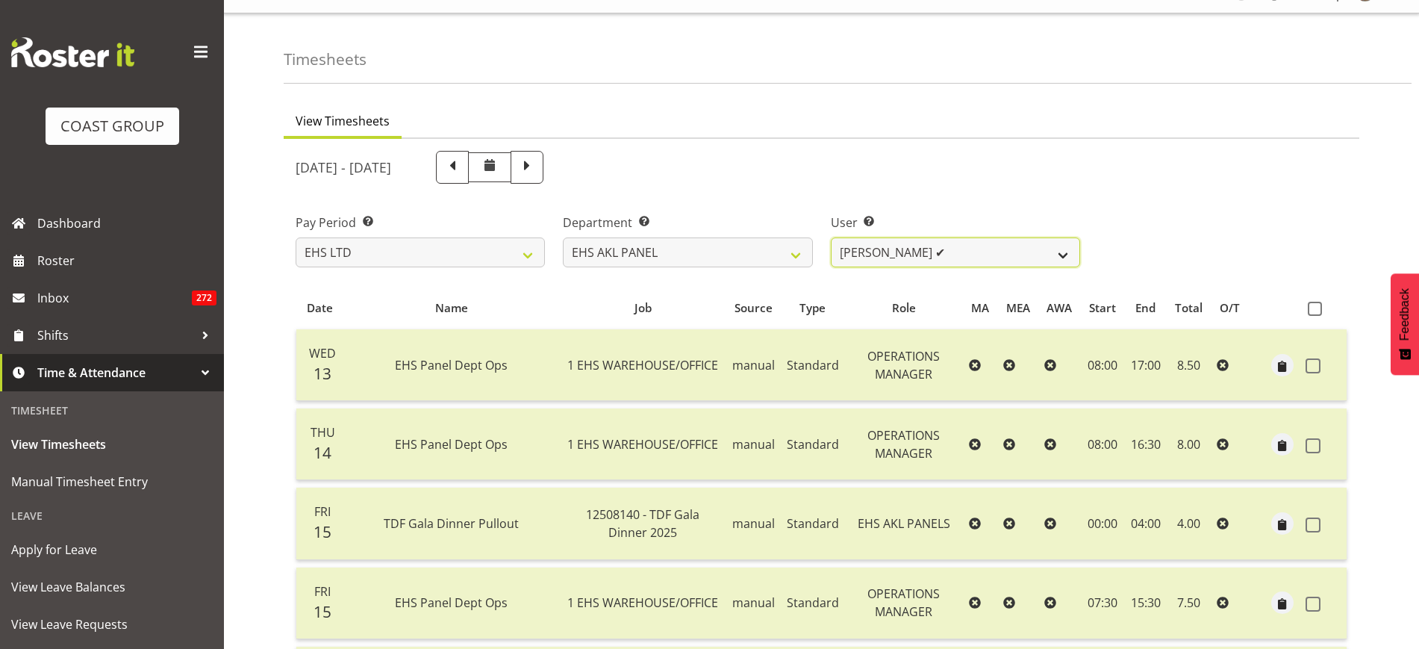
click at [1067, 254] on select "Abe Denton ✔ Cameron Phillips ✔ Chad Phillips ✔ Emmett Denton ✔ Fiona Berghoffe…" at bounding box center [955, 252] width 249 height 30
click at [831, 237] on select "Abe Denton ✔ Cameron Phillips ✔ Chad Phillips ✔ Emmett Denton ✔ Fiona Berghoffe…" at bounding box center [955, 252] width 249 height 30
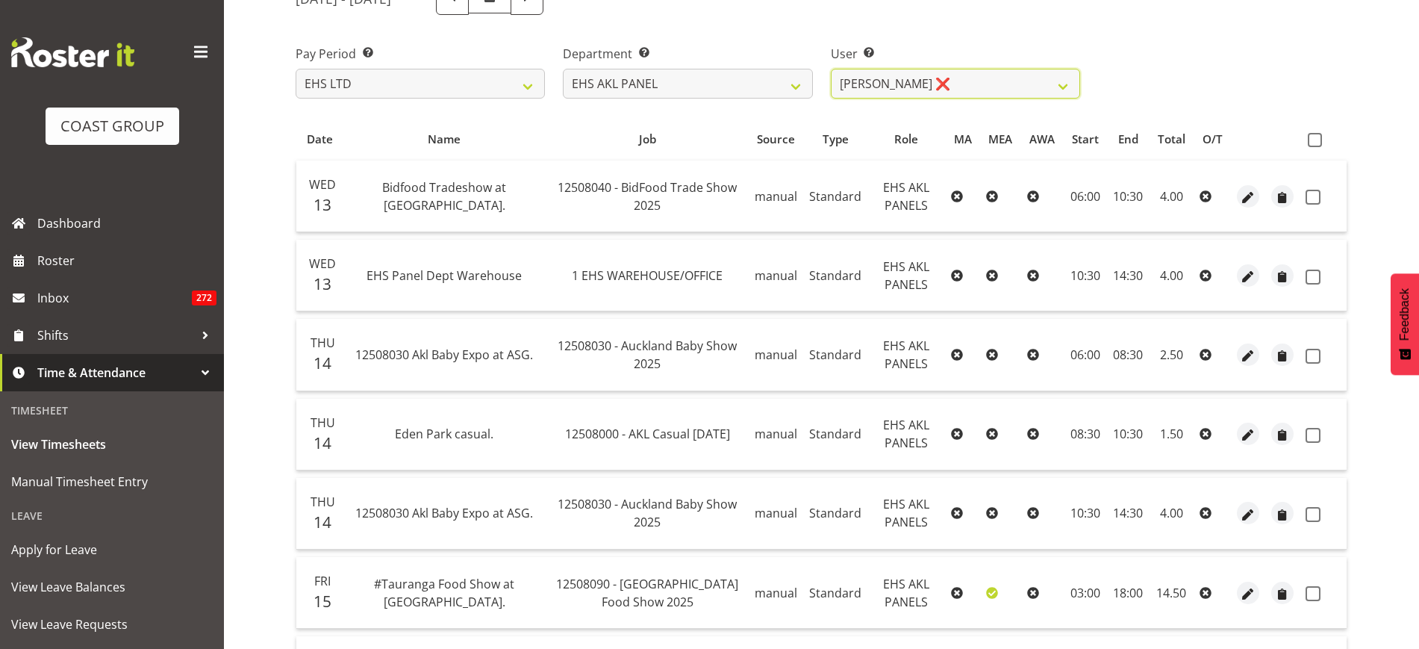
scroll to position [106, 0]
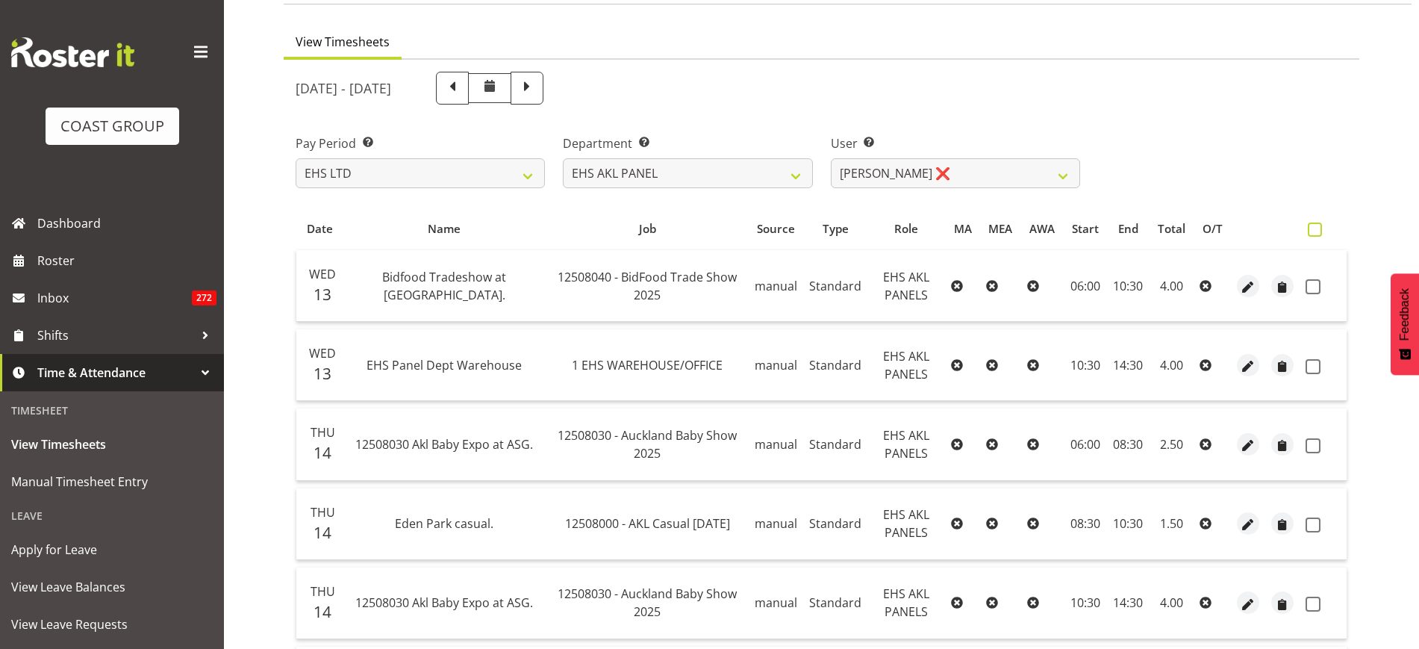
click at [1315, 230] on span at bounding box center [1315, 229] width 14 height 14
click at [1315, 230] on input "checkbox" at bounding box center [1313, 230] width 10 height 10
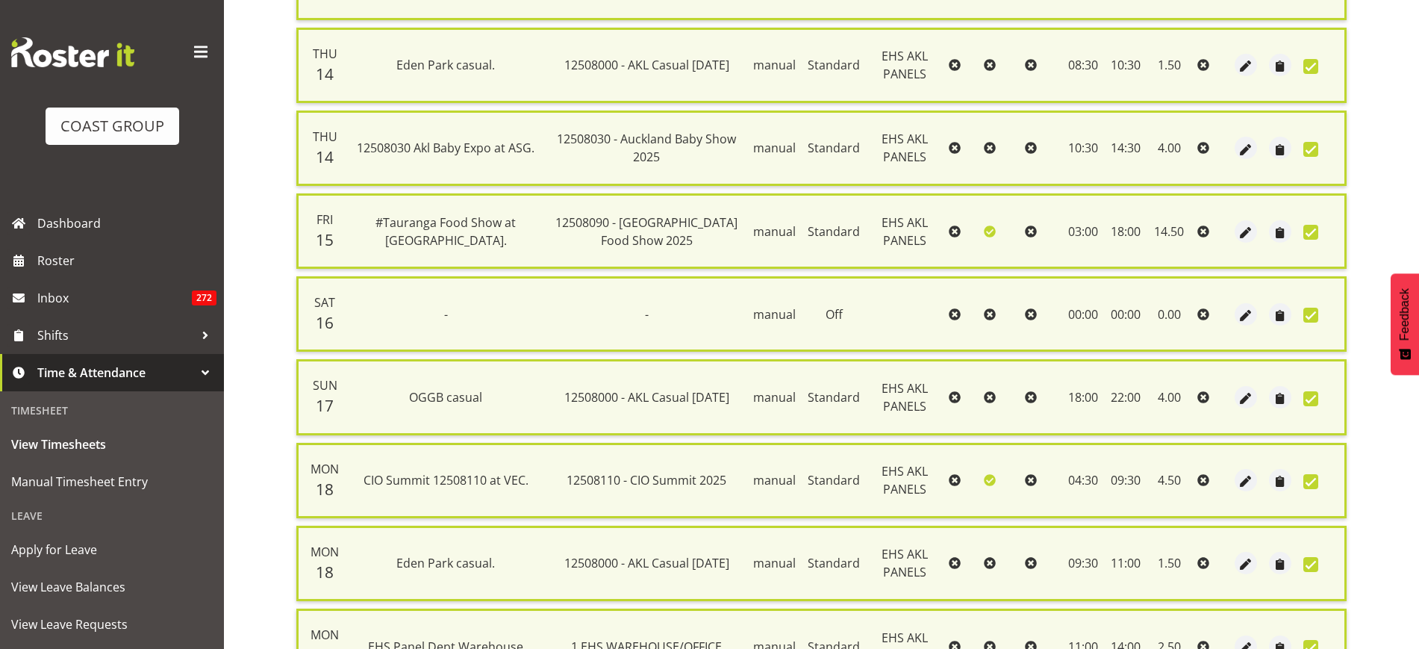
scroll to position [900, 0]
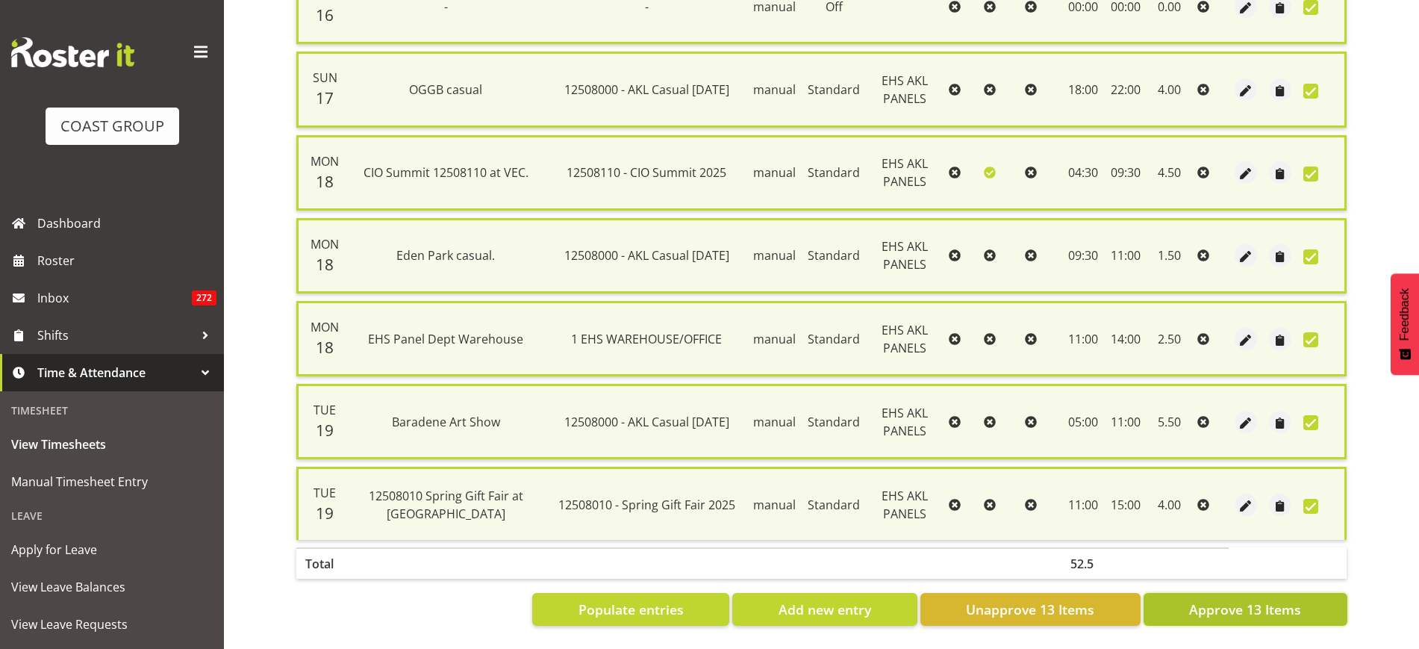
click at [1228, 599] on span "Approve 13 Items" at bounding box center [1245, 608] width 112 height 19
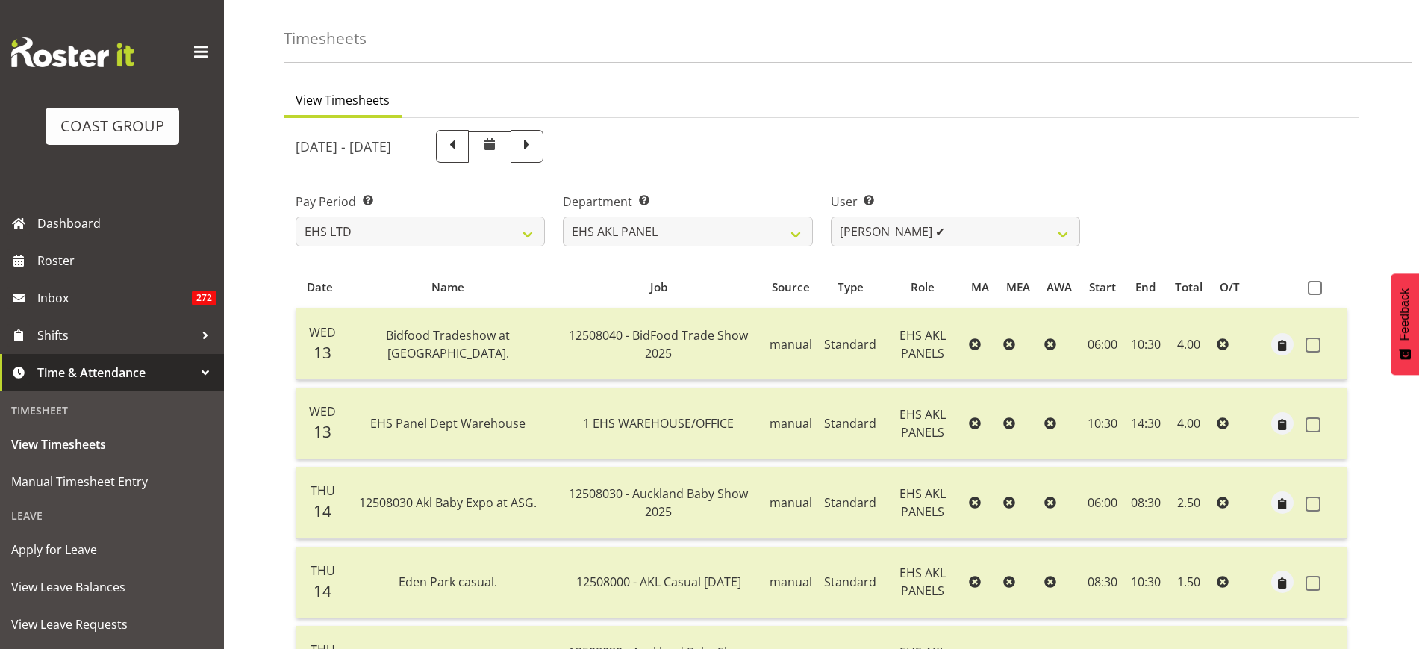
scroll to position [0, 0]
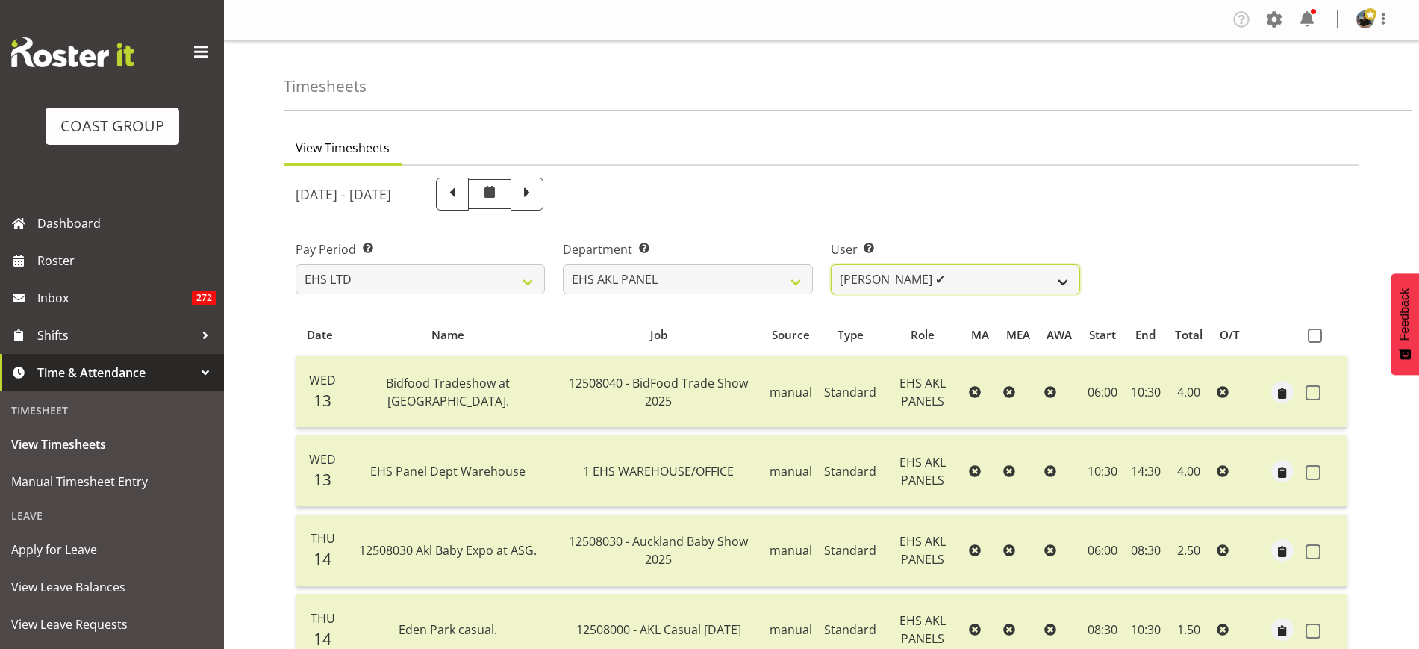
click at [1062, 281] on select "Abe Denton ✔ Cameron Phillips ✔ Chad Phillips ✔ Emmett Denton ✔ Fiona Berghoffe…" at bounding box center [955, 279] width 249 height 30
click at [831, 264] on select "Abe Denton ✔ Cameron Phillips ✔ Chad Phillips ✔ Emmett Denton ✔ Fiona Berghoffe…" at bounding box center [955, 279] width 249 height 30
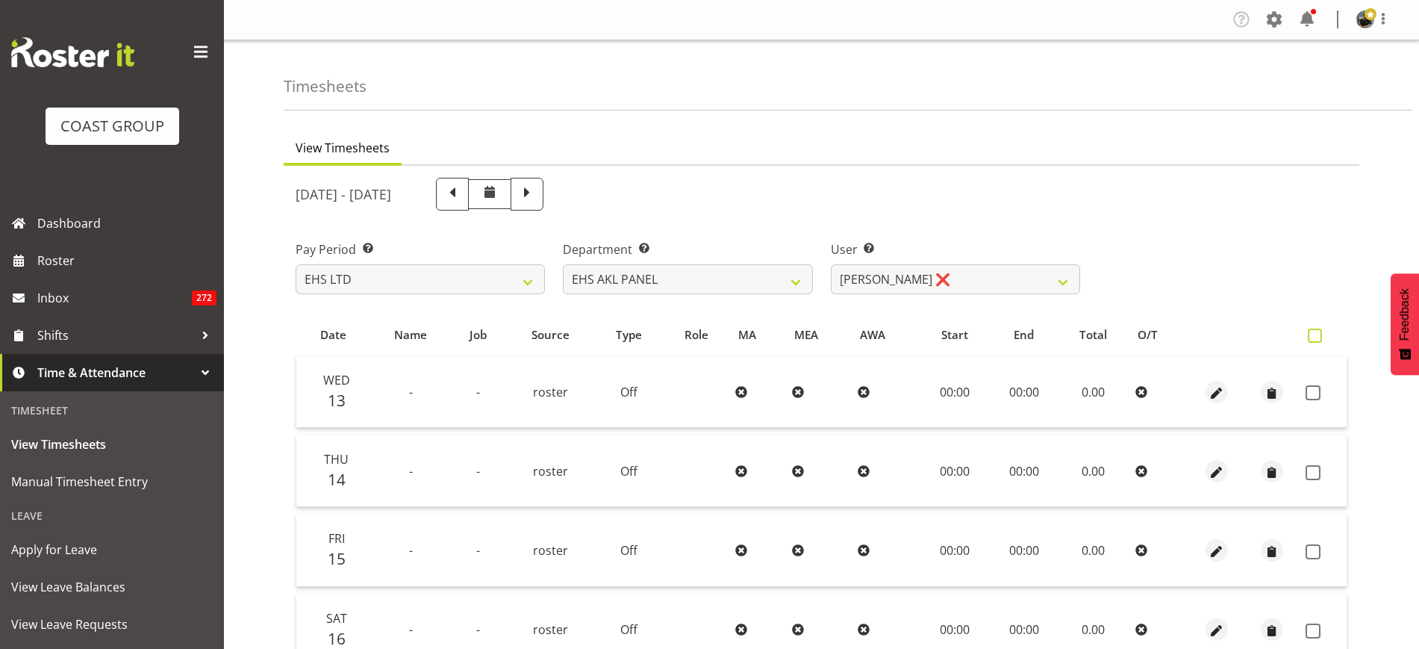
click at [1314, 333] on span at bounding box center [1315, 335] width 14 height 14
click at [1314, 333] on input "checkbox" at bounding box center [1313, 336] width 10 height 10
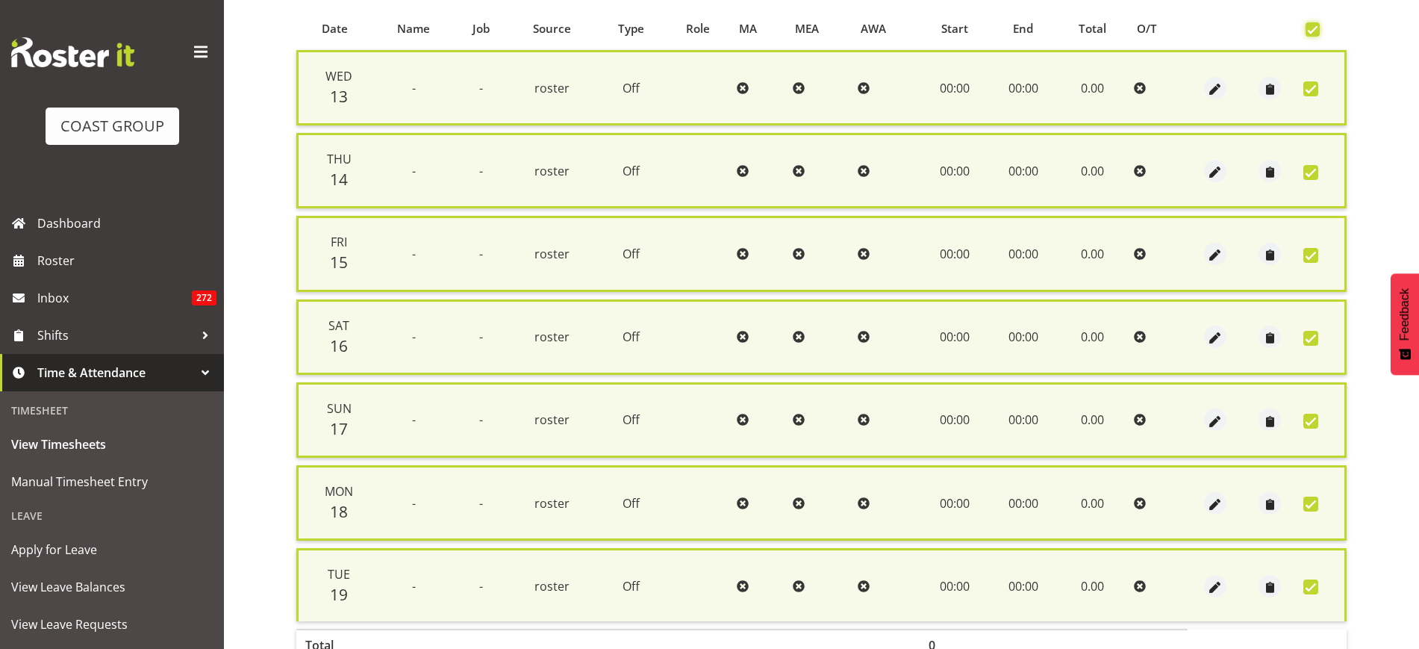
scroll to position [402, 0]
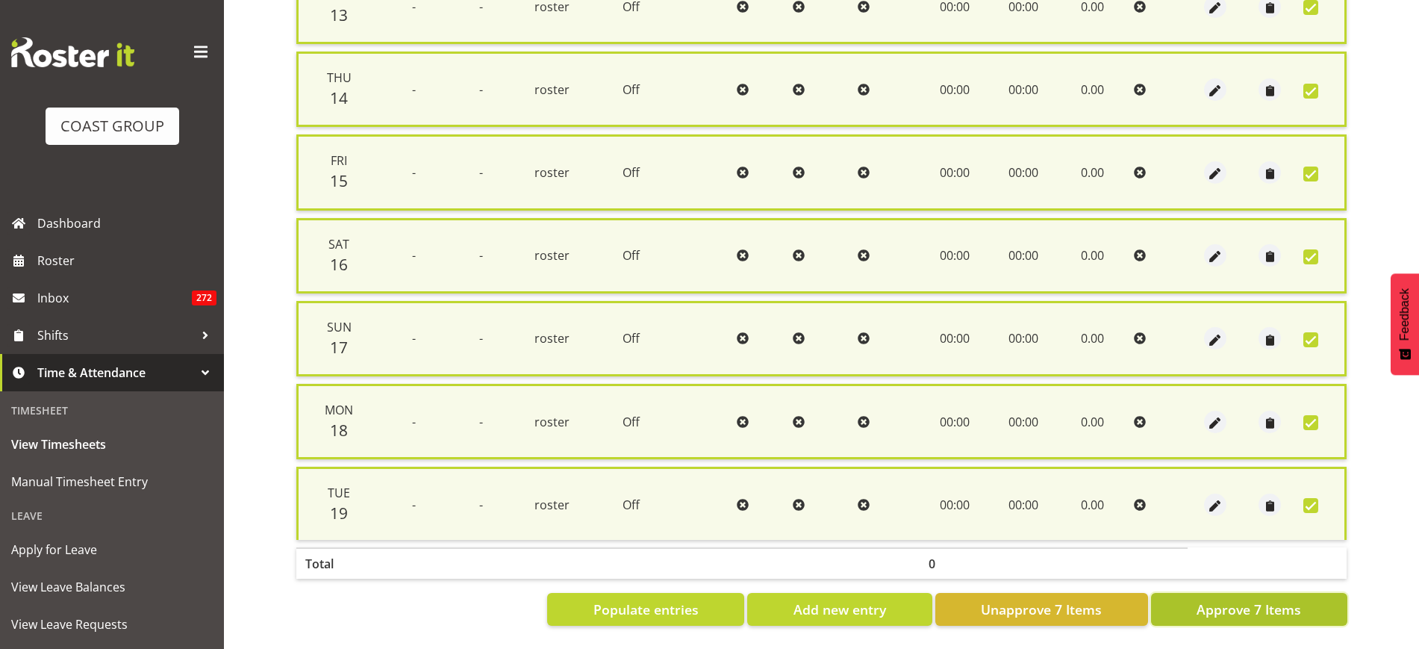
click at [1230, 599] on span "Approve 7 Items" at bounding box center [1249, 608] width 105 height 19
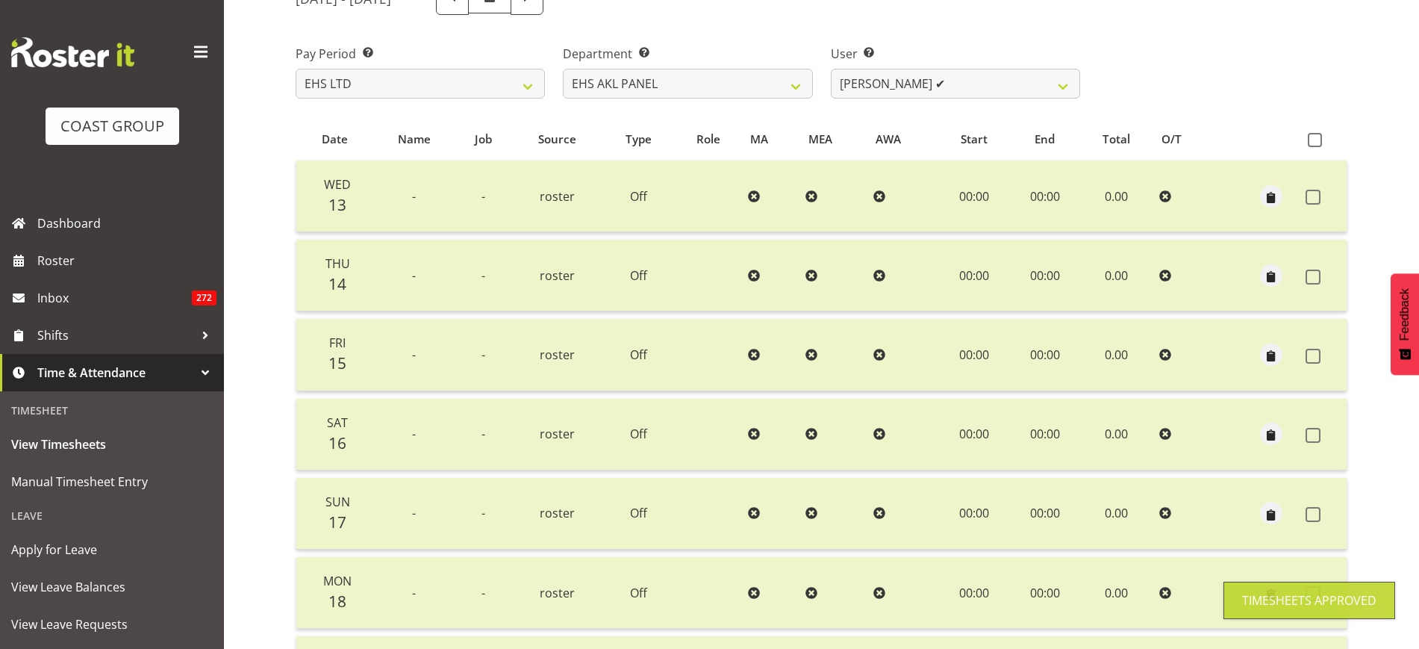
scroll to position [0, 0]
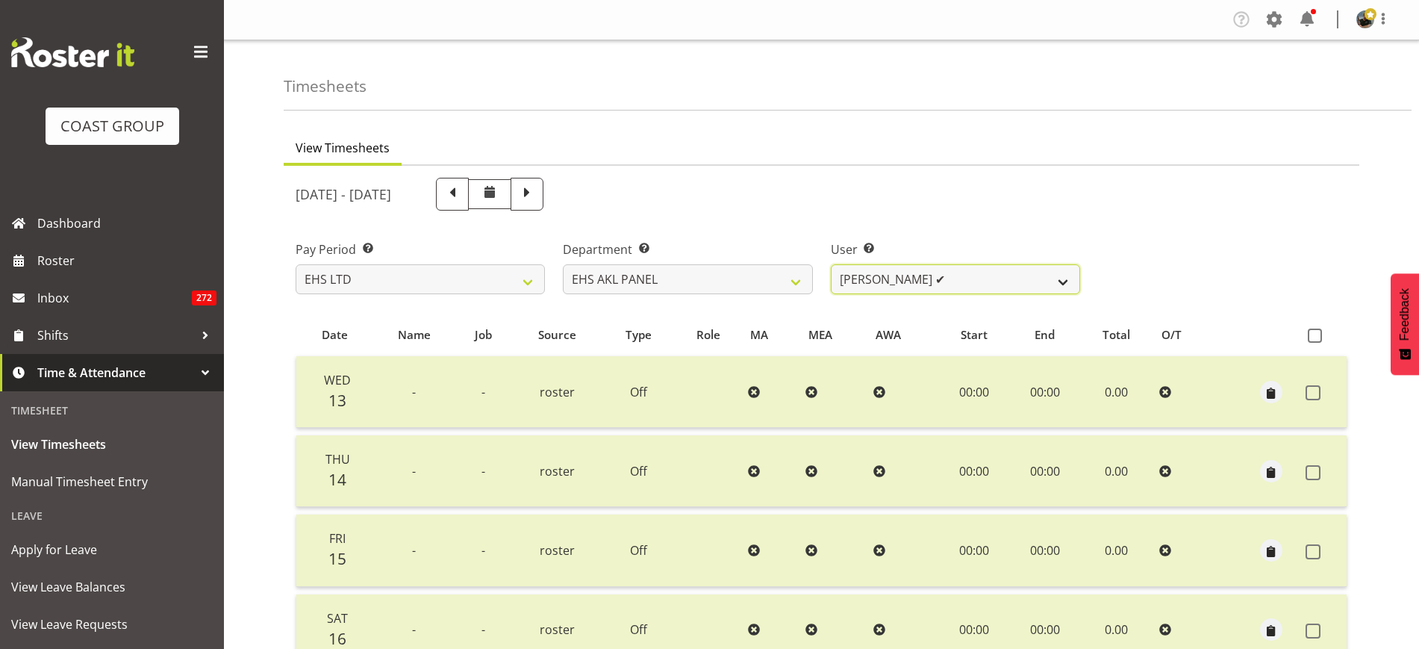
click at [1063, 282] on select "Abe Denton ✔ Cameron Phillips ✔ Chad Phillips ✔ Emmett Denton ✔ Fiona Berghoffe…" at bounding box center [955, 279] width 249 height 30
click at [831, 264] on select "Abe Denton ✔ Cameron Phillips ✔ Chad Phillips ✔ Emmett Denton ✔ Fiona Berghoffe…" at bounding box center [955, 279] width 249 height 30
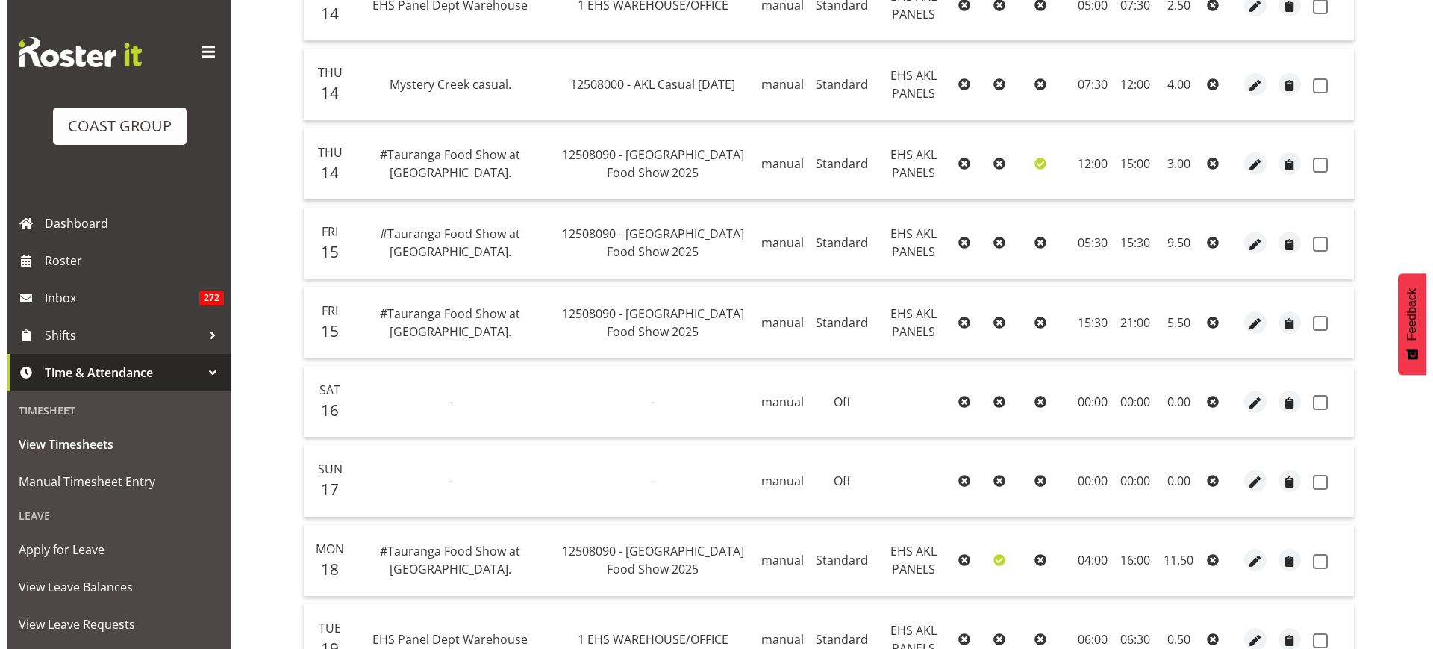
scroll to position [467, 0]
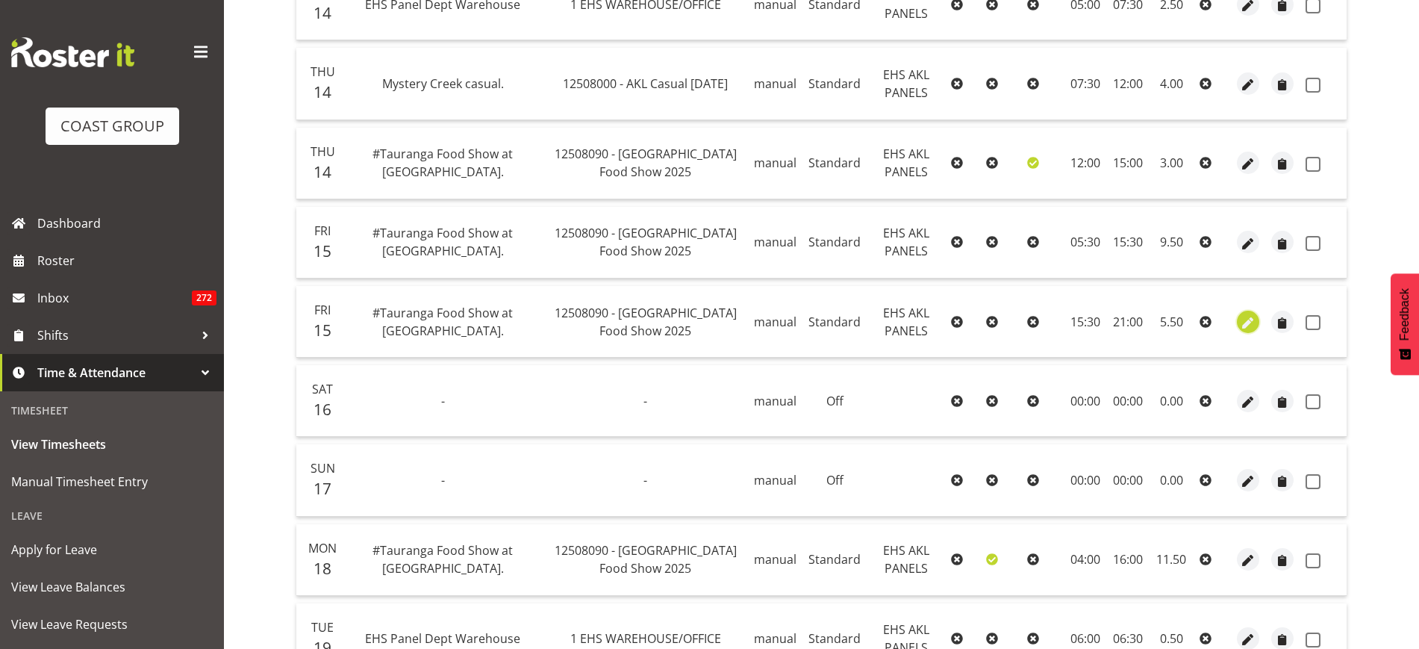
click at [1247, 322] on span "button" at bounding box center [1248, 322] width 17 height 17
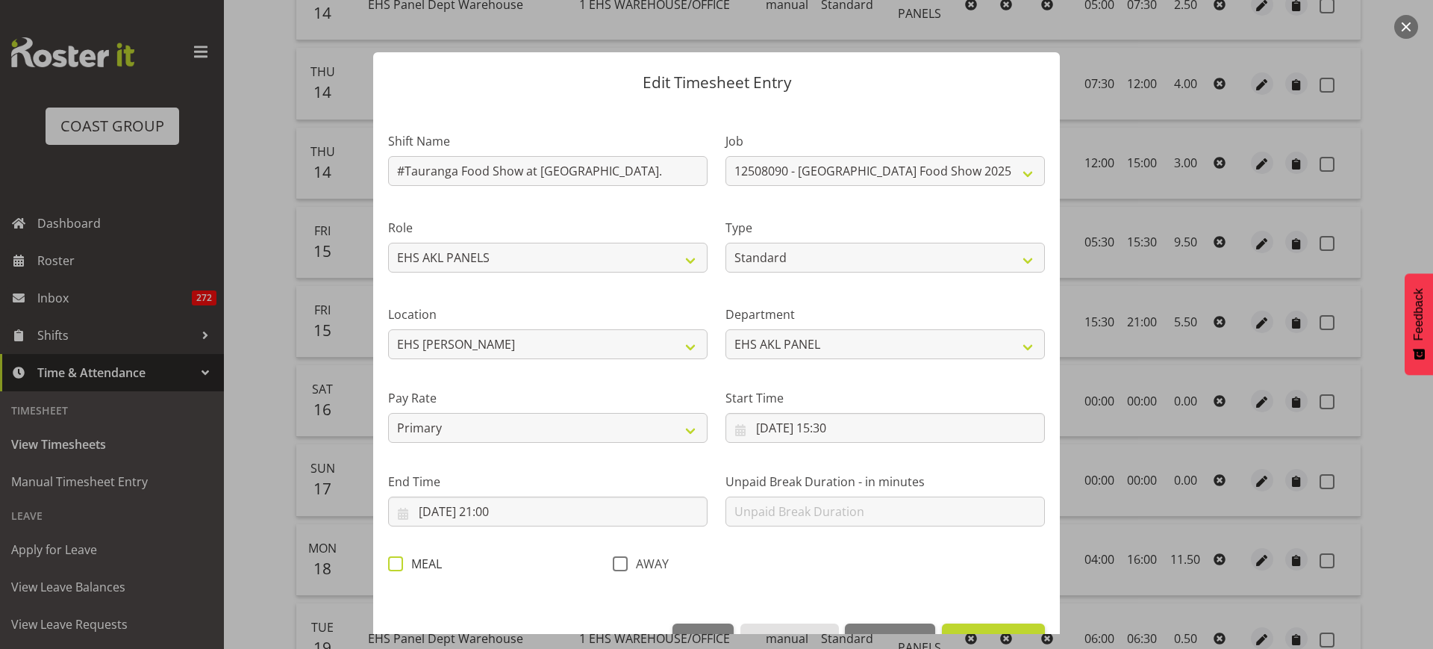
click at [397, 564] on span at bounding box center [395, 563] width 15 height 15
click at [397, 564] on input "MEAL" at bounding box center [393, 563] width 10 height 10
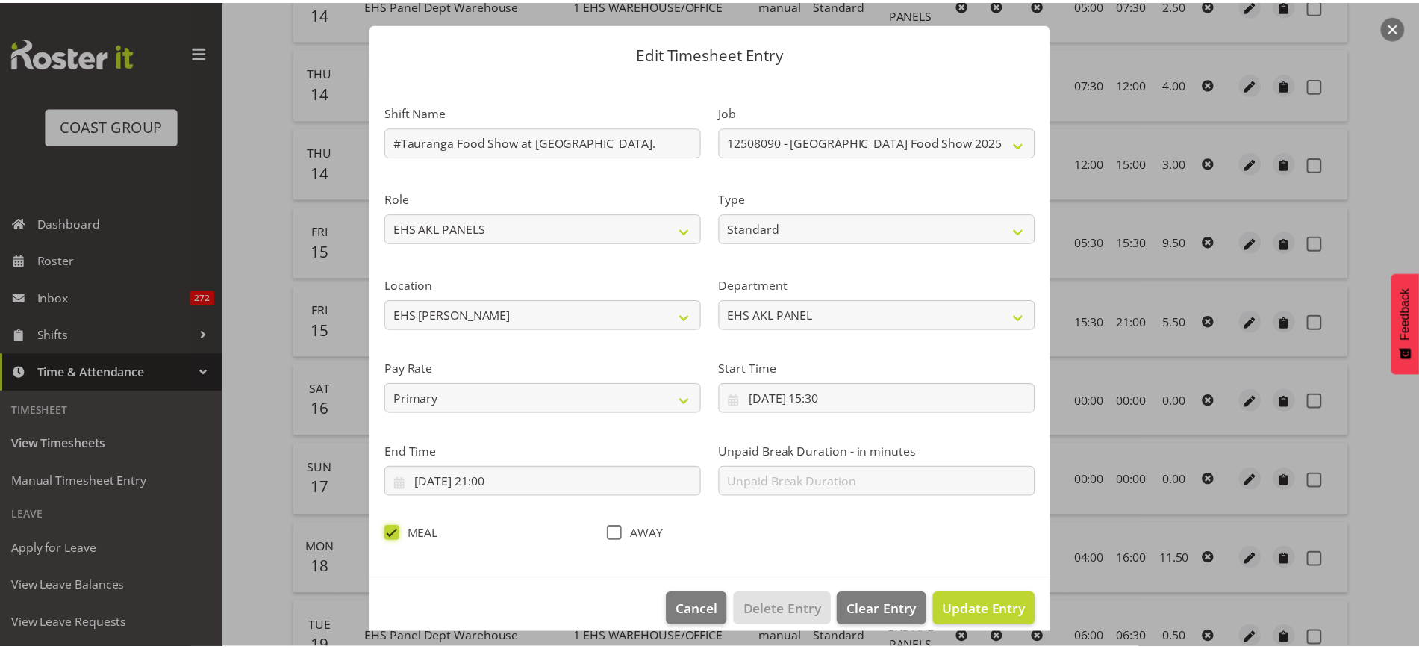
scroll to position [45, 0]
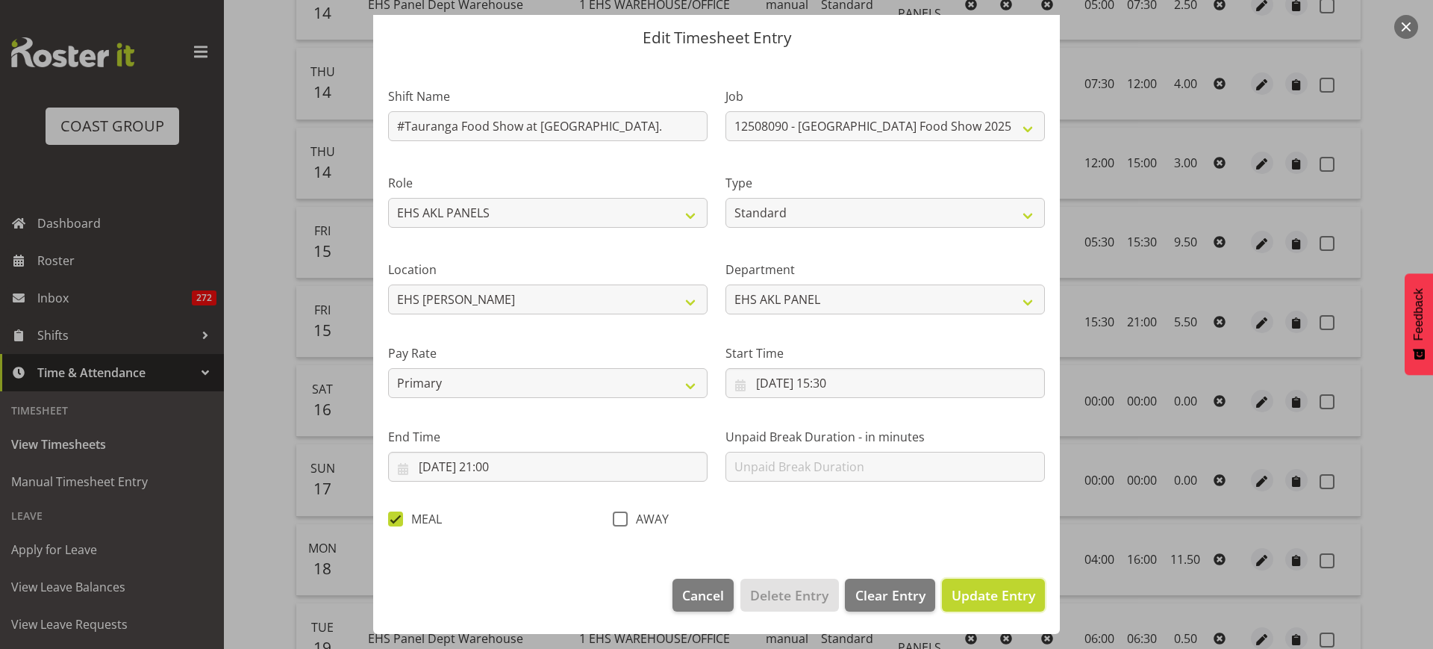
click at [977, 600] on span "Update Entry" at bounding box center [994, 595] width 84 height 18
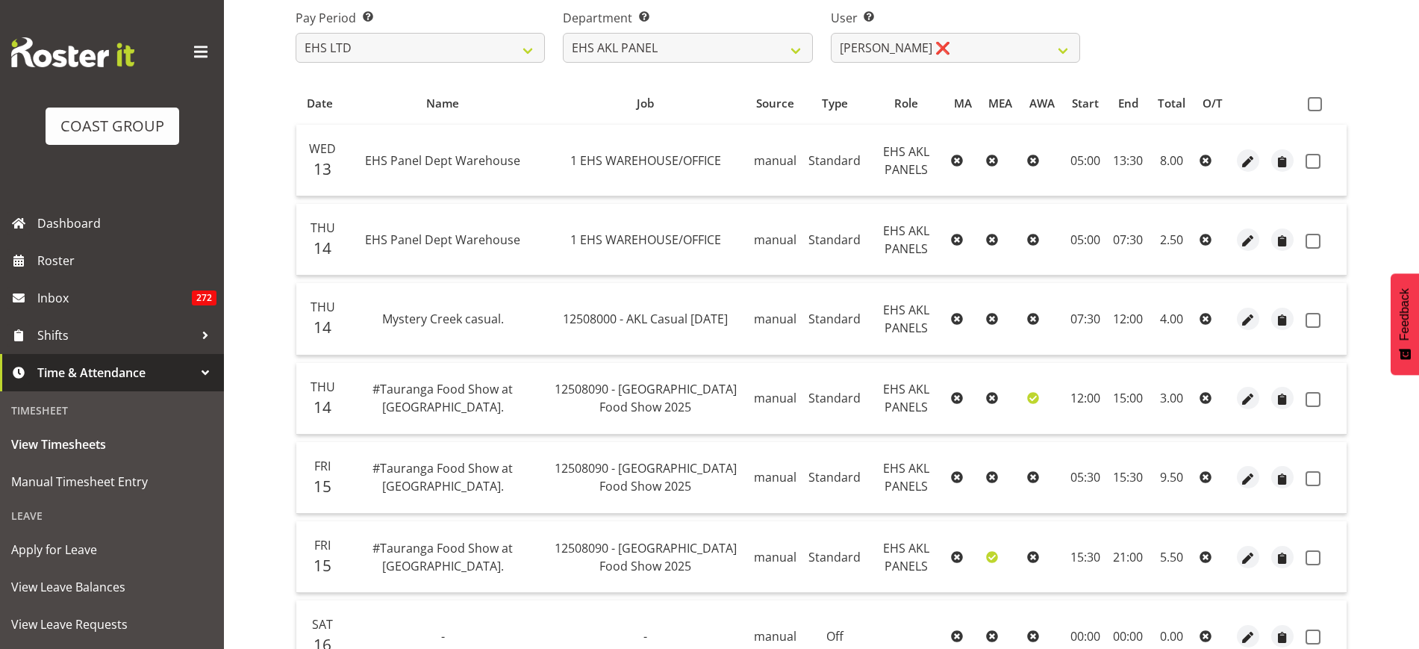
scroll to position [199, 0]
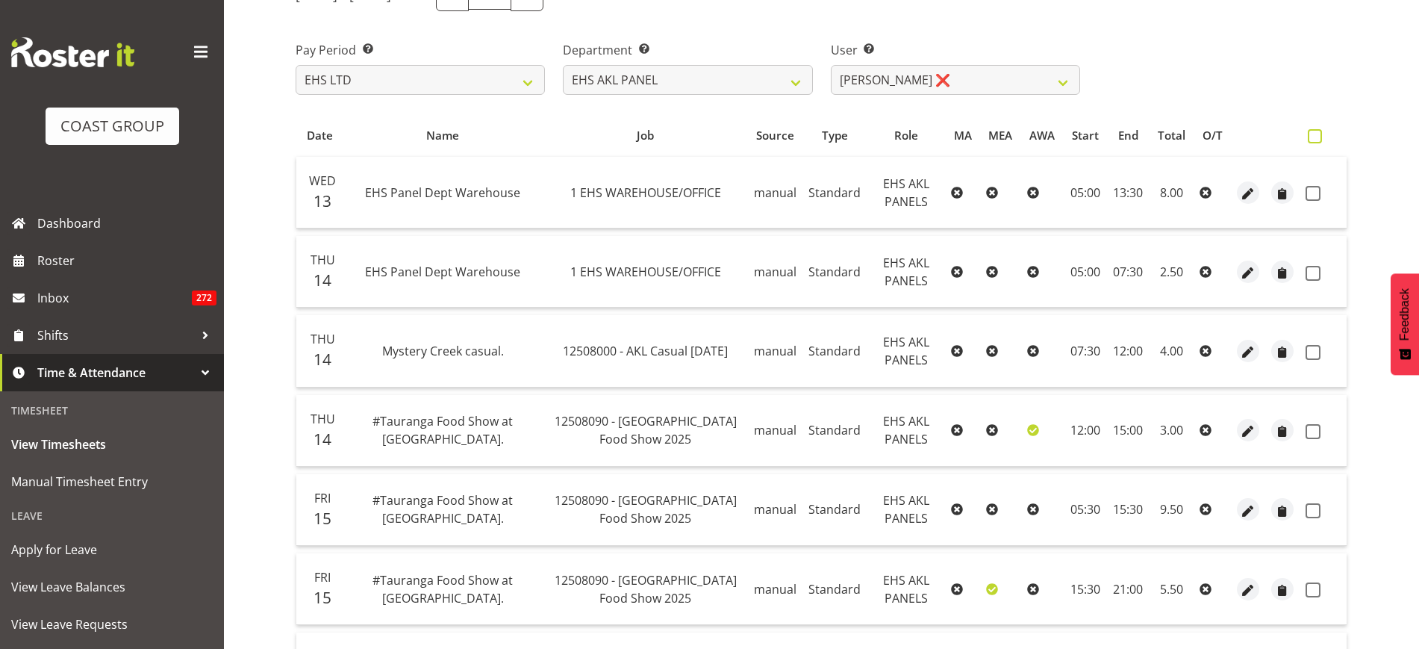
click at [1313, 139] on span at bounding box center [1315, 136] width 14 height 14
click at [1313, 139] on input "checkbox" at bounding box center [1313, 136] width 10 height 10
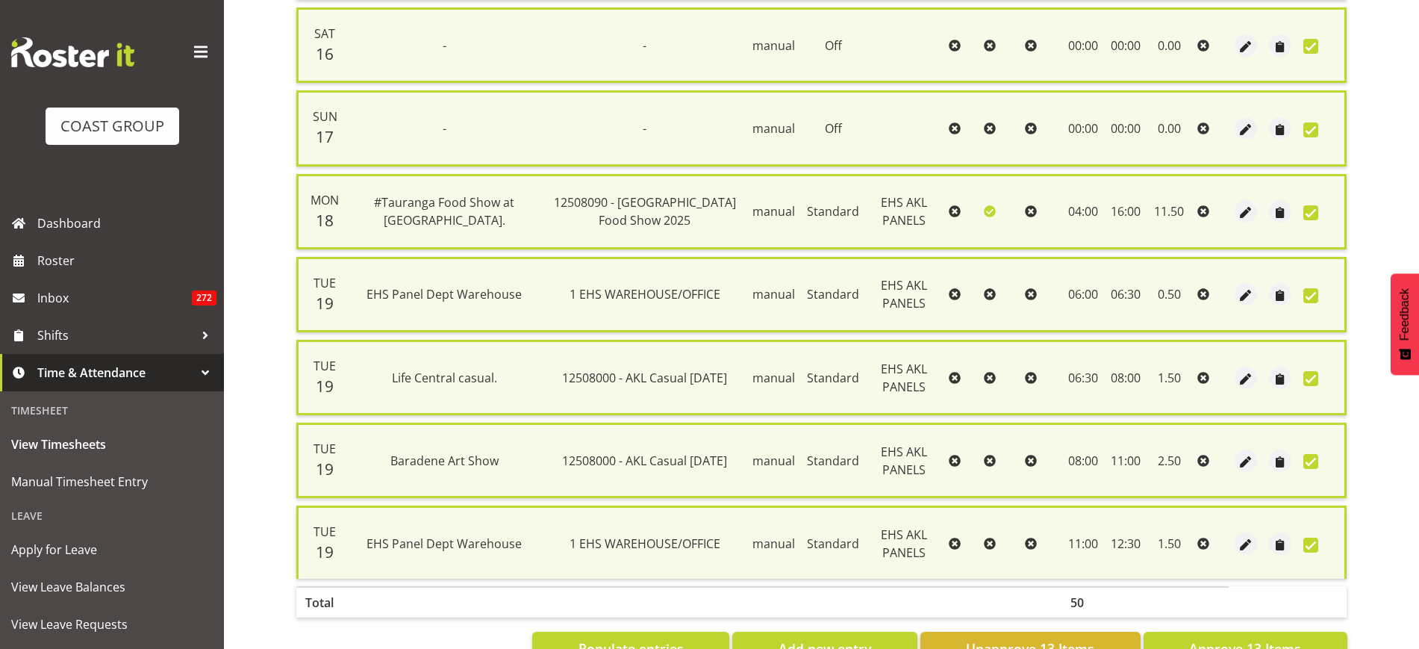
scroll to position [900, 0]
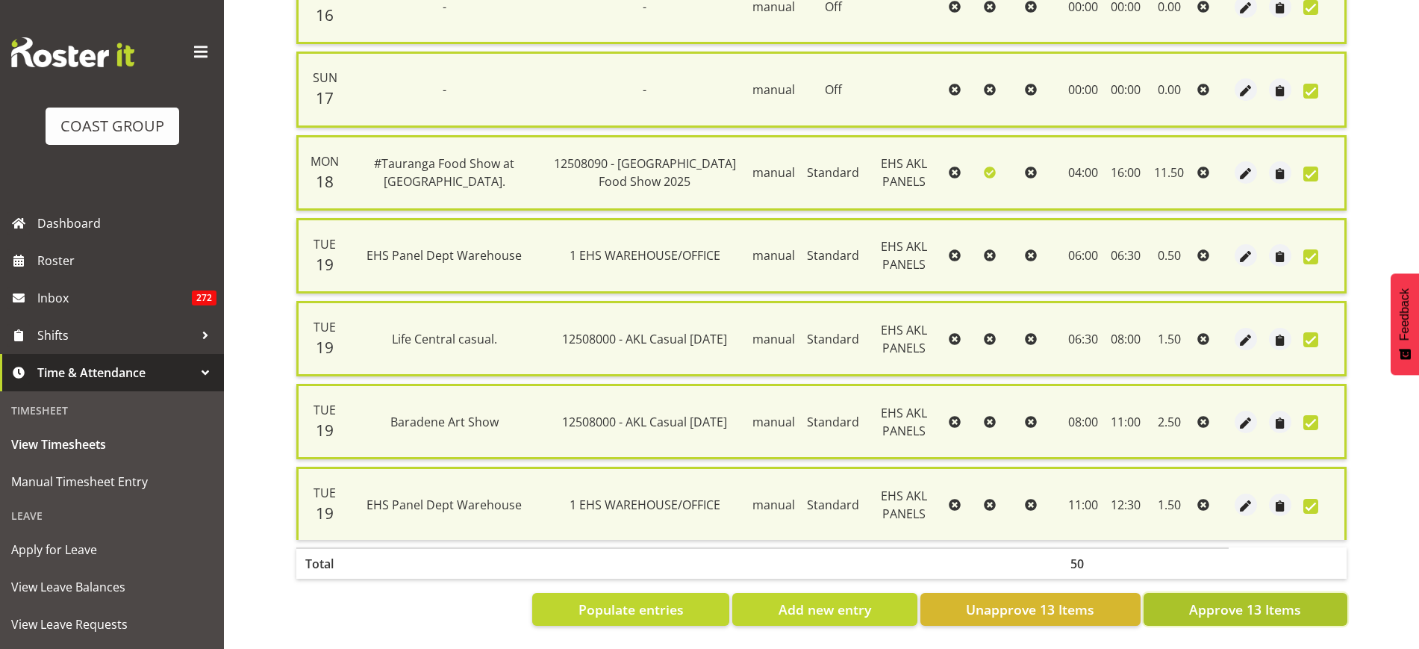
click at [1231, 599] on span "Approve 13 Items" at bounding box center [1245, 608] width 112 height 19
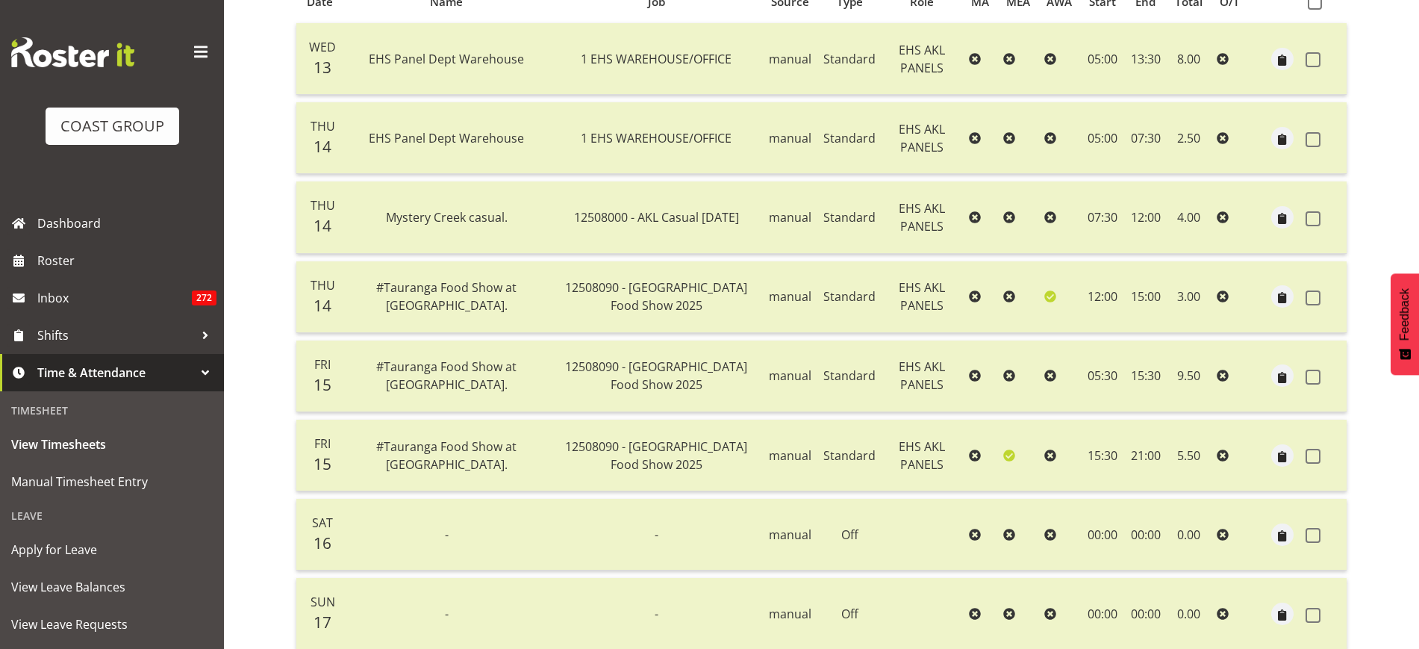
scroll to position [187, 0]
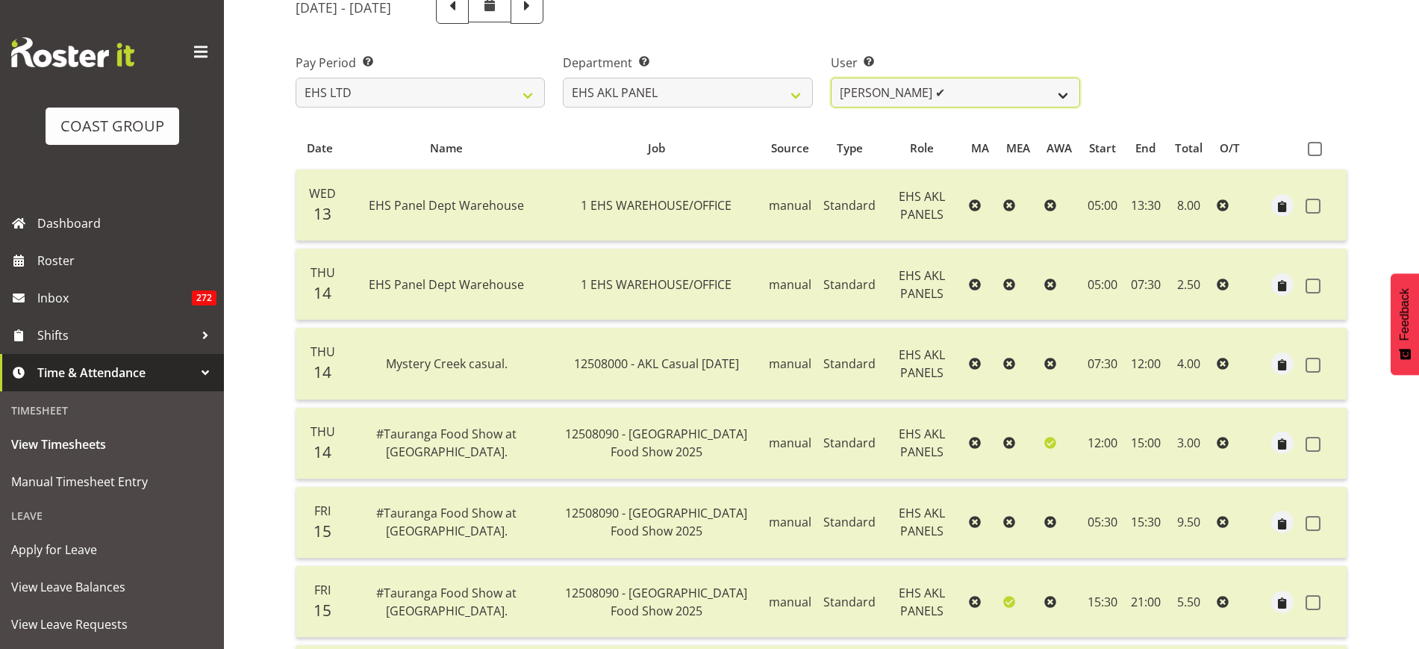
click at [1066, 96] on select "Abe Denton ✔ Cameron Phillips ✔ Chad Phillips ✔ Emmett Denton ✔ Fiona Berghoffe…" at bounding box center [955, 93] width 249 height 30
click at [831, 78] on select "Abe Denton ✔ Cameron Phillips ✔ Chad Phillips ✔ Emmett Denton ✔ Fiona Berghoffe…" at bounding box center [955, 93] width 249 height 30
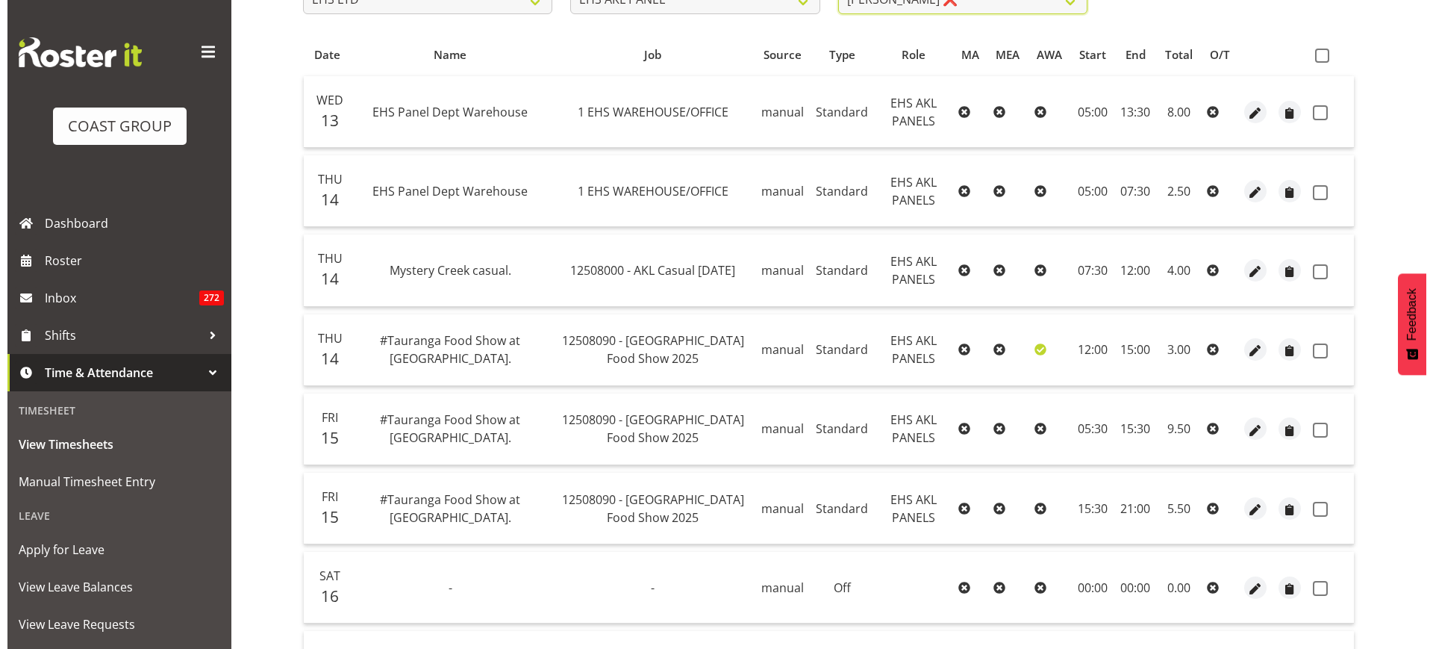
scroll to position [373, 0]
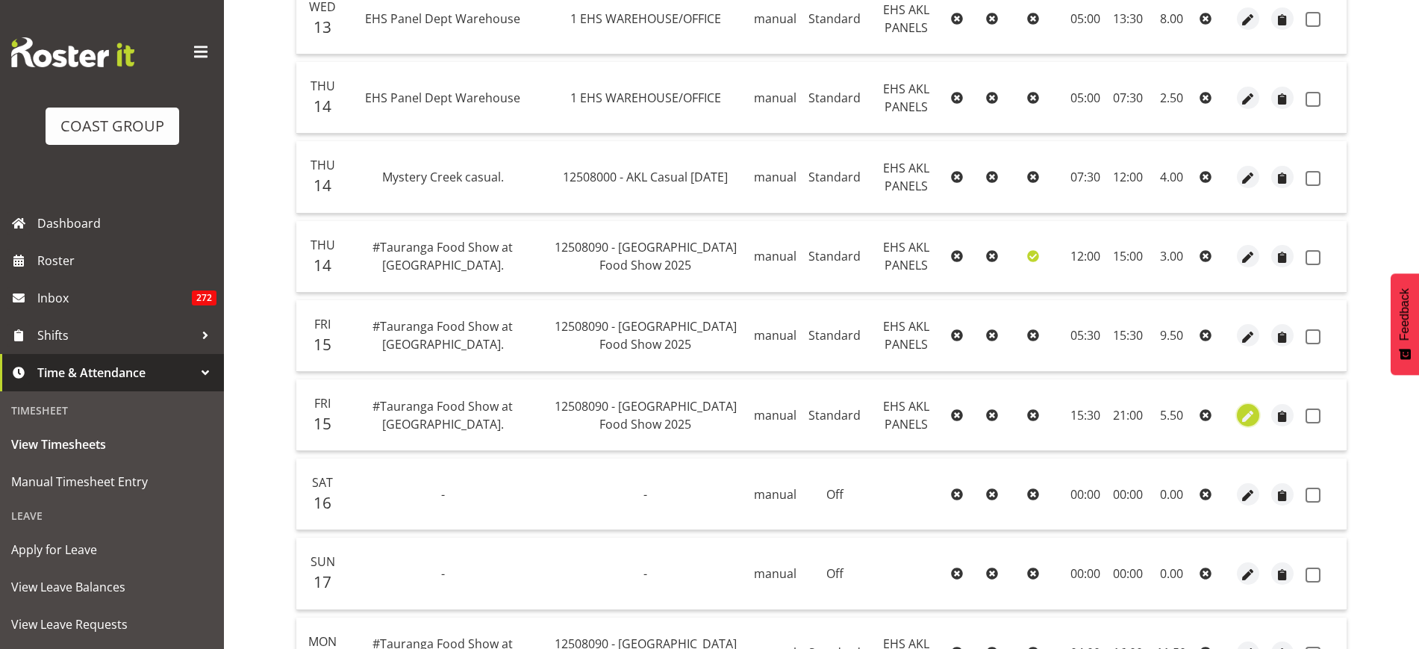
click at [1247, 414] on span "button" at bounding box center [1248, 416] width 17 height 17
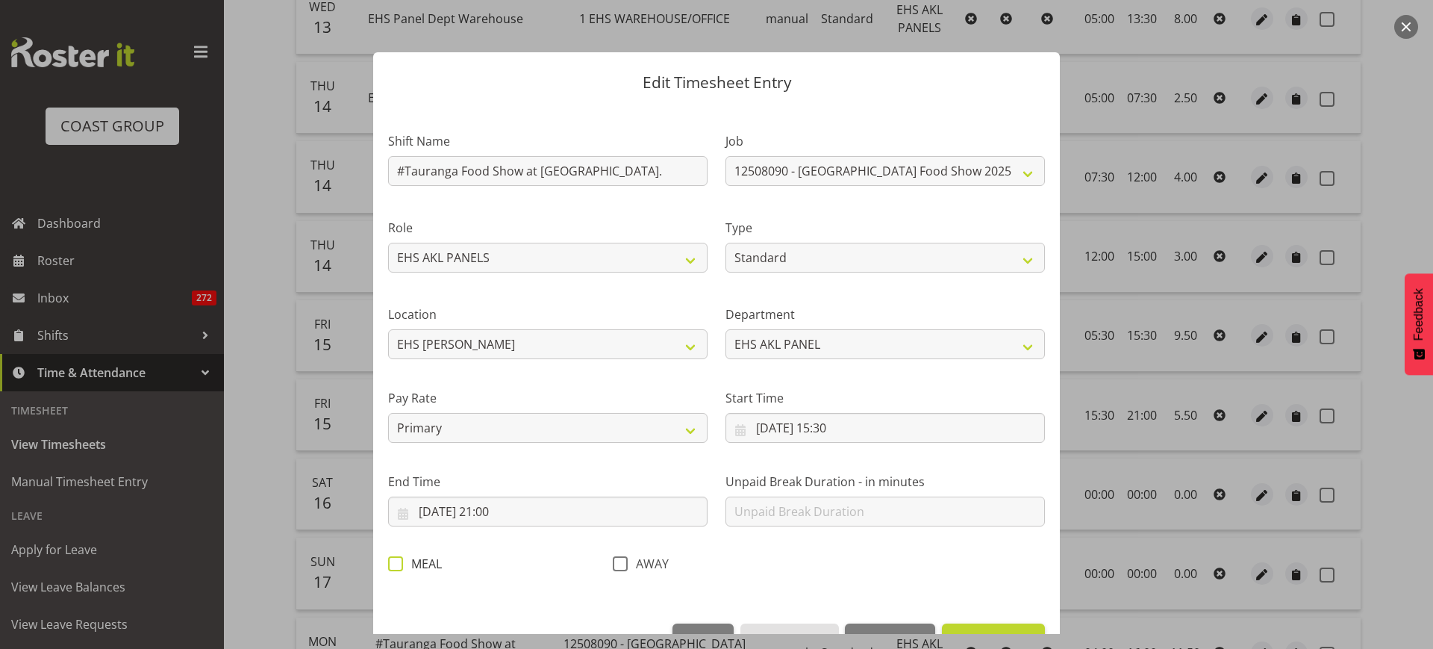
click at [393, 557] on span at bounding box center [395, 563] width 15 height 15
click at [393, 558] on input "MEAL" at bounding box center [393, 563] width 10 height 10
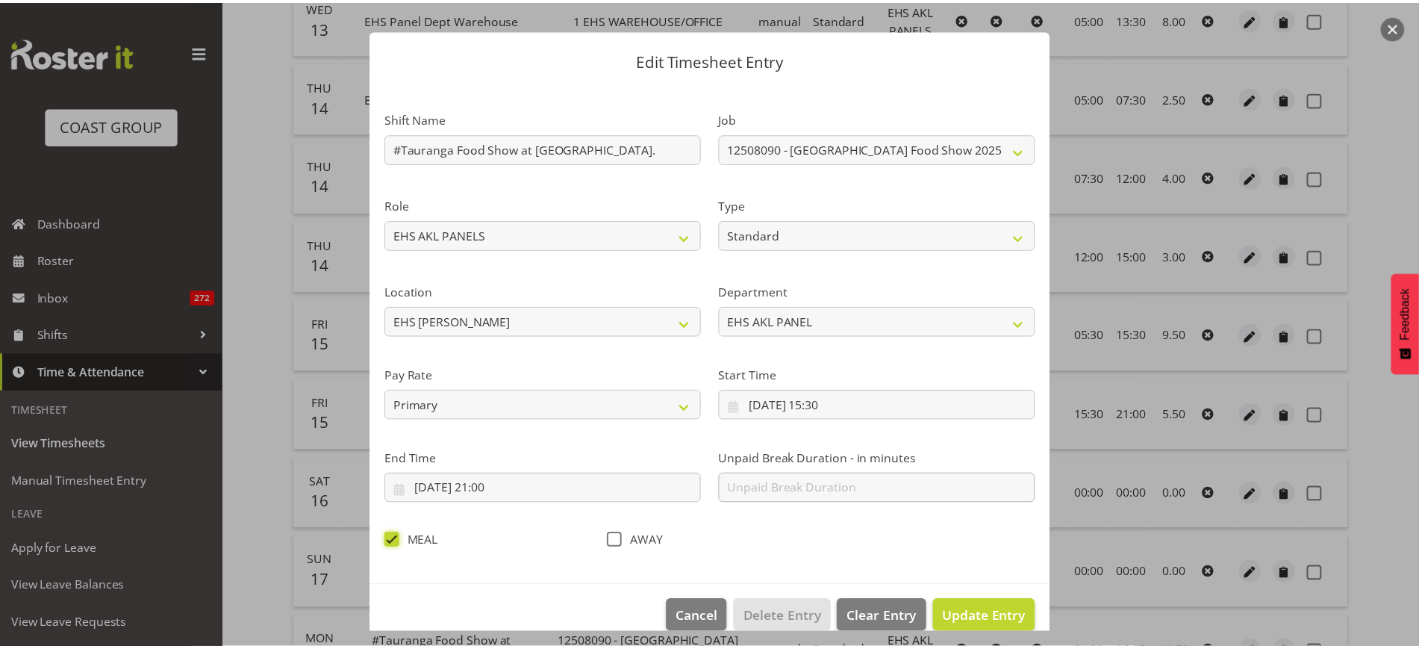
scroll to position [45, 0]
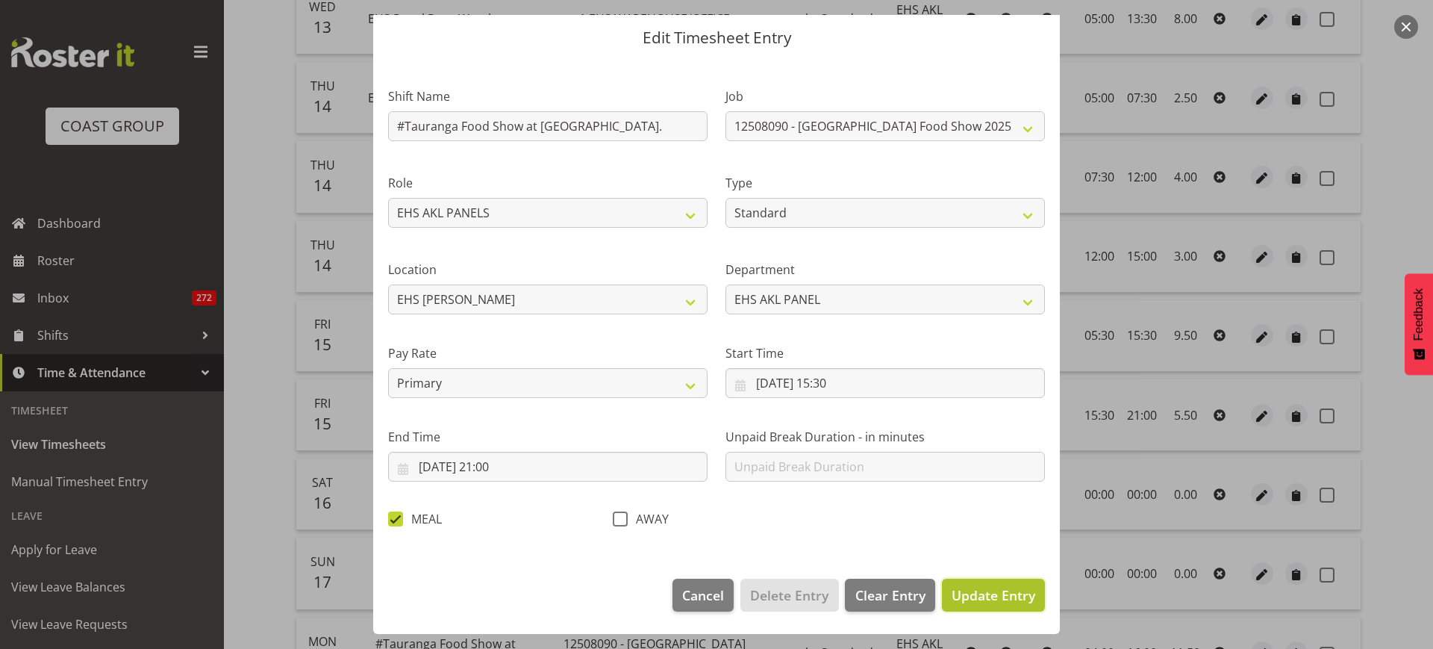
click at [978, 596] on span "Update Entry" at bounding box center [994, 595] width 84 height 18
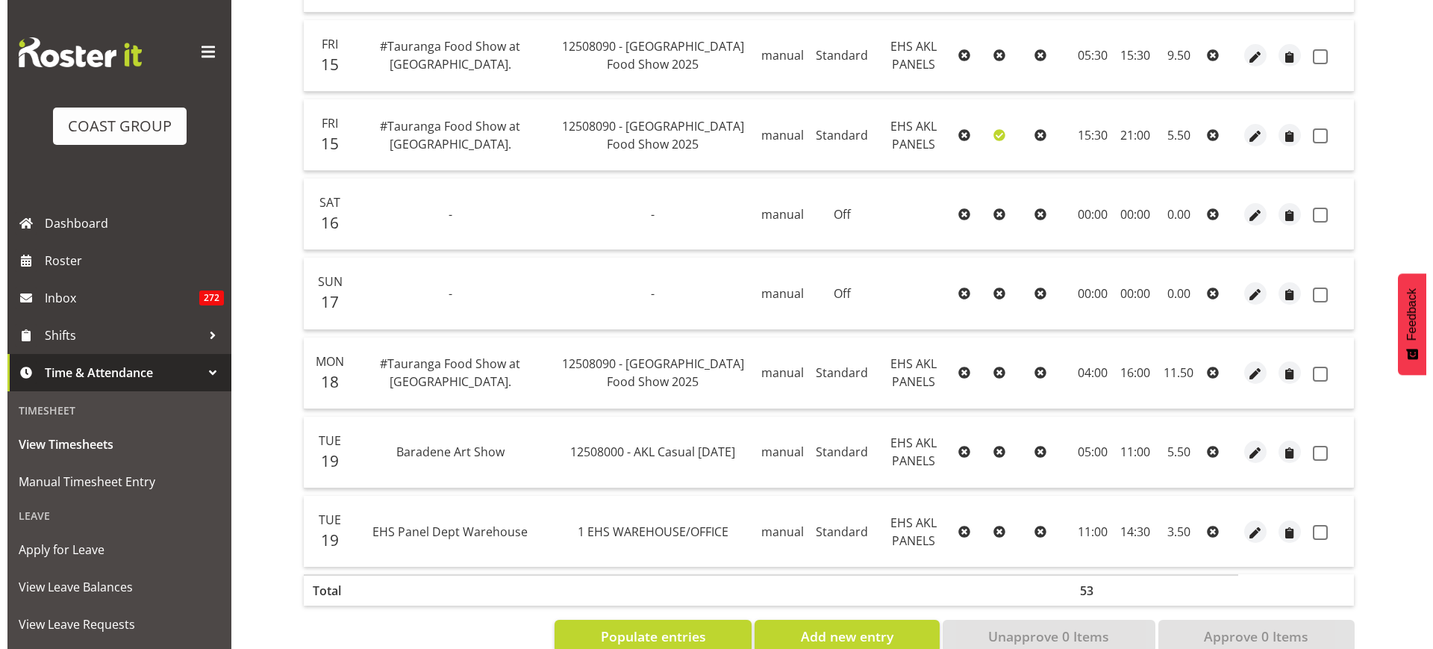
scroll to position [694, 0]
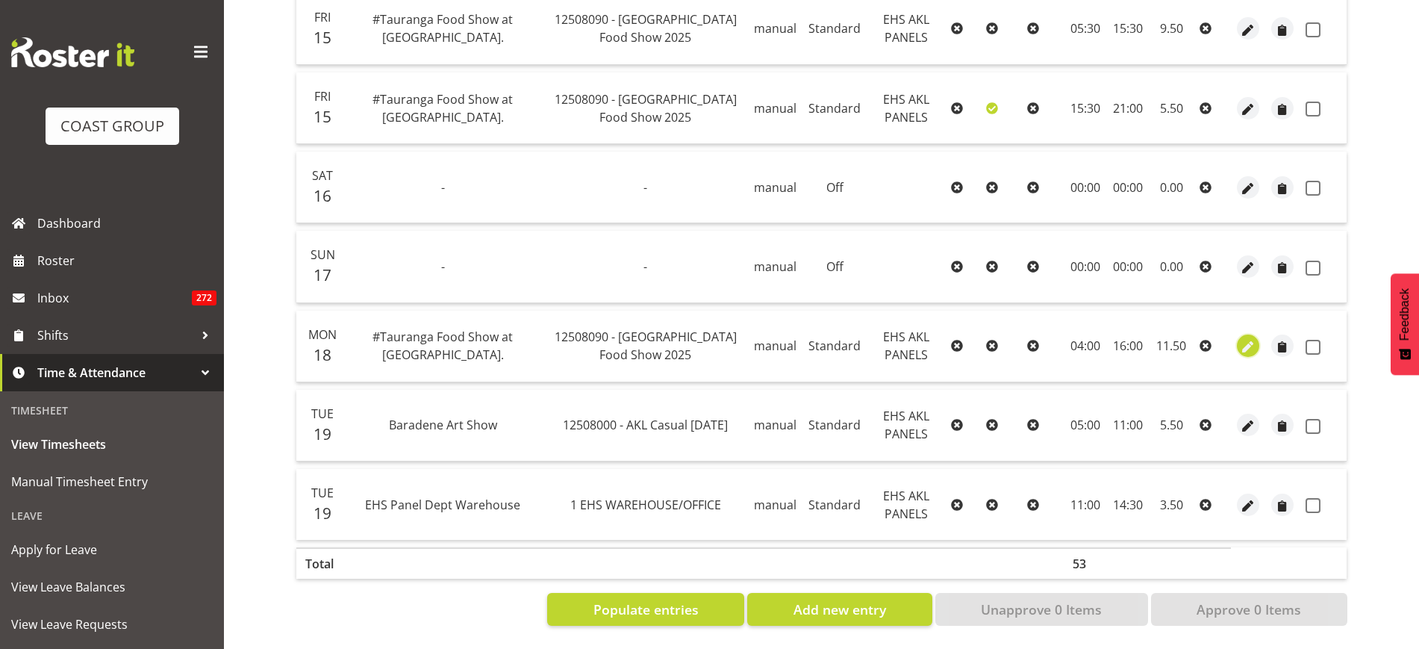
click at [1249, 339] on span "button" at bounding box center [1248, 347] width 17 height 17
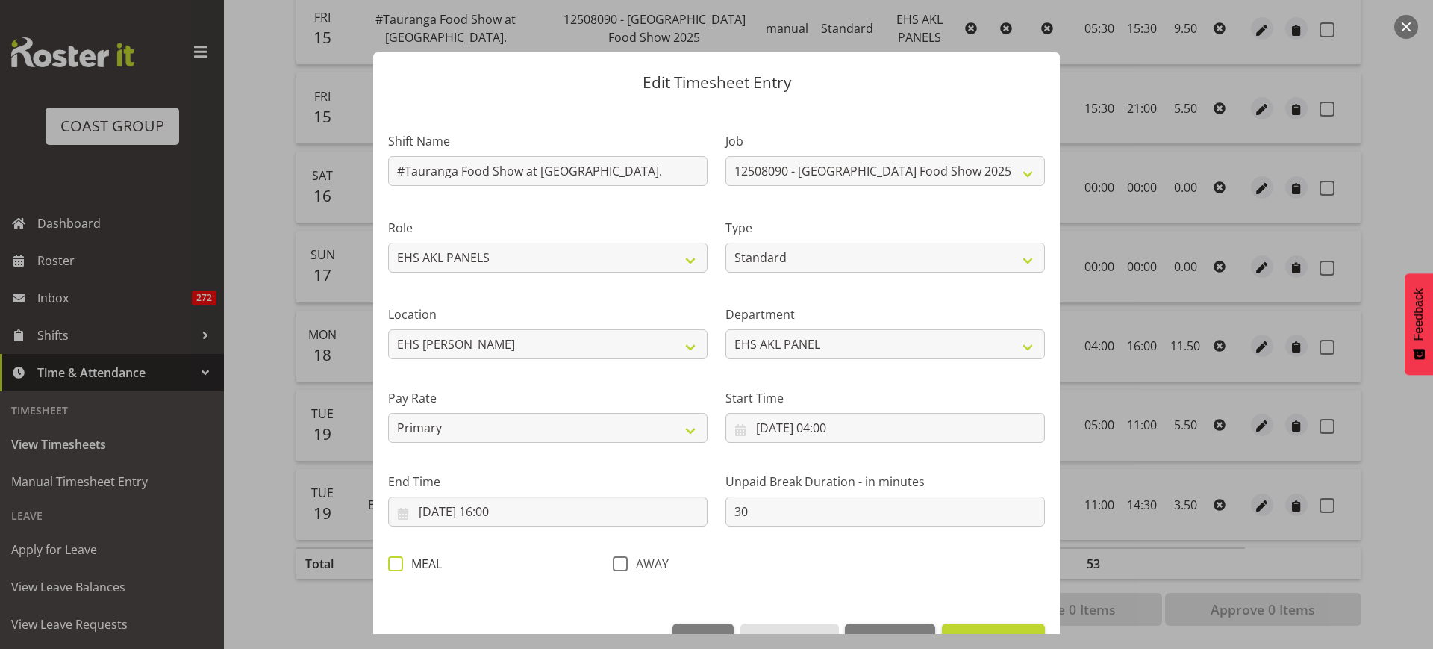
click at [398, 563] on span at bounding box center [395, 563] width 15 height 15
click at [398, 563] on input "MEAL" at bounding box center [393, 563] width 10 height 10
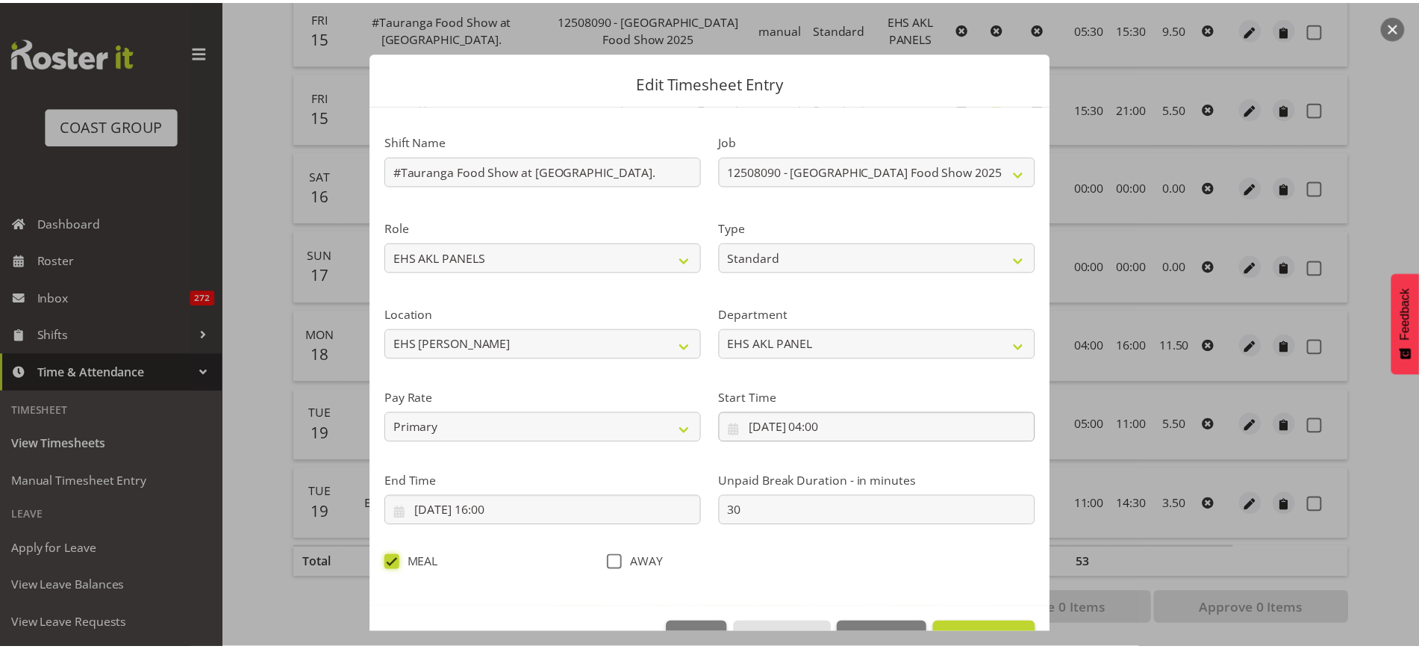
scroll to position [45, 0]
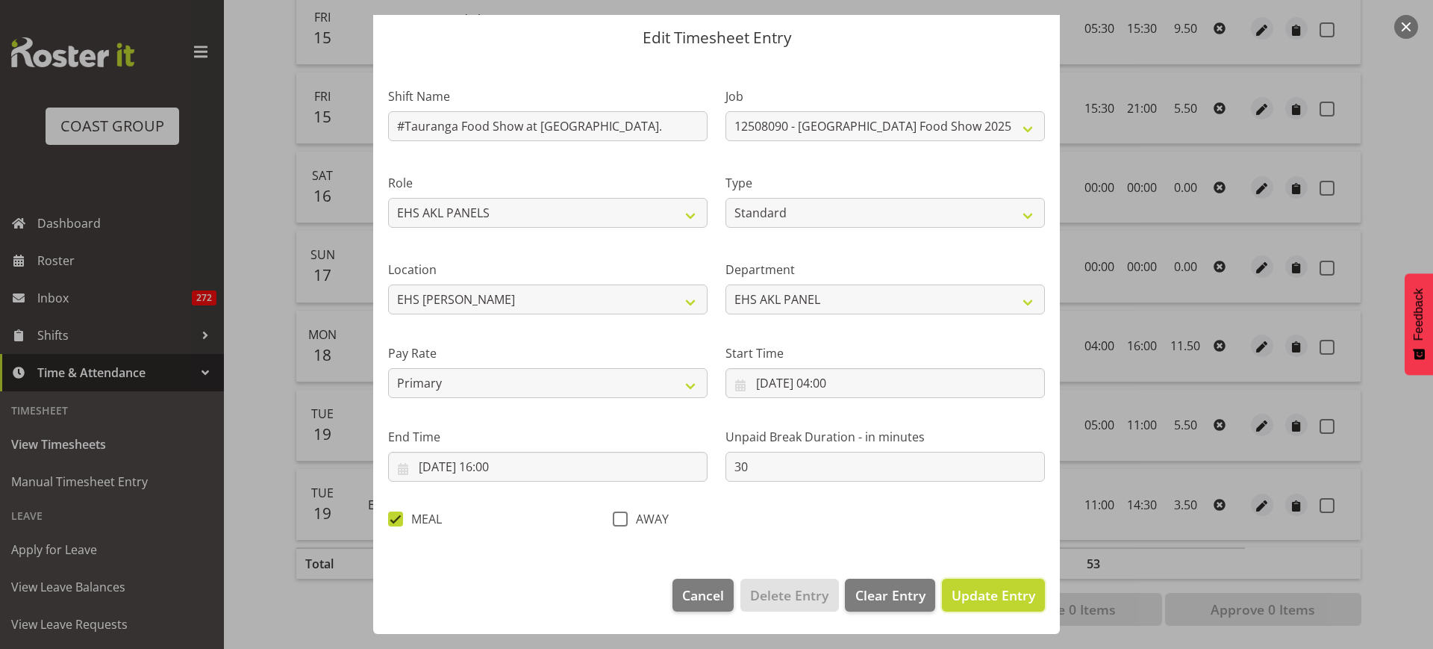
click at [969, 598] on span "Update Entry" at bounding box center [994, 595] width 84 height 18
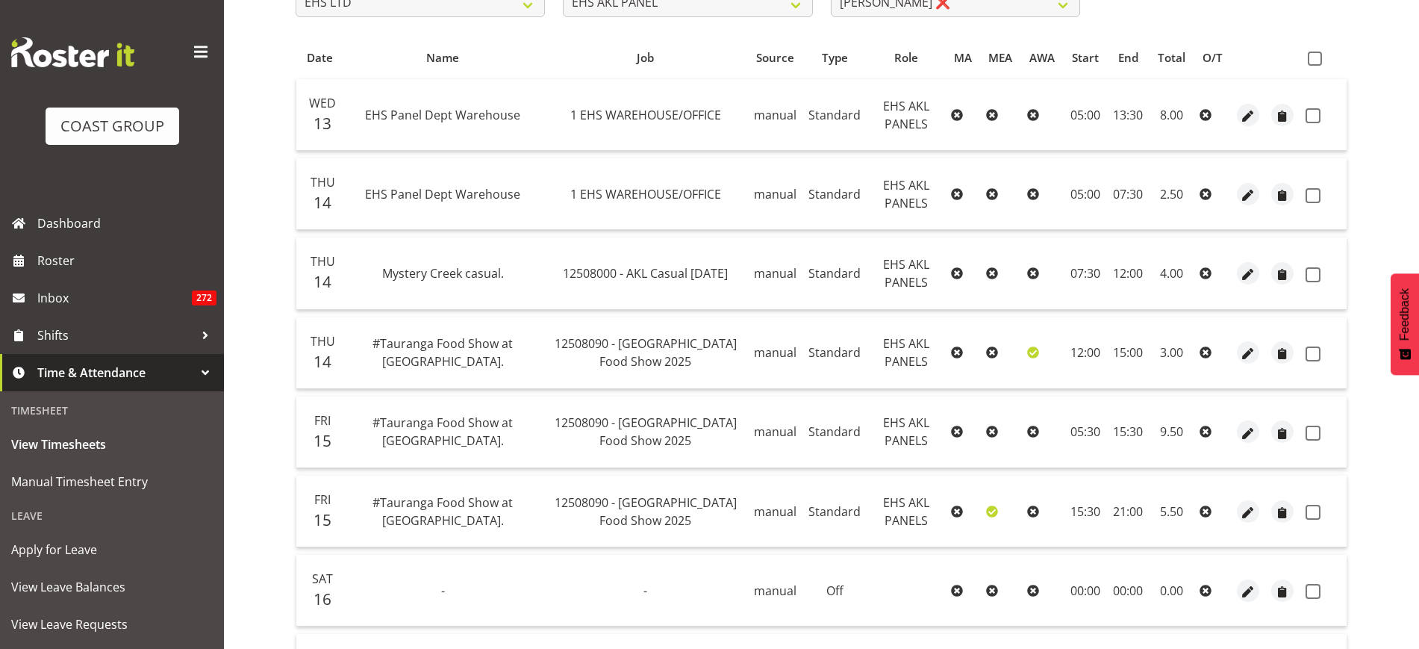
scroll to position [134, 0]
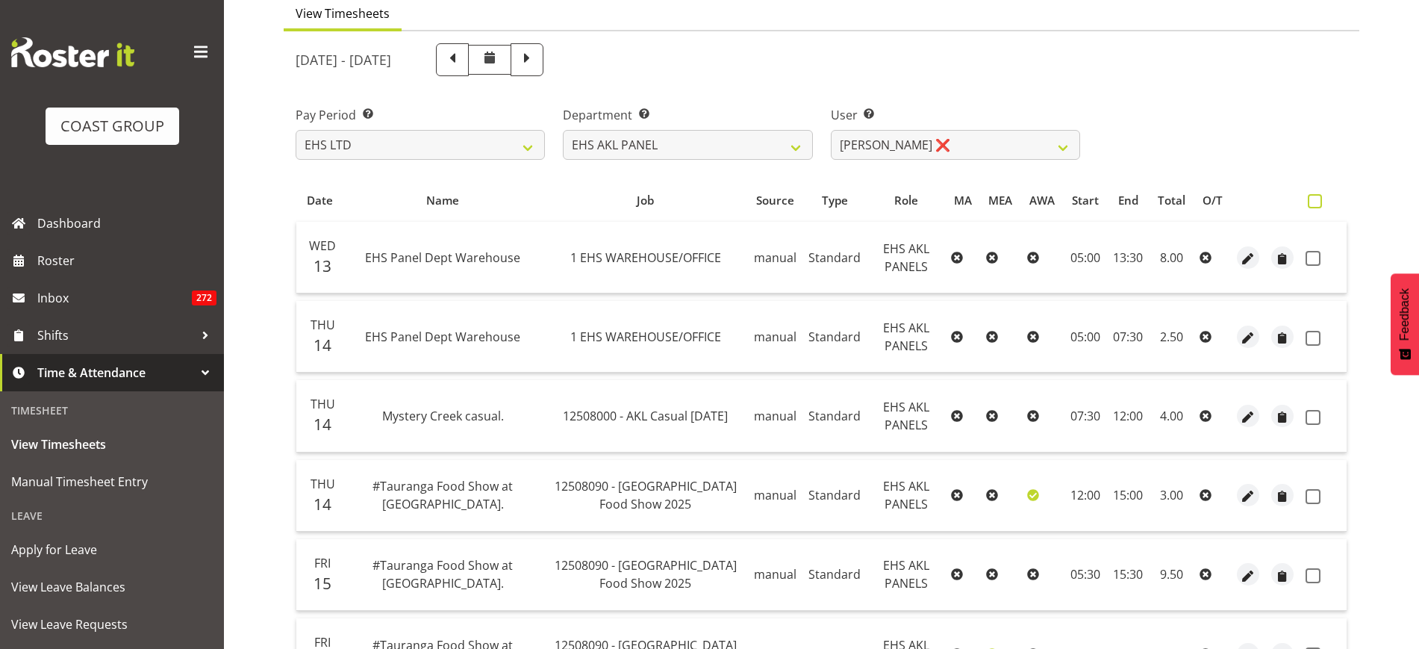
click at [1315, 204] on span at bounding box center [1315, 201] width 14 height 14
click at [1315, 204] on input "checkbox" at bounding box center [1313, 201] width 10 height 10
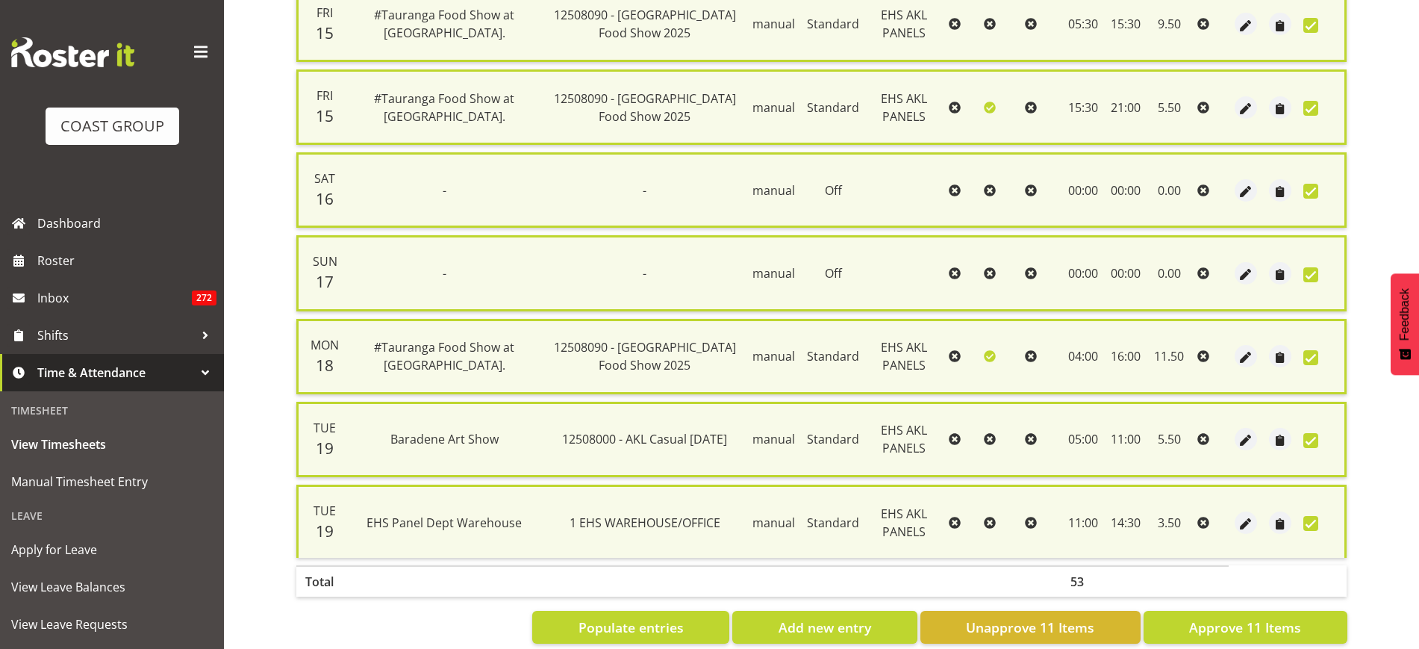
scroll to position [734, 0]
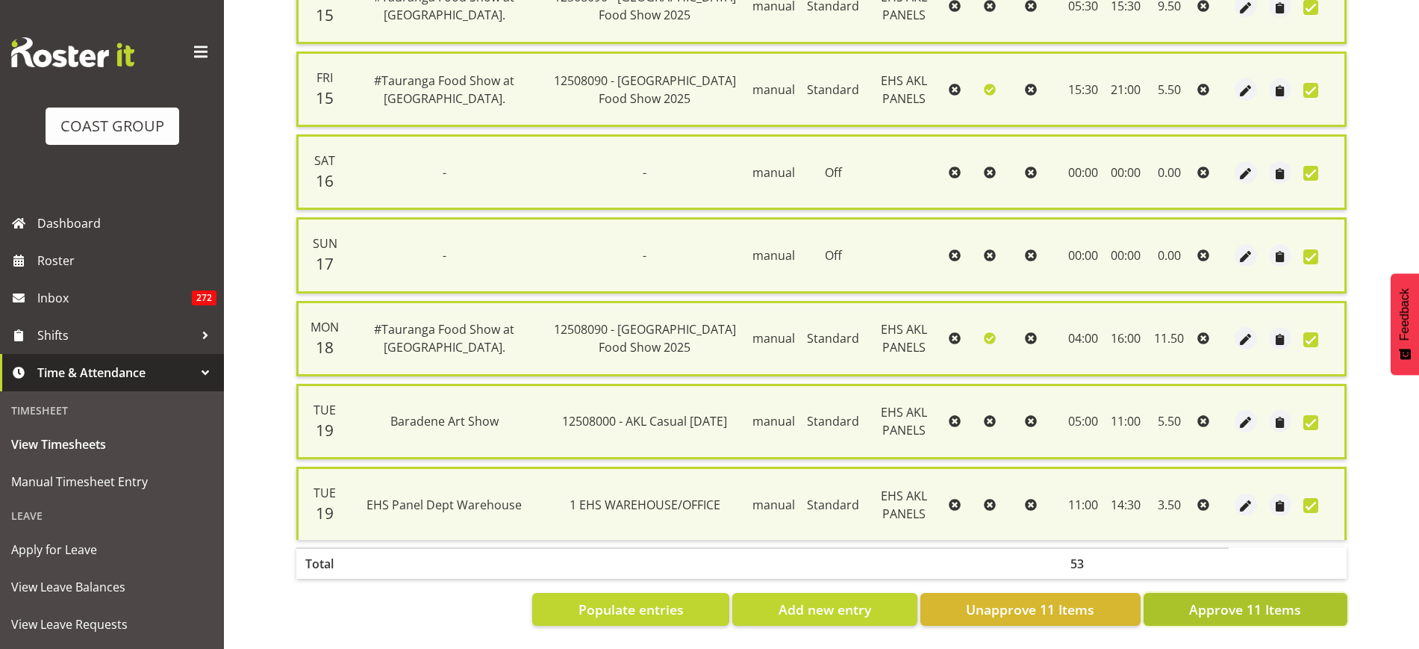
click at [1218, 599] on span "Approve 11 Items" at bounding box center [1245, 608] width 112 height 19
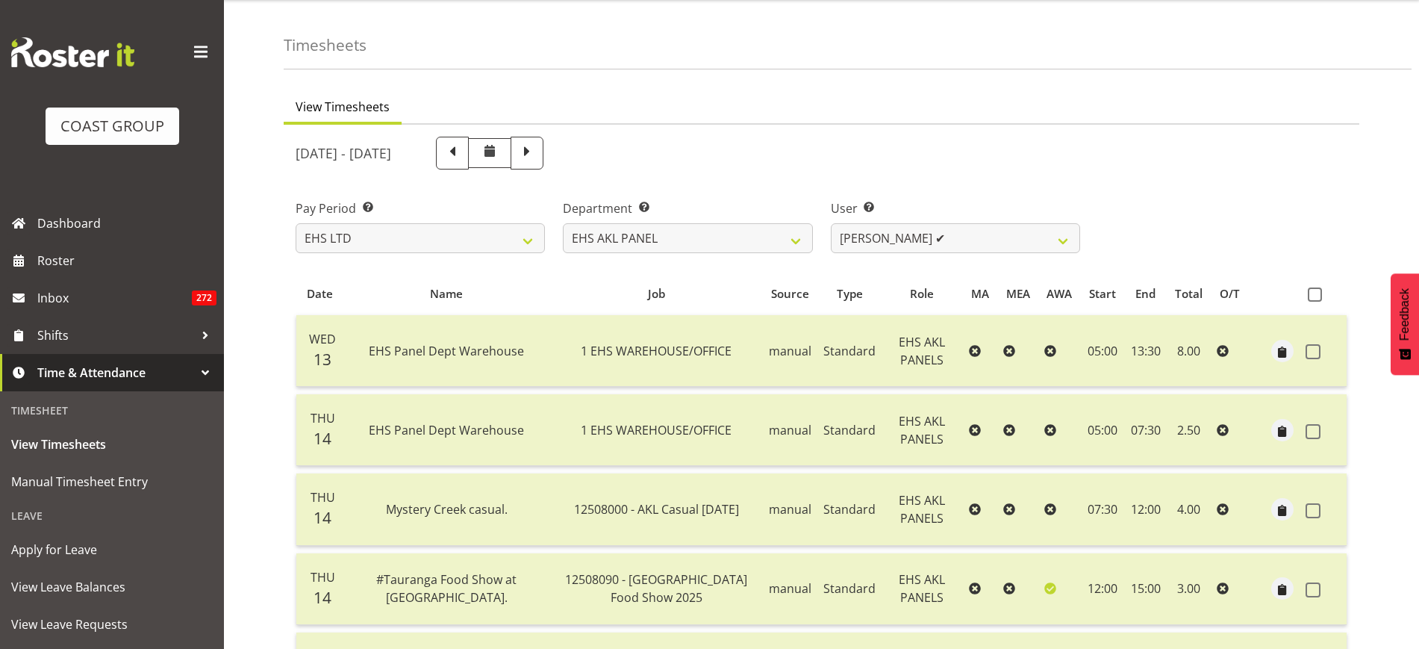
scroll to position [0, 0]
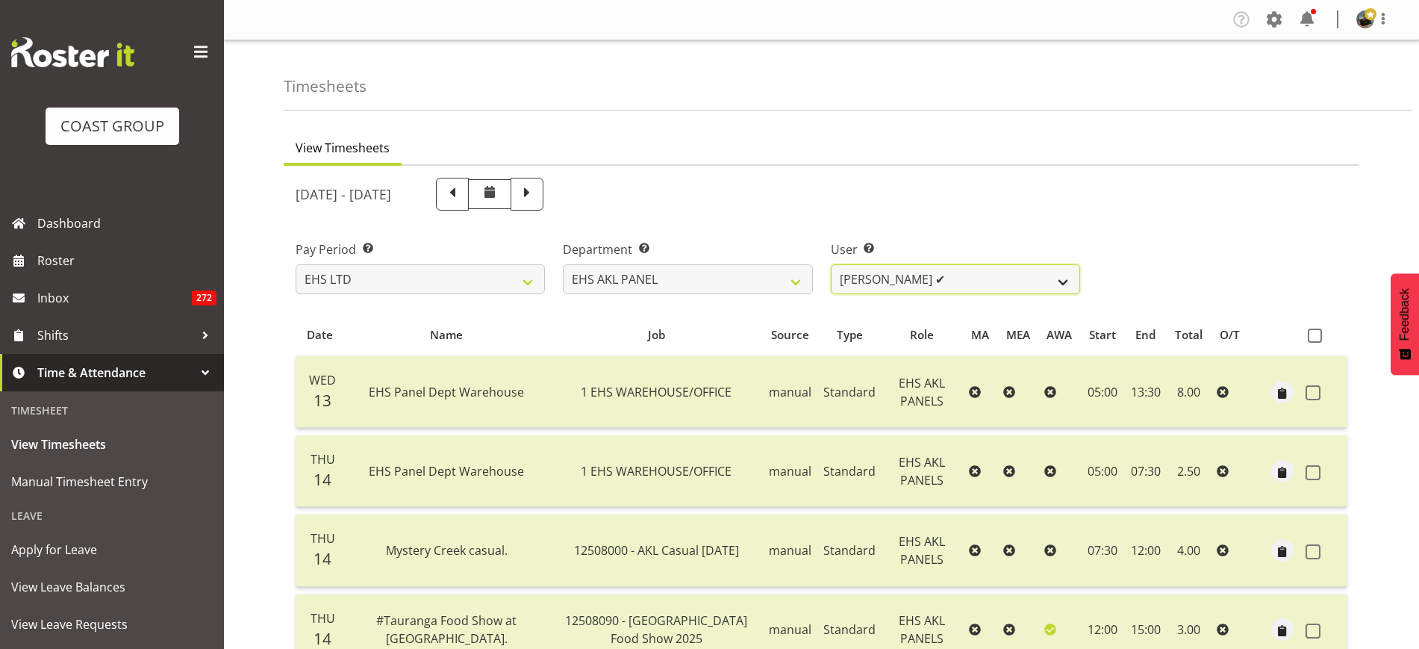
click at [1064, 284] on select "Abe Denton ✔ Cameron Phillips ✔ Chad Phillips ✔ Emmett Denton ✔ Fiona Berghoffe…" at bounding box center [955, 279] width 249 height 30
click at [831, 264] on select "Abe Denton ✔ Cameron Phillips ✔ Chad Phillips ✔ Emmett Denton ✔ Fiona Berghoffe…" at bounding box center [955, 279] width 249 height 30
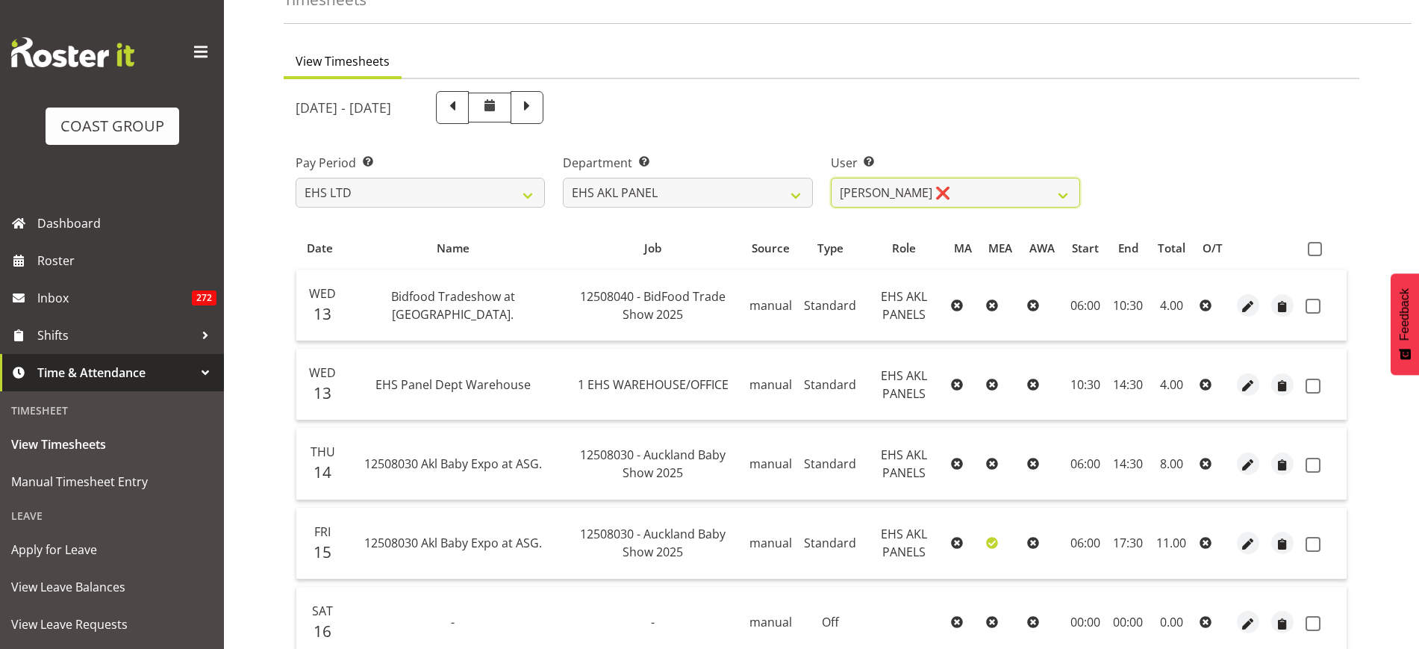
scroll to position [55, 0]
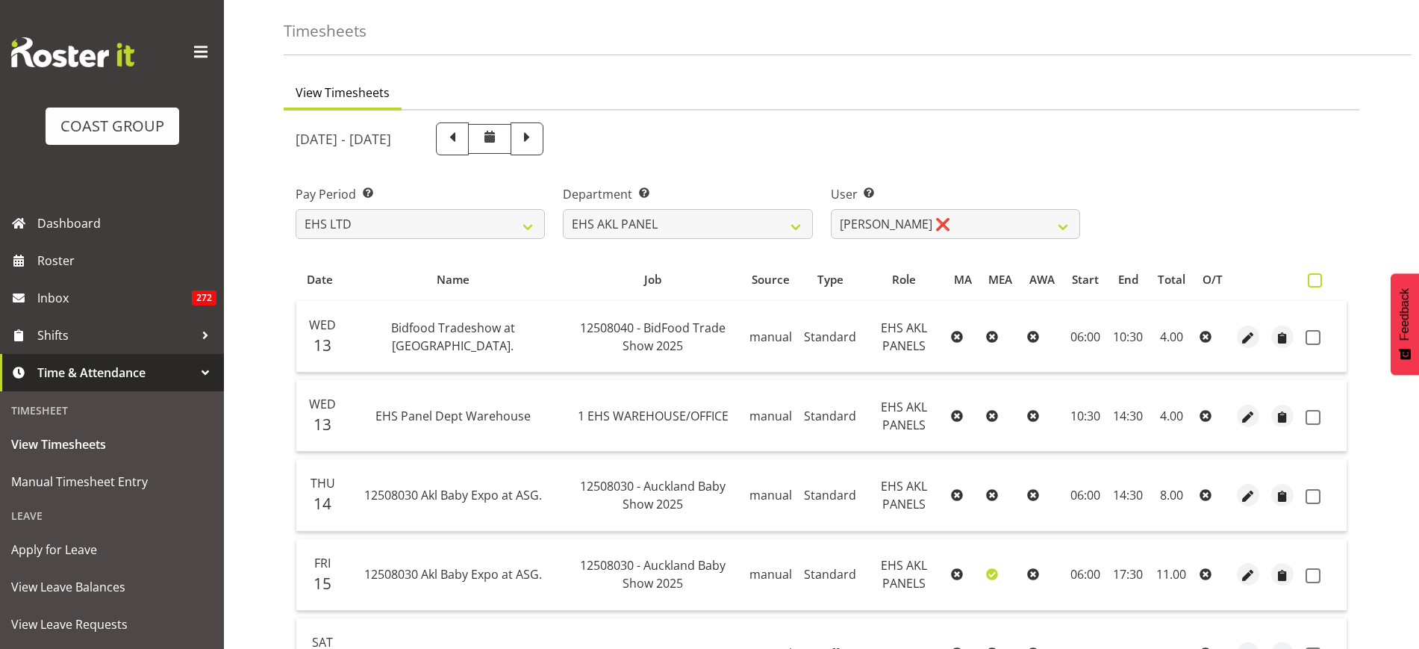
click at [1316, 278] on span at bounding box center [1315, 280] width 14 height 14
click at [1316, 278] on input "checkbox" at bounding box center [1313, 280] width 10 height 10
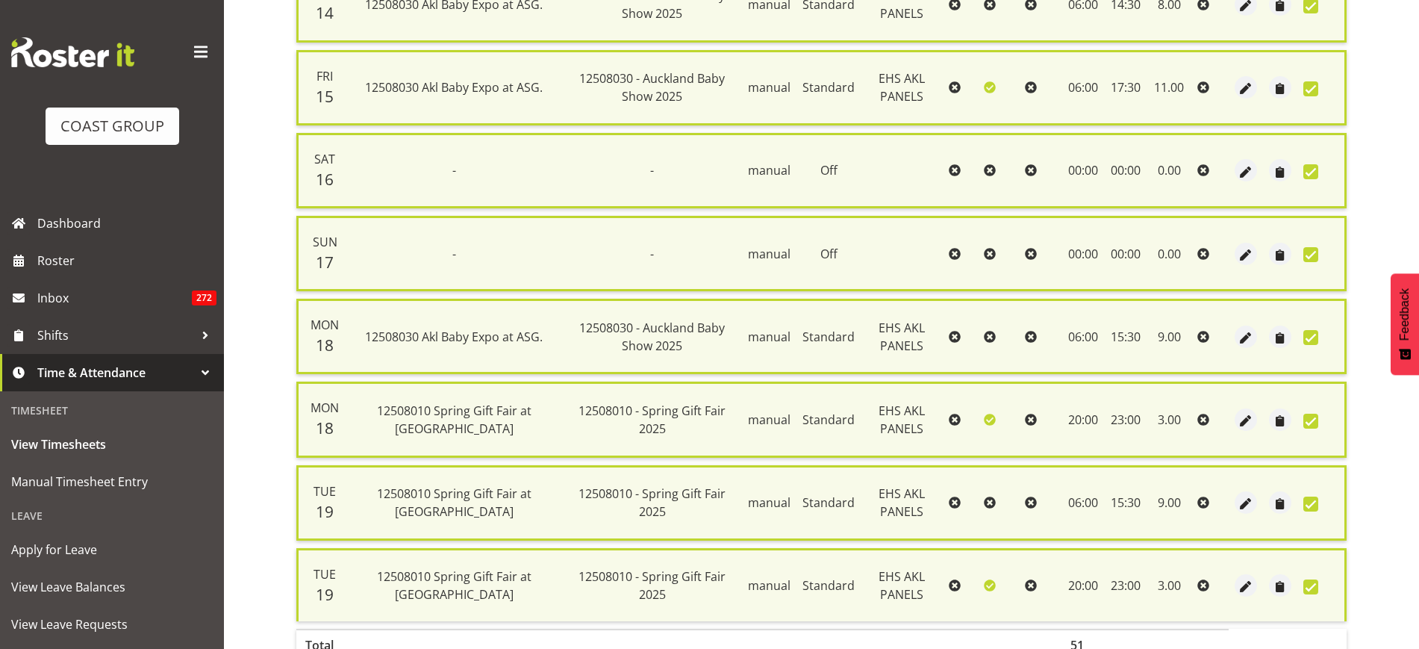
scroll to position [651, 0]
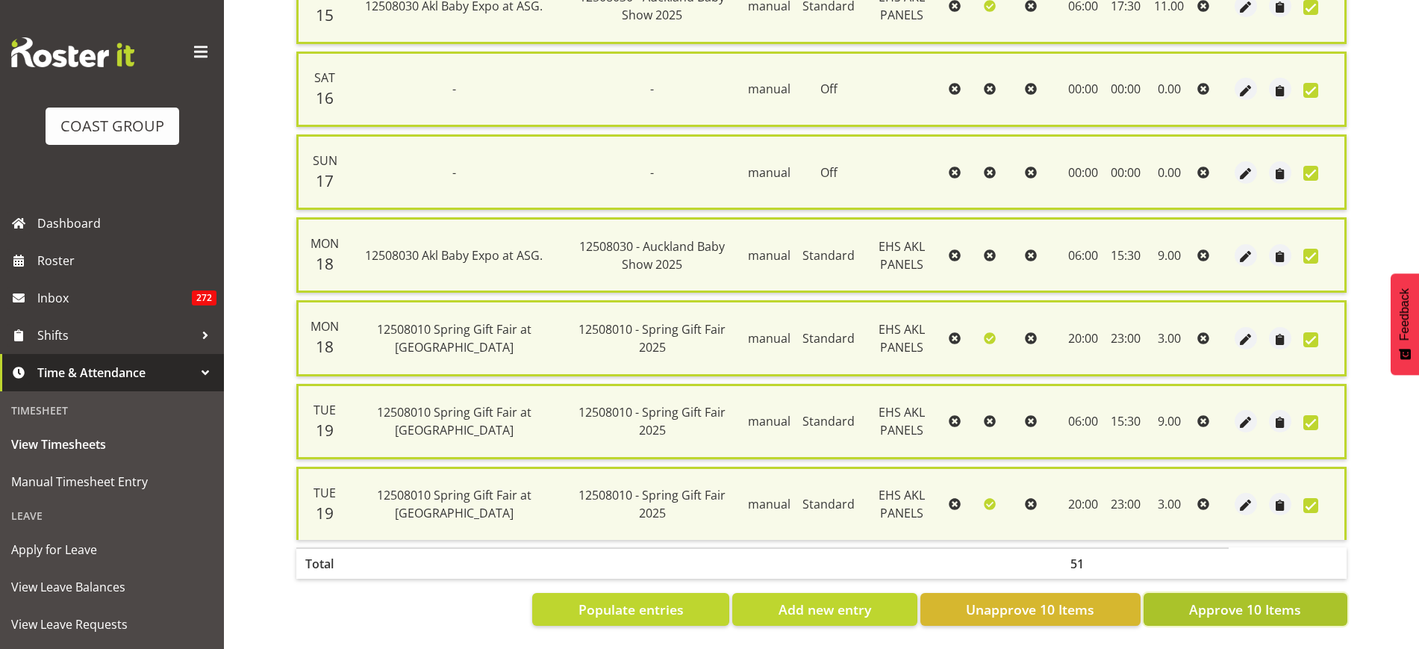
click at [1221, 599] on span "Approve 10 Items" at bounding box center [1245, 608] width 112 height 19
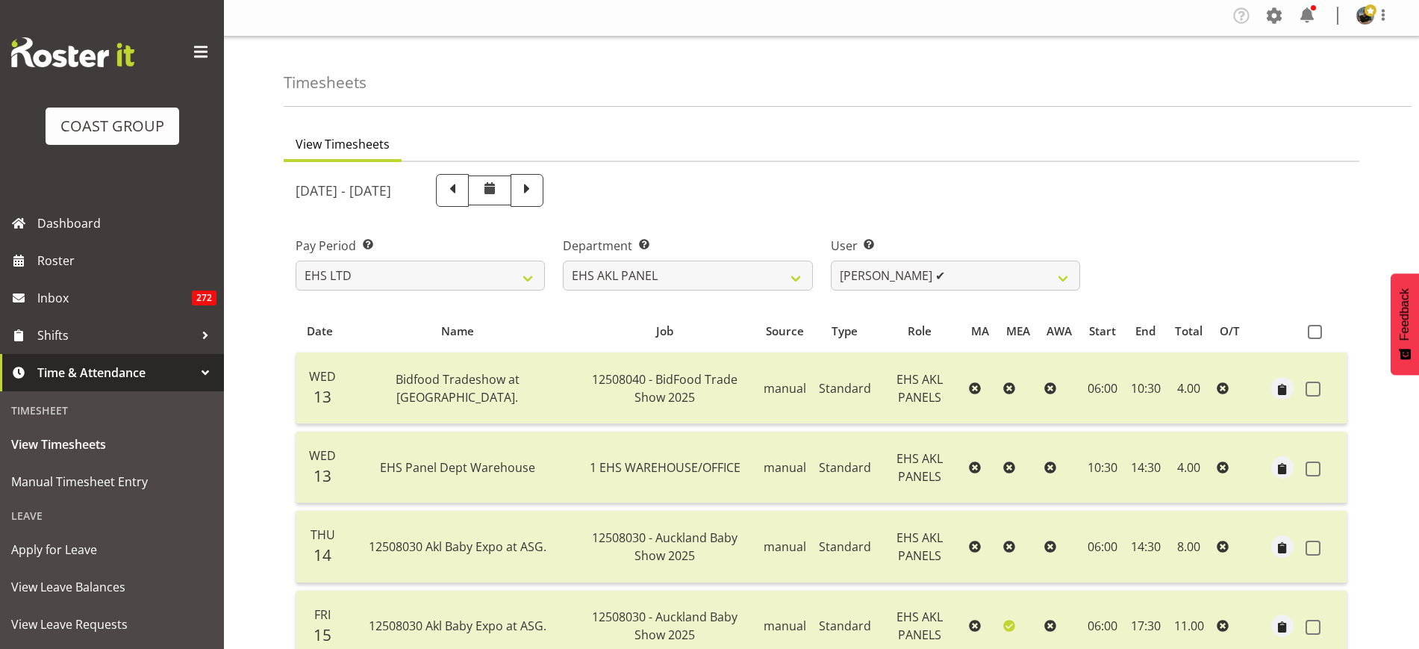
scroll to position [0, 0]
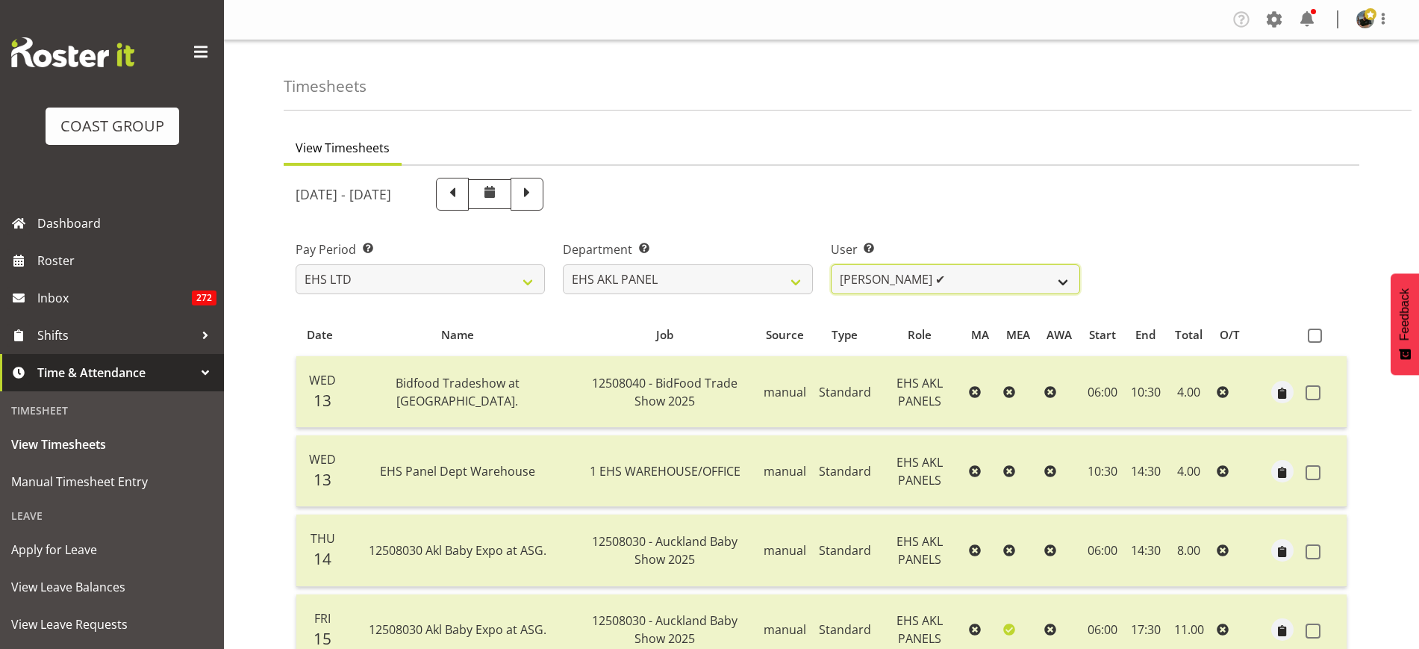
click at [1060, 281] on select "Abe Denton ✔ Cameron Phillips ✔ Chad Phillips ✔ Emmett Denton ✔ Fiona Berghoffe…" at bounding box center [955, 279] width 249 height 30
click at [831, 264] on select "Abe Denton ✔ Cameron Phillips ✔ Chad Phillips ✔ Emmett Denton ✔ Fiona Berghoffe…" at bounding box center [955, 279] width 249 height 30
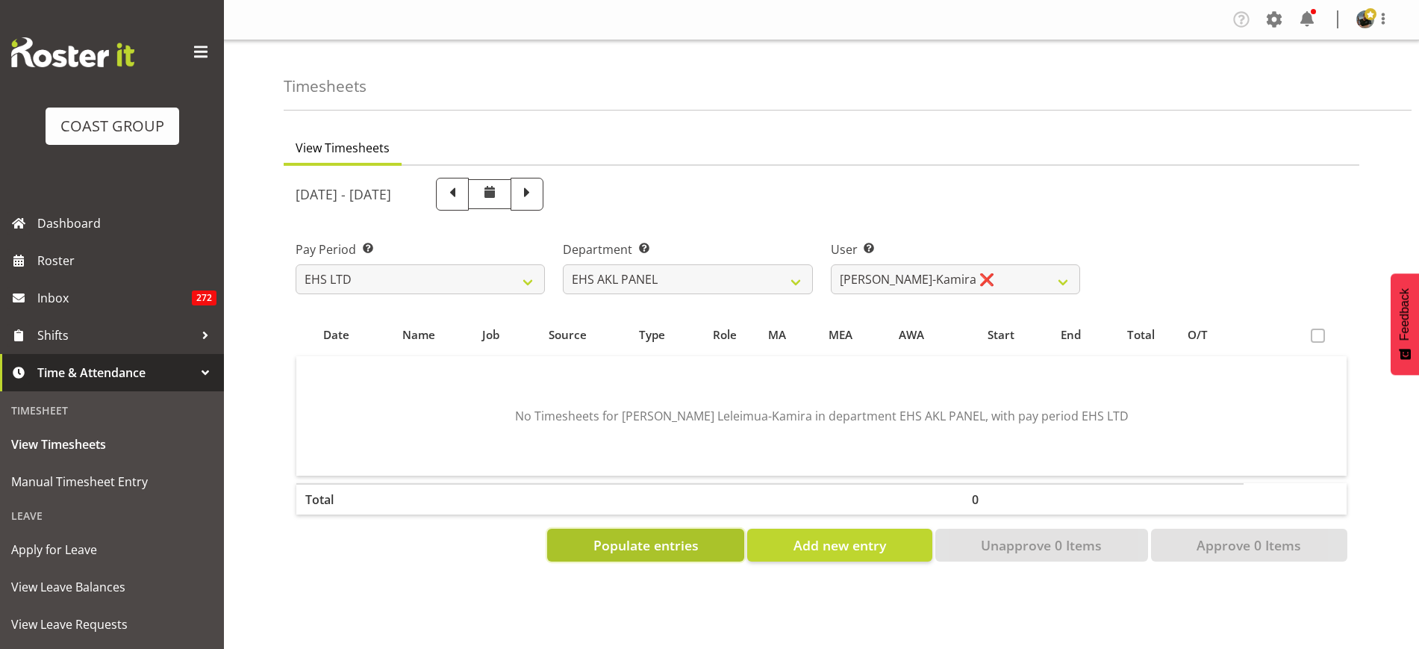
click at [665, 549] on span "Populate entries" at bounding box center [645, 544] width 105 height 19
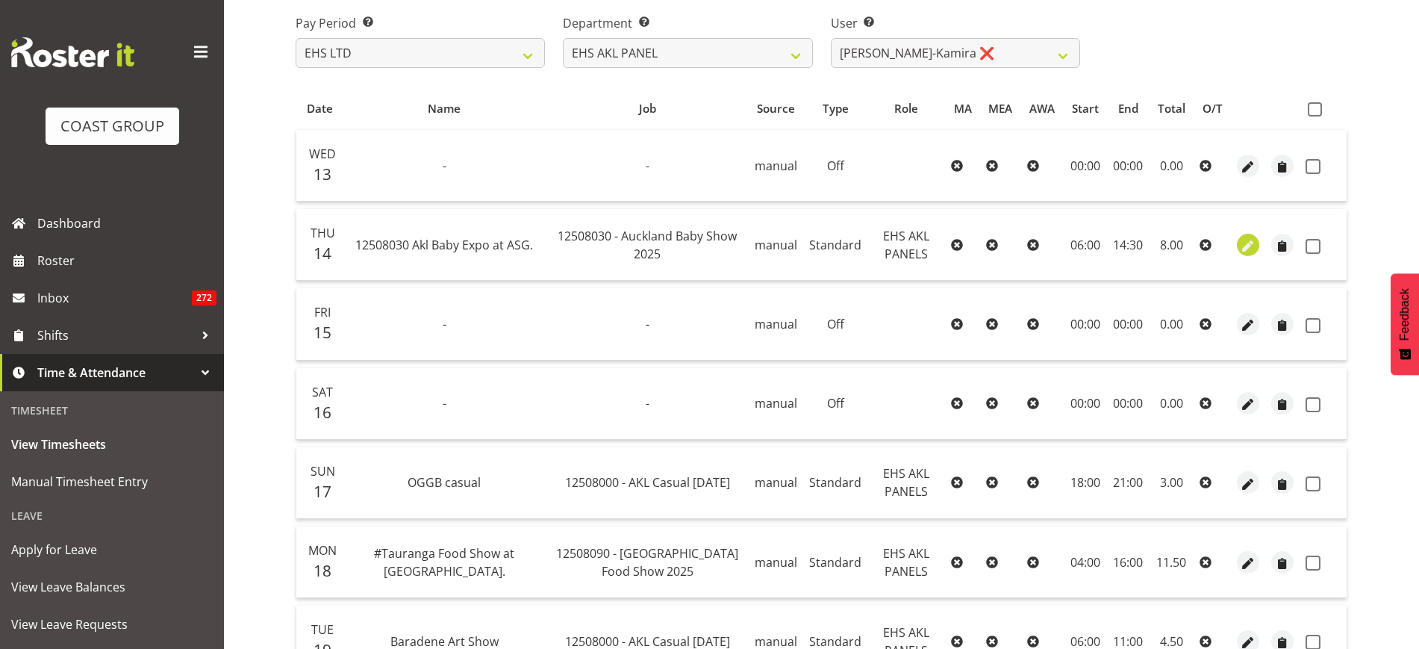
scroll to position [177, 0]
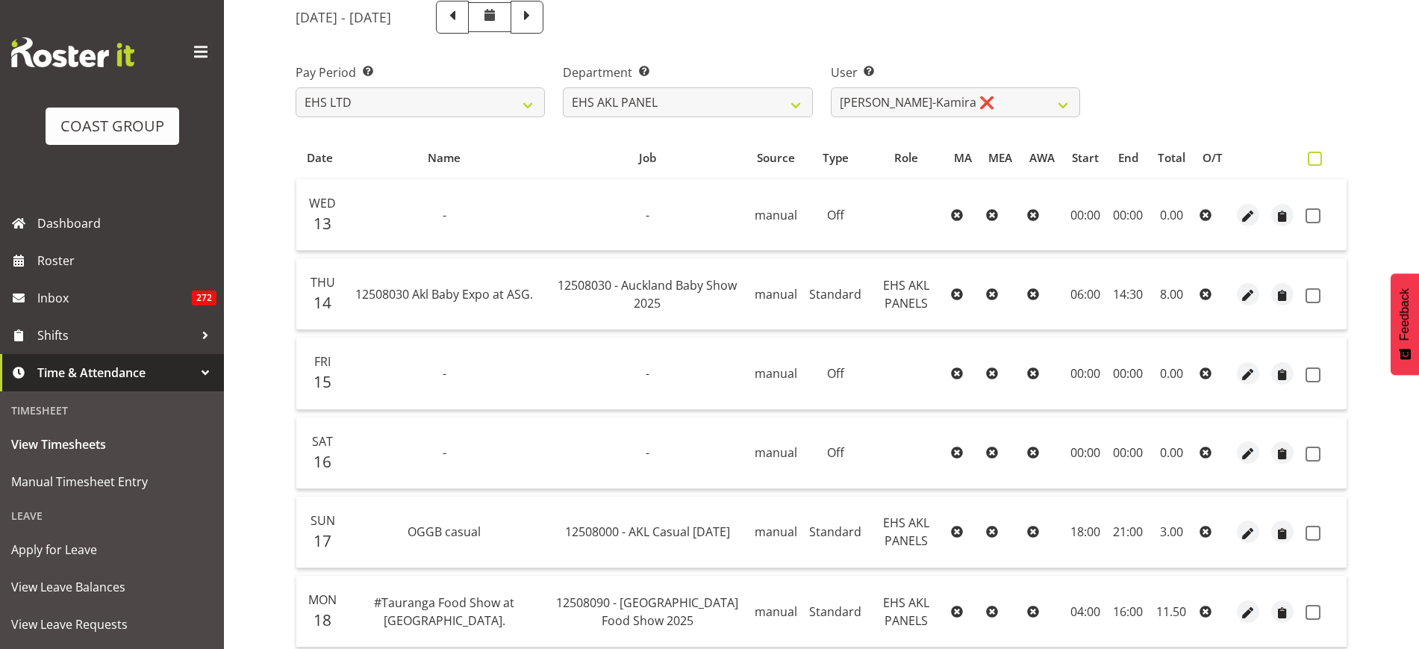
click at [1318, 159] on span at bounding box center [1315, 159] width 14 height 14
click at [1318, 159] on input "checkbox" at bounding box center [1313, 159] width 10 height 10
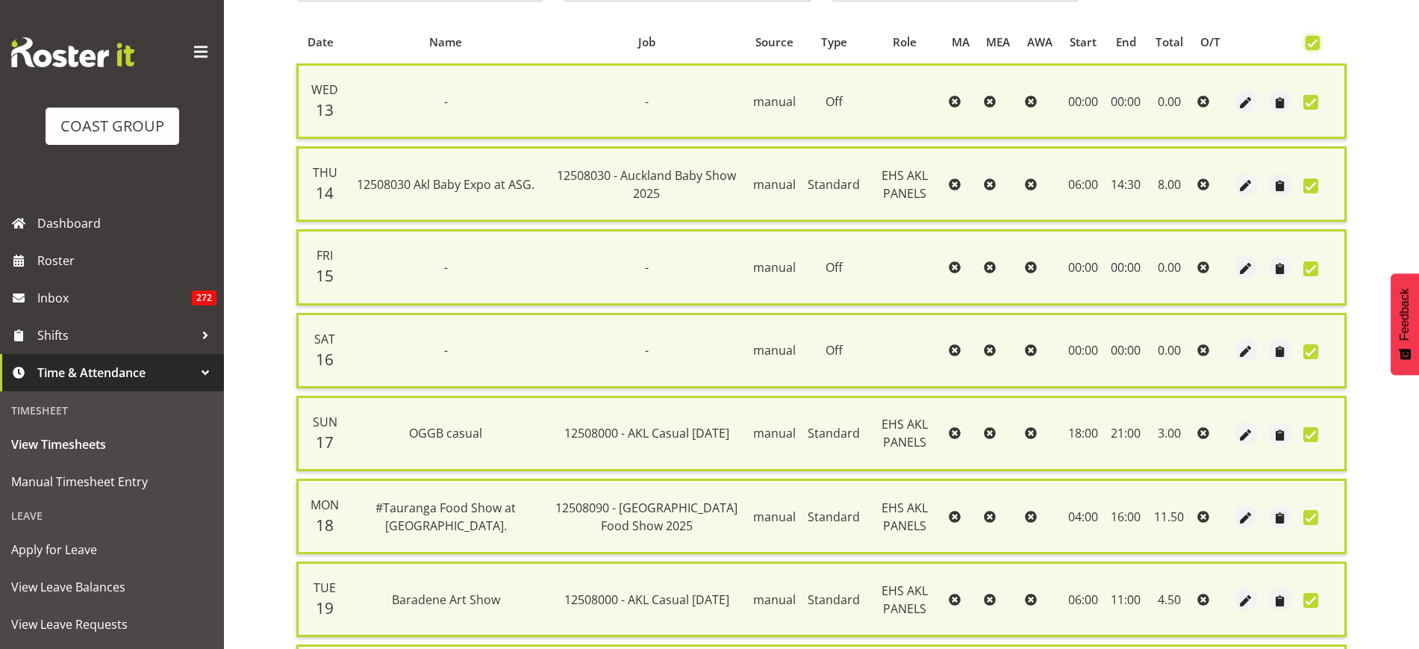
scroll to position [485, 0]
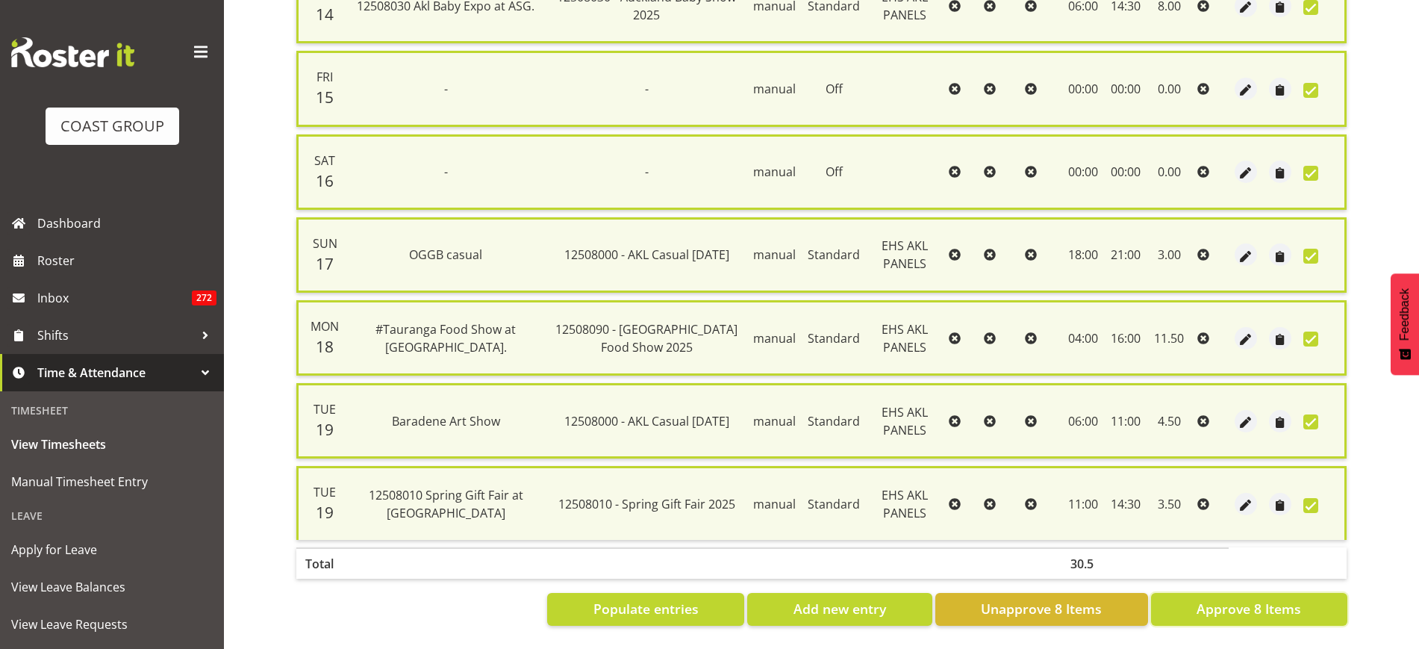
click at [1249, 599] on span "Approve 8 Items" at bounding box center [1249, 608] width 105 height 19
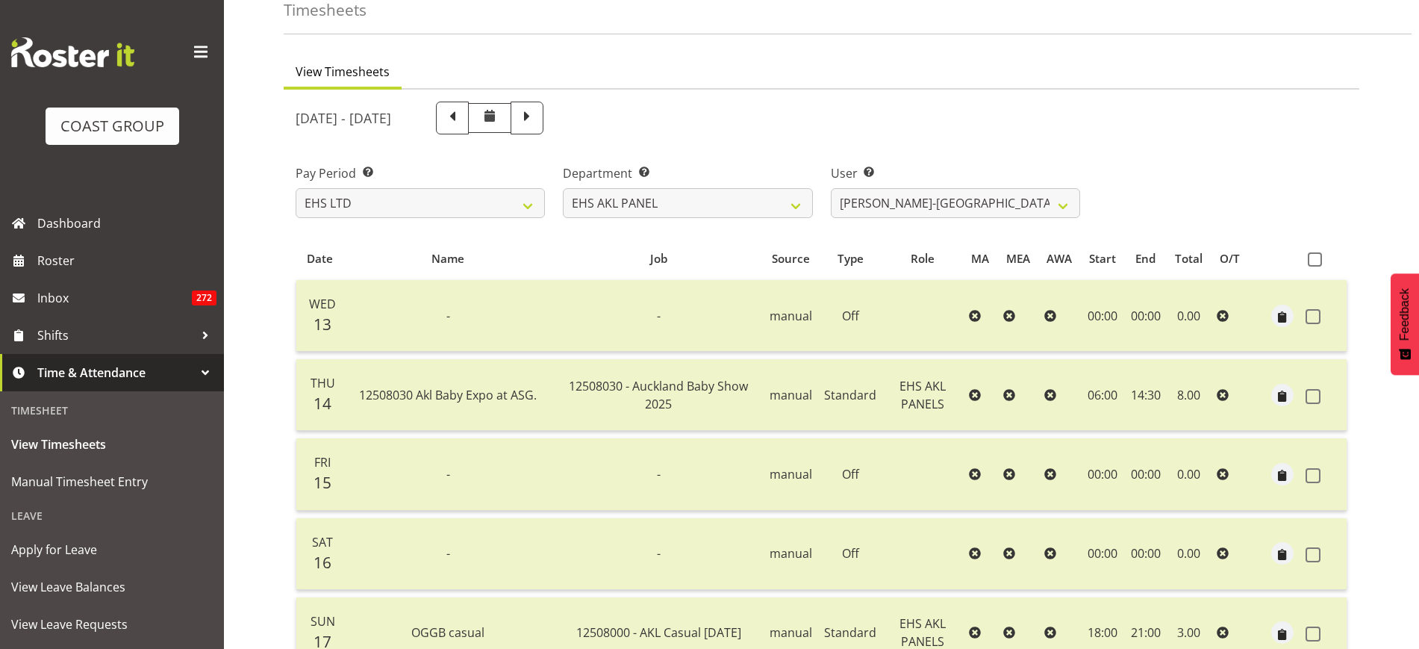
scroll to position [0, 0]
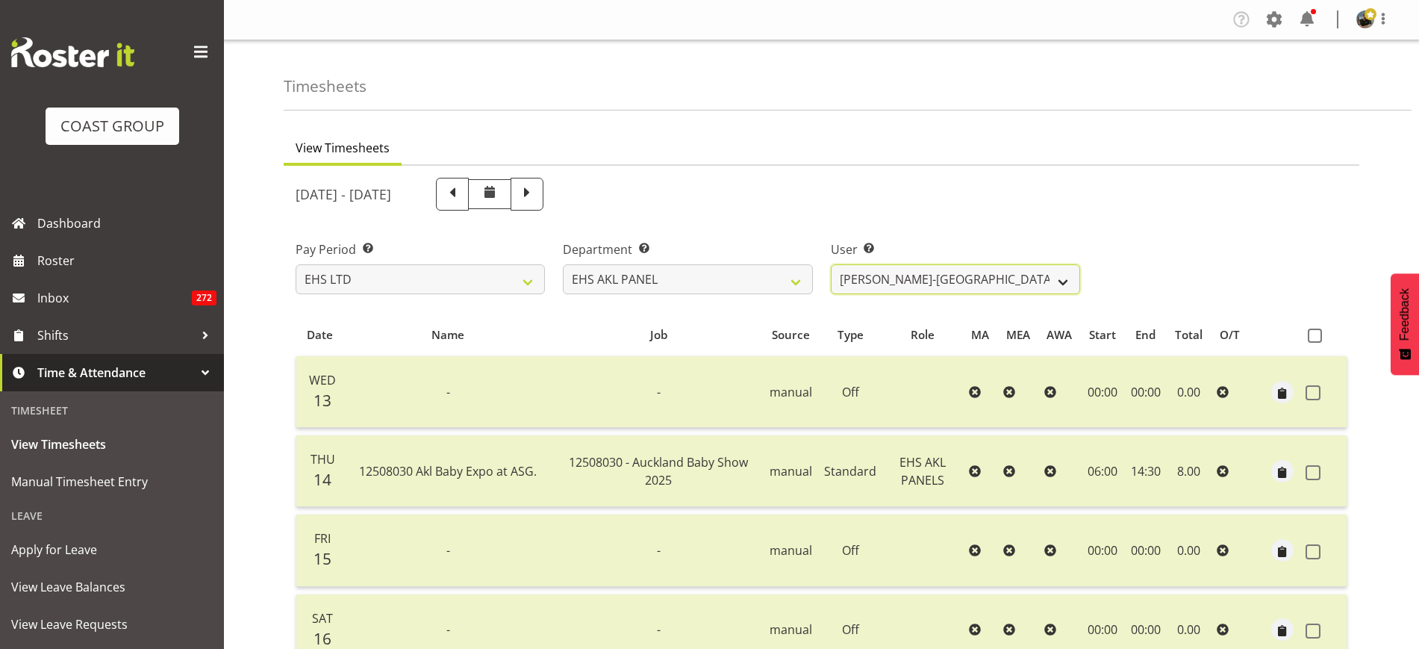
click at [1064, 278] on select "Abe Denton ✔ Cameron Phillips ✔ Chad Phillips ✔ Emmett Denton ✔ Fiona Berghoffe…" at bounding box center [955, 279] width 249 height 30
click at [831, 264] on select "Abe Denton ✔ Cameron Phillips ✔ Chad Phillips ✔ Emmett Denton ✔ Fiona Berghoffe…" at bounding box center [955, 279] width 249 height 30
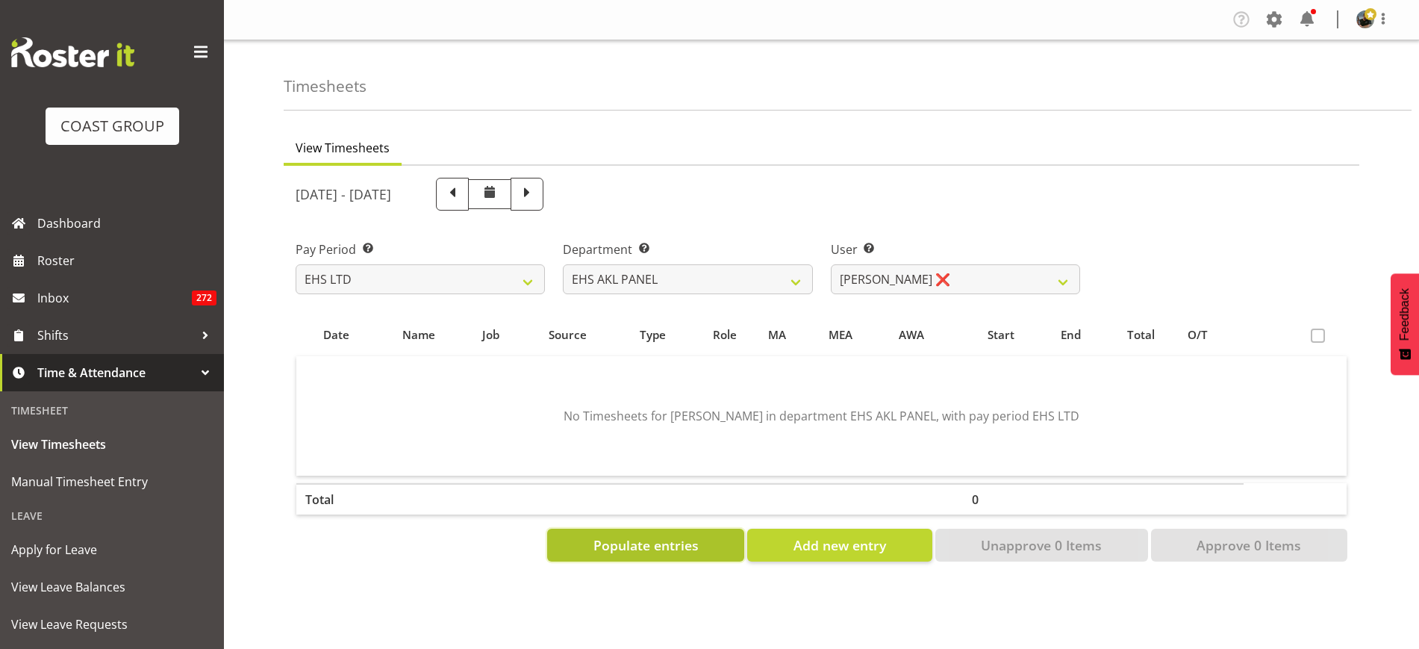
click at [670, 545] on span "Populate entries" at bounding box center [645, 544] width 105 height 19
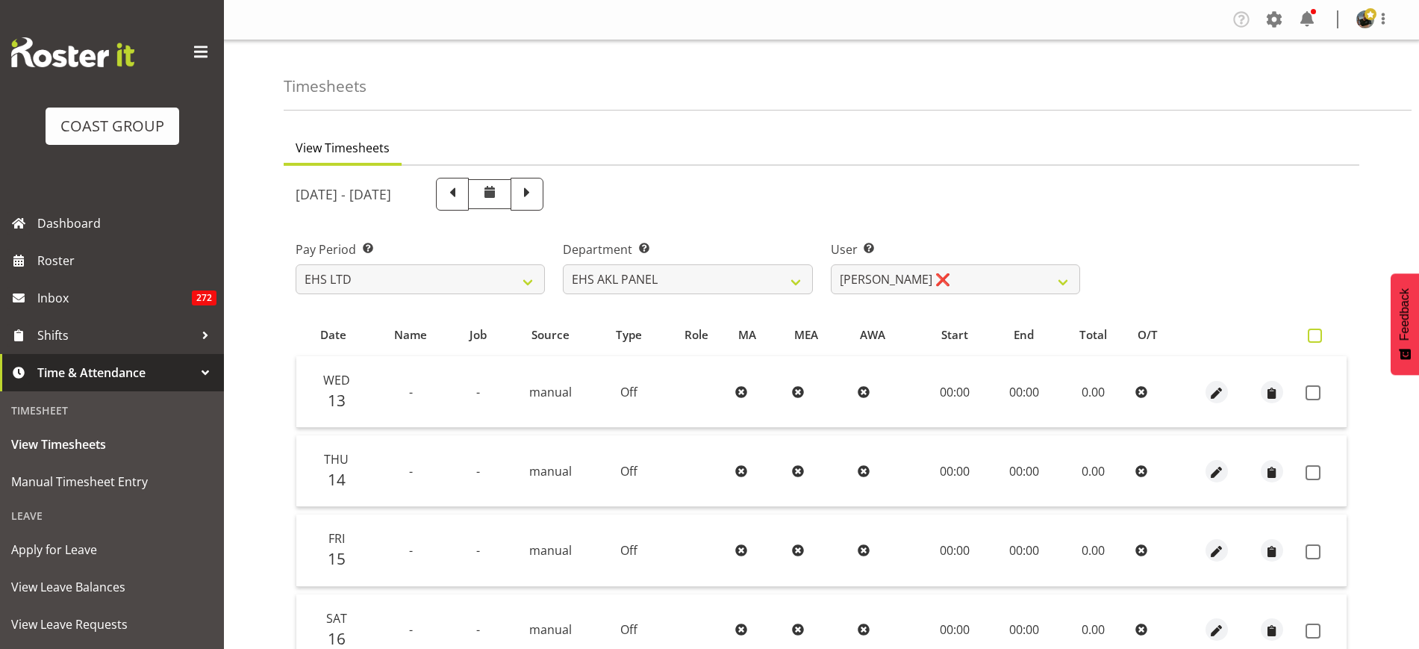
click at [1315, 337] on span at bounding box center [1315, 335] width 14 height 14
click at [1315, 337] on input "checkbox" at bounding box center [1313, 336] width 10 height 10
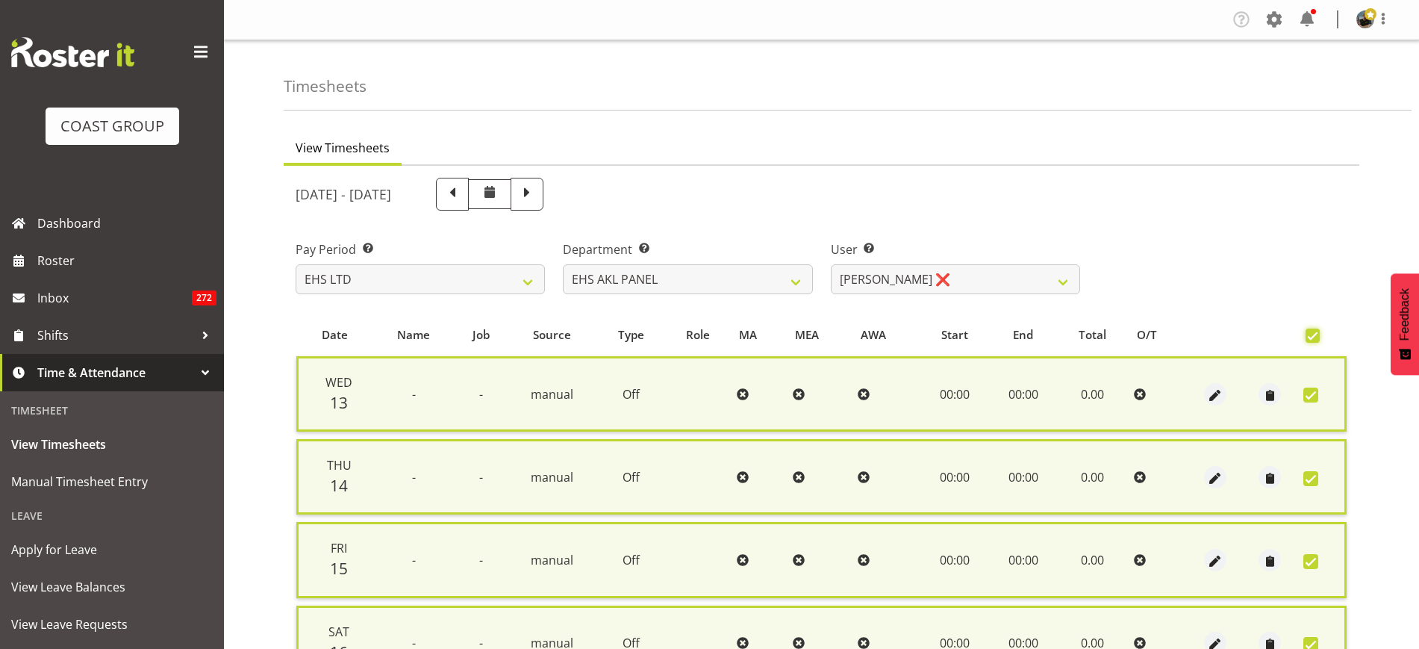
scroll to position [402, 0]
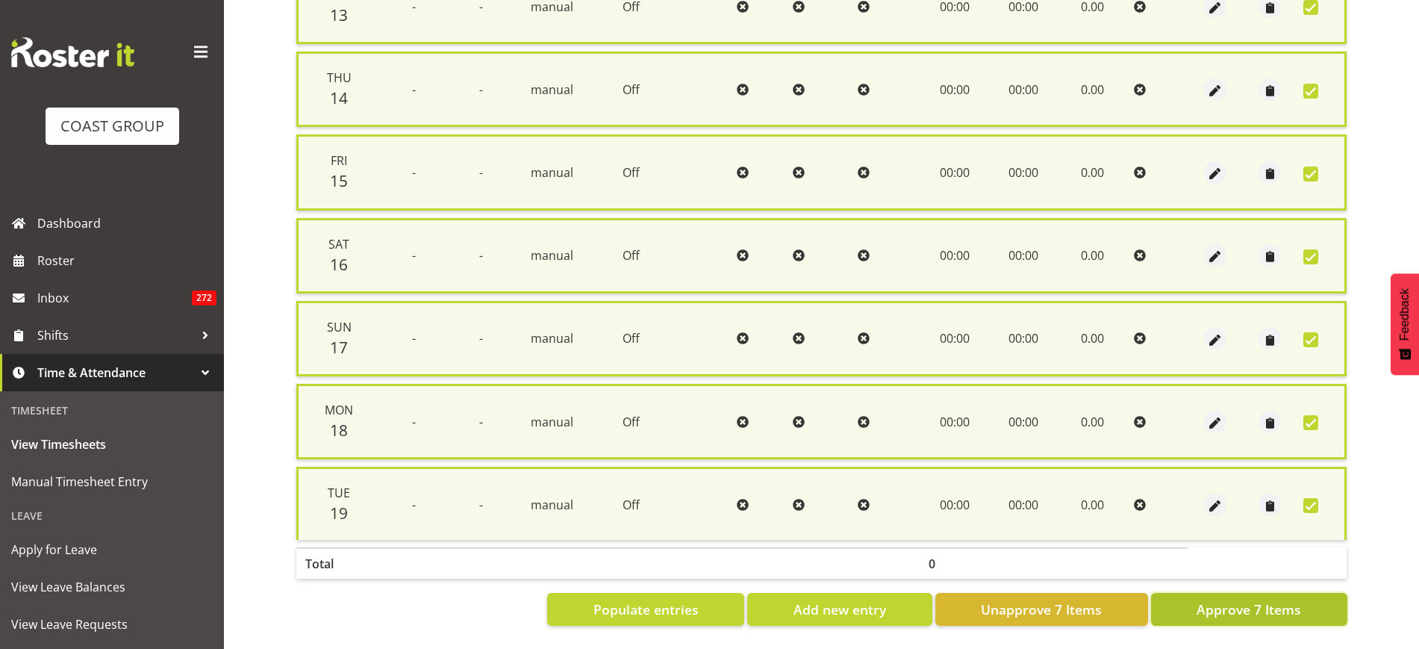
click at [1247, 599] on span "Approve 7 Items" at bounding box center [1249, 608] width 105 height 19
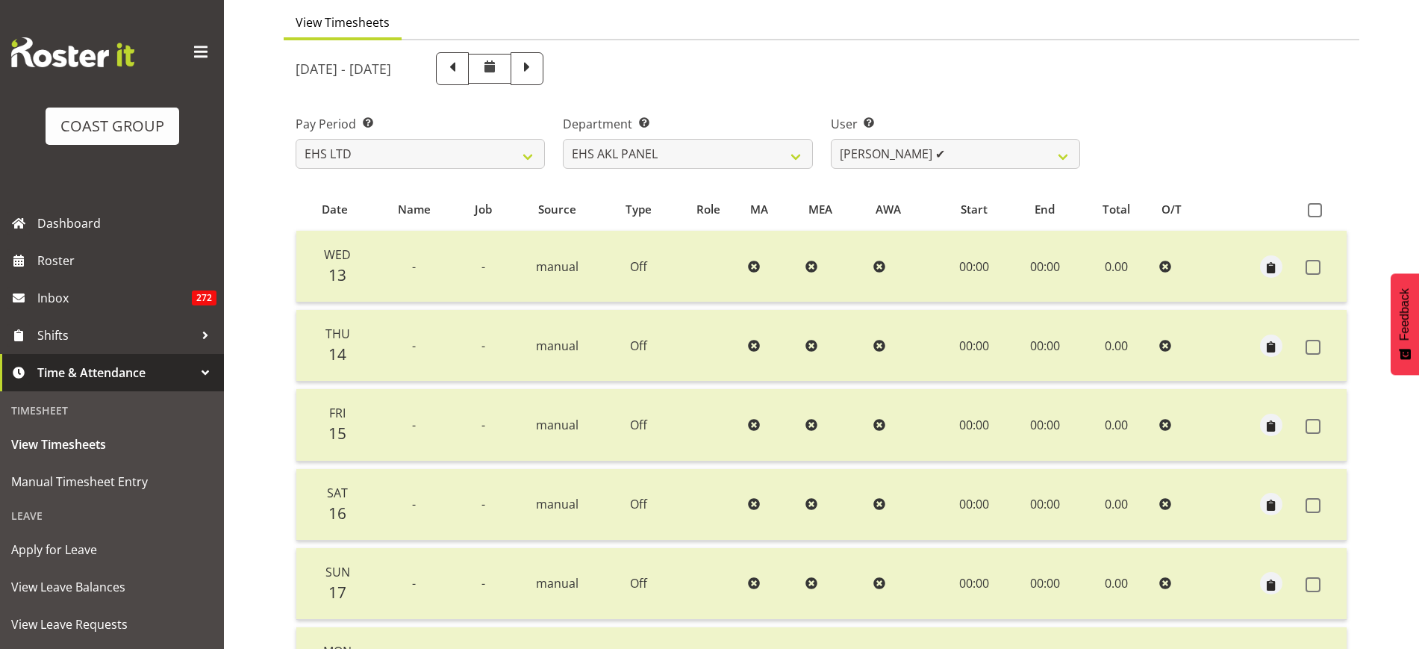
scroll to position [93, 0]
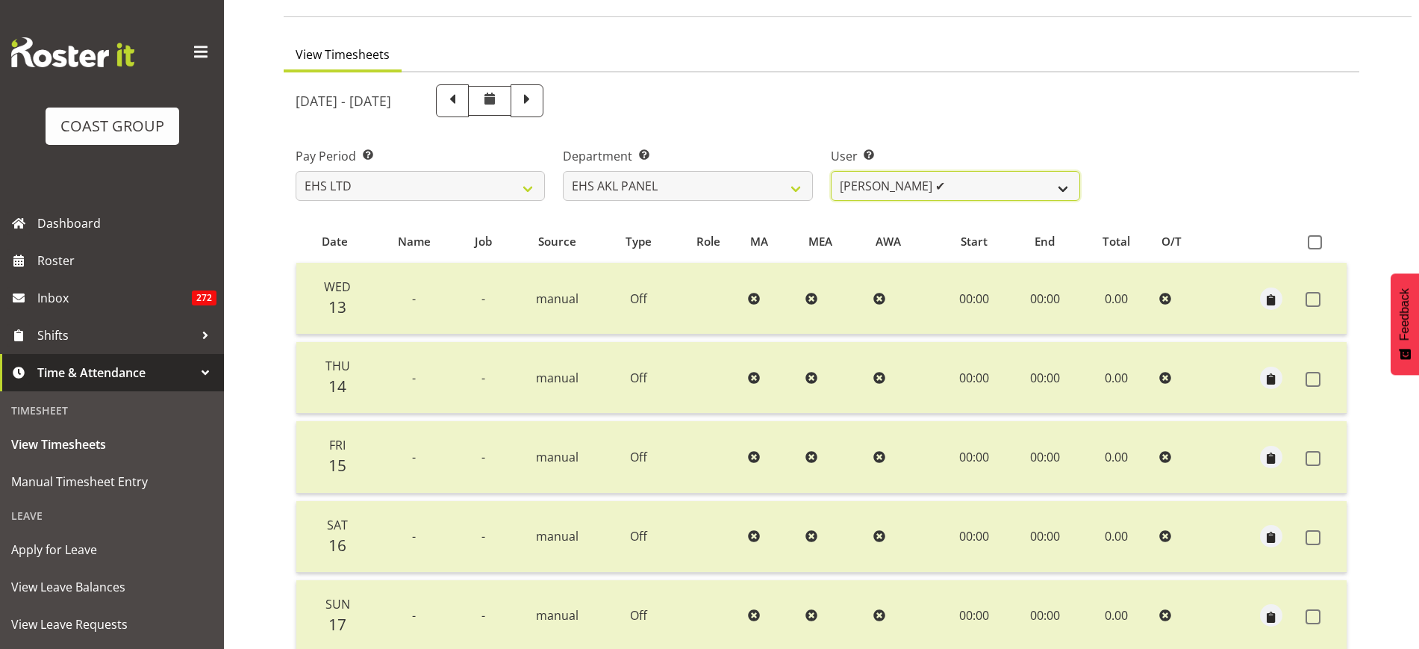
click at [1062, 188] on select "Abe Denton ✔ Cameron Phillips ✔ Chad Phillips ✔ Emmett Denton ✔ Fiona Berghoffe…" at bounding box center [955, 186] width 249 height 30
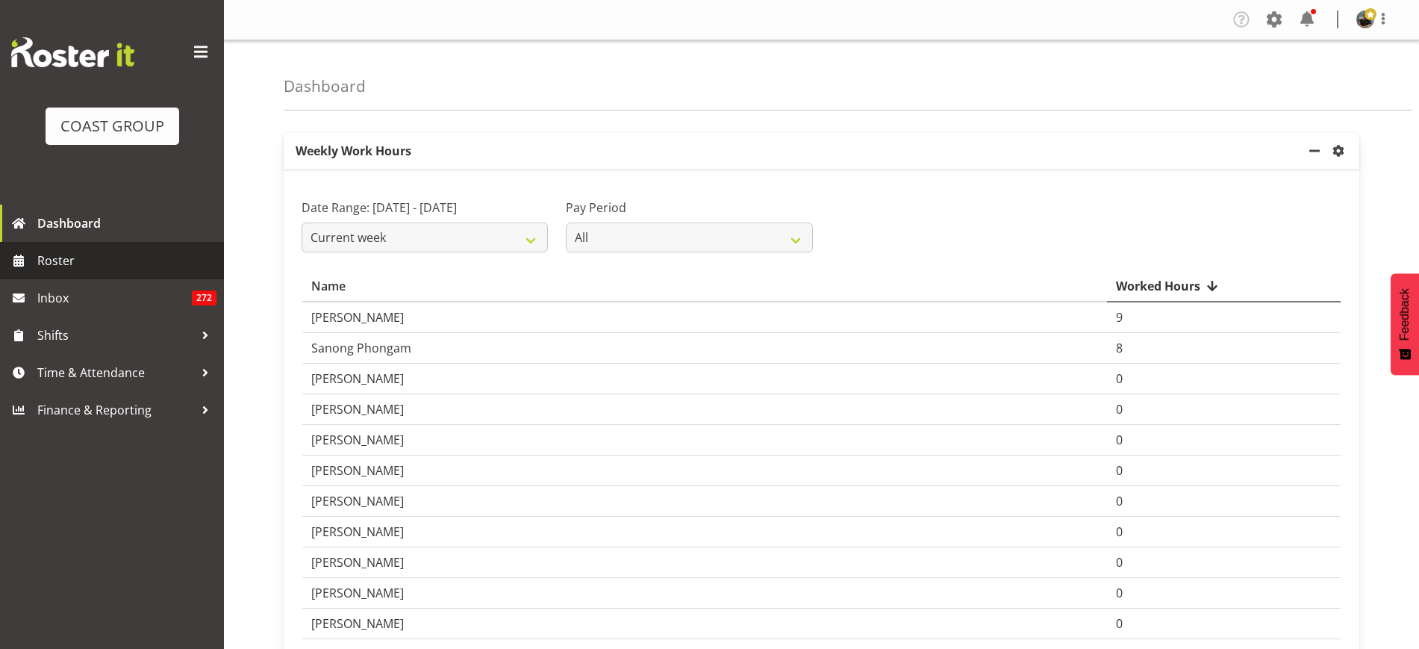
click at [108, 261] on span "Roster" at bounding box center [126, 260] width 179 height 22
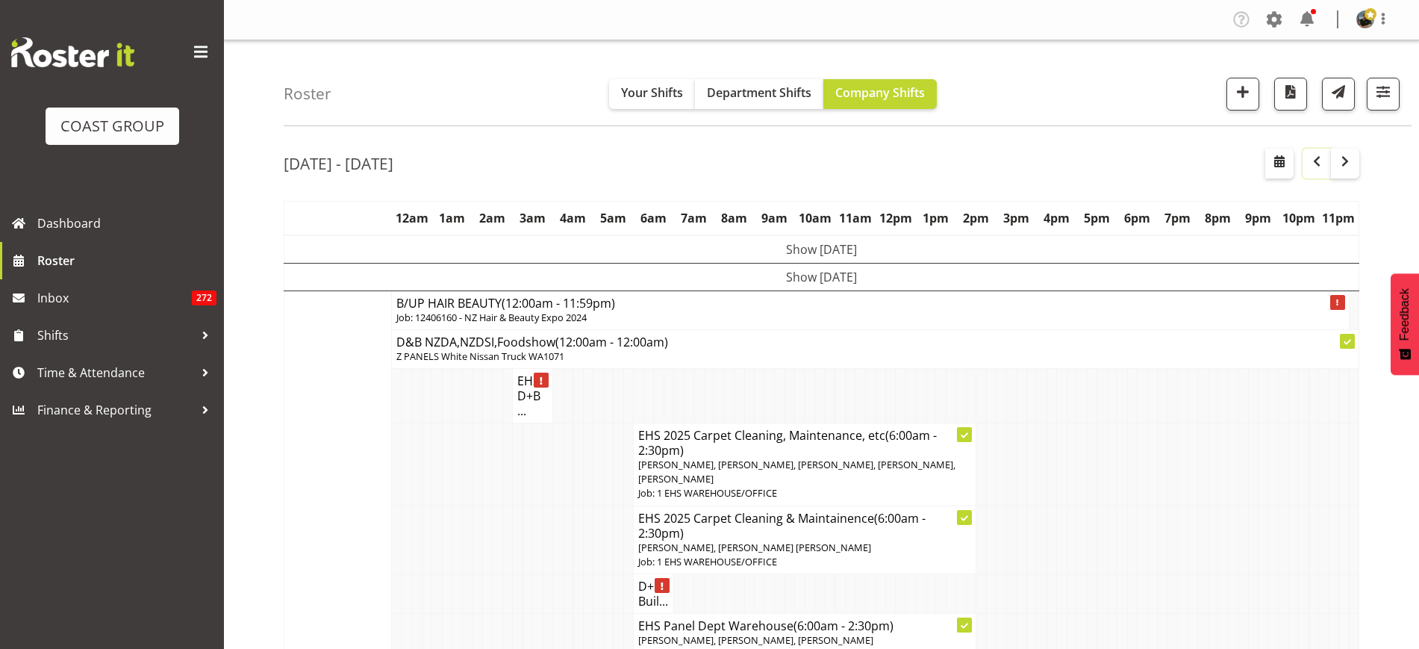
click at [1318, 166] on span "button" at bounding box center [1317, 161] width 18 height 18
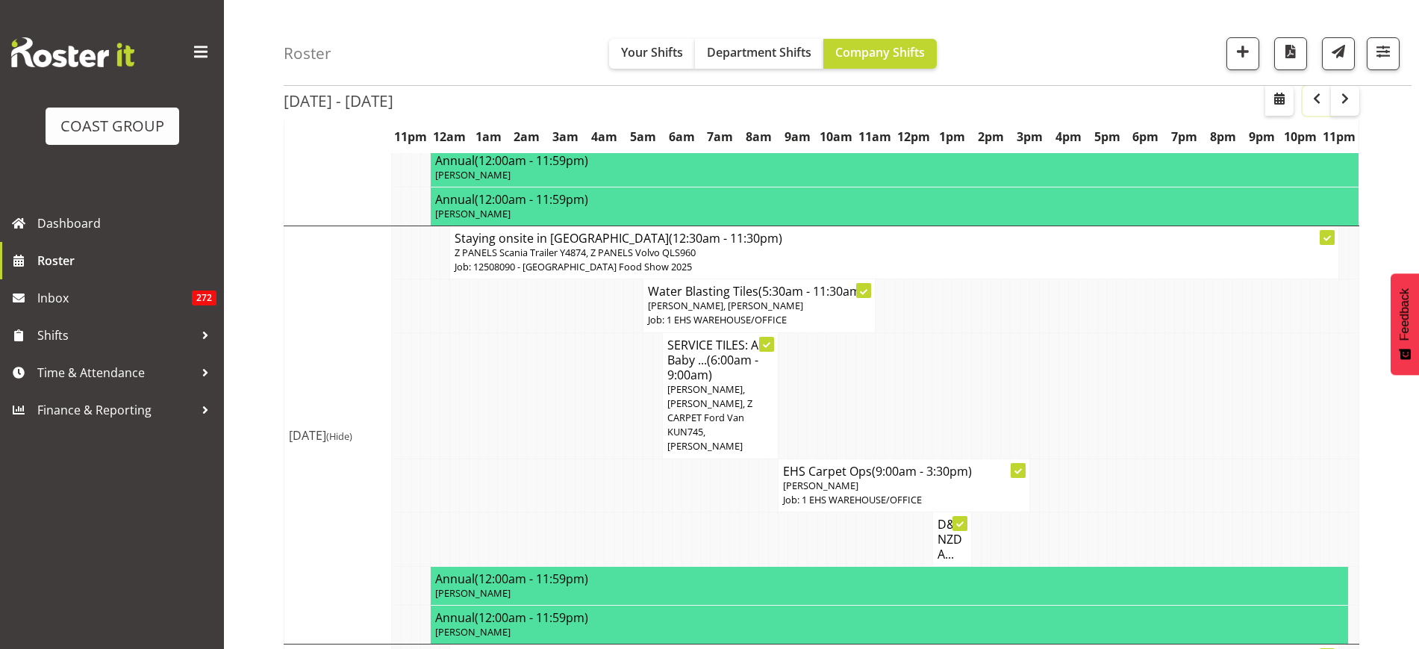
scroll to position [8351, 0]
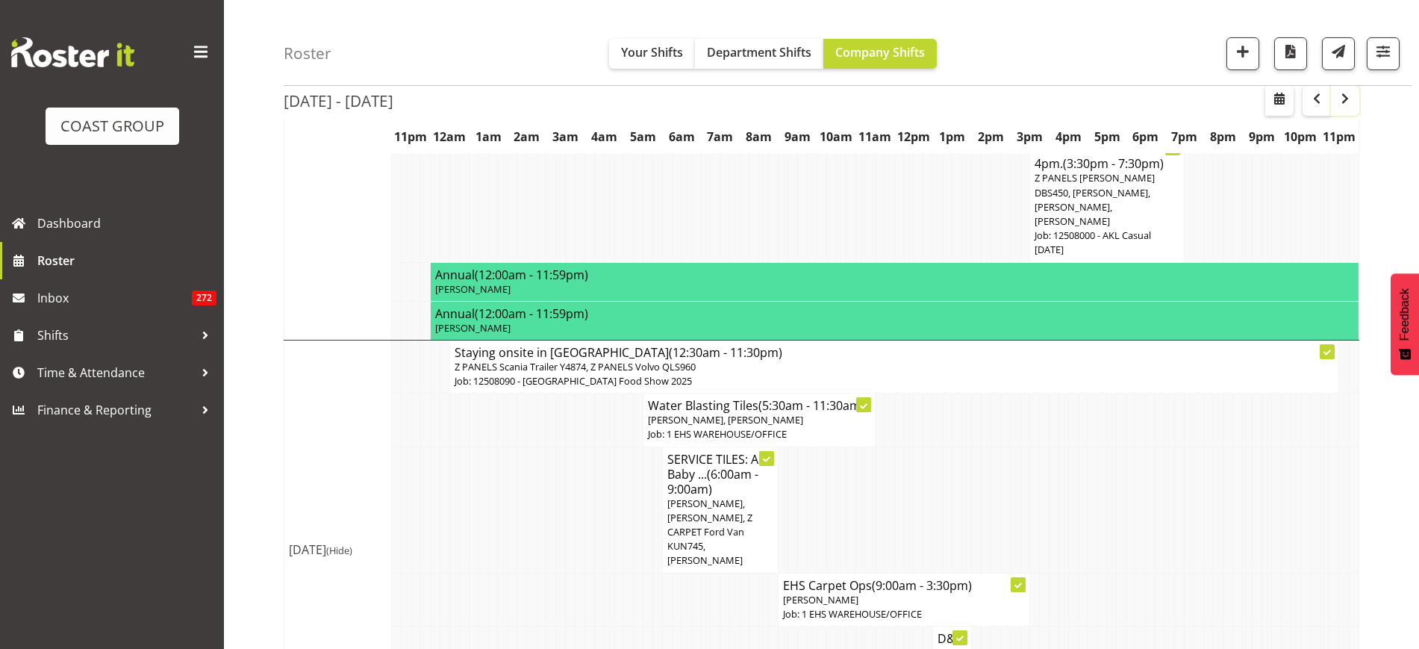
click at [1348, 101] on span "button" at bounding box center [1345, 99] width 18 height 18
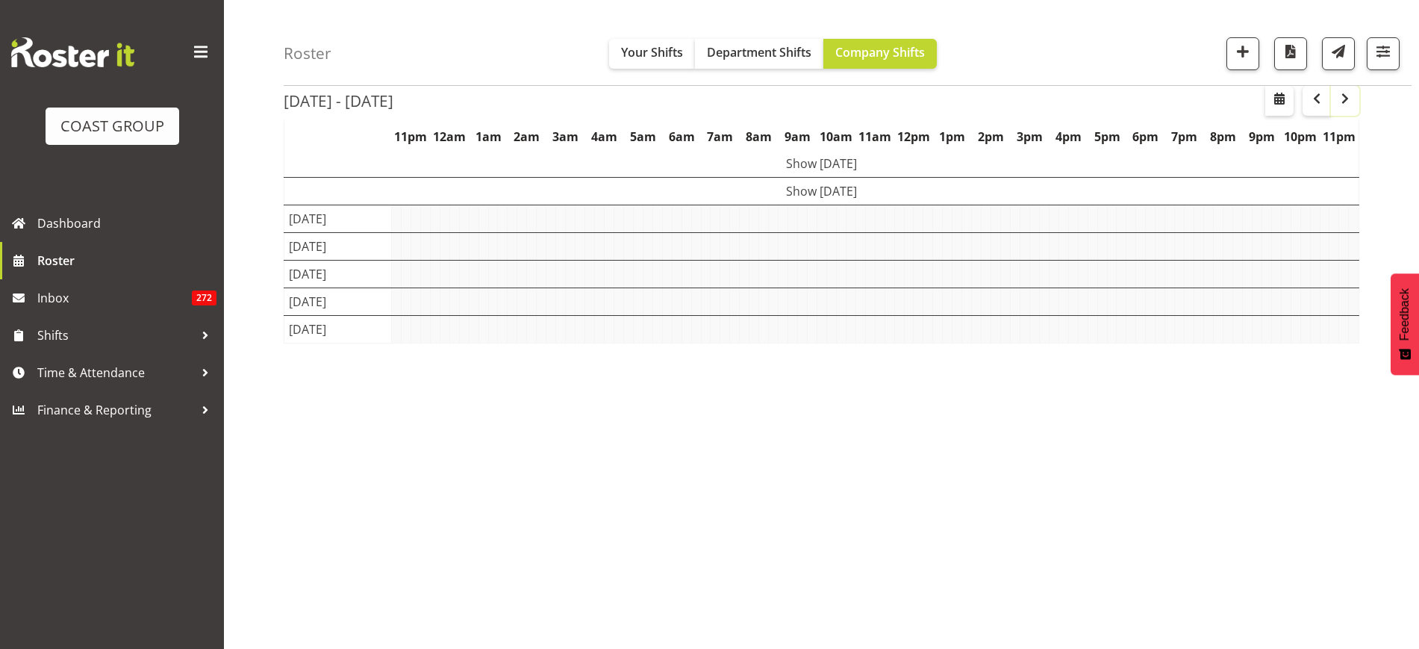
scroll to position [86, 0]
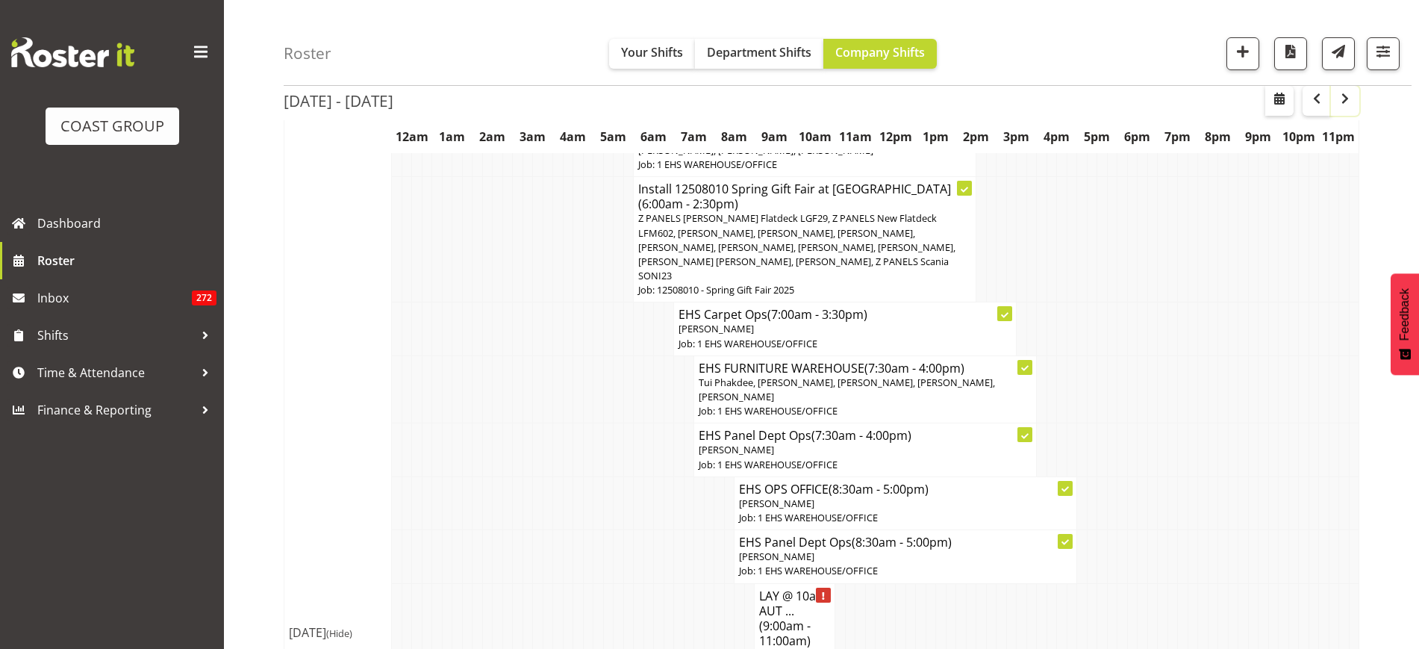
scroll to position [23, 0]
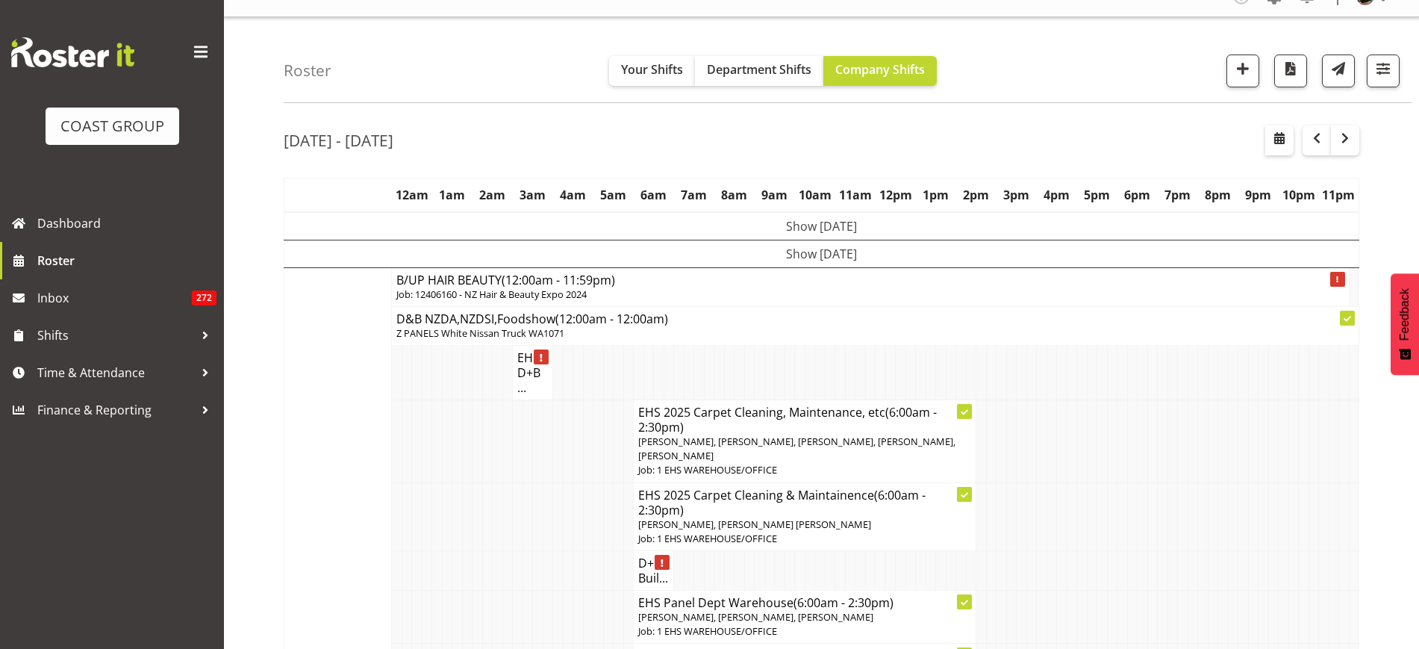
click at [849, 253] on td "Show [DATE]" at bounding box center [821, 254] width 1075 height 28
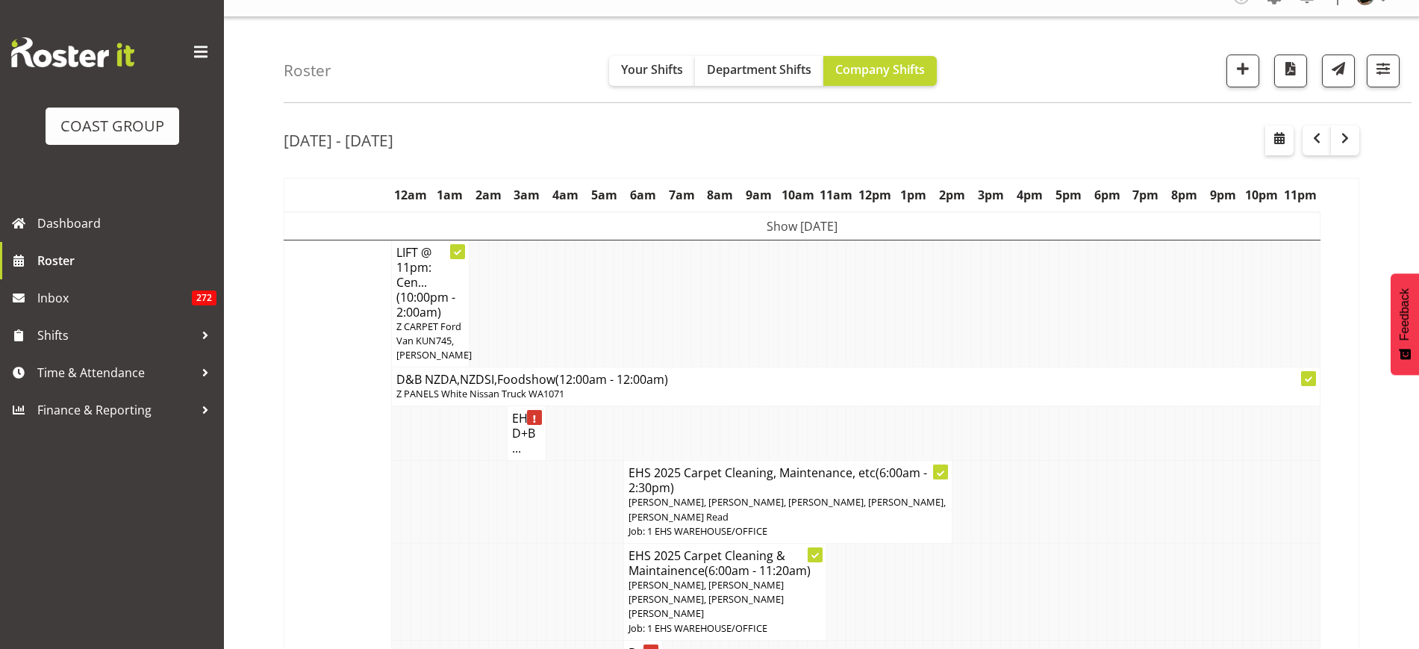
click at [785, 225] on td "Show [DATE]" at bounding box center [802, 226] width 1036 height 28
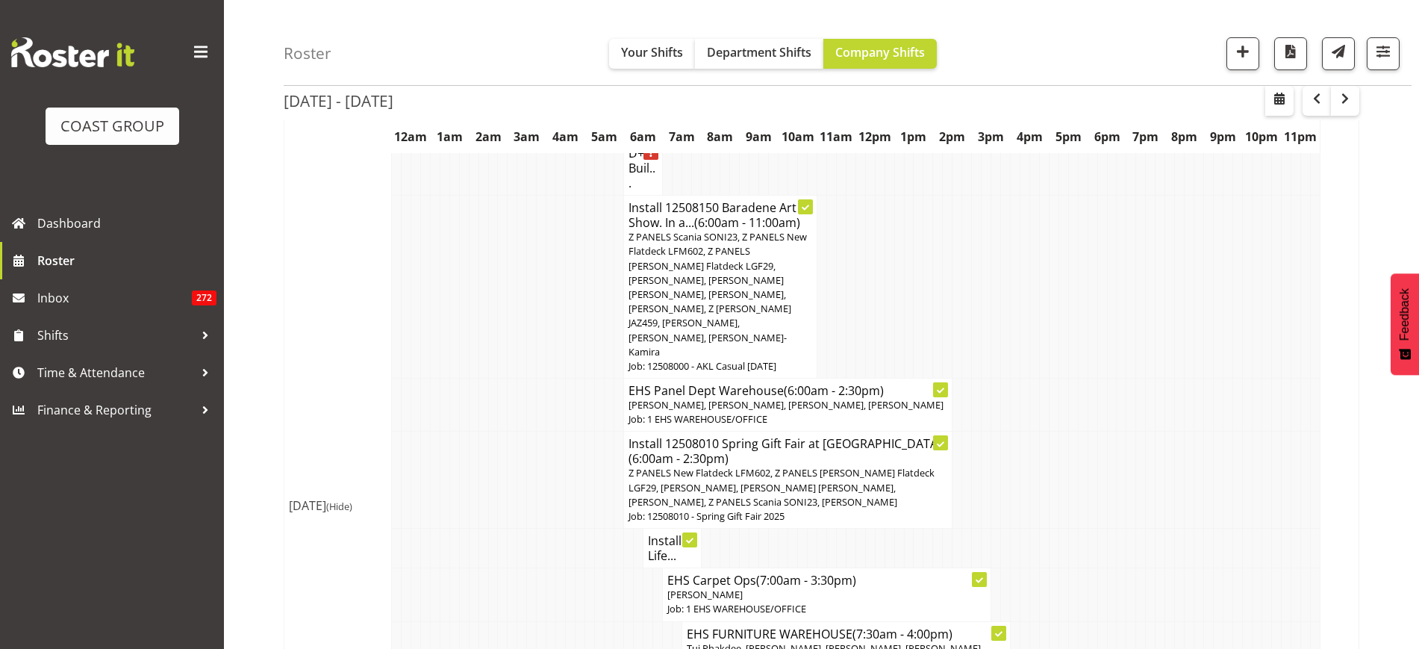
scroll to position [2916, 0]
